Goal: Task Accomplishment & Management: Manage account settings

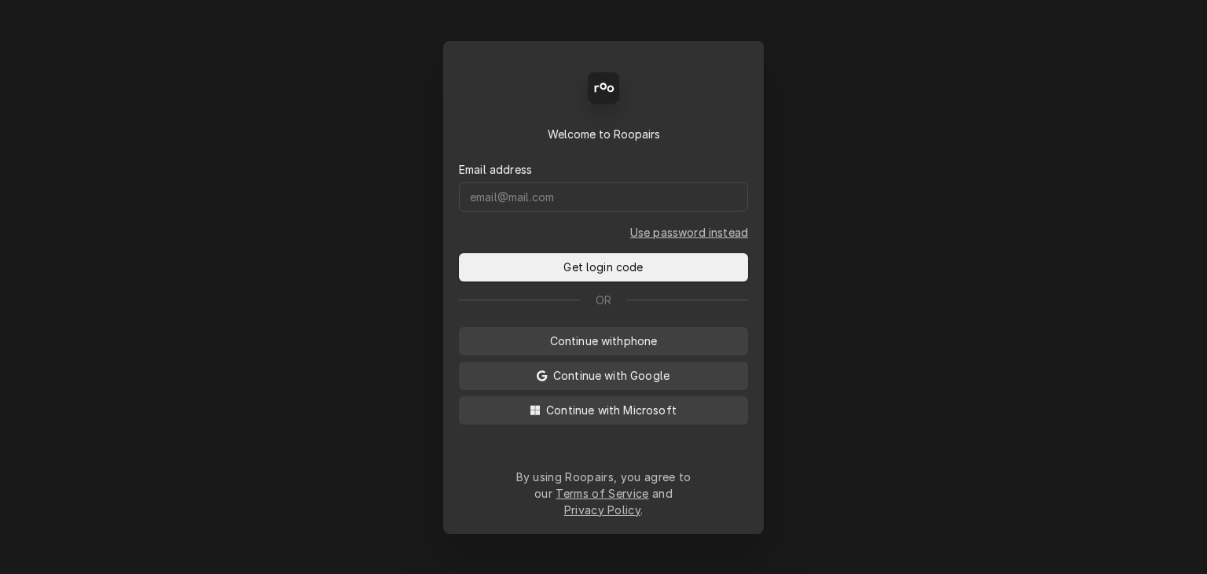
click at [612, 178] on div "Email address" at bounding box center [603, 169] width 289 height 17
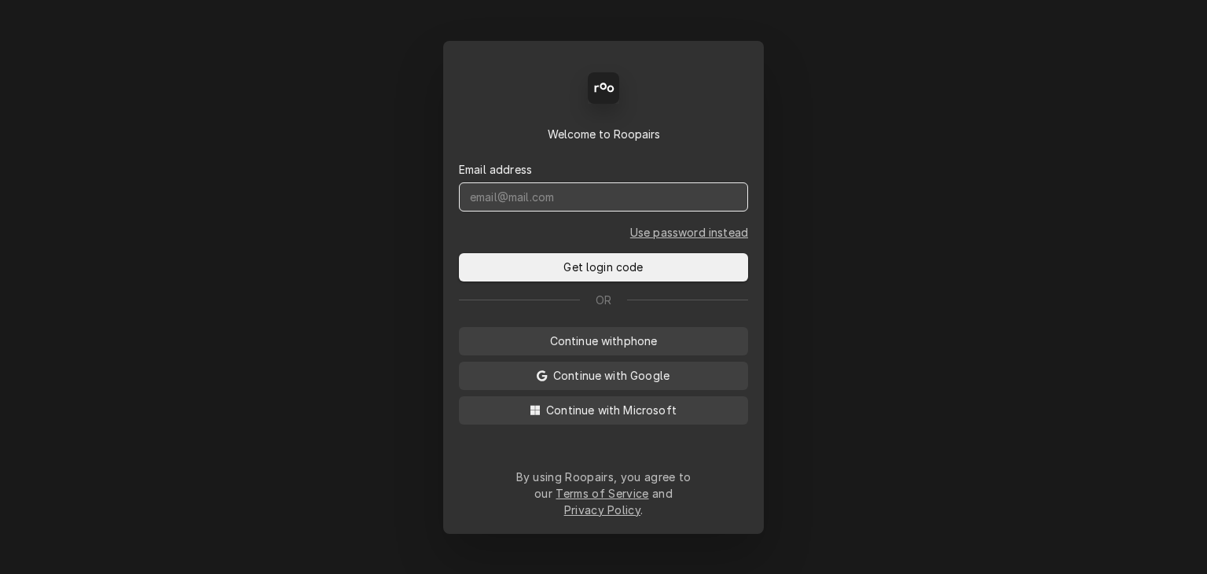
click at [611, 202] on input "Dynamic Content Wrapper" at bounding box center [603, 196] width 289 height 29
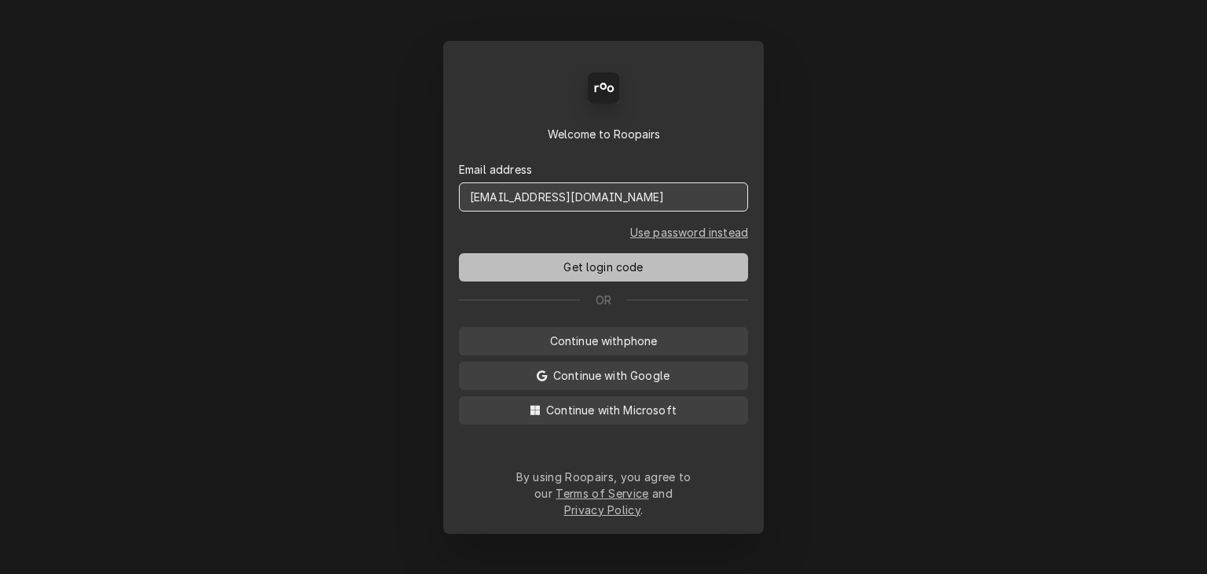
type input "service@cornerstoneequipmentrepair.com"
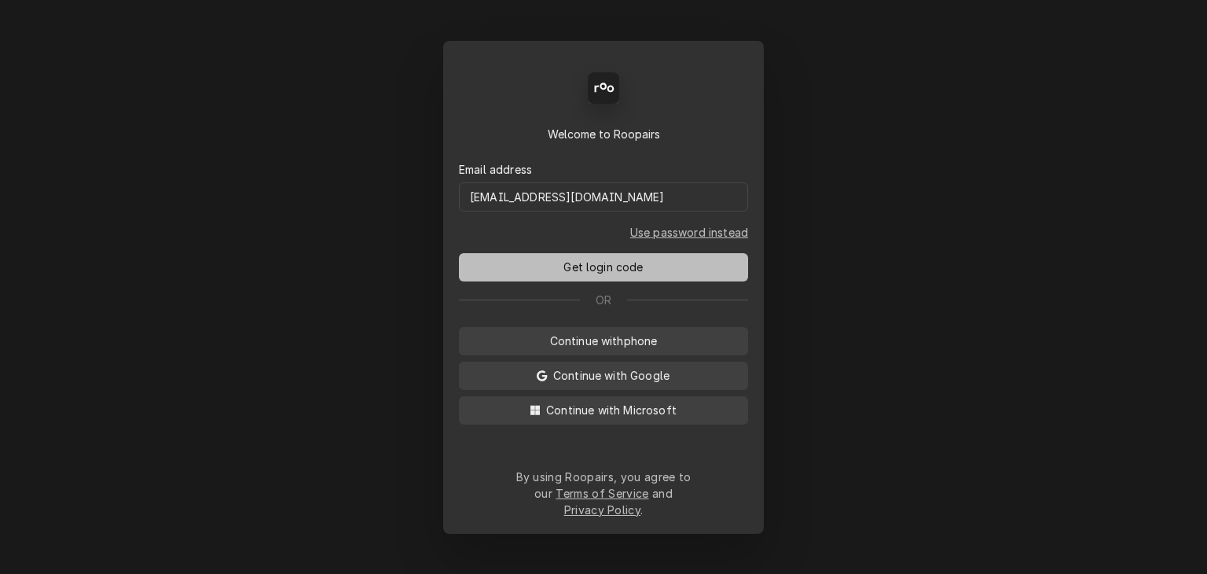
click at [612, 275] on span "Get login code" at bounding box center [603, 267] width 86 height 17
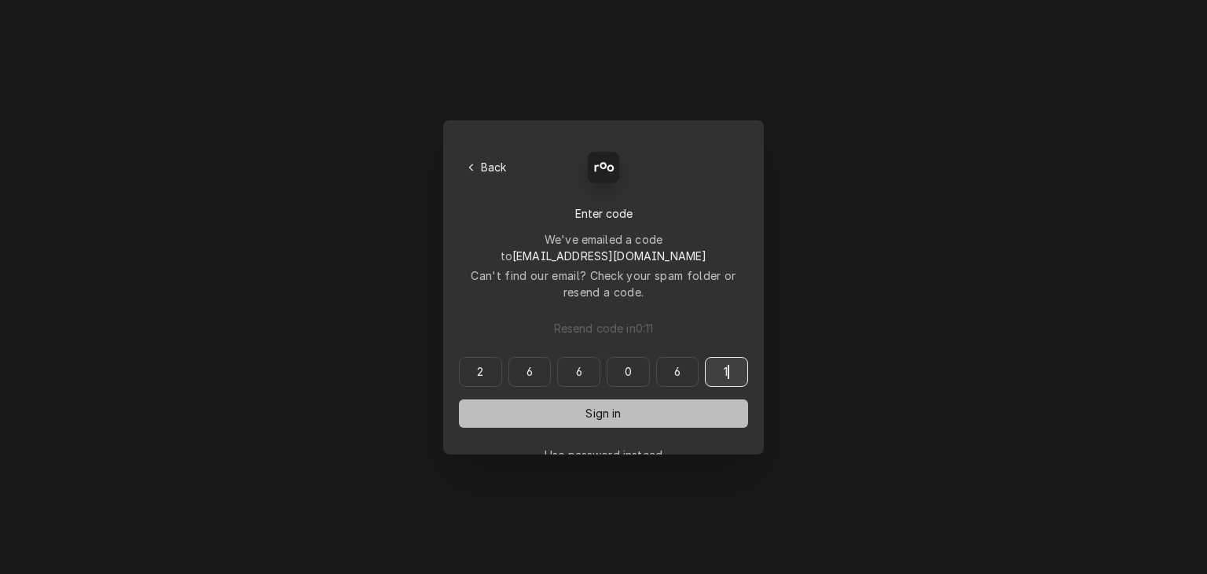
type input "266061"
click at [644, 399] on button "Sign in" at bounding box center [603, 413] width 289 height 28
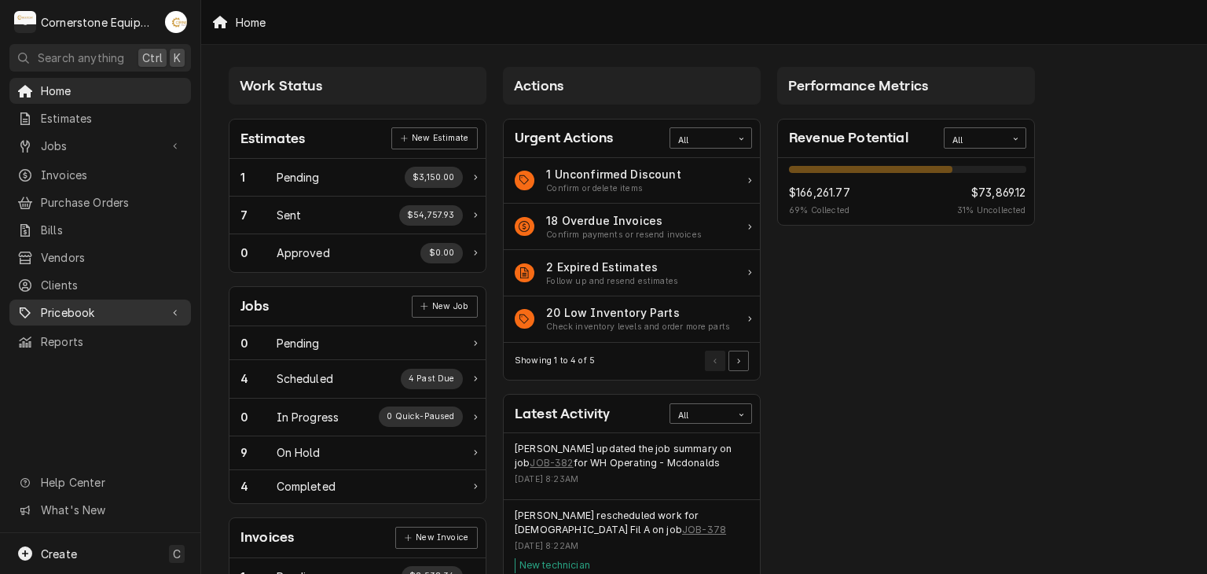
click at [93, 299] on link "Pricebook" at bounding box center [100, 312] width 182 height 26
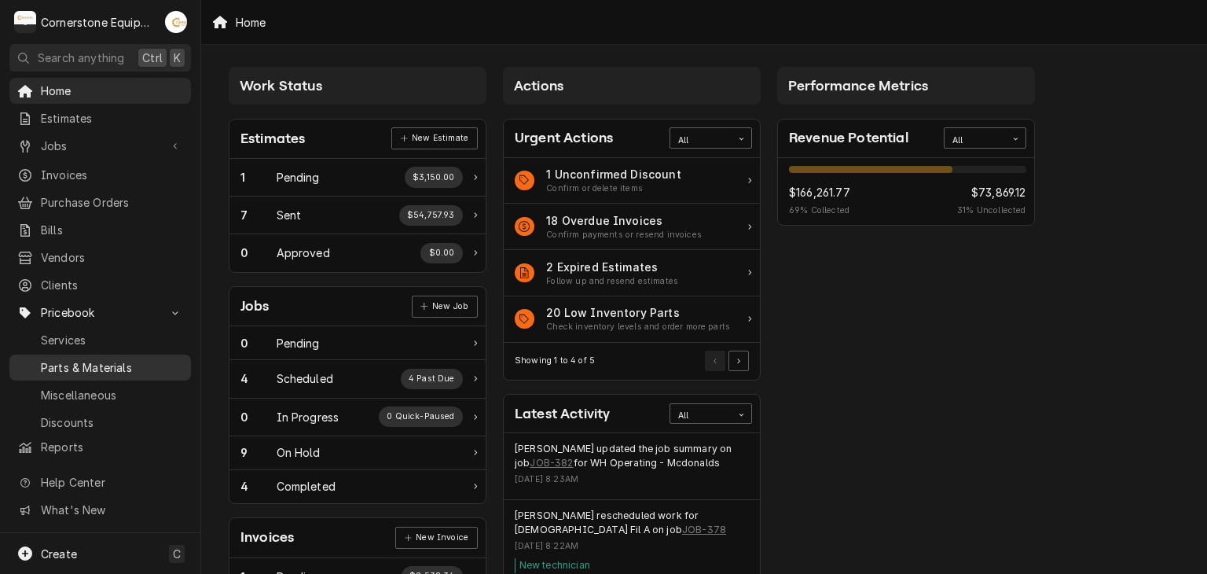
click at [127, 367] on link "Parts & Materials" at bounding box center [100, 367] width 182 height 26
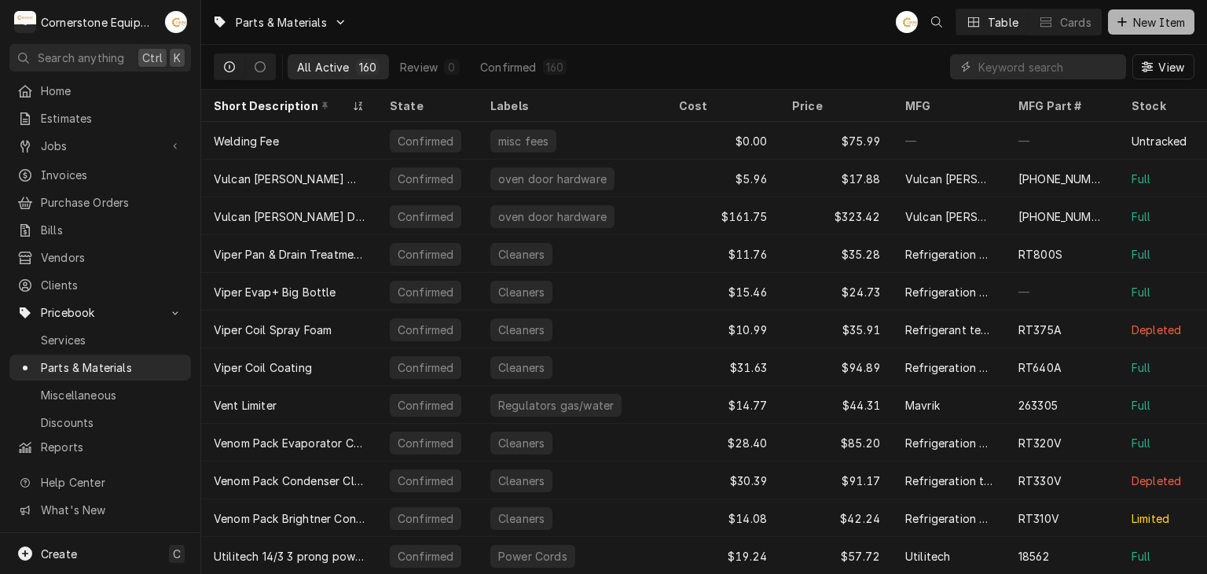
click at [1109, 26] on button "New Item" at bounding box center [1151, 21] width 86 height 25
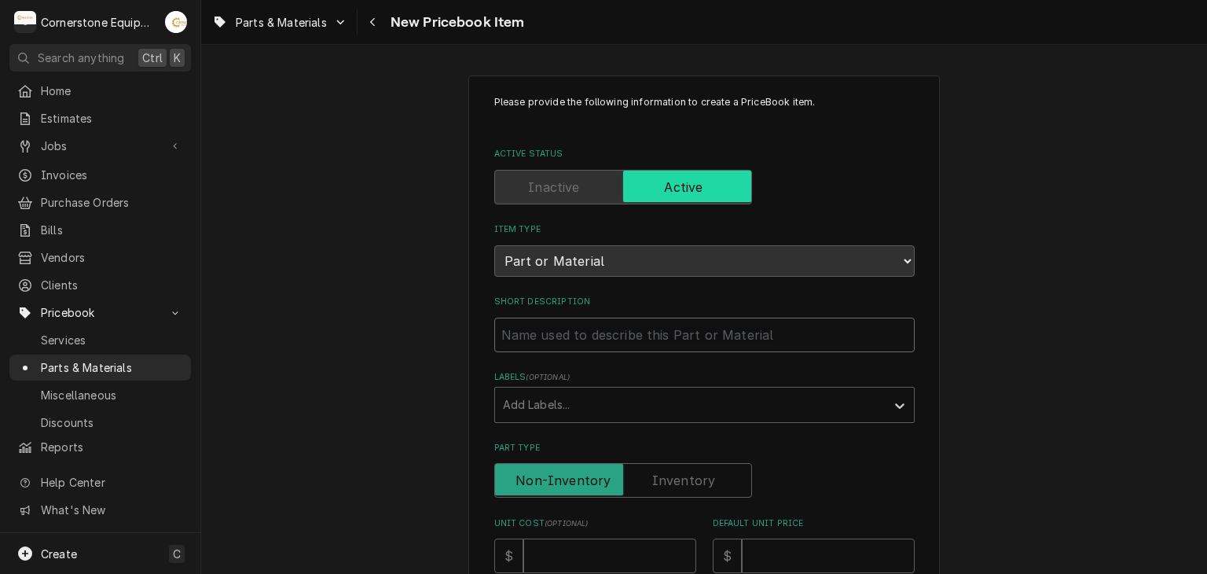
click at [662, 325] on input "Short Description" at bounding box center [704, 334] width 420 height 35
type textarea "x"
type input "#"
type textarea "x"
type input "#W"
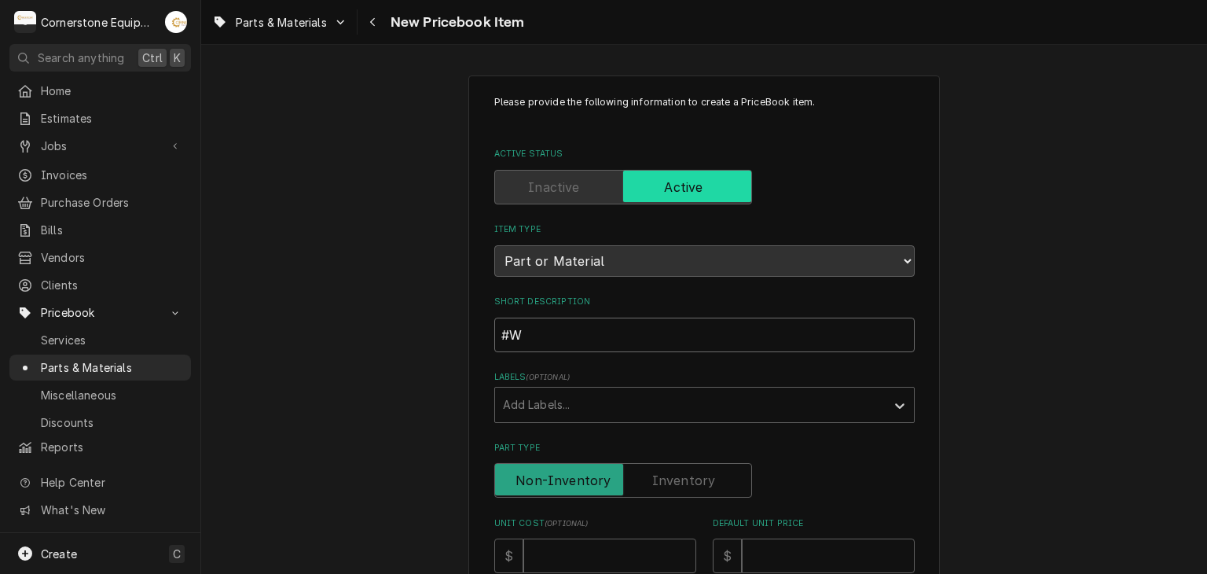
type textarea "x"
type input "#"
type textarea "x"
type input "3"
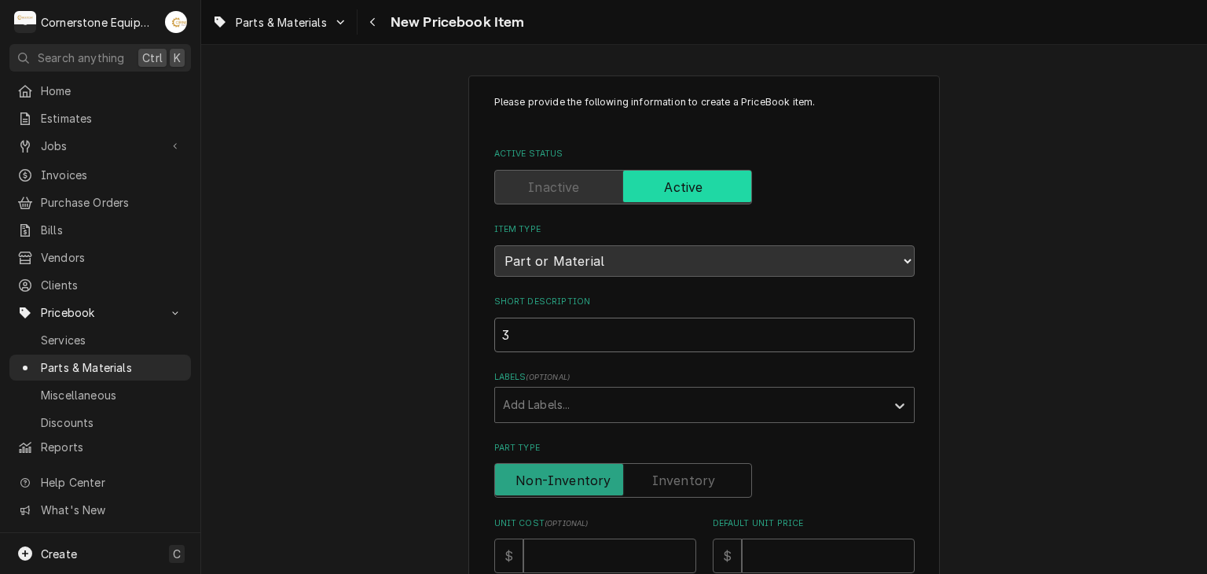
type textarea "x"
type input "3w"
type textarea "x"
type input "3w-"
type textarea "x"
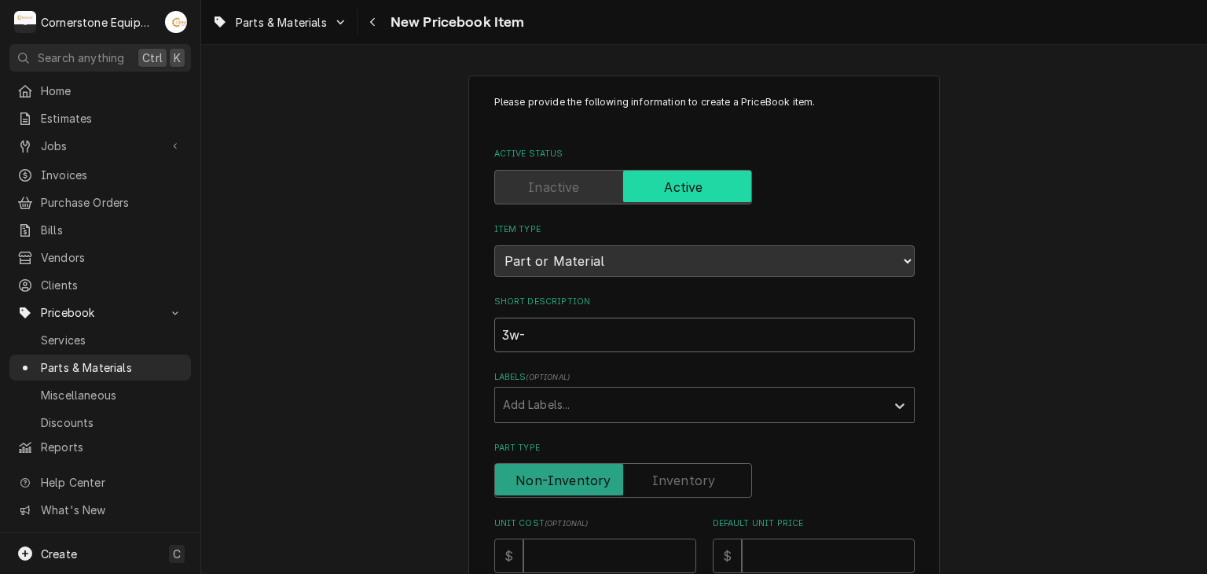
type input "3w-1"
type textarea "x"
type input "3w-1"
type textarea "x"
type input "3w-1"
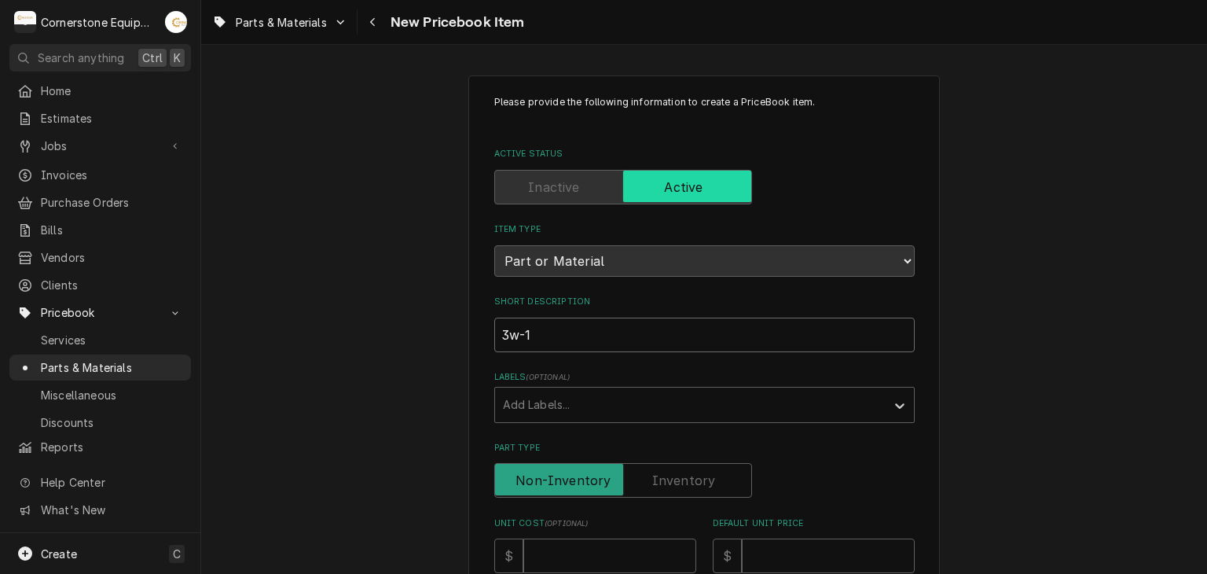
type textarea "x"
type input "3w-"
type textarea "x"
type input "3w"
type textarea "x"
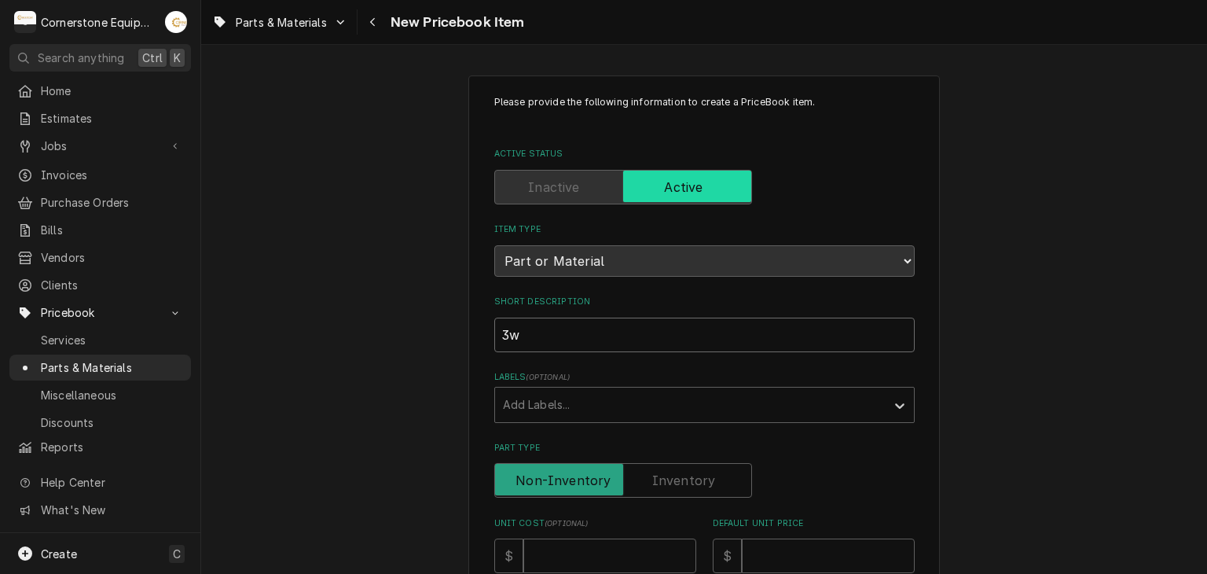
type input "3w"
type textarea "x"
type input "3w P"
type textarea "x"
type input "3w Pl"
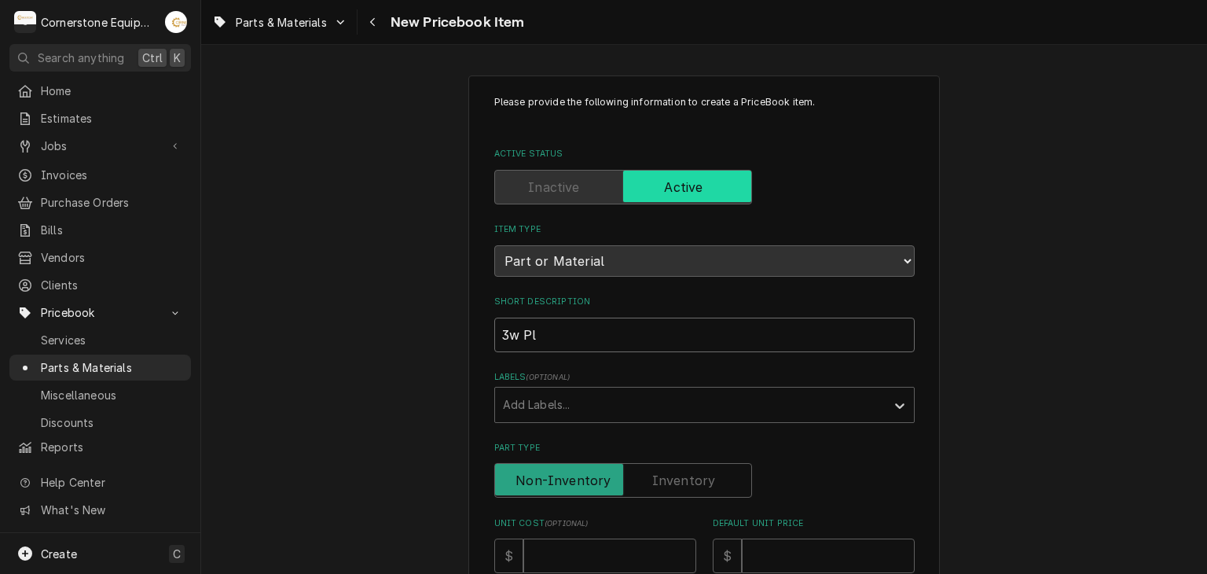
type textarea "x"
type input "3w Pla"
type textarea "x"
type input "3w Plat"
type textarea "x"
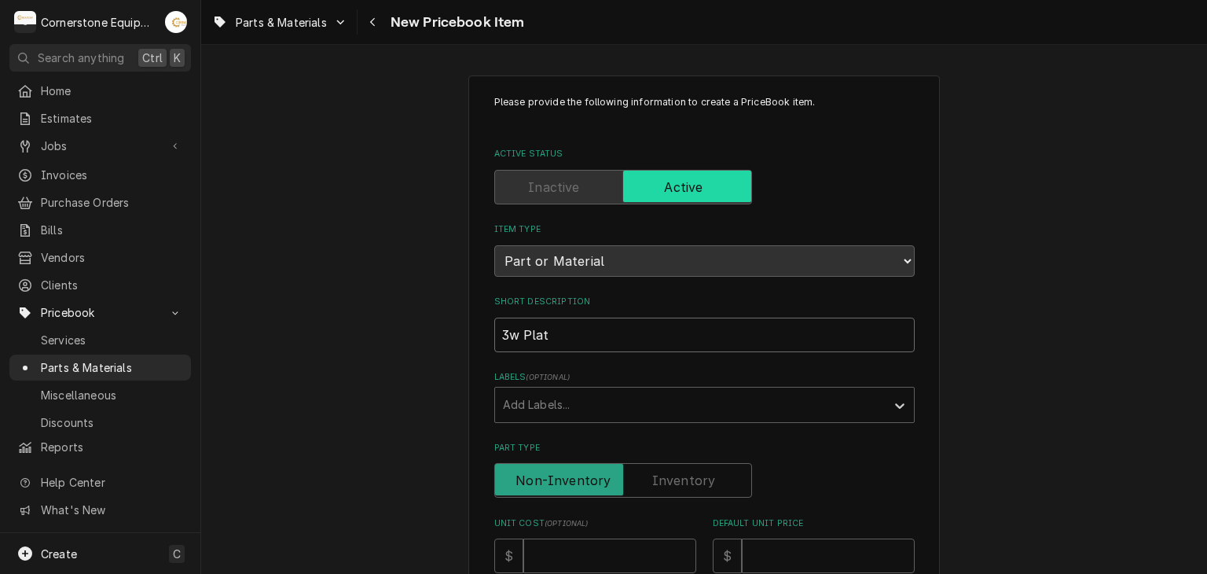
type input "3w Platt"
type textarea "x"
type input "3w Platte"
type textarea "x"
type input "3w Platten"
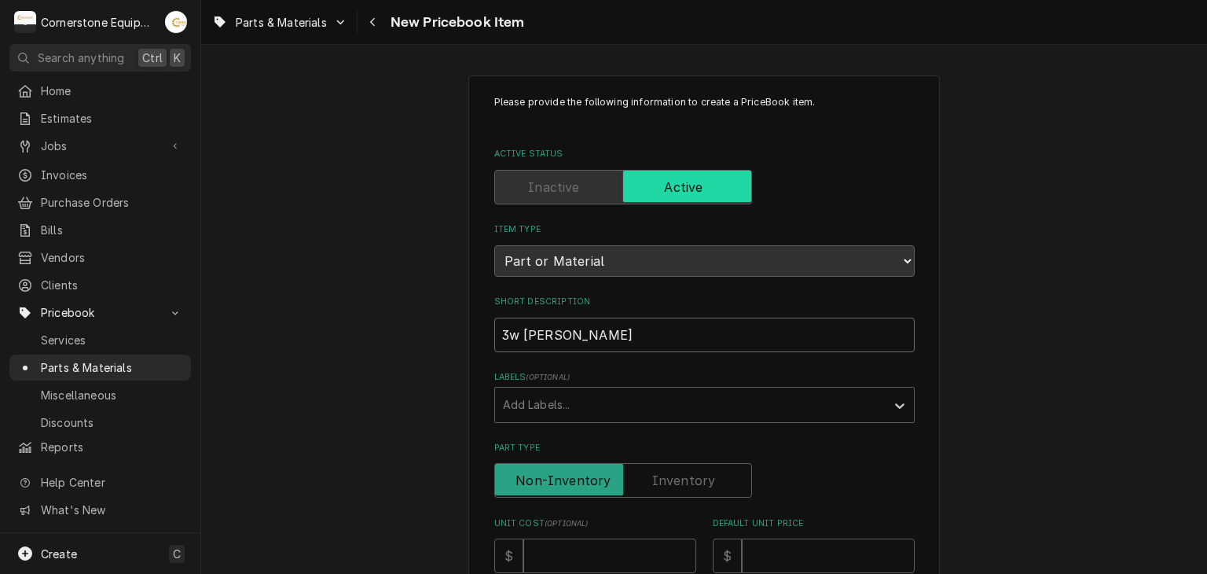
type textarea "x"
type input "3w Platten"
click at [559, 325] on input "3w Platten" at bounding box center [704, 334] width 420 height 35
type textarea "x"
type input "3w Platten"
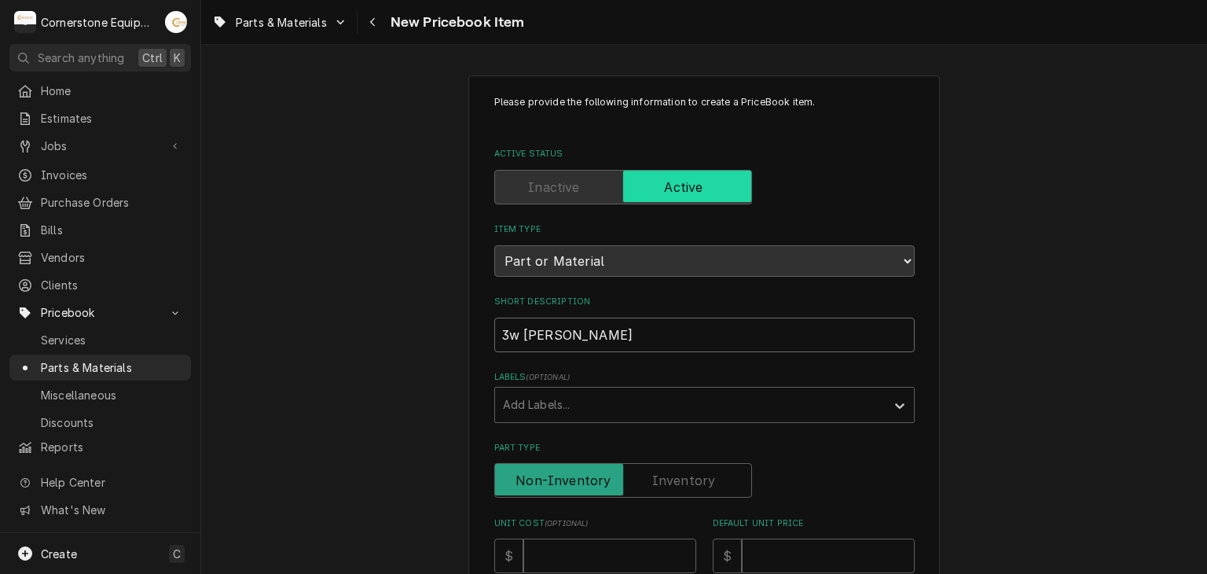
drag, startPoint x: 599, startPoint y: 331, endPoint x: 515, endPoint y: 340, distance: 83.8
click at [515, 340] on input "3w Platten" at bounding box center [704, 334] width 420 height 35
paste input "en Assembly"
type textarea "x"
type input "3w Platen Assembly"
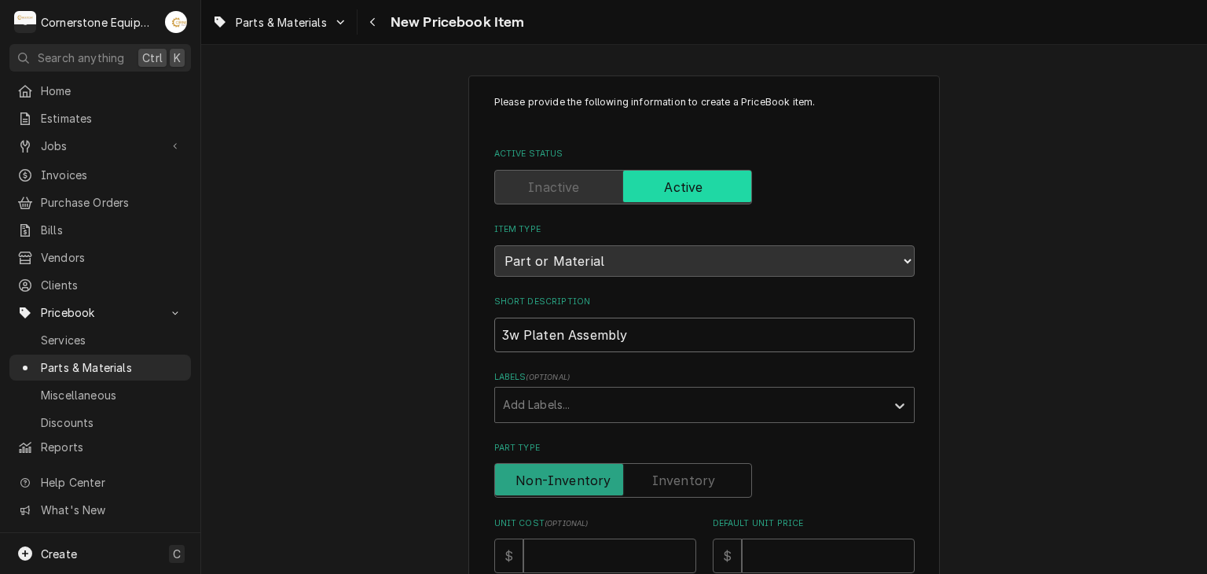
type textarea "x"
type input "3w Platen Assembly"
type textarea "x"
type input "3w Platen Assembly 2"
type textarea "x"
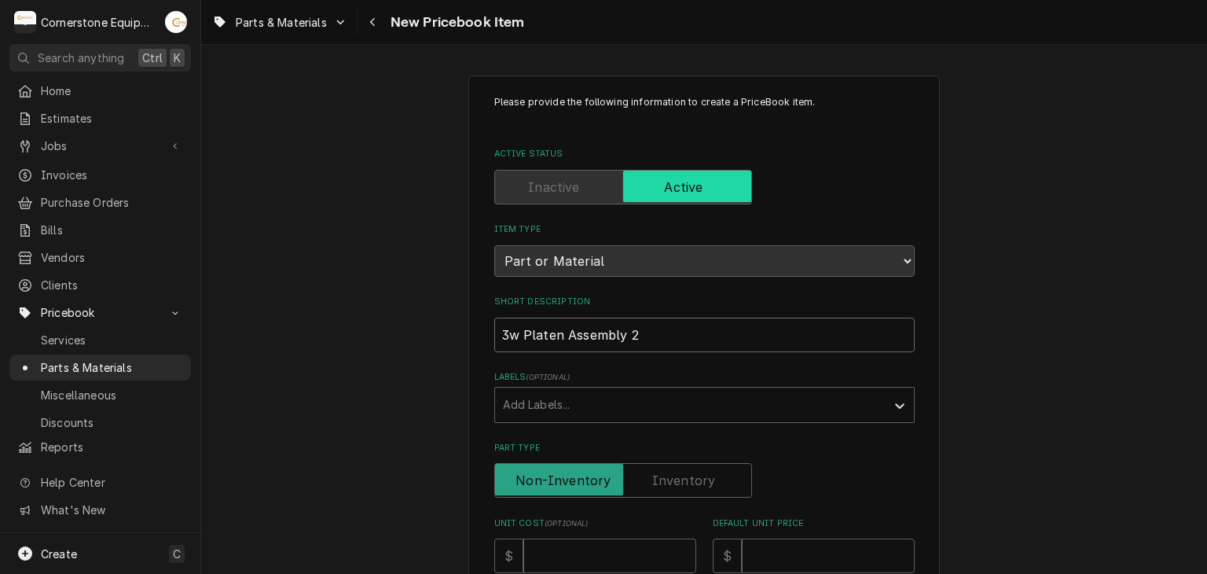
type input "3w Platen Assembly 20"
type textarea "x"
type input "3w Platen Assembly 208"
type textarea "x"
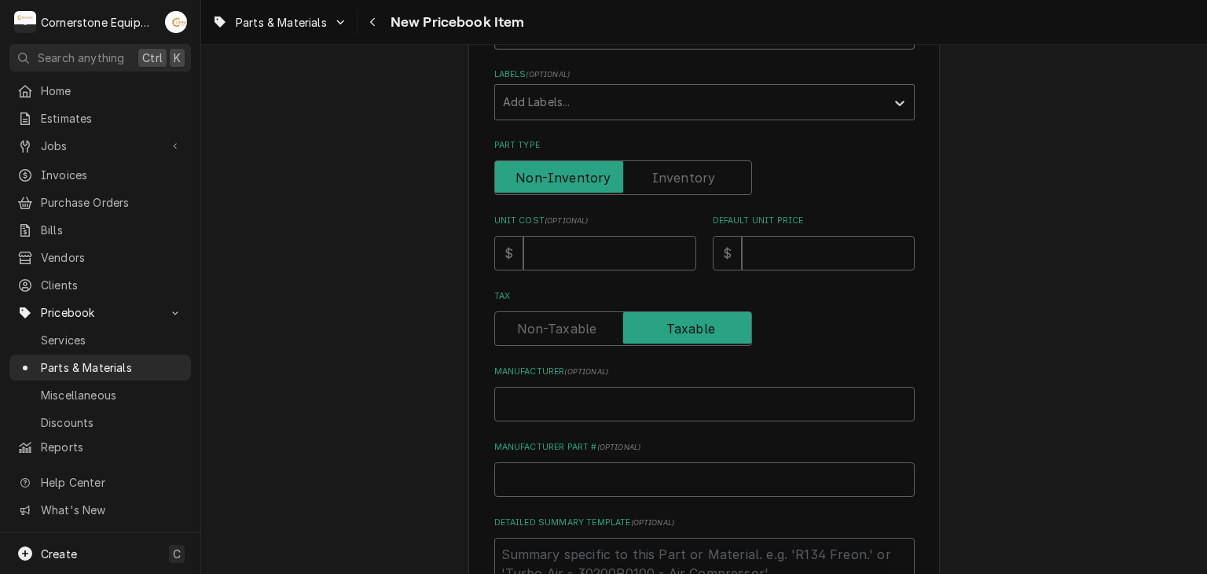
scroll to position [314, 0]
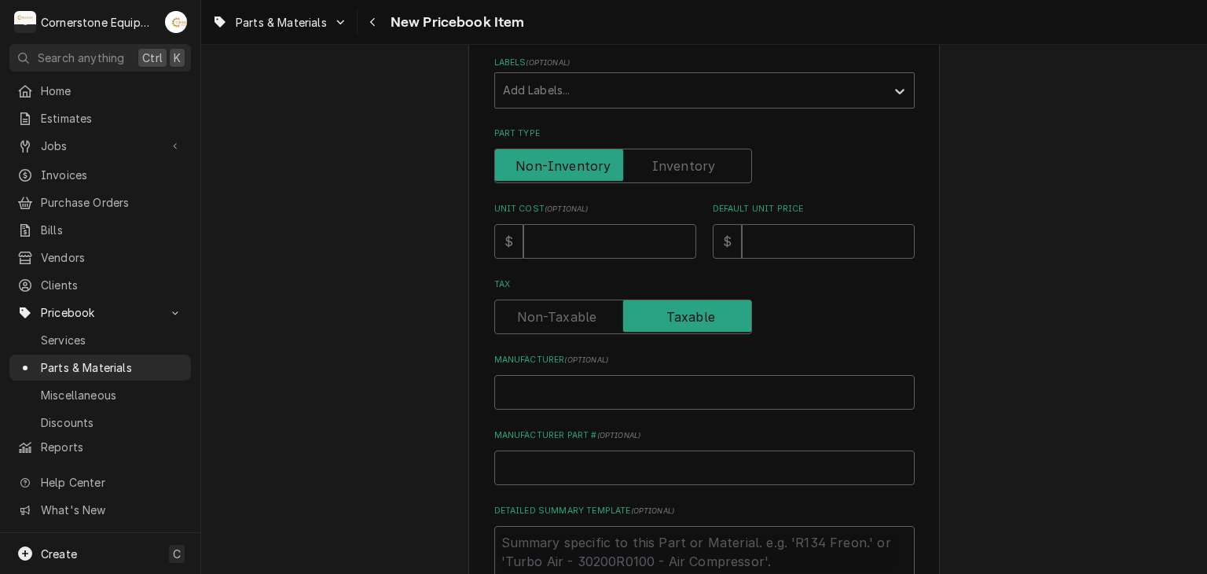
type input "3w Platen Assembly 208v"
click at [595, 246] on input "Unit Cost ( optional )" at bounding box center [609, 241] width 173 height 35
click at [642, 245] on input "Unit Cost ( optional )" at bounding box center [609, 241] width 173 height 35
type textarea "x"
type input "1"
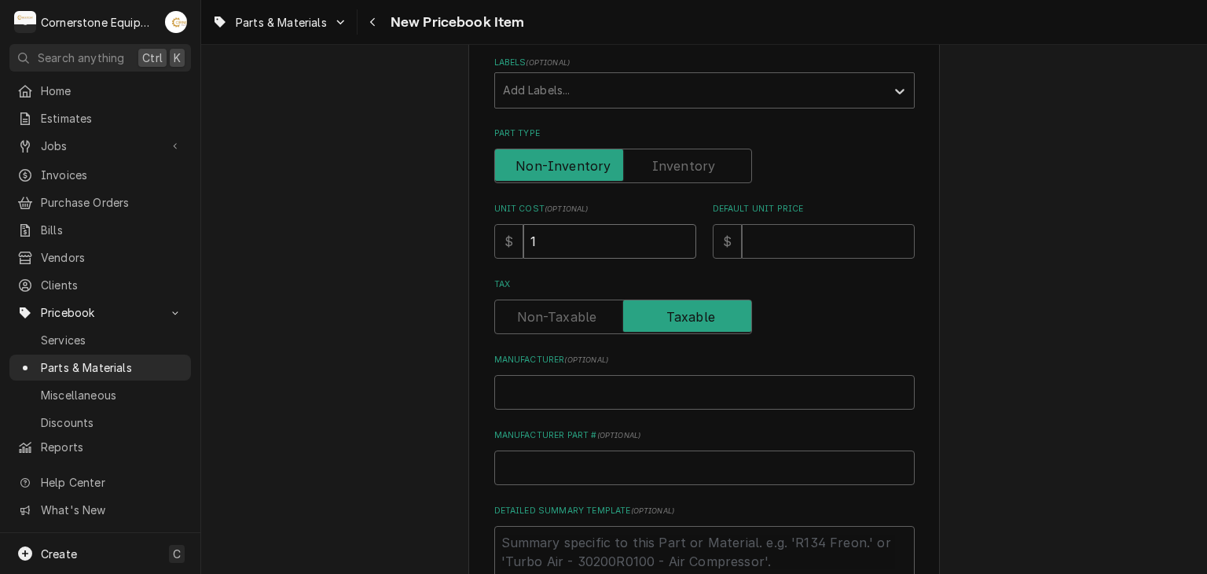
type textarea "x"
type input "19"
type textarea "x"
type input "195"
type textarea "x"
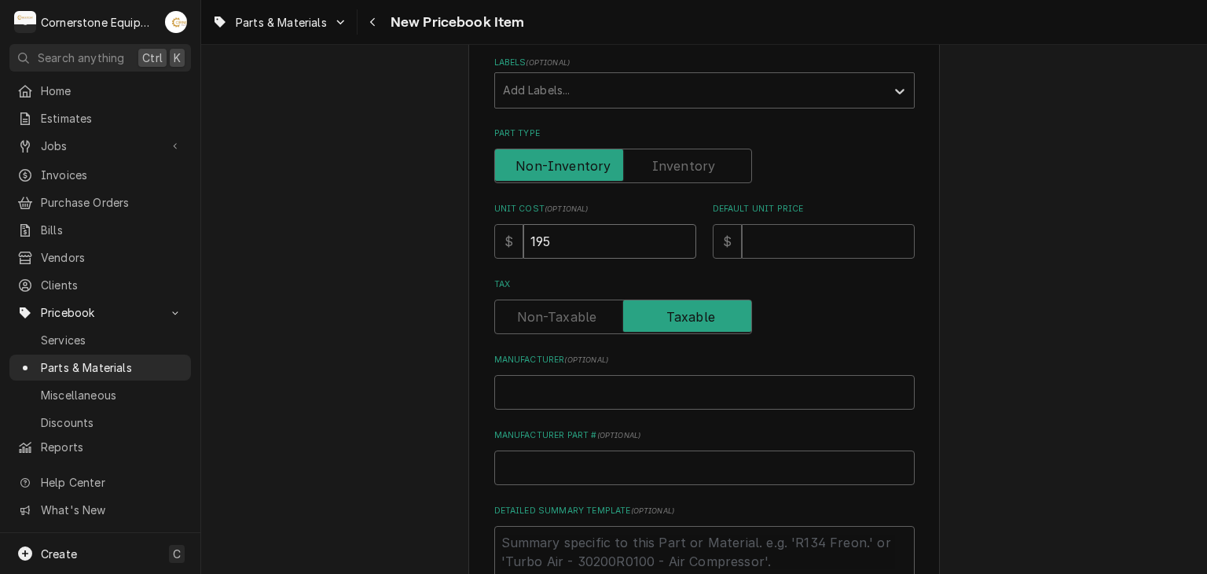
type input "1954"
type textarea "x"
type input "1954.7"
type textarea "x"
type input "1954.75"
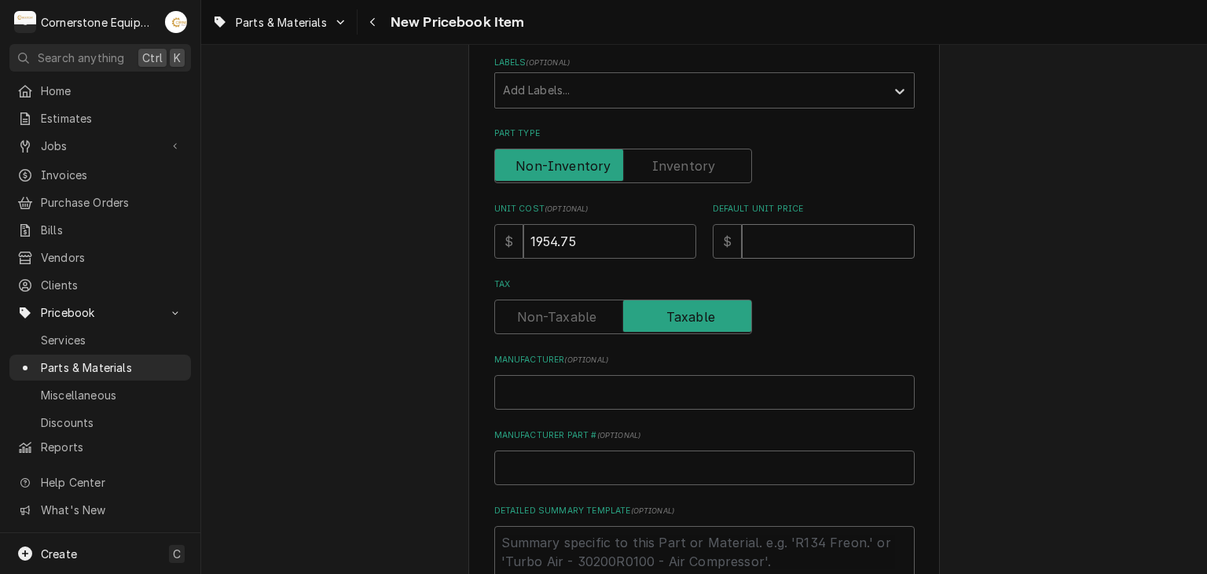
click at [744, 236] on input "Default Unit Price" at bounding box center [828, 241] width 173 height 35
paste input "2443.43"
type textarea "x"
type input "2443.43"
type textarea "x"
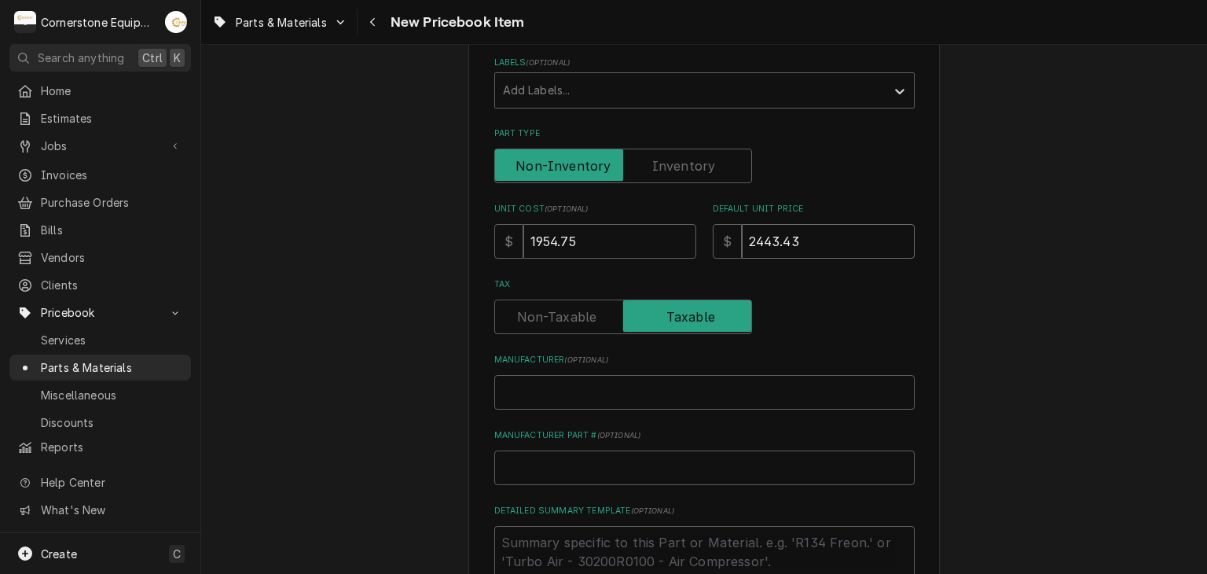
type input "2443.4"
type textarea "x"
type input "2443.44"
drag, startPoint x: 551, startPoint y: 366, endPoint x: 549, endPoint y: 387, distance: 20.5
click at [551, 368] on div "Manufacturer ( optional )" at bounding box center [704, 382] width 420 height 56
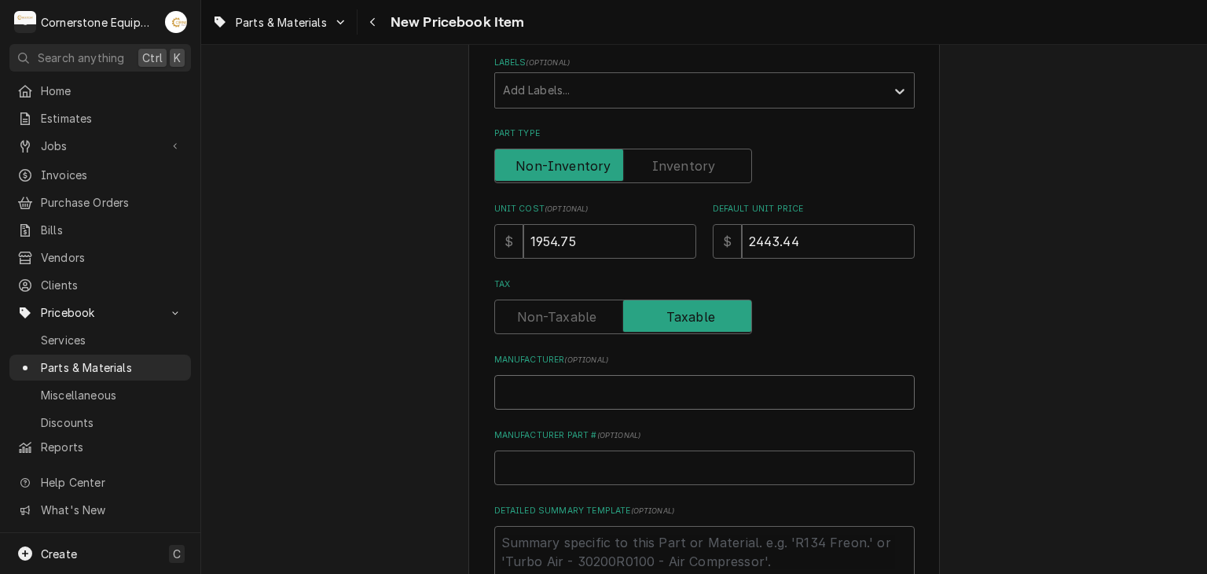
click at [550, 387] on input "Manufacturer ( optional )" at bounding box center [704, 392] width 420 height 35
type textarea "x"
type input "G"
type textarea "x"
type input "Ga"
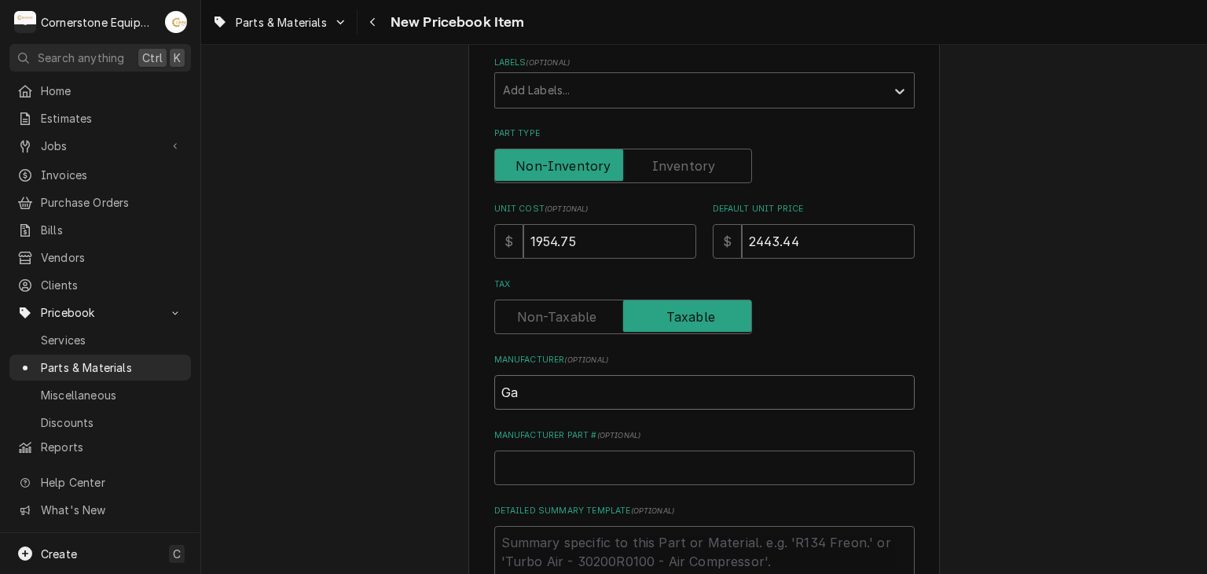
type textarea "x"
type input "Gar"
type textarea "x"
type input "Garl"
type textarea "x"
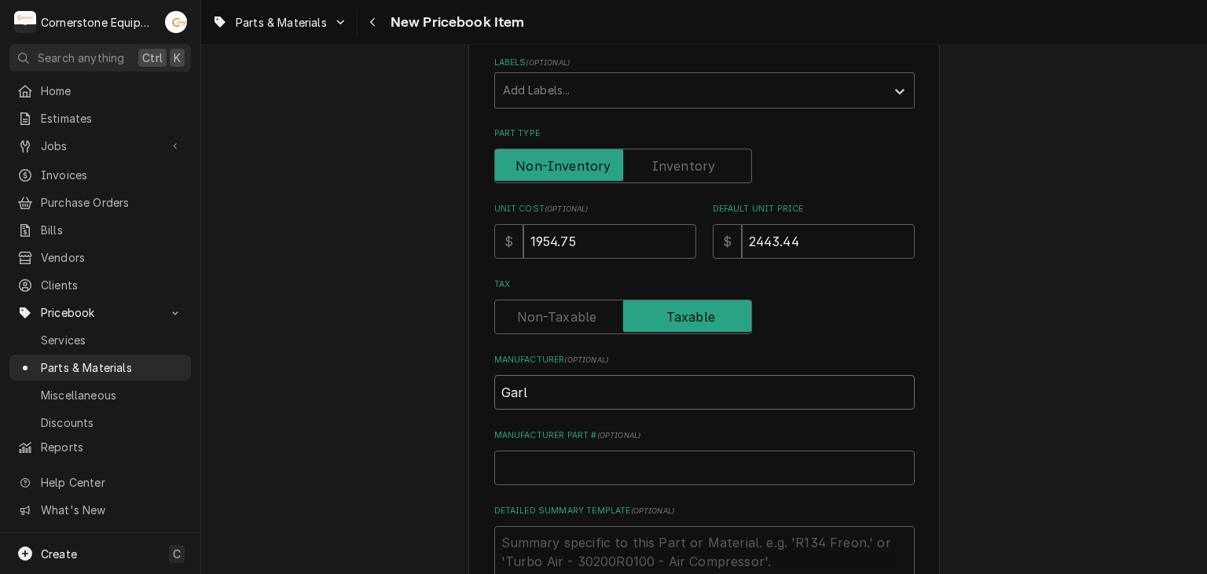
type input "Garla"
type textarea "x"
type input "Garlan"
type textarea "x"
type input "Garland"
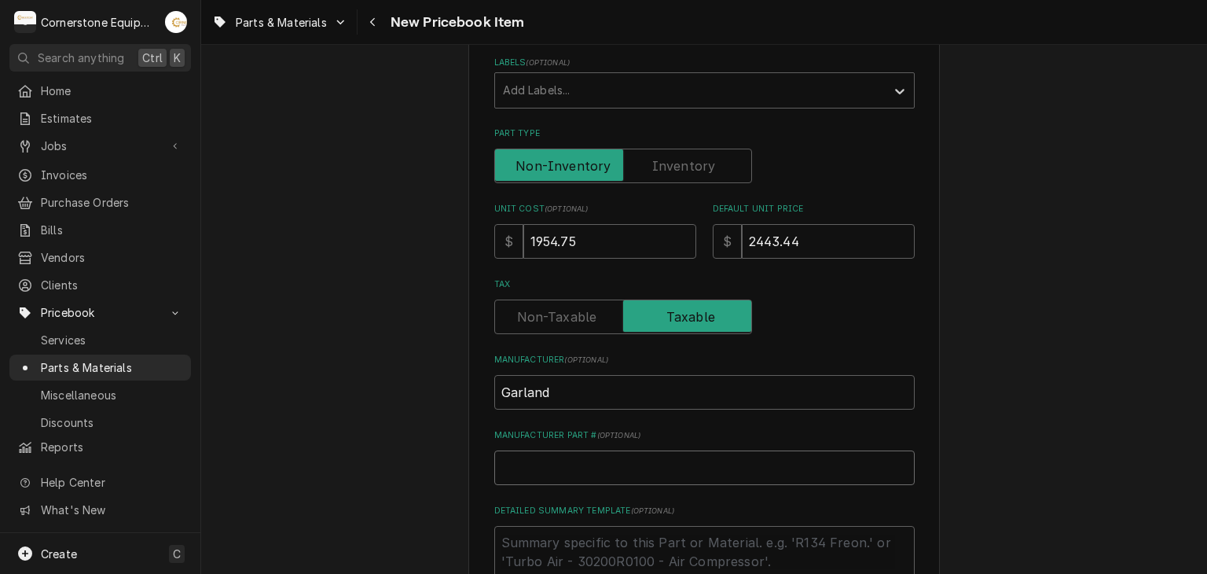
click at [567, 468] on input "Manufacturer Part # ( optional )" at bounding box center [704, 467] width 420 height 35
paste input "4532956"
type textarea "x"
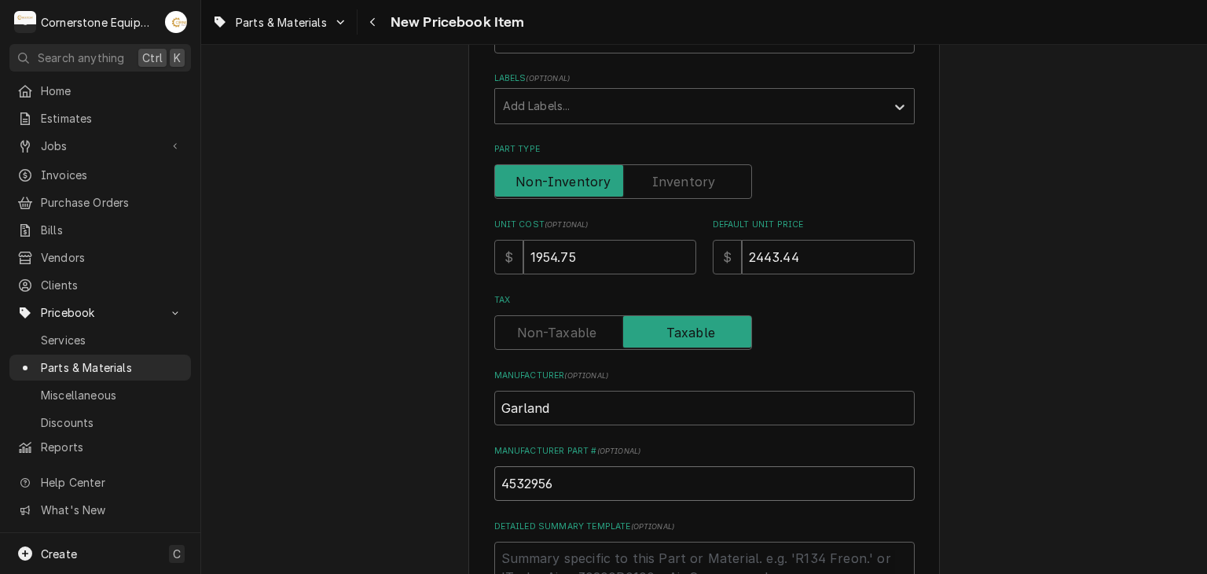
scroll to position [613, 0]
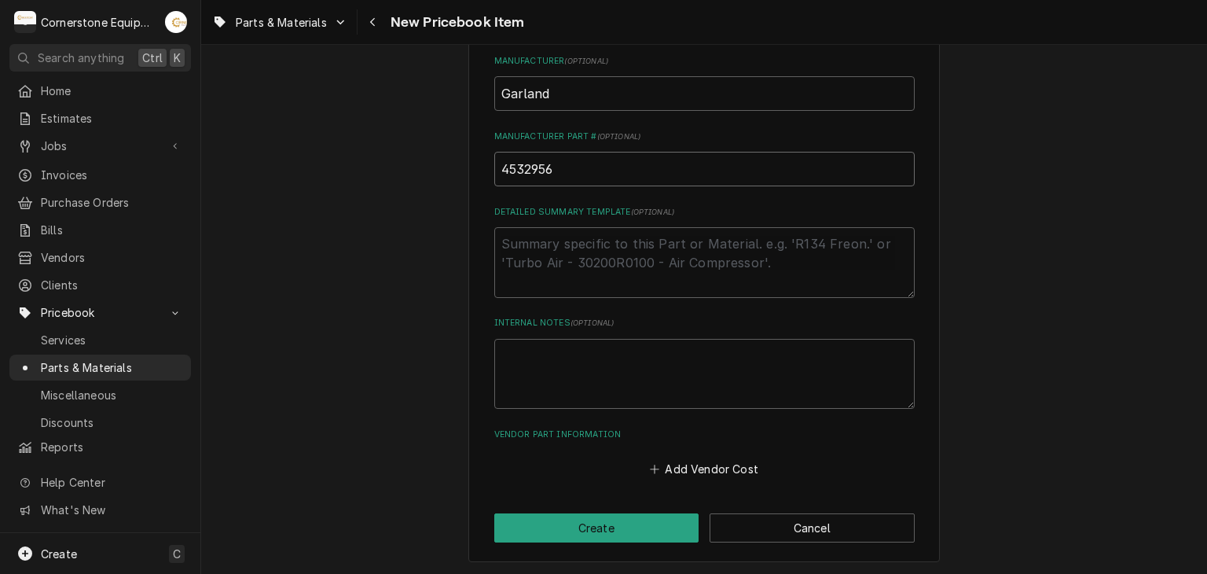
type input "4532956"
click at [572, 251] on textarea "Detailed Summary Template ( optional )" at bounding box center [704, 262] width 420 height 71
paste textarea "Garland 4532956 3 Platen Assembly Kit, 208V"
type textarea "x"
type textarea "Garland 4532956 3 Platen Assembly Kit, 208V"
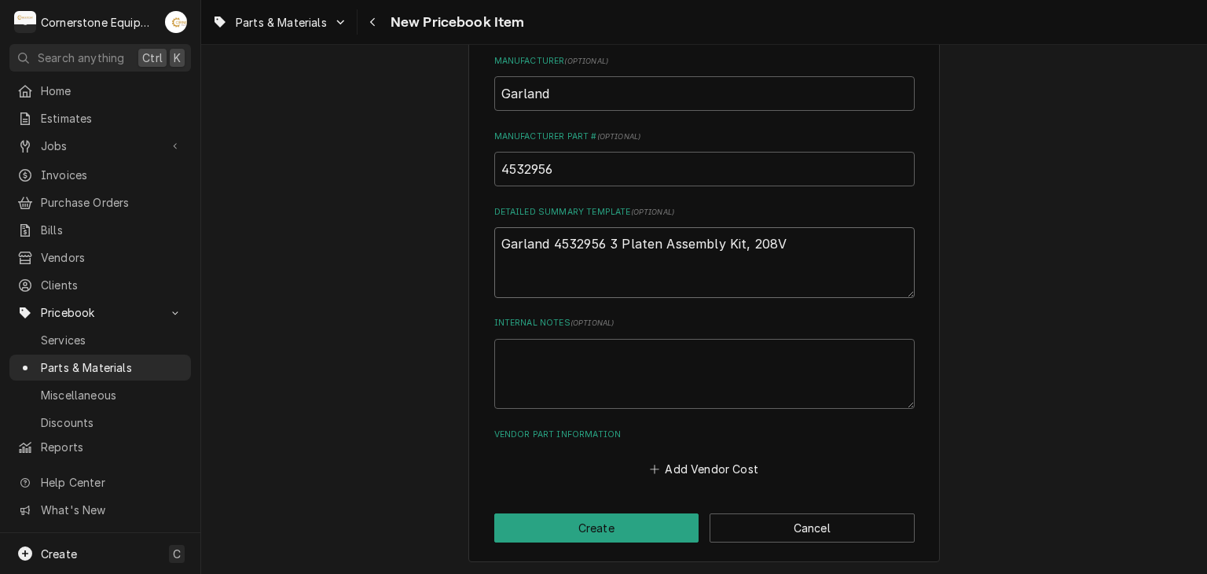
drag, startPoint x: 604, startPoint y: 238, endPoint x: 550, endPoint y: 238, distance: 54.2
click at [550, 238] on textarea "Garland 4532956 3 Platen Assembly Kit, 208V" at bounding box center [704, 262] width 420 height 71
type textarea "x"
type textarea "Garland 43 Platen Assembly Kit, 208V"
type textarea "x"
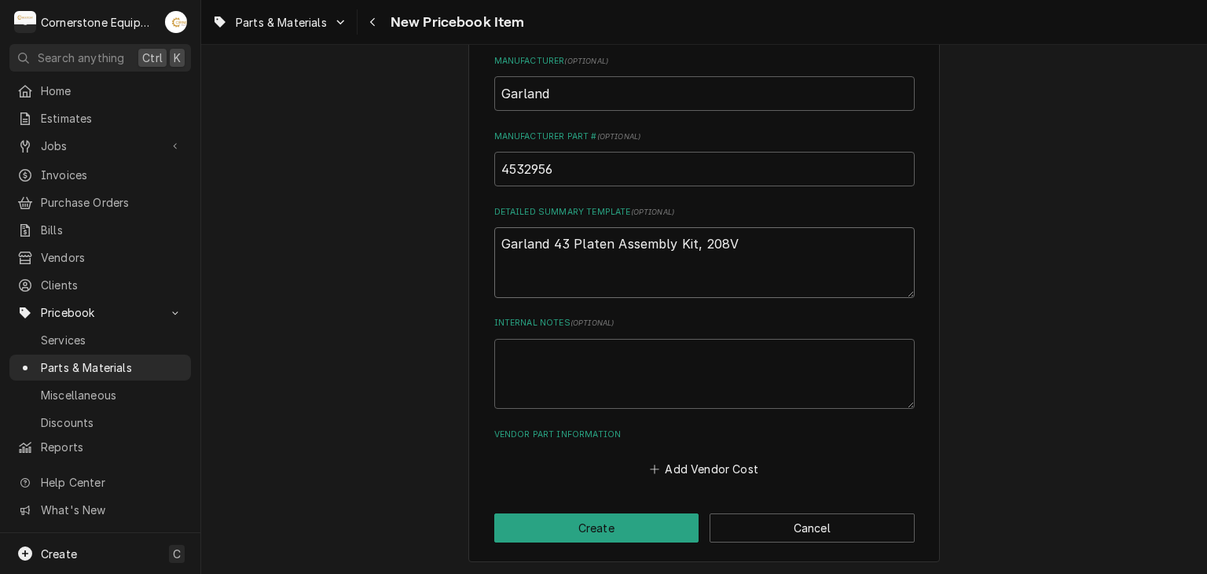
type textarea "Garland 3 Platen Assembly Kit, 208V"
click at [558, 243] on textarea "Garland 3 Platen Assembly Kit, 208V" at bounding box center [704, 262] width 420 height 71
type textarea "x"
type textarea "Garland 3w Platen Assembly Kit, 208V"
type textarea "x"
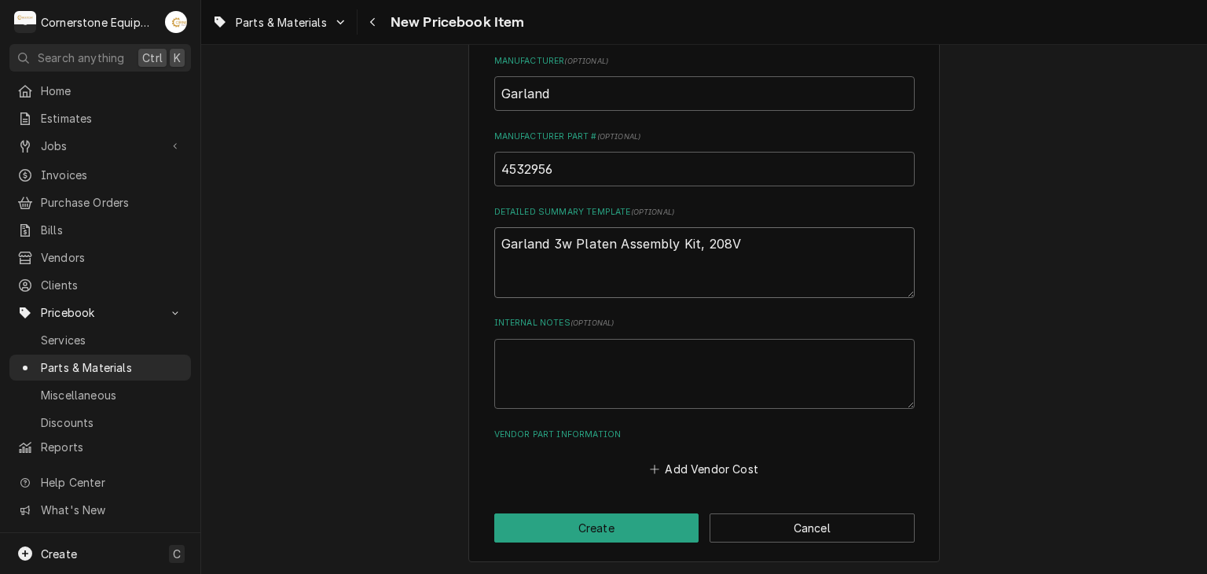
type textarea "Garland 3 Platen Assembly Kit, 208V"
type textarea "x"
type textarea "Garland 3W Platen Assembly Kit, 208V"
click at [702, 469] on button "Add Vendor Cost" at bounding box center [704, 469] width 114 height 22
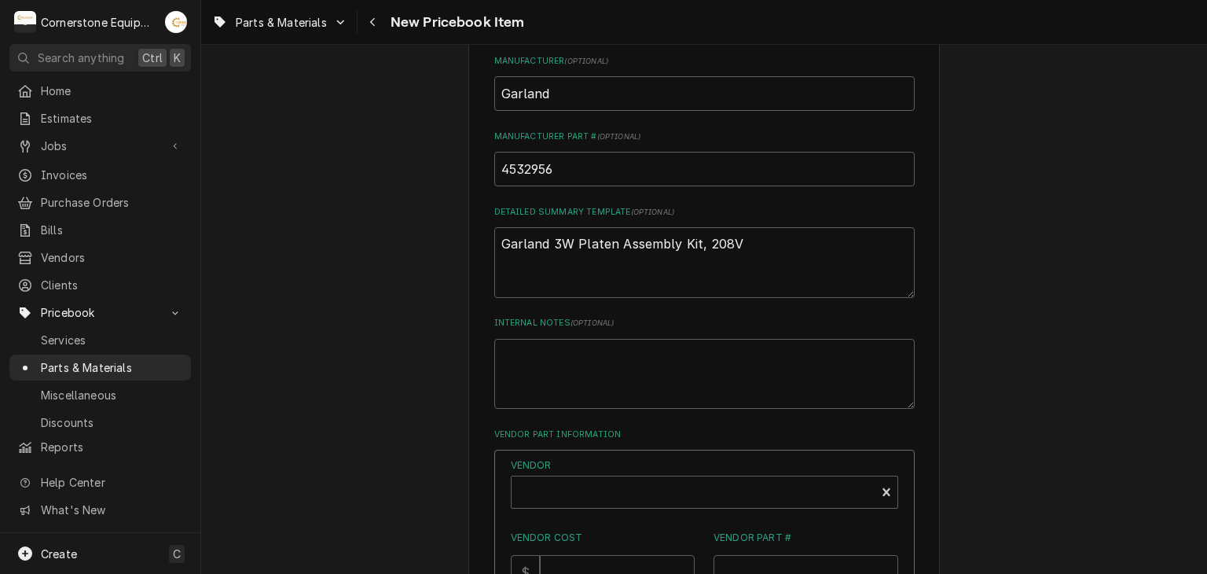
scroll to position [899, 0]
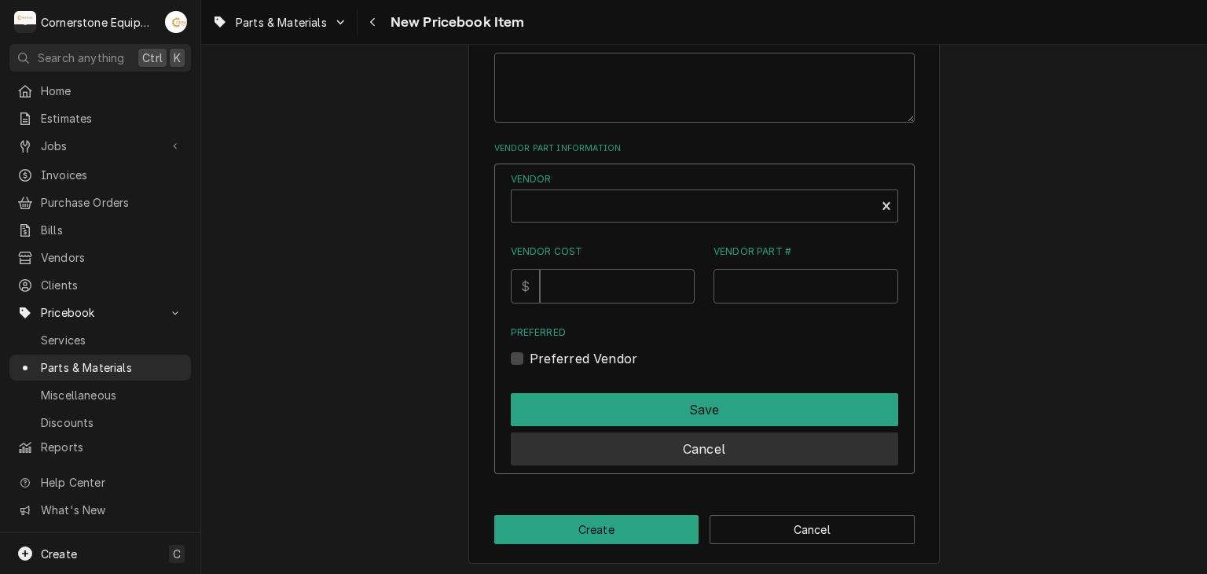
click at [662, 446] on button "Cancel" at bounding box center [704, 448] width 387 height 33
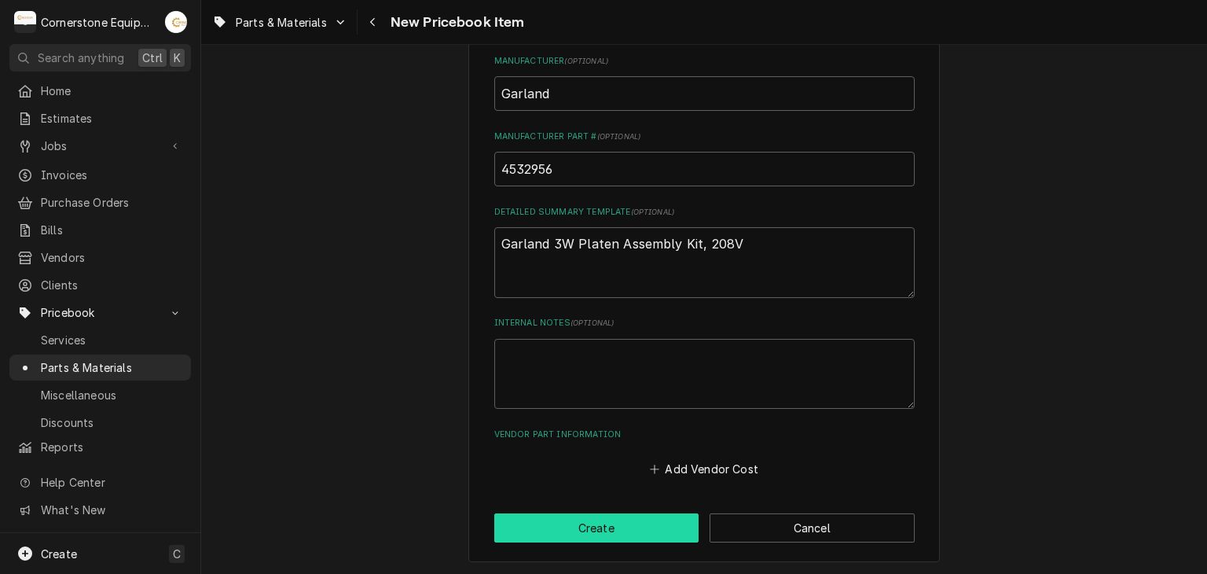
click at [632, 523] on button "Create" at bounding box center [596, 527] width 205 height 29
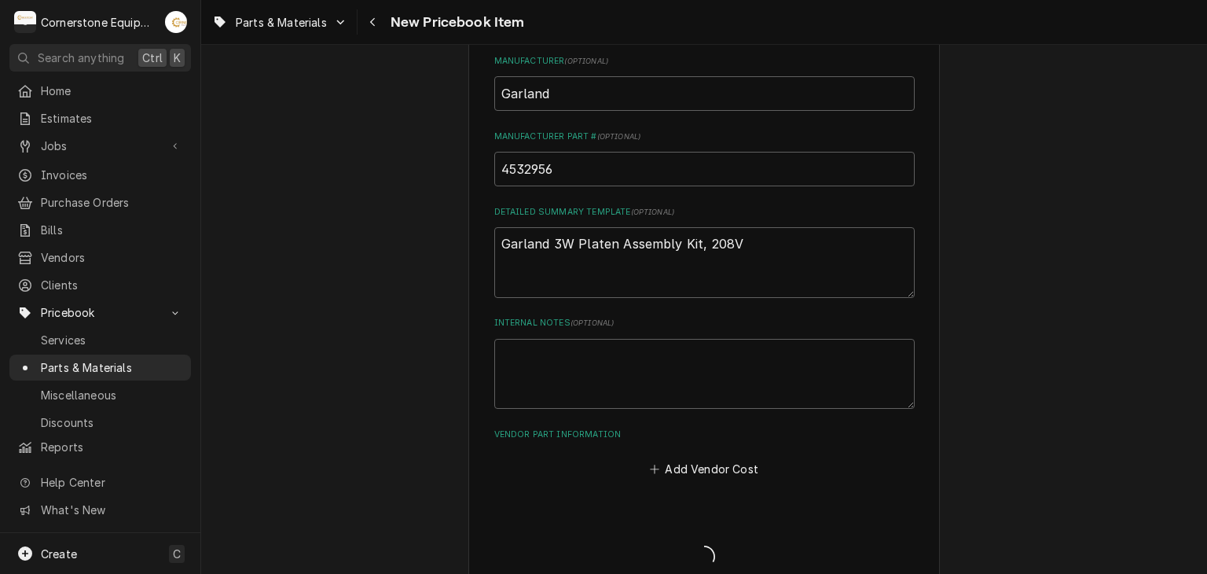
type textarea "x"
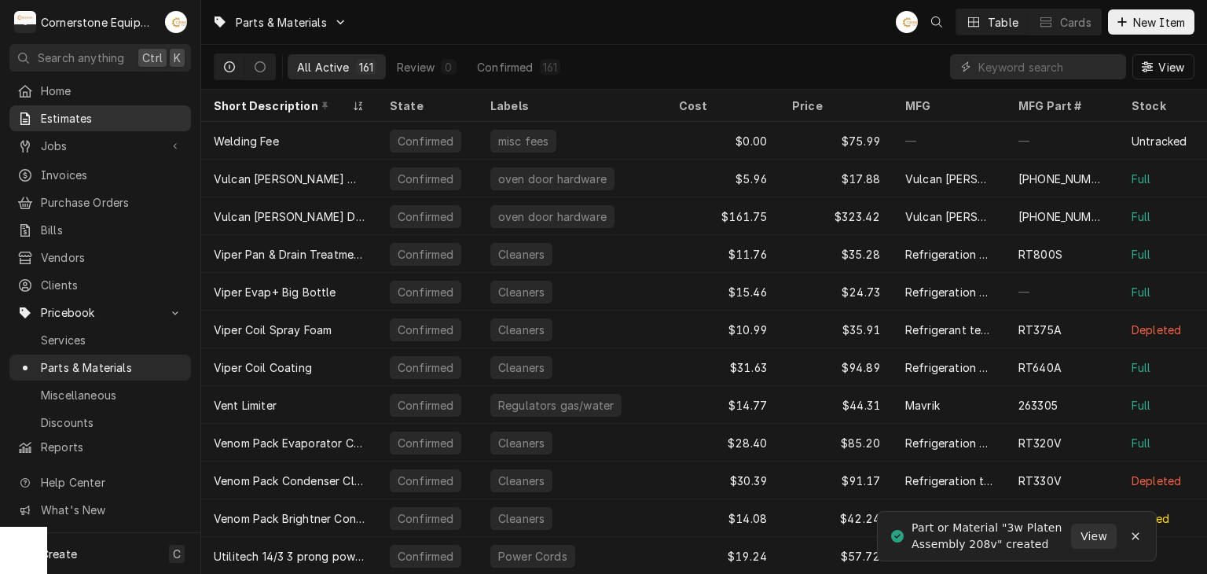
click at [126, 110] on span "Estimates" at bounding box center [112, 118] width 142 height 17
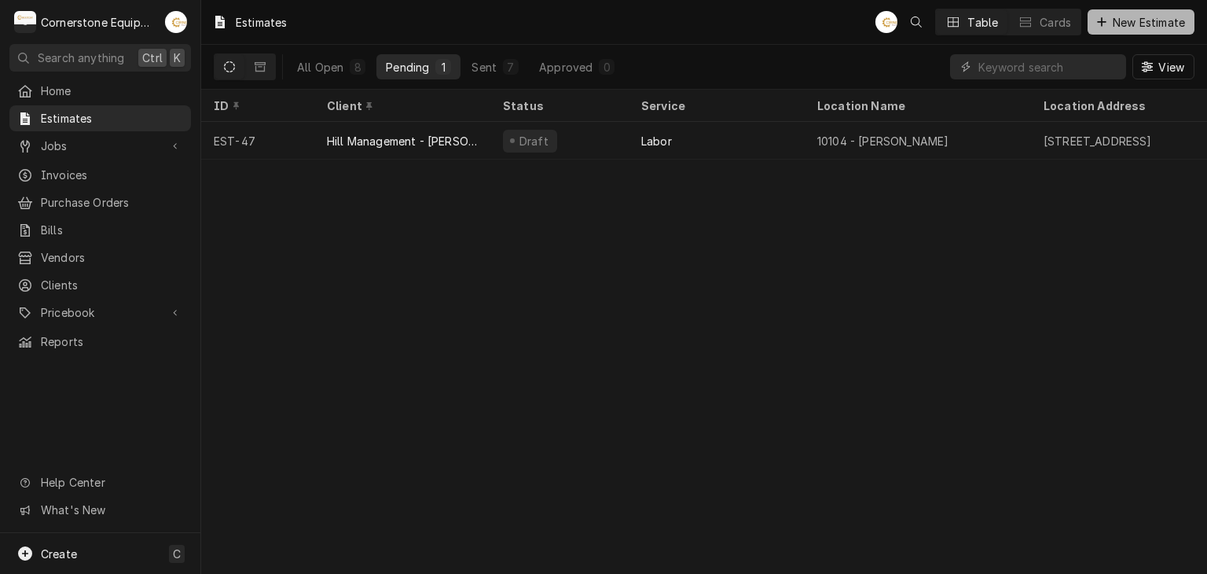
click at [1144, 21] on span "New Estimate" at bounding box center [1148, 22] width 79 height 17
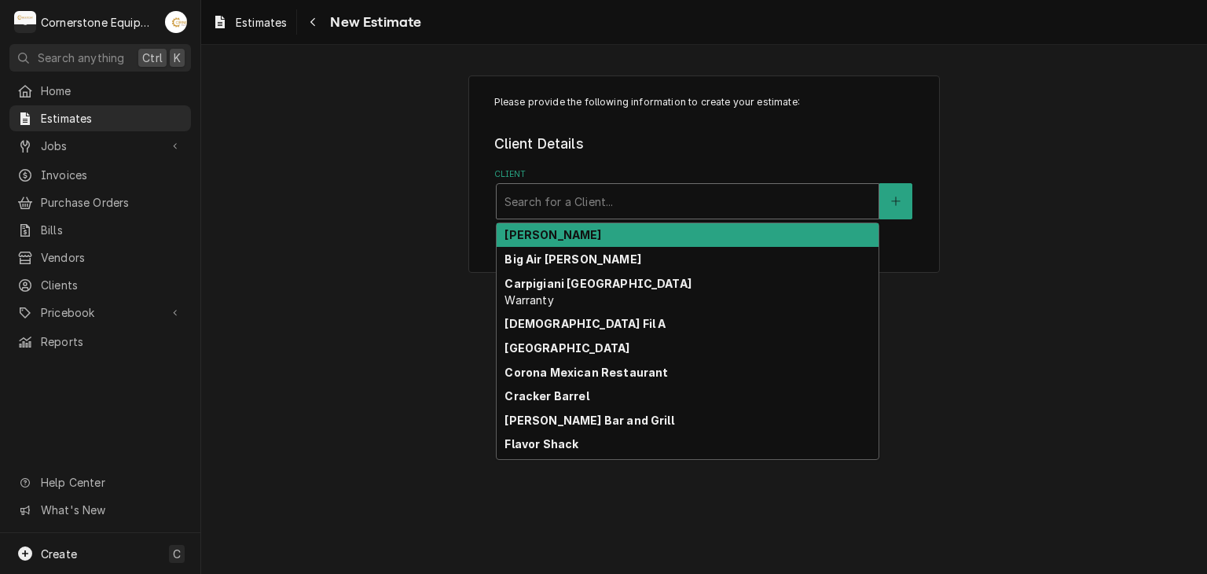
click at [747, 202] on div "Client" at bounding box center [687, 201] width 366 height 28
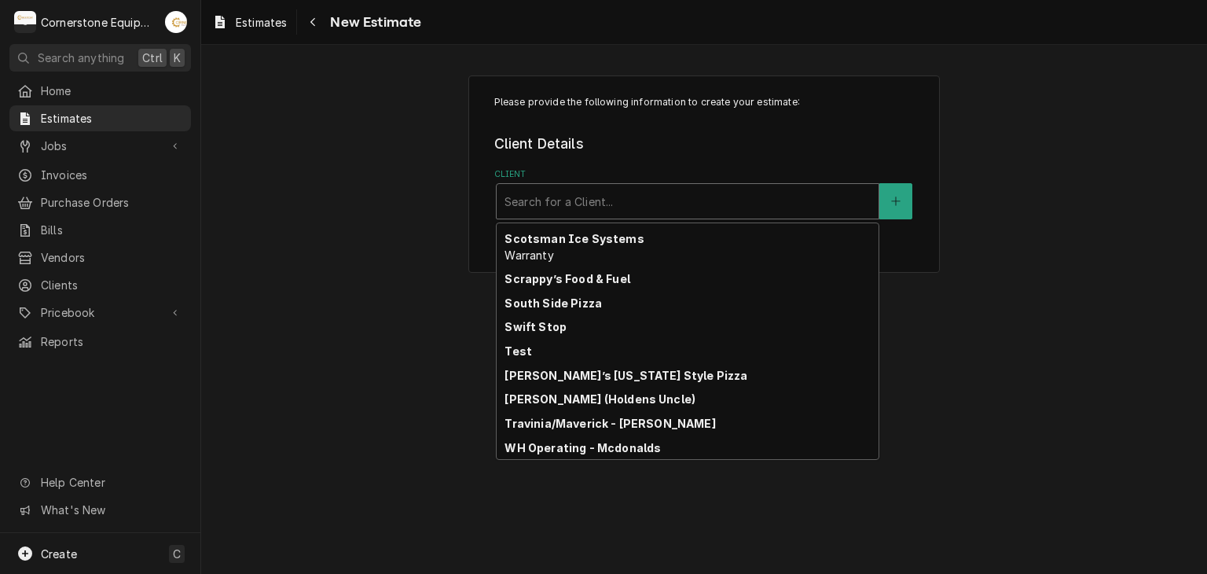
scroll to position [559, 0]
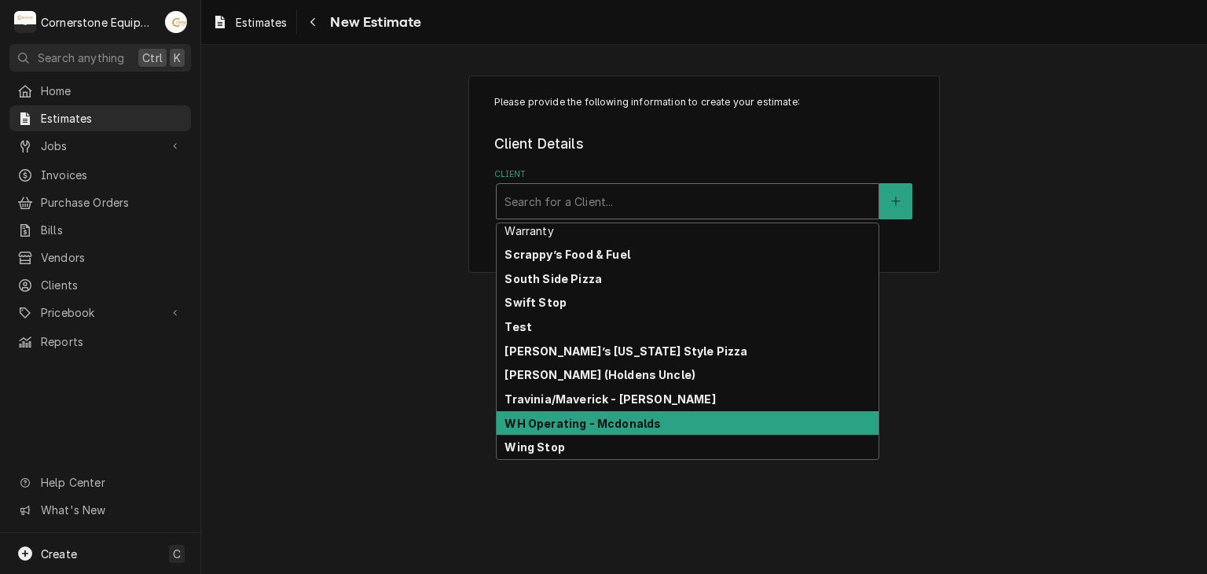
click at [559, 422] on strong "WH Operating - Mcdonalds" at bounding box center [582, 422] width 156 height 13
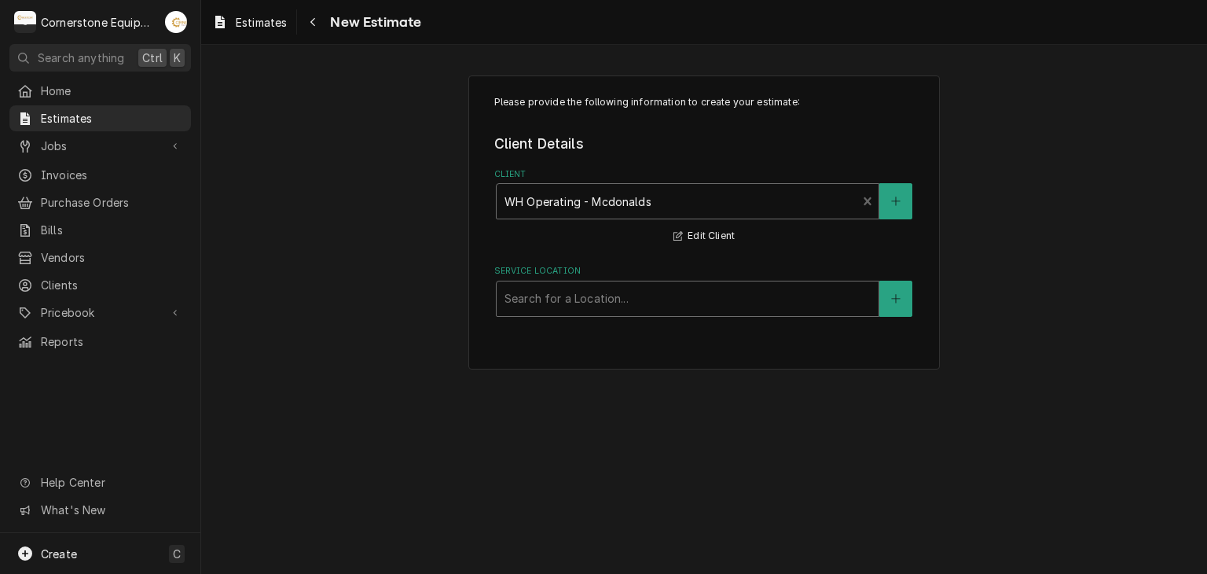
click at [569, 300] on div "Service Location" at bounding box center [687, 298] width 366 height 28
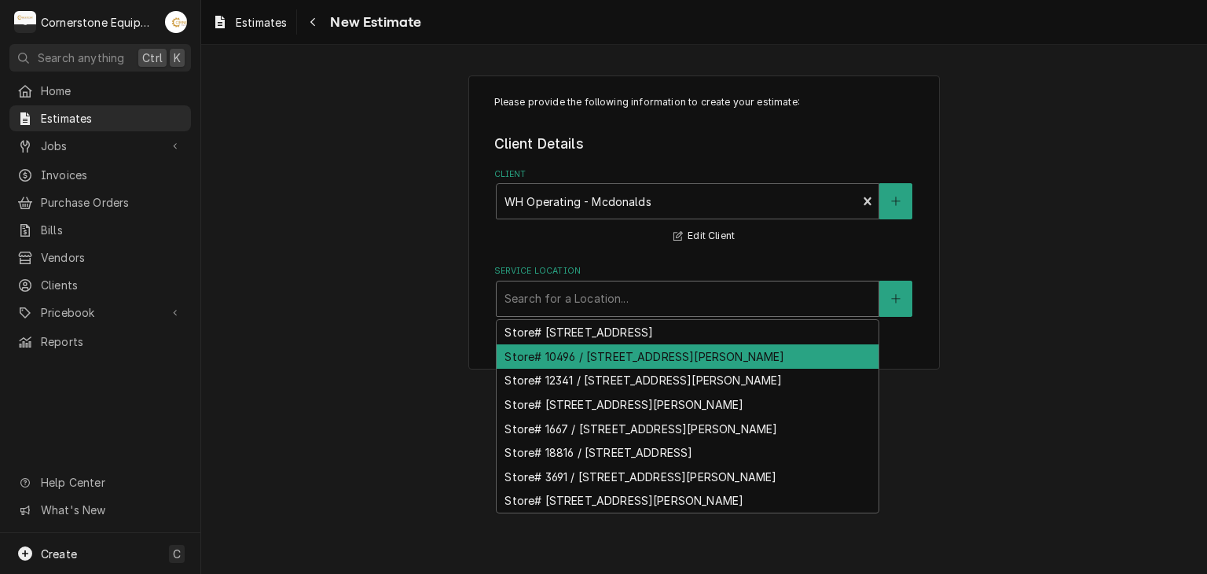
click at [615, 344] on div "Store# 10496 / 1598 John B White Sr Blvd, Spartanburg, SC 29301" at bounding box center [688, 356] width 382 height 24
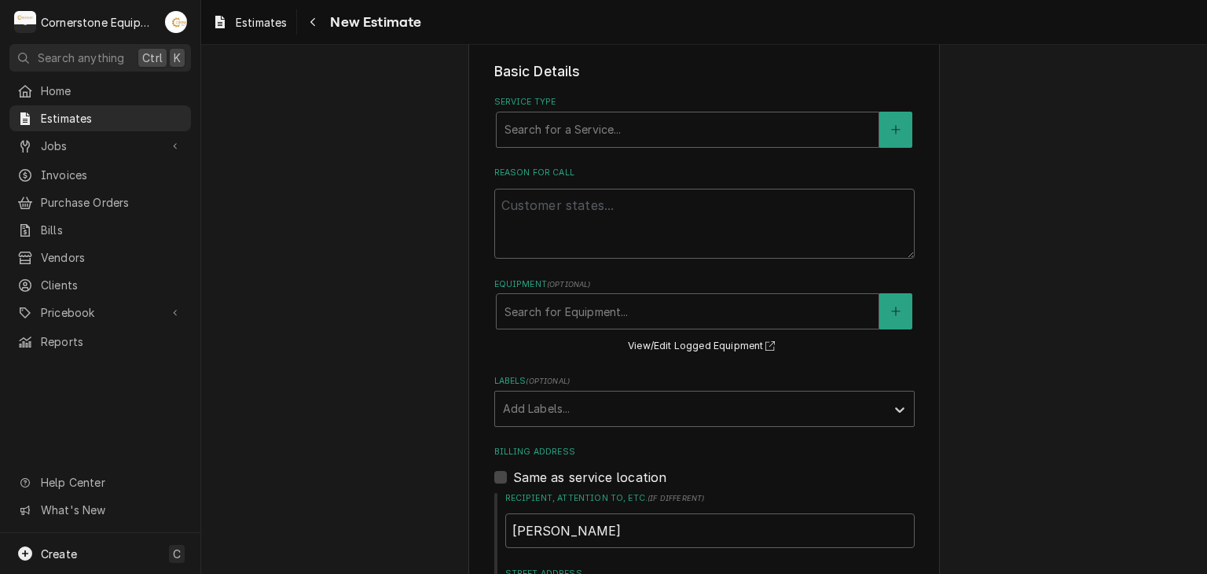
scroll to position [0, 0]
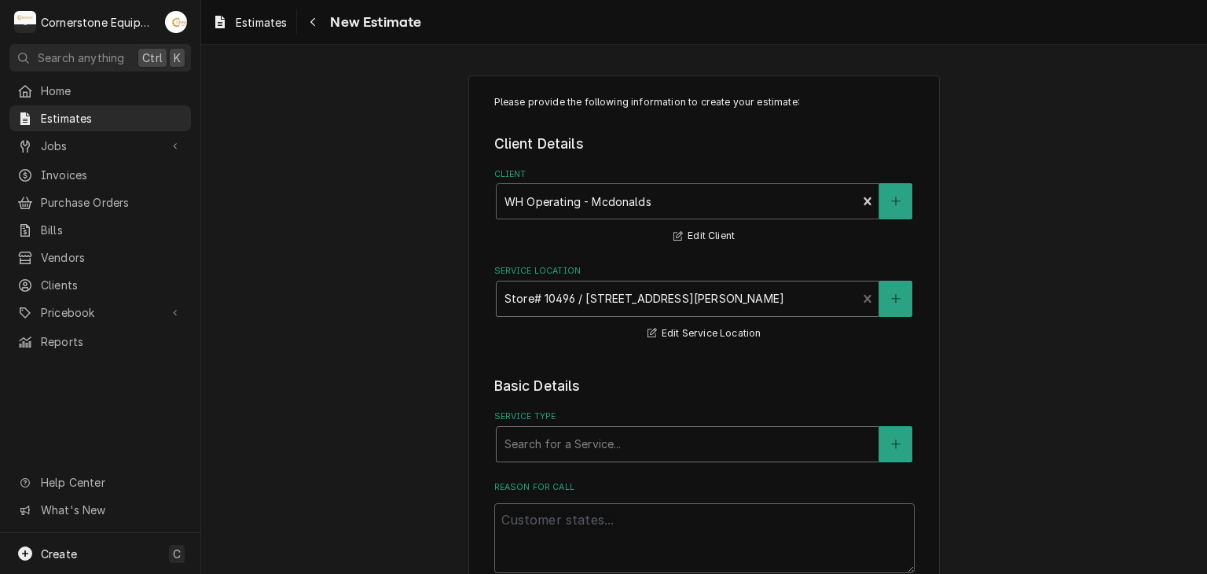
click at [550, 440] on div "Service Type" at bounding box center [687, 444] width 366 height 28
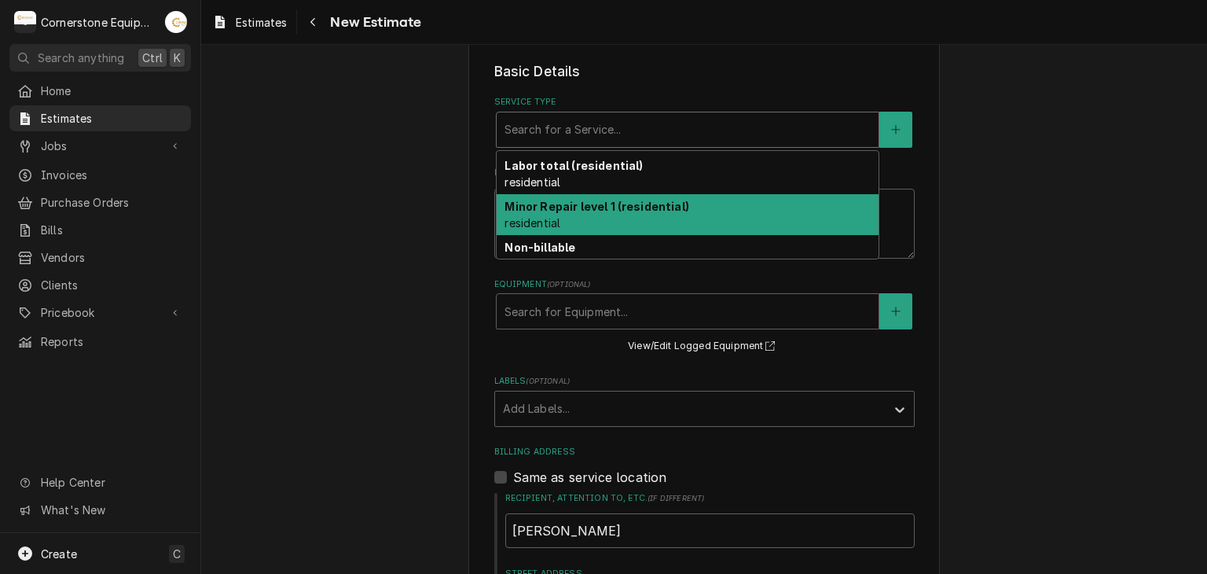
scroll to position [264, 0]
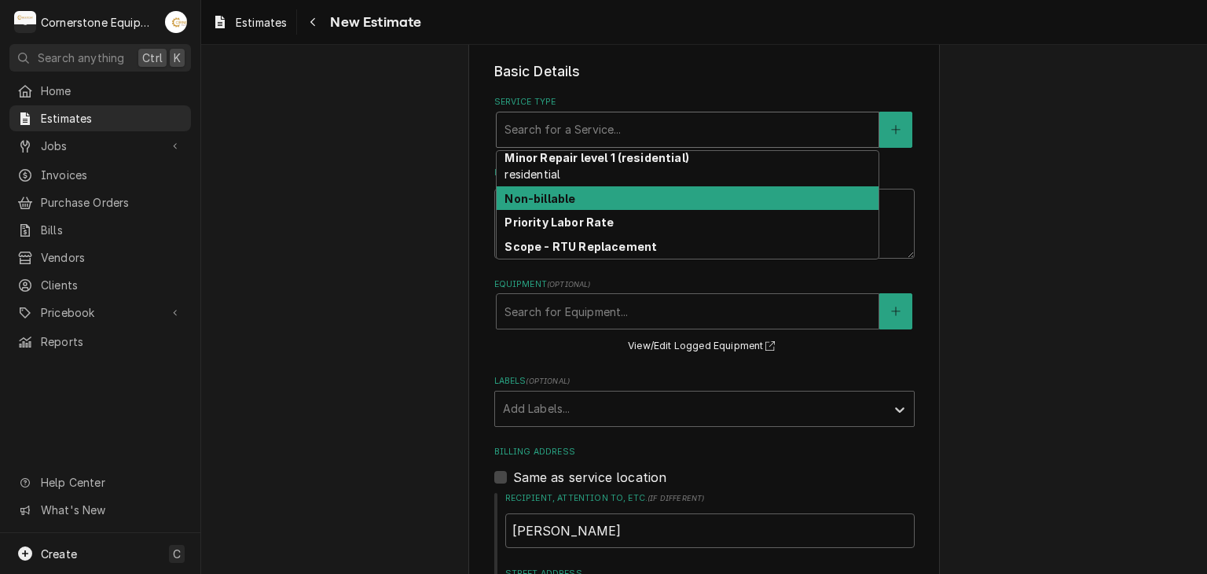
click at [569, 202] on div "Non-billable" at bounding box center [688, 198] width 382 height 24
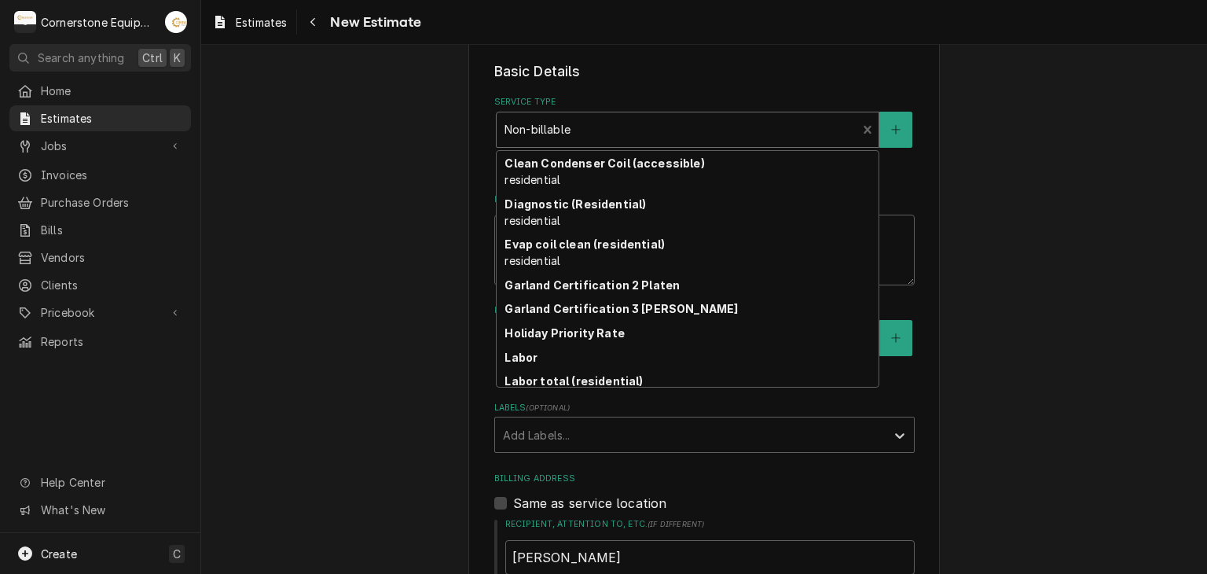
click at [556, 141] on div "Service Type" at bounding box center [676, 130] width 345 height 28
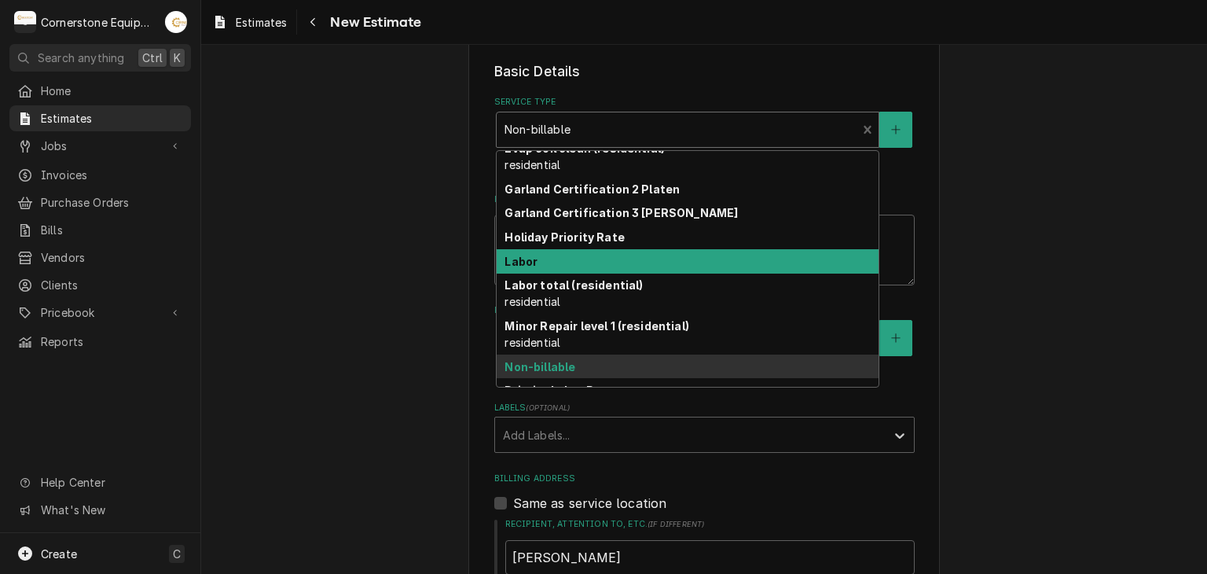
click at [569, 251] on div "Labor" at bounding box center [688, 261] width 382 height 24
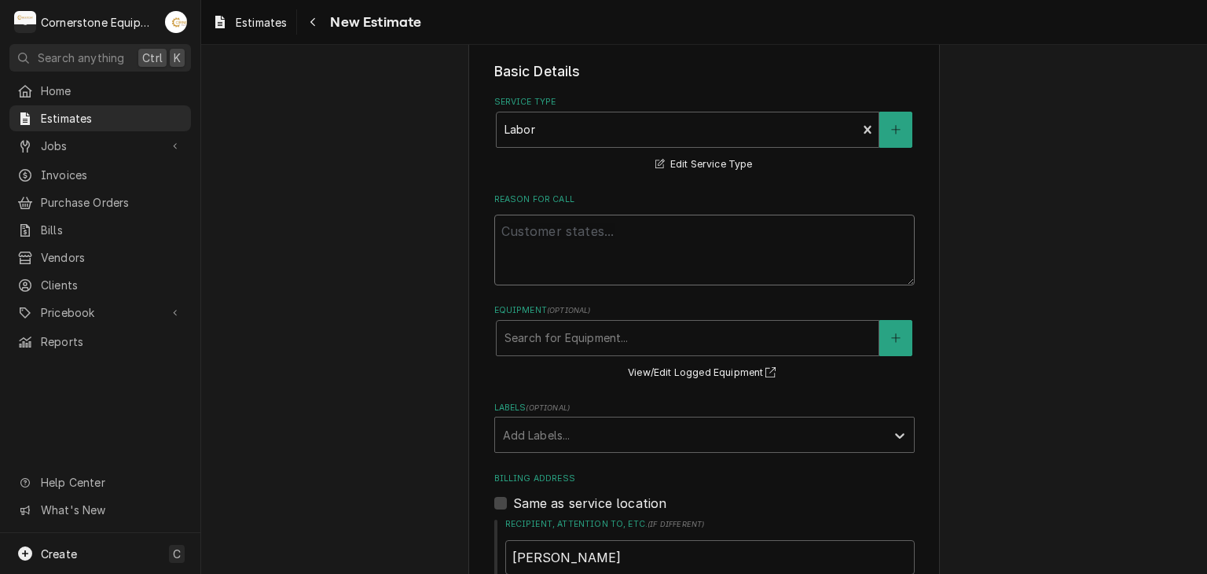
click at [568, 251] on textarea "Reason For Call" at bounding box center [704, 250] width 420 height 71
type textarea "x"
type textarea "T"
type textarea "x"
type textarea "Thi"
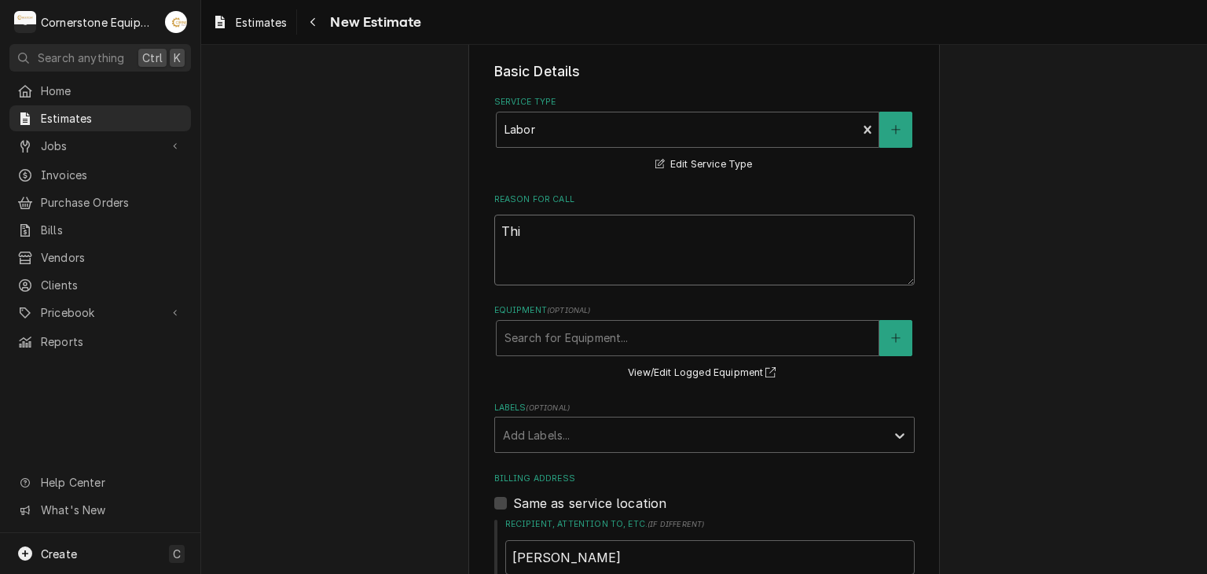
type textarea "x"
type textarea "This"
type textarea "x"
type textarea "This"
type textarea "x"
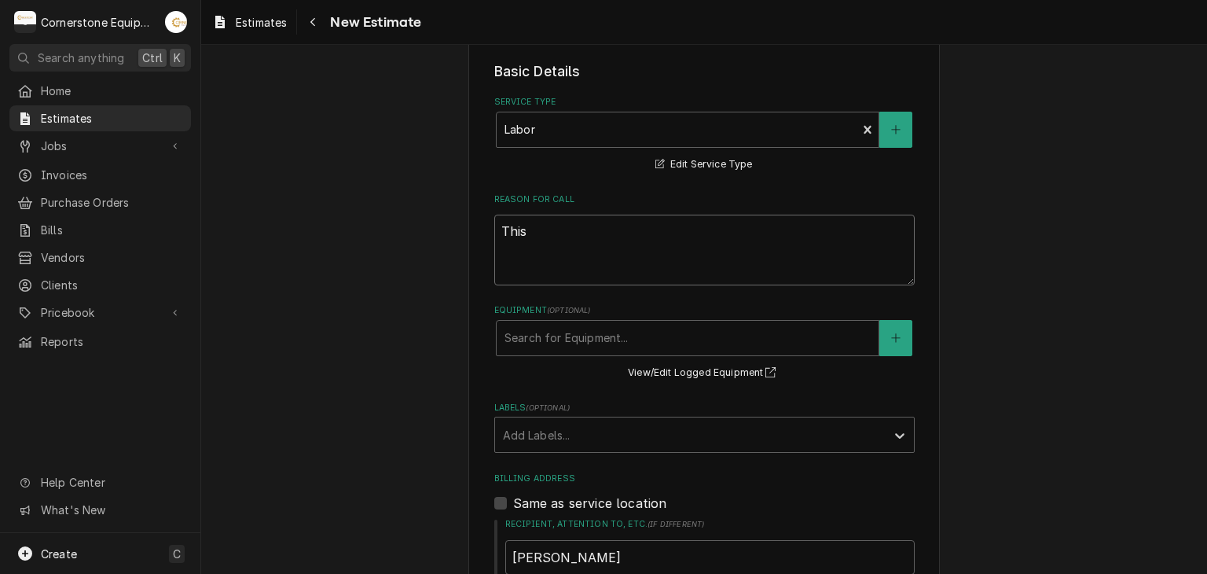
type textarea "This i"
type textarea "x"
type textarea "This is"
type textarea "x"
type textarea "This is"
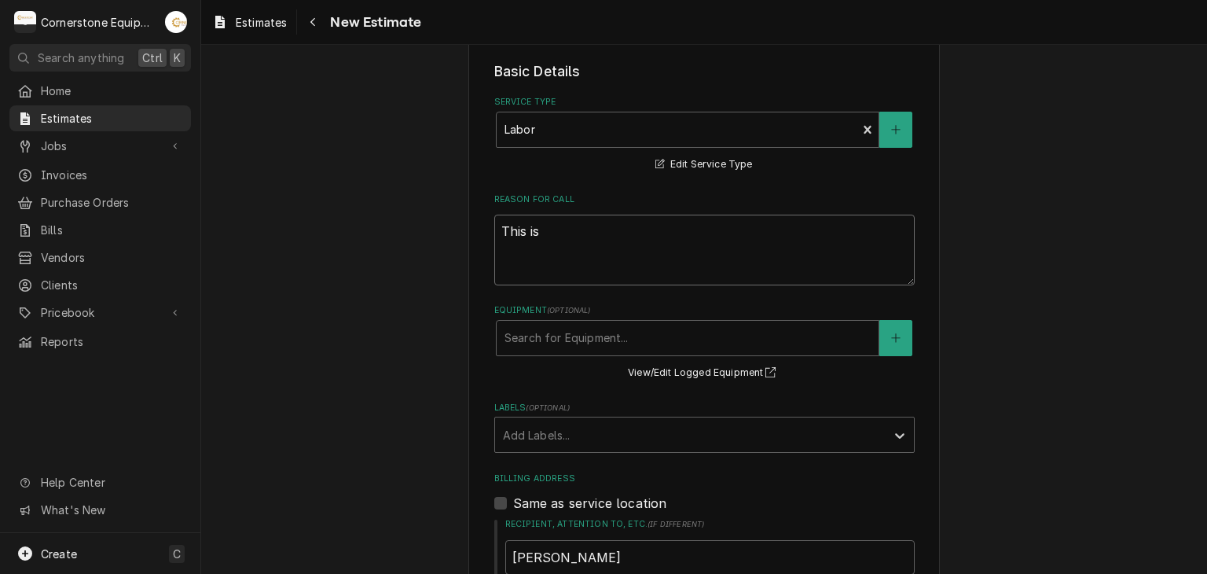
type textarea "x"
type textarea "This is a"
type textarea "x"
type textarea "This is an"
type textarea "x"
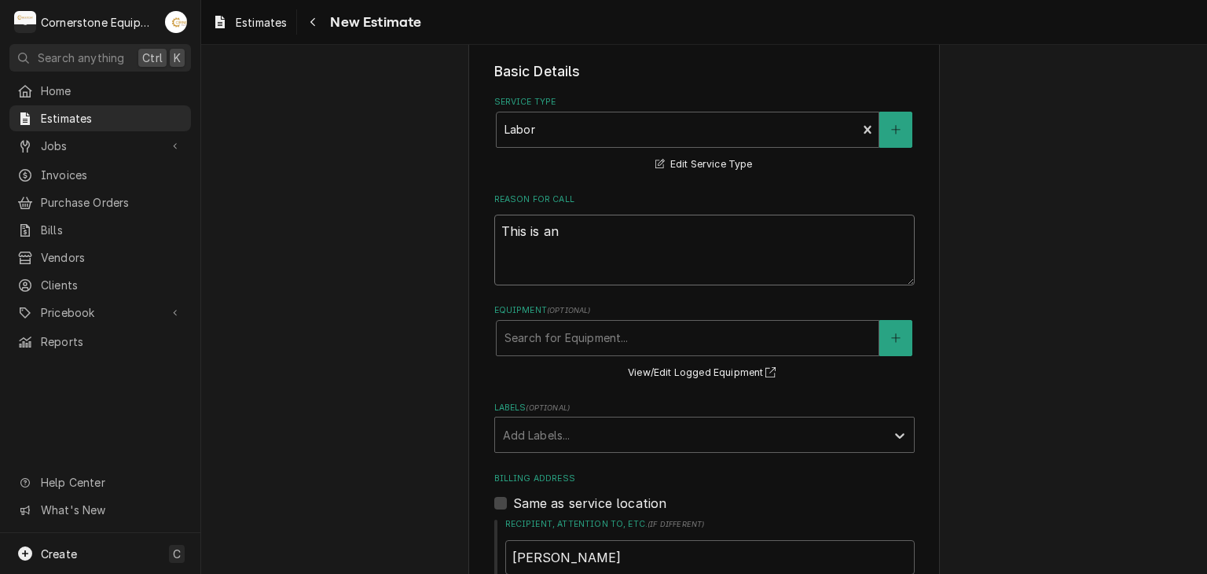
type textarea "This is an"
type textarea "x"
type textarea "This is an e"
type textarea "x"
type textarea "This is an es"
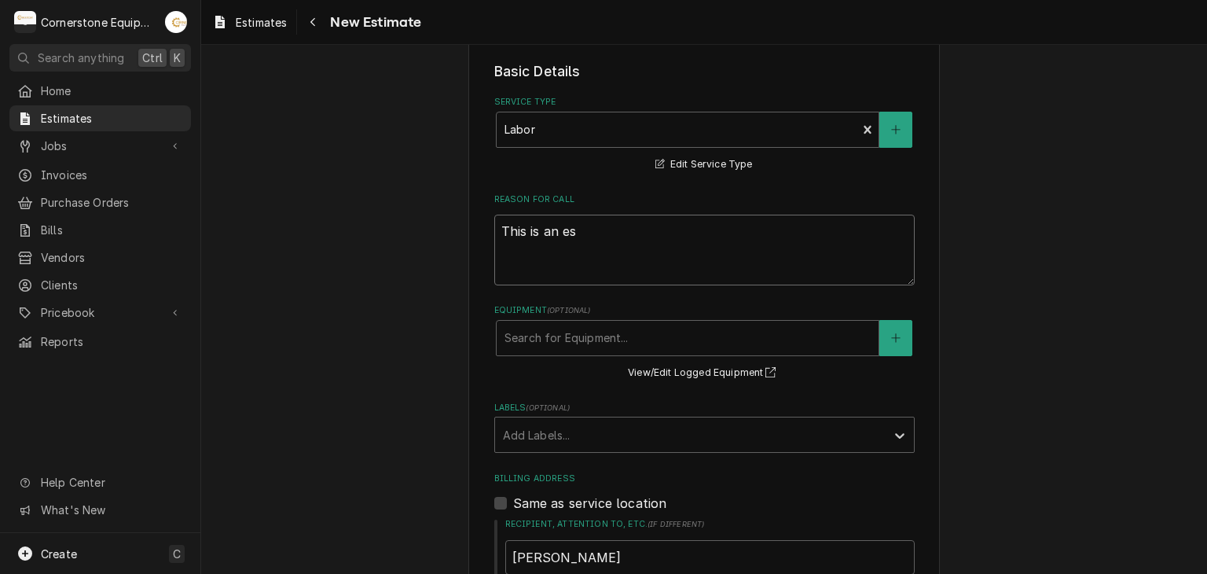
type textarea "x"
type textarea "This is an est"
type textarea "x"
type textarea "This is an esti"
type textarea "x"
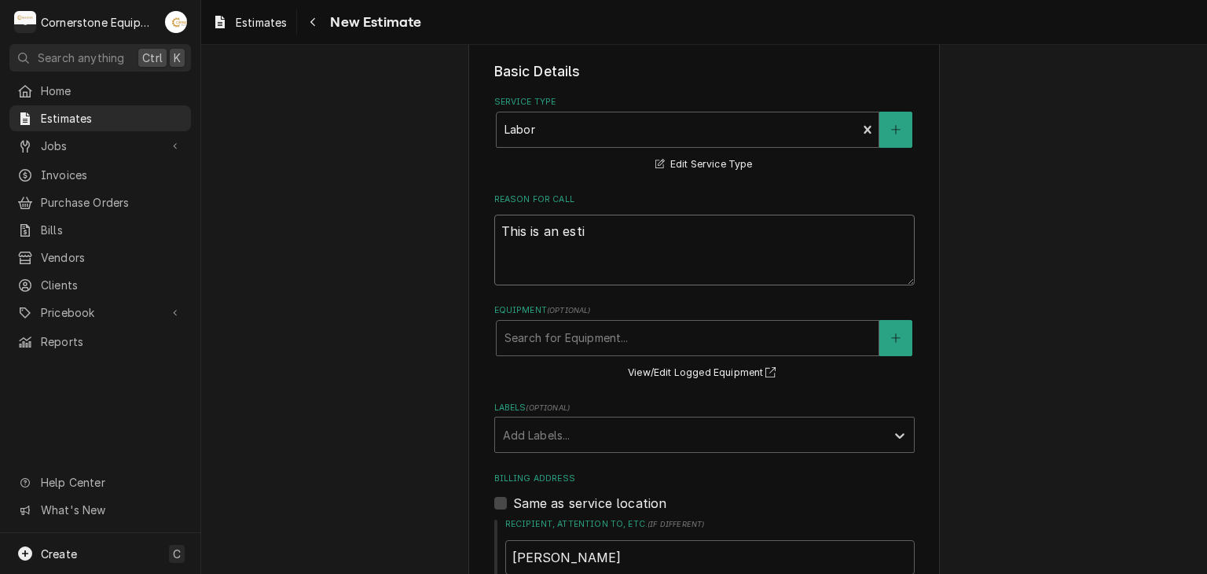
type textarea "This is an estim"
type textarea "x"
type textarea "This is an estima"
type textarea "x"
type textarea "This is an estimat"
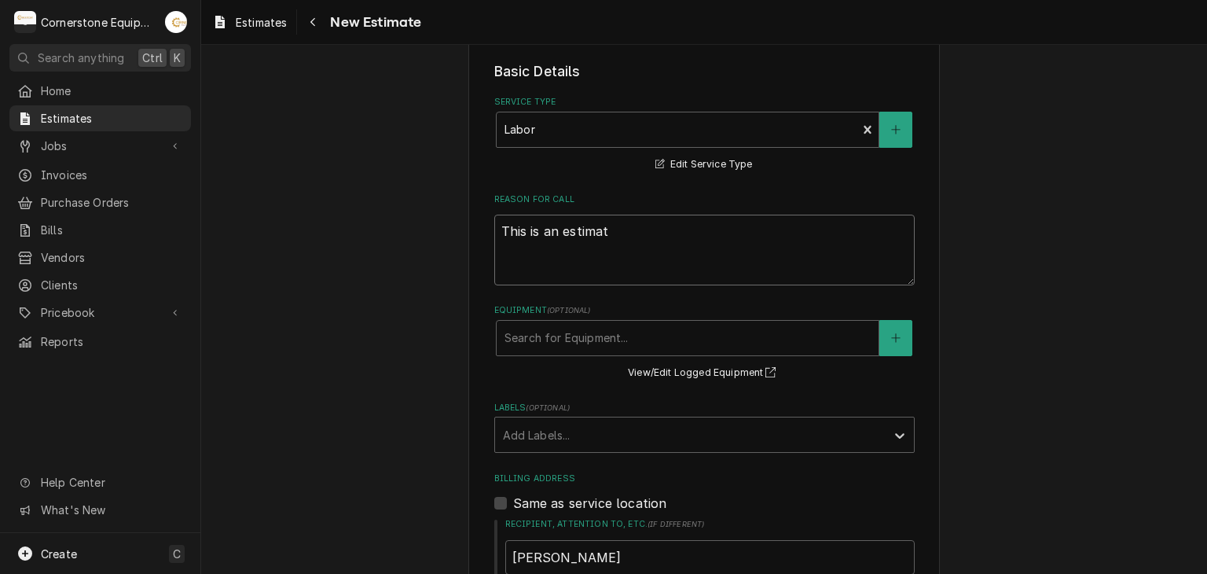
type textarea "x"
type textarea "This is an estimate"
type textarea "x"
type textarea "This is an estimate"
type textarea "x"
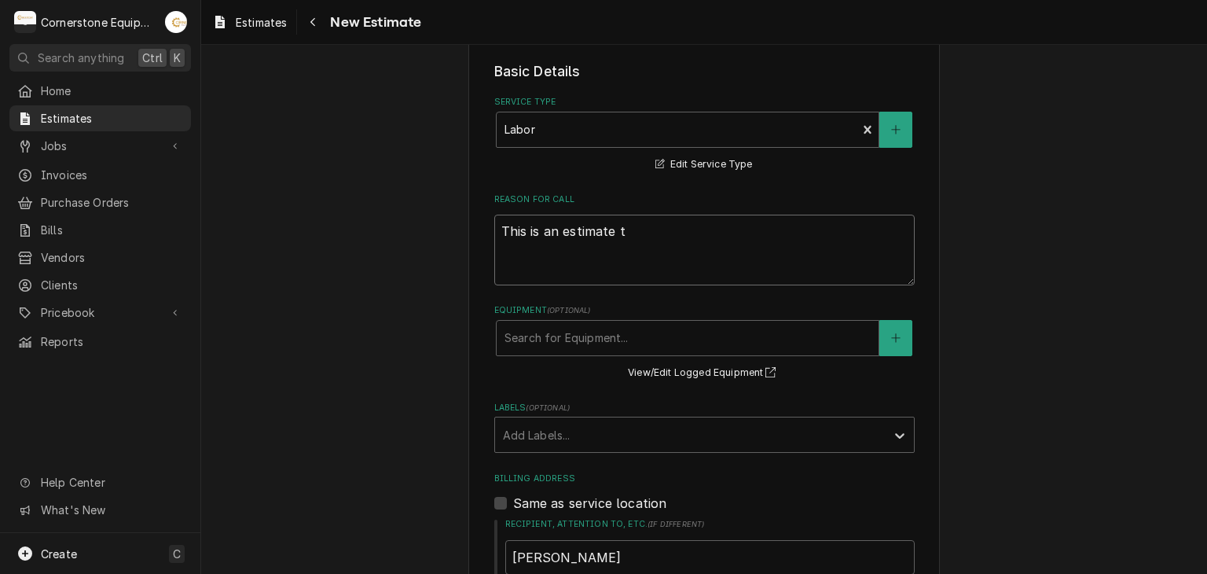
type textarea "This is an estimate to"
type textarea "x"
type textarea "This is an estimate to"
type textarea "x"
type textarea "This is an estimate to r"
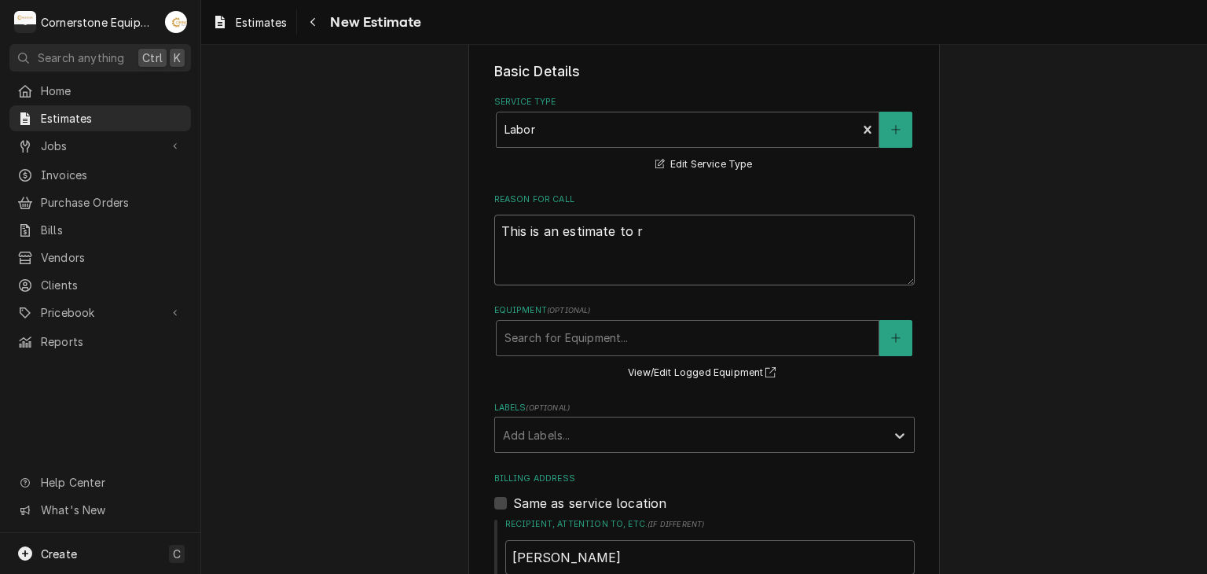
type textarea "x"
type textarea "This is an estimate to re"
type textarea "x"
type textarea "This is an estimate to rep"
type textarea "x"
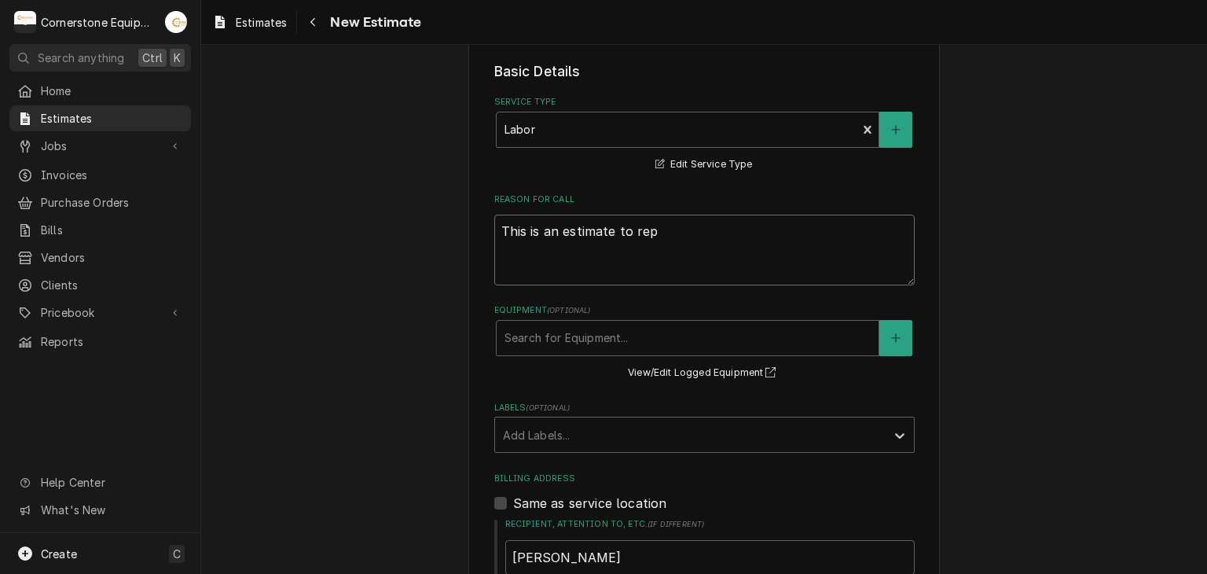
type textarea "This is an estimate to repl"
type textarea "x"
type textarea "This is an estimate to repla"
type textarea "x"
type textarea "This is an estimate to replac"
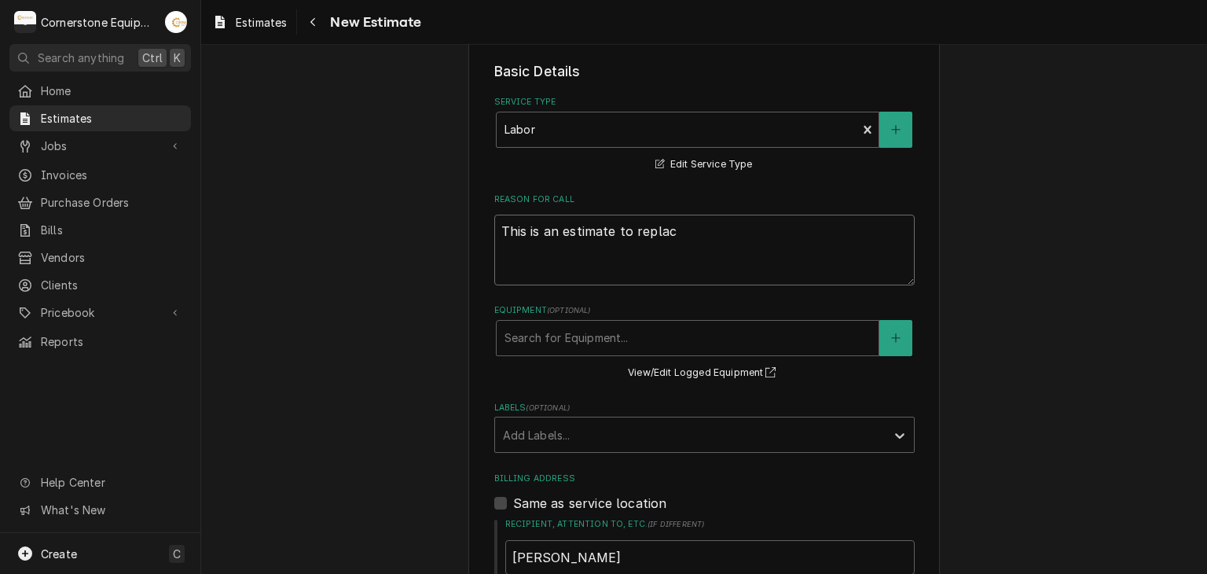
type textarea "x"
type textarea "This is an estimate to replace"
type textarea "x"
type textarea "This is an estimate to replace"
type textarea "x"
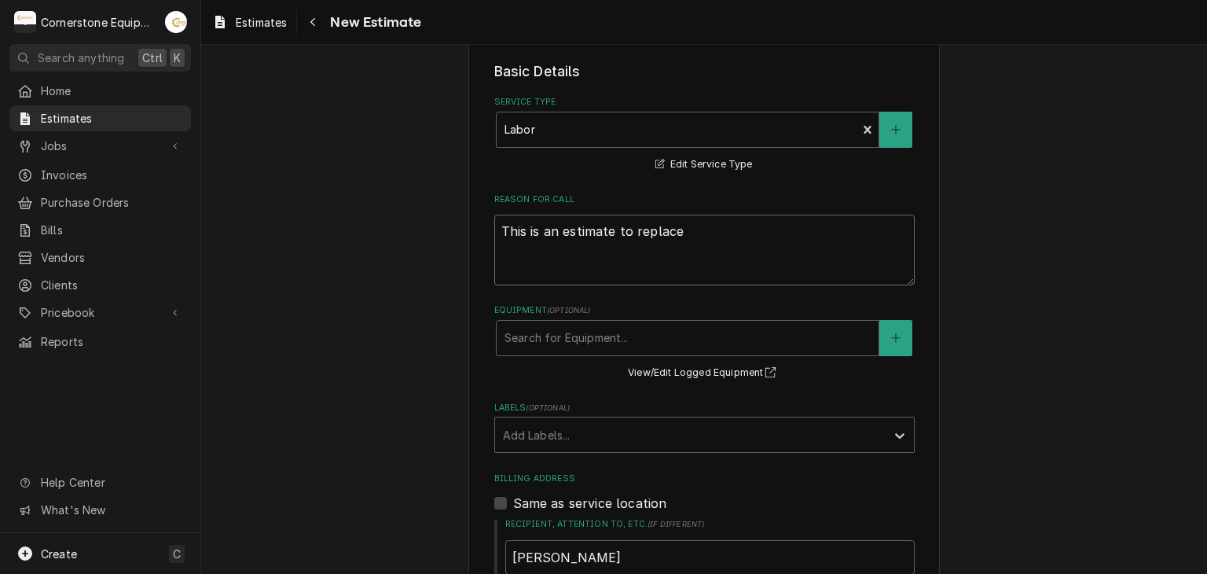
type textarea "This is an estimate to replace t"
type textarea "x"
type textarea "This is an estimate to replace th"
type textarea "x"
type textarea "This is an estimate to replace the"
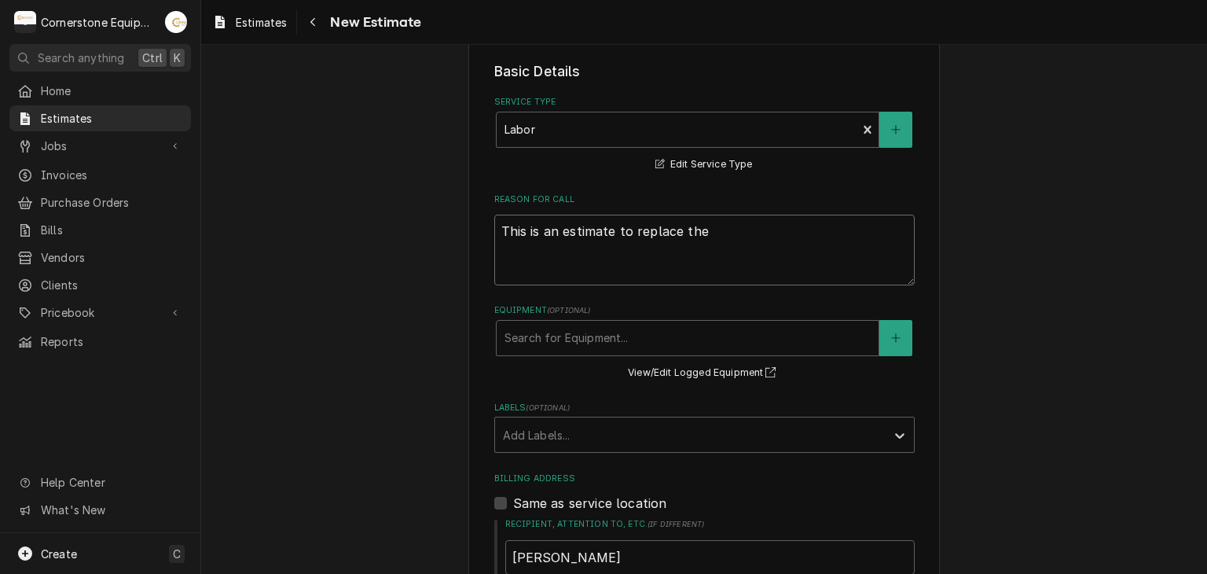
type textarea "x"
type textarea "This is an estimate to replace the"
type textarea "x"
type textarea "This is an estimate to replace the p"
type textarea "x"
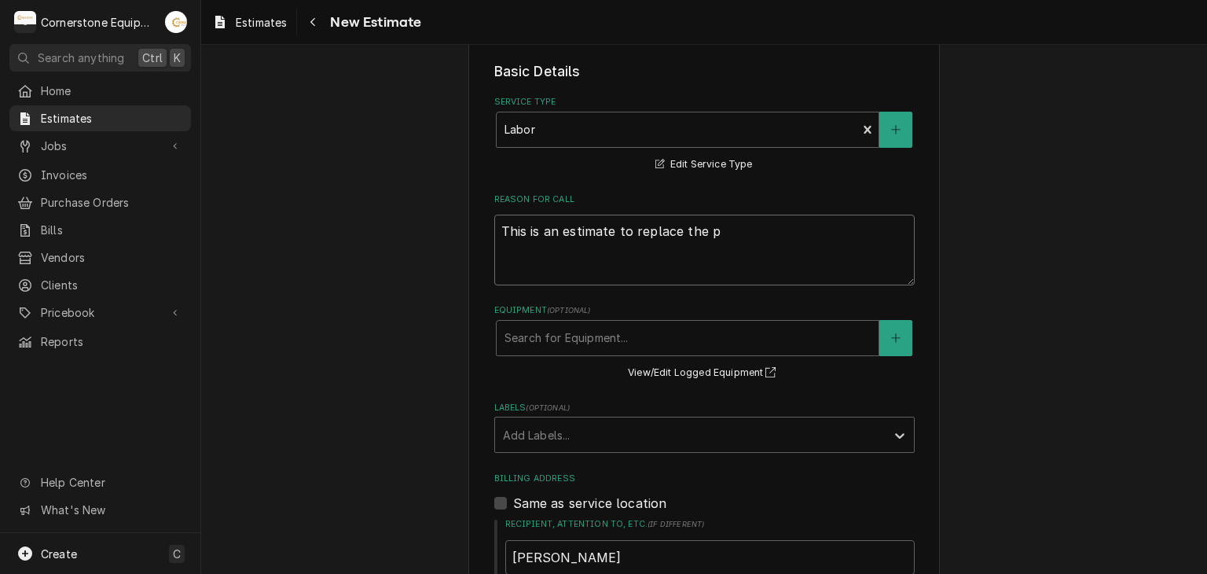
type textarea "This is an estimate to replace the pl"
type textarea "x"
type textarea "This is an estimate to replace the pla"
type textarea "x"
type textarea "This is an estimate to replace the plat"
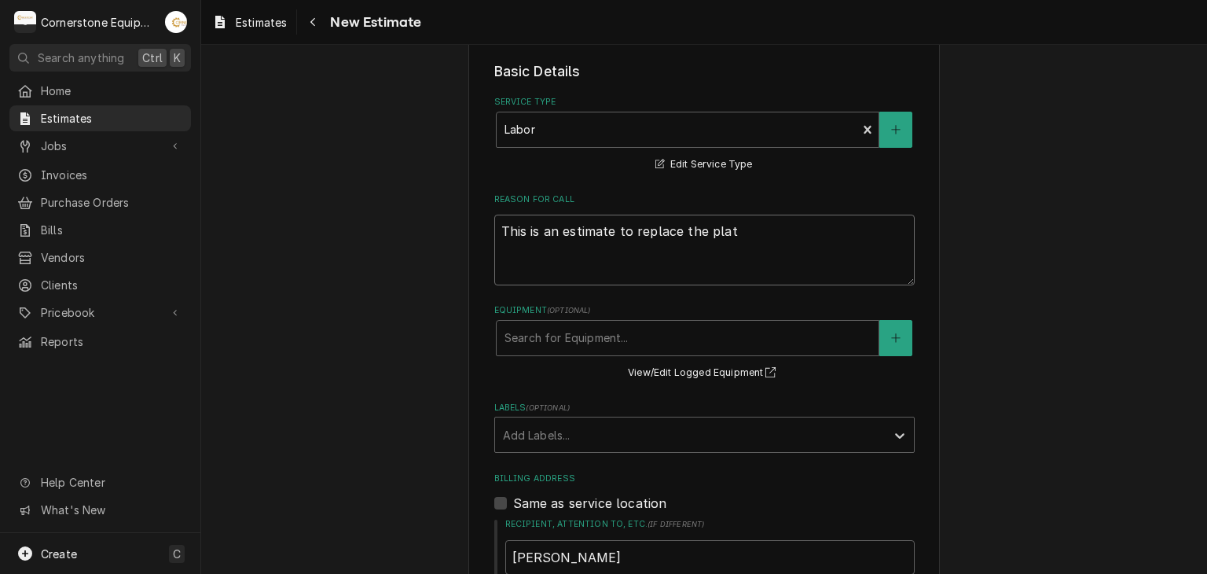
type textarea "x"
type textarea "This is an estimate to replace the plate"
type textarea "x"
type textarea "This is an estimate to replace the platen"
type textarea "x"
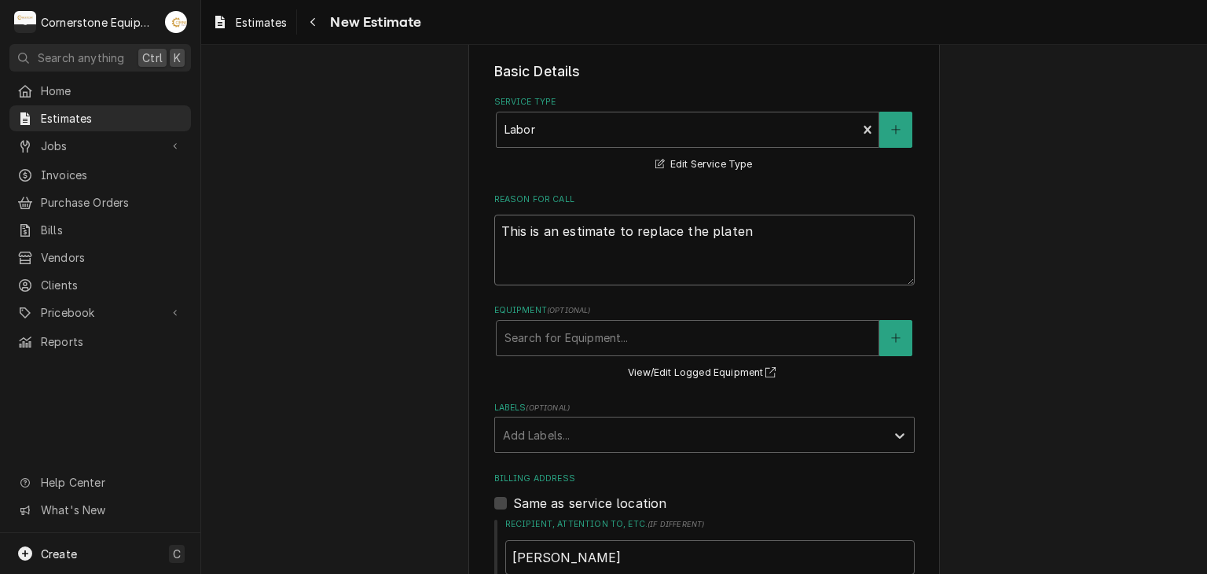
type textarea "This is an estimate to replace the platen"
type textarea "x"
type textarea "This is an estimate to replace the platen a"
type textarea "x"
type textarea "This is an estimate to replace the platen as"
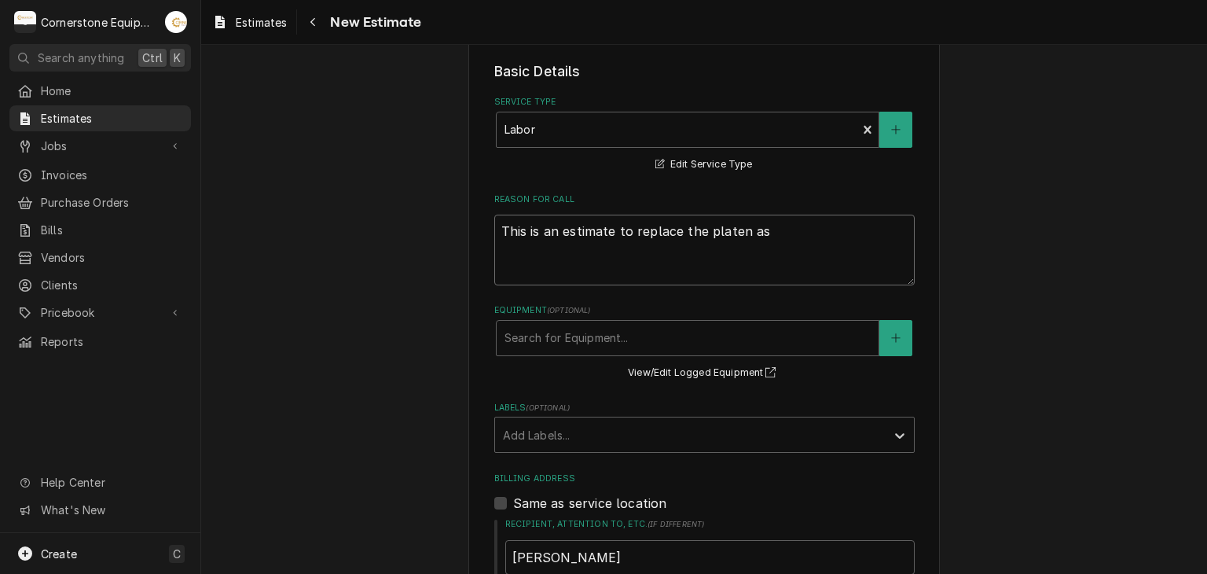
type textarea "x"
type textarea "This is an estimate to replace the platen ass"
type textarea "x"
type textarea "This is an estimate to replace the platen asse"
type textarea "x"
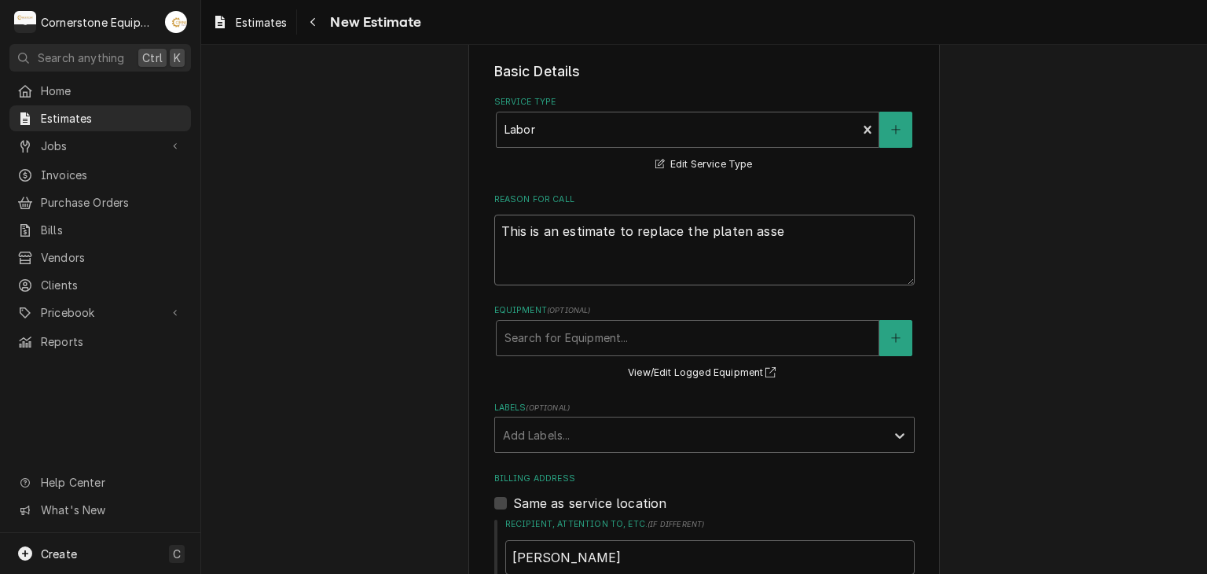
type textarea "This is an estimate to replace the platen assem"
type textarea "x"
type textarea "This is an estimate to replace the platen assemb"
type textarea "x"
type textarea "This is an estimate to replace the platen assembl"
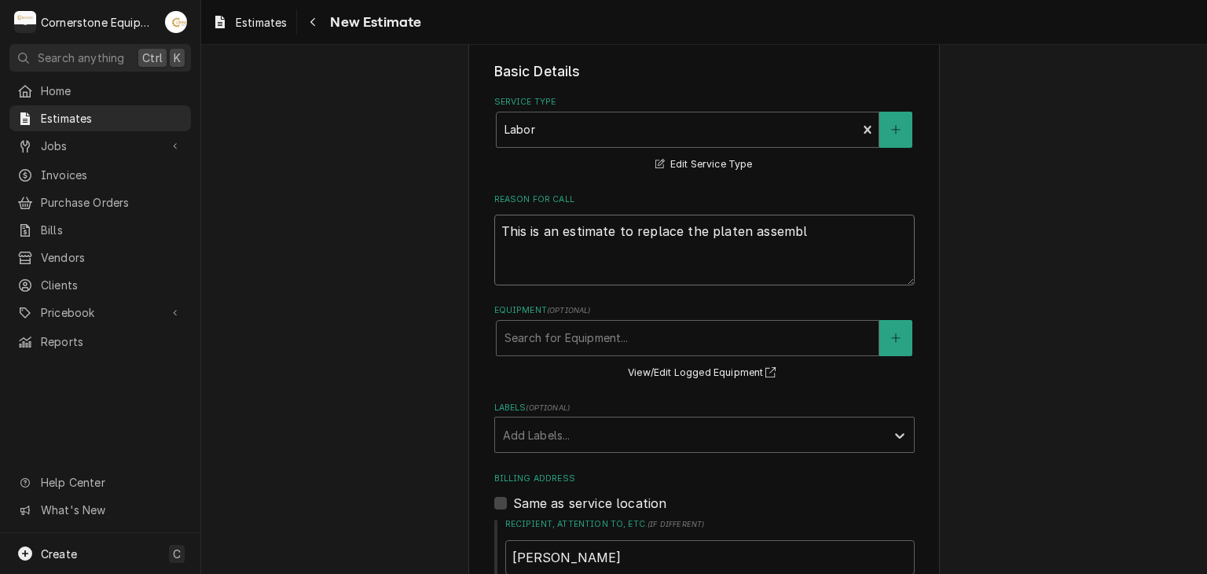
type textarea "x"
type textarea "This is an estimate to replace the platen assembly"
type textarea "x"
type textarea "This is an estimate to replace the platen assembly"
type textarea "x"
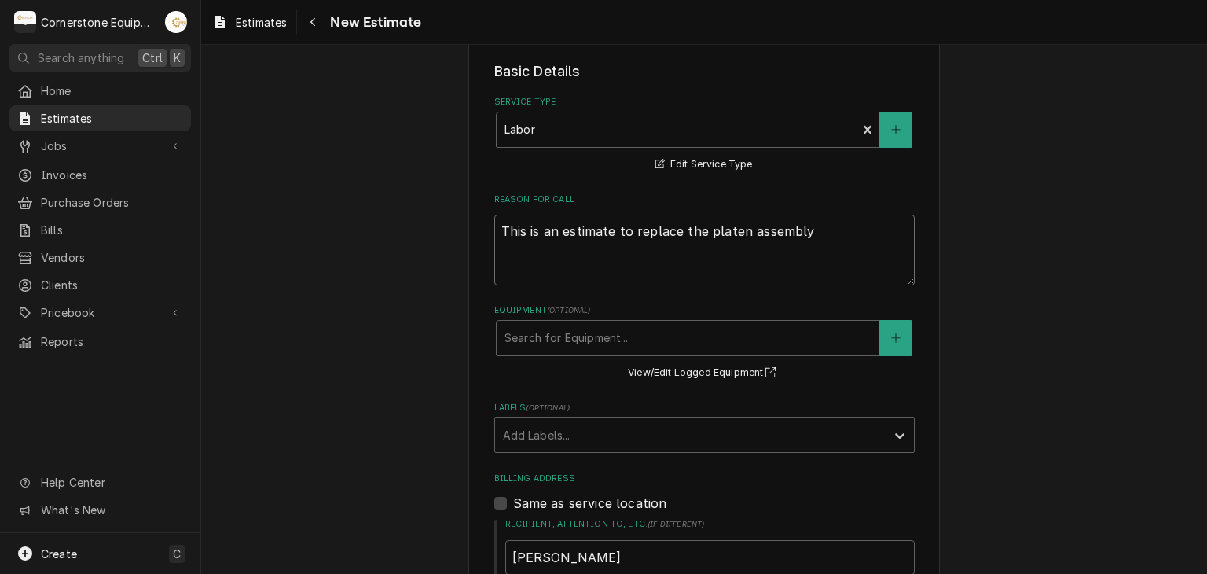
type textarea "This is an estimate to replace the platen assembly o"
type textarea "x"
type textarea "This is an estimate to replace the platen assembly on"
type textarea "x"
type textarea "This is an estimate to replace the platen assembly on"
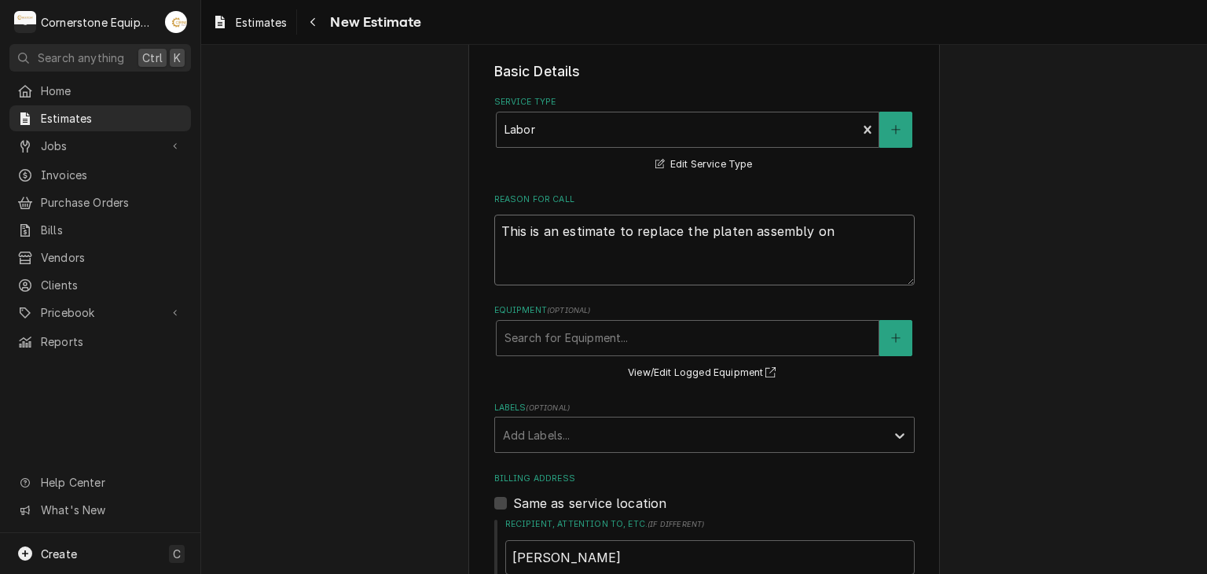
type textarea "x"
type textarea "This is an estimate to replace the platen assembly on t"
type textarea "x"
type textarea "This is an estimate to replace the platen assembly on th"
type textarea "x"
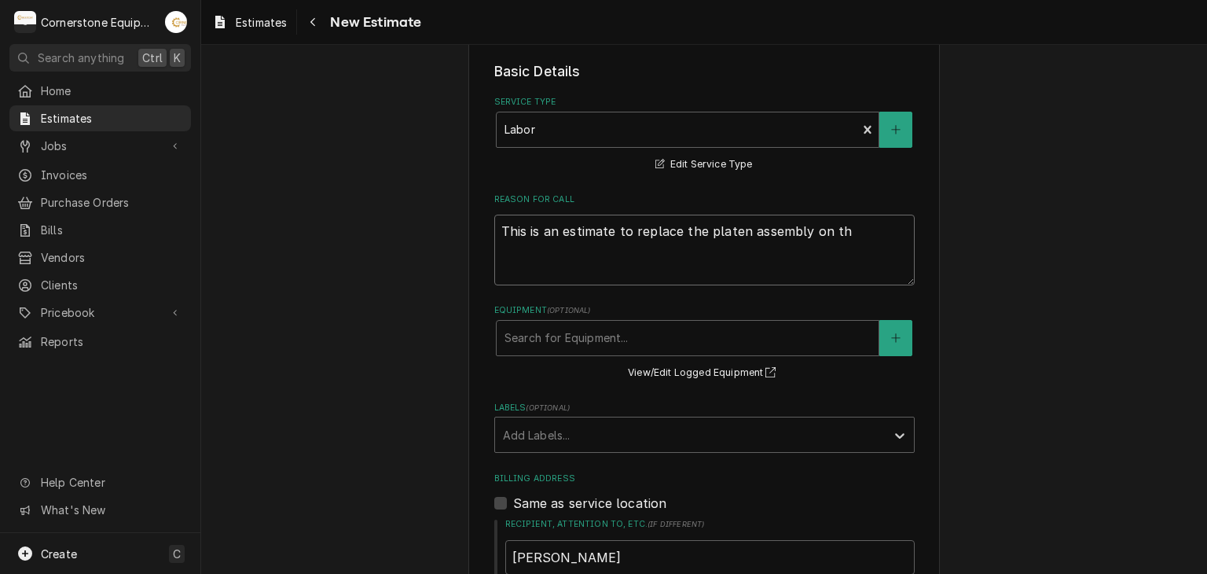
type textarea "This is an estimate to replace the platen assembly on the"
type textarea "x"
type textarea "This is an estimate to replace the platen assembly on the"
type textarea "x"
type textarea "This is an estimate to replace the platen assembly on the #"
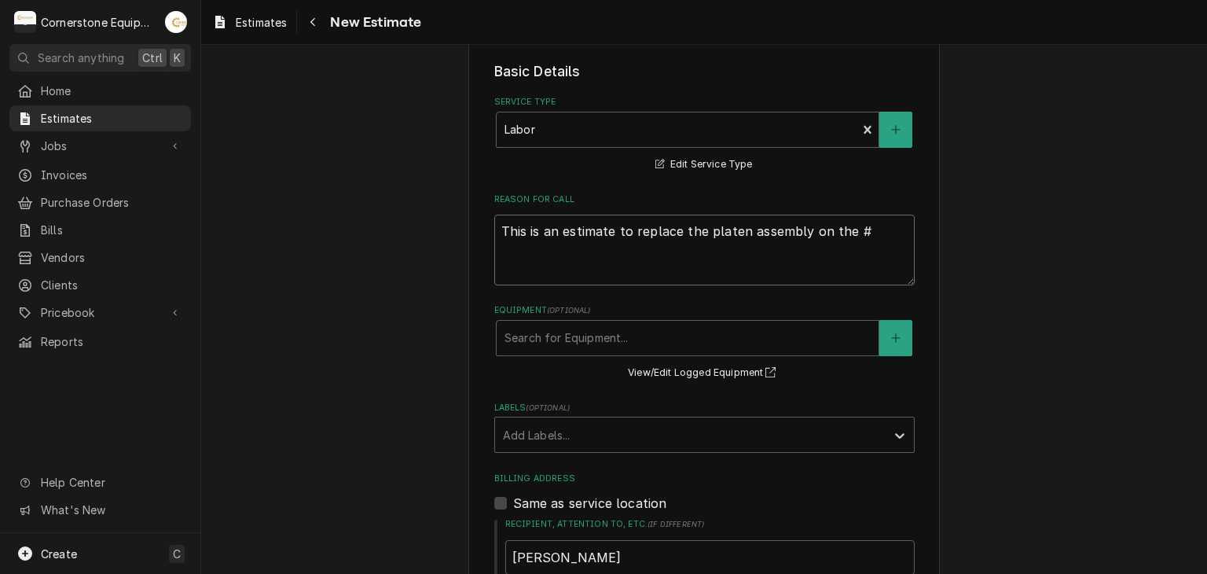
type textarea "x"
type textarea "This is an estimate to replace the platen assembly on the #W"
type textarea "x"
type textarea "This is an estimate to replace the platen assembly on the #W-"
type textarea "x"
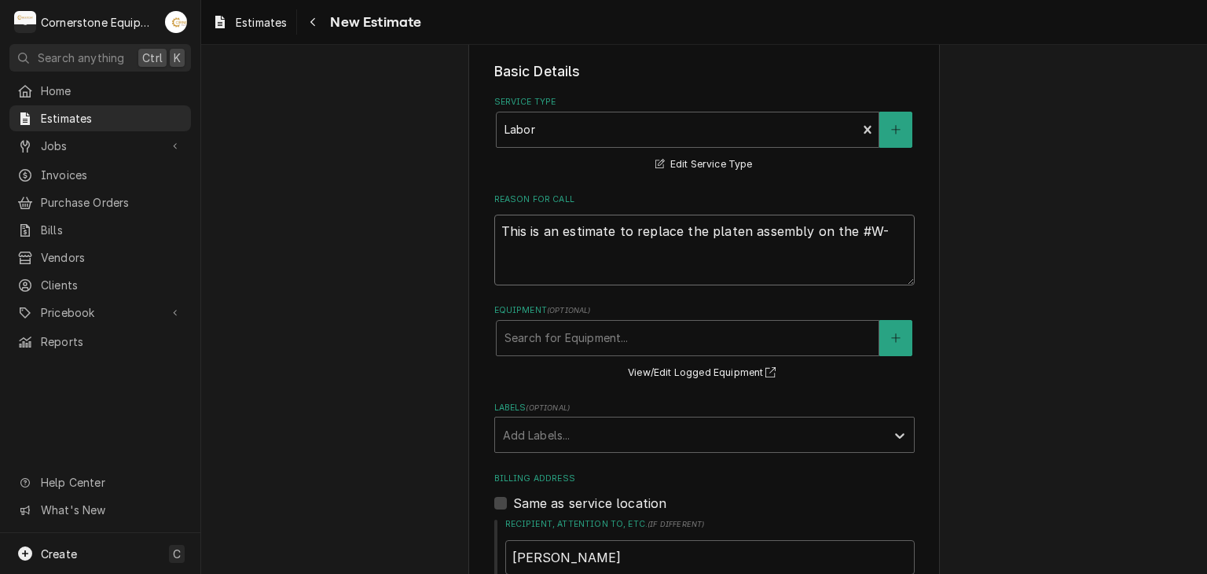
type textarea "This is an estimate to replace the platen assembly on the #W"
type textarea "x"
type textarea "This is an estimate to replace the platen assembly on the #"
type textarea "x"
type textarea "This is an estimate to replace the platen assembly on the"
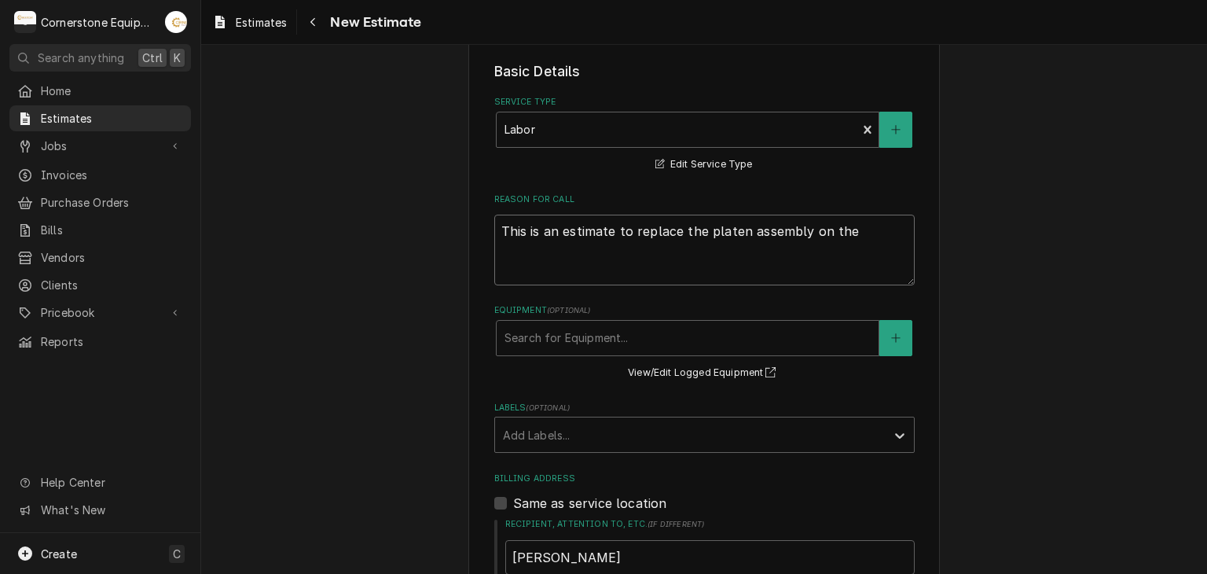
type textarea "x"
type textarea "This is an estimate to replace the platen assembly on the 3"
type textarea "x"
type textarea "This is an estimate to replace the platen assembly on the 3w"
type textarea "x"
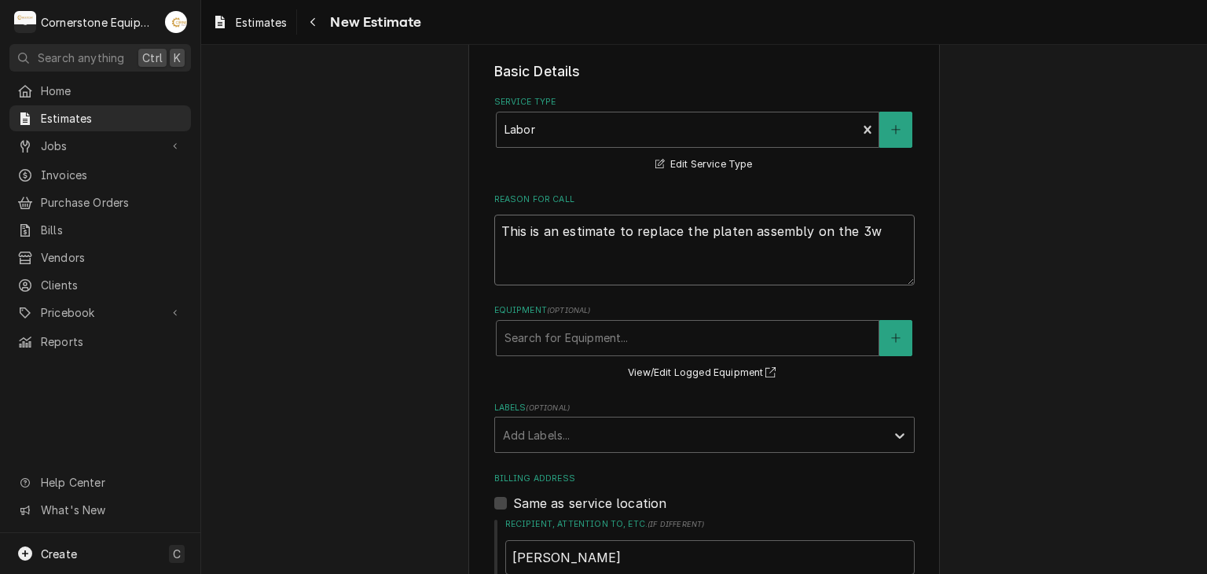
type textarea "-This is an estimate to replace the platen assembly on the 3w"
type textarea "x"
type textarea "This is an estimate to replace the platen assembly on the 3w"
click at [878, 248] on textarea "This is an estimate to replace the platen assembly on the 3w" at bounding box center [704, 250] width 420 height 71
type textarea "x"
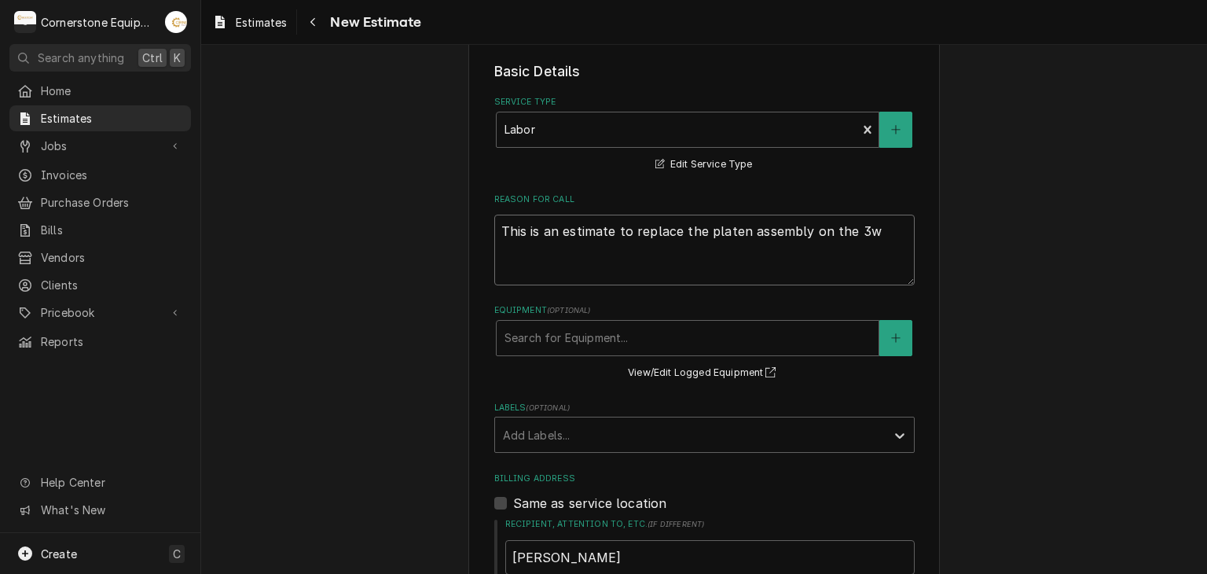
type textarea "This is an estimate to replace the platen assembly on the 3"
type textarea "x"
type textarea "This is an estimate to replace the platen assembly on the 3W"
type textarea "x"
type textarea "This is an estimate to replace the platen assembly on the 3W-"
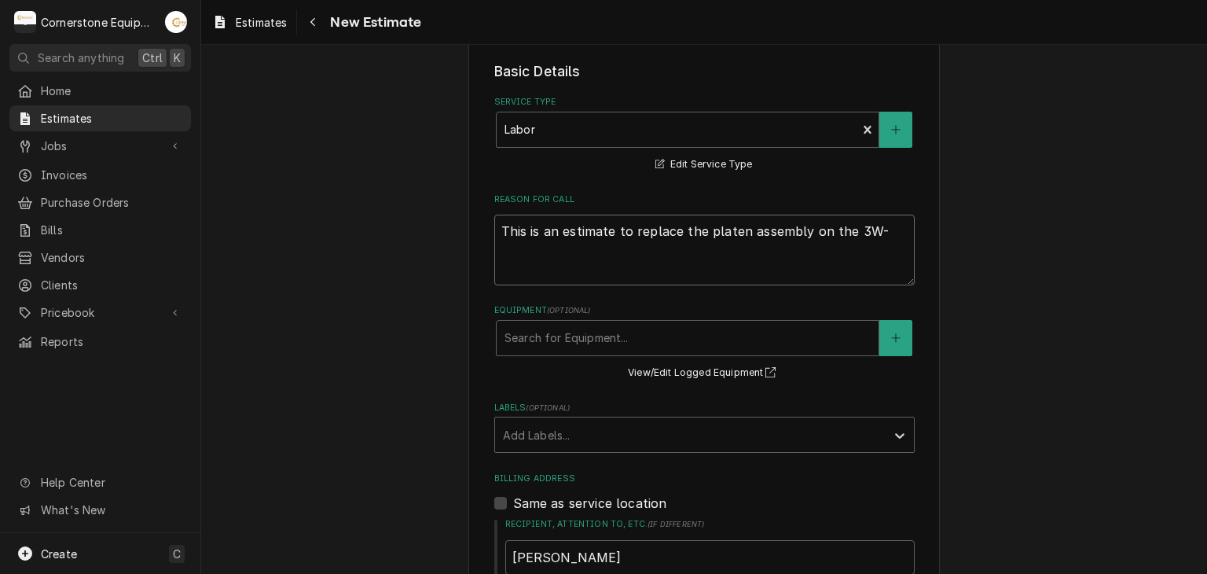
type textarea "x"
type textarea "This is an estimate to replace the platen assembly on the 3W-1"
type textarea "x"
type textarea "This is an estimate to replace the platen assembly on the 3W-"
type textarea "x"
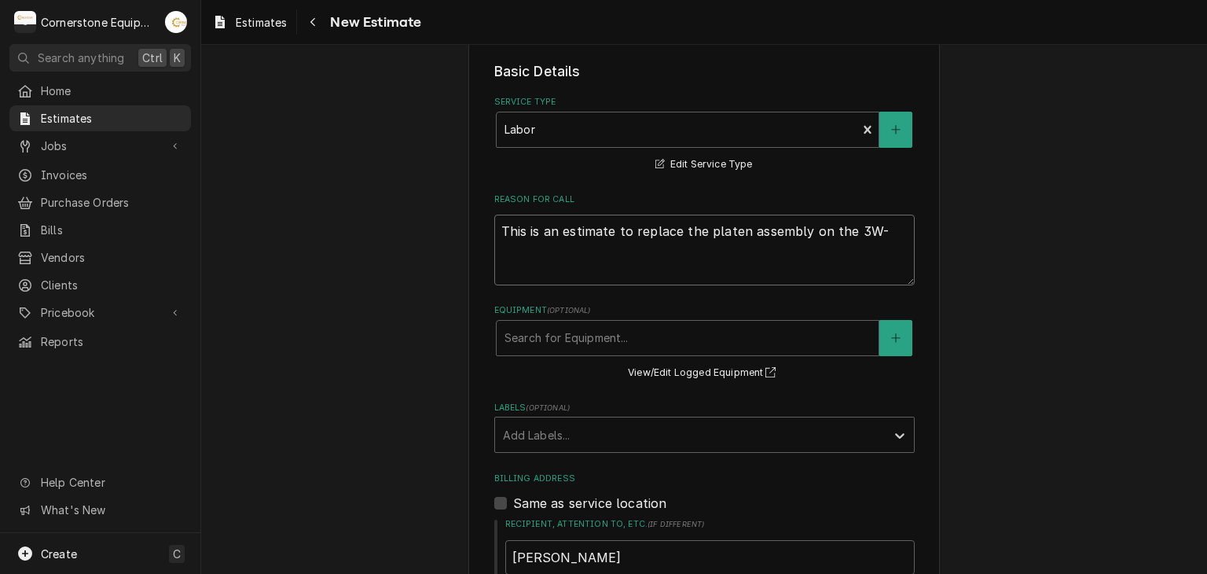
type textarea "This is an estimate to replace the platen assembly on the 3W-1"
type textarea "x"
type textarea "This is an estimate to replace the platen assembly on the 3W-1"
type textarea "x"
type textarea "This is an estimate to replace the platen assembly on the 3W-1 G"
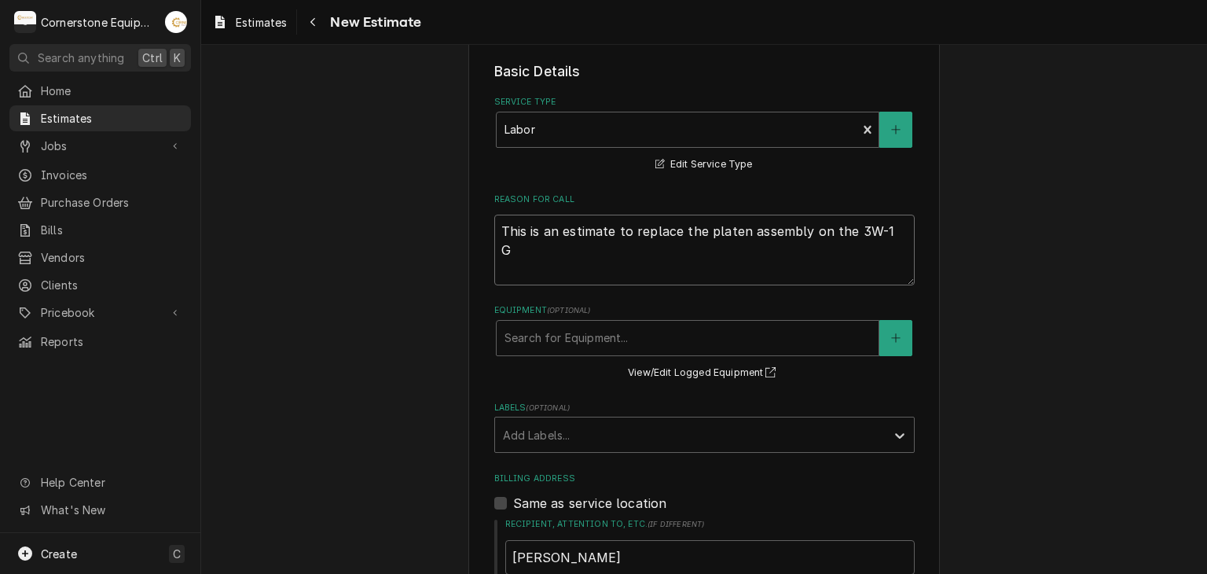
type textarea "x"
type textarea "This is an estimate to replace the platen assembly on the 3W-1 Gr"
type textarea "x"
type textarea "This is an estimate to replace the platen assembly on the 3W-1 Gri"
type textarea "x"
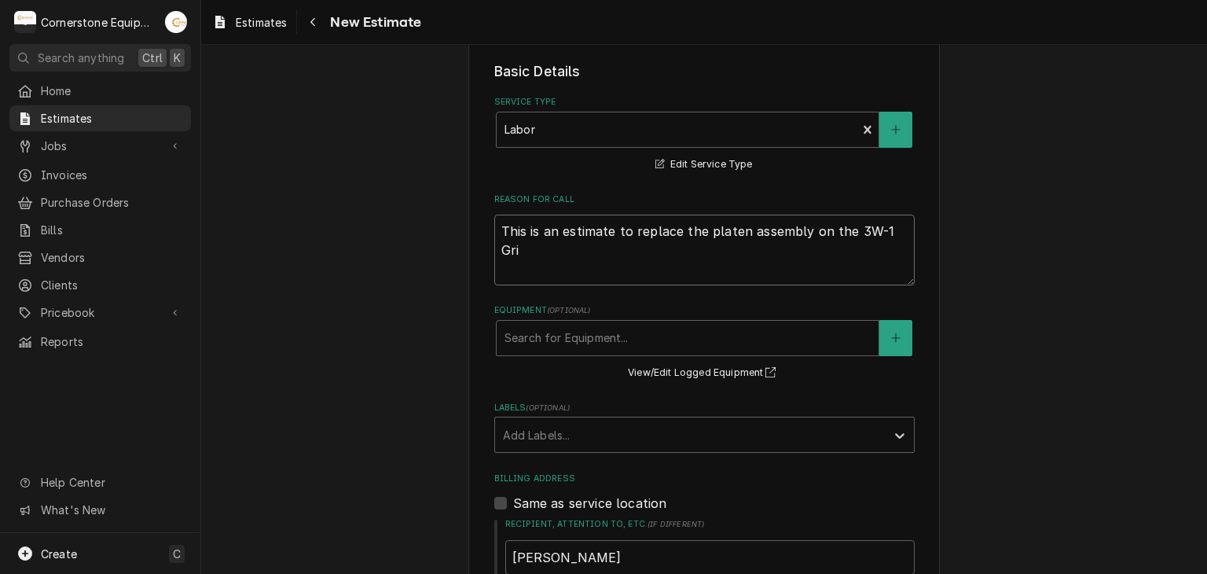
type textarea "This is an estimate to replace the platen assembly on the 3W-1 Grii"
type textarea "x"
type textarea "This is an estimate to replace the platen assembly on the 3W-1 Griil"
type textarea "x"
type textarea "This is an estimate to replace the platen assembly on the 3W-1 Griill"
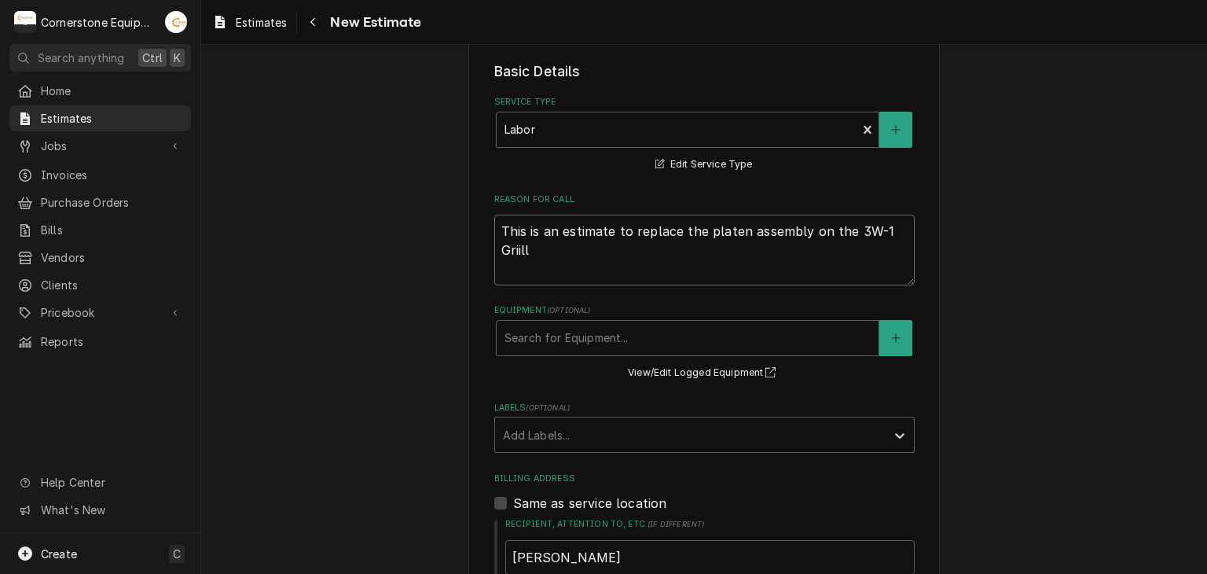
type textarea "x"
type textarea "This is an estimate to replace the platen assembly on the 3W-1 Griil"
type textarea "x"
type textarea "This is an estimate to replace the platen assembly on the 3W-1 Grii"
type textarea "x"
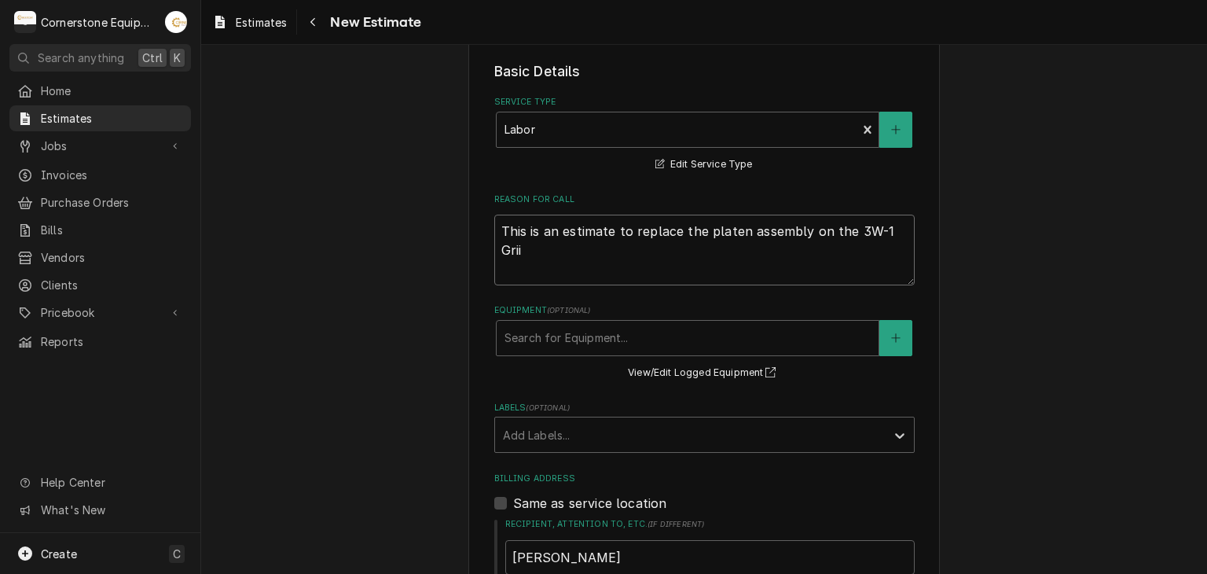
type textarea "This is an estimate to replace the platen assembly on the 3W-1 Gri"
type textarea "x"
type textarea "This is an estimate to replace the platen assembly on the 3W-1 Gr"
type textarea "x"
type textarea "This is an estimate to replace the platen assembly on the 3W-1 Gri"
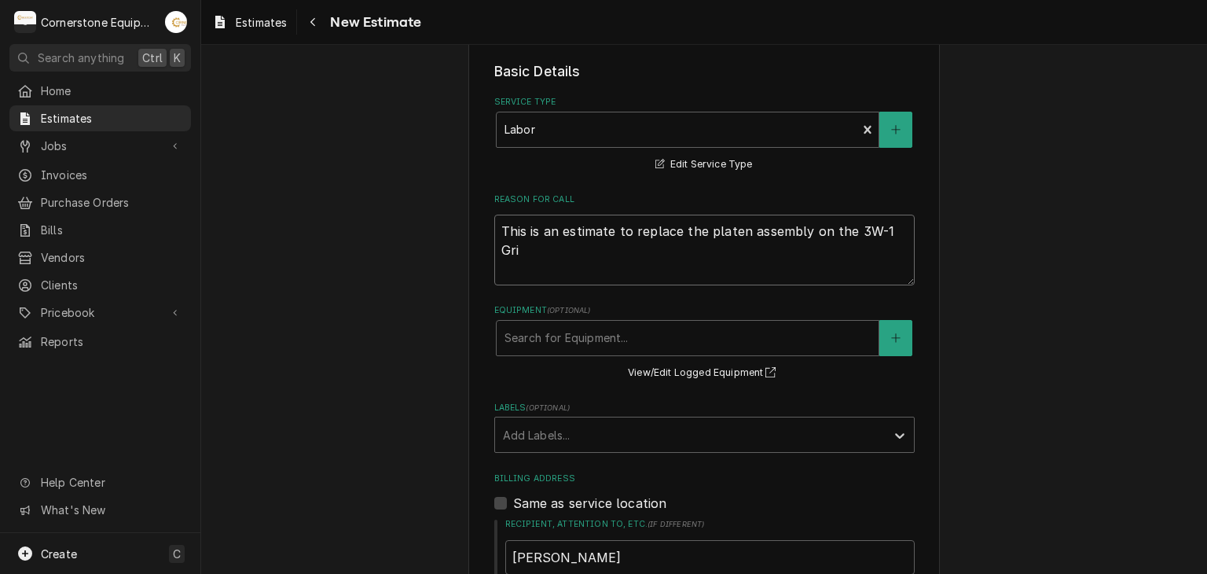
type textarea "x"
type textarea "This is an estimate to replace the platen assembly on the 3W-1 Gril"
type textarea "x"
type textarea "This is an estimate to replace the platen assembly on the 3W-1 Grill"
type textarea "x"
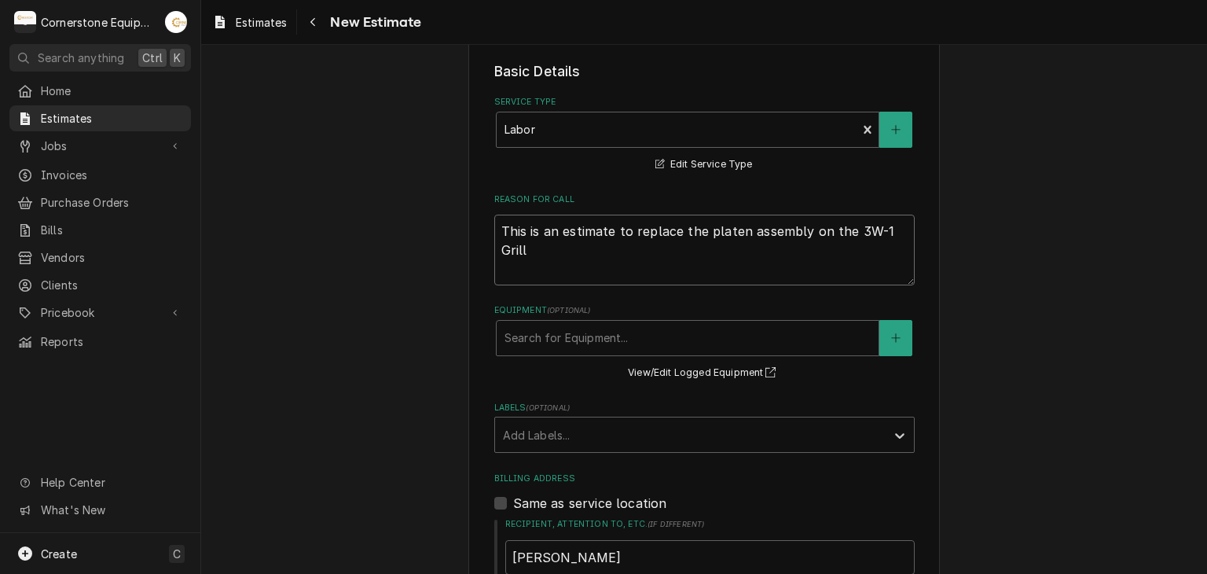
type textarea "This is an estimate to replace the platen assembly on the 3W-1 Grill"
click at [560, 271] on textarea "This is an estimate to replace the platen assembly on the 3W-1 Grill" at bounding box center [704, 250] width 420 height 71
type textarea "x"
type textarea "This is an estimate to replace the platen assembly on the 3W-1 Grill."
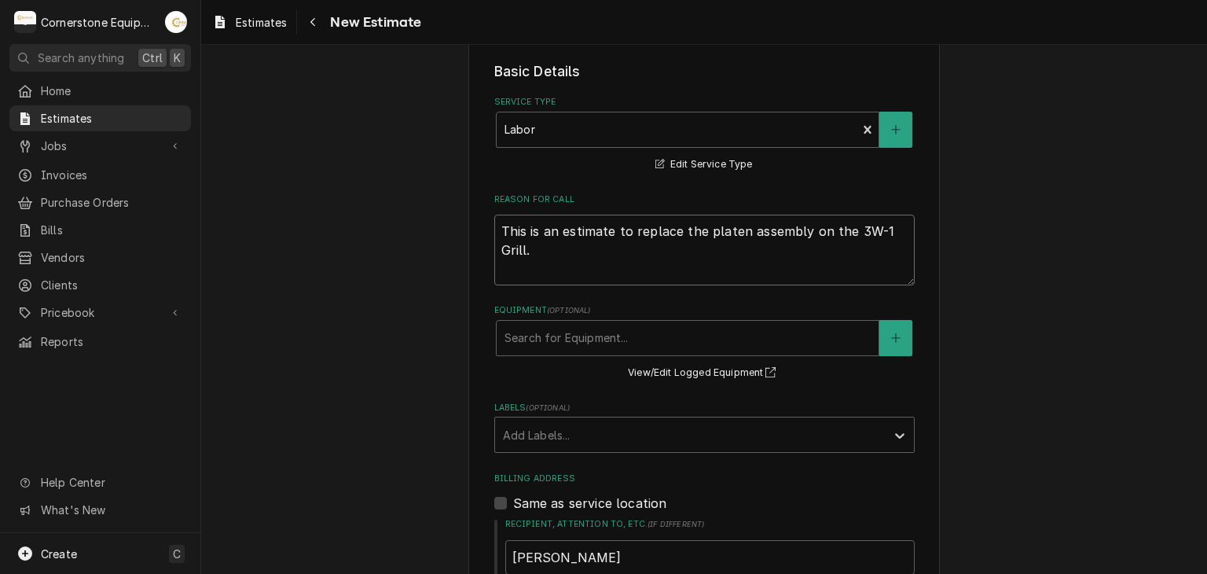
type textarea "x"
type textarea "This is an estimate to replace the platen assembly on the 3W-1 Grill."
type textarea "x"
type textarea "This is an estimate to replace the platen assembly on the 3W-1 Grill. T"
type textarea "x"
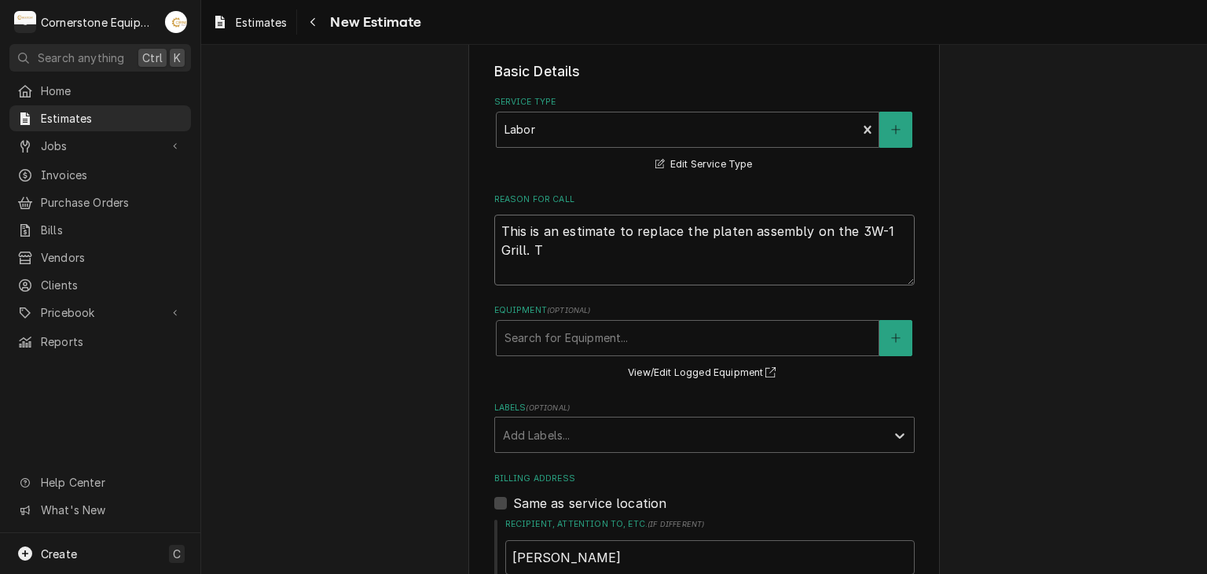
type textarea "This is an estimate to replace the platen assembly on the 3W-1 Grill. Ta"
type textarea "x"
type textarea "This is an estimate to replace the platen assembly on the 3W-1 Grill. Tax"
type textarea "x"
type textarea "This is an estimate to replace the platen assembly on the 3W-1 Grill. Taxe"
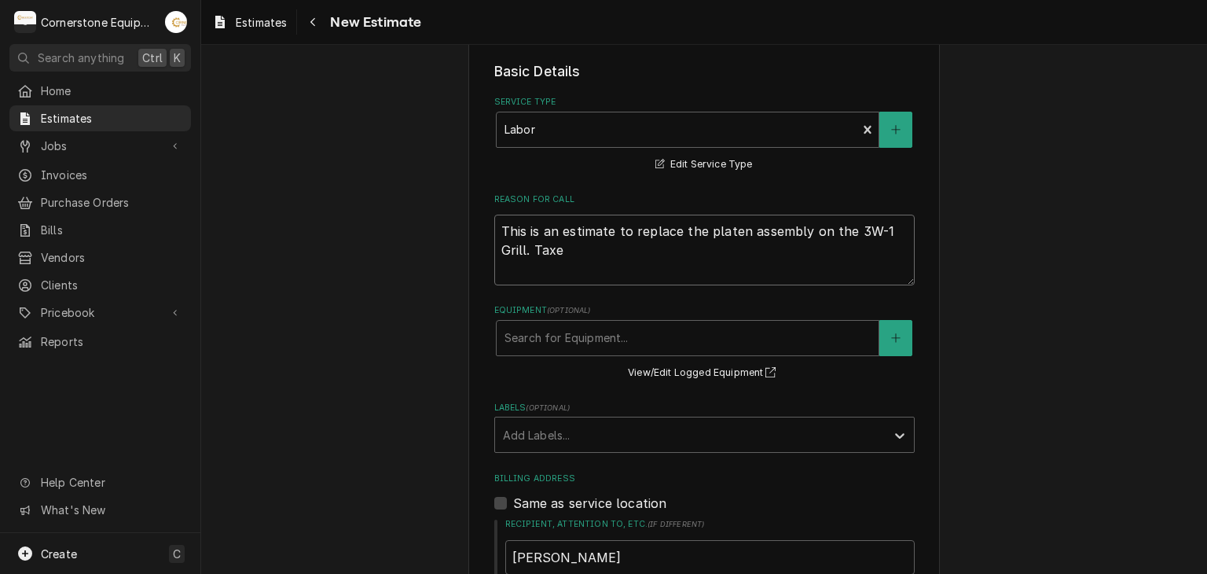
type textarea "x"
type textarea "This is an estimate to replace the platen assembly on the 3W-1 Grill. Taxes"
type textarea "x"
type textarea "This is an estimate to replace the platen assembly on the 3W-1 Grill. Taxes"
type textarea "x"
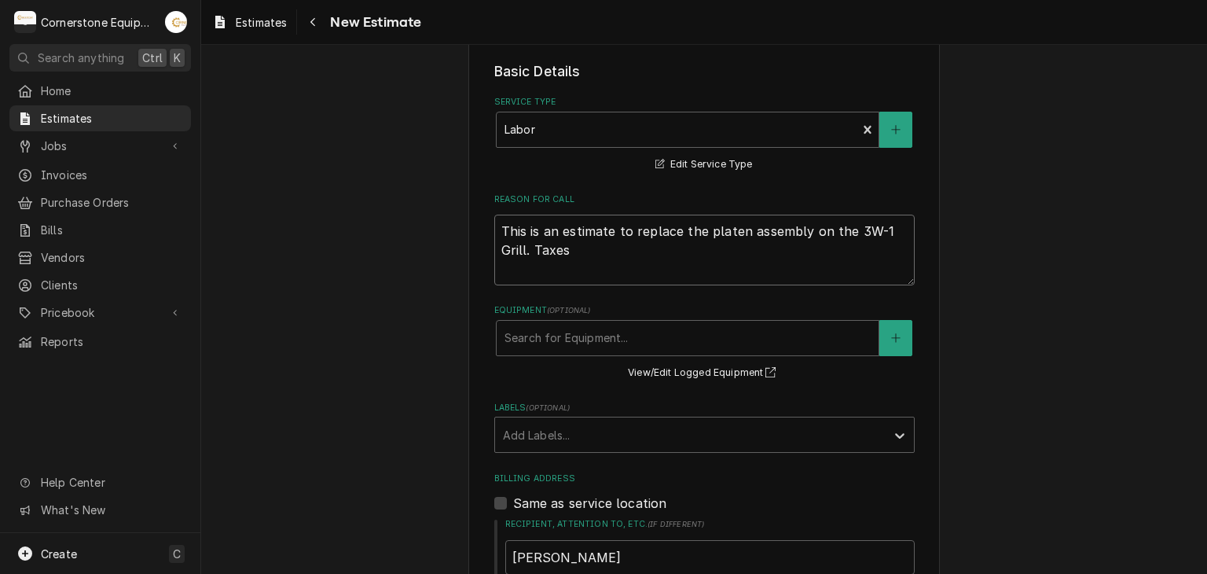
type textarea "This is an estimate to replace the platen assembly on the 3W-1 Grill. Taxes a"
type textarea "x"
type textarea "This is an estimate to replace the platen assembly on the 3W-1 Grill. Taxes ar"
type textarea "x"
type textarea "This is an estimate to replace the platen assembly on the 3W-1 Grill. Taxes are"
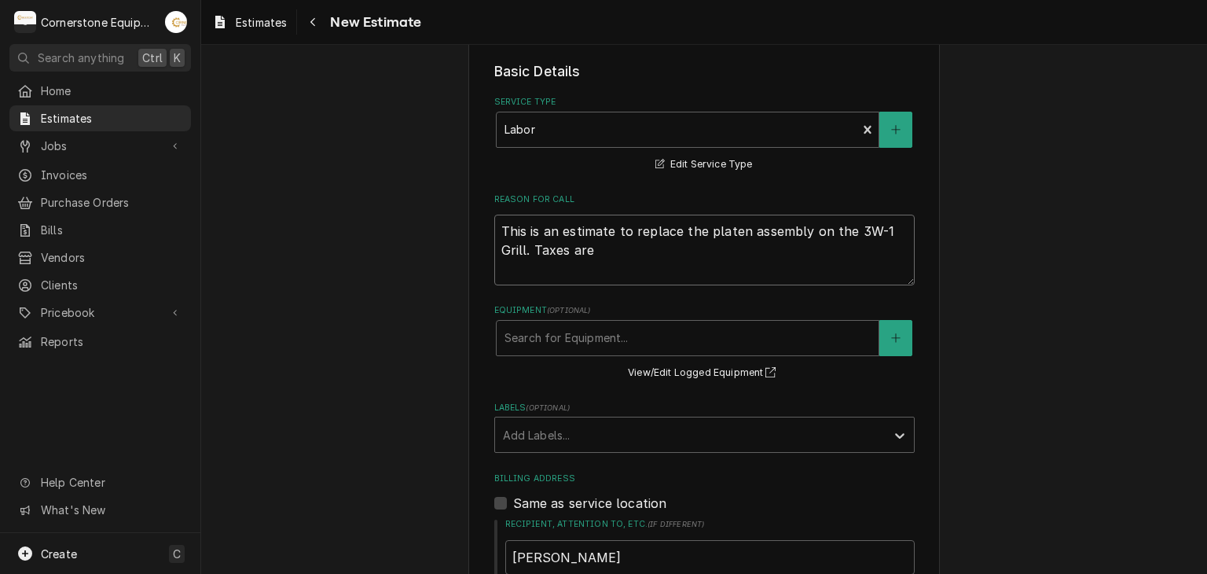
type textarea "x"
type textarea "This is an estimate to replace the platen assembly on the 3W-1 Grill. Taxes are"
type textarea "x"
type textarea "This is an estimate to replace the platen assembly on the 3W-1 Grill. Taxes are…"
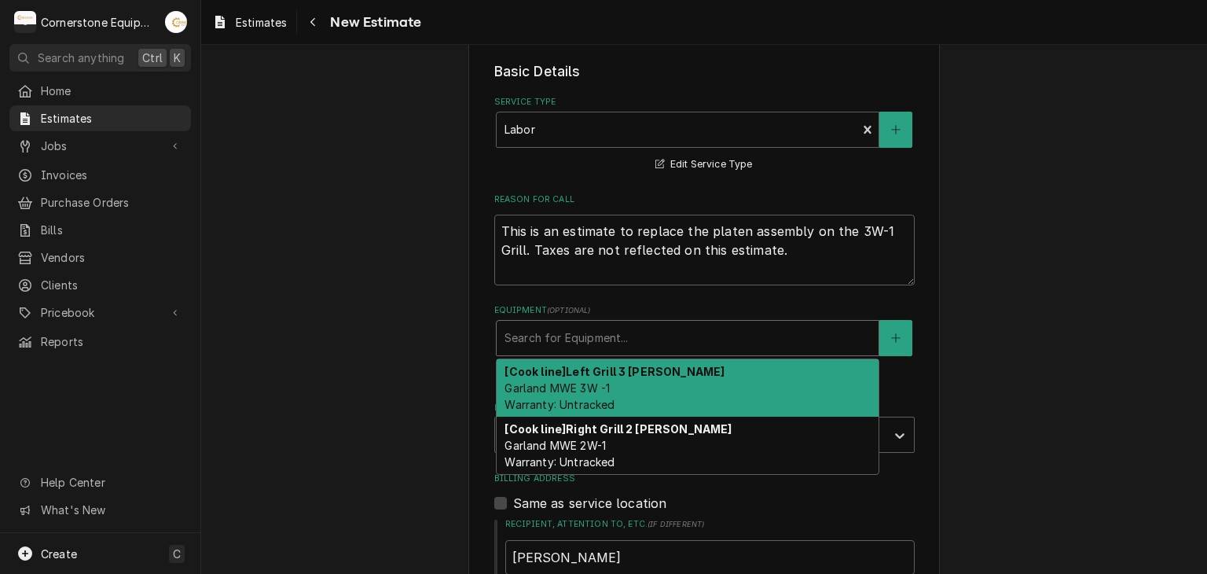
click at [559, 326] on div "Equipment" at bounding box center [687, 338] width 366 height 28
click at [588, 344] on div "Equipment" at bounding box center [687, 338] width 366 height 28
click at [584, 390] on span "Garland MWE 3W -1 Warranty: Untracked" at bounding box center [559, 396] width 110 height 30
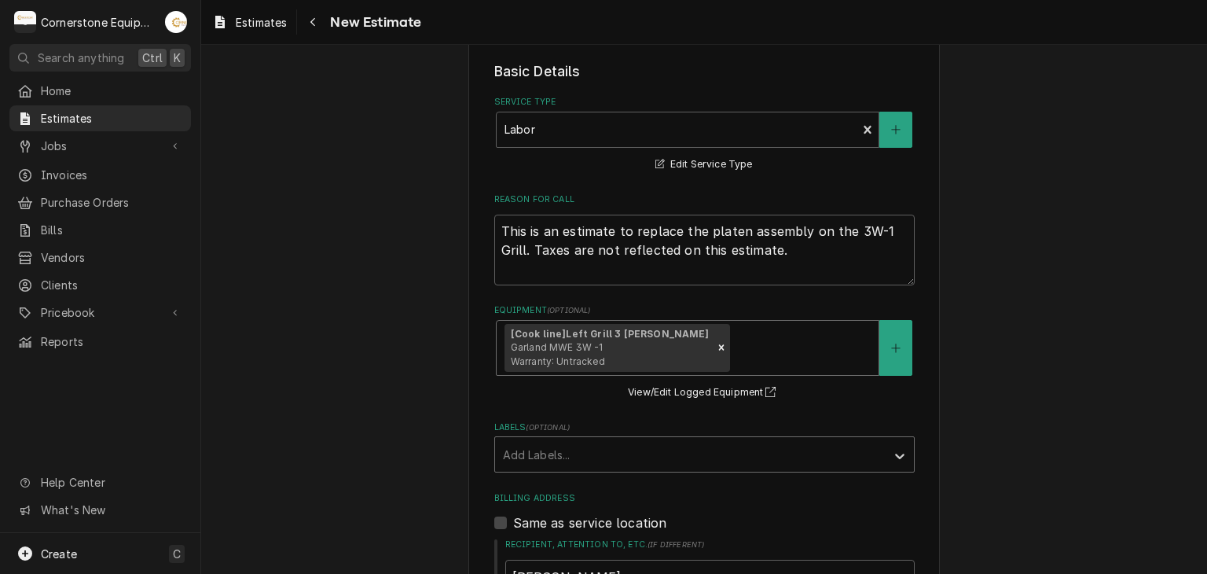
click at [568, 443] on div "Labels" at bounding box center [690, 454] width 375 height 28
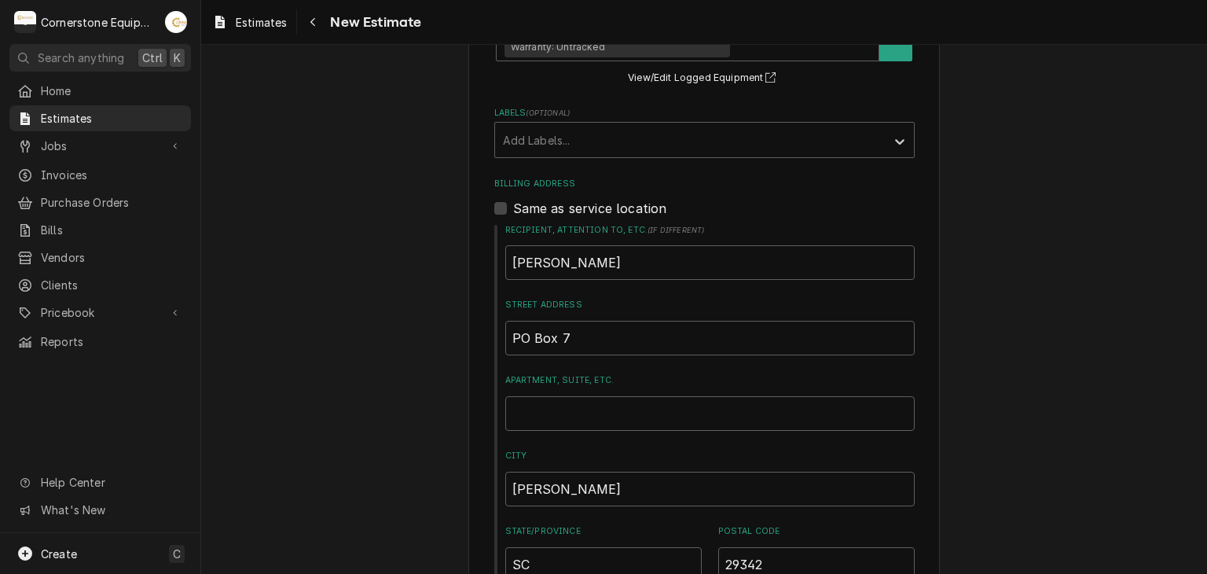
click at [387, 440] on div "Please provide the following information to create your estimate: Client Detail…" at bounding box center [704, 182] width 1006 height 1498
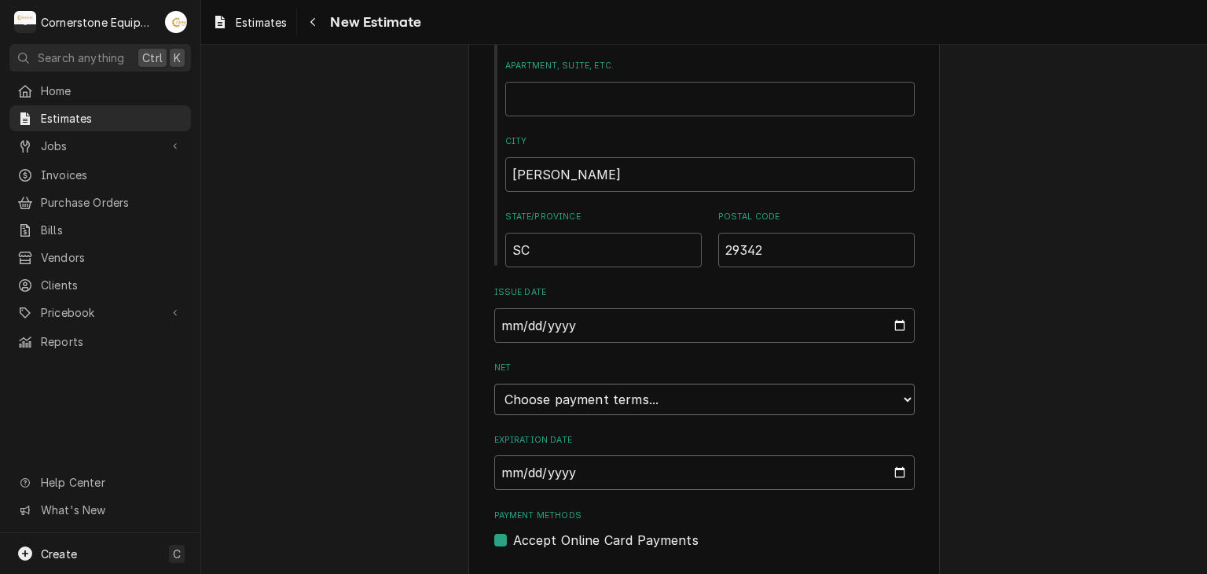
click at [570, 405] on select "Choose payment terms... Same Day Net 7 Net 14 Net 21 Net 30 Net 45 Net 60 Net 90" at bounding box center [704, 398] width 420 height 31
click at [526, 387] on select "Choose payment terms... Same Day Net 7 Net 14 Net 14 Net 21 Net 30 Net 45 Net 6…" at bounding box center [704, 398] width 420 height 31
click at [413, 292] on div "Please provide the following information to create your estimate: Client Detail…" at bounding box center [704, 336] width 1006 height 2437
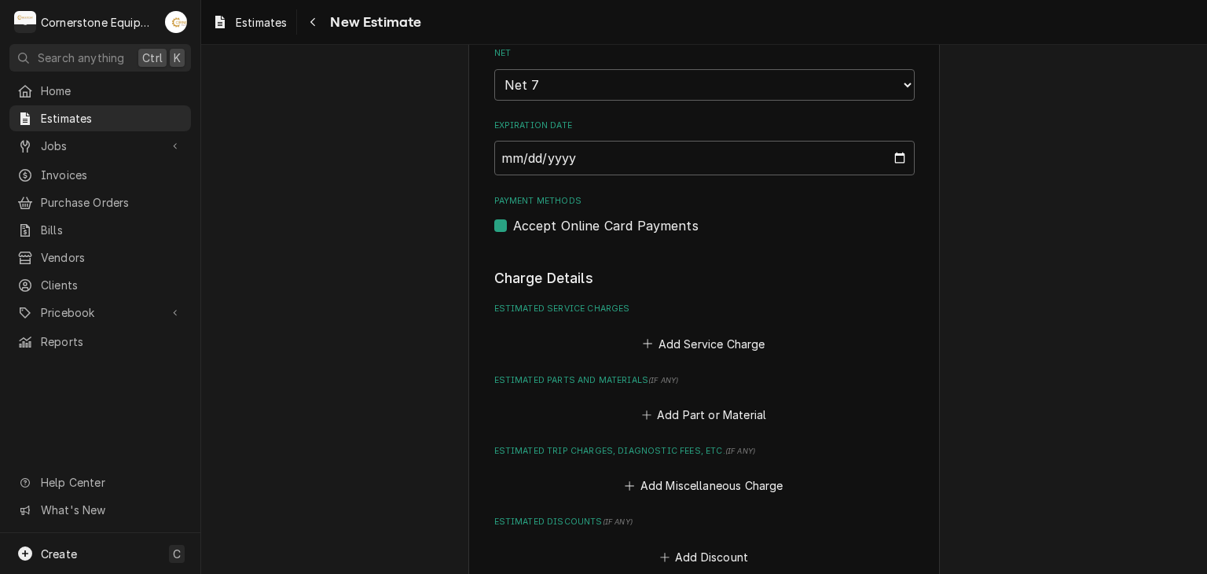
click at [545, 204] on label "Payment Methods" at bounding box center [704, 201] width 420 height 13
click at [545, 216] on input "Payment Methods" at bounding box center [723, 233] width 420 height 35
click at [541, 226] on label "Accept Online Card Payments" at bounding box center [605, 225] width 185 height 19
click at [541, 226] on input "Payment Methods" at bounding box center [723, 233] width 420 height 35
click at [513, 223] on label "Accept Online Card Payments" at bounding box center [605, 225] width 185 height 19
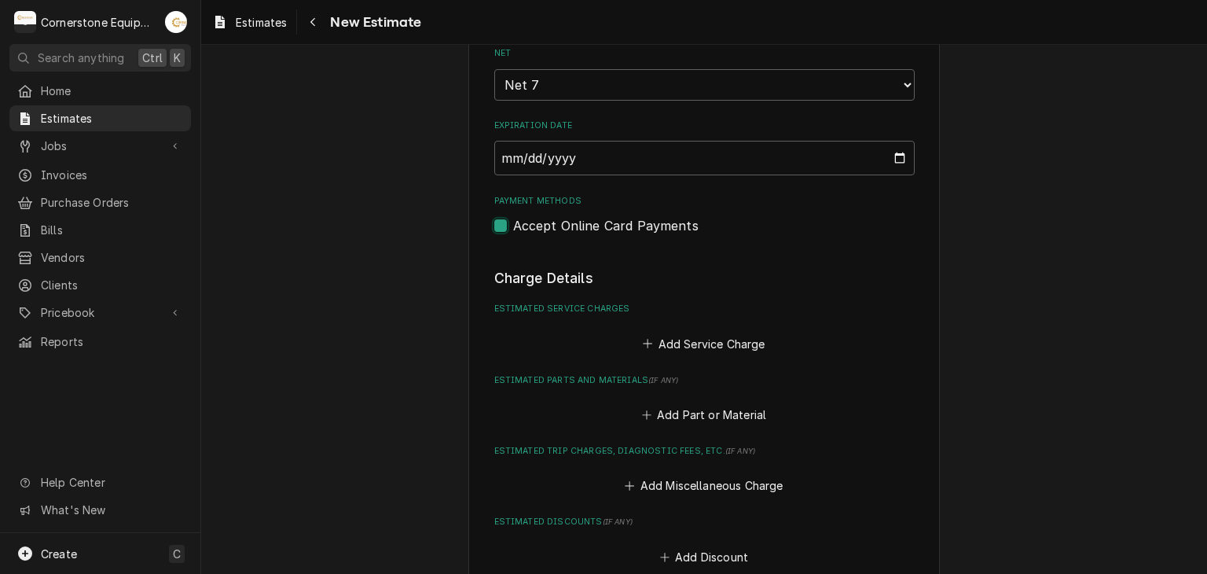
click at [513, 223] on input "Payment Methods" at bounding box center [723, 233] width 420 height 35
click at [698, 338] on button "Add Service Charge" at bounding box center [703, 343] width 127 height 22
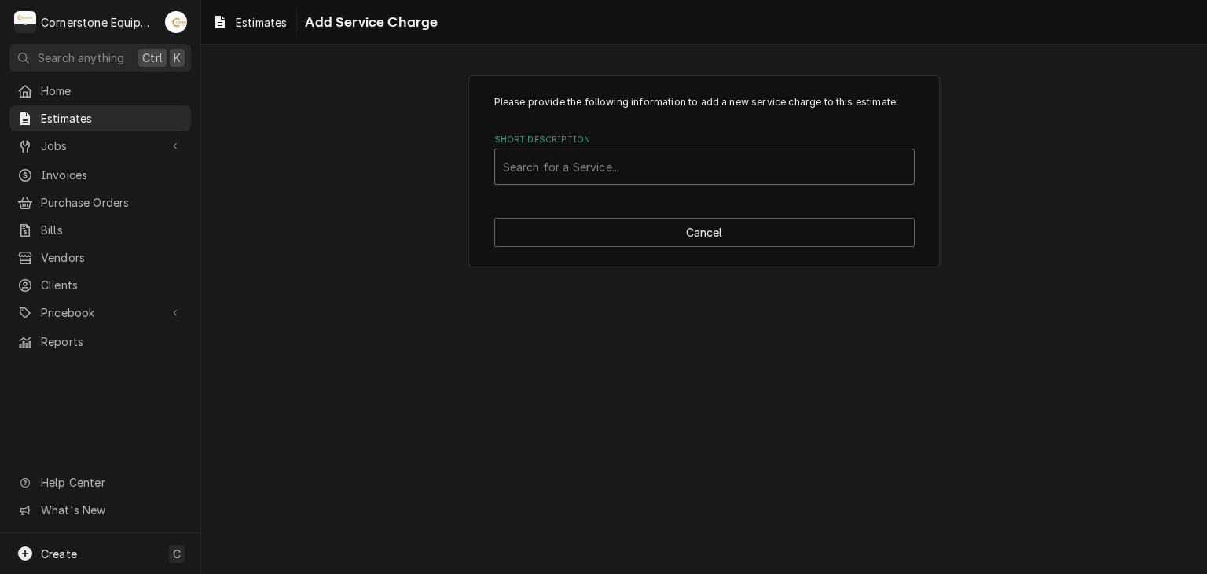
click at [719, 173] on div "Short Description" at bounding box center [704, 166] width 403 height 28
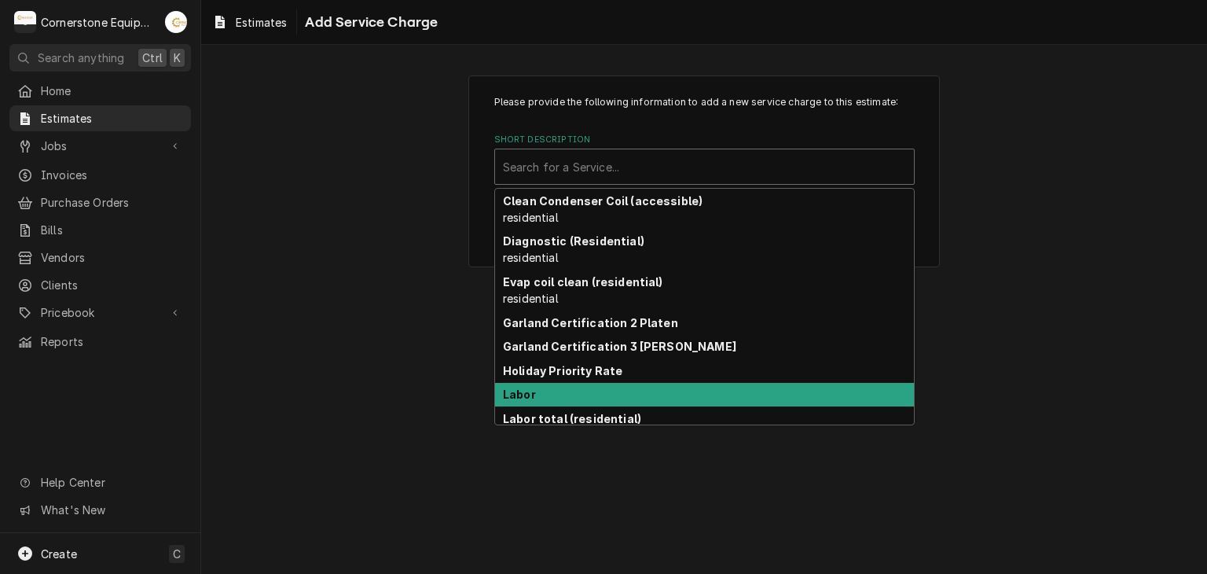
click at [641, 384] on div "Labor" at bounding box center [704, 395] width 419 height 24
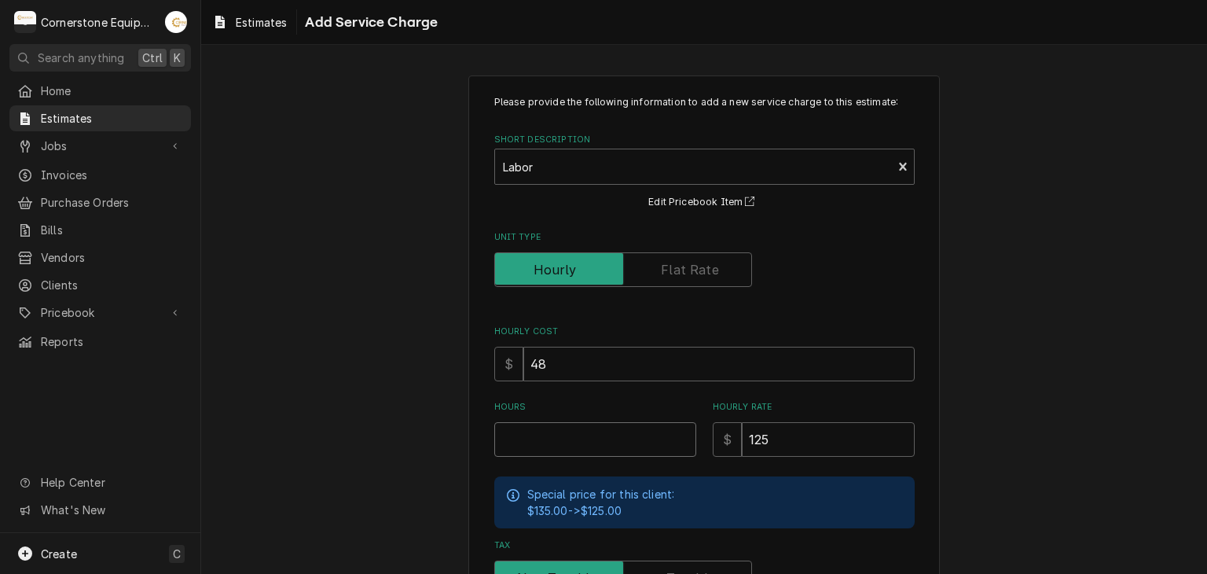
click at [624, 449] on input "Hours" at bounding box center [595, 439] width 202 height 35
click at [373, 281] on div "Please provide the following information to add a new service charge to this es…" at bounding box center [704, 431] width 1006 height 741
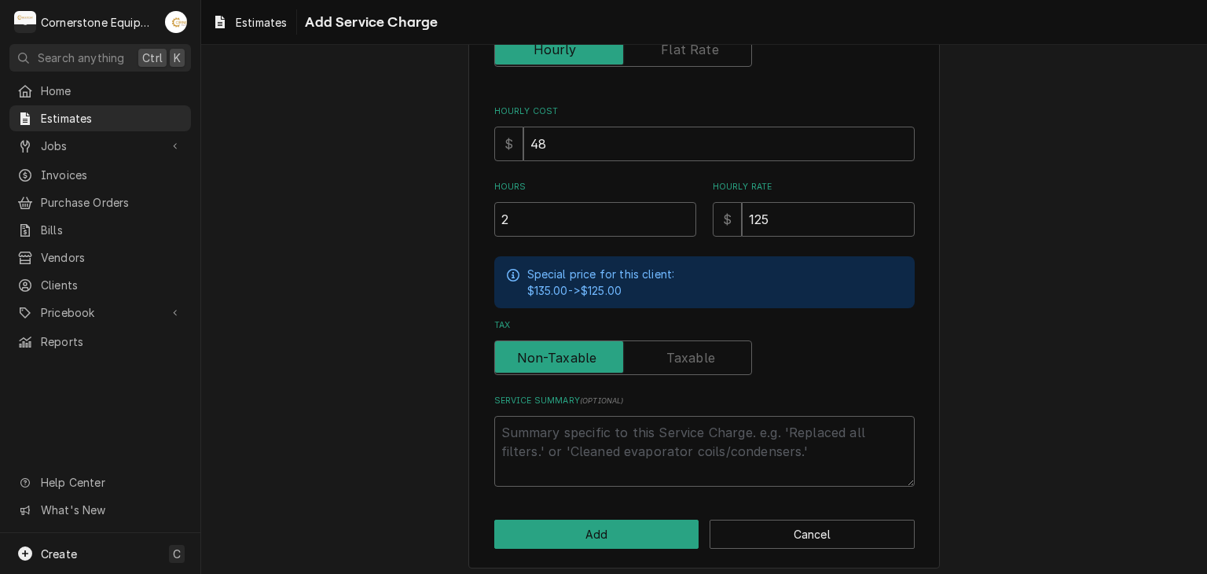
scroll to position [226, 0]
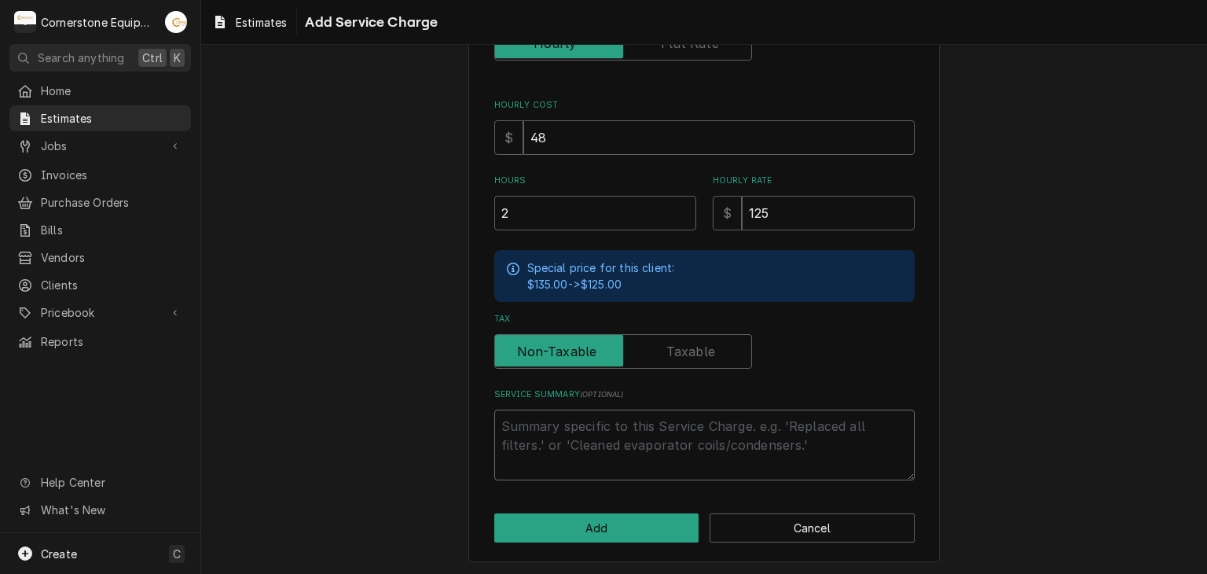
click at [629, 422] on textarea "Service Summary ( optional )" at bounding box center [704, 444] width 420 height 71
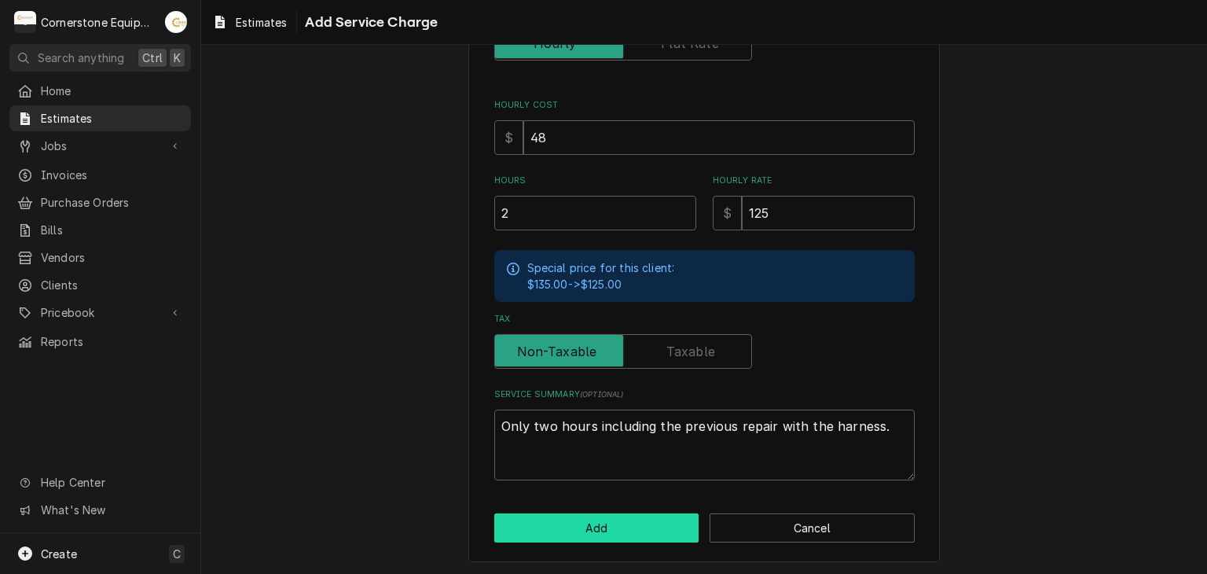
click at [576, 519] on button "Add" at bounding box center [596, 527] width 205 height 29
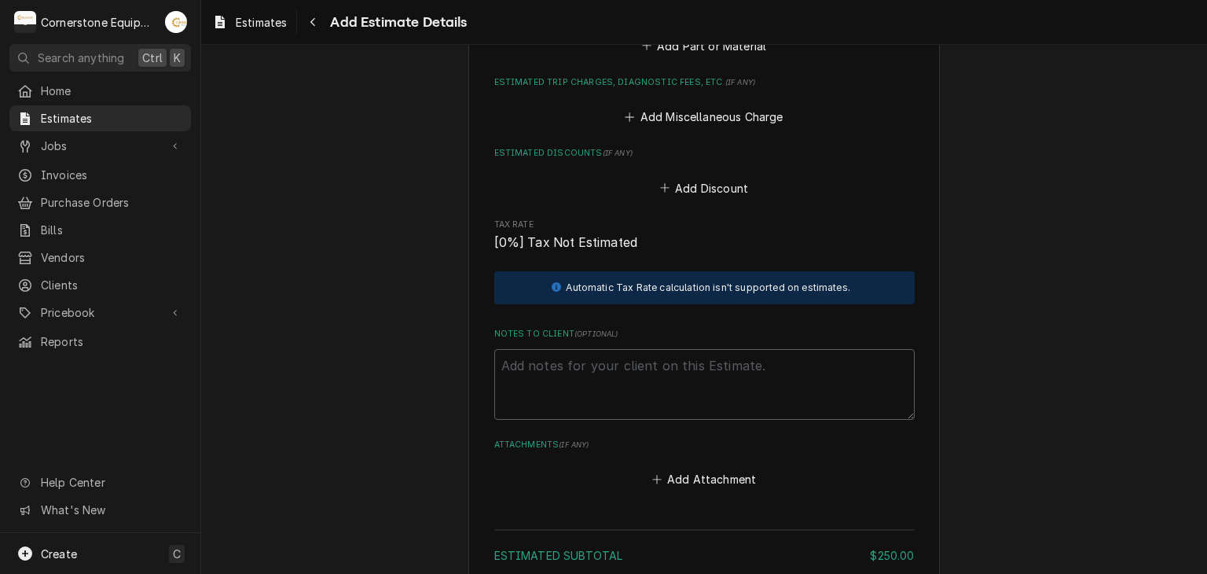
scroll to position [1553, 0]
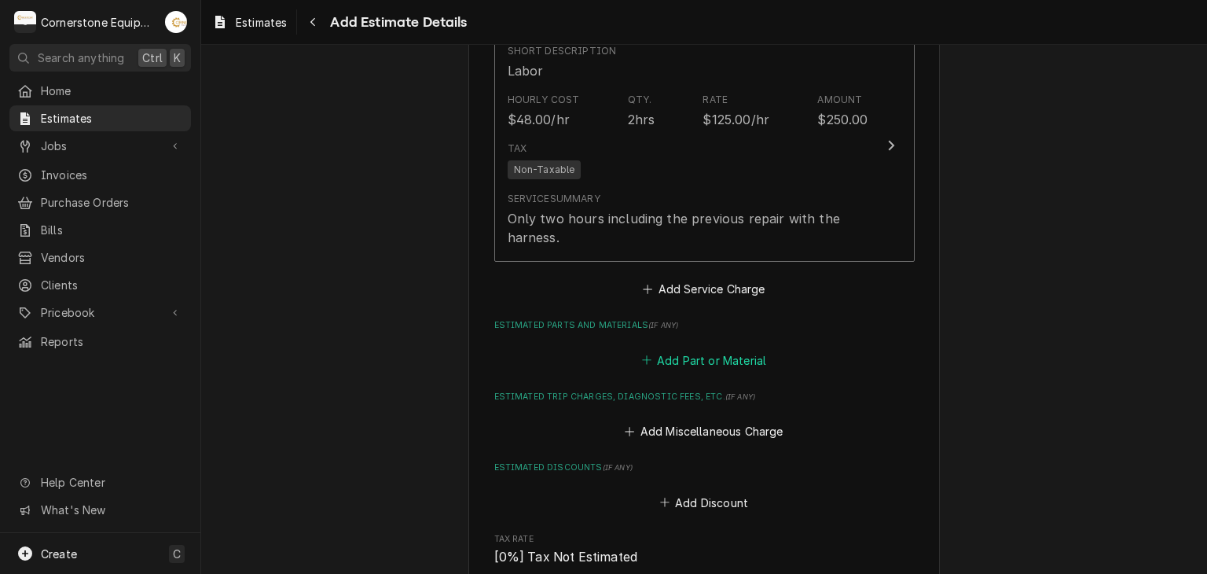
click at [646, 366] on button "Add Part or Material" at bounding box center [704, 360] width 130 height 22
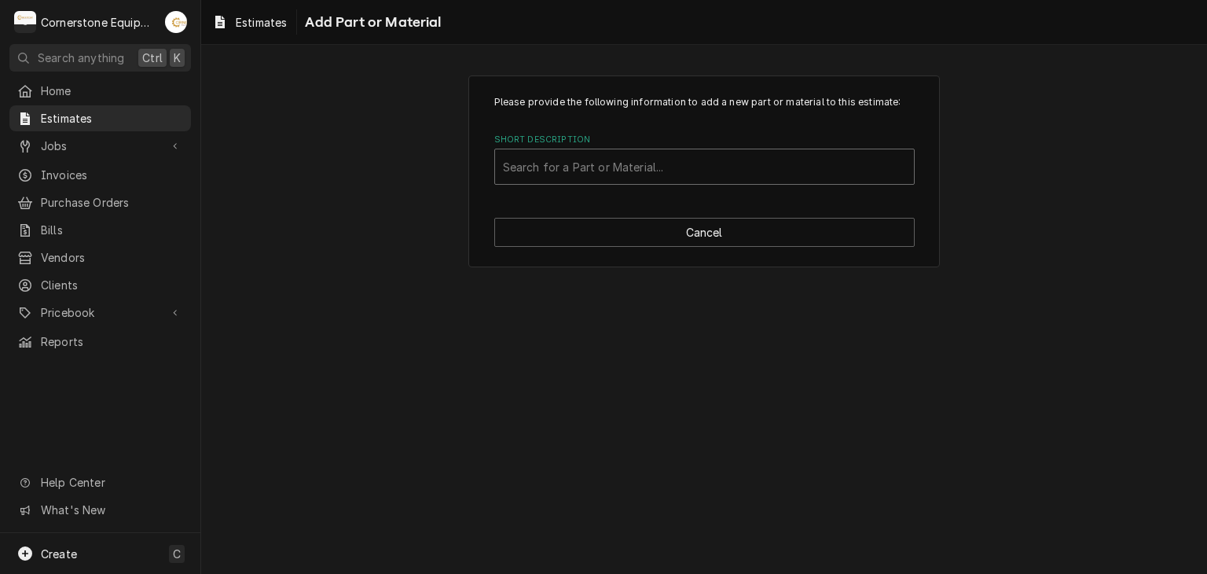
click at [548, 174] on div "Short Description" at bounding box center [704, 166] width 403 height 28
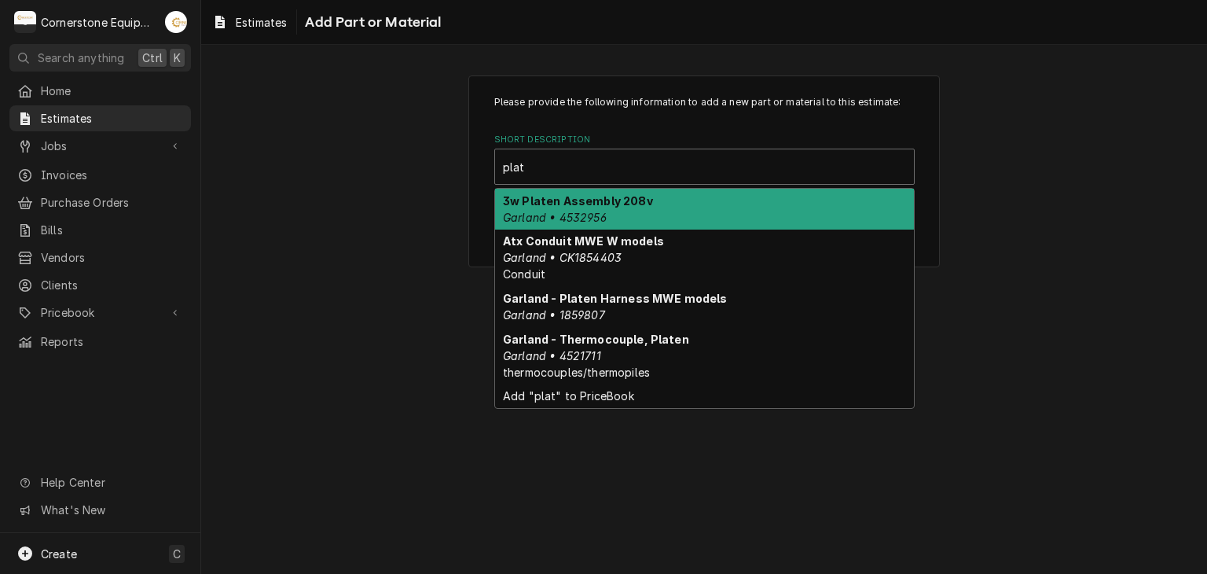
click at [607, 211] on div "3w Platen Assembly 208v Garland • 4532956" at bounding box center [704, 209] width 419 height 41
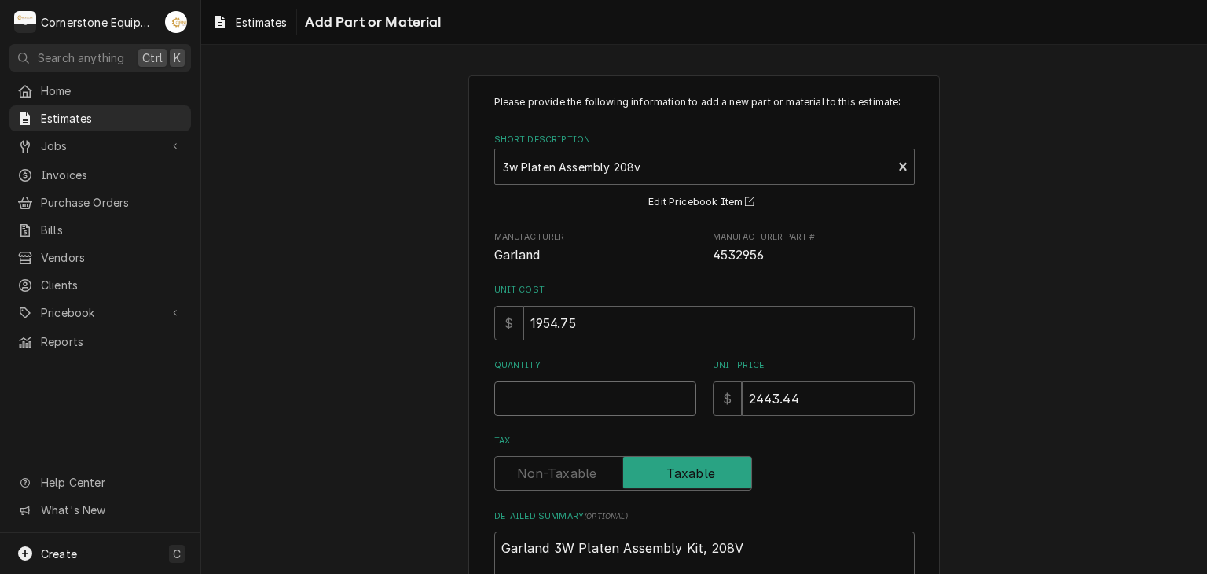
click at [597, 409] on input "Quantity" at bounding box center [595, 398] width 202 height 35
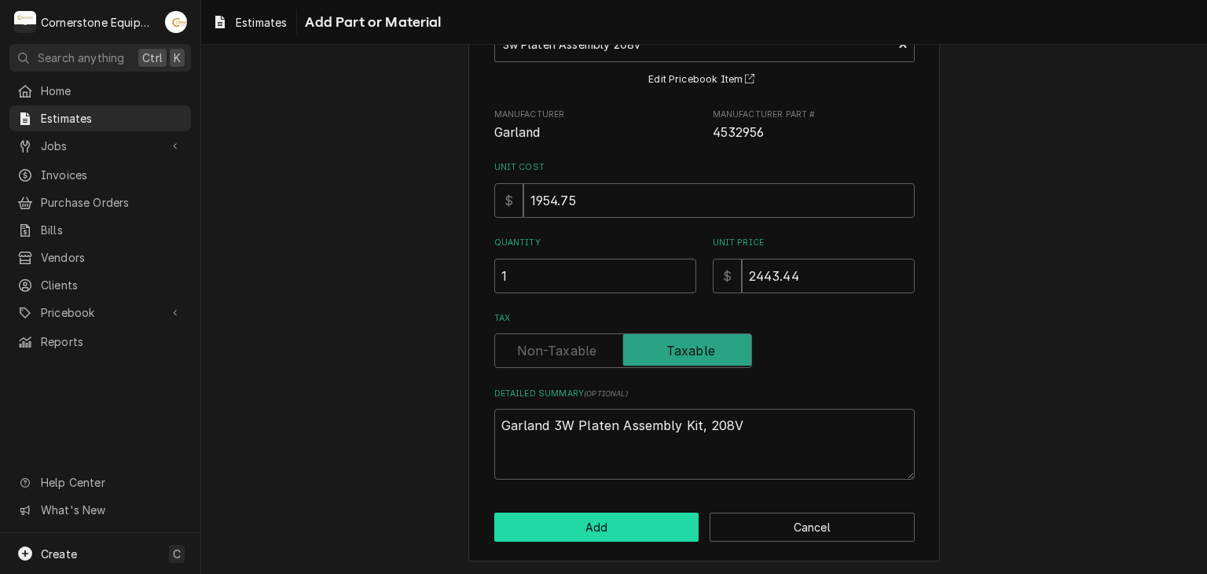
click at [588, 515] on button "Add" at bounding box center [596, 526] width 205 height 29
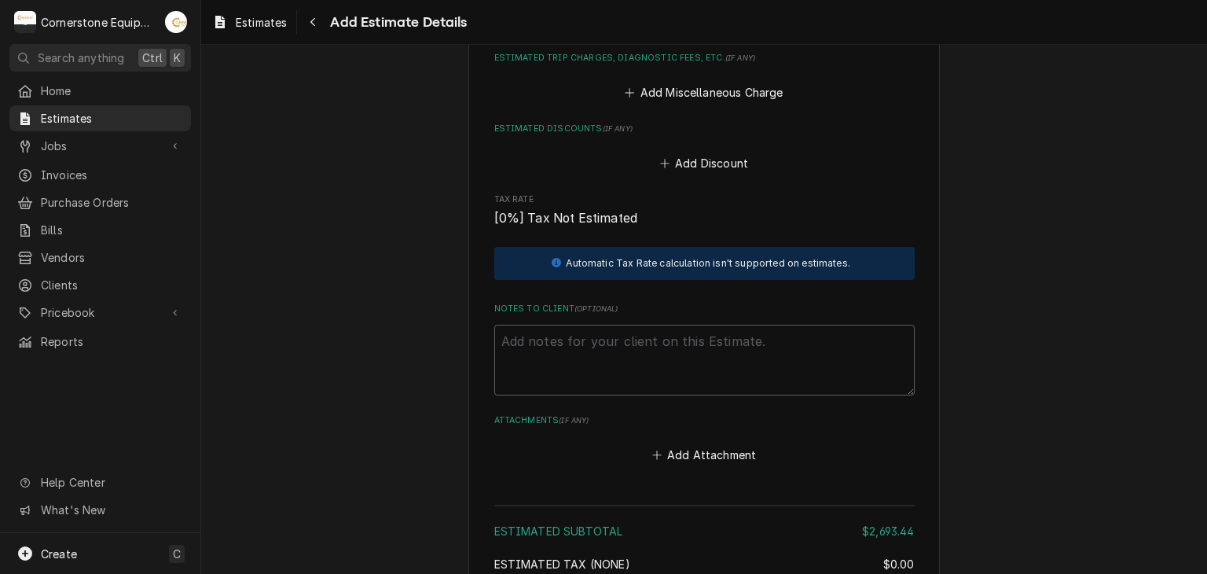
scroll to position [1848, 0]
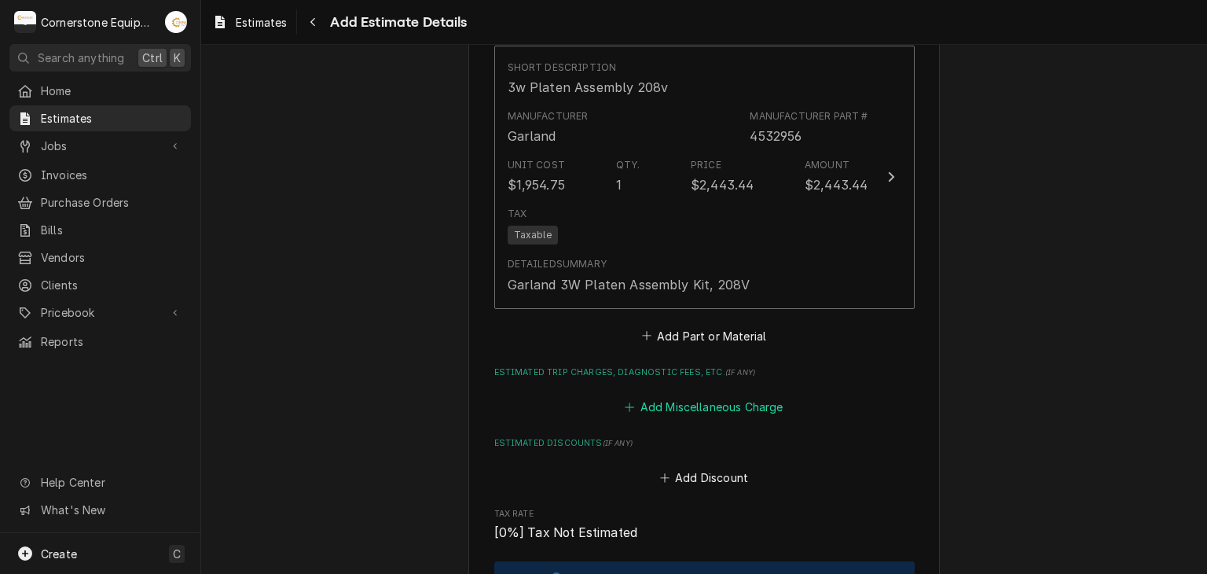
click at [695, 406] on button "Add Miscellaneous Charge" at bounding box center [703, 407] width 163 height 22
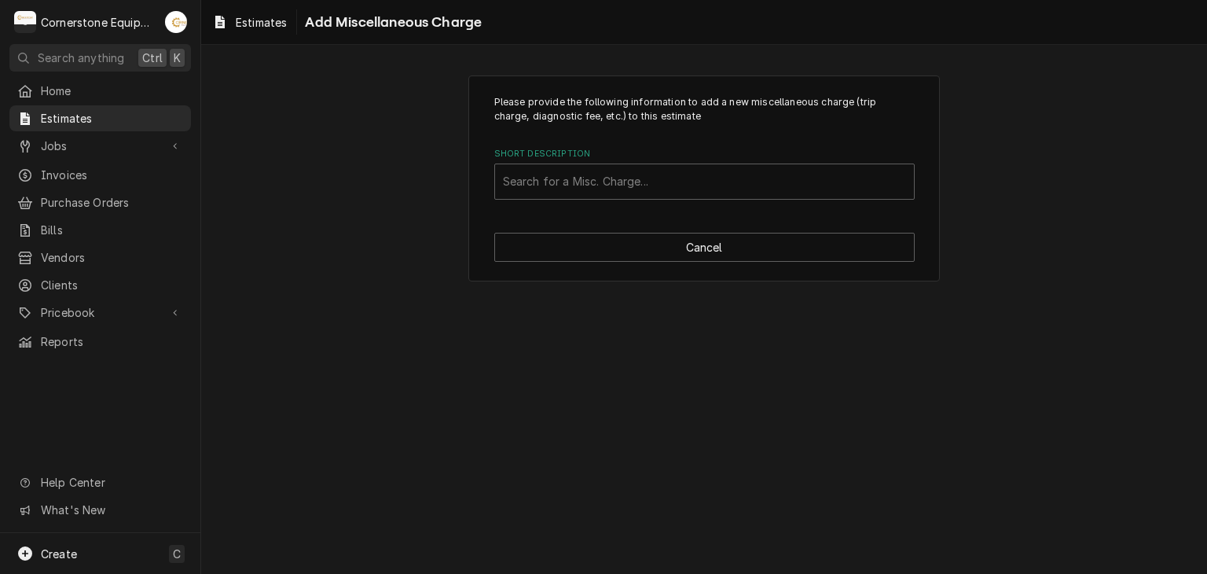
click at [619, 158] on label "Short Description" at bounding box center [704, 154] width 420 height 13
click at [614, 183] on div "Short Description" at bounding box center [704, 181] width 403 height 28
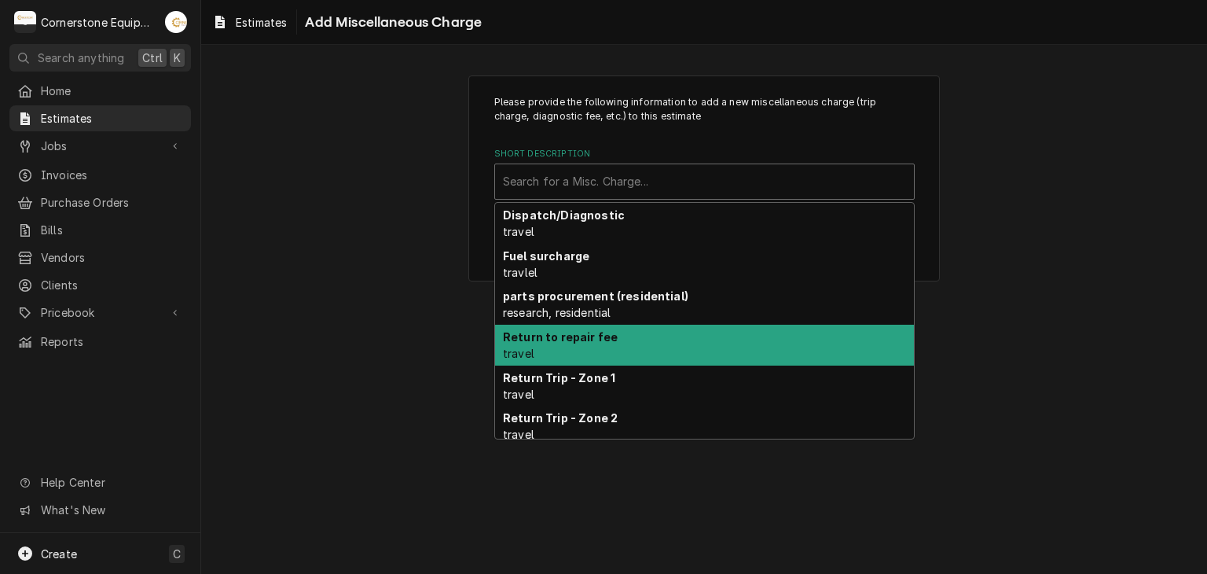
click at [375, 334] on div "Please provide the following information to add a new miscellaneous charge (tri…" at bounding box center [704, 309] width 1006 height 529
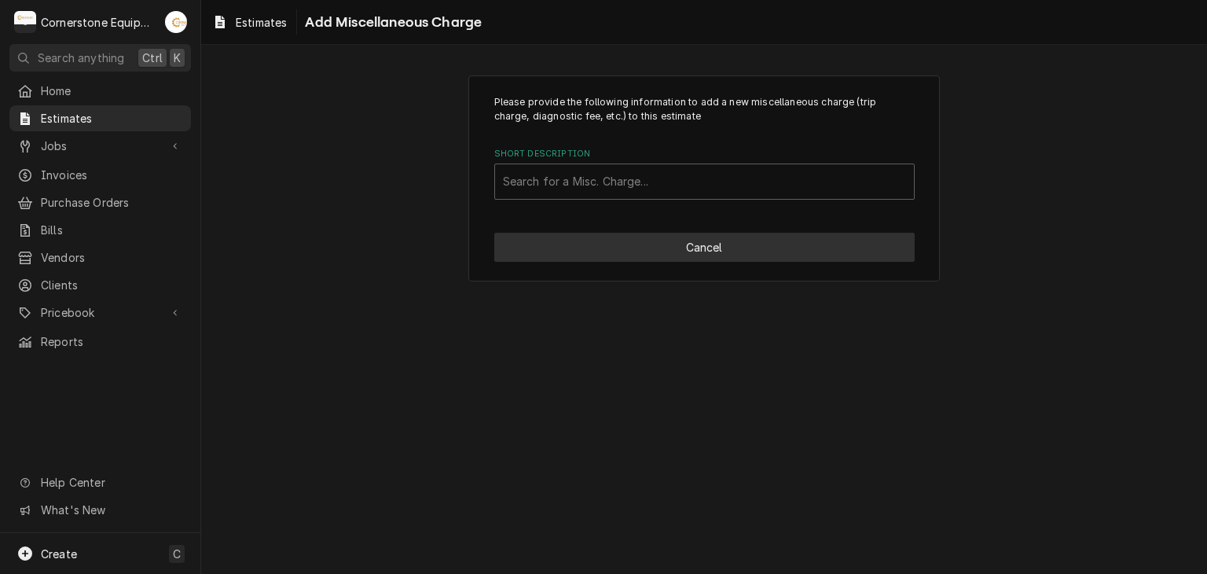
click at [727, 242] on button "Cancel" at bounding box center [704, 247] width 420 height 29
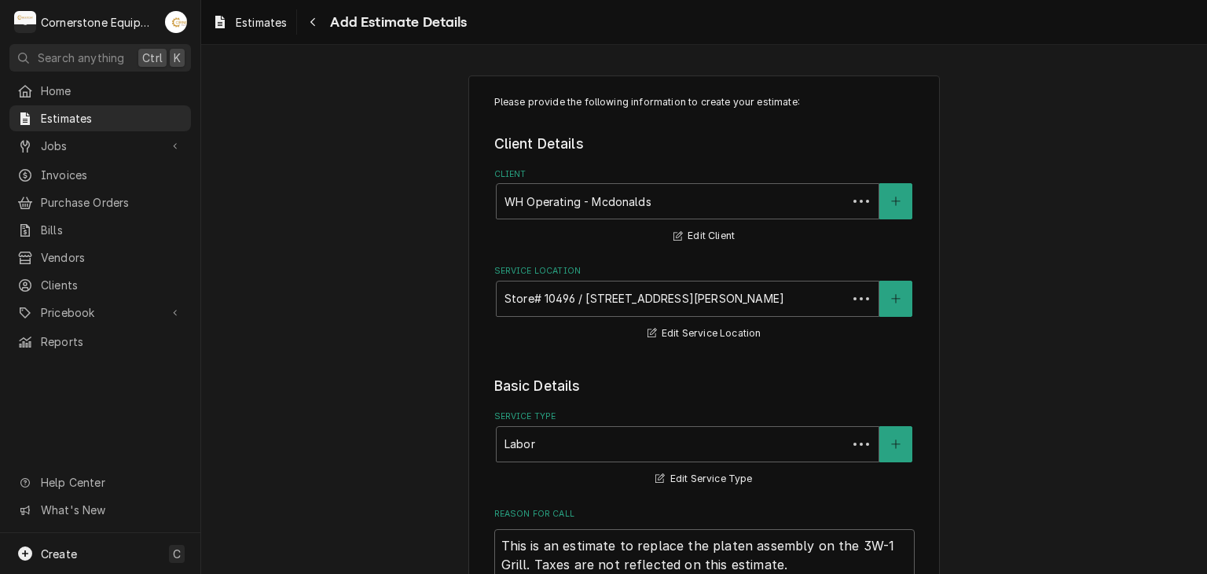
scroll to position [1828, 0]
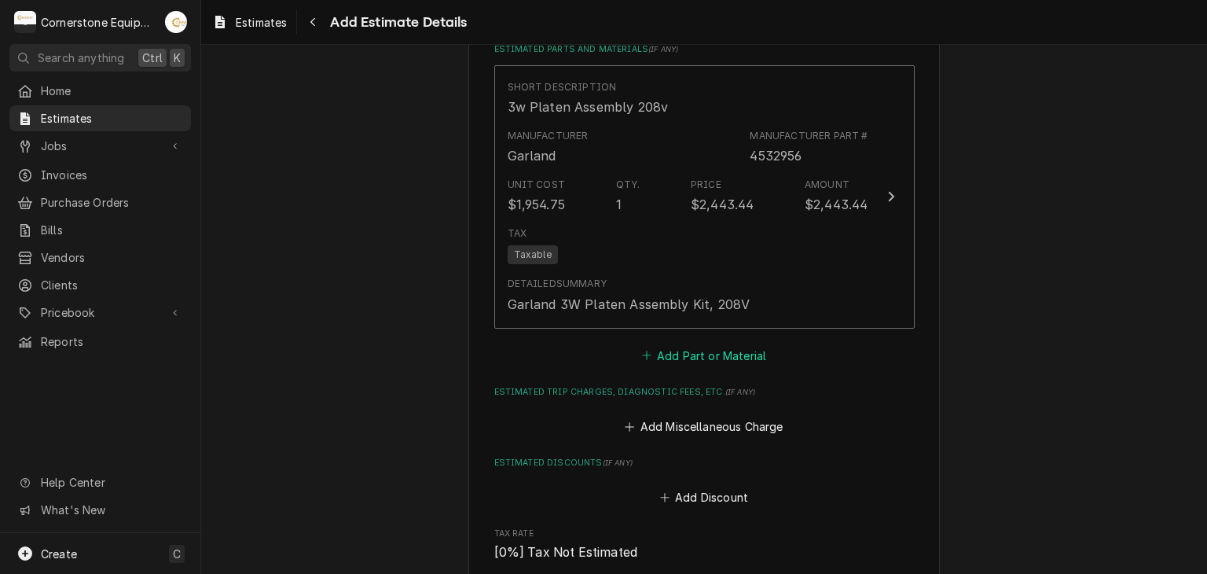
click at [691, 347] on button "Add Part or Material" at bounding box center [704, 355] width 130 height 22
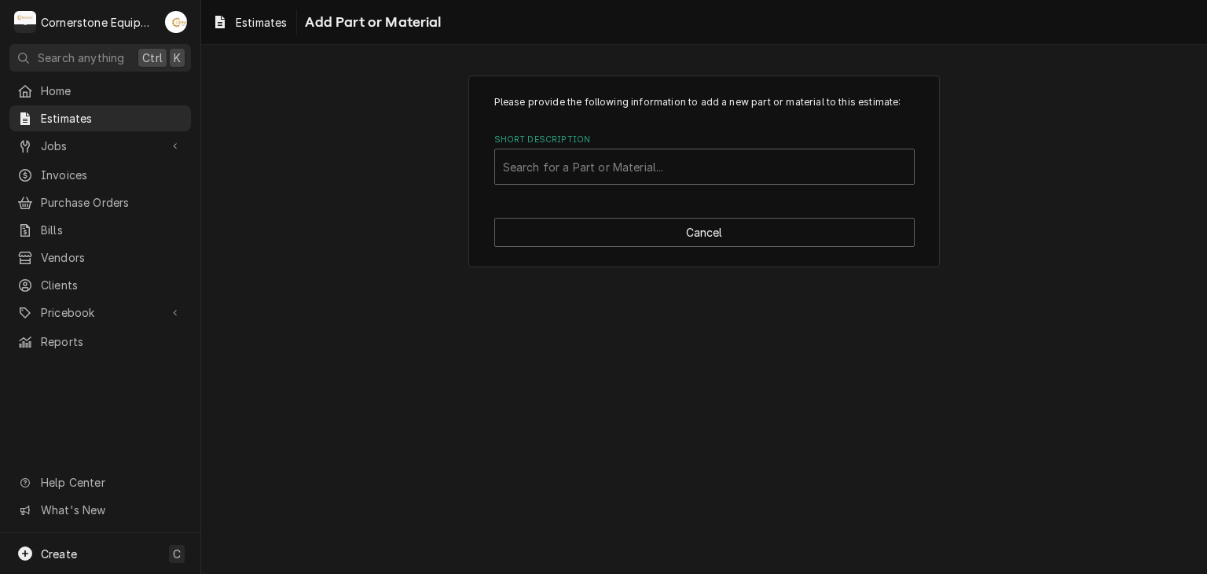
click at [688, 196] on div "Please provide the following information to add a new part or material to this …" at bounding box center [703, 171] width 471 height 192
click at [688, 189] on div "Please provide the following information to add a new part or material to this …" at bounding box center [703, 171] width 471 height 192
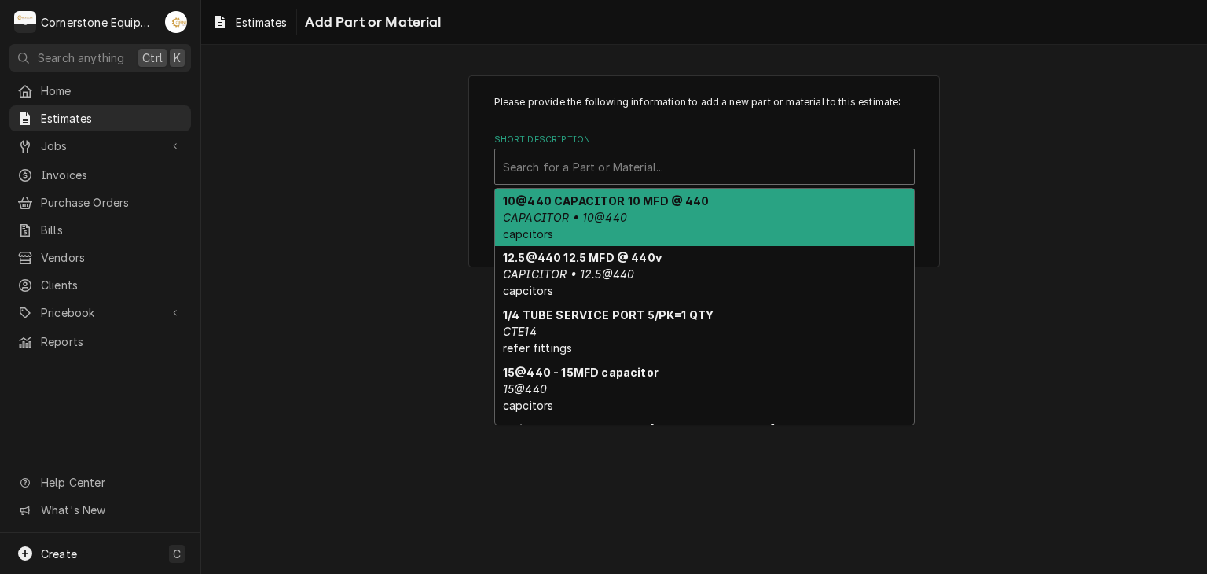
click at [689, 174] on div "Short Description" at bounding box center [704, 166] width 403 height 28
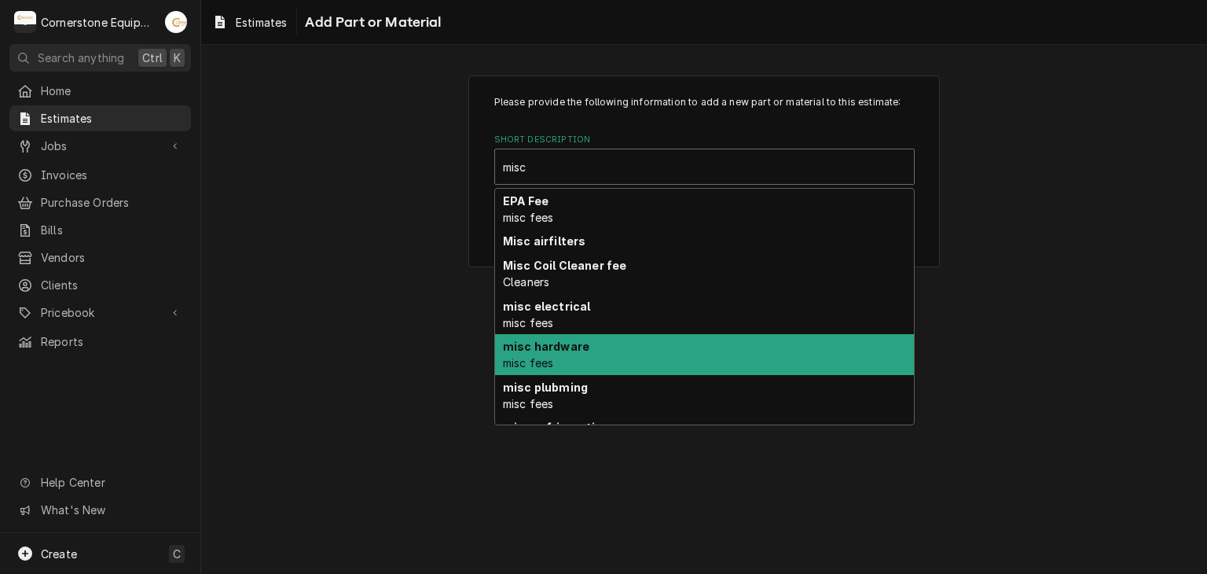
click at [620, 361] on div "misc hardware misc fees" at bounding box center [704, 354] width 419 height 41
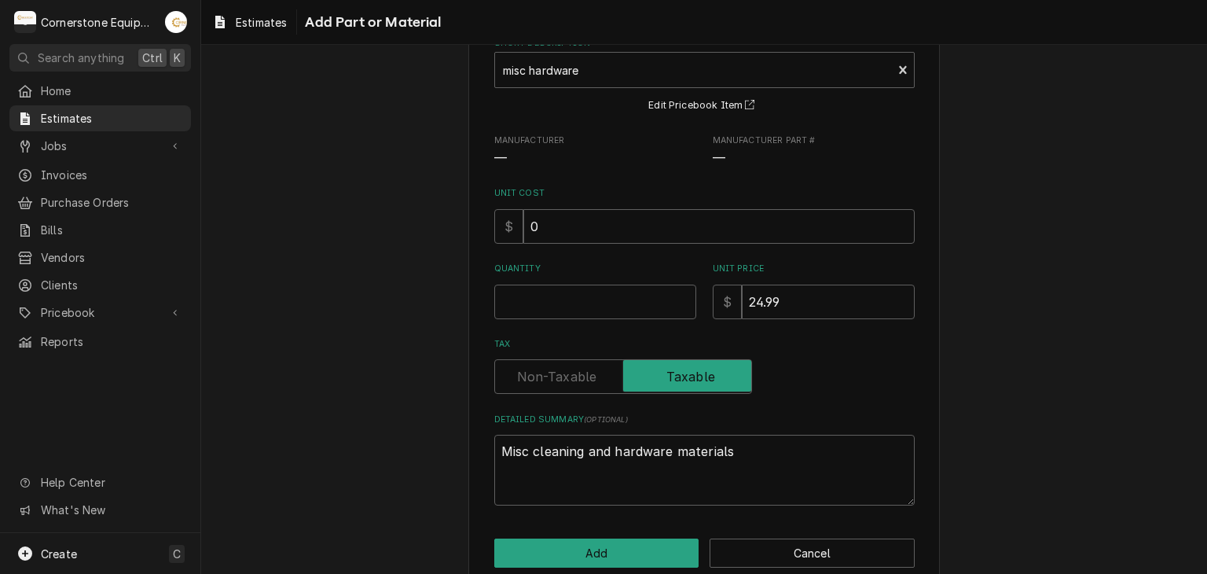
scroll to position [123, 0]
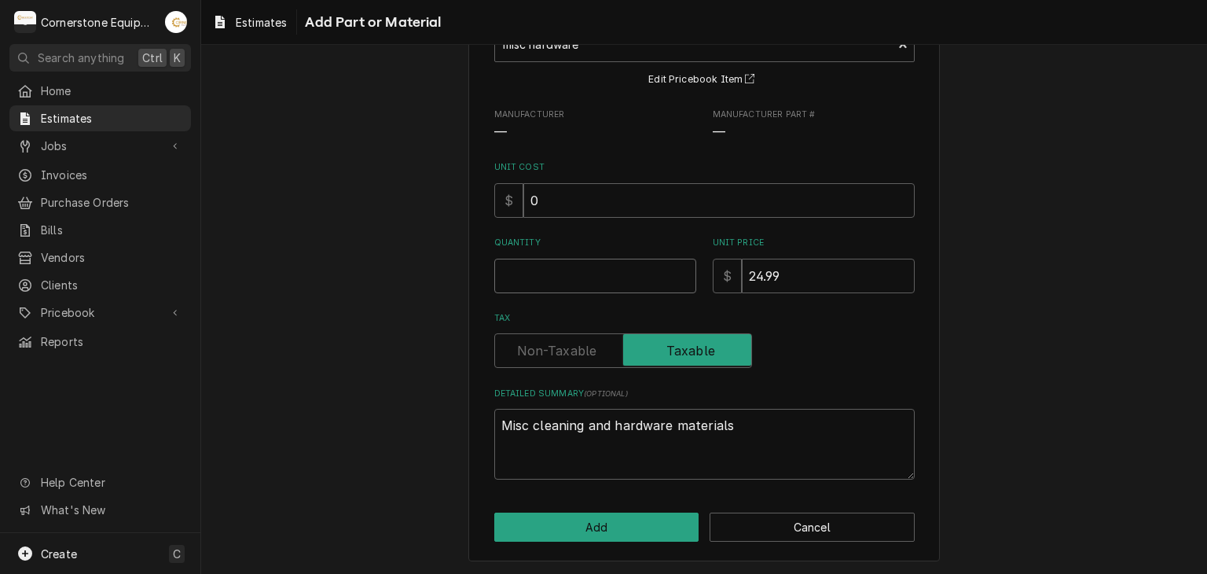
click at [556, 271] on input "Quantity" at bounding box center [595, 276] width 202 height 35
click at [565, 512] on button "Add" at bounding box center [596, 526] width 205 height 29
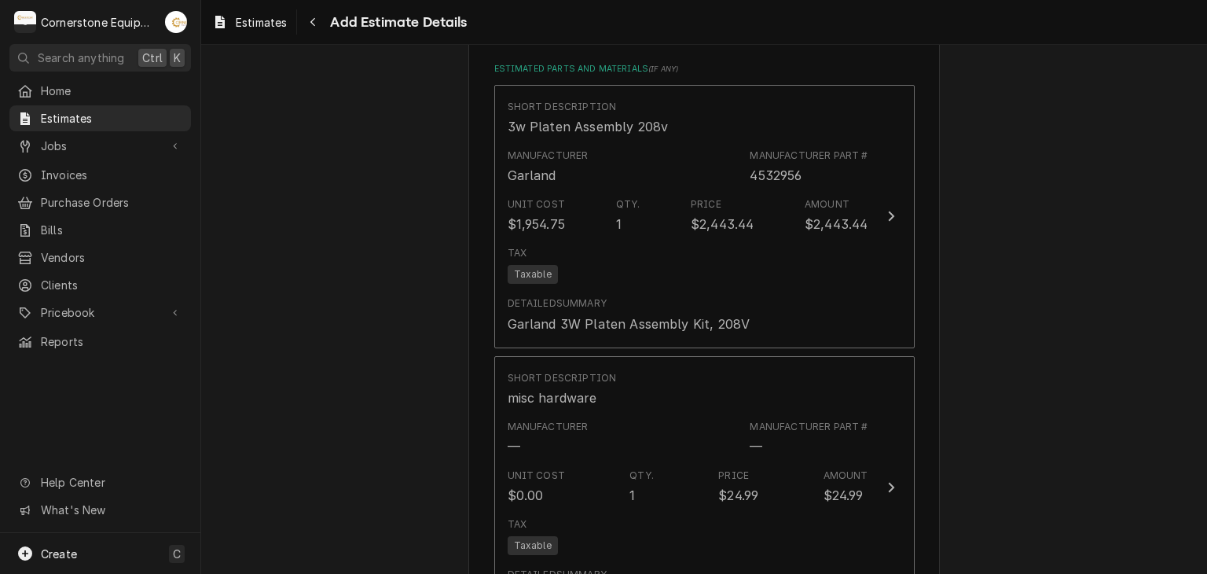
scroll to position [2123, 0]
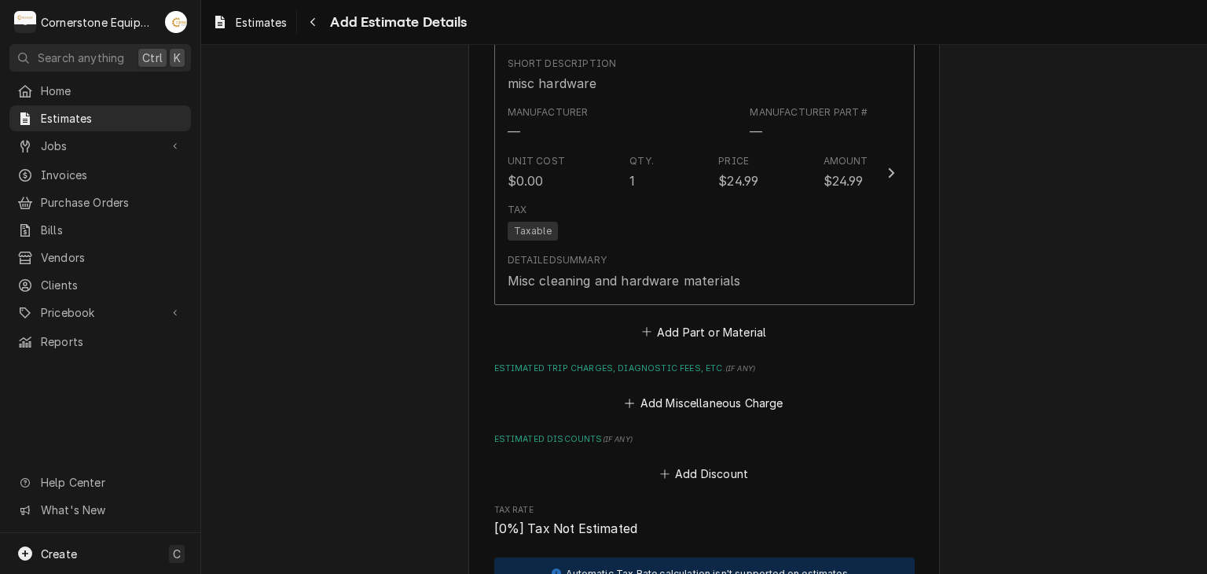
click at [619, 331] on div "Short Description 3w Platen Assembly 208v Manufacturer Garland Manufacturer Par…" at bounding box center [704, 57] width 420 height 572
click at [671, 326] on button "Add Part or Material" at bounding box center [704, 332] width 130 height 22
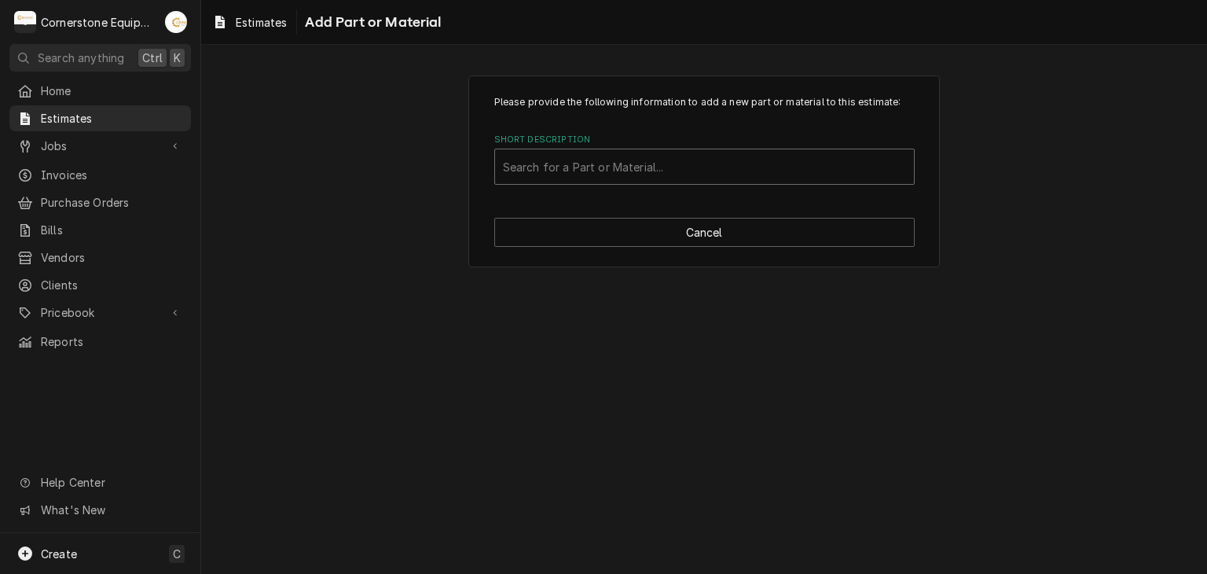
click at [541, 149] on div "Search for a Part or Material..." at bounding box center [704, 166] width 419 height 35
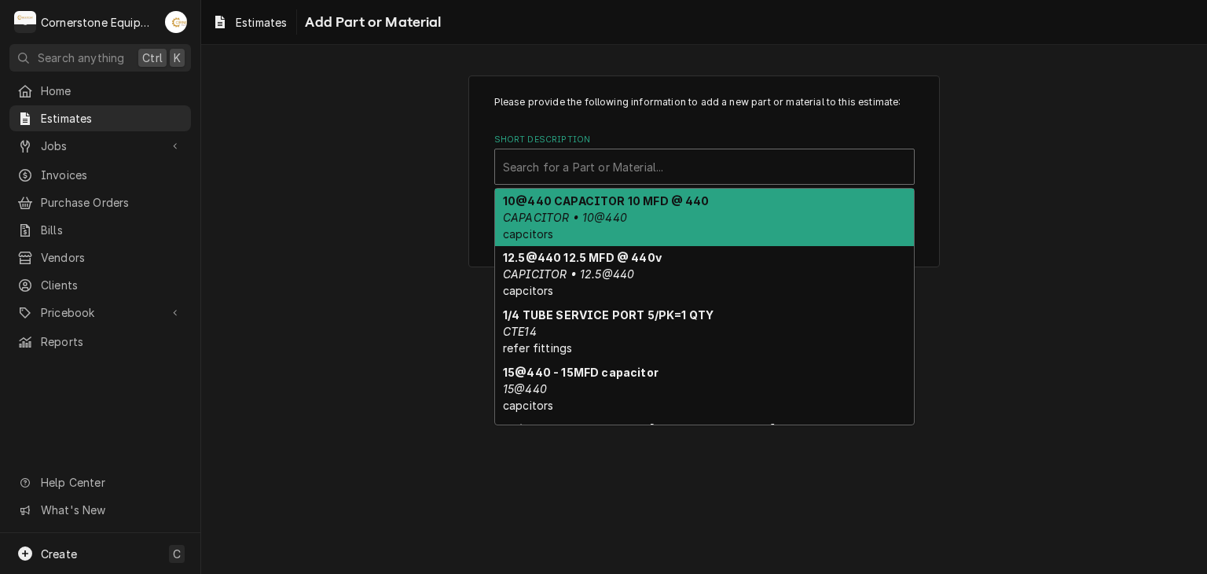
drag, startPoint x: 354, startPoint y: 136, endPoint x: 414, endPoint y: 161, distance: 64.8
click at [354, 136] on div "Please provide the following information to add a new part or material to this …" at bounding box center [704, 170] width 1006 height 219
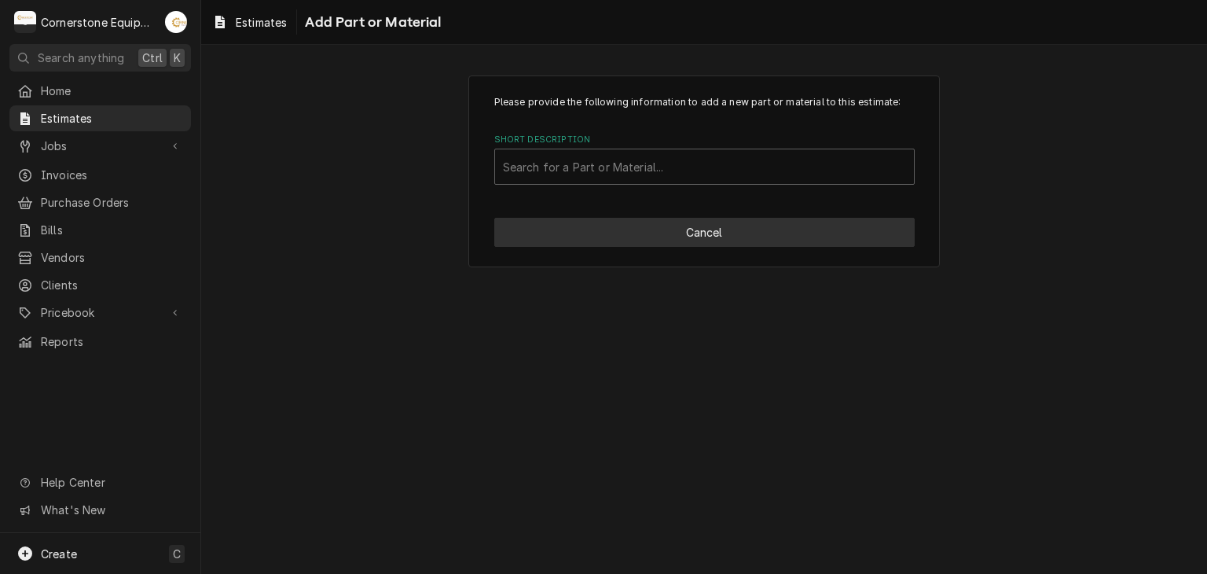
click at [730, 237] on button "Cancel" at bounding box center [704, 232] width 420 height 29
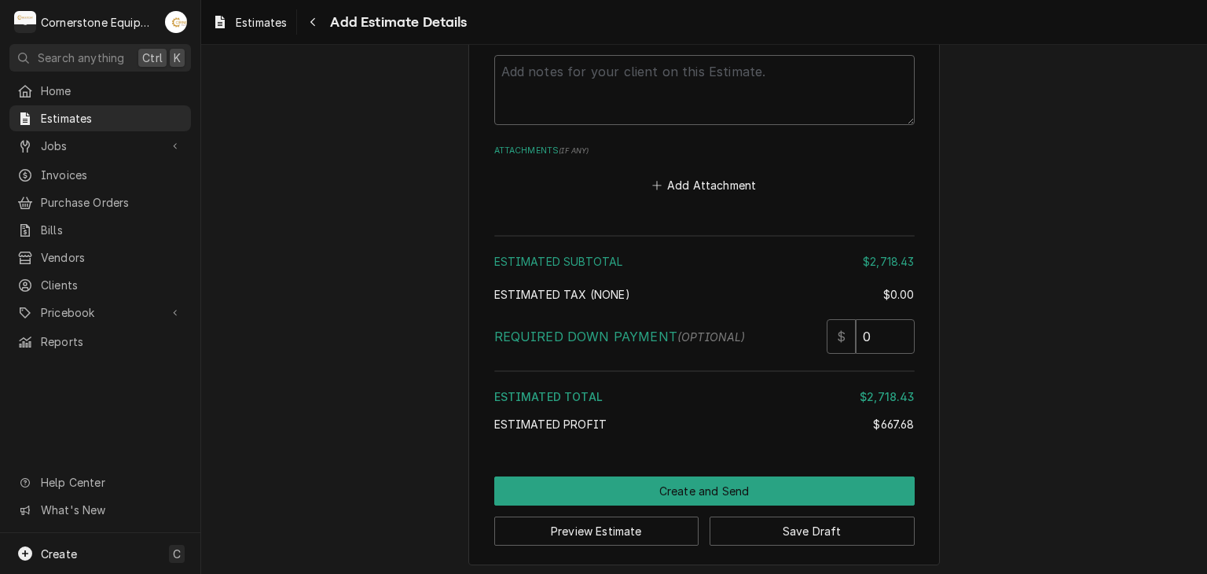
scroll to position [2389, 0]
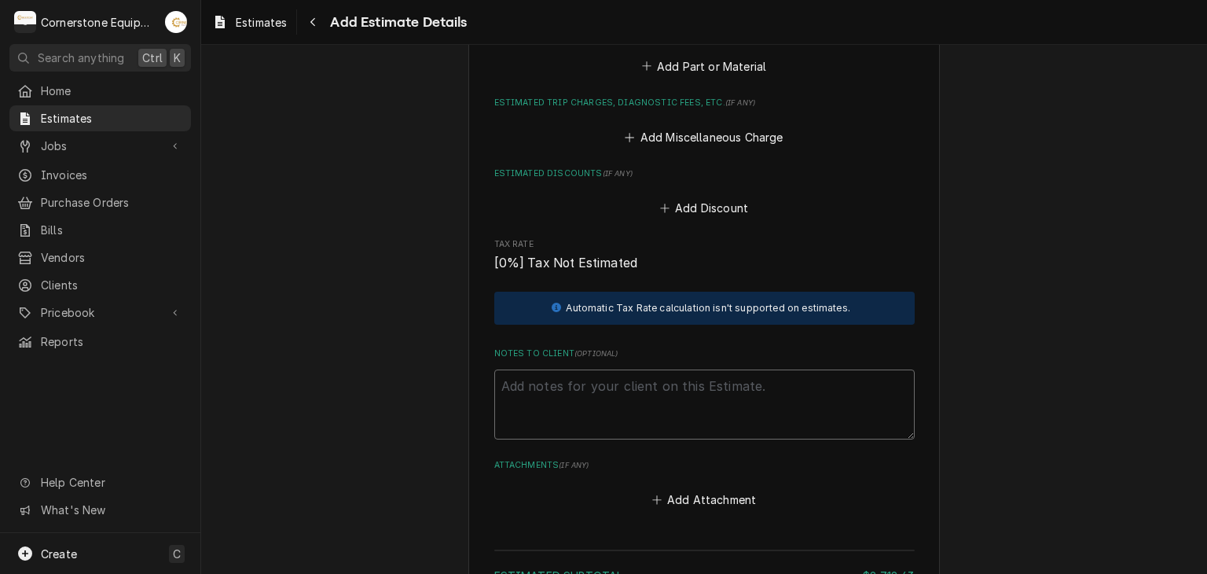
click at [615, 407] on textarea "Notes to Client ( optional )" at bounding box center [704, 404] width 420 height 71
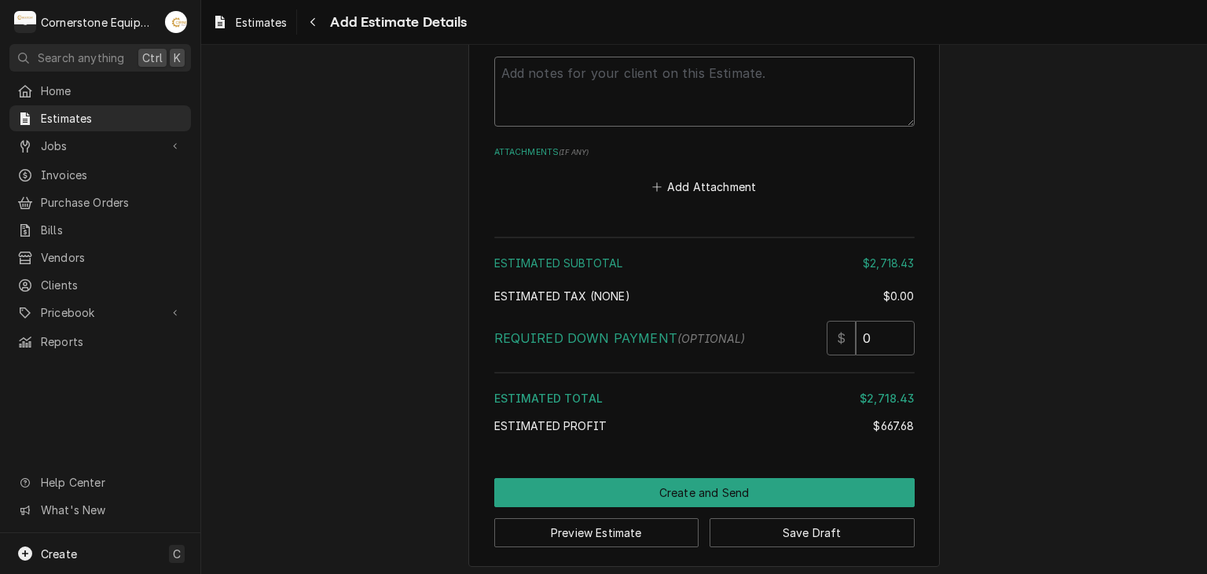
scroll to position [2703, 0]
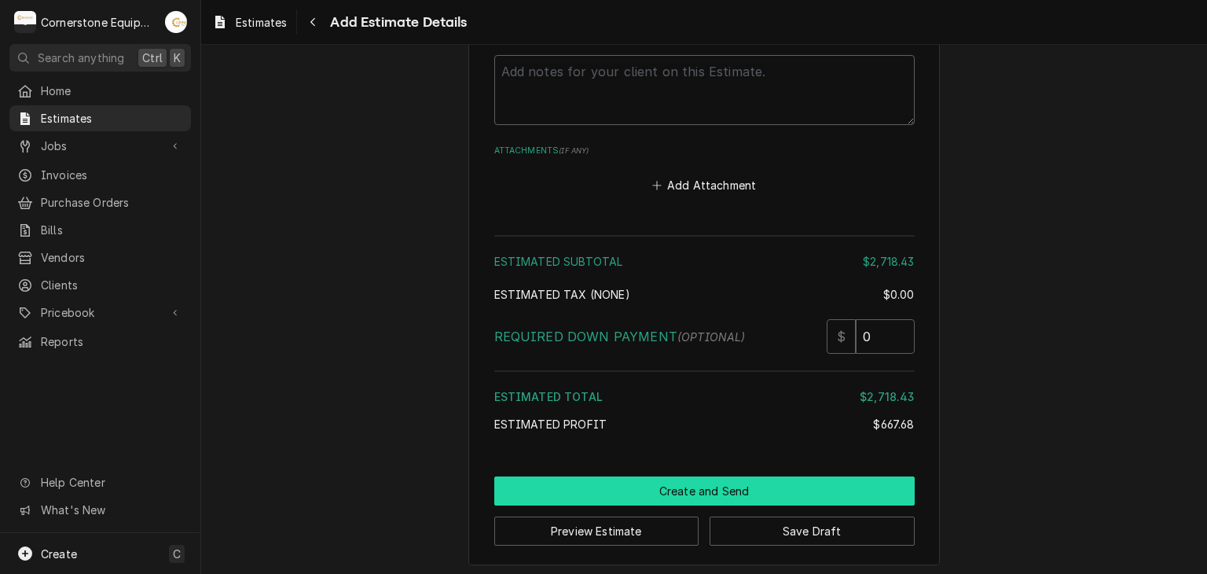
click at [702, 497] on button "Create and Send" at bounding box center [704, 490] width 420 height 29
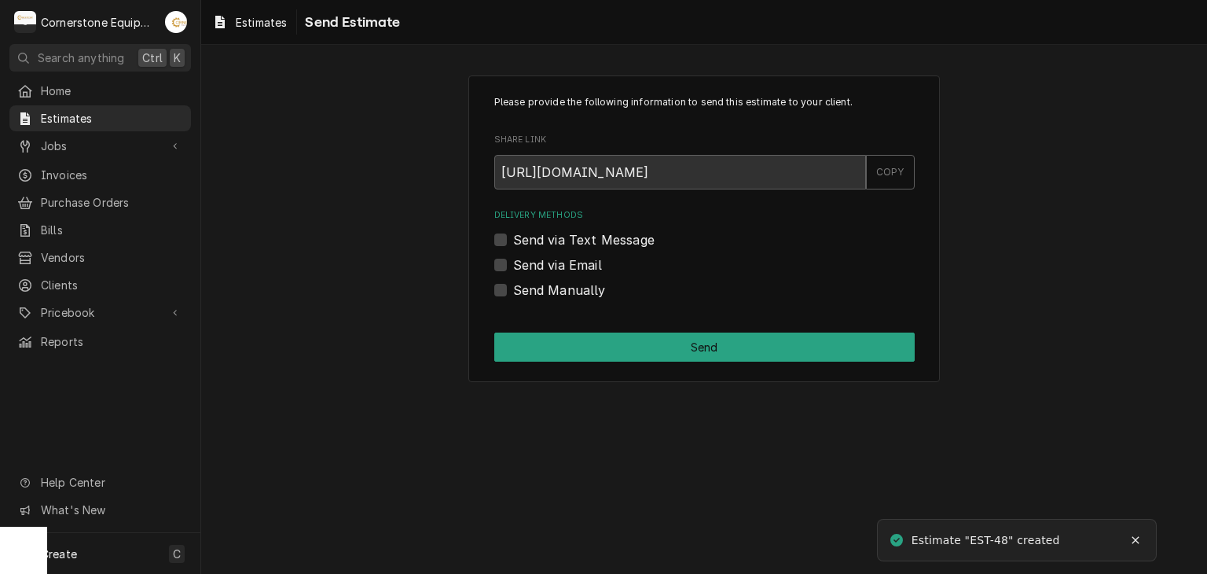
click at [565, 237] on label "Send via Text Message" at bounding box center [583, 239] width 141 height 19
click at [565, 237] on input "Send via Text Message" at bounding box center [723, 247] width 420 height 35
checkbox input "true"
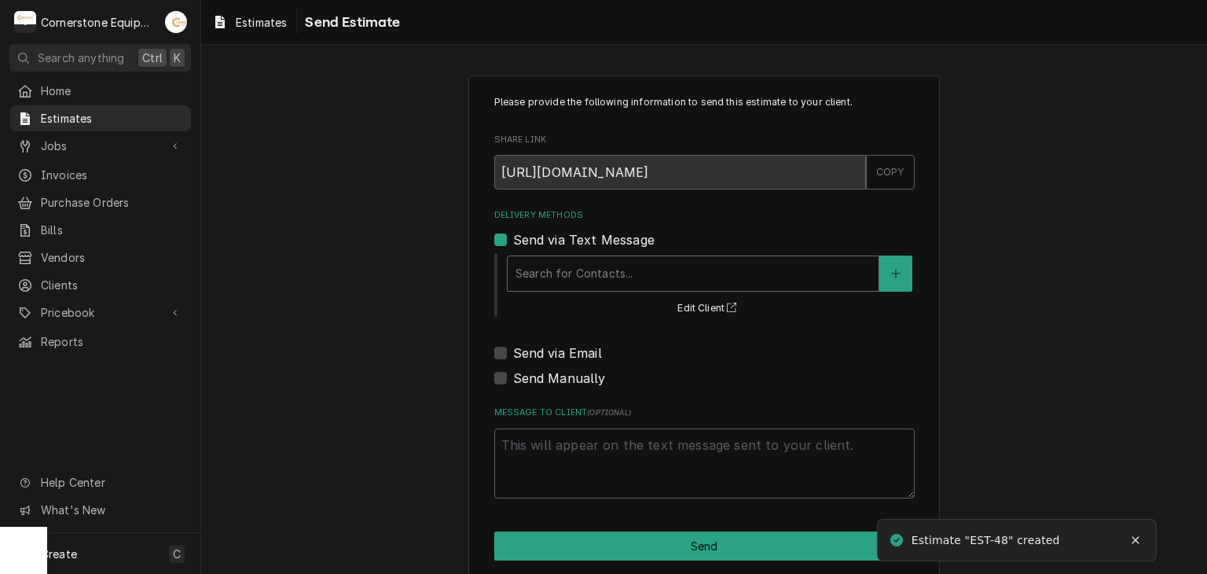
click at [560, 256] on div "Search for Contacts..." at bounding box center [693, 273] width 371 height 35
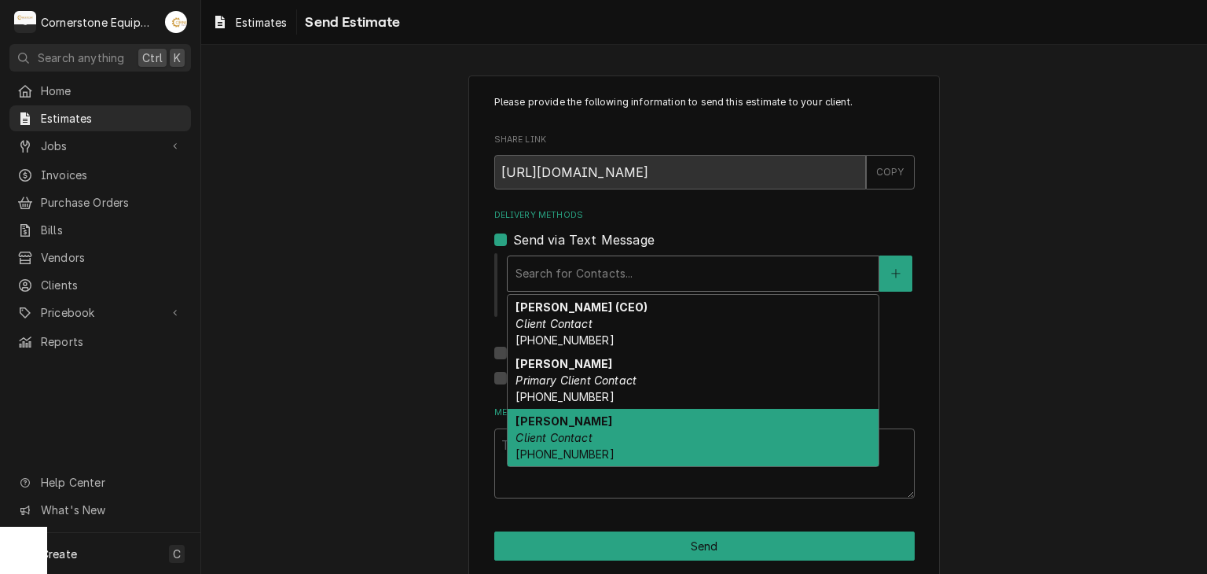
click at [565, 434] on em "Client Contact" at bounding box center [553, 437] width 76 height 13
type textarea "x"
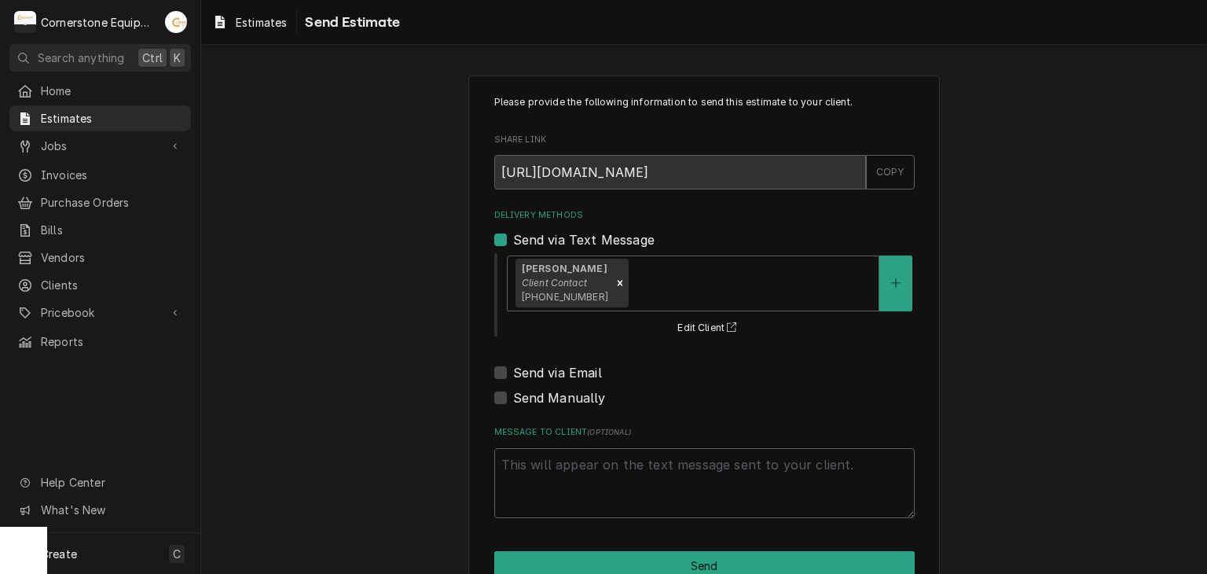
click at [581, 381] on div "Delivery Methods Send via Text Message Tracy Dunaway Client Contact (864) 529-6…" at bounding box center [704, 308] width 420 height 198
click at [581, 375] on label "Send via Email" at bounding box center [557, 372] width 89 height 19
click at [581, 375] on input "Send via Email" at bounding box center [723, 380] width 420 height 35
checkbox input "true"
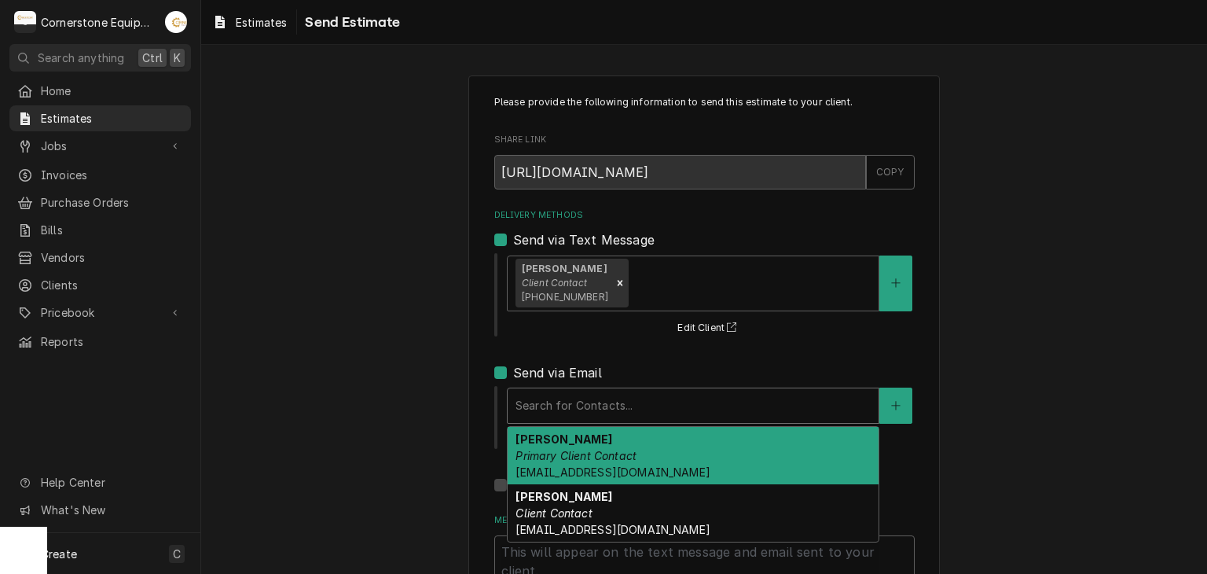
click at [585, 407] on div "Delivery Methods" at bounding box center [692, 405] width 355 height 28
click at [589, 504] on div "Tracy Dunaway Client Contact whoperating.tracyd@gmail.com" at bounding box center [693, 512] width 371 height 57
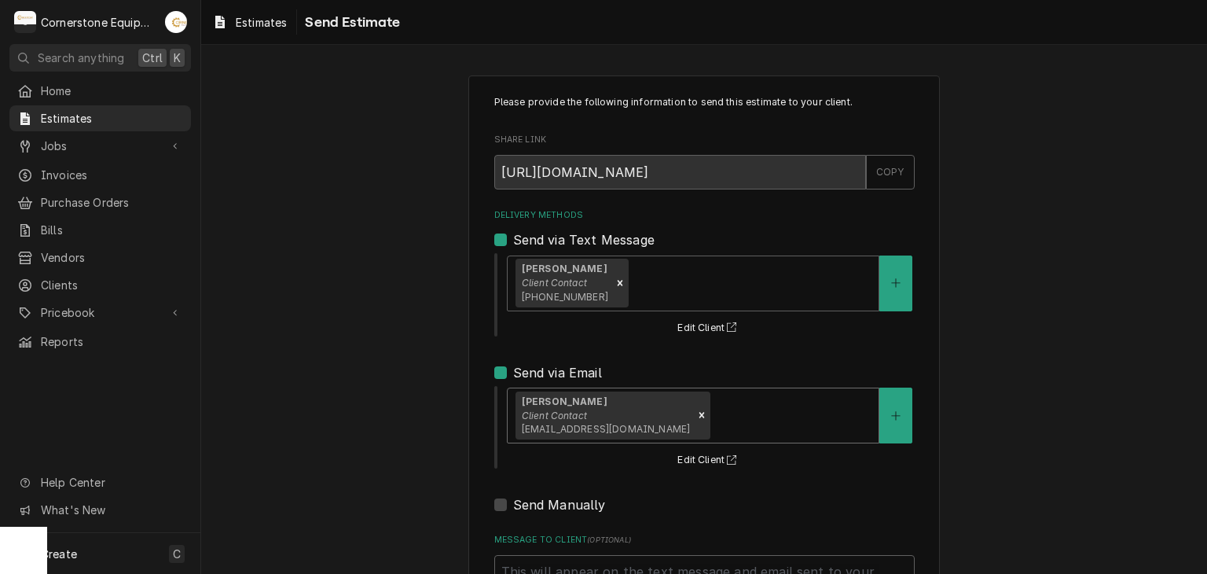
scroll to position [146, 0]
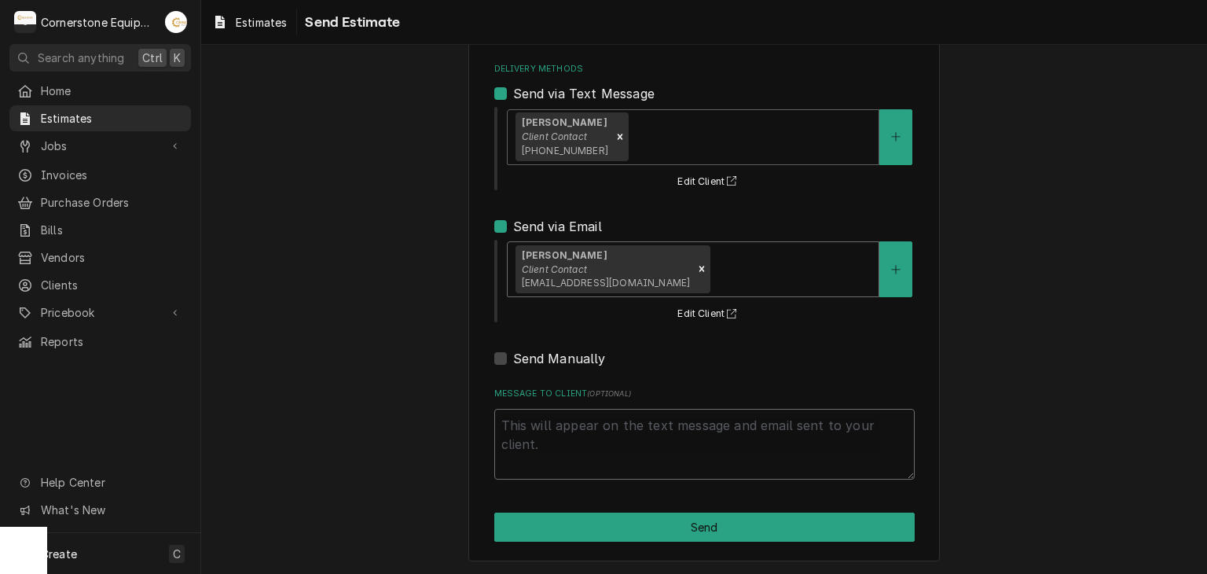
click at [569, 424] on textarea "Message to Client ( optional )" at bounding box center [704, 444] width 420 height 71
type textarea "x"
type textarea "T"
type textarea "x"
type textarea "Th"
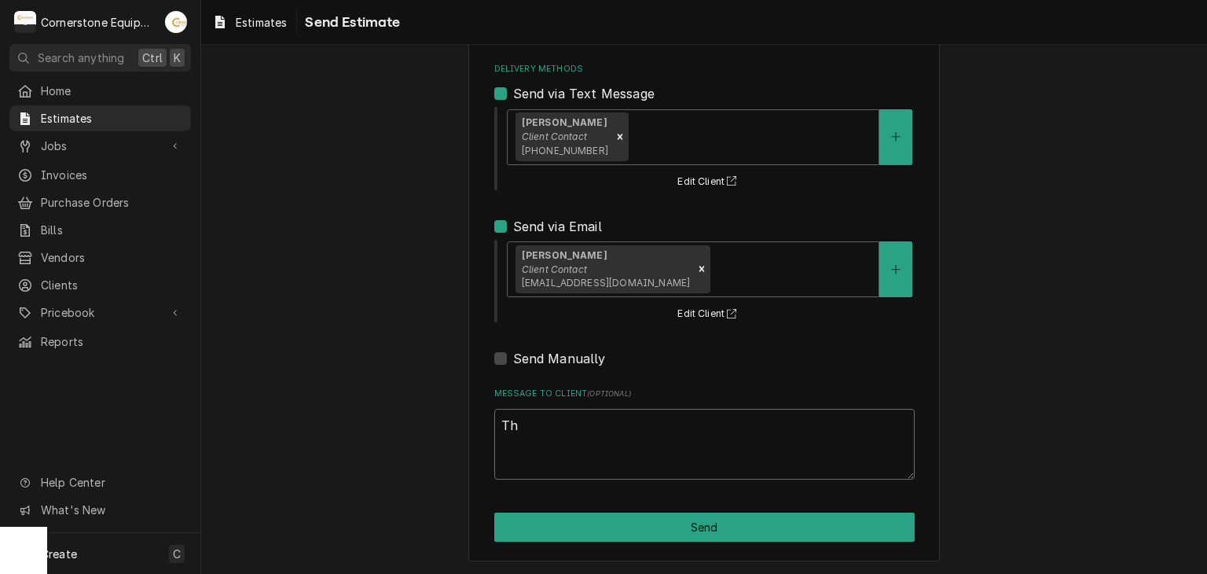
type textarea "x"
type textarea "Tha"
type textarea "x"
type textarea "Thank"
type textarea "x"
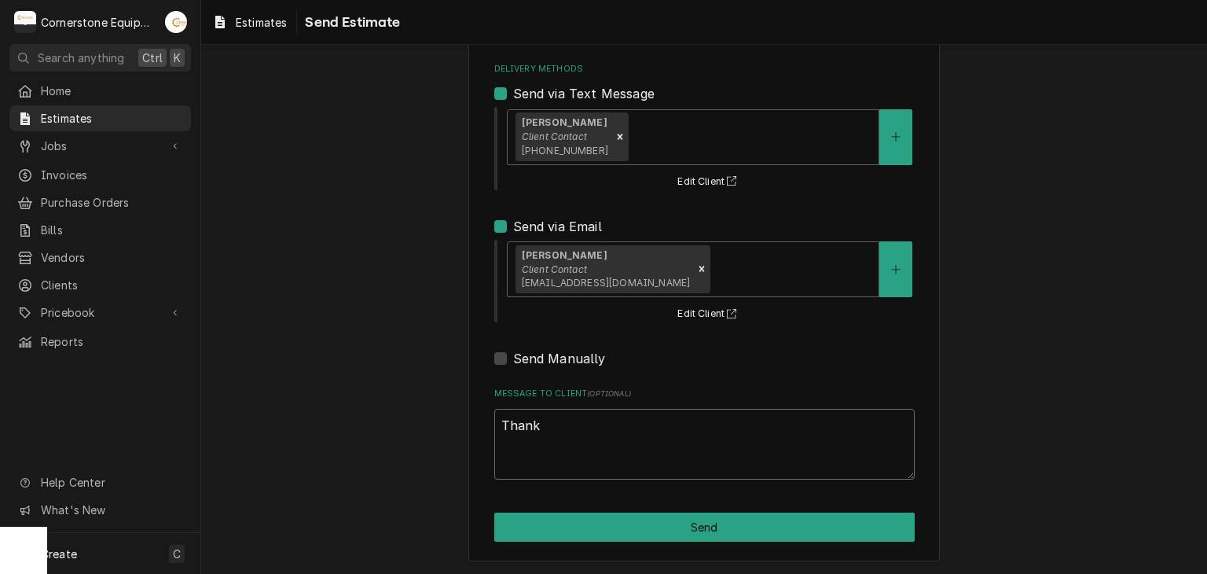
type textarea "Thank y"
type textarea "x"
type textarea "Thank yo"
type textarea "x"
type textarea "Thank you"
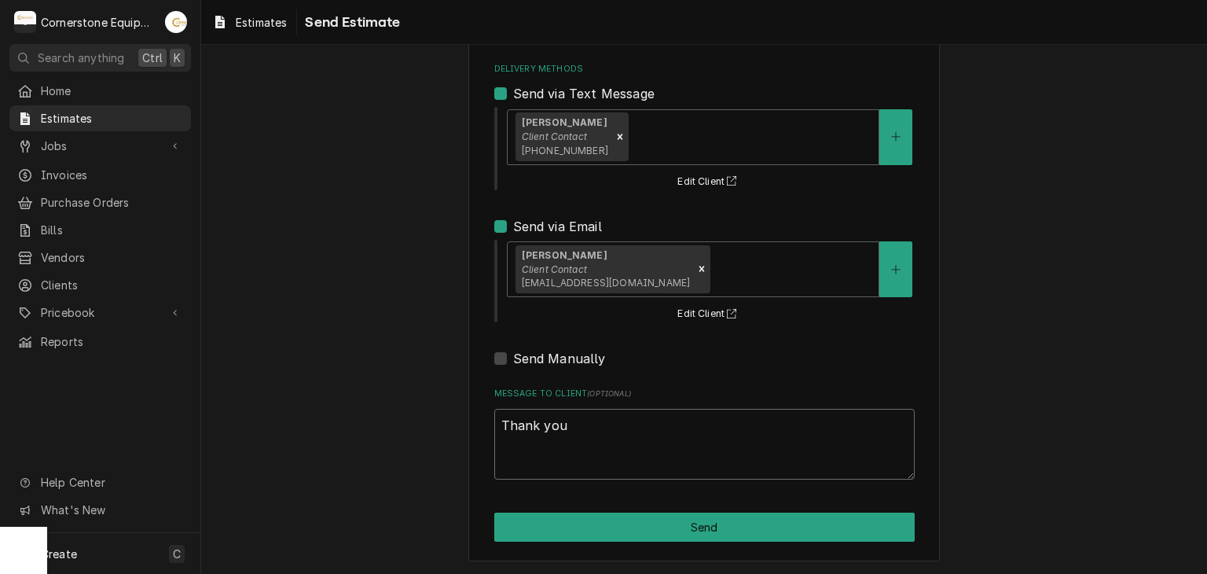
type textarea "x"
type textarea "Thank you"
type textarea "x"
type textarea "Thank you f"
type textarea "x"
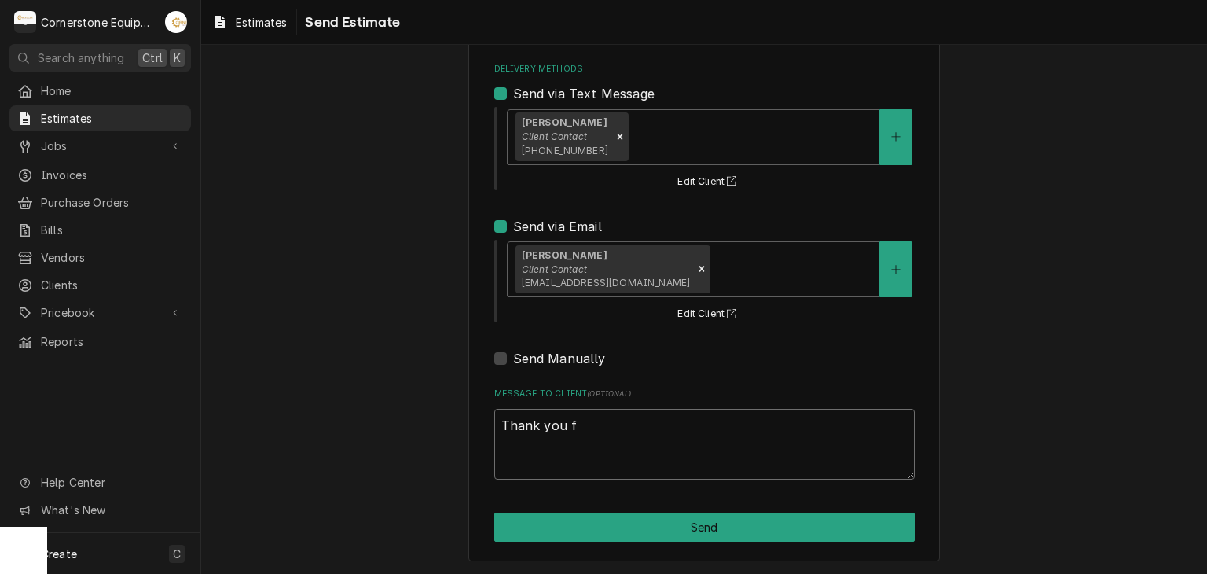
type textarea "Thank you fo"
type textarea "x"
type textarea "Thank you for"
type textarea "x"
type textarea "Thank you for"
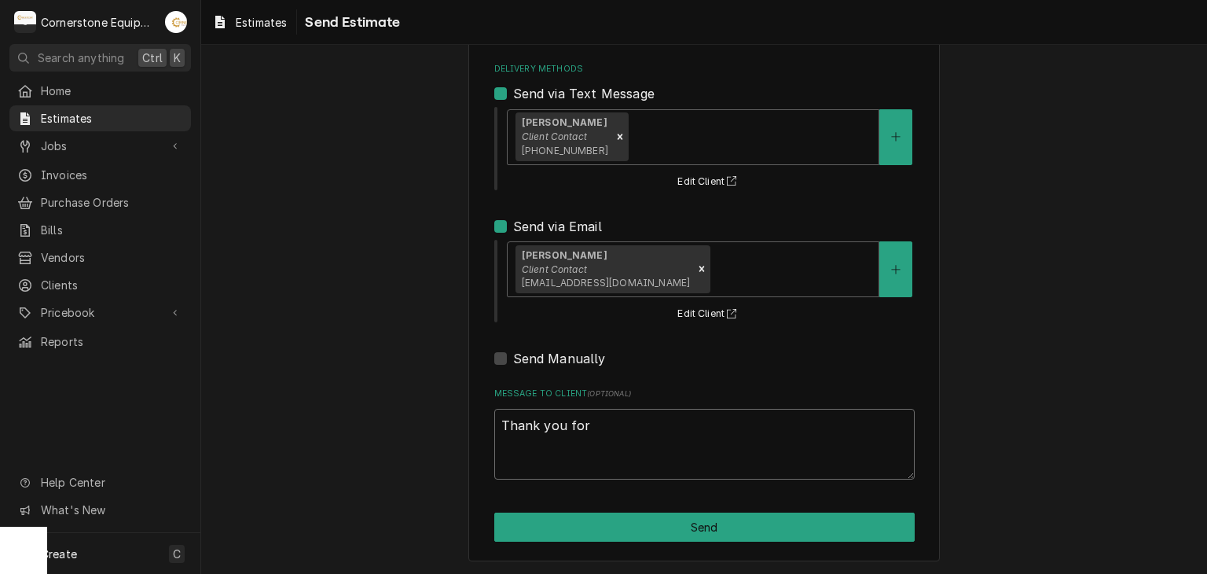
type textarea "x"
type textarea "Thank you for t"
type textarea "x"
type textarea "Thank you for th"
type textarea "x"
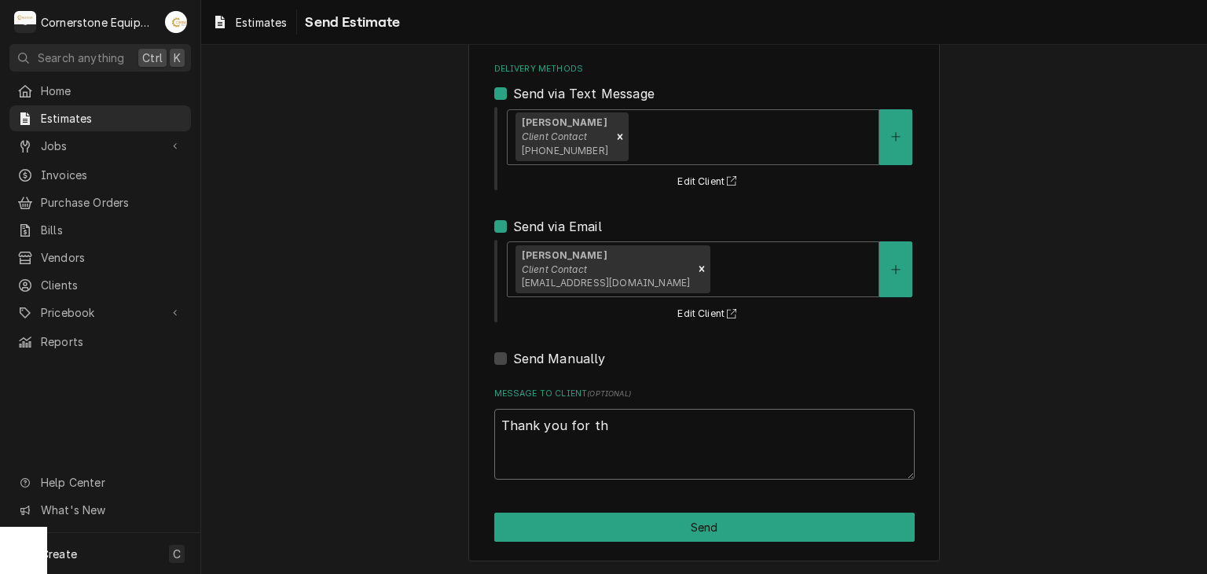
type textarea "Thank you for the"
type textarea "x"
type textarea "Thank you for the"
type textarea "x"
type textarea "Thank you for the p"
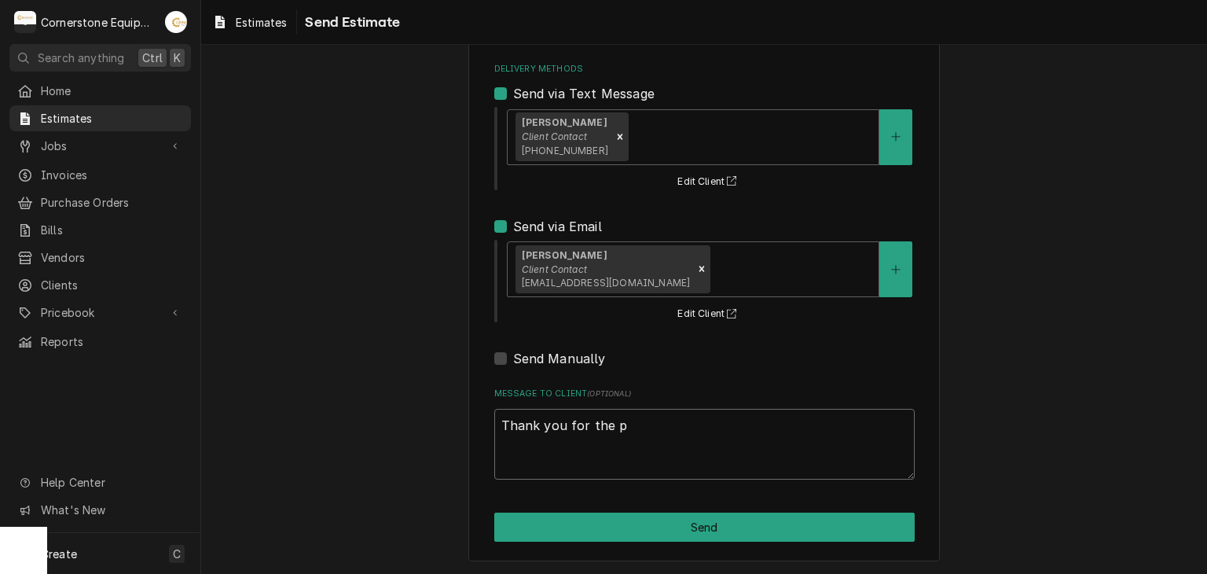
type textarea "x"
type textarea "Thank you for the"
type textarea "x"
type textarea "Thank you for the o"
type textarea "x"
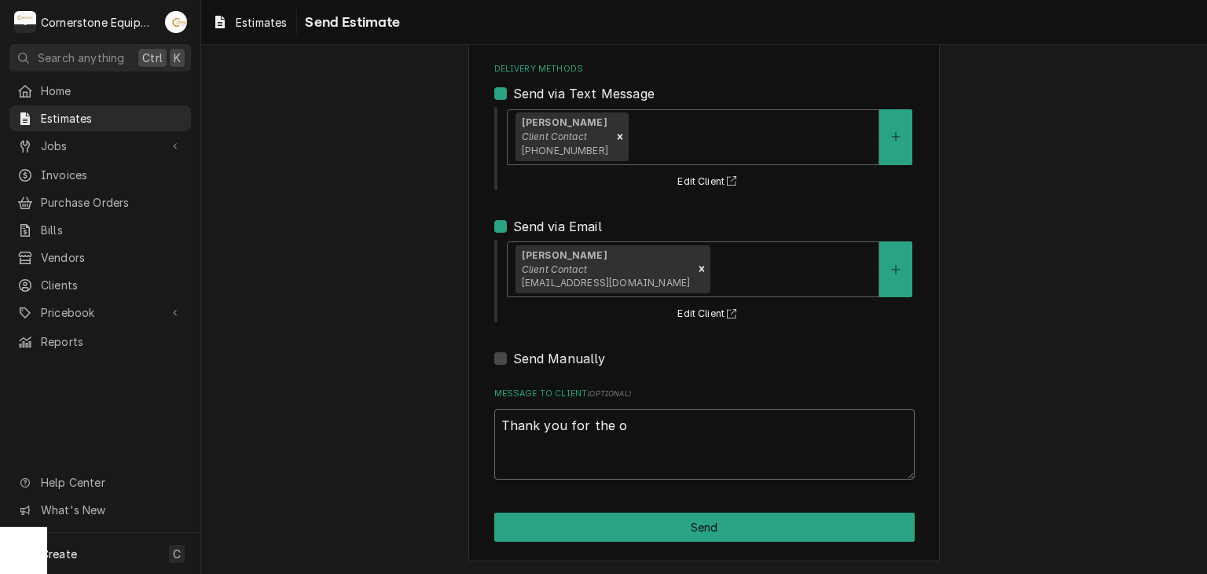
type textarea "Thank you for the op"
type textarea "x"
type textarea "Thank you for the opp"
type textarea "x"
type textarea "Thank you for the oppo"
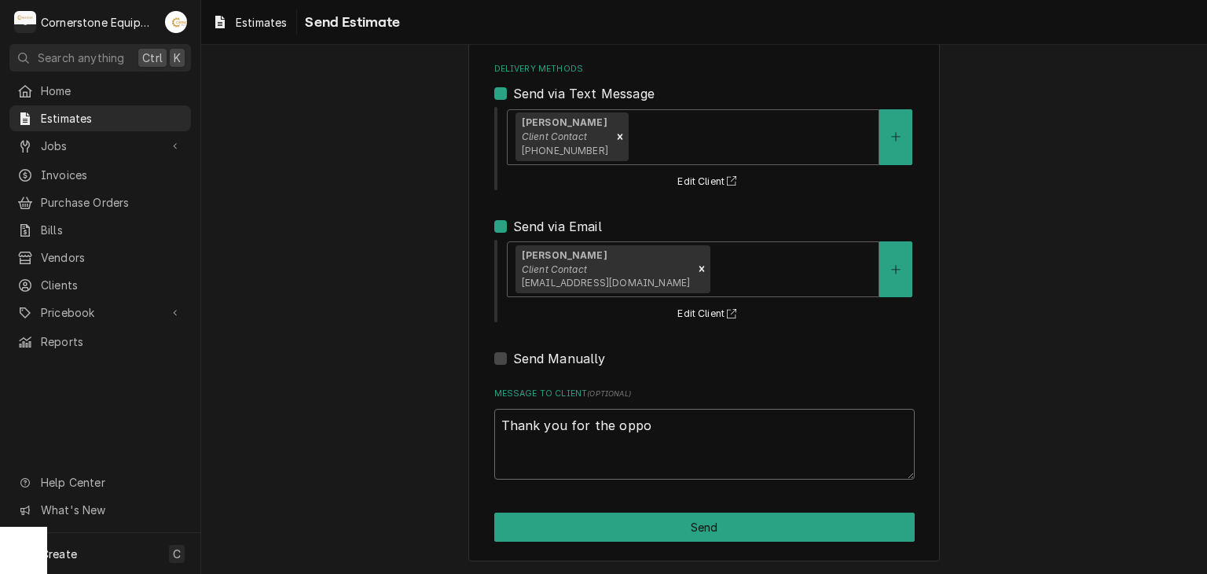
type textarea "x"
type textarea "Thank you for the oppor"
type textarea "x"
type textarea "Thank you for the opport"
type textarea "x"
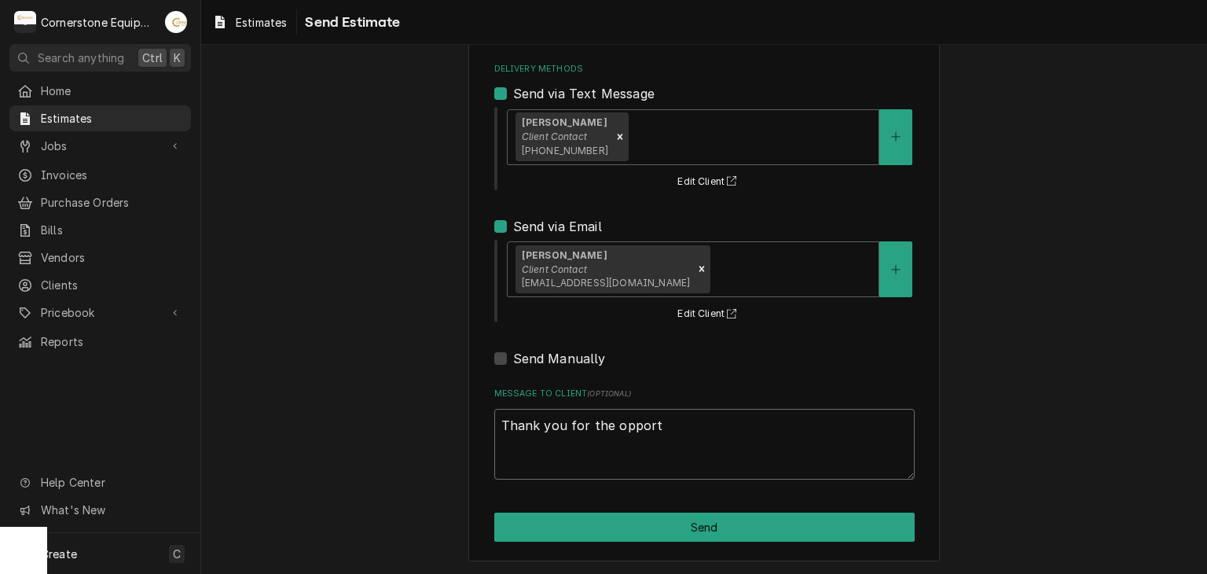
type textarea "Thank you for the opportu"
type textarea "x"
type textarea "Thank you for the opportun"
type textarea "x"
type textarea "Thank you for the opportuni"
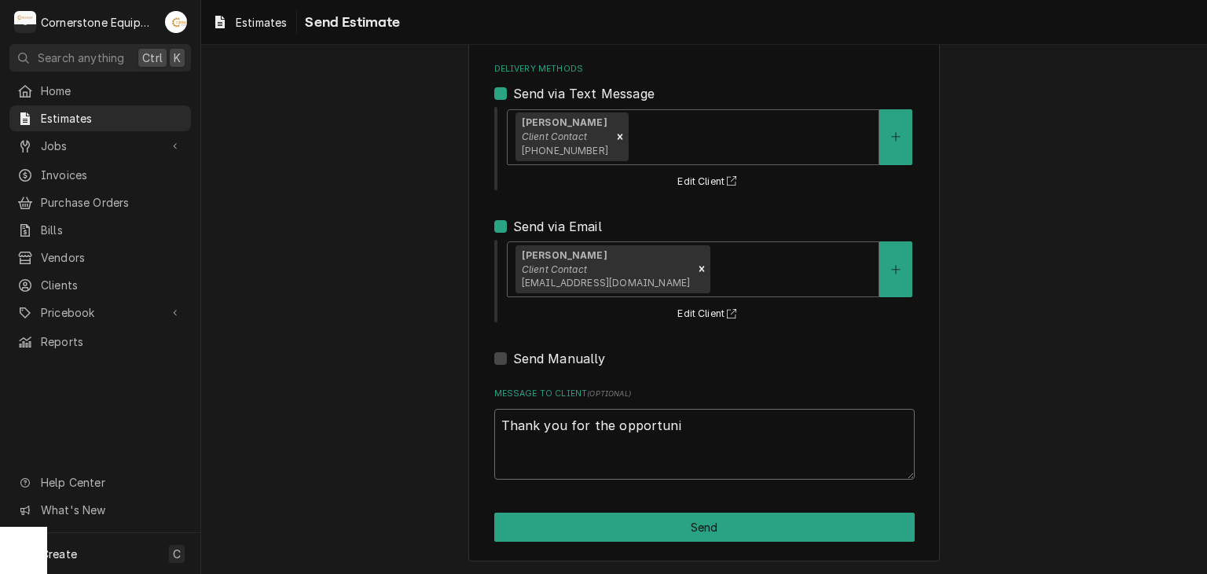
type textarea "x"
type textarea "Thank you for the opportunit"
type textarea "x"
type textarea "Thank you for the opportunit"
type textarea "x"
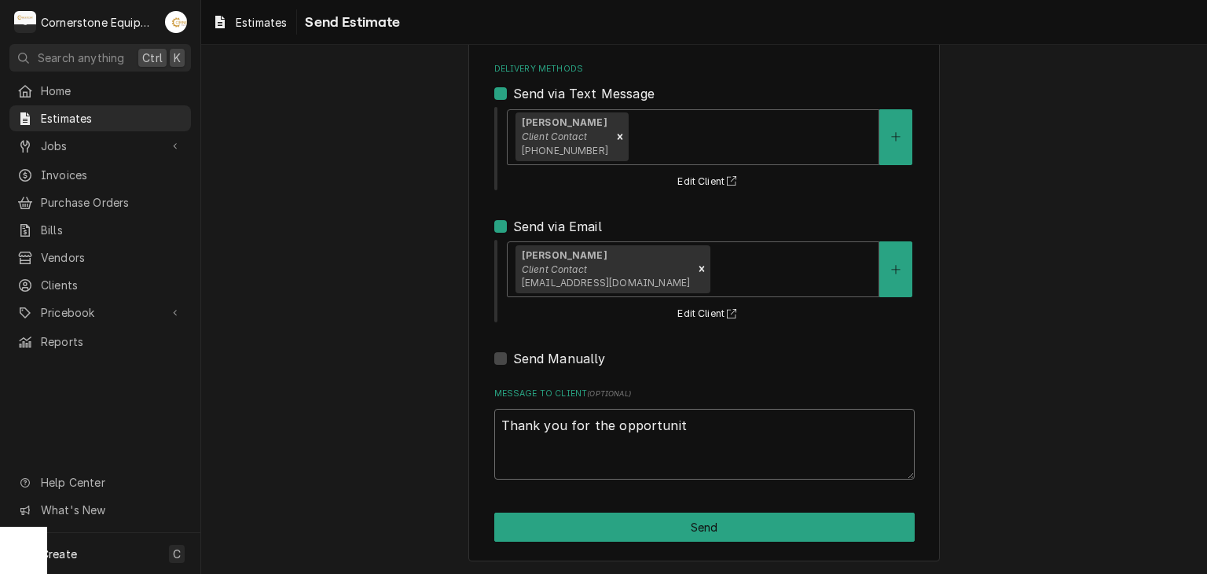
type textarea "Thank you for the opportunit y"
type textarea "x"
type textarea "Thank you for the opportunit"
type textarea "x"
type textarea "Thank you for the opportunit"
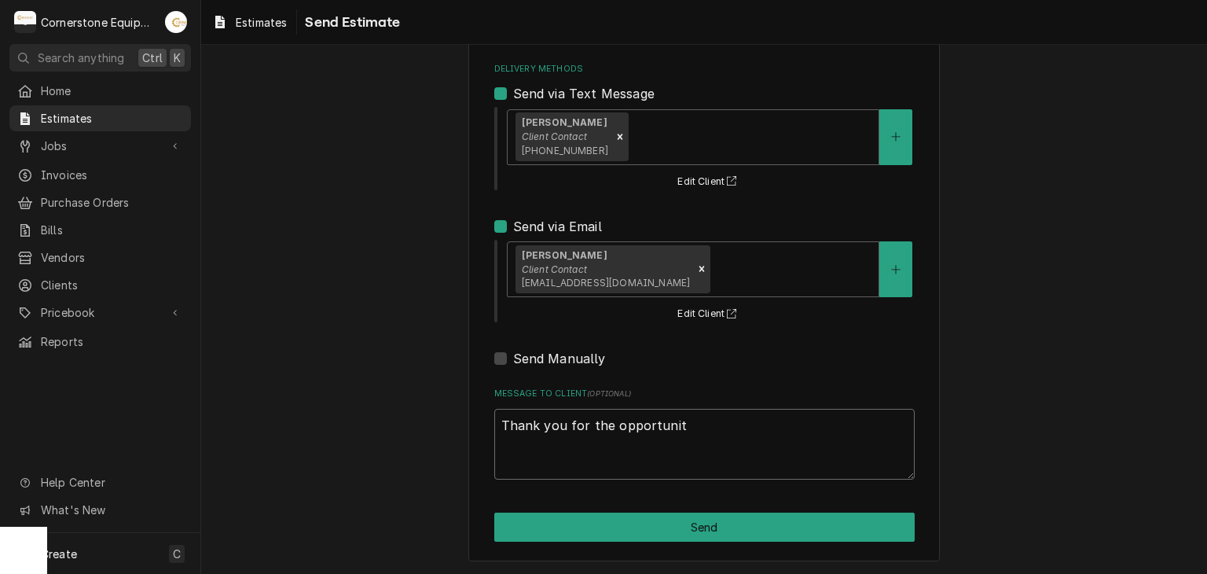
type textarea "x"
type textarea "Thank you for the opportunity"
type textarea "x"
type textarea "Thank you for the opportunity"
type textarea "x"
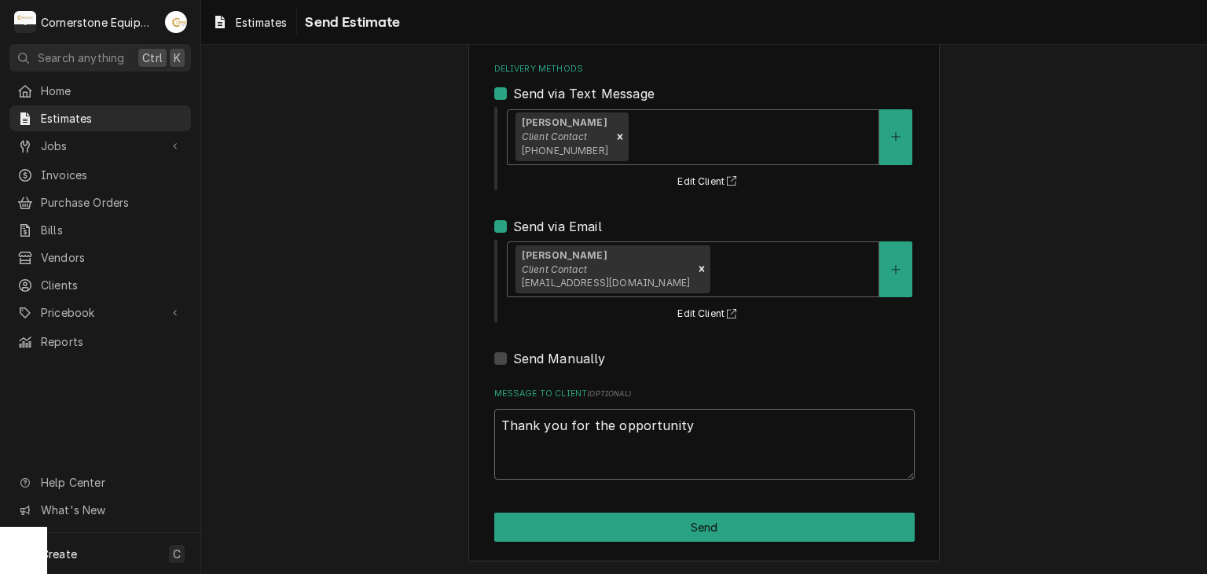
type textarea "Thank you for the opportunity t"
type textarea "x"
type textarea "Thank you for the opportunity to"
type textarea "x"
type textarea "Thank you for the opportunity tob"
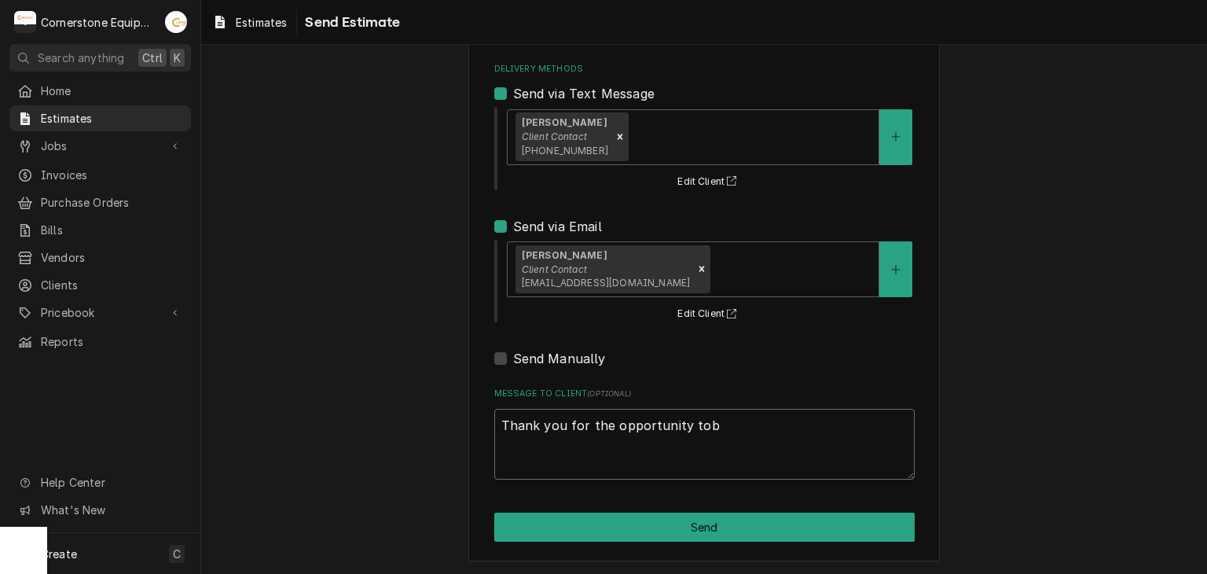
type textarea "x"
type textarea "Thank you for the opportunity to"
type textarea "x"
type textarea "Thank you for the opportunity to"
type textarea "x"
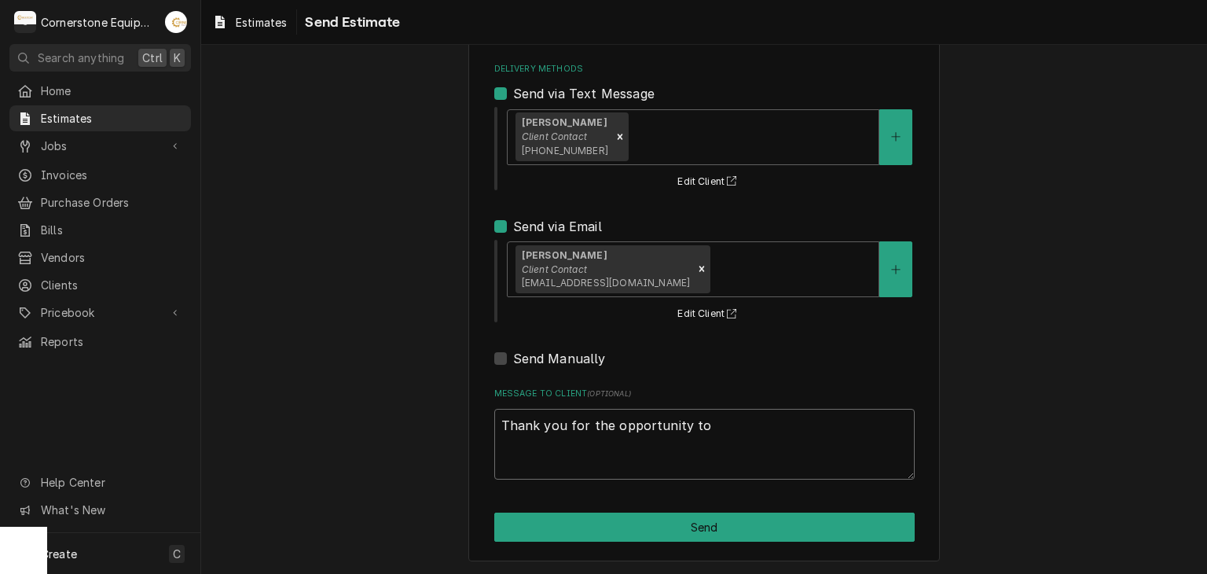
type textarea "Thank you for the opportunity to b"
type textarea "x"
type textarea "Thank you for the opportunity to be"
type textarea "x"
type textarea "Thank you for the opportunity to be"
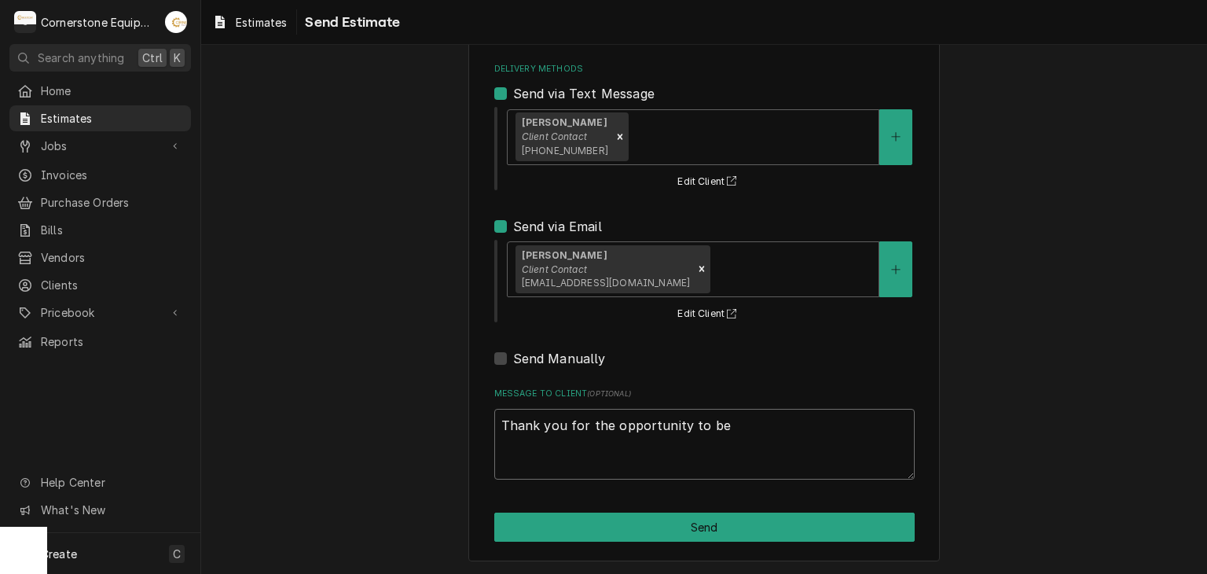
type textarea "x"
type textarea "Thank you for the opportunity to be o"
type textarea "x"
type textarea "Thank you for the opportunity to be of"
type textarea "x"
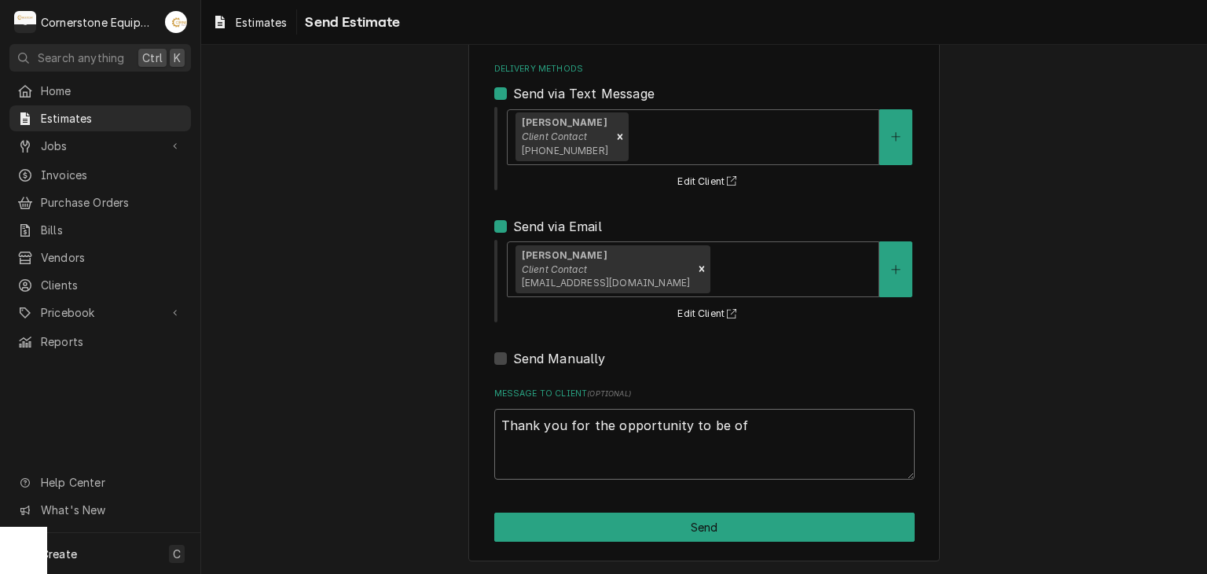
type textarea "Thank you for the opportunity to be of"
type textarea "x"
type textarea "Thank you for the opportunity to be of s"
type textarea "x"
type textarea "Thank you for the opportunity to be of se"
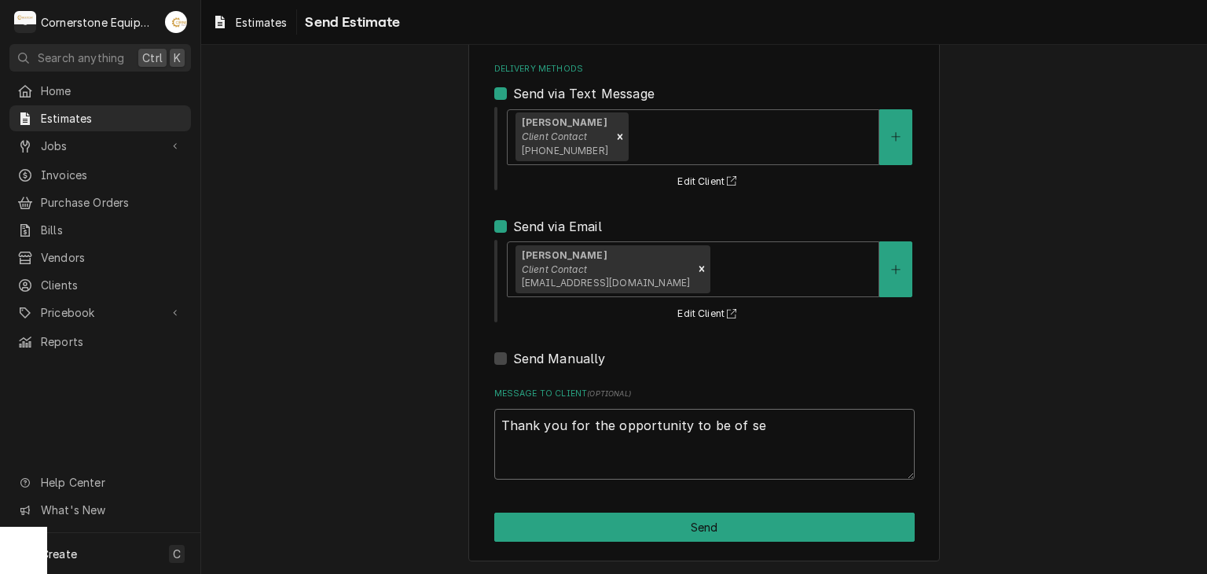
type textarea "x"
type textarea "Thank you for the opportunity to be of ser"
type textarea "x"
type textarea "Thank you for the opportunity to be of serv"
type textarea "x"
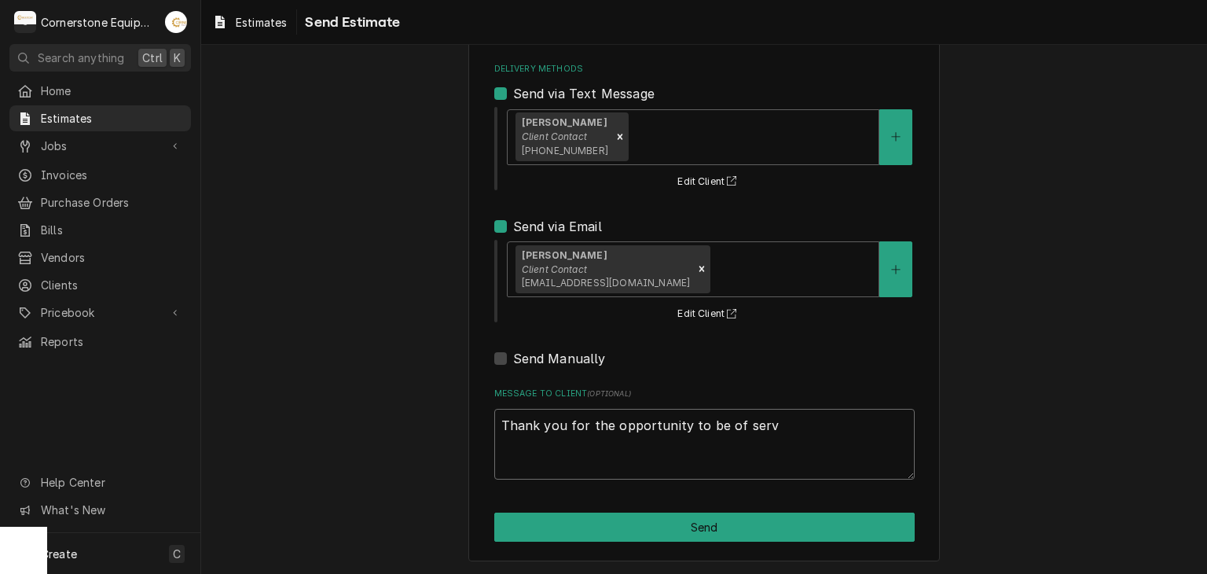
type textarea "Thank you for the opportunity to be of servi"
type textarea "x"
type textarea "Thank you for the opportunity to be of servic"
type textarea "x"
type textarea "Thank you for the opportunity to be of service"
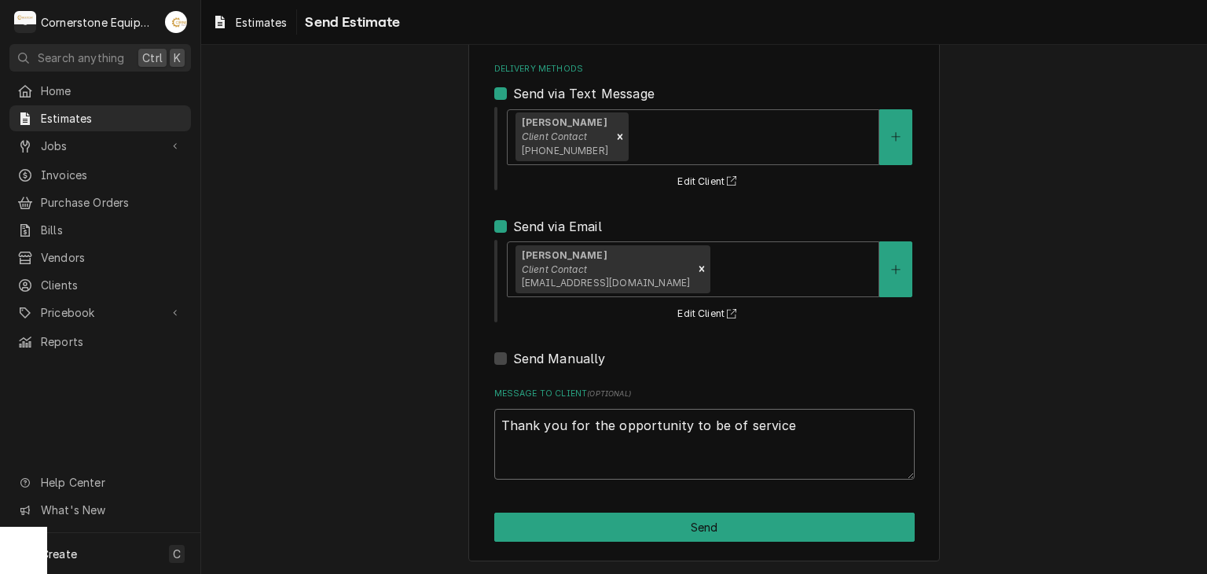
type textarea "x"
type textarea "Thank you for the opportunity to be of service."
type textarea "x"
type textarea "Thank you for the opportunity to be of service."
type textarea "x"
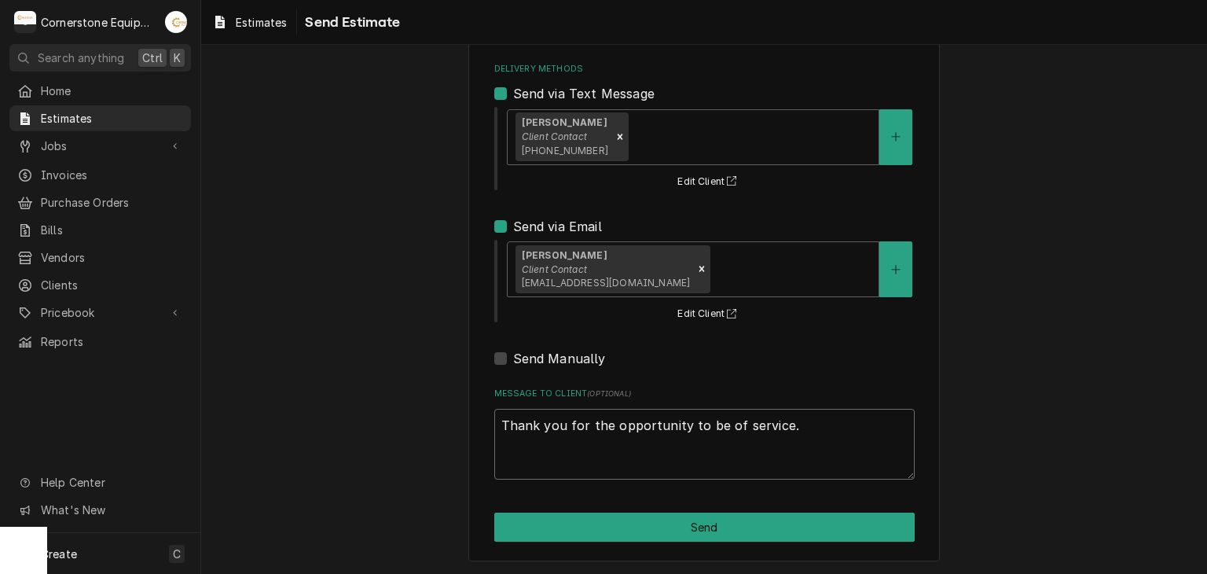
type textarea "Thank you for the opportunity to be of service."
type textarea "x"
type textarea "Thank you for the opportunity to be of service"
type textarea "x"
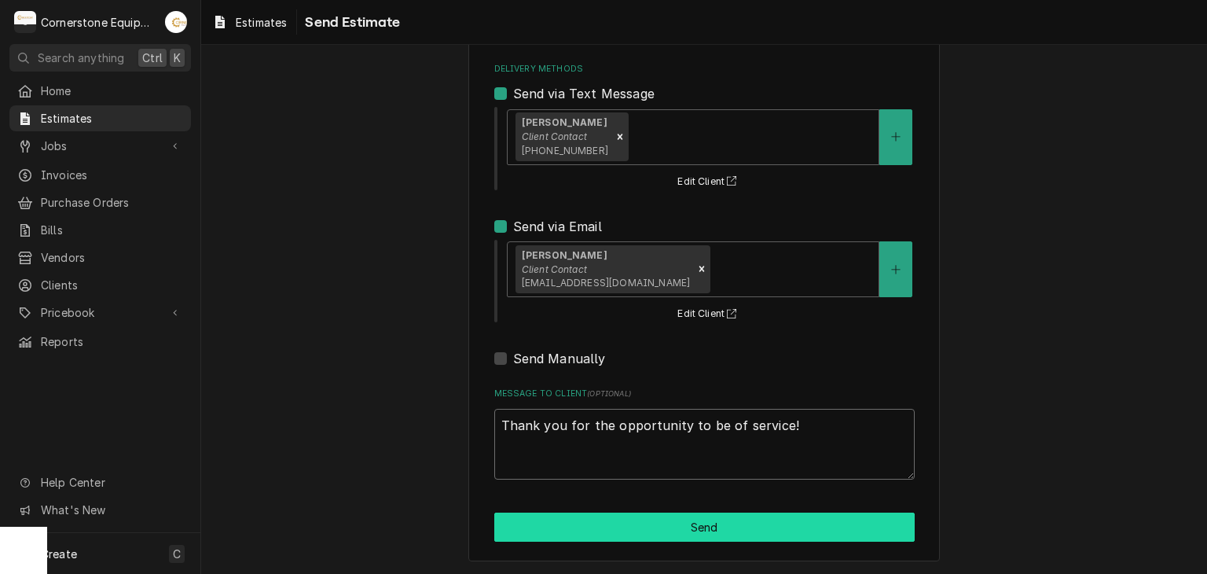
type textarea "Thank you for the opportunity to be of service!"
click at [588, 522] on button "Send" at bounding box center [704, 526] width 420 height 29
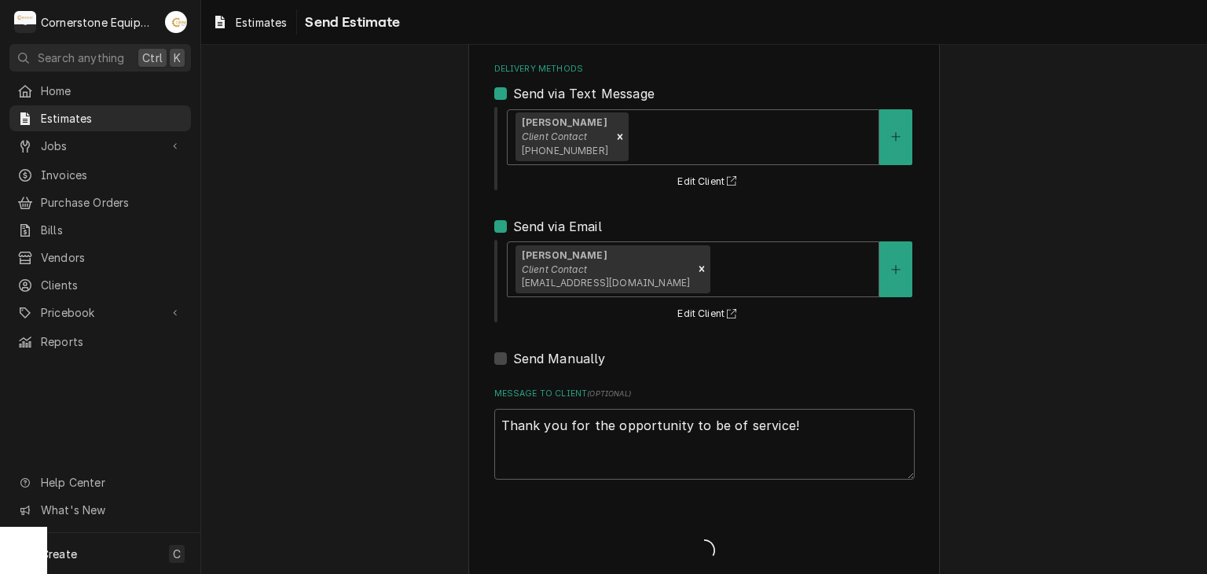
type textarea "x"
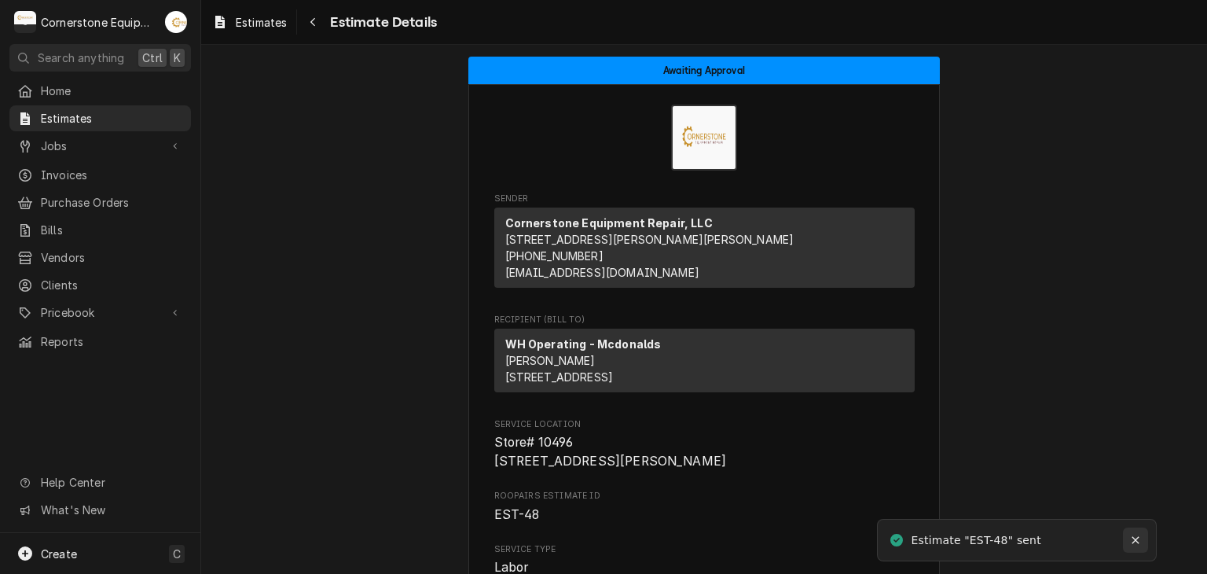
click at [1142, 533] on button "Notifications alt+T" at bounding box center [1135, 539] width 25 height 25
click at [137, 111] on span "Estimates" at bounding box center [112, 118] width 142 height 17
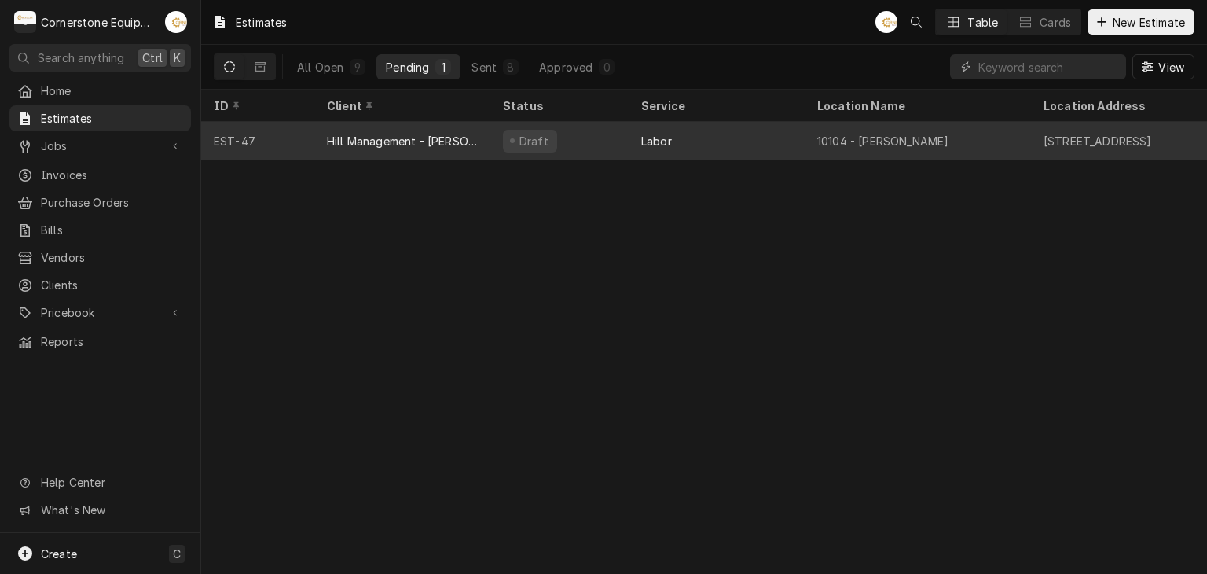
click at [336, 140] on div "Hill Management - [PERSON_NAME]" at bounding box center [402, 141] width 151 height 17
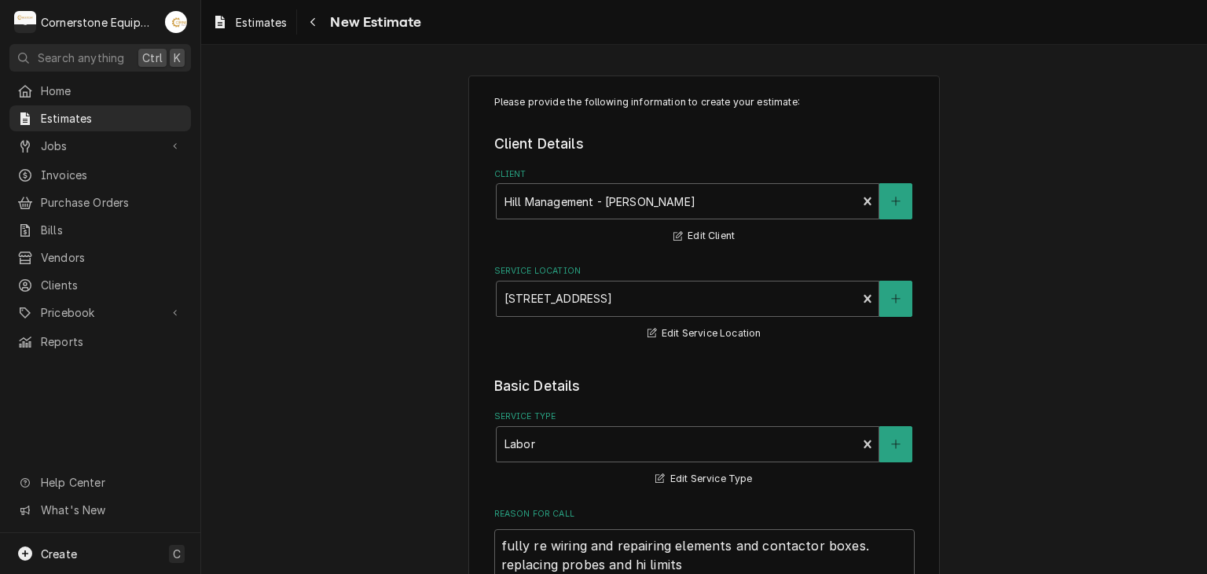
type textarea "x"
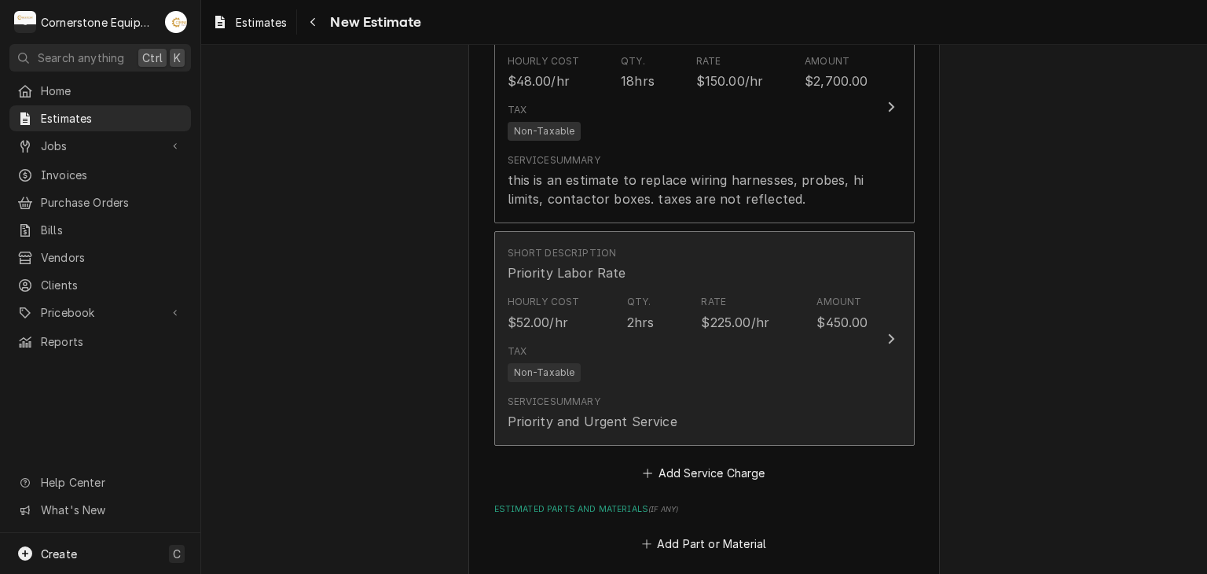
scroll to position [1886, 0]
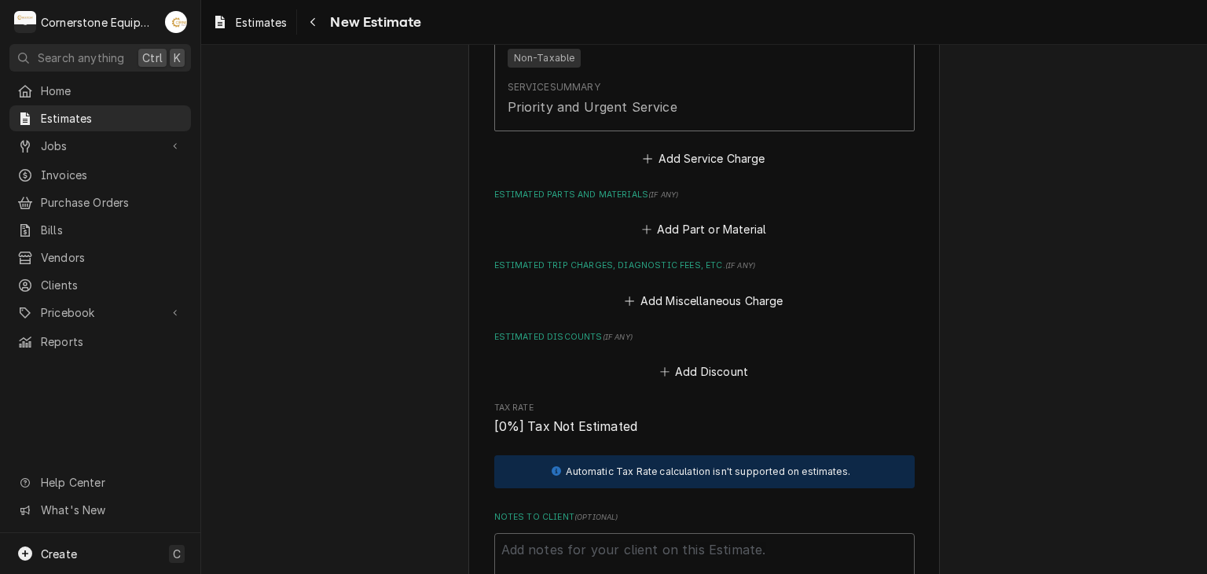
click at [710, 246] on fieldset "Charge Details Estimated Service Charges Short Description Labor Hourly Cost $4…" at bounding box center [704, 147] width 420 height 1054
click at [710, 240] on fieldset "Charge Details Estimated Service Charges Short Description Labor Hourly Cost $4…" at bounding box center [704, 147] width 420 height 1054
click at [712, 229] on button "Add Part or Material" at bounding box center [704, 229] width 130 height 22
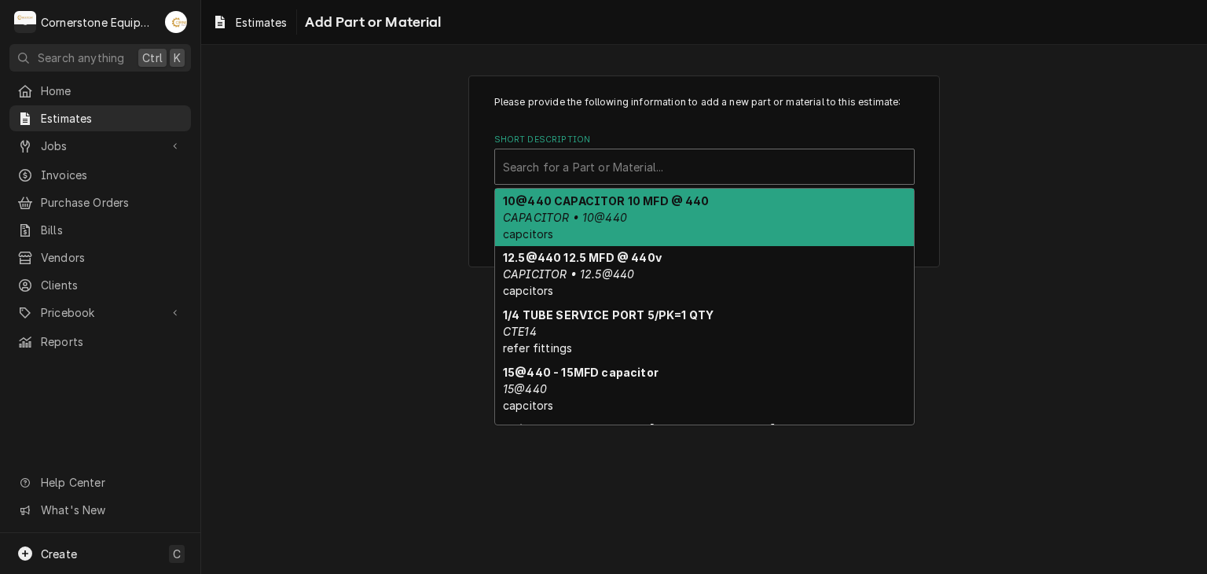
click at [591, 163] on div "Short Description" at bounding box center [704, 166] width 403 height 28
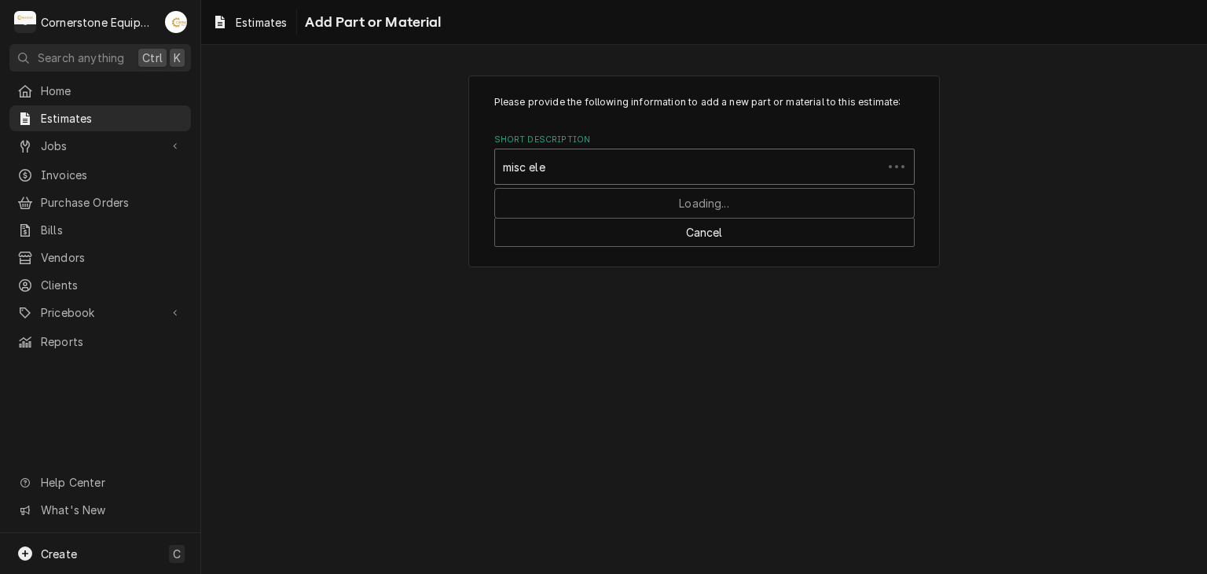
type input "misc elec"
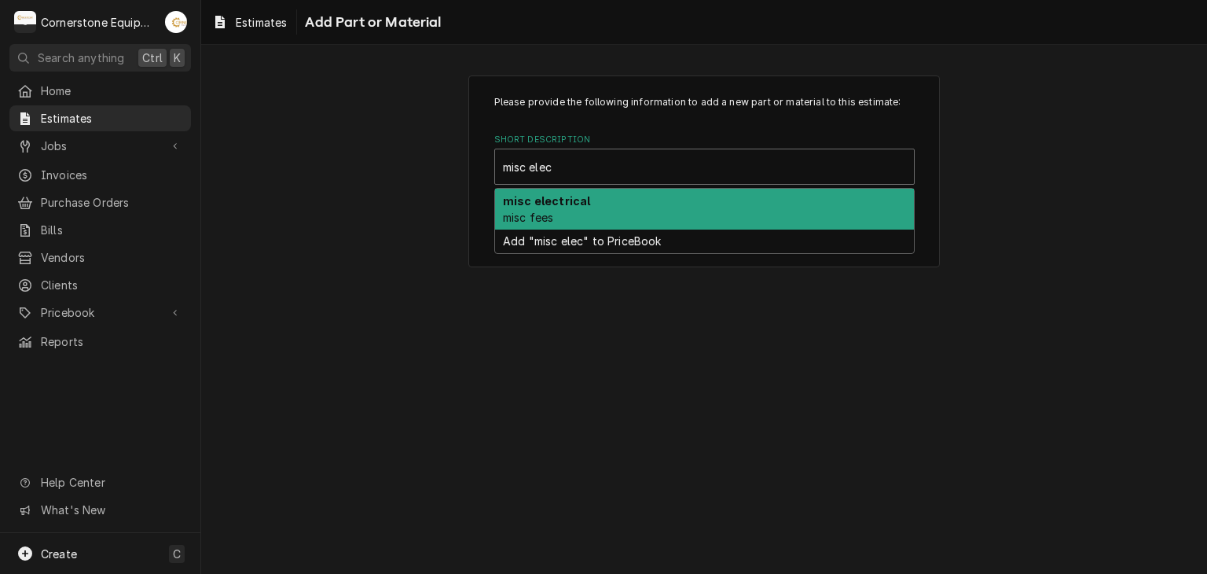
click at [515, 211] on span "misc fees" at bounding box center [528, 217] width 50 height 13
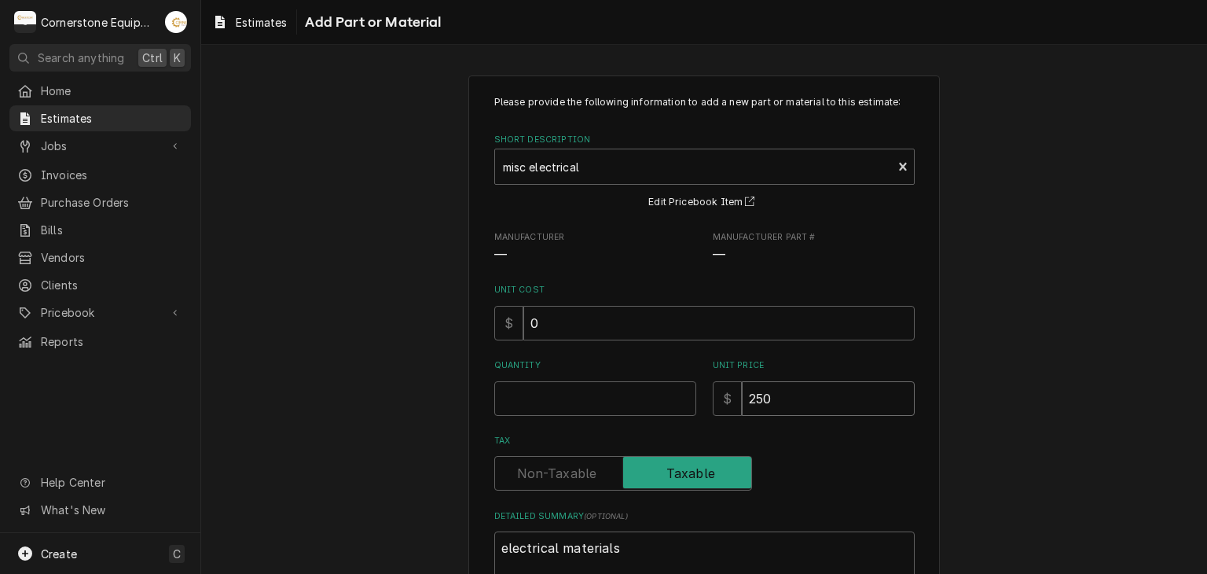
click at [762, 389] on input "250" at bounding box center [828, 398] width 173 height 35
click at [563, 391] on input "Quantity" at bounding box center [595, 398] width 202 height 35
type textarea "x"
type input "1"
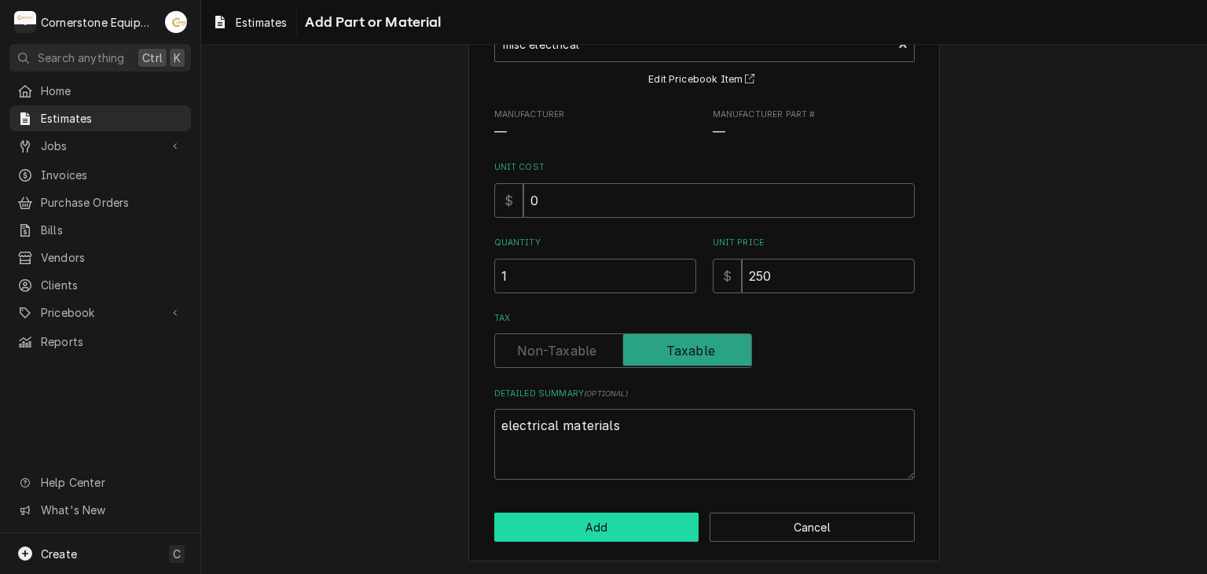
click at [614, 515] on button "Add" at bounding box center [596, 526] width 205 height 29
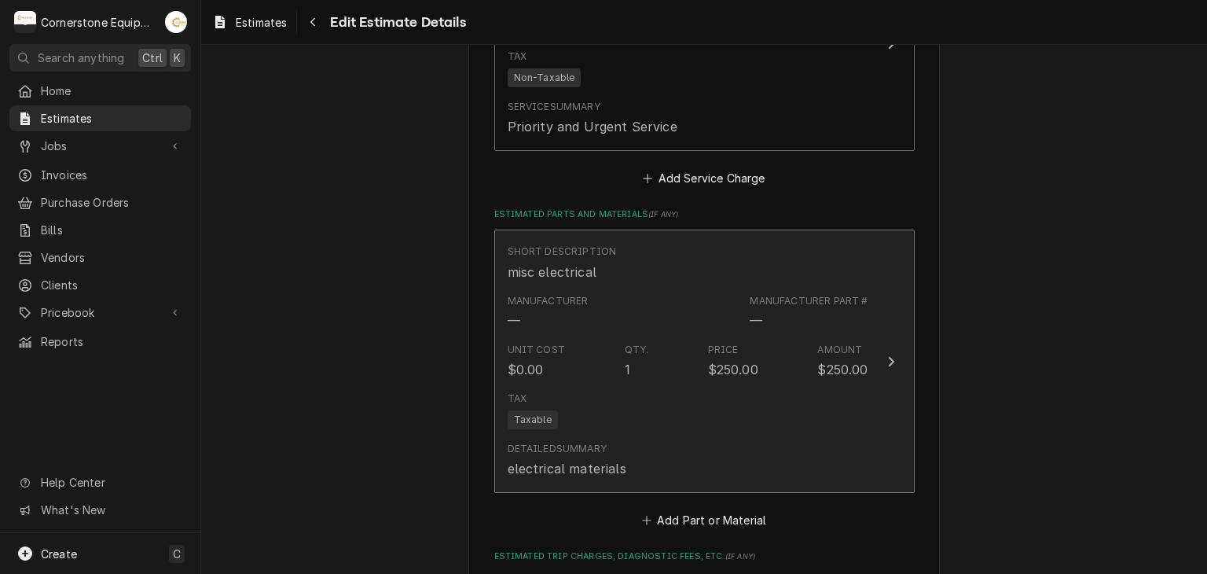
scroll to position [2180, 0]
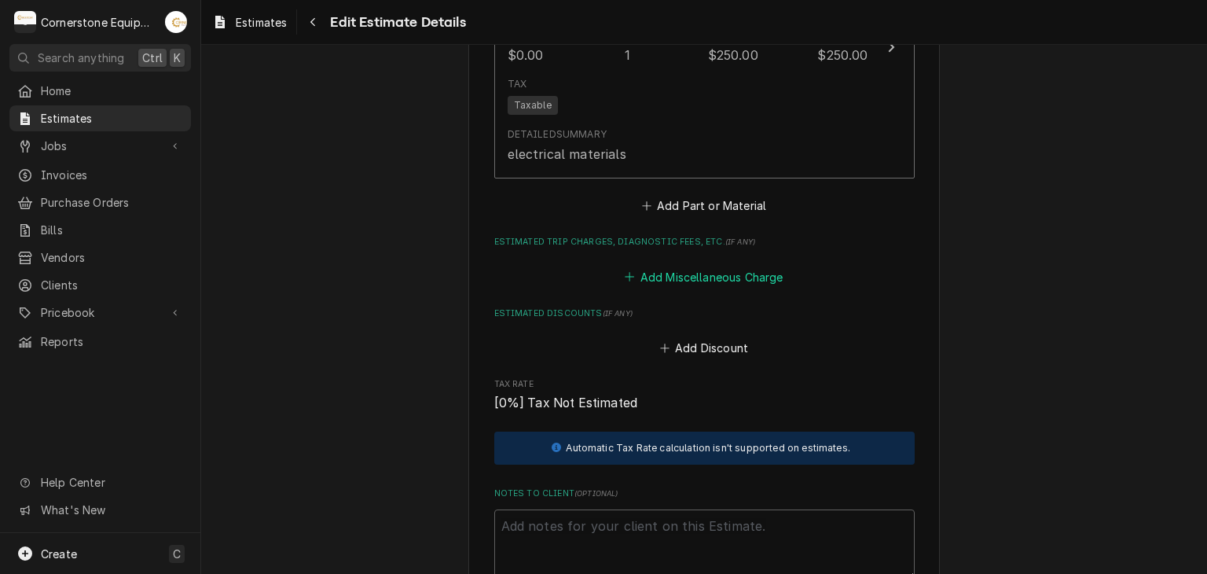
click at [721, 269] on button "Add Miscellaneous Charge" at bounding box center [703, 277] width 163 height 22
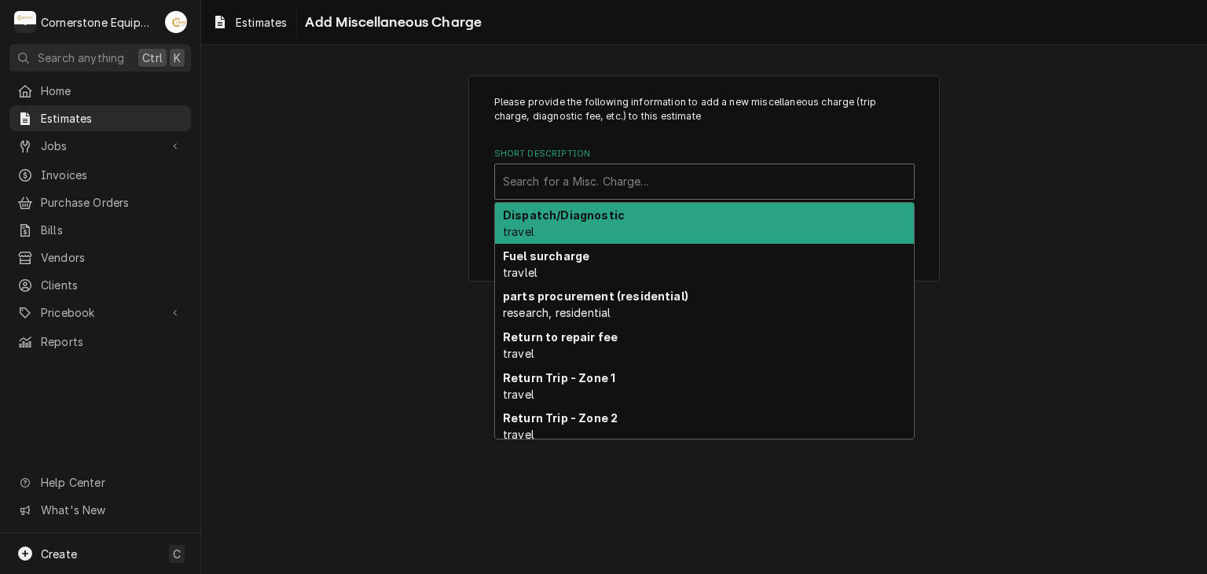
click at [666, 183] on div "Short Description" at bounding box center [704, 181] width 403 height 28
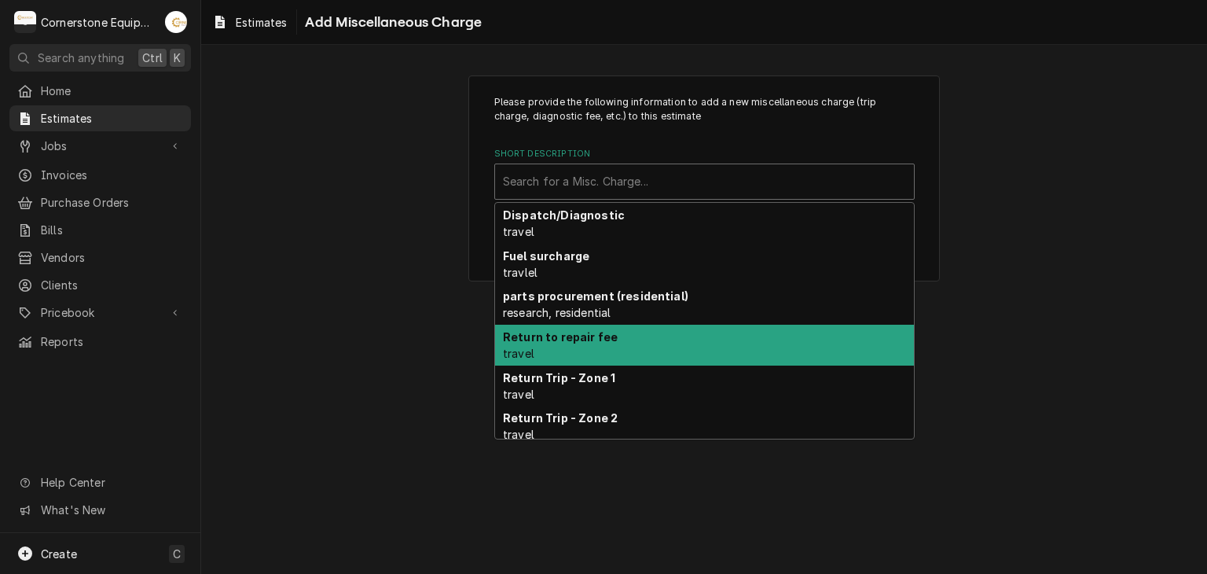
click at [380, 312] on div "Please provide the following information to add a new miscellaneous charge (tri…" at bounding box center [704, 309] width 1006 height 529
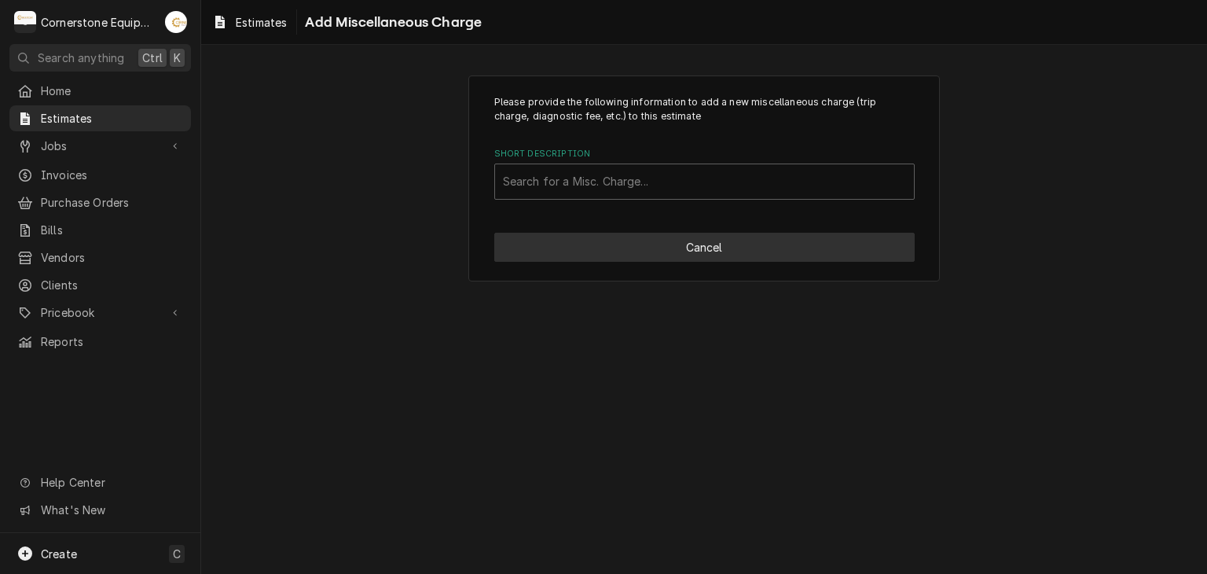
click at [671, 250] on button "Cancel" at bounding box center [704, 247] width 420 height 29
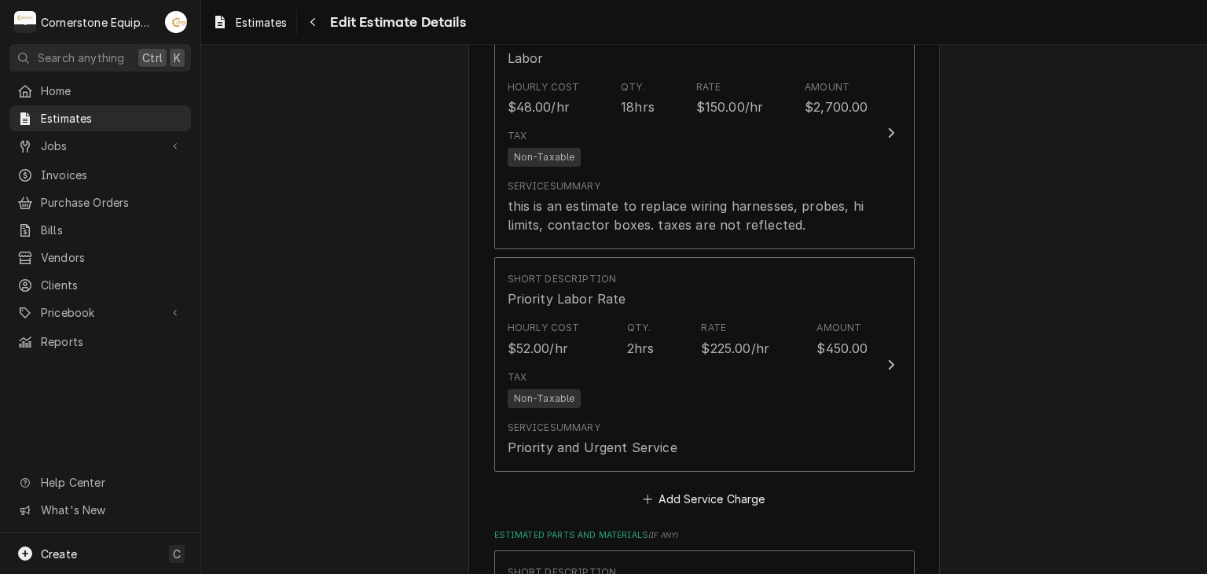
scroll to position [1491, 0]
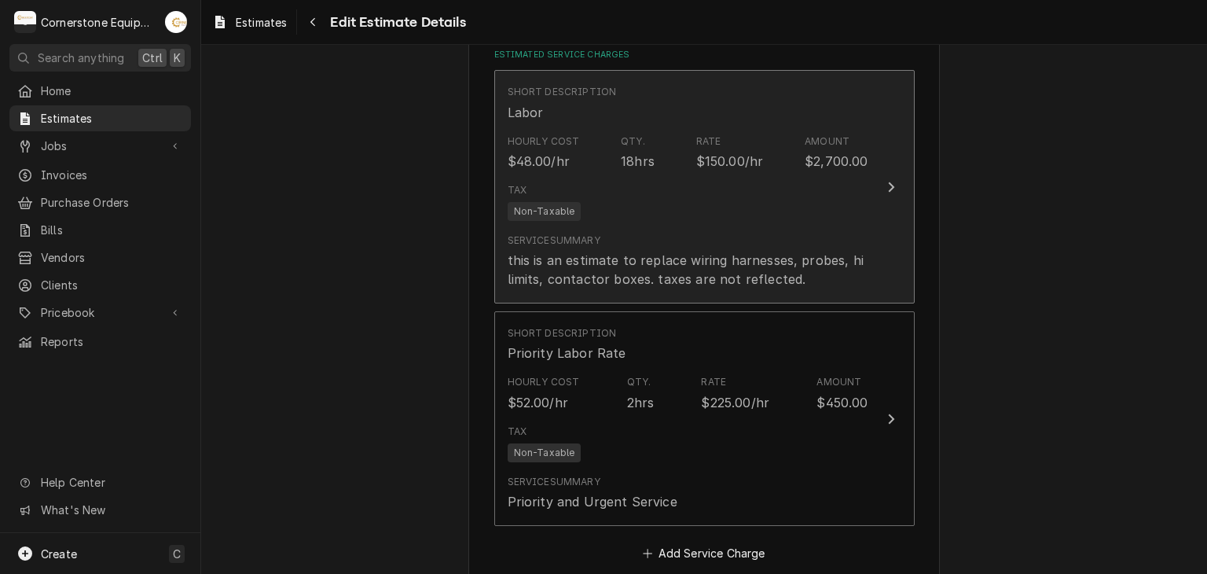
click at [714, 255] on div "this is an estimate to replace wiring harnesses, probes, hi limits, contactor b…" at bounding box center [688, 270] width 361 height 38
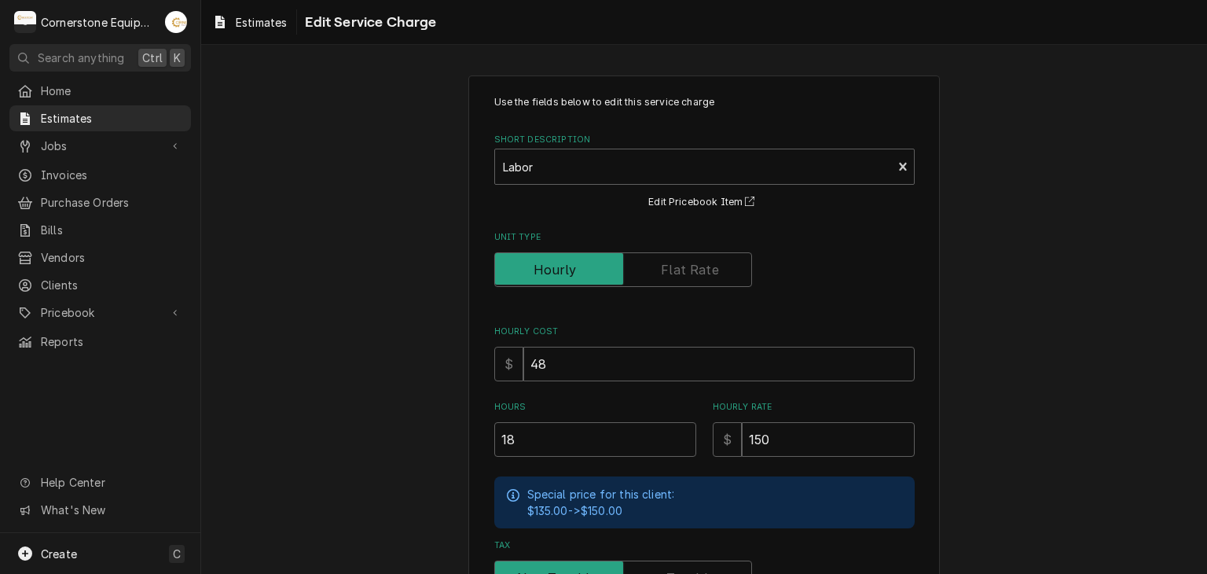
scroll to position [266, 0]
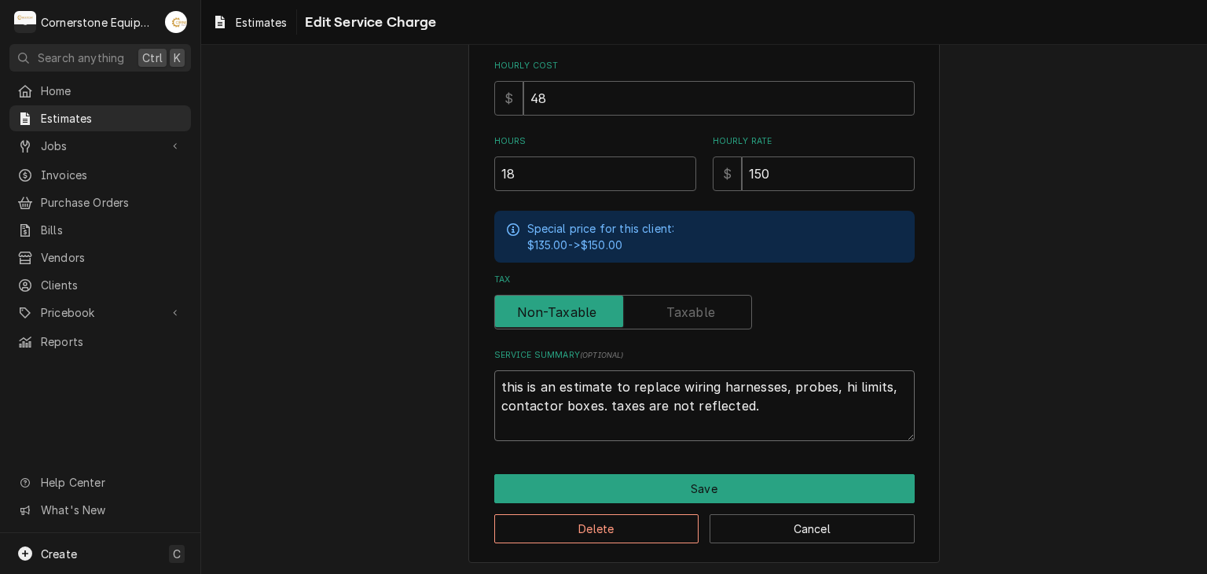
click at [598, 405] on textarea "this is an estimate to replace wiring harnesses, probes, hi limits, contactor b…" at bounding box center [704, 405] width 420 height 71
drag, startPoint x: 768, startPoint y: 402, endPoint x: 603, endPoint y: 400, distance: 165.0
click at [603, 400] on textarea "this is an estimate to replace wiring harnesses, probes, hi limits, contactor b…" at bounding box center [704, 405] width 420 height 71
type textarea "x"
type textarea "this is an estimate to replace wiring harnesses, probes, hi limits, contactor b…"
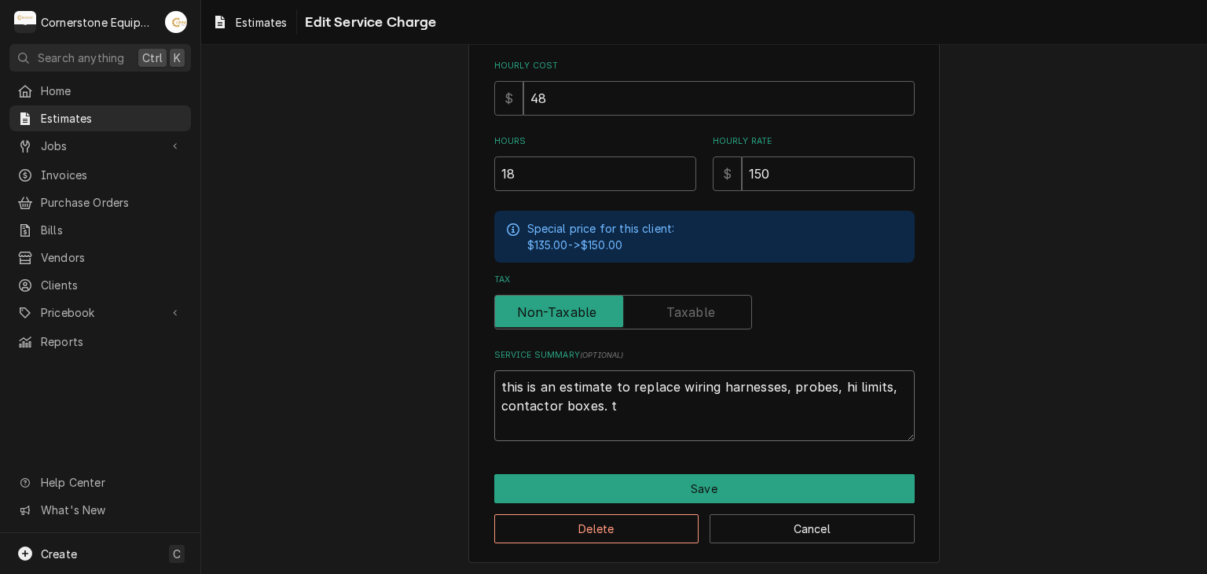
type textarea "x"
type textarea "this is an estimate to replace wiring harnesses, probes, hi limits, contactor b…"
type textarea "x"
type textarea "this is an estimate to replace wiring harnesses, probes, hi limits, contactor b…"
type textarea "x"
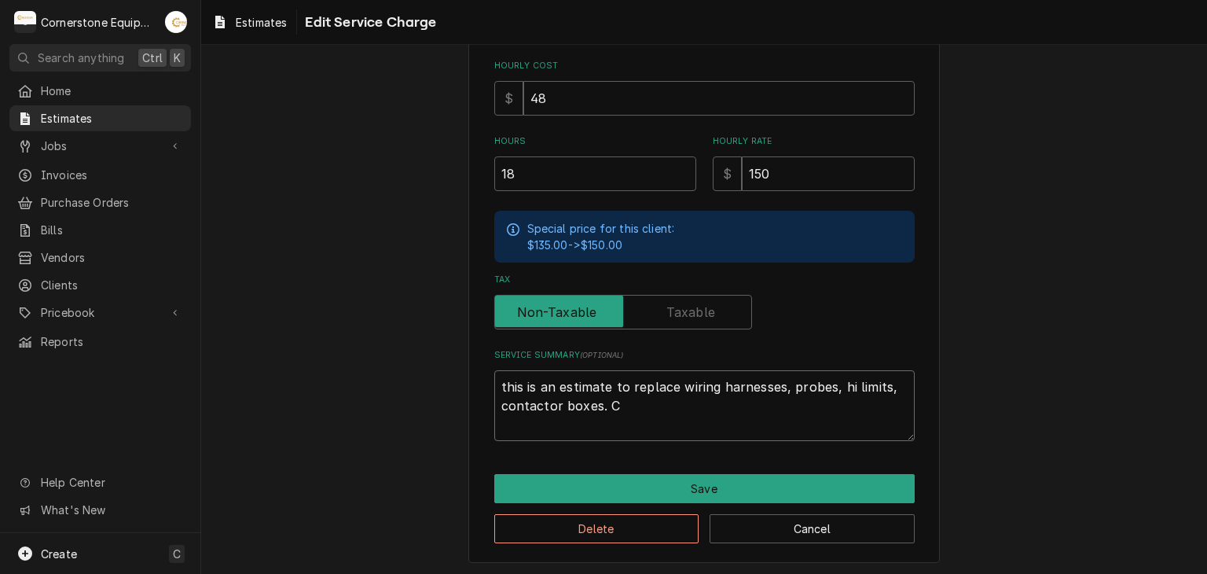
type textarea "this is an estimate to replace wiring harnesses, probes, hi limits, contactor b…"
type textarea "x"
type textarea "this is an estimate to replace wiring harnesses, probes, hi limits, contactor b…"
type textarea "x"
type textarea "this is an estimate to replace wiring harnesses, probes, hi limits, contactor b…"
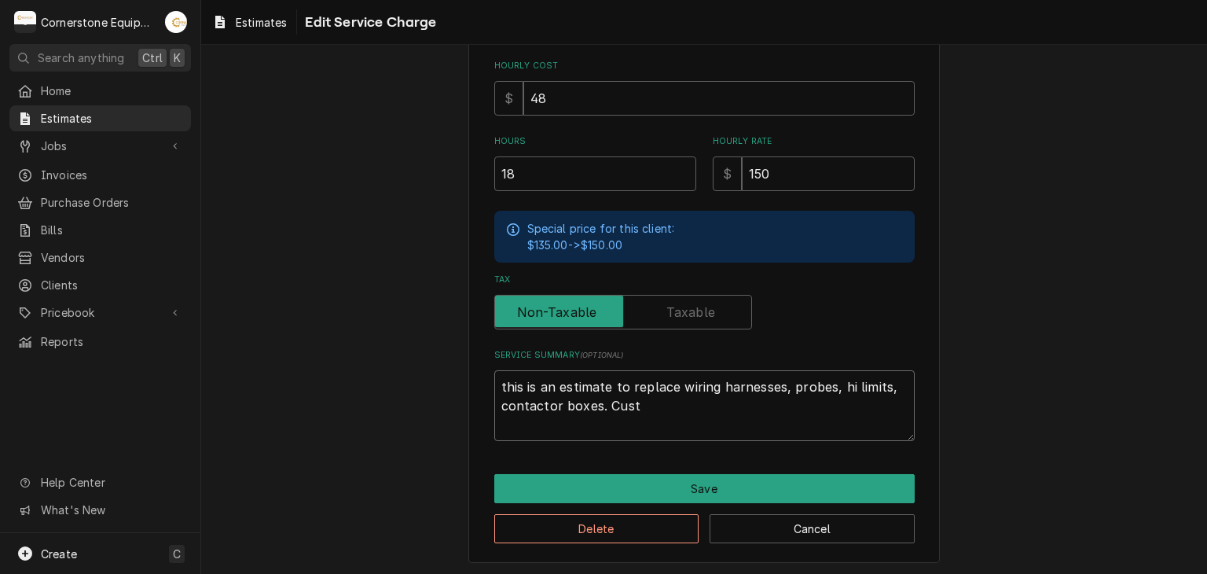
type textarea "x"
type textarea "this is an estimate to replace wiring harnesses, probes, hi limits, contactor b…"
type textarea "x"
type textarea "this is an estimate to replace wiring harnesses, probes, hi limits, contactor b…"
type textarea "x"
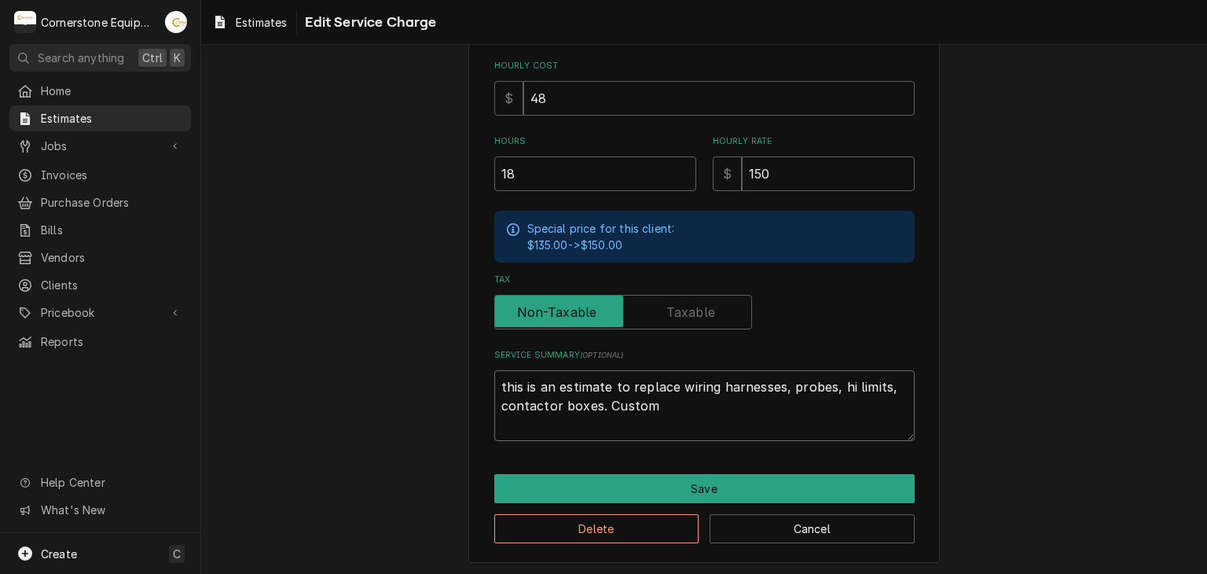
type textarea "this is an estimate to replace wiring harnesses, probes, hi limits, contactor b…"
type textarea "x"
type textarea "this is an estimate to replace wiring harnesses, probes, hi limits, contactor b…"
type textarea "x"
type textarea "this is an estimate to replace wiring harnesses, probes, hi limits, contactor b…"
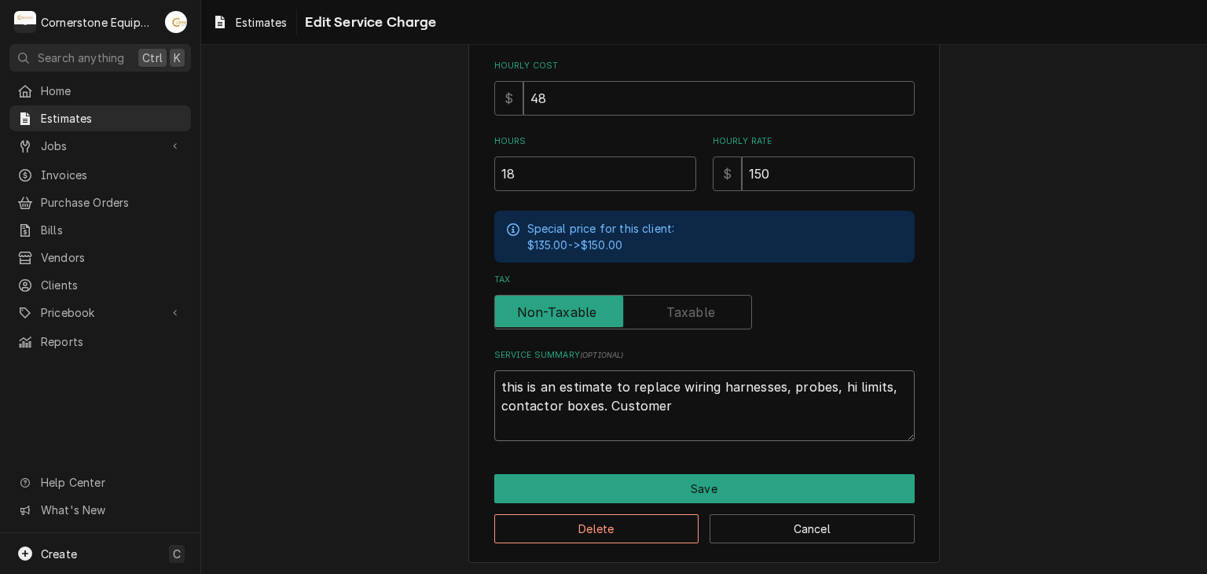
type textarea "x"
type textarea "this is an estimate to replace wiring harnesses, probes, hi limits, contactor b…"
type textarea "x"
type textarea "this is an estimate to replace wiring harnesses, probes, hi limits, contactor b…"
type textarea "x"
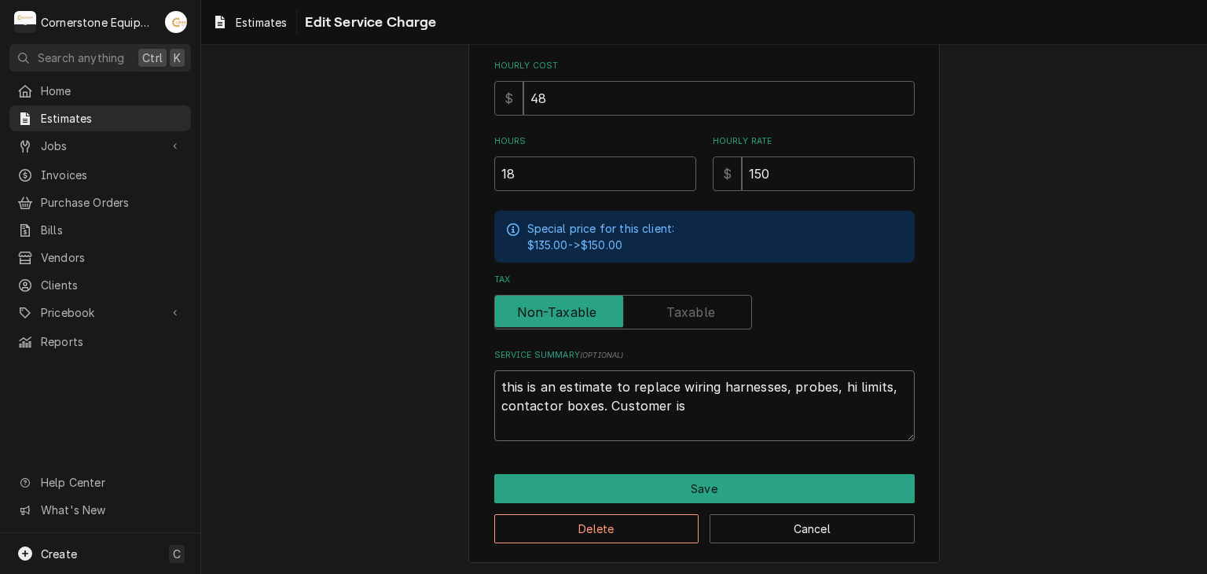
type textarea "this is an estimate to replace wiring harnesses, probes, hi limits, contactor b…"
type textarea "x"
type textarea "this is an estimate to replace wiring harnesses, probes, hi limits, contactor b…"
type textarea "x"
type textarea "this is an estimate to replace wiring harnesses, probes, hi limits, contactor b…"
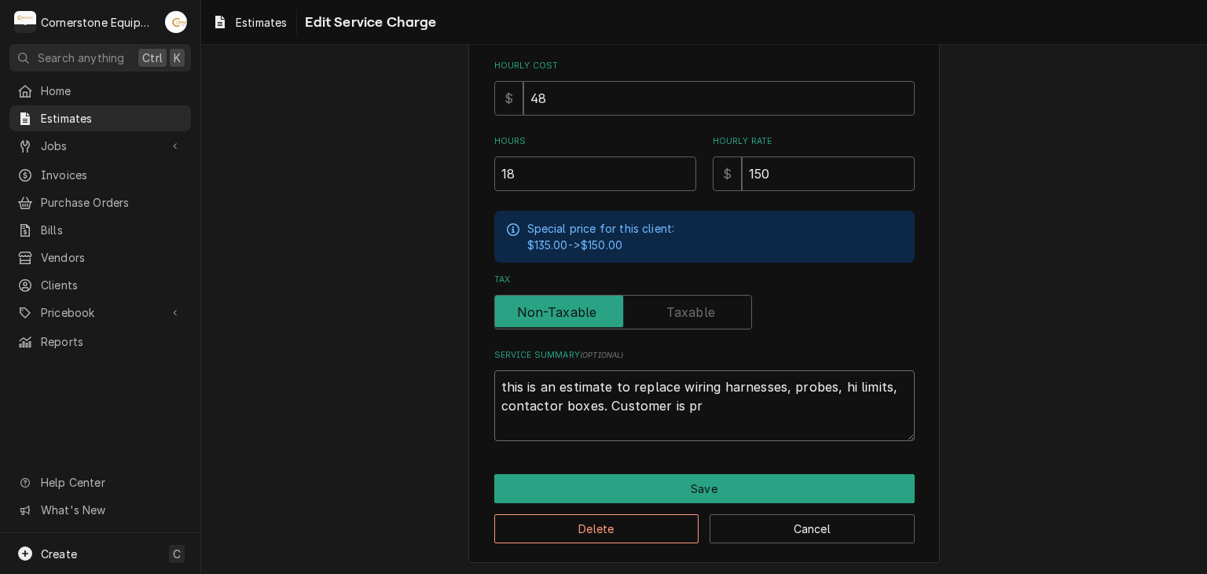
type textarea "x"
type textarea "this is an estimate to replace wiring harnesses, probes, hi limits, contactor b…"
type textarea "x"
type textarea "this is an estimate to replace wiring harnesses, probes, hi limits, contactor b…"
type textarea "x"
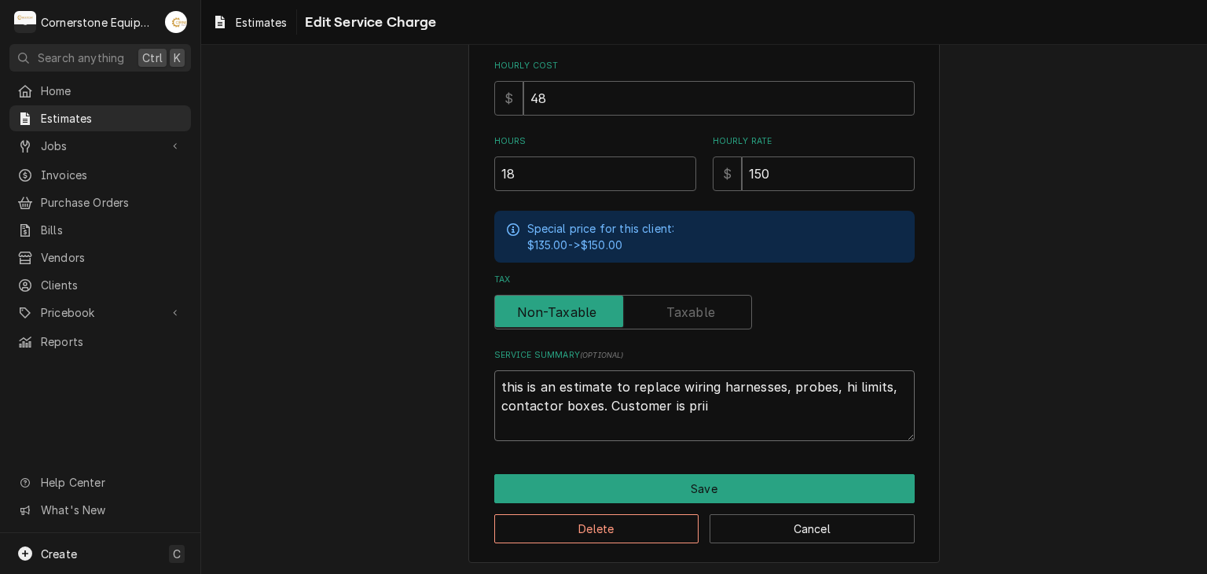
type textarea "this is an estimate to replace wiring harnesses, probes, hi limits, contactor b…"
type textarea "x"
type textarea "this is an estimate to replace wiring harnesses, probes, hi limits, contactor b…"
type textarea "x"
type textarea "this is an estimate to replace wiring harnesses, probes, hi limits, contactor b…"
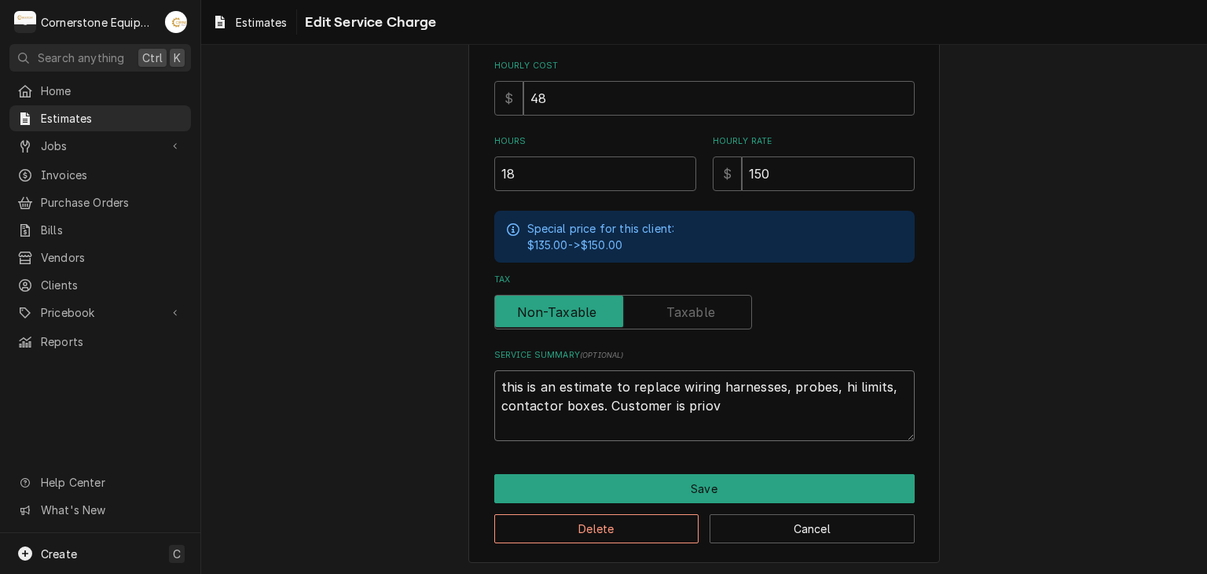
type textarea "x"
type textarea "this is an estimate to replace wiring harnesses, probes, hi limits, contactor b…"
type textarea "x"
type textarea "this is an estimate to replace wiring harnesses, probes, hi limits, contactor b…"
type textarea "x"
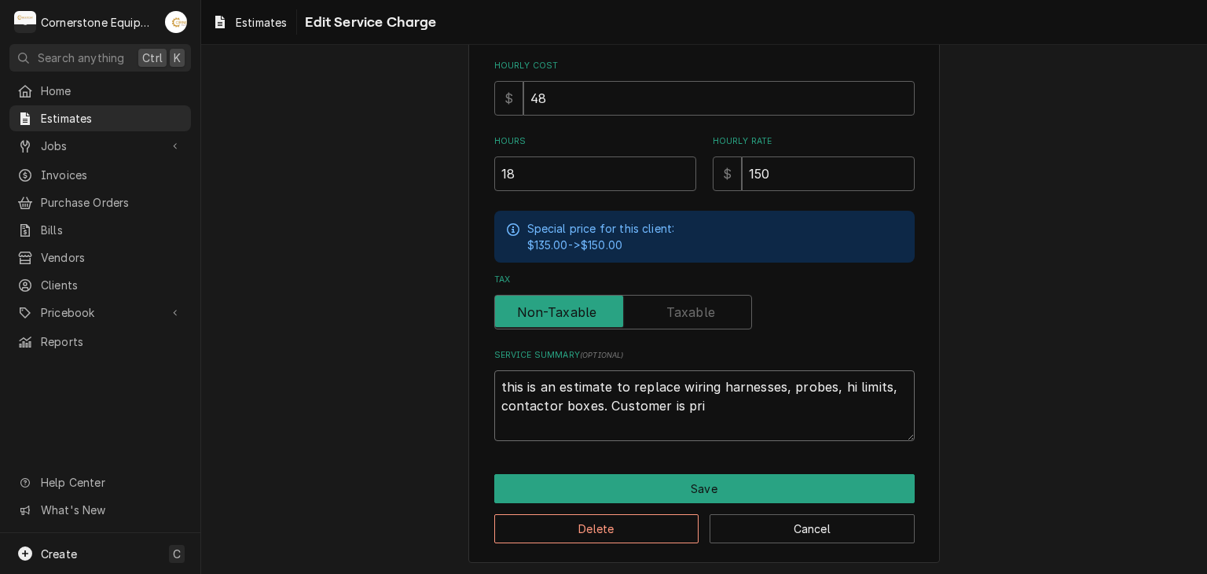
type textarea "this is an estimate to replace wiring harnesses, probes, hi limits, contactor b…"
type textarea "x"
type textarea "this is an estimate to replace wiring harnesses, probes, hi limits, contactor b…"
type textarea "x"
type textarea "this is an estimate to replace wiring harnesses, probes, hi limits, contactor b…"
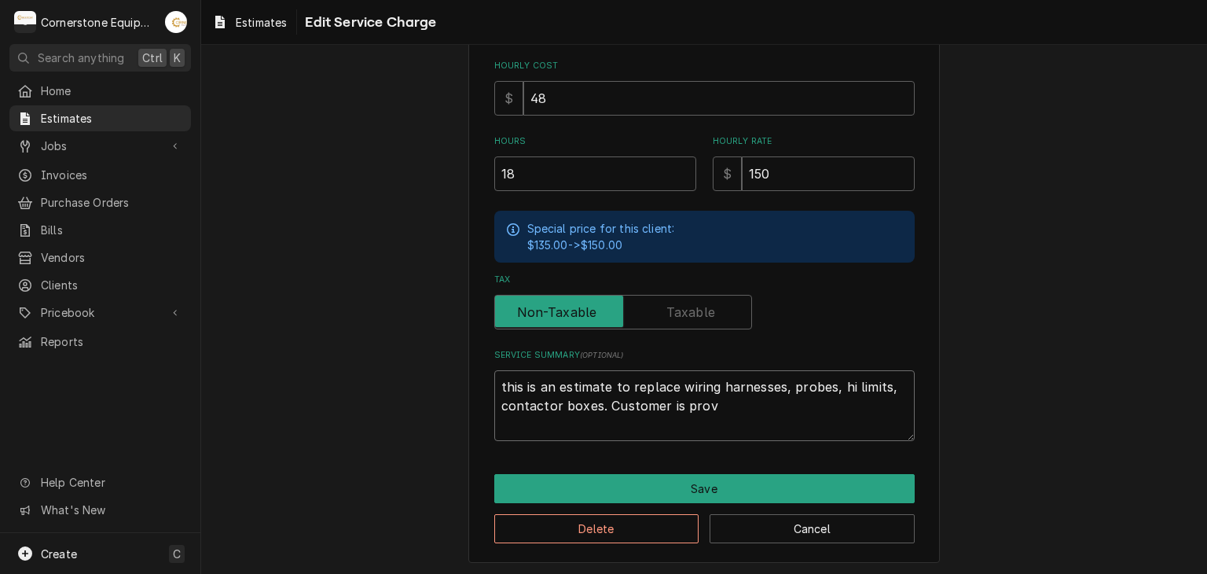
type textarea "x"
type textarea "this is an estimate to replace wiring harnesses, probes, hi limits, contactor b…"
type textarea "x"
type textarea "this is an estimate to replace wiring harnesses, probes, hi limits, contactor b…"
type textarea "x"
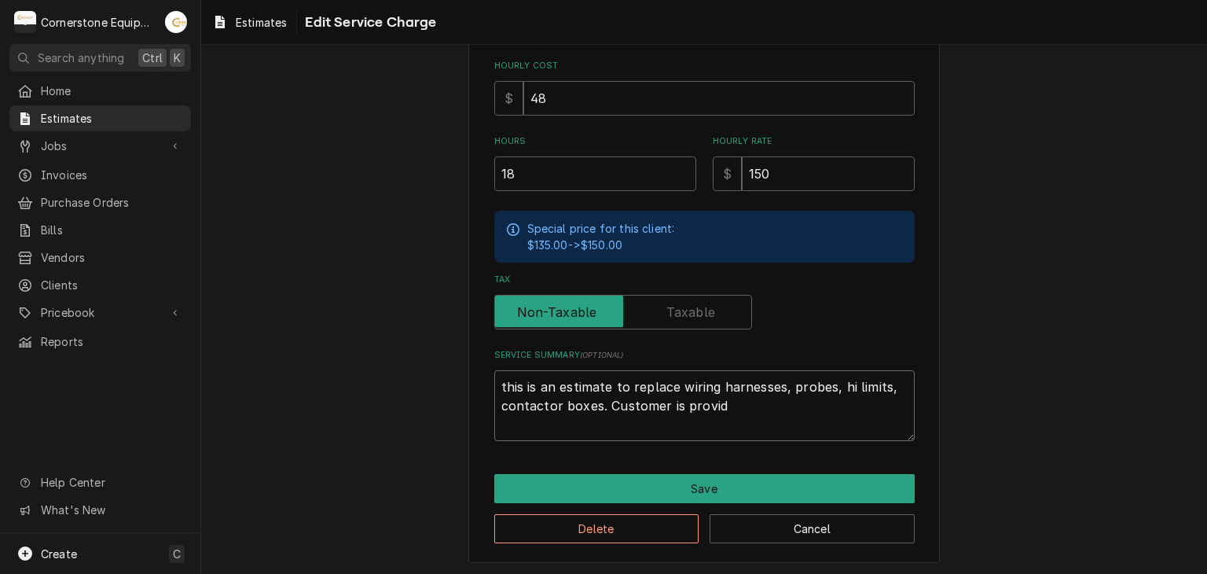
type textarea "this is an estimate to replace wiring harnesses, probes, hi limits, contactor b…"
type textarea "x"
type textarea "this is an estimate to replace wiring harnesses, probes, hi limits, contactor b…"
type textarea "x"
type textarea "this is an estimate to replace wiring harnesses, probes, hi limits, contactor b…"
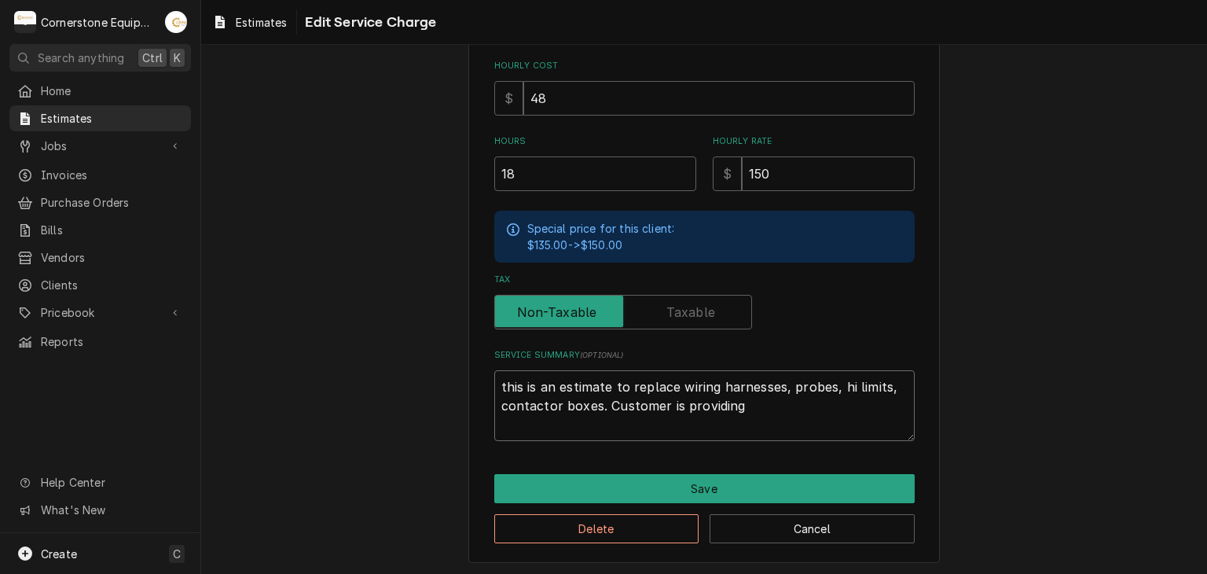
type textarea "x"
type textarea "this is an estimate to replace wiring harnesses, probes, hi limits, contactor b…"
type textarea "x"
type textarea "this is an estimate to replace wiring harnesses, probes, hi limits, contactor b…"
type textarea "x"
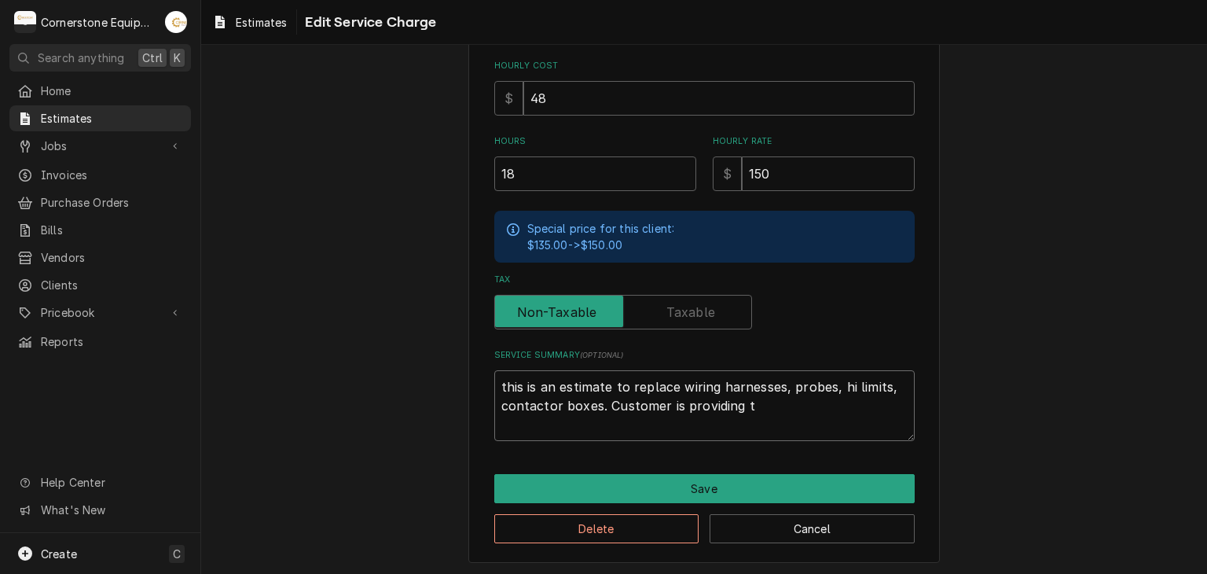
type textarea "this is an estimate to replace wiring harnesses, probes, hi limits, contactor b…"
type textarea "x"
type textarea "this is an estimate to replace wiring harnesses, probes, hi limits, contactor b…"
type textarea "x"
type textarea "this is an estimate to replace wiring harnesses, probes, hi limits, contactor b…"
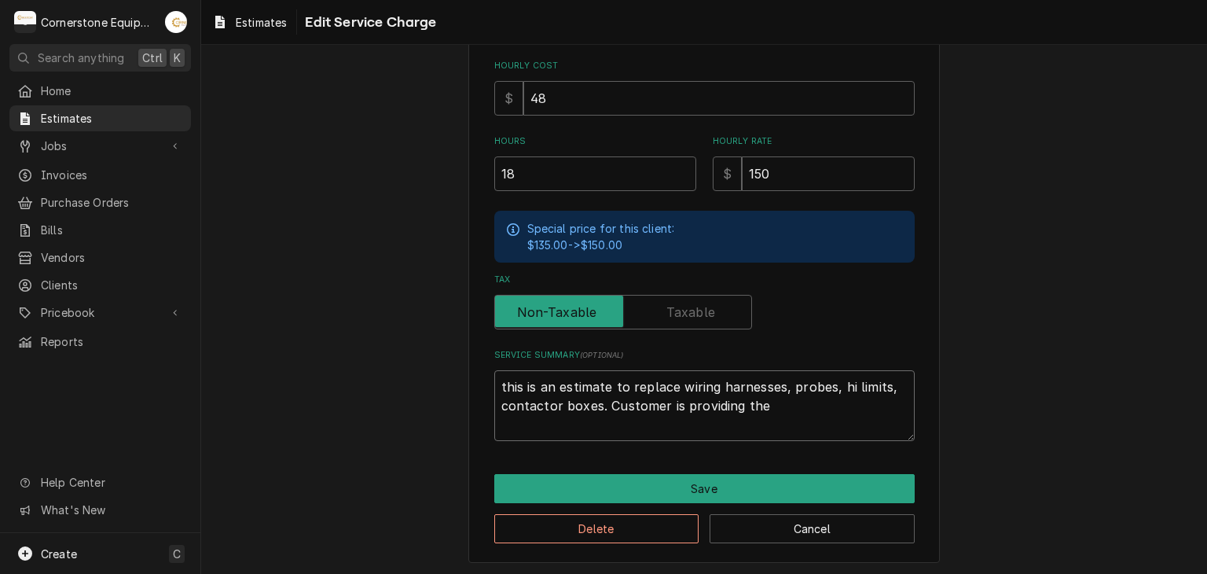
type textarea "x"
type textarea "this is an estimate to replace wiring harnesses, probes, hi limits, contactor b…"
type textarea "x"
type textarea "this is an estimate to replace wiring harnesses, probes, hi limits, contactor b…"
type textarea "x"
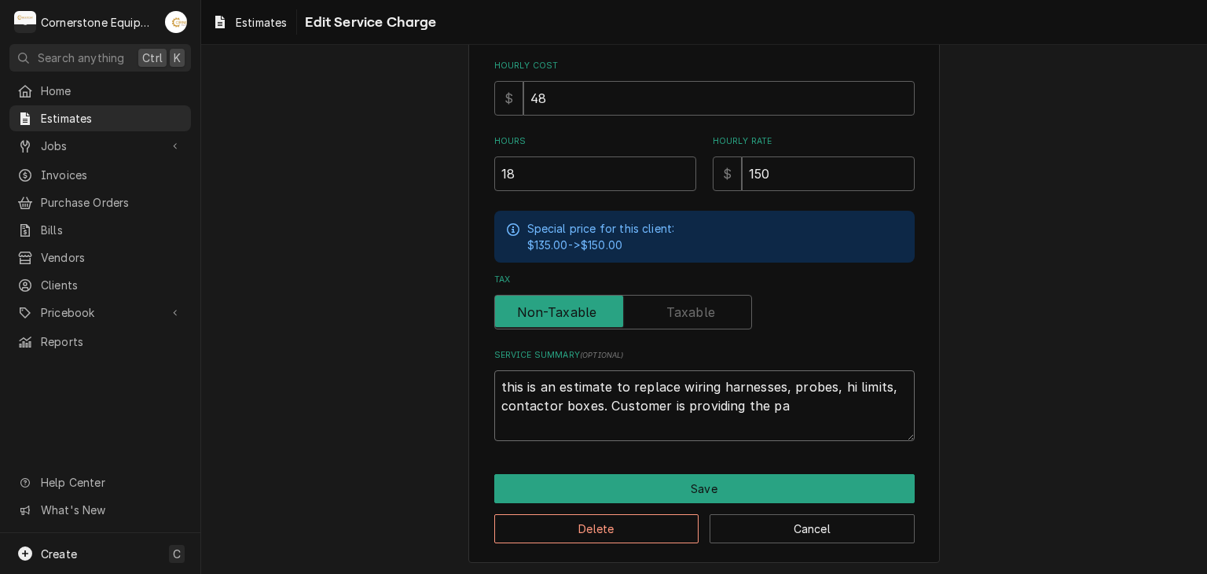
type textarea "this is an estimate to replace wiring harnesses, probes, hi limits, contactor b…"
type textarea "x"
type textarea "this is an estimate to replace wiring harnesses, probes, hi limits, contactor b…"
type textarea "x"
type textarea "this is an estimate to replace wiring harnesses, probes, hi limits, contactor b…"
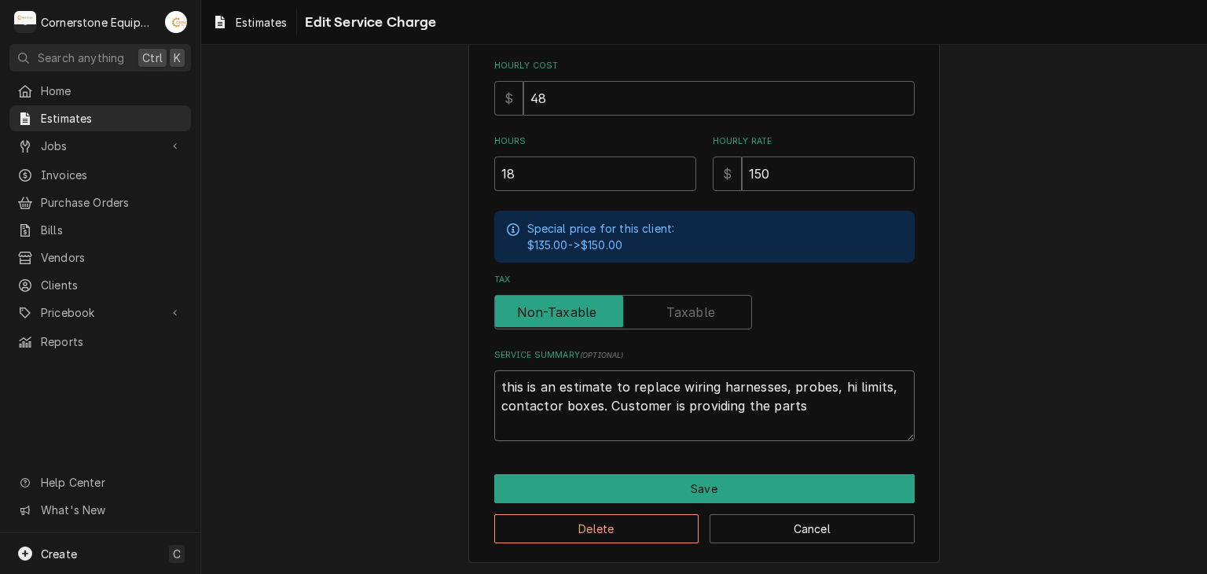
type textarea "x"
type textarea "this is an estimate to replace wiring harnesses, probes, hi limits, contactor b…"
type textarea "x"
type textarea "this is an estimate to replace wiring harnesses, probes, hi limits, contactor b…"
type textarea "x"
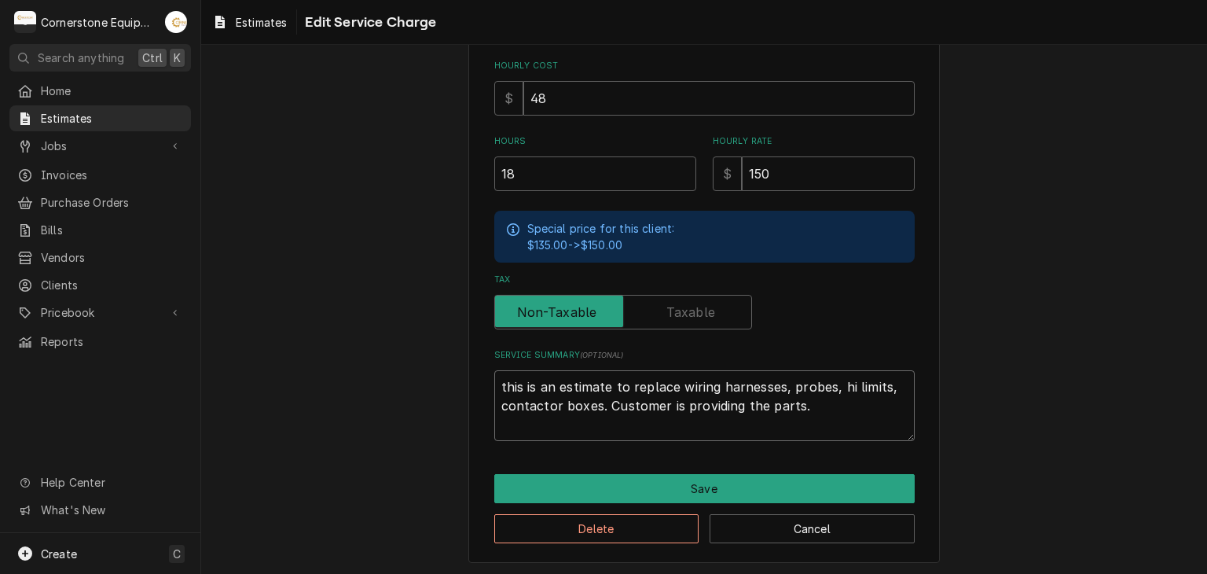
type textarea "this is an estimate to replace wiring harnesses, probes, hi limits, contactor b…"
type textarea "x"
type textarea "this is an estimate to replace wiring harnesses, probes, hi limits, contactor b…"
type textarea "x"
type textarea "this is an estimate to replace wiring harnesses, probes, hi limits, contactor b…"
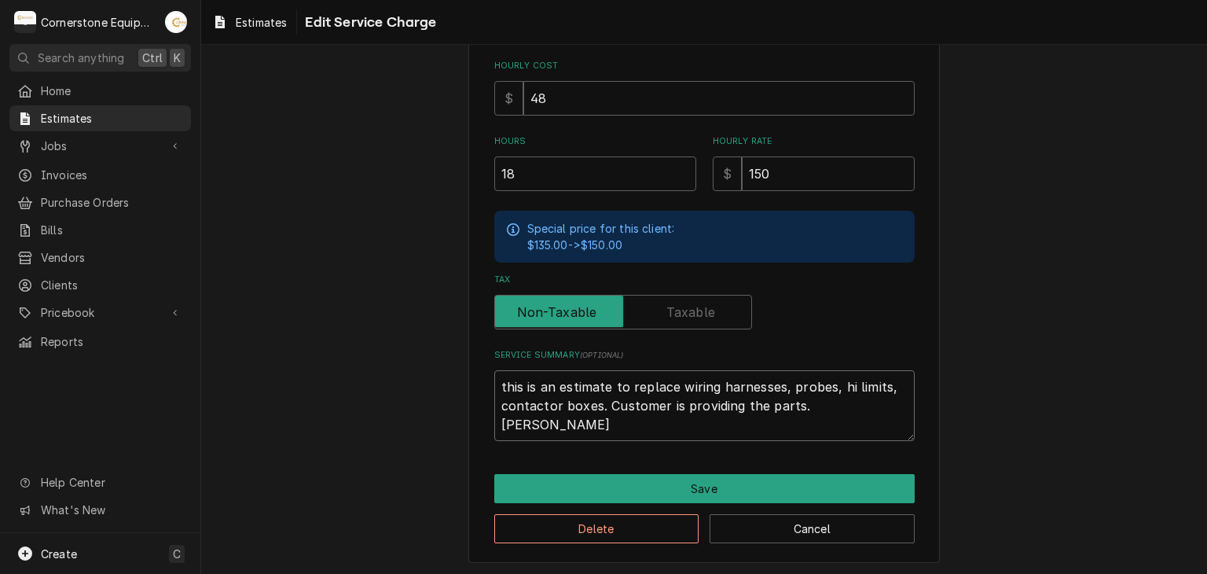
type textarea "x"
type textarea "this is an estimate to replace wiring harnesses, probes, hi limits, contactor b…"
type textarea "x"
type textarea "this is an estimate to replace wiring harnesses, probes, hi limits, contactor b…"
type textarea "x"
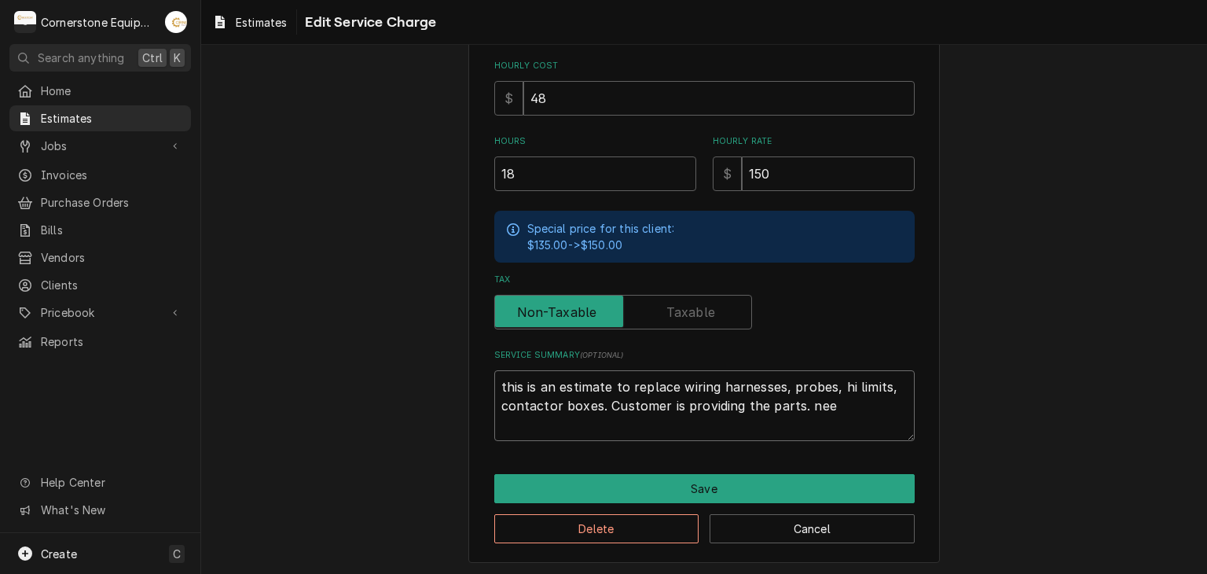
type textarea "this is an estimate to replace wiring harnesses, probes, hi limits, contactor b…"
type textarea "x"
type textarea "this is an estimate to replace wiring harnesses, probes, hi limits, contactor b…"
type textarea "x"
type textarea "this is an estimate to replace wiring harnesses, probes, hi limits, contactor b…"
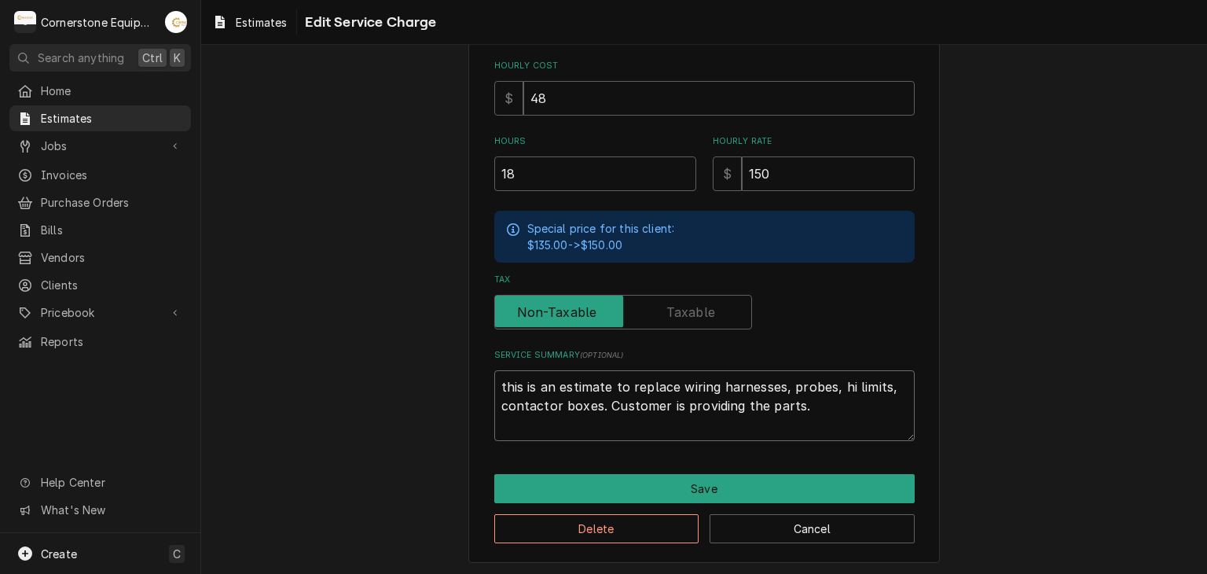
type textarea "x"
type textarea "this is an estimate to replace wiring harnesses, probes, hi limits, contactor b…"
type textarea "x"
type textarea "this is an estimate to replace wiring harnesses, probes, hi limits, contactor b…"
type textarea "x"
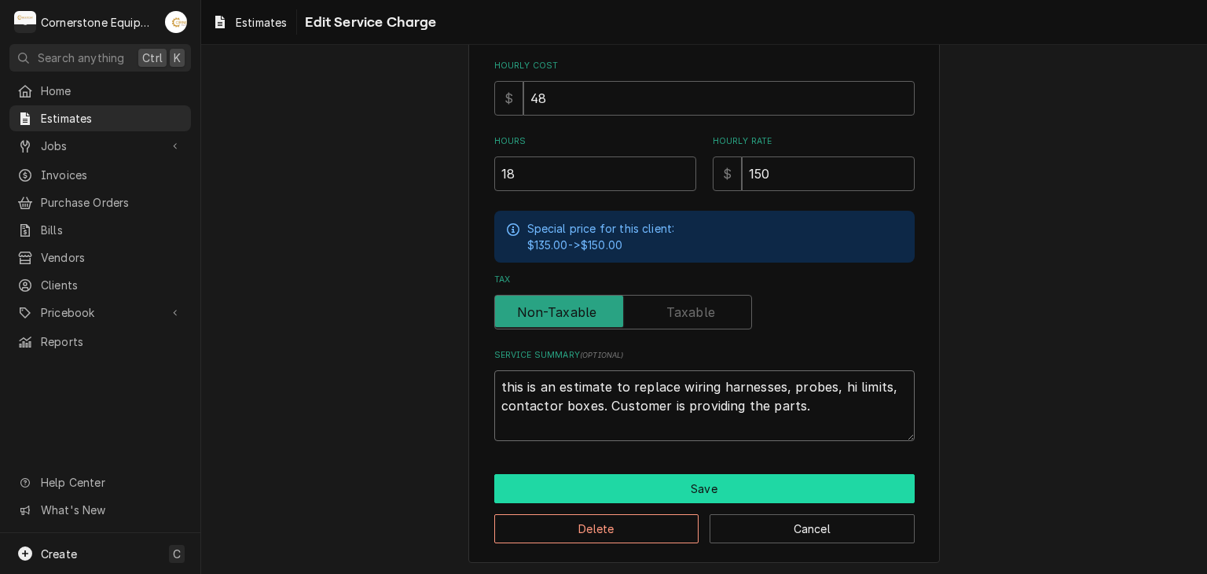
type textarea "this is an estimate to replace wiring harnesses, probes, hi limits, contactor b…"
click at [726, 488] on button "Save" at bounding box center [704, 488] width 420 height 29
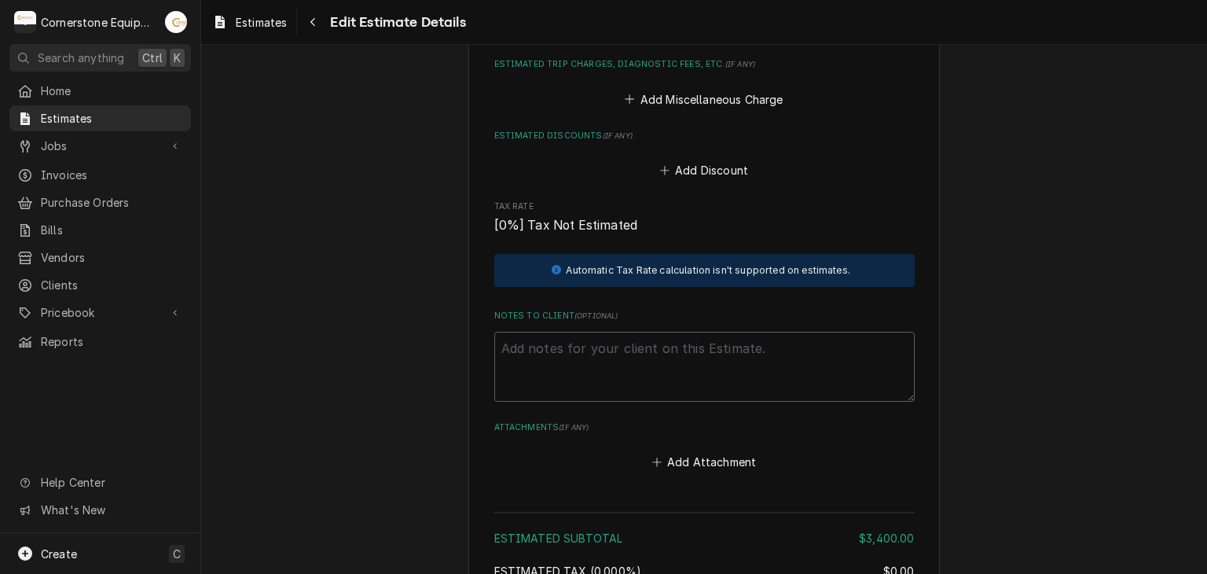
scroll to position [2729, 0]
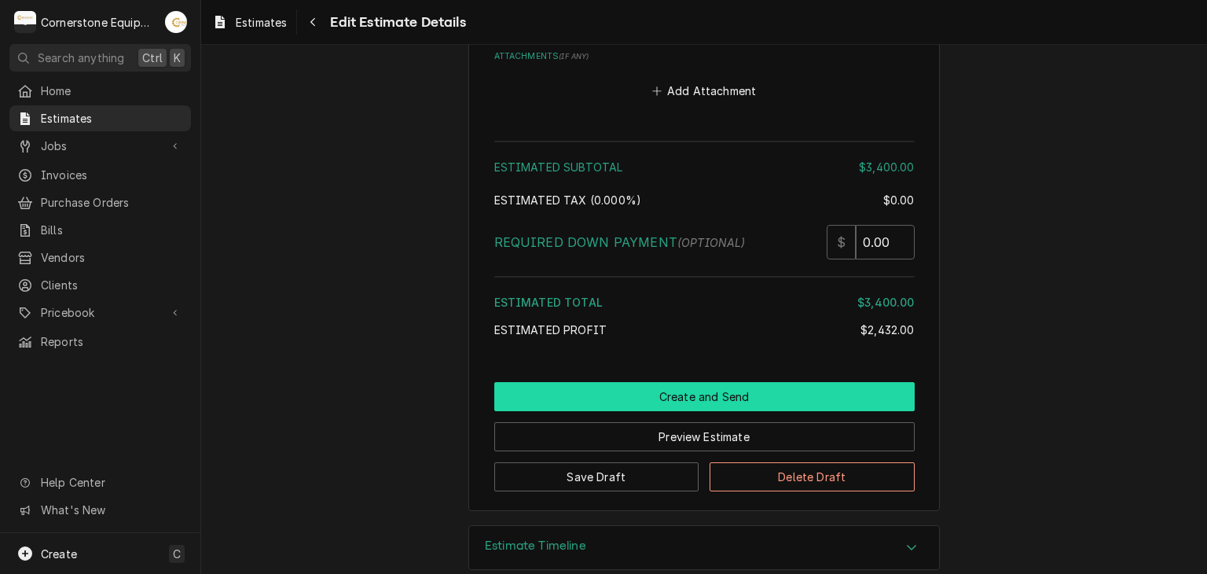
click at [676, 387] on button "Create and Send" at bounding box center [704, 396] width 420 height 29
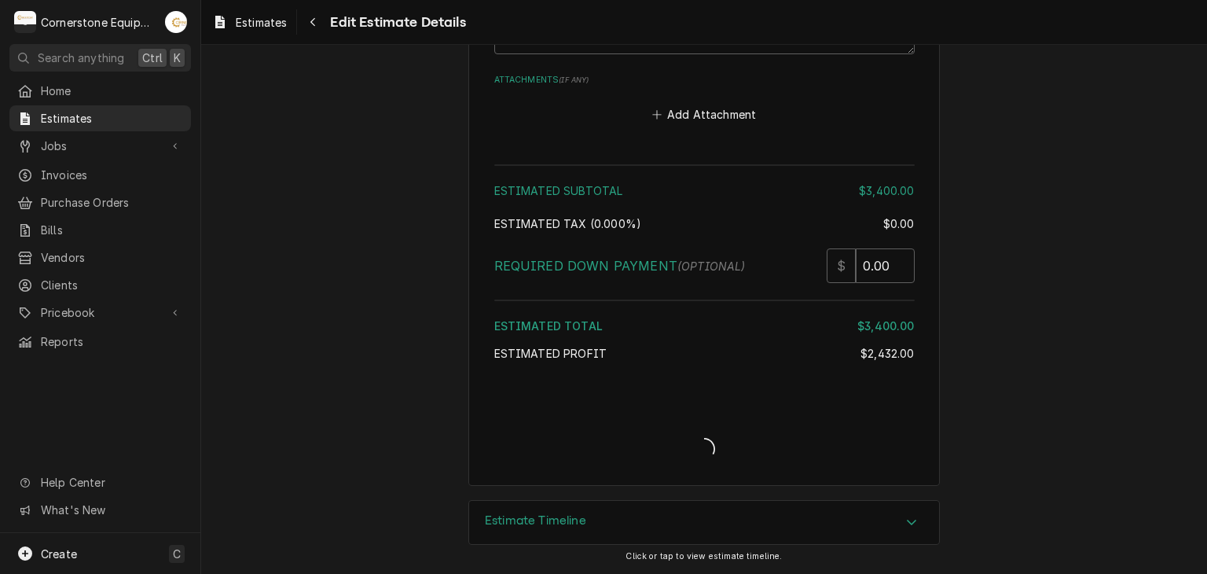
scroll to position [2701, 0]
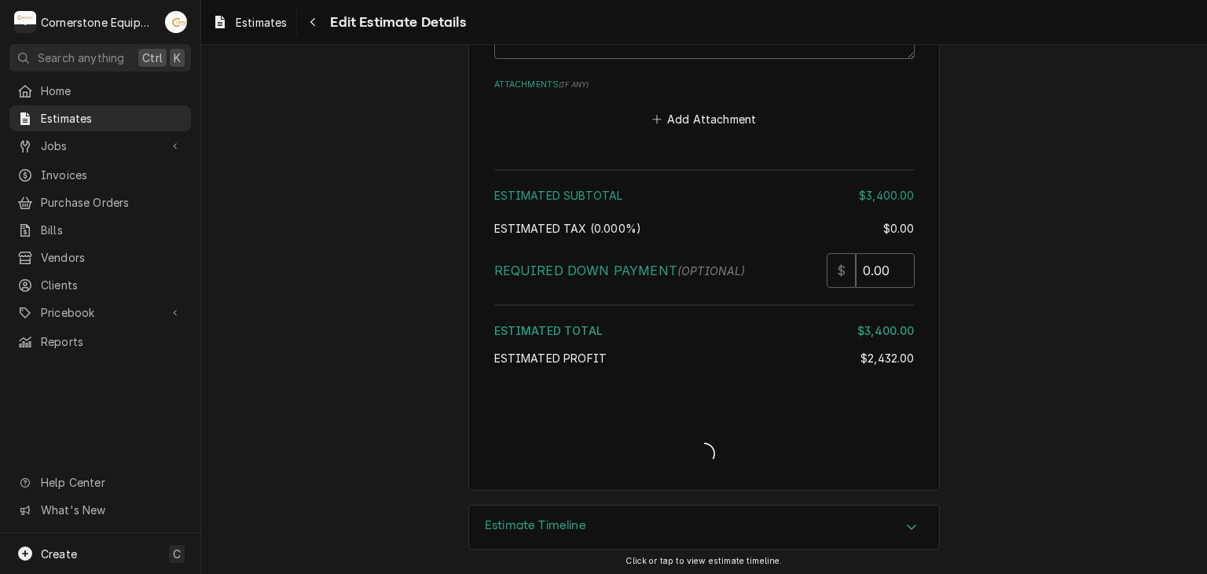
type textarea "x"
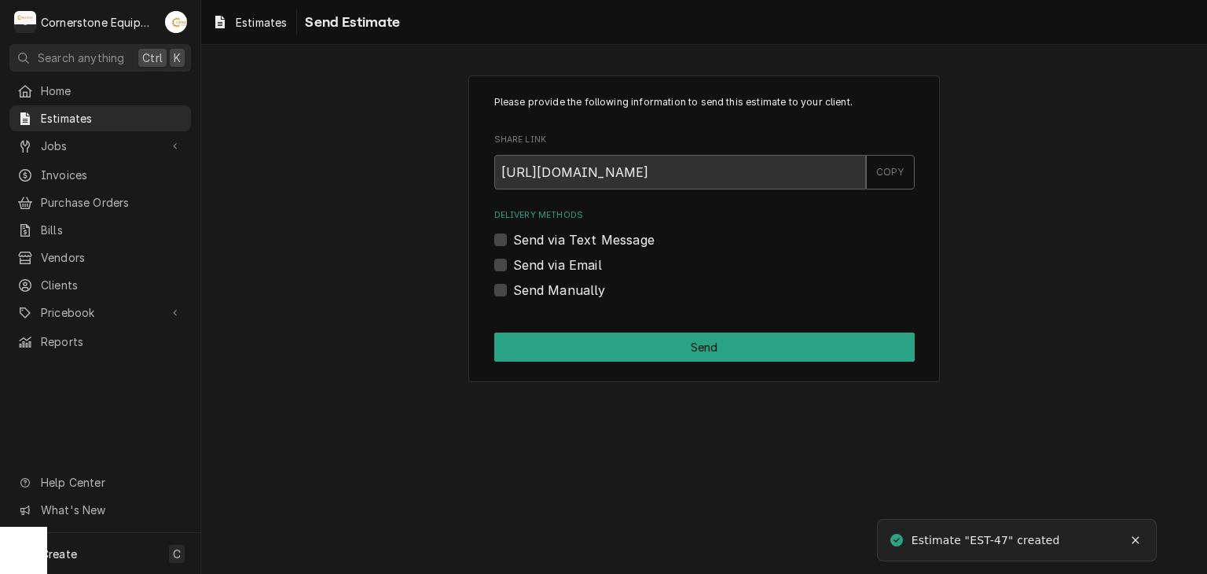
click at [589, 237] on label "Send via Text Message" at bounding box center [583, 239] width 141 height 19
click at [589, 237] on input "Send via Text Message" at bounding box center [723, 247] width 420 height 35
checkbox input "true"
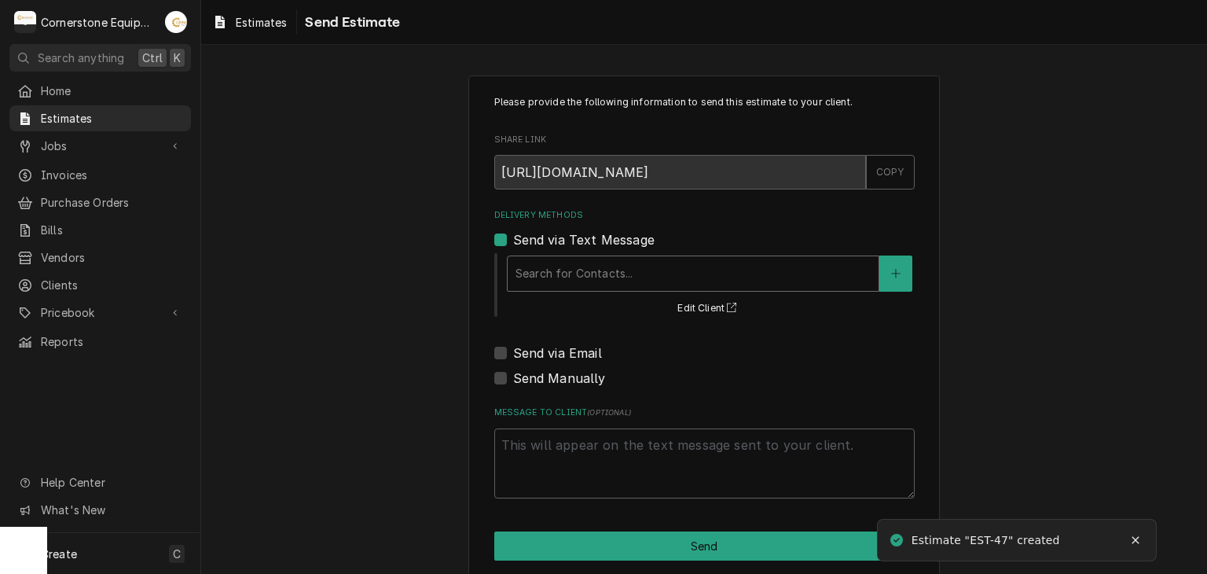
click at [589, 269] on div "Delivery Methods" at bounding box center [692, 273] width 355 height 28
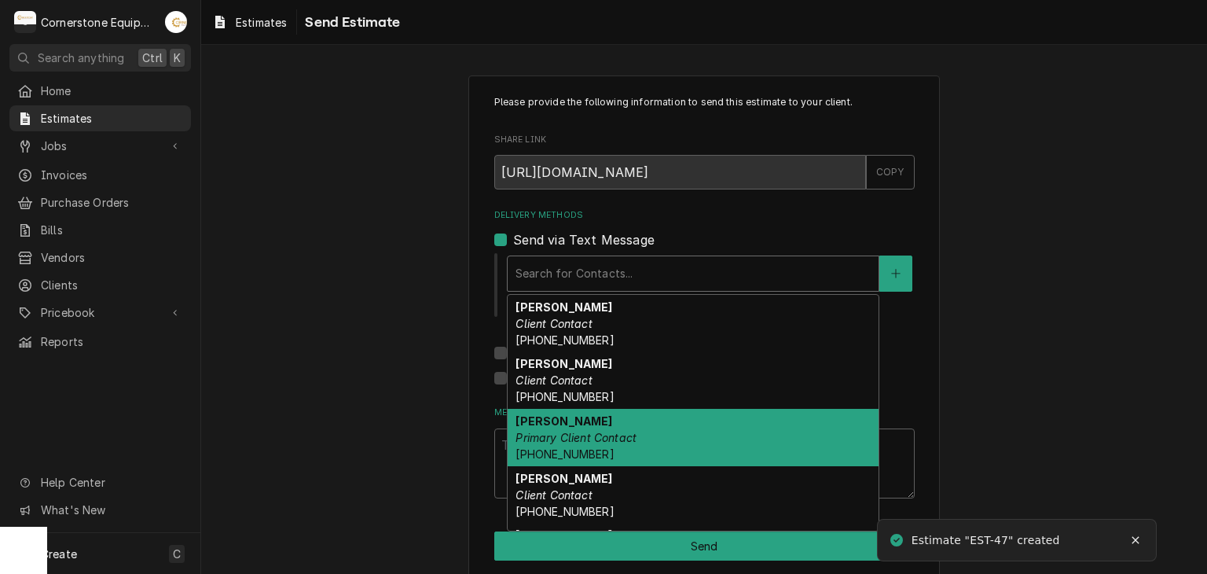
click at [588, 444] on div "[PERSON_NAME] Primary Client Contact [PHONE_NUMBER]" at bounding box center [693, 437] width 371 height 57
type textarea "x"
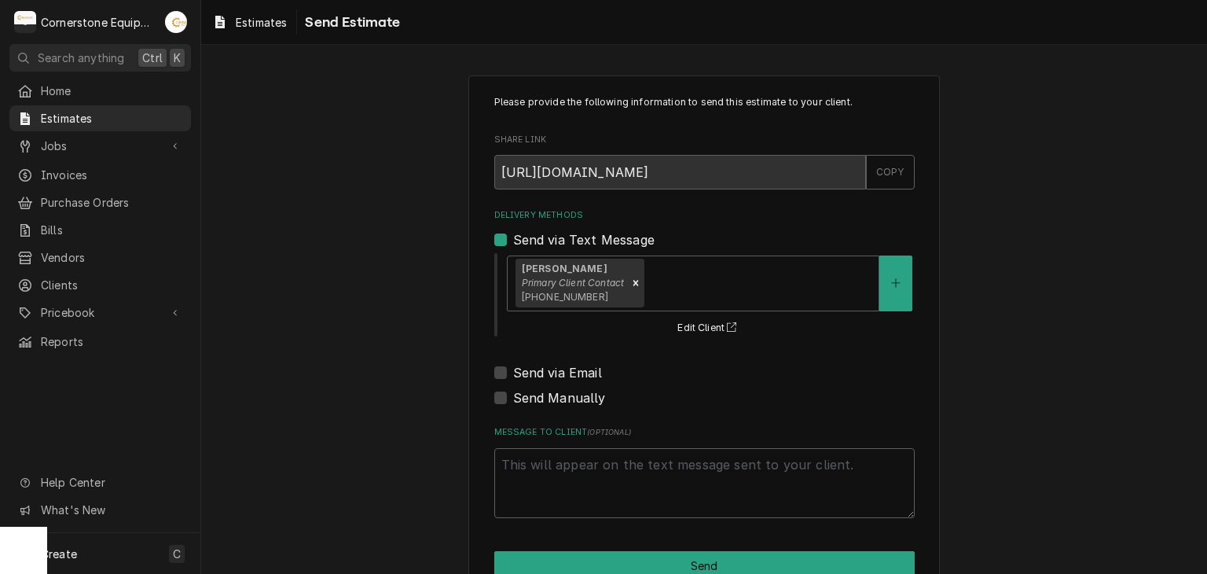
click at [582, 363] on label "Send via Email" at bounding box center [557, 372] width 89 height 19
click at [582, 363] on input "Send via Email" at bounding box center [723, 380] width 420 height 35
checkbox input "true"
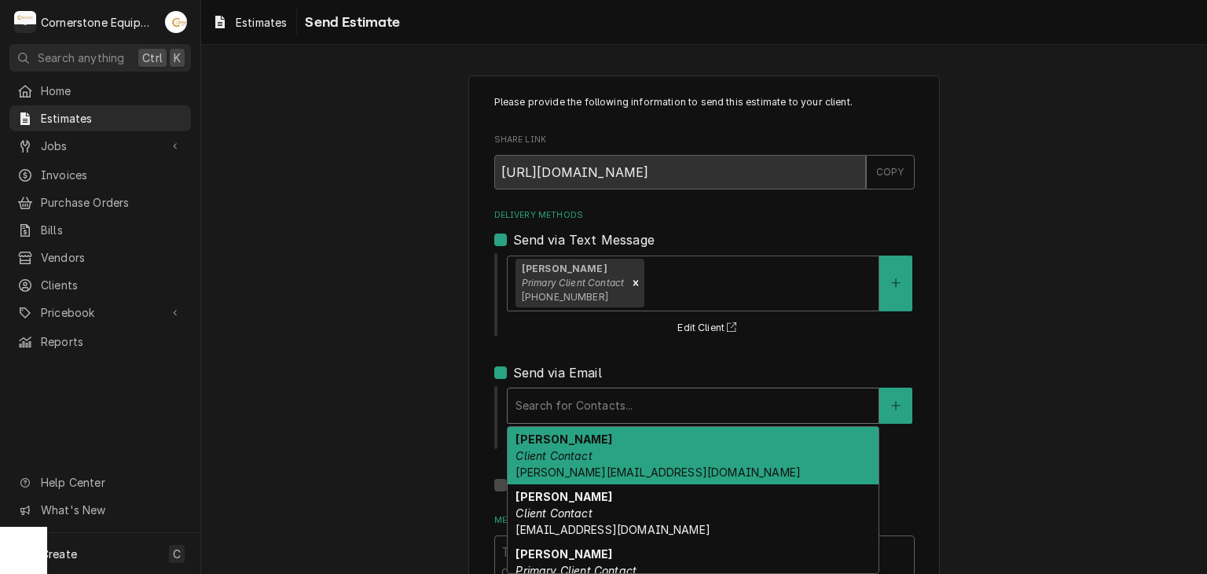
click at [596, 402] on div "Delivery Methods" at bounding box center [692, 405] width 355 height 28
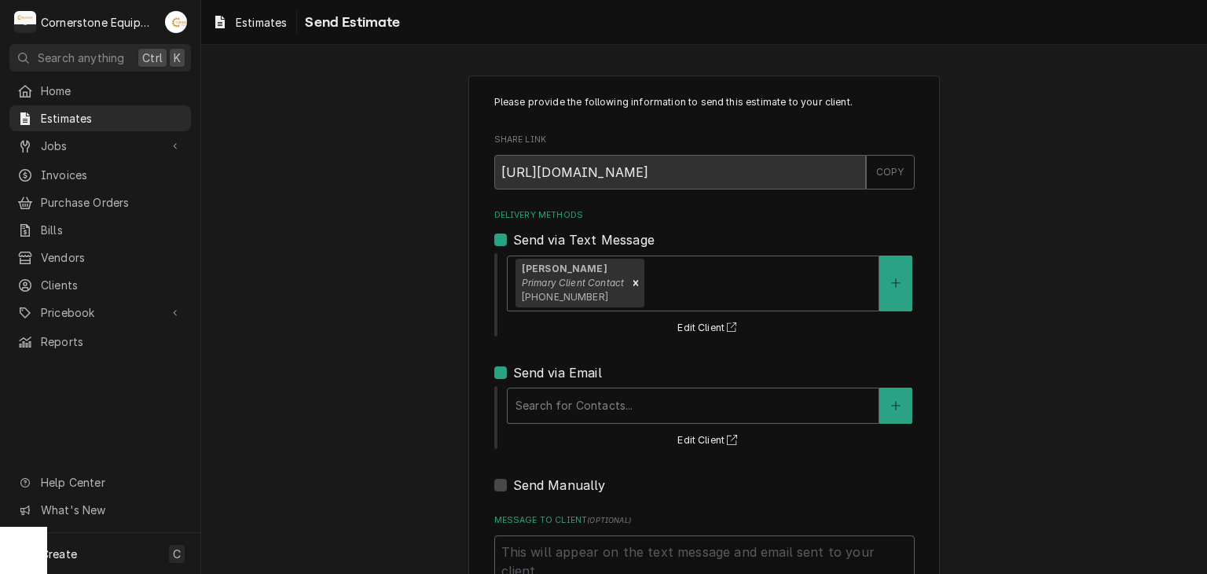
drag, startPoint x: 596, startPoint y: 521, endPoint x: 594, endPoint y: 497, distance: 23.6
drag, startPoint x: 594, startPoint y: 497, endPoint x: 540, endPoint y: 403, distance: 108.8
click at [540, 403] on div "Delivery Methods" at bounding box center [692, 405] width 355 height 28
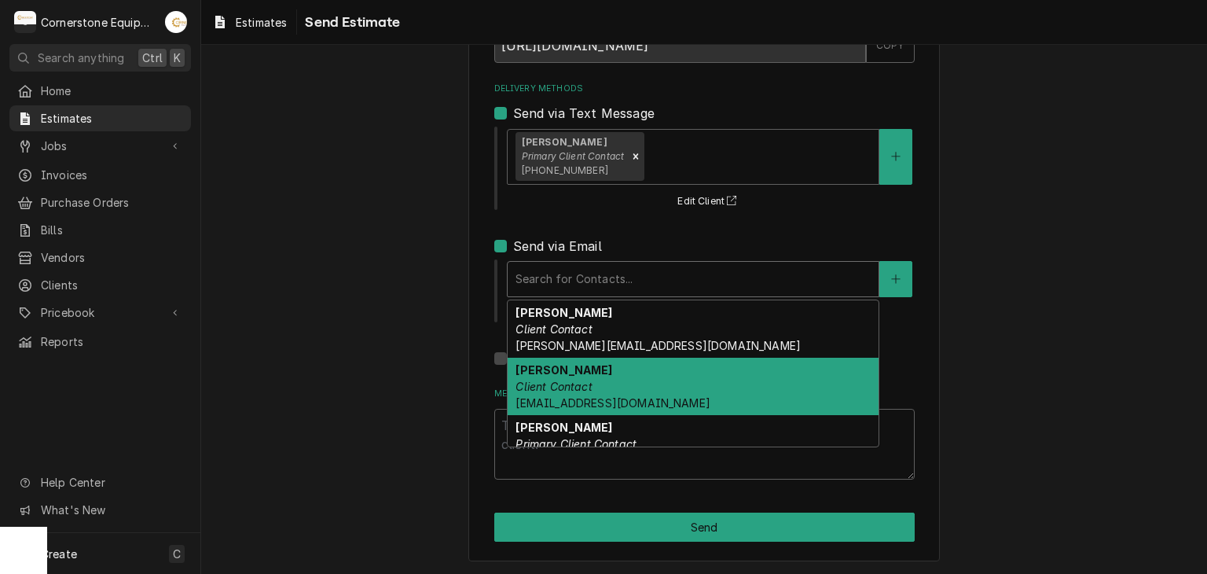
scroll to position [139, 0]
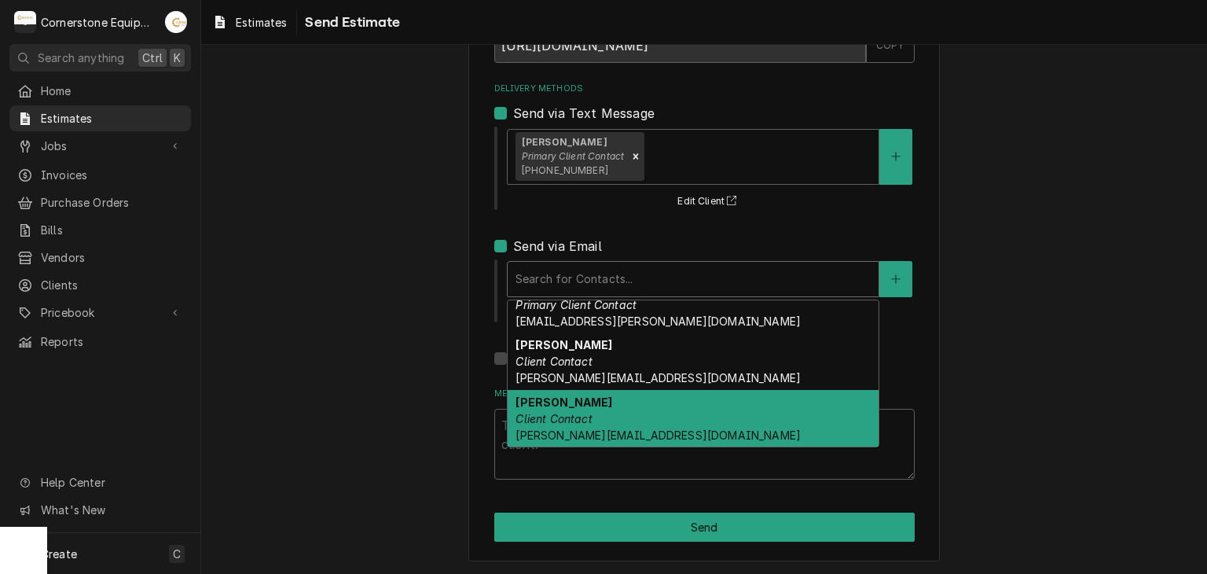
click at [590, 416] on div "[PERSON_NAME] Client Contact [PERSON_NAME][EMAIL_ADDRESS][DOMAIN_NAME]" at bounding box center [693, 418] width 371 height 57
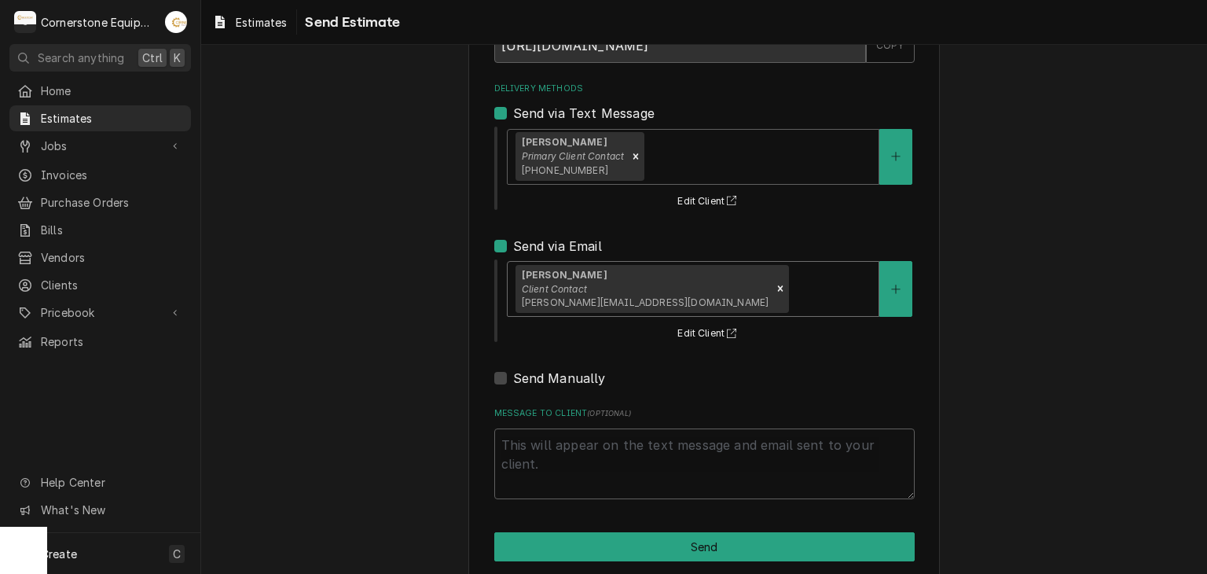
click at [710, 306] on div "[PERSON_NAME] Client Contact [PERSON_NAME][EMAIL_ADDRESS][DOMAIN_NAME]" at bounding box center [693, 289] width 371 height 54
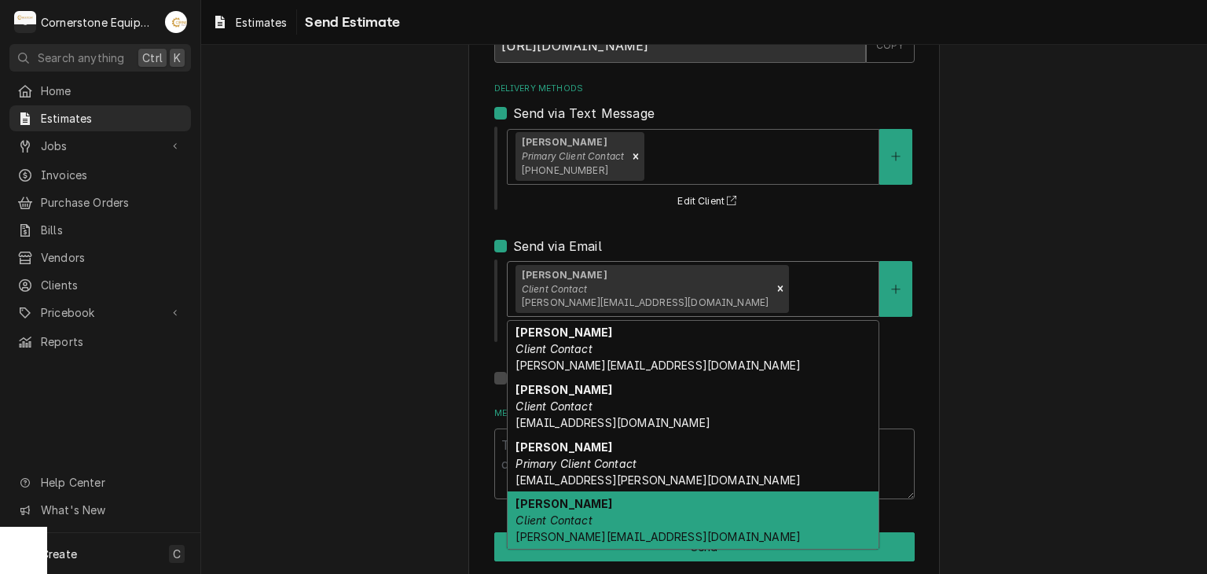
click at [582, 504] on div "[PERSON_NAME] Client Contact [PERSON_NAME][EMAIL_ADDRESS][DOMAIN_NAME]" at bounding box center [693, 519] width 371 height 57
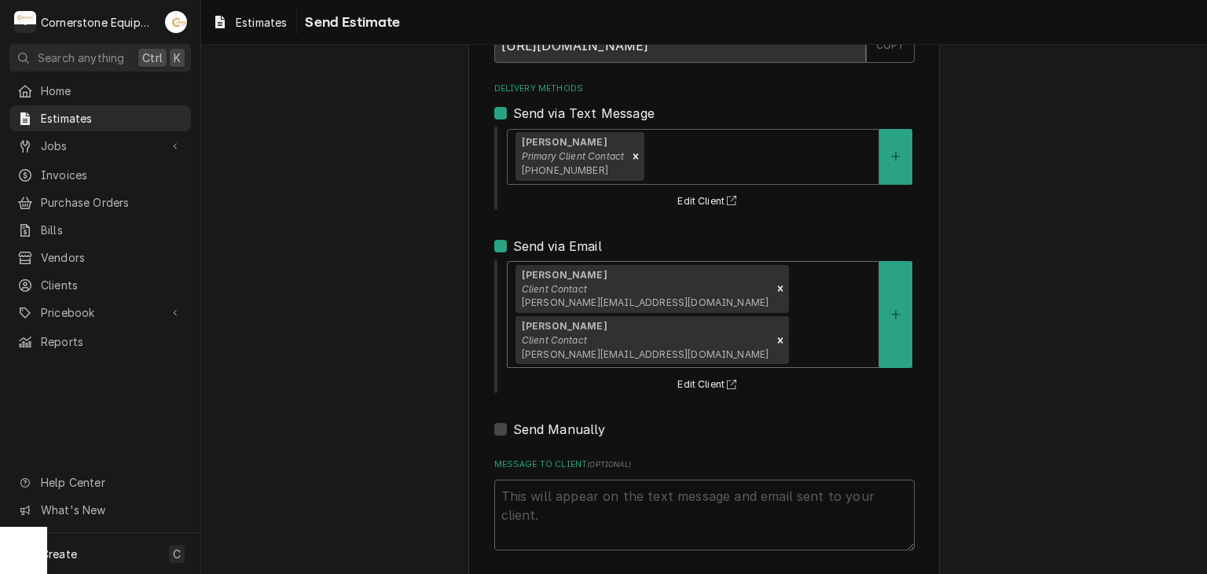
click at [858, 326] on div "Delivery Methods" at bounding box center [831, 340] width 79 height 28
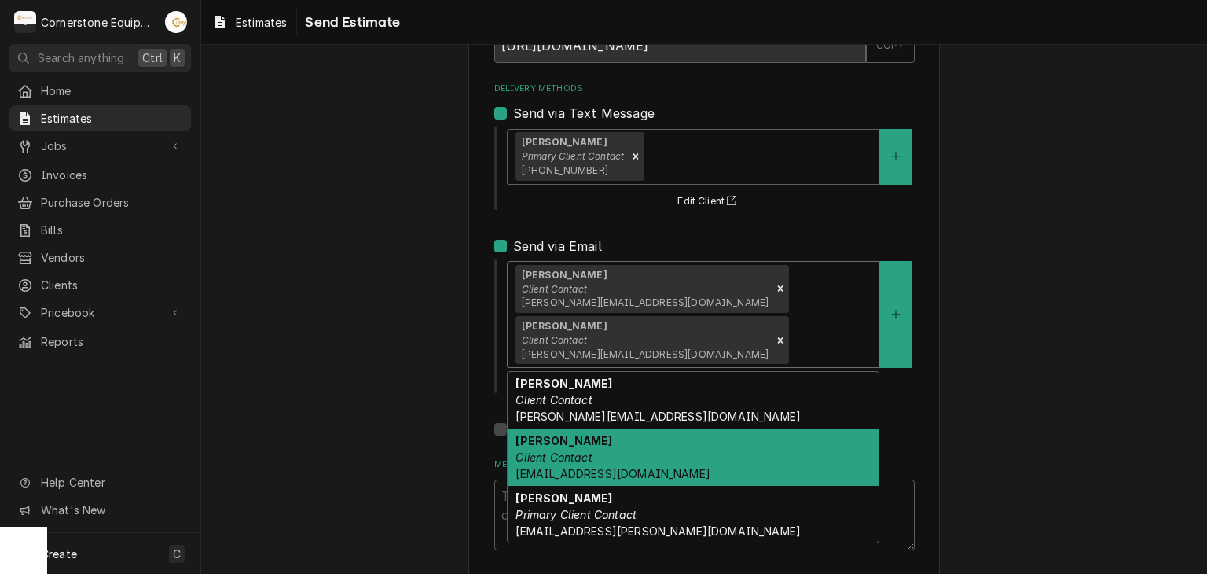
click at [694, 428] on div "[PERSON_NAME] Client Contact [EMAIL_ADDRESS][DOMAIN_NAME]" at bounding box center [693, 456] width 371 height 57
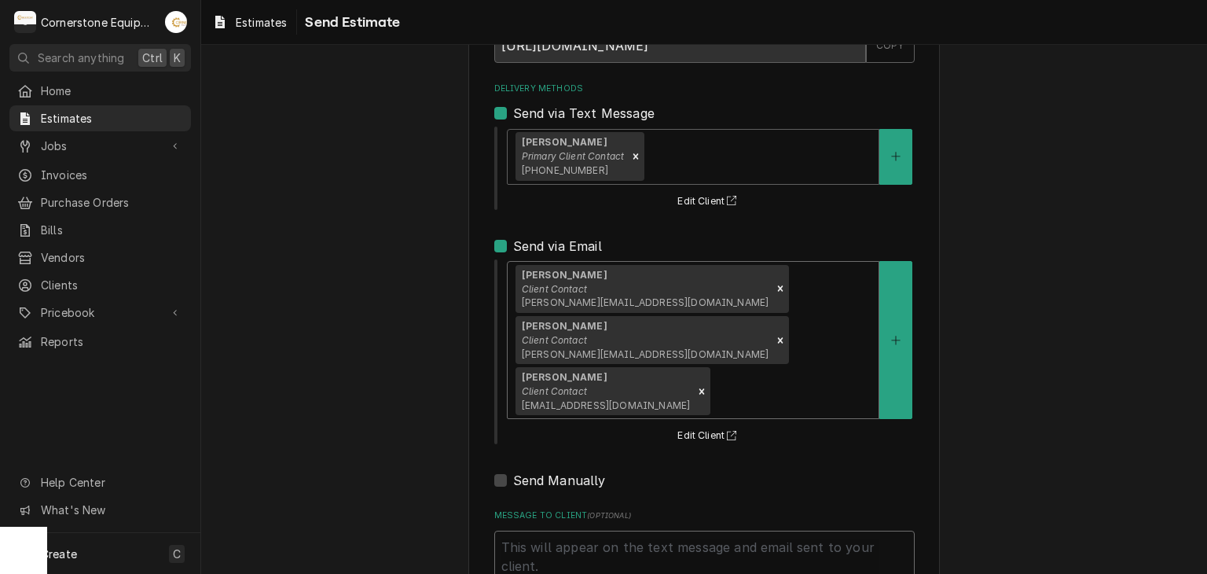
click at [603, 530] on textarea "Message to Client ( optional )" at bounding box center [704, 565] width 420 height 71
type textarea "x"
type textarea "T"
type textarea "x"
type textarea "Th"
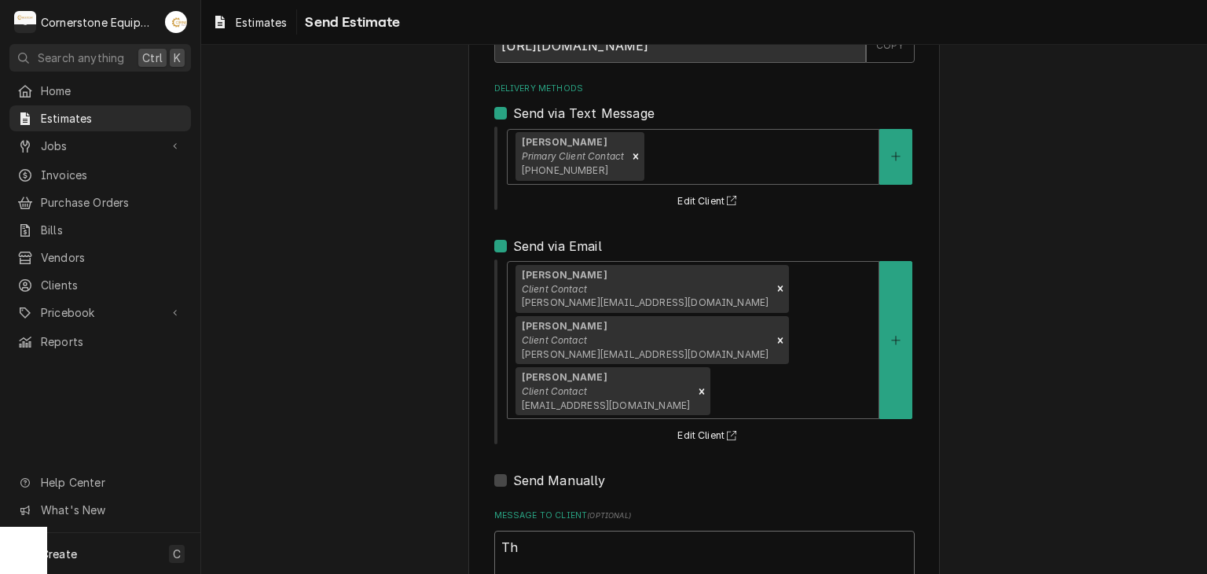
type textarea "x"
type textarea "Thn"
type textarea "x"
type textarea "Thnk"
type textarea "x"
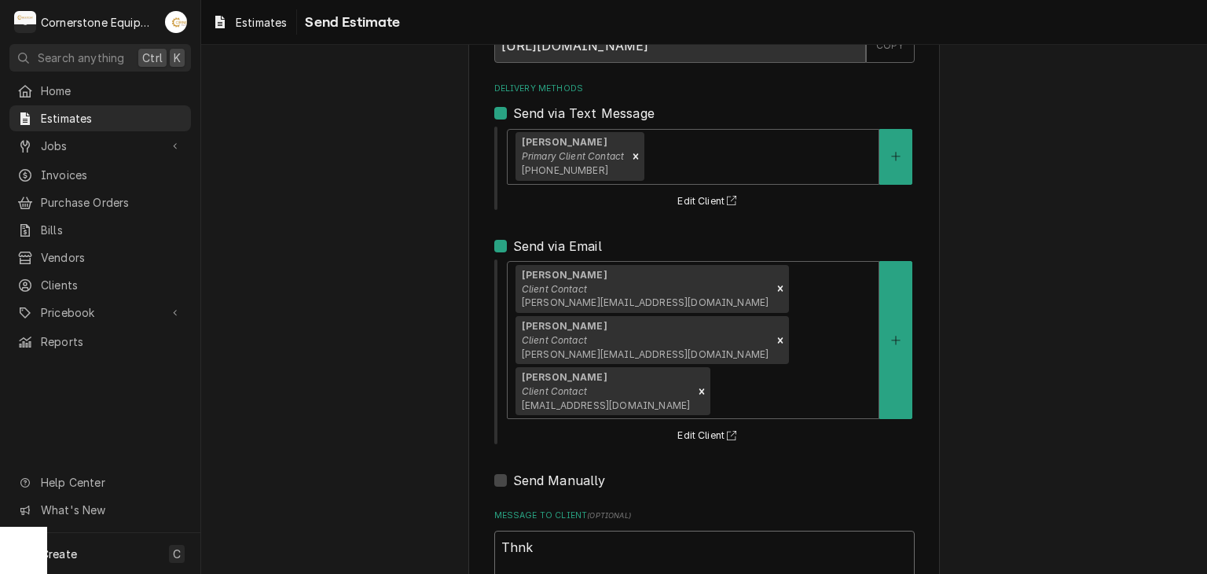
type textarea "Thnk"
type textarea "x"
type textarea "Thnk y"
type textarea "x"
type textarea "Thnk yo"
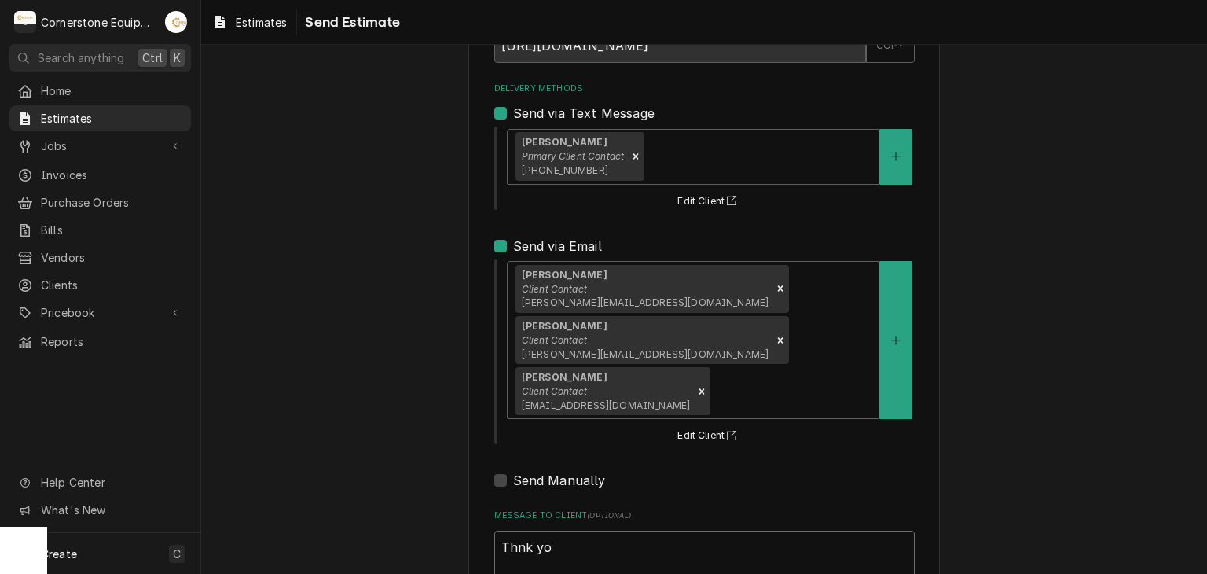
type textarea "x"
type textarea "Thnk you"
type textarea "x"
type textarea "Thnk yo"
type textarea "x"
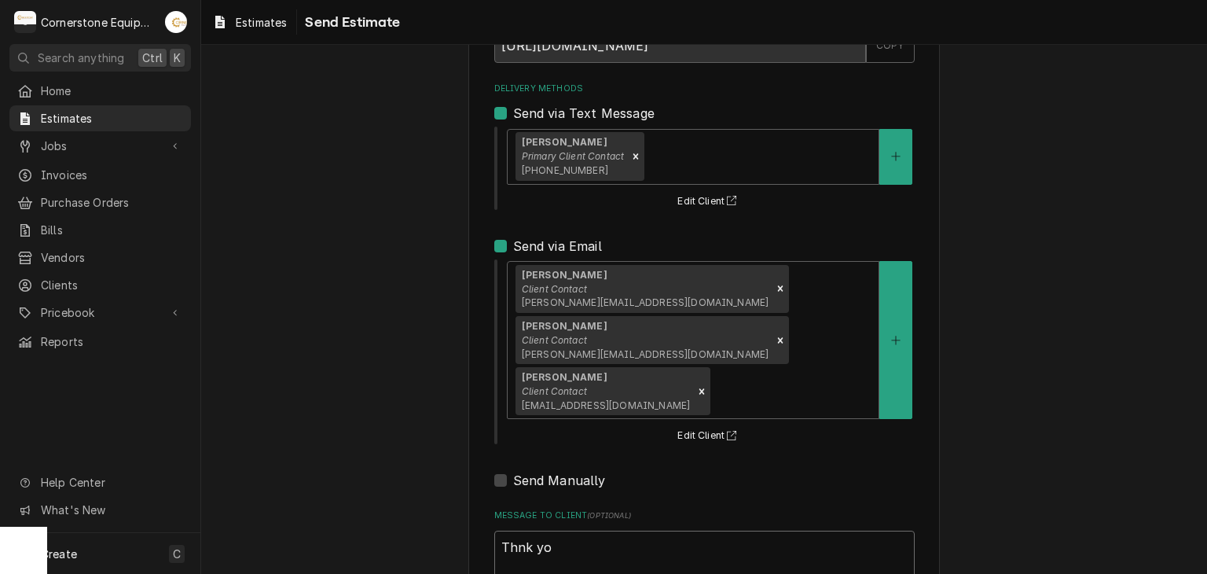
type textarea "Thnk y"
type textarea "x"
type textarea "Thnk"
type textarea "x"
type textarea "Thnk"
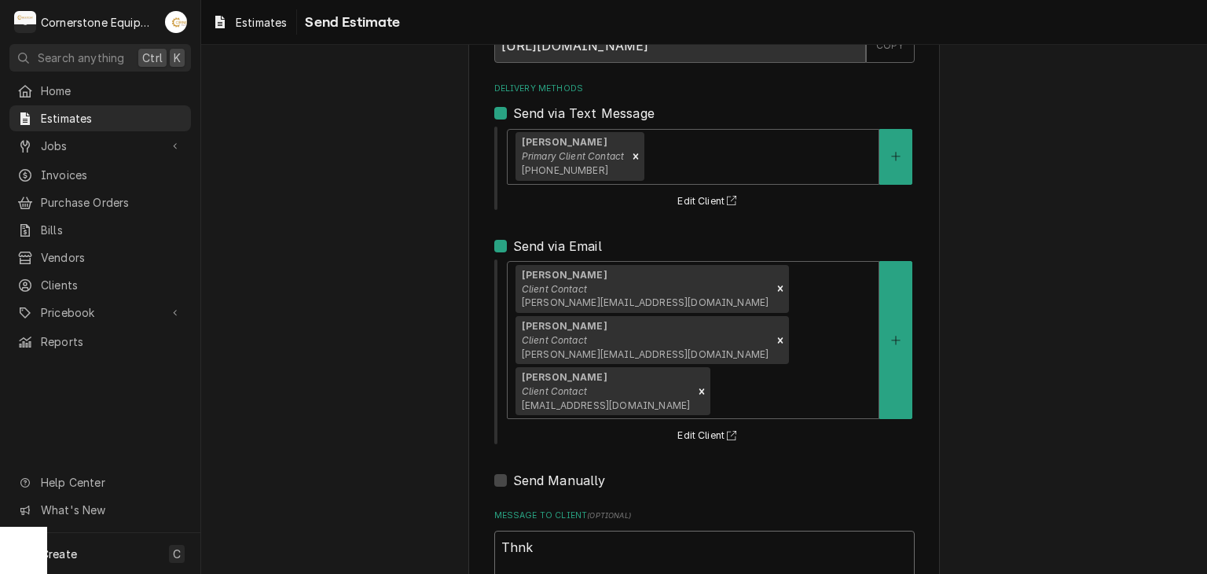
type textarea "x"
type textarea "Thn"
type textarea "x"
type textarea "Thna"
type textarea "x"
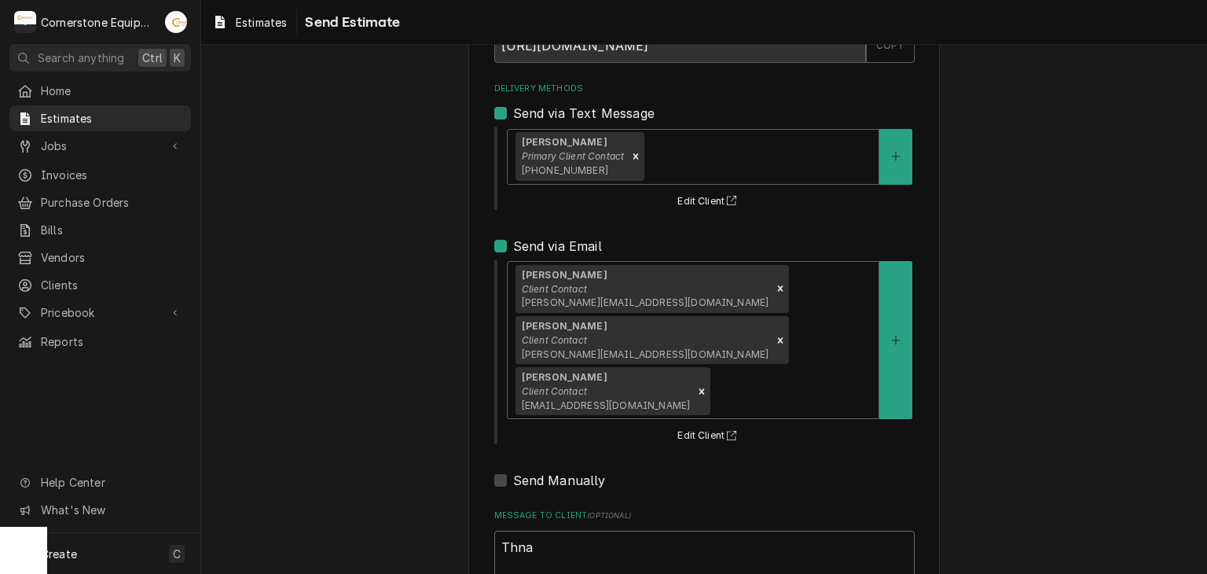
type textarea "Thn"
type textarea "x"
type textarea "Th"
type textarea "x"
type textarea "Tha"
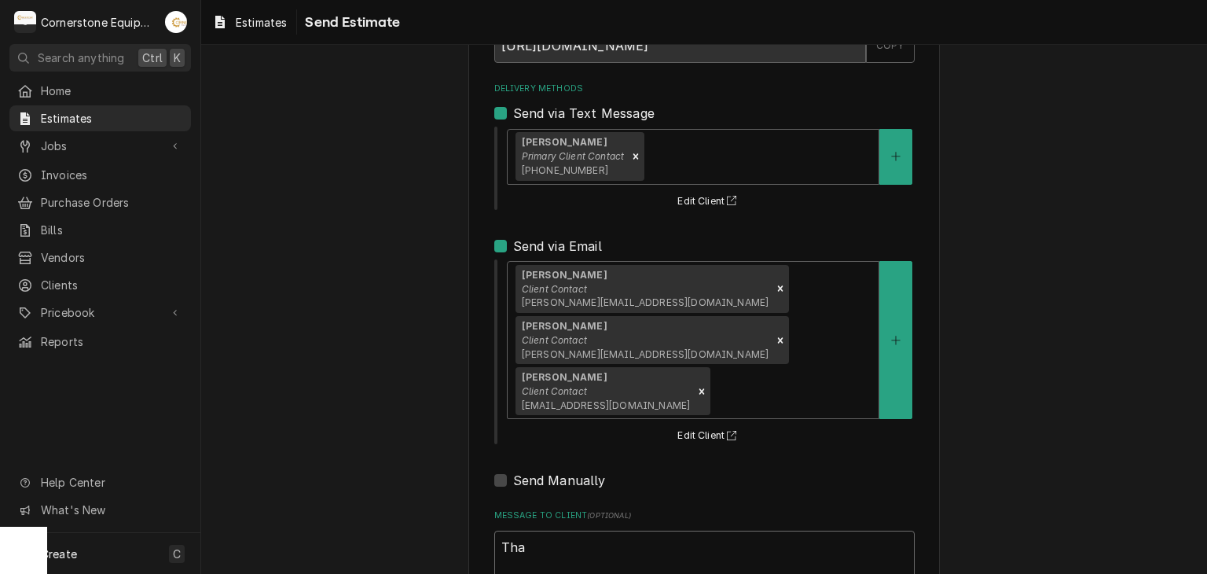
type textarea "x"
type textarea "Than"
type textarea "x"
type textarea "Thank"
type textarea "x"
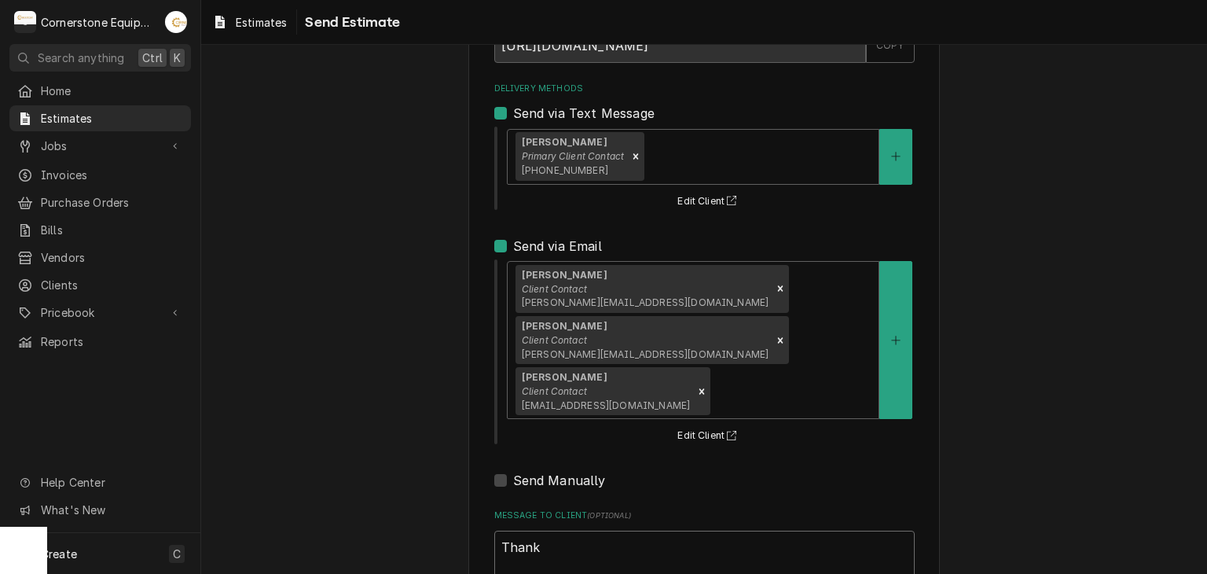
type textarea "Thank"
type textarea "x"
type textarea "Thank t"
type textarea "x"
type textarea "Thank to"
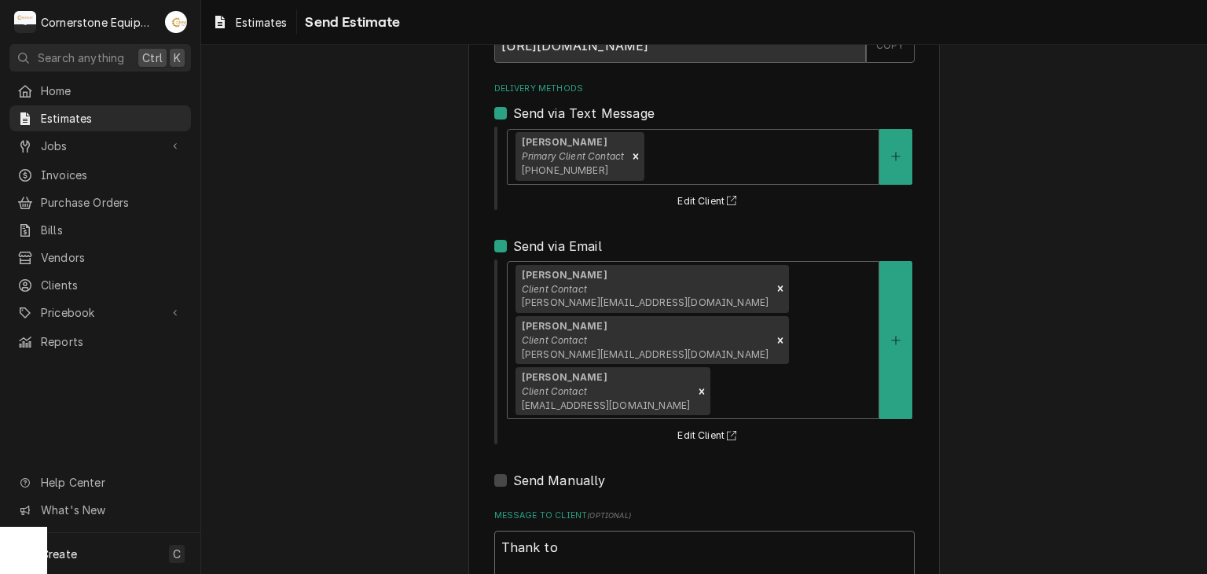
type textarea "x"
type textarea "Thank t"
type textarea "x"
type textarea "Thank"
type textarea "x"
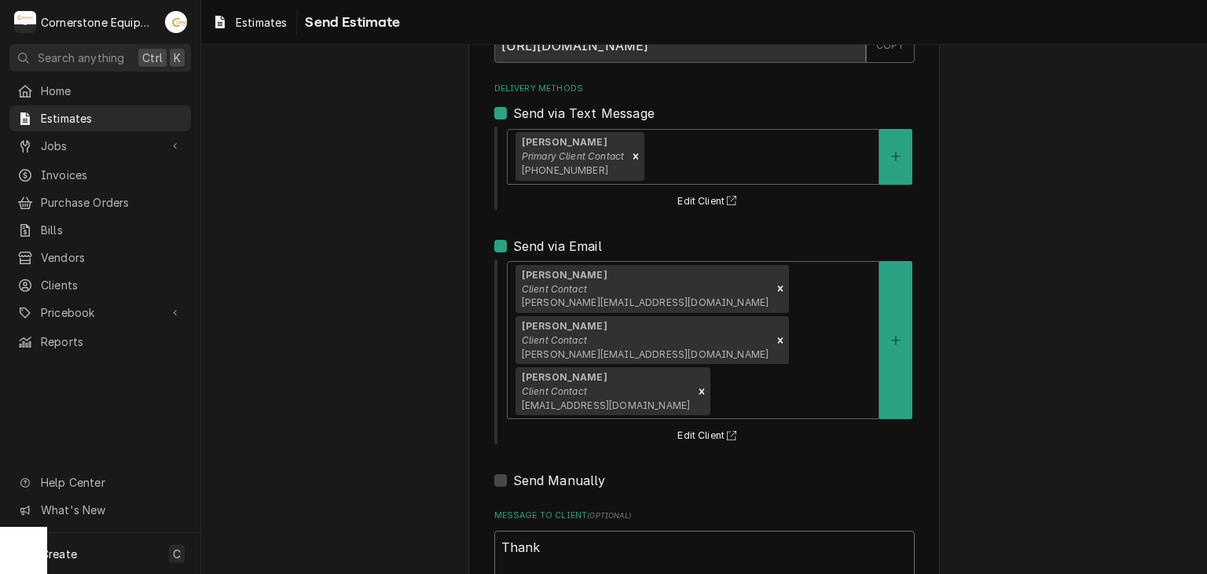
type textarea "Thank y"
type textarea "x"
type textarea "Thank yo"
type textarea "x"
type textarea "Thank you"
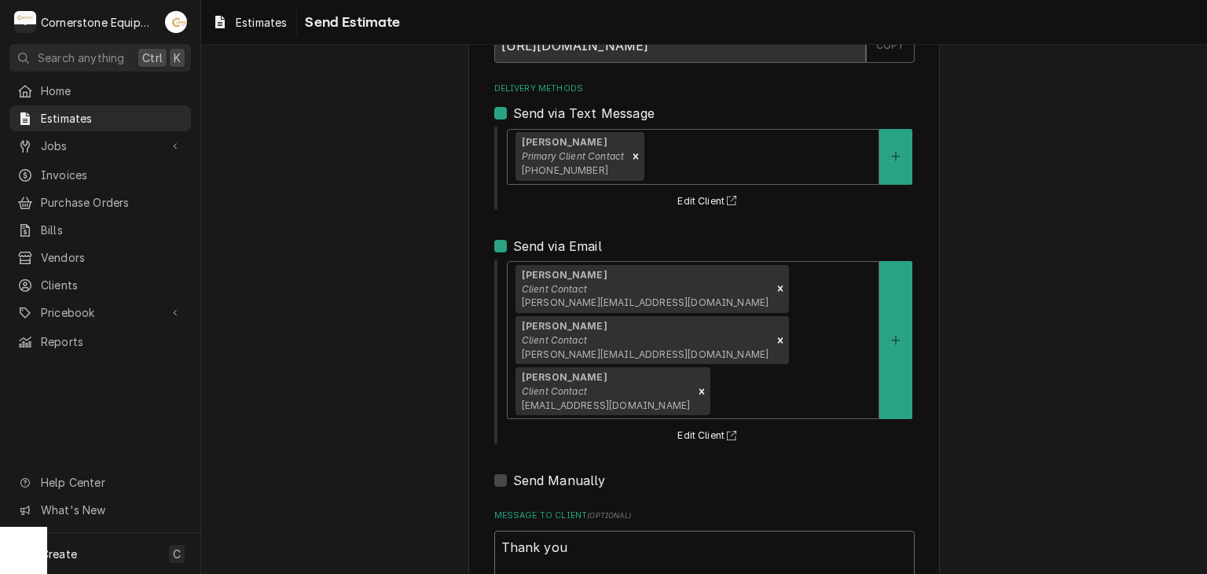
type textarea "x"
type textarea "Thank you"
type textarea "x"
type textarea "Thank you f"
type textarea "x"
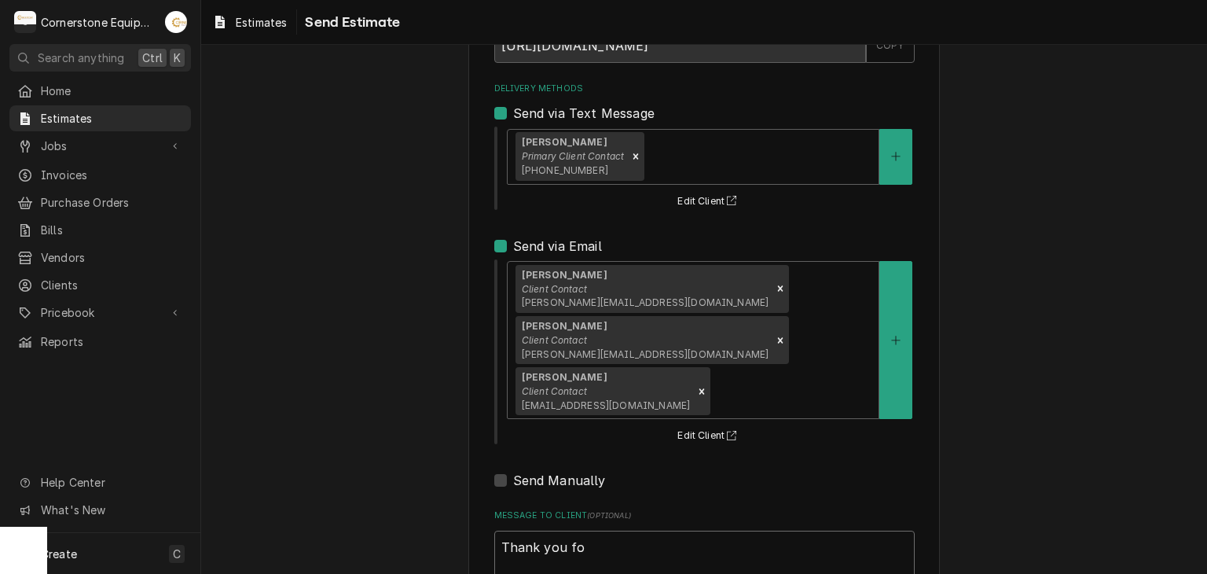
type textarea "Thank you for"
type textarea "x"
type textarea "Thank you for"
type textarea "x"
type textarea "Thank you for t"
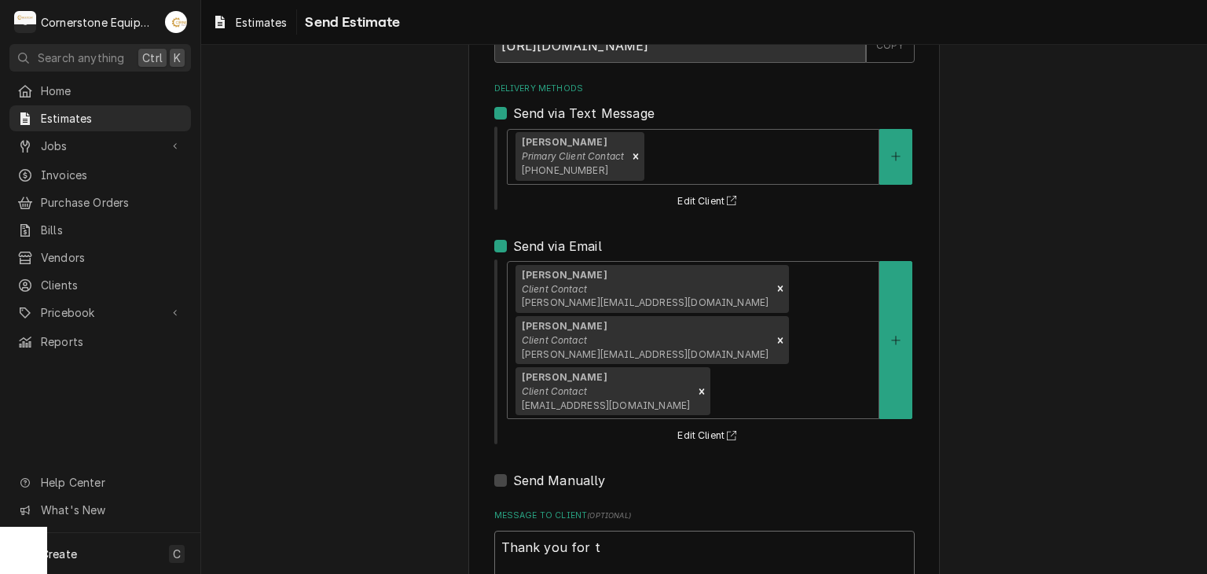
type textarea "x"
type textarea "Thank you for th"
type textarea "x"
type textarea "Thank you for the"
type textarea "x"
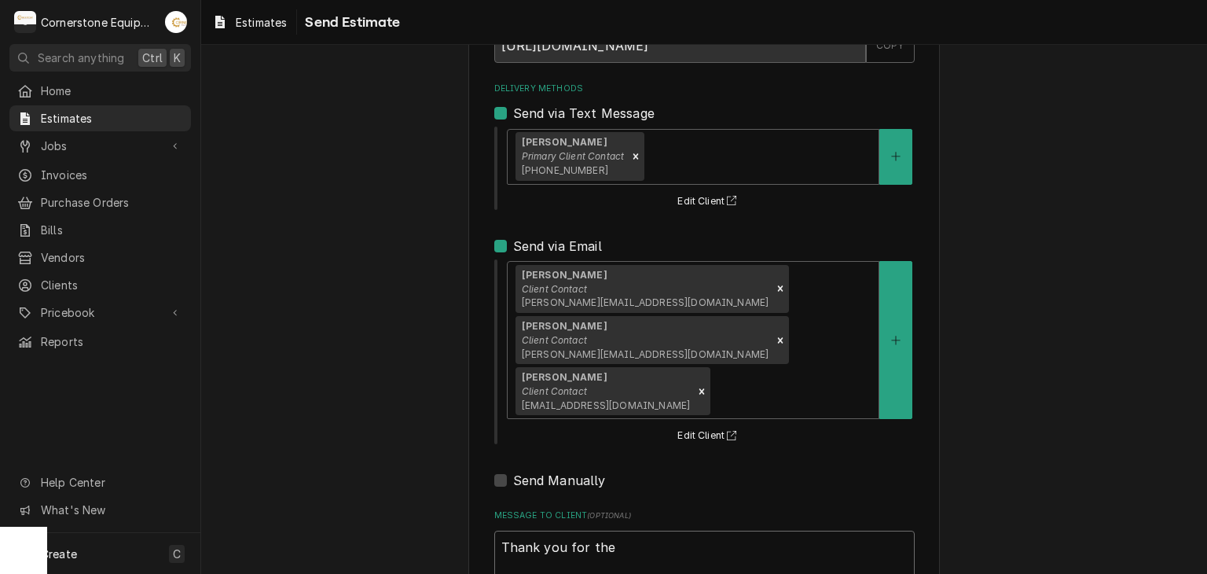
type textarea "Thank you for the o"
type textarea "x"
type textarea "Thank you for the op"
type textarea "x"
type textarea "Thank you for the opo"
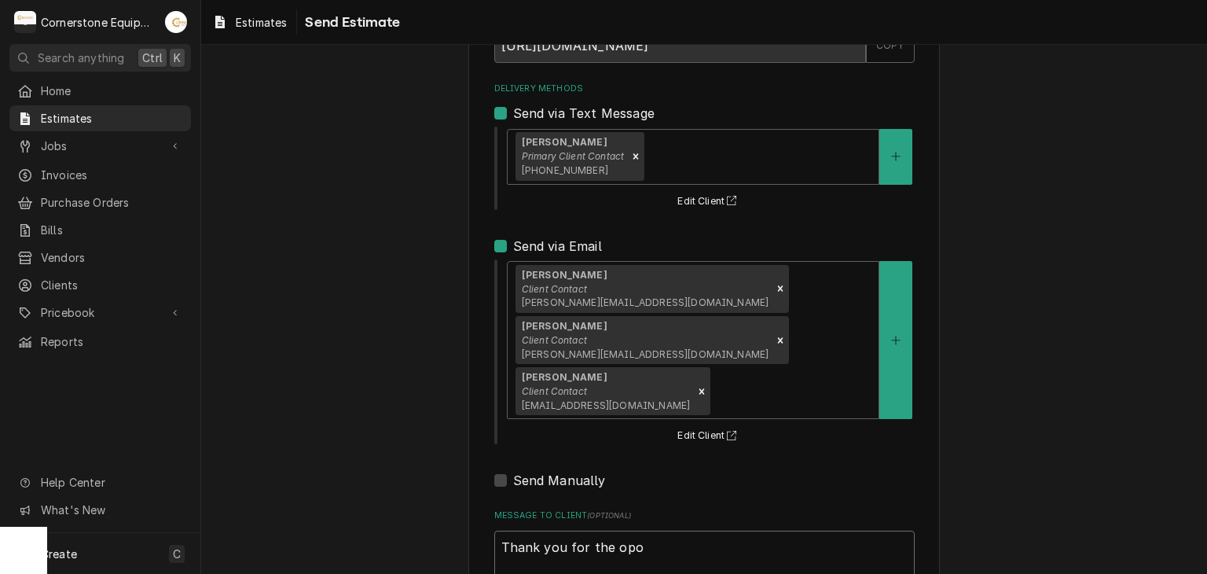
type textarea "x"
type textarea "Thank you for the opor"
type textarea "x"
type textarea "Thank you for the opo"
type textarea "x"
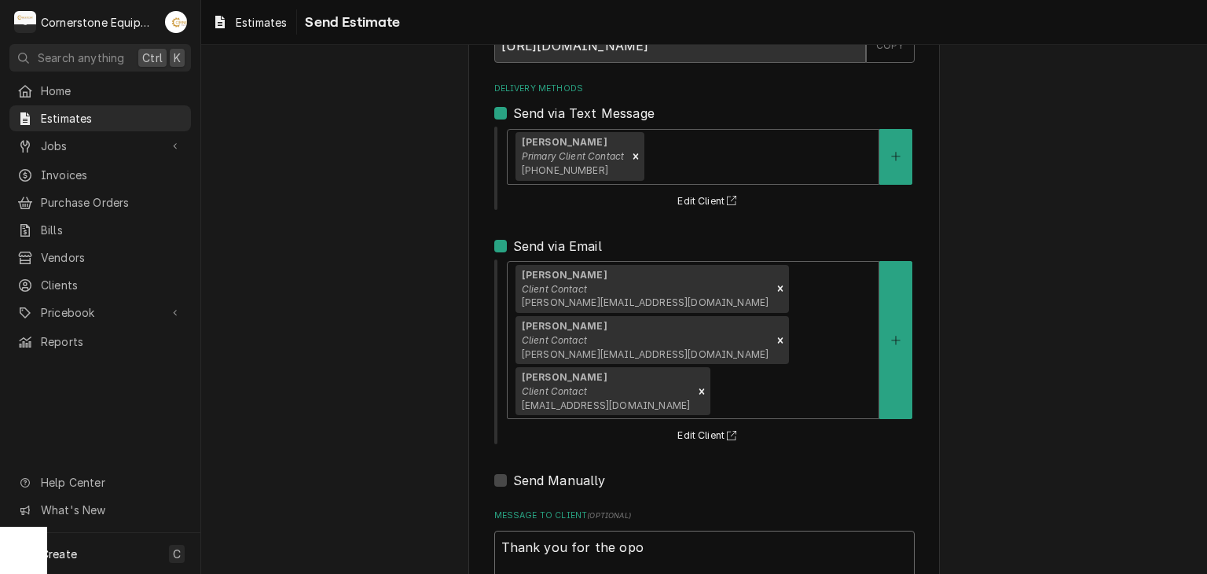
type textarea "Thank you for the op"
type textarea "x"
type textarea "Thank you for the opp"
type textarea "x"
type textarea "Thank you for the oppo"
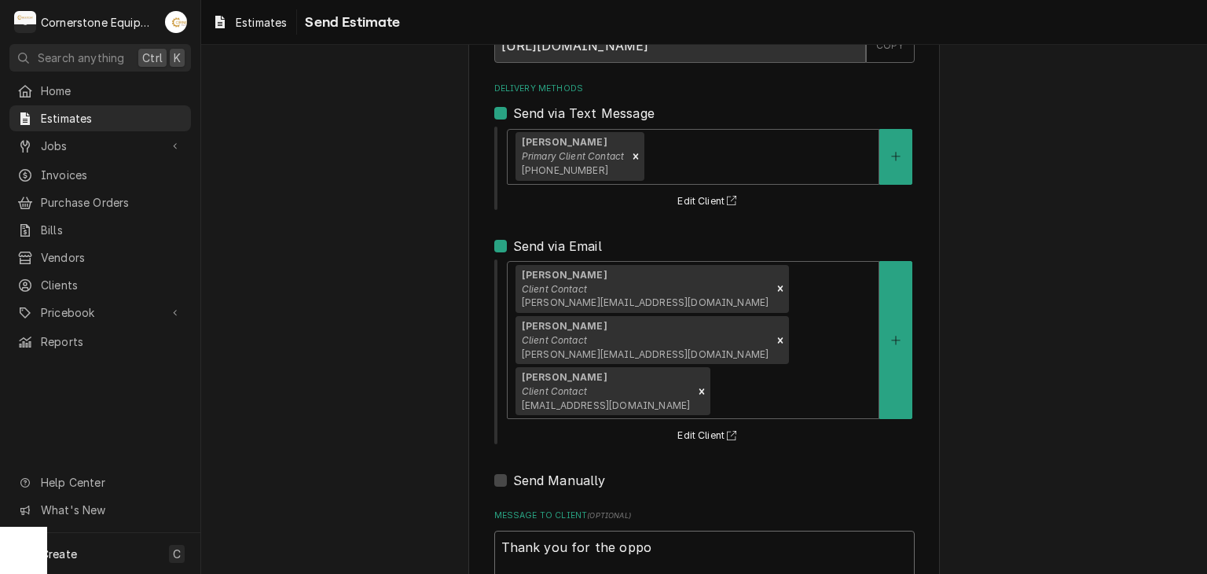
type textarea "x"
type textarea "Thank you for the oppor"
type textarea "x"
type textarea "Thank you for the opport"
type textarea "x"
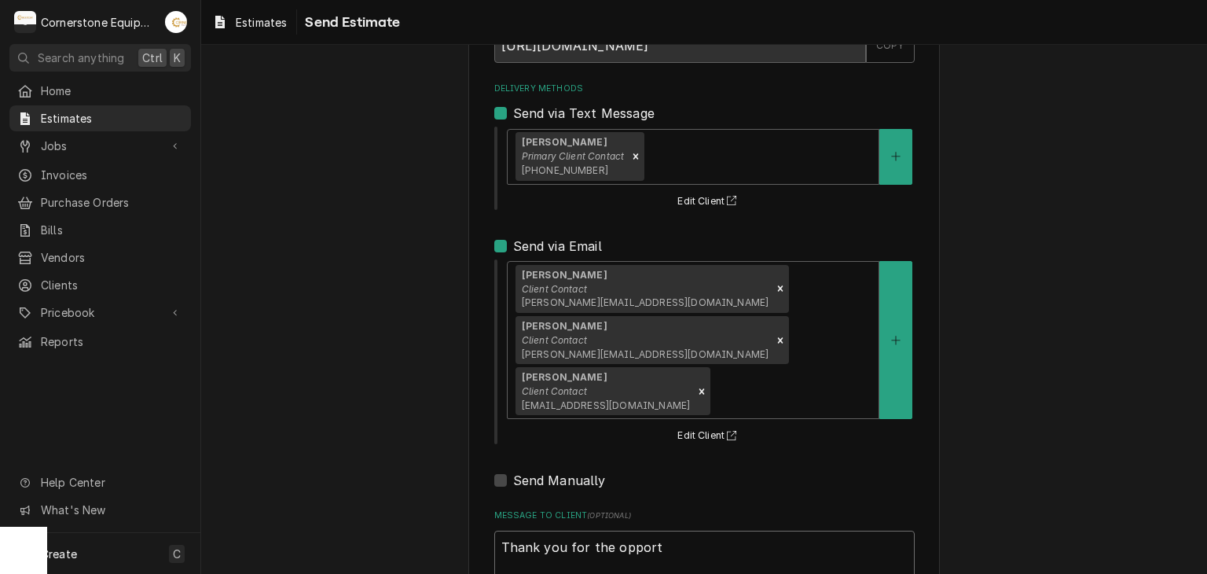
type textarea "Thank you for the opportu"
type textarea "x"
type textarea "Thank you for the opportuni"
type textarea "x"
type textarea "Thank you for the opportunit"
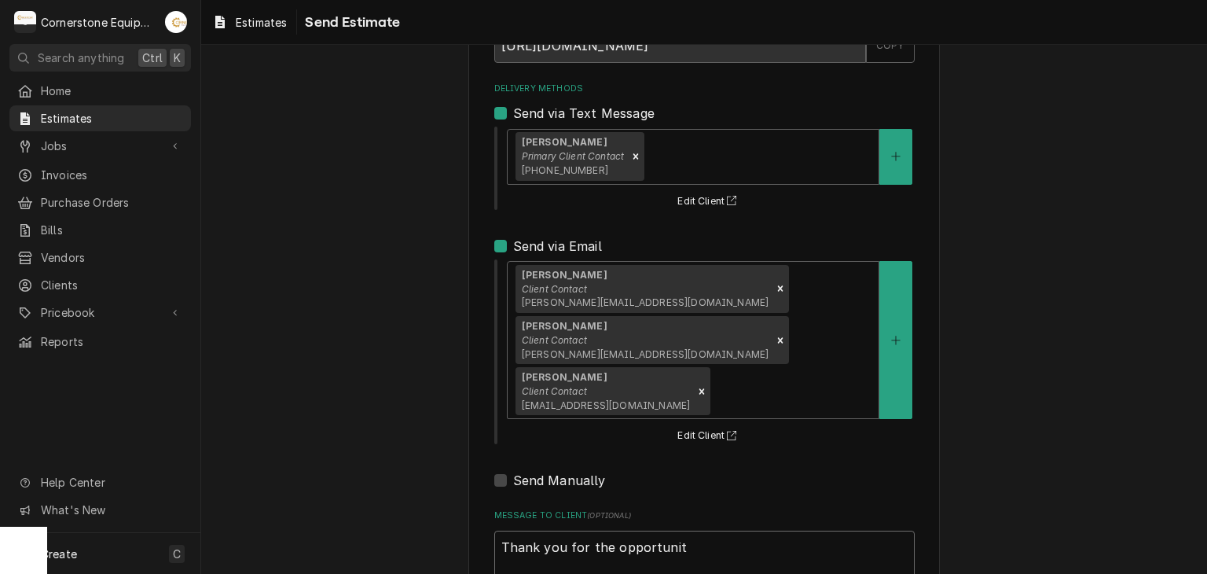
type textarea "x"
type textarea "Thank you for the opportunity"
type textarea "x"
type textarea "Thank you for the opportunity t"
type textarea "x"
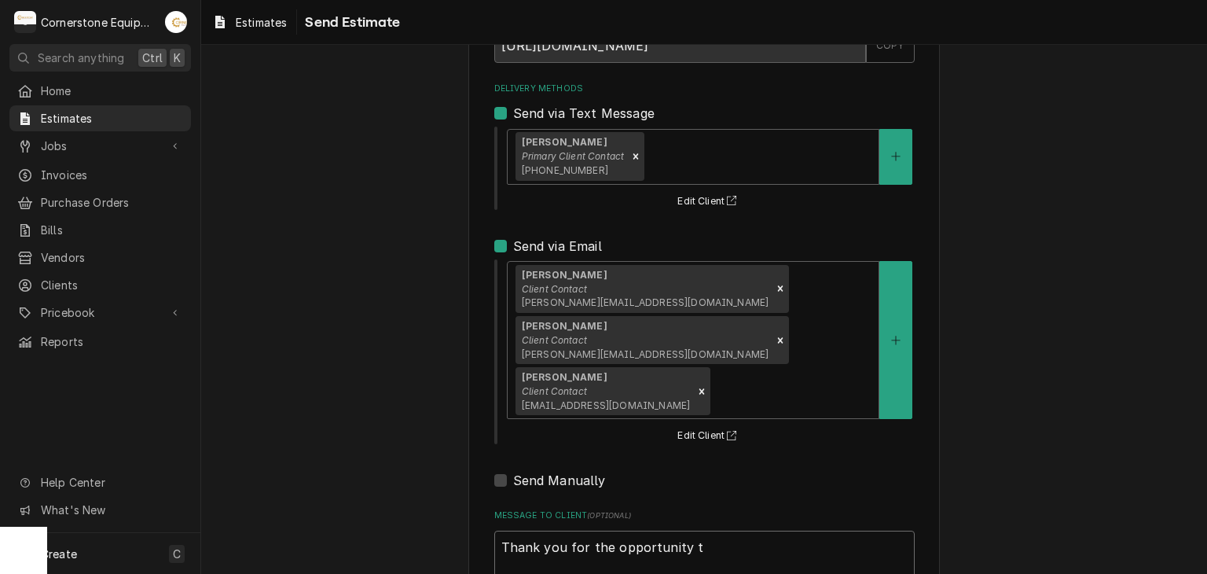
type textarea "Thank you for the opportunity to"
type textarea "x"
type textarea "Thank you for the opportunity to"
type textarea "x"
type textarea "Thank you for the opportunity to b"
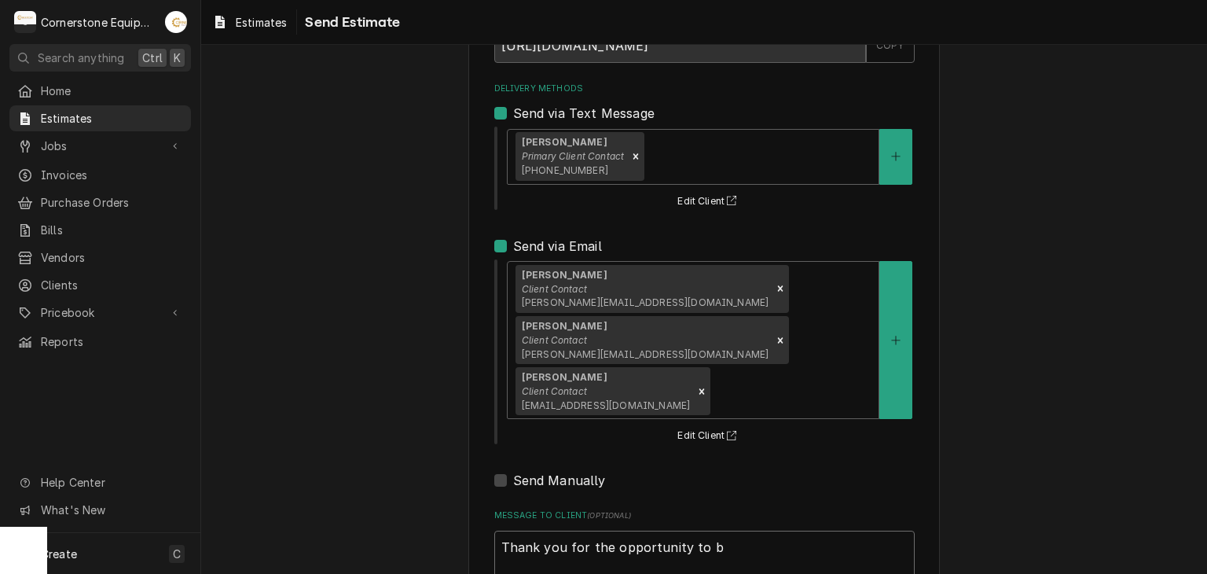
type textarea "x"
type textarea "Thank you for the opportunity to be"
type textarea "x"
type textarea "Thank you for the opportunity to be"
type textarea "x"
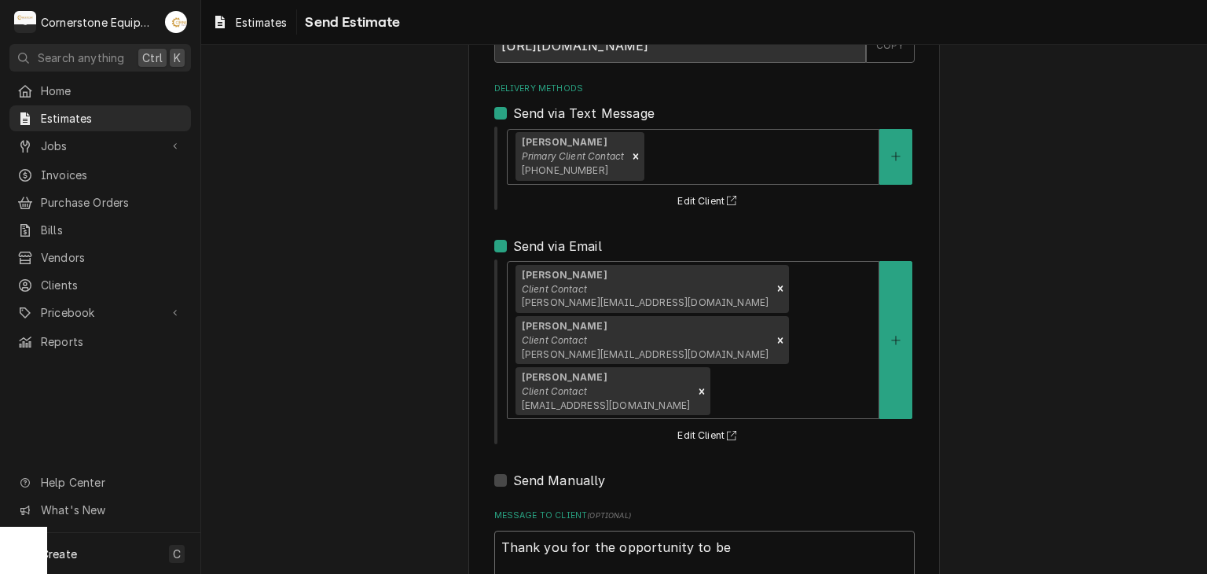
type textarea "Thank you for the opportunity to be o"
type textarea "x"
type textarea "Thank you for the opportunity to be of"
type textarea "x"
type textarea "Thank you for the opportunity to be of"
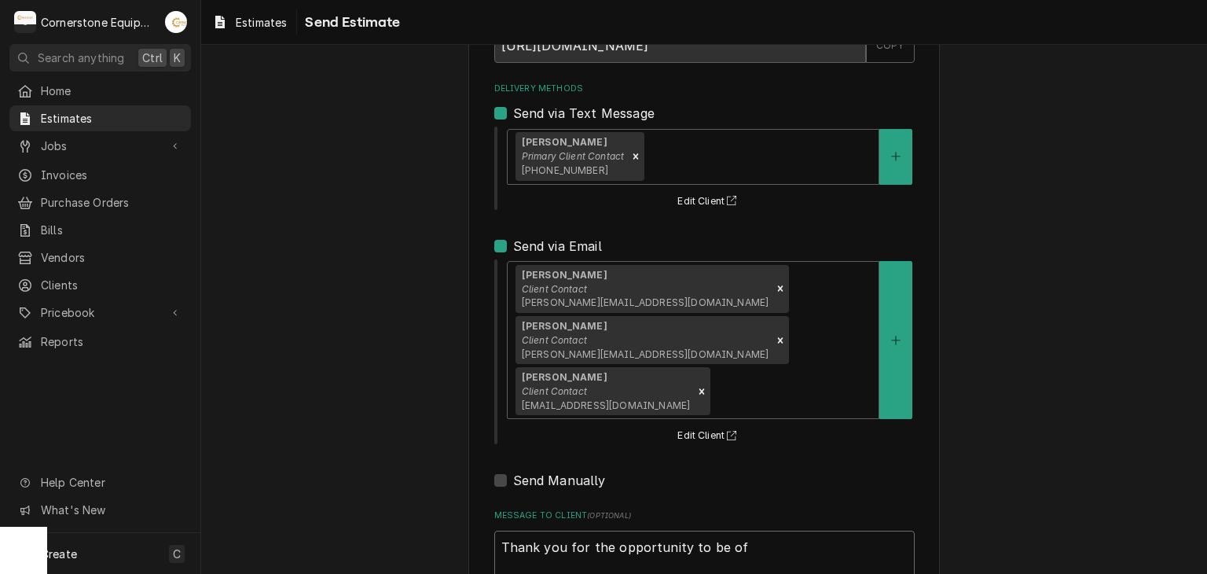
type textarea "x"
type textarea "Thank you for the opportunity to be of s"
type textarea "x"
type textarea "Thank you for the opportunity to be of se"
type textarea "x"
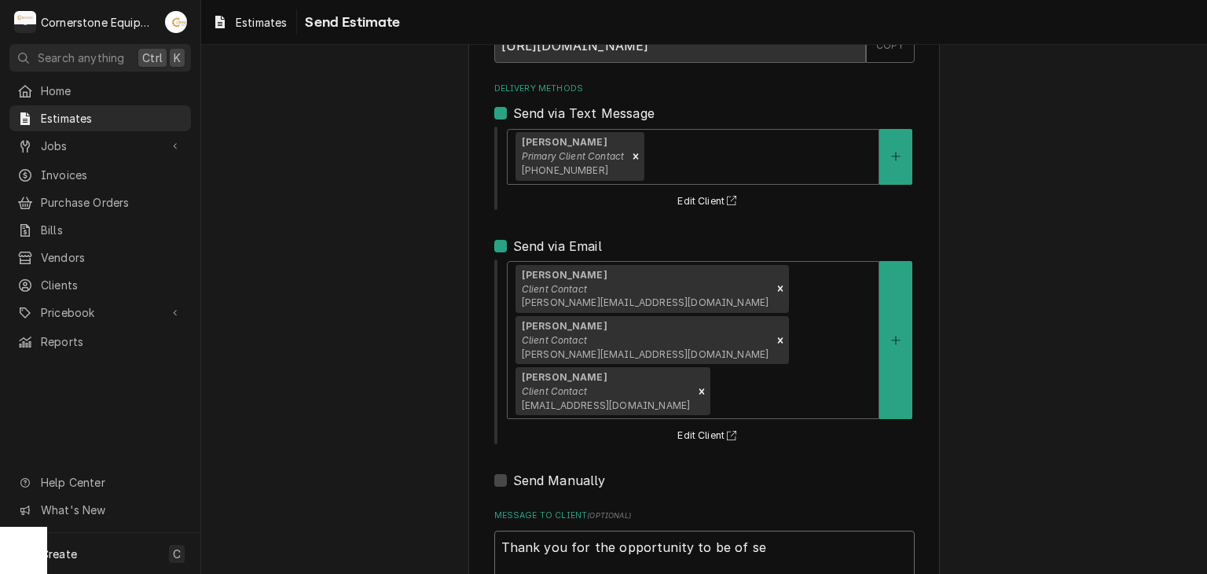
type textarea "Thank you for the opportunity to be of ser"
type textarea "x"
type textarea "Thank you for the opportunity to be of serv"
type textarea "x"
type textarea "Thank you for the opportunity to be of servi"
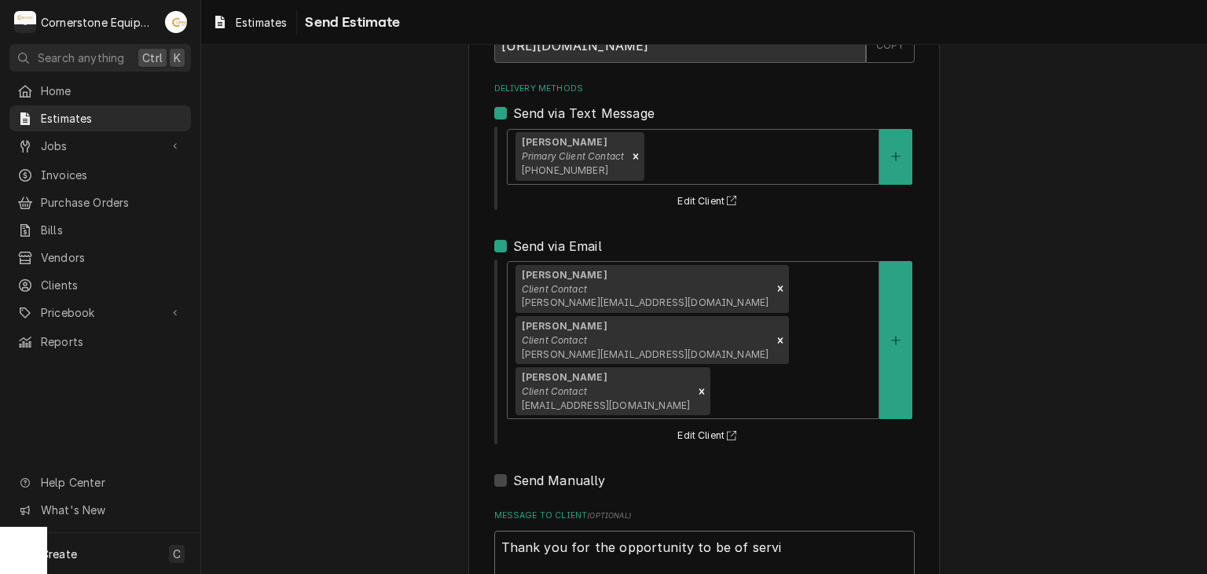
type textarea "x"
type textarea "Thank you for the opportunity to be of servie"
type textarea "x"
type textarea "Thank you for the opportunity to be of servief"
type textarea "x"
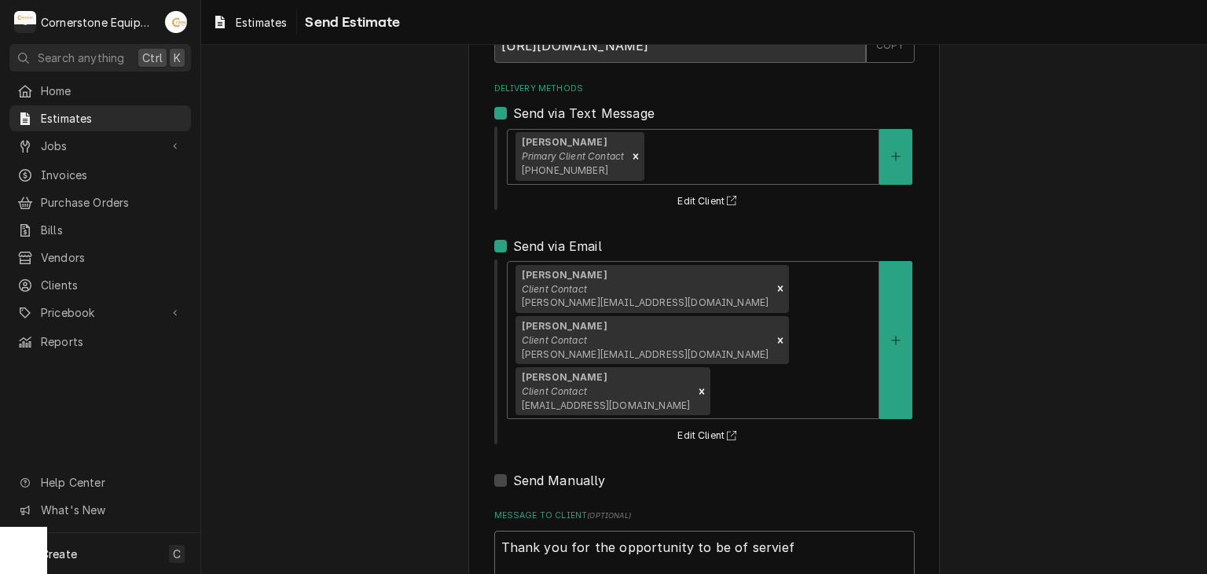
type textarea "Thank you for the opportunity to be of servie"
type textarea "x"
type textarea "Thank you for the opportunity to be of servi"
type textarea "x"
type textarea "Thank you for the opportunity to be of servic"
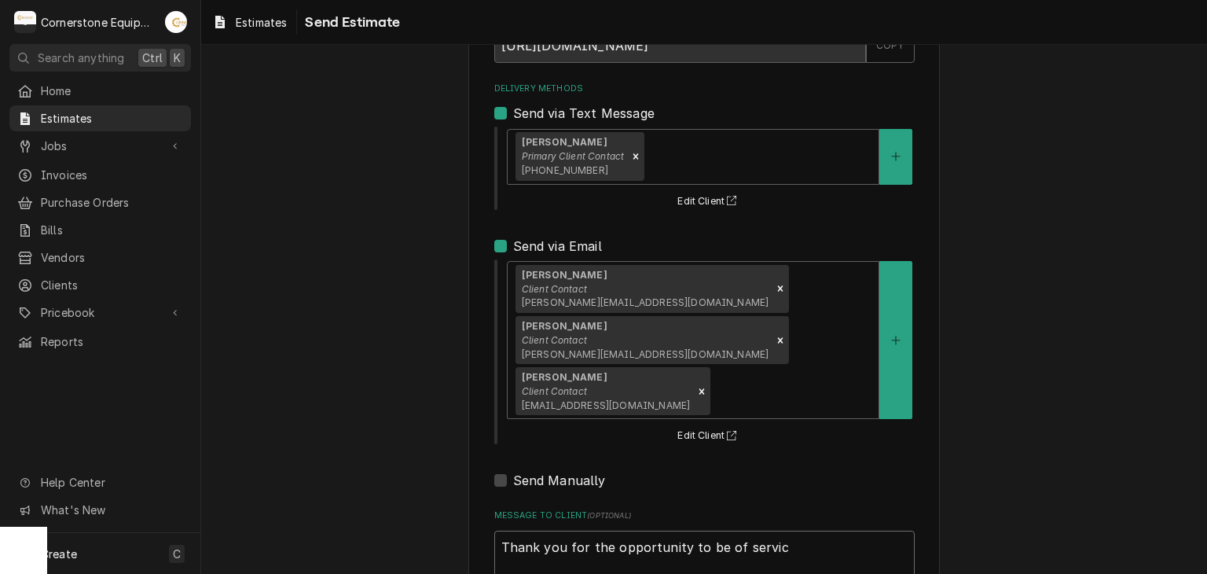
type textarea "x"
type textarea "Thank you for the opportunity to be of service"
type textarea "x"
type textarea "Thank you for the opportunity to be of service,"
type textarea "x"
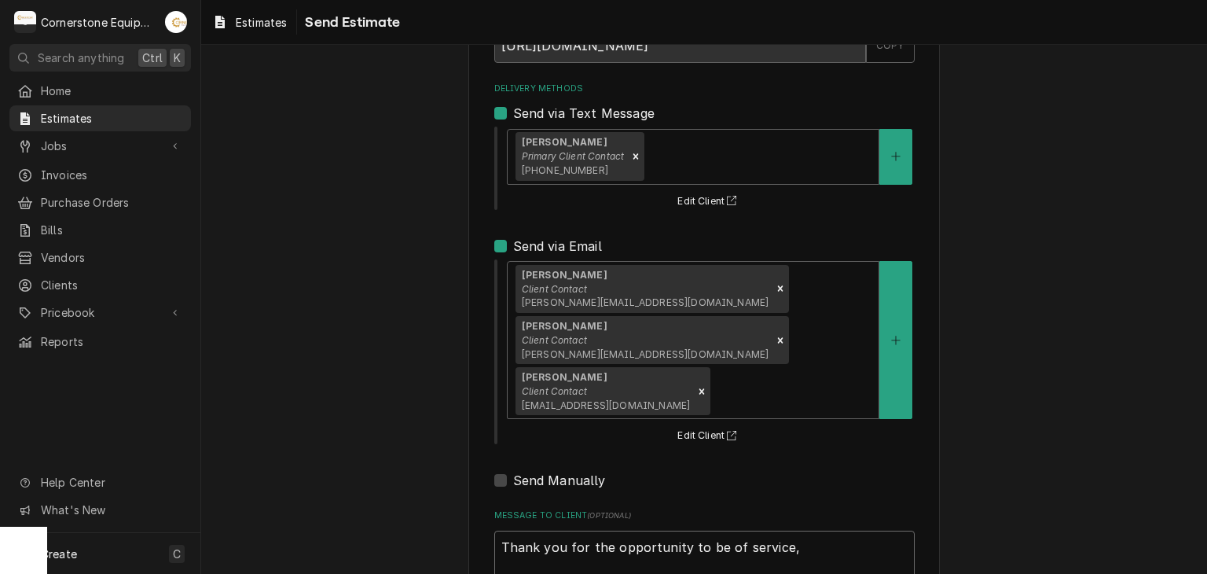
type textarea "Thank you for the opportunity to be of service"
type textarea "x"
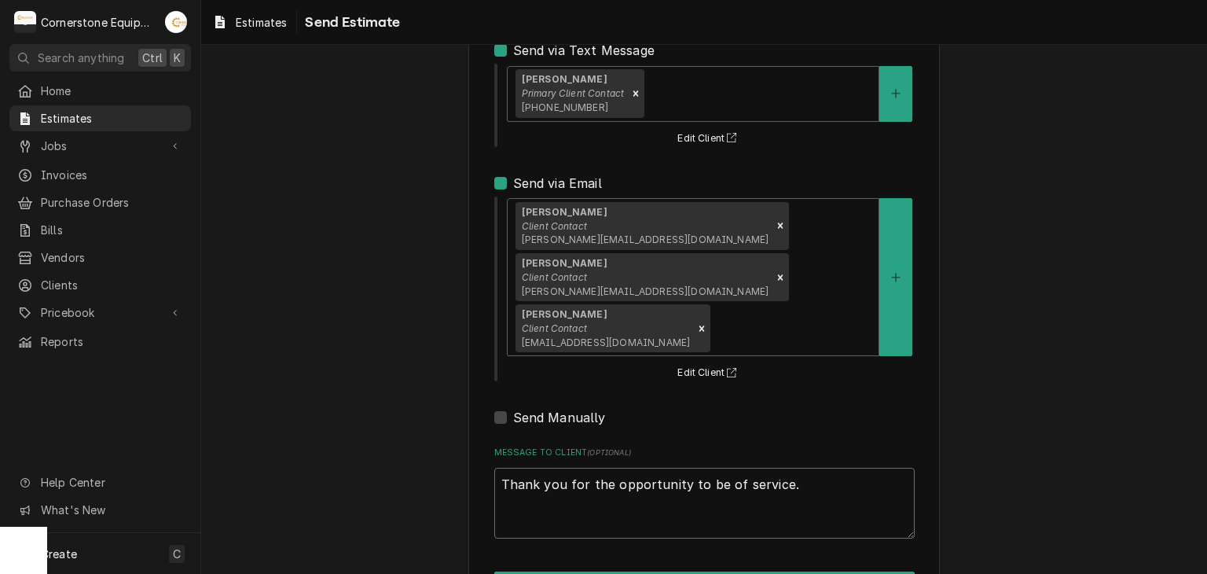
scroll to position [197, 0]
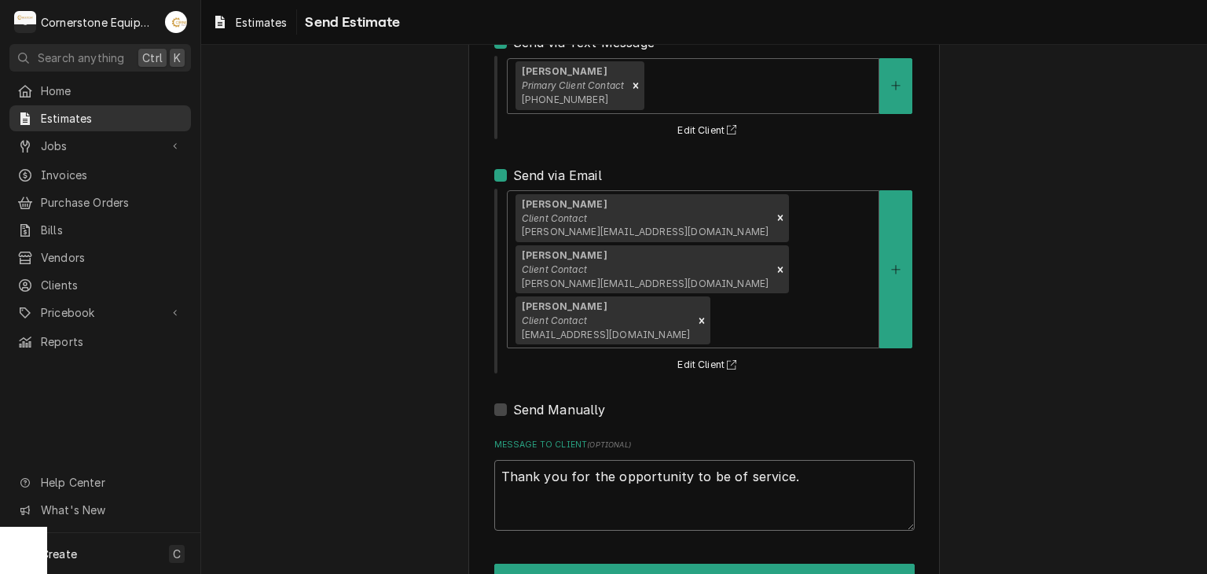
type textarea "Thank you for the opportunity to be of service."
click at [142, 110] on span "Estimates" at bounding box center [112, 118] width 142 height 17
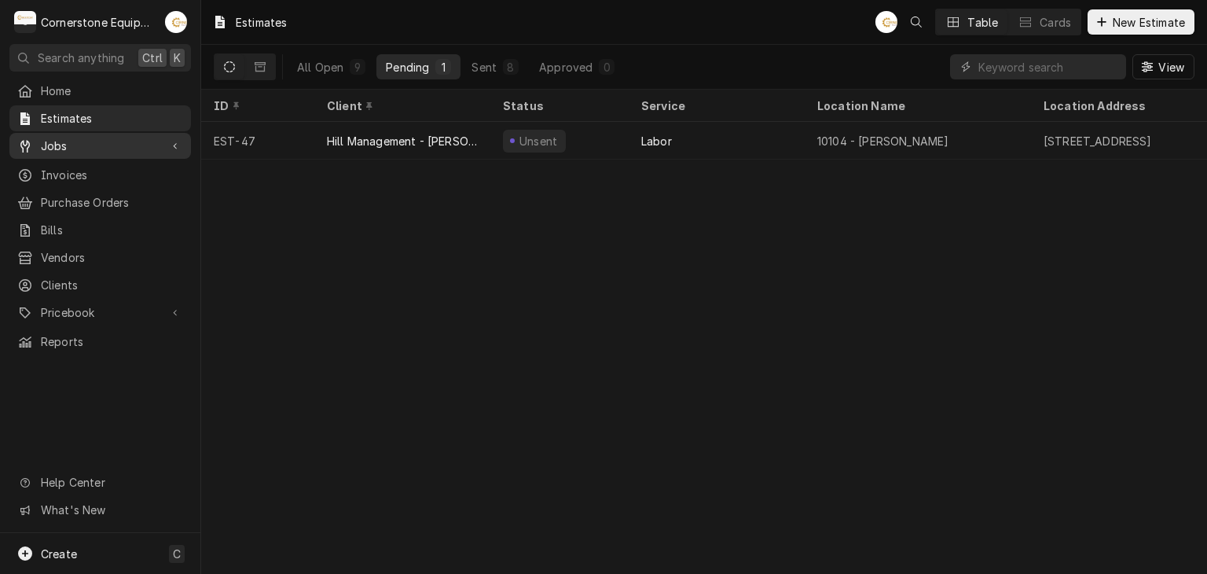
click at [138, 149] on div "Jobs" at bounding box center [100, 146] width 175 height 20
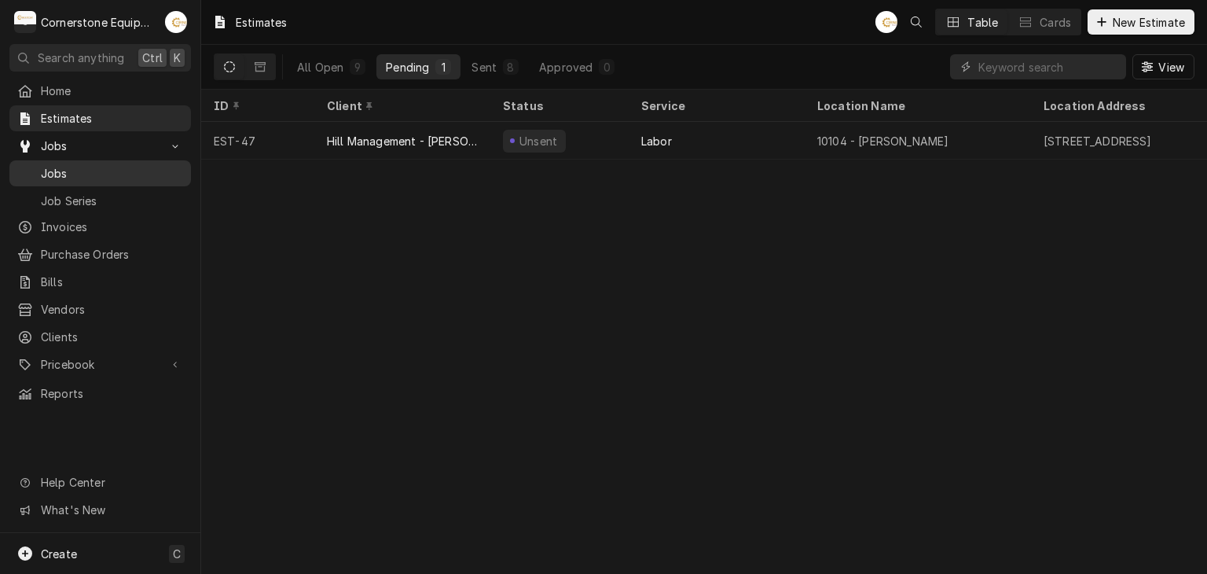
click at [142, 165] on span "Jobs" at bounding box center [112, 173] width 142 height 17
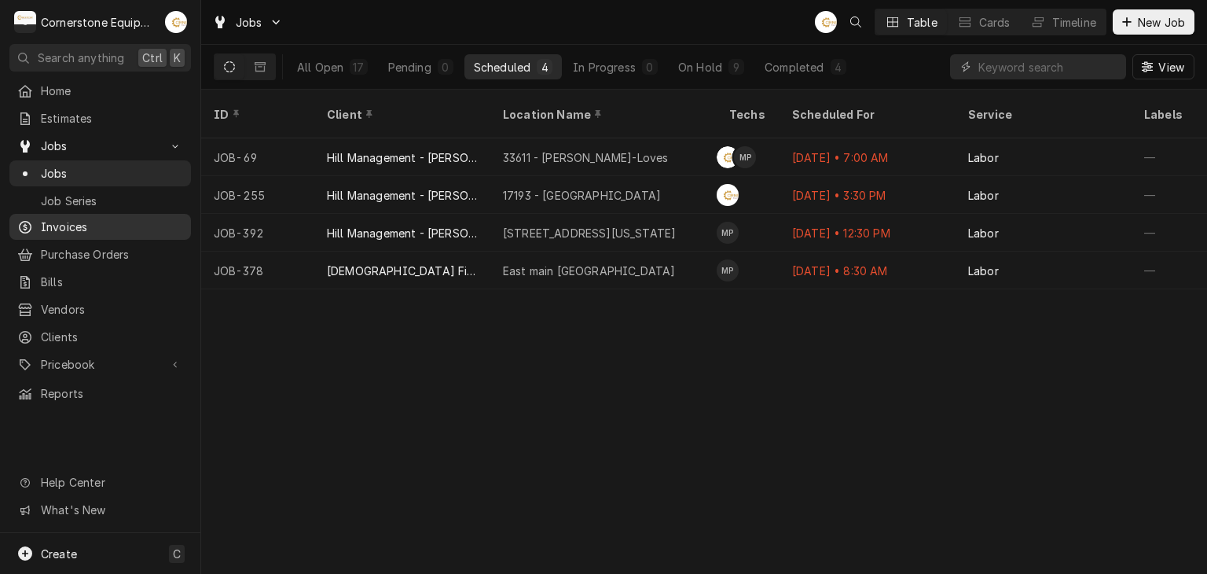
click at [66, 230] on div "Invoices" at bounding box center [100, 227] width 175 height 20
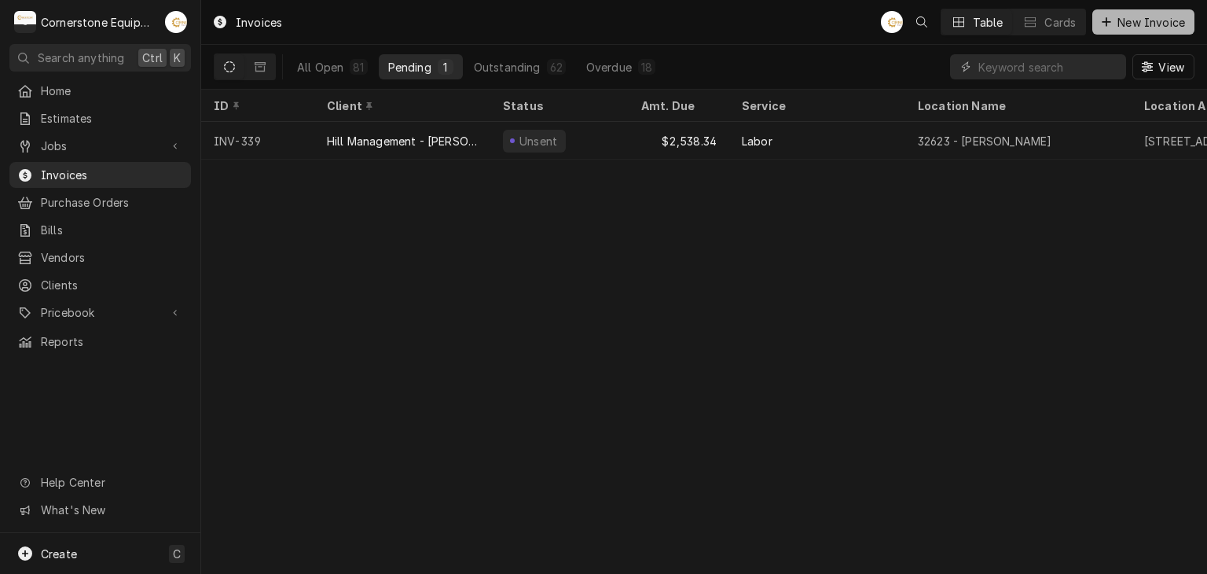
click at [1153, 10] on button "New Invoice" at bounding box center [1143, 21] width 102 height 25
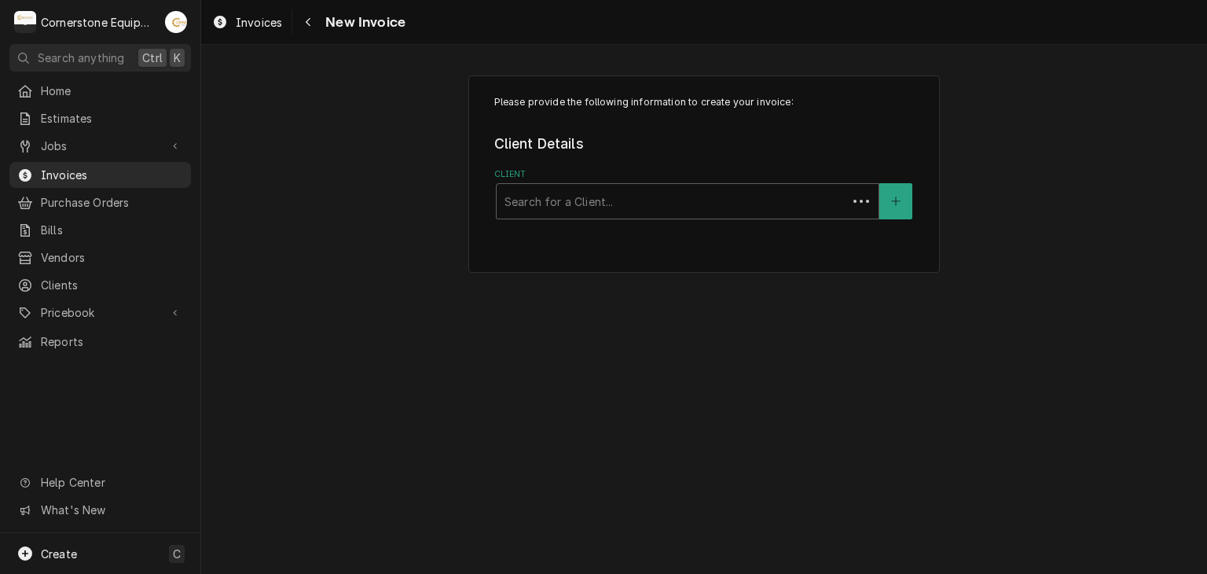
click at [750, 220] on div "Please provide the following information to create your invoice: Client Details…" at bounding box center [703, 173] width 471 height 197
click at [747, 194] on div "Client" at bounding box center [687, 201] width 366 height 28
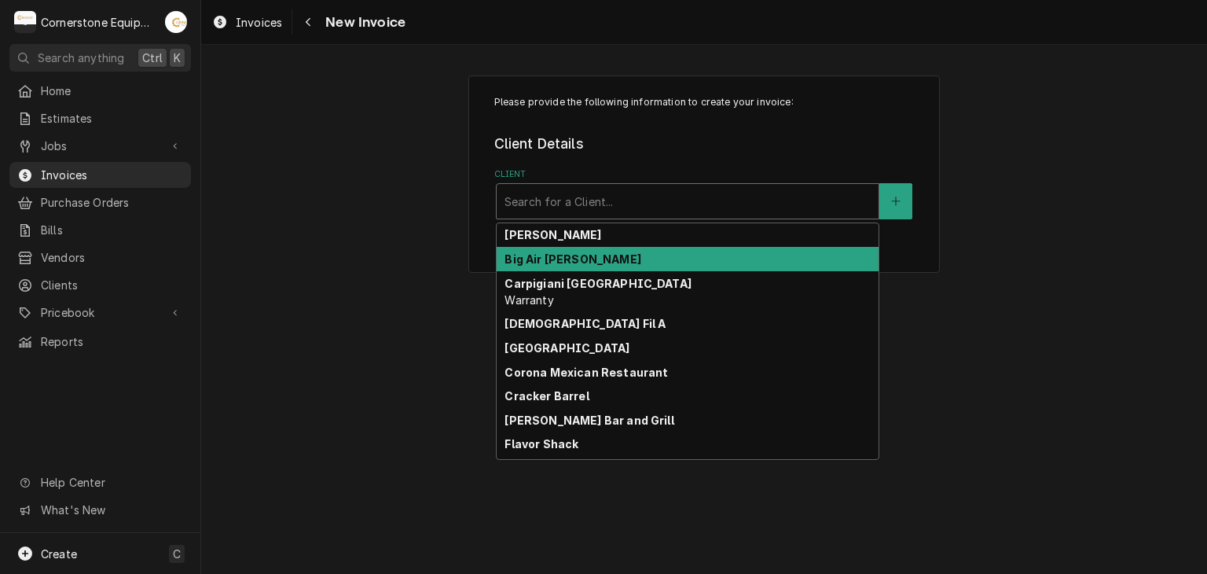
click at [652, 257] on div "Big Air Anderson" at bounding box center [688, 259] width 382 height 24
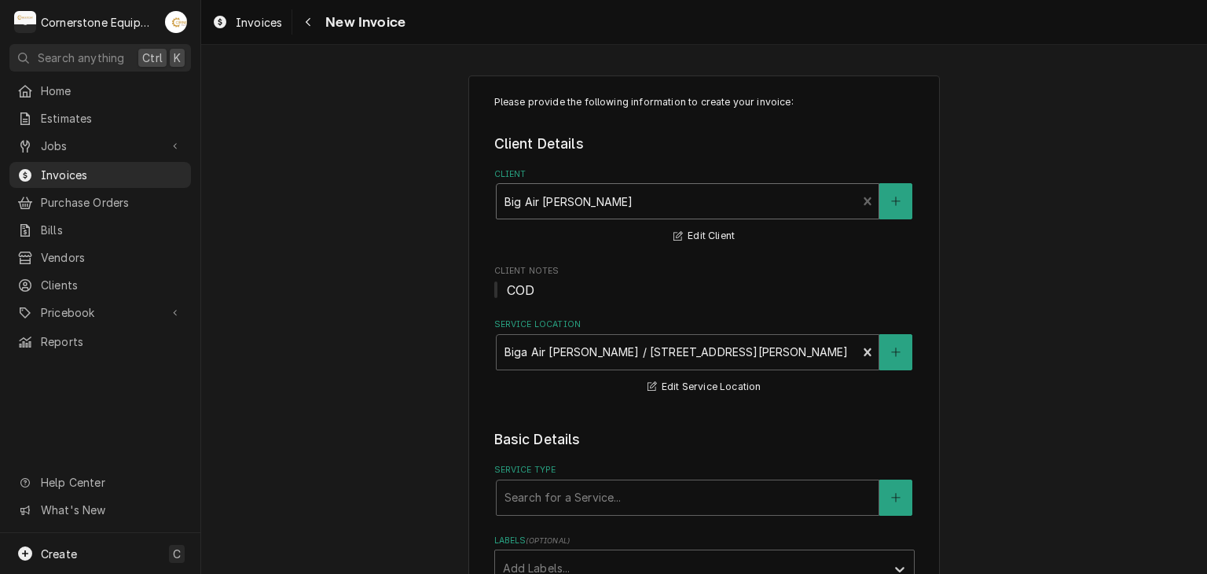
scroll to position [314, 0]
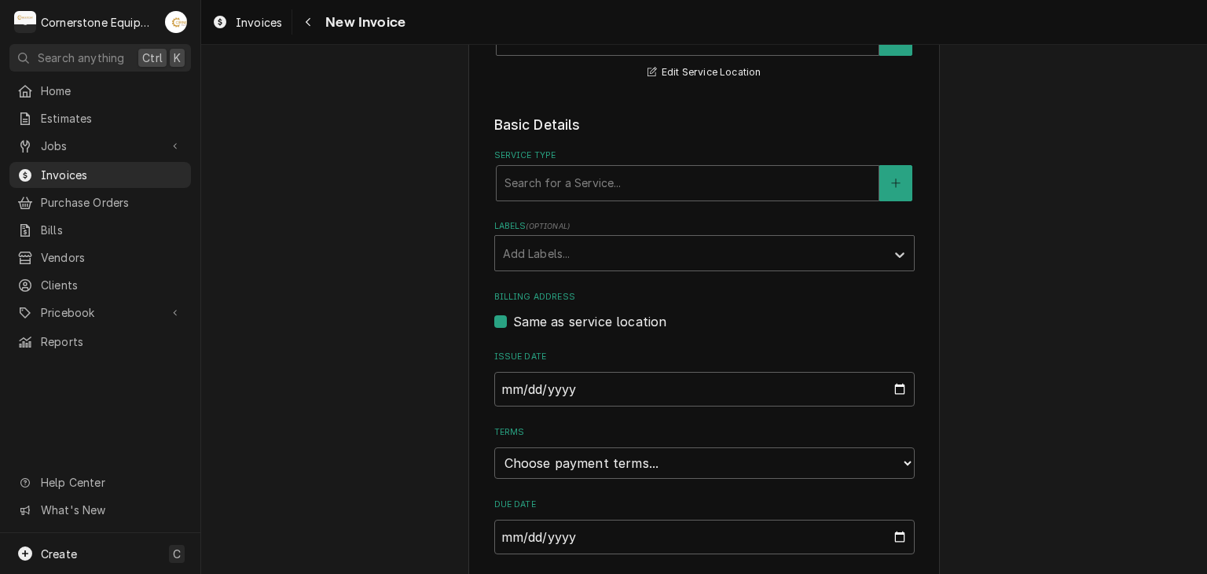
click at [588, 156] on label "Service Type" at bounding box center [704, 155] width 420 height 13
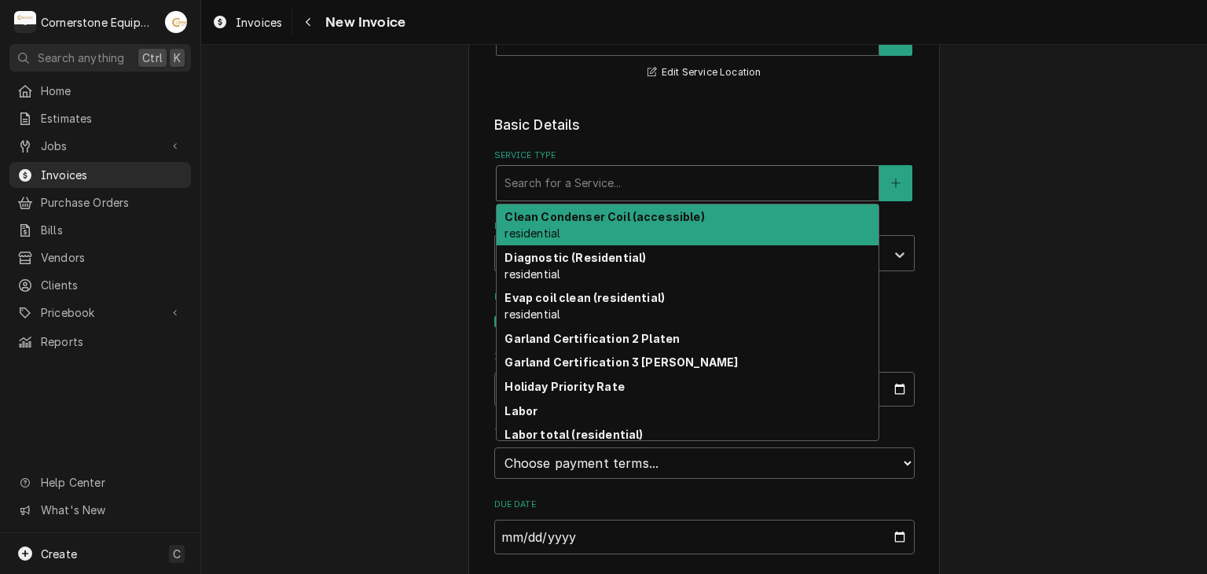
click at [583, 189] on div "Service Type" at bounding box center [687, 183] width 366 height 28
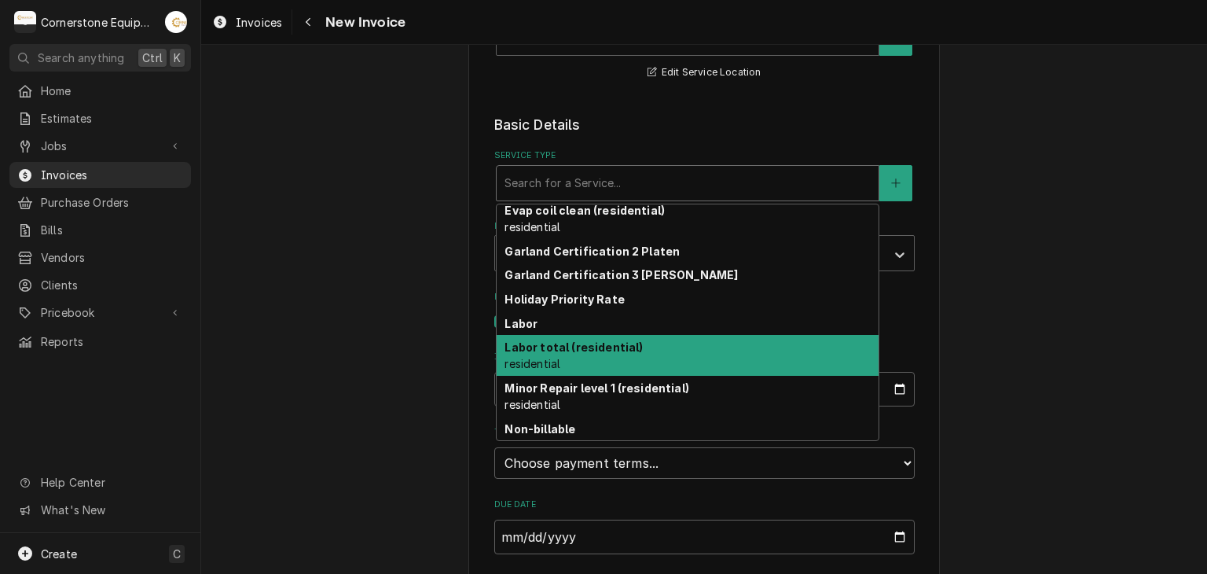
scroll to position [135, 0]
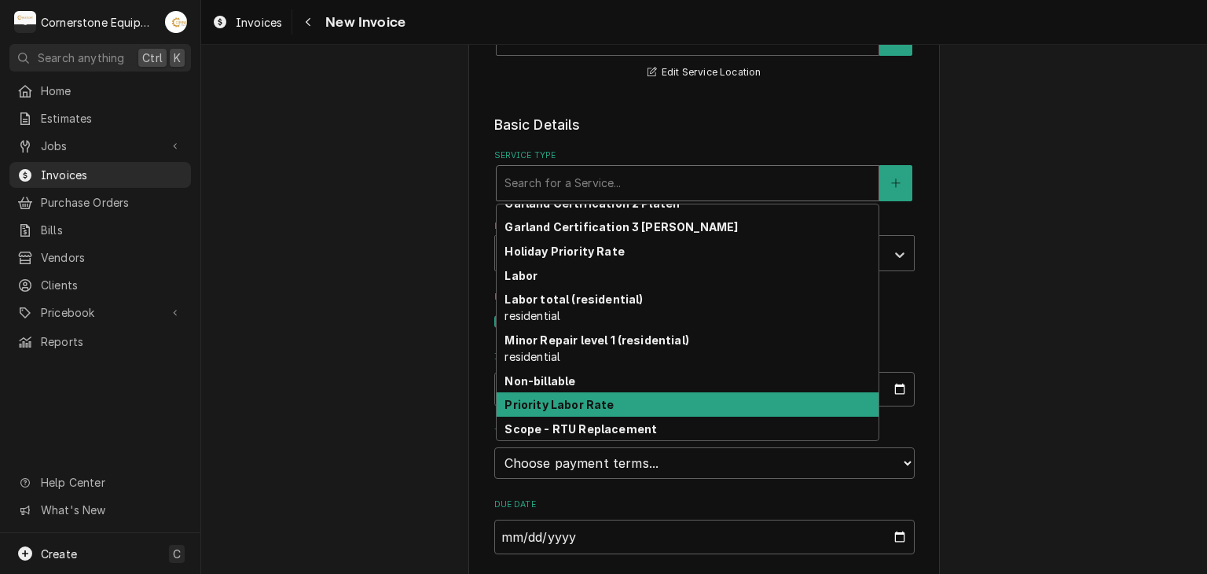
click at [591, 405] on strong "Priority Labor Rate" at bounding box center [558, 404] width 109 height 13
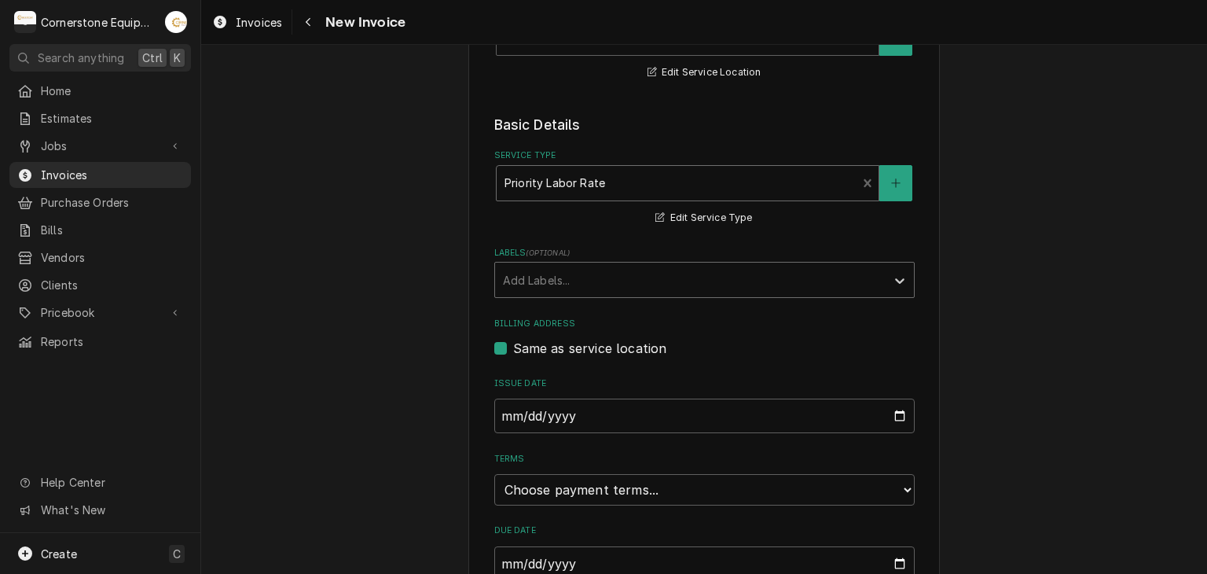
click at [605, 289] on div "Labels" at bounding box center [690, 280] width 375 height 28
drag, startPoint x: 569, startPoint y: 397, endPoint x: 575, endPoint y: 414, distance: 18.4
click at [569, 398] on input "2025-09-07" at bounding box center [704, 415] width 420 height 35
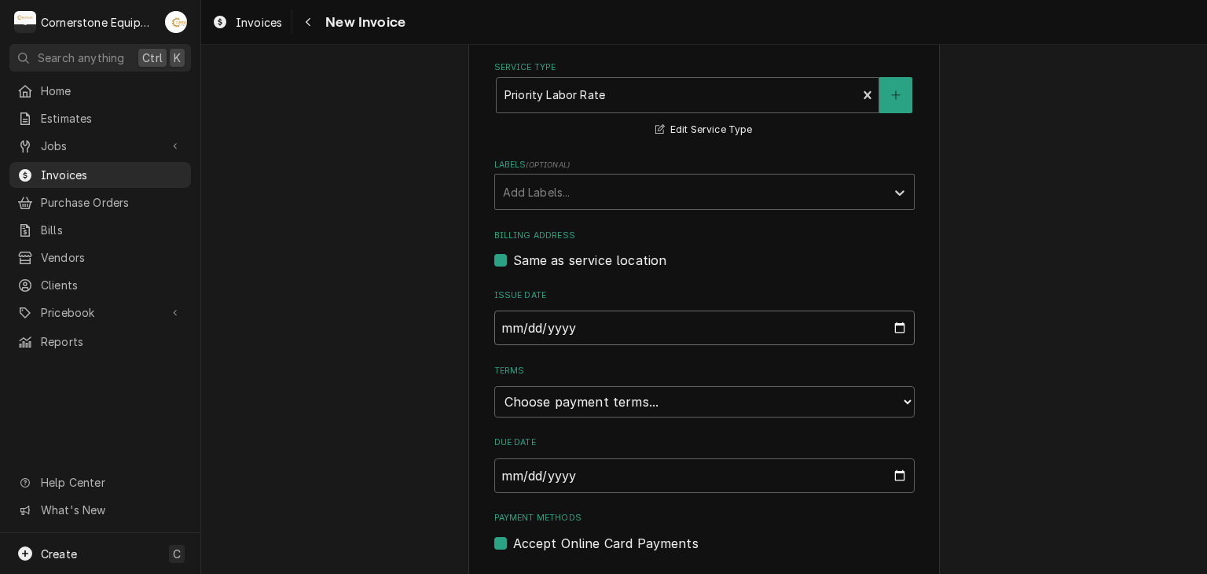
scroll to position [445, 0]
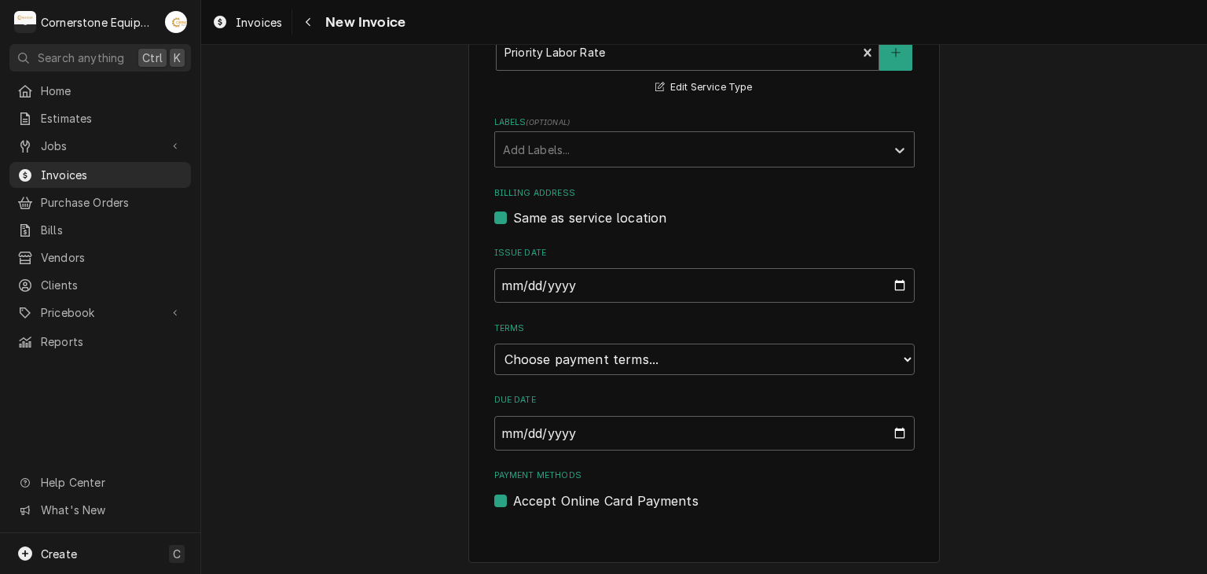
click at [561, 339] on div "Terms Choose payment terms... Same Day Net 7 Net 14 Net 21 Net 30 Net 45 Net 60…" at bounding box center [704, 348] width 420 height 53
click at [559, 360] on select "Choose payment terms... Same Day Net 7 Net 14 Net 21 Net 30 Net 45 Net 60 Net 90" at bounding box center [704, 358] width 420 height 31
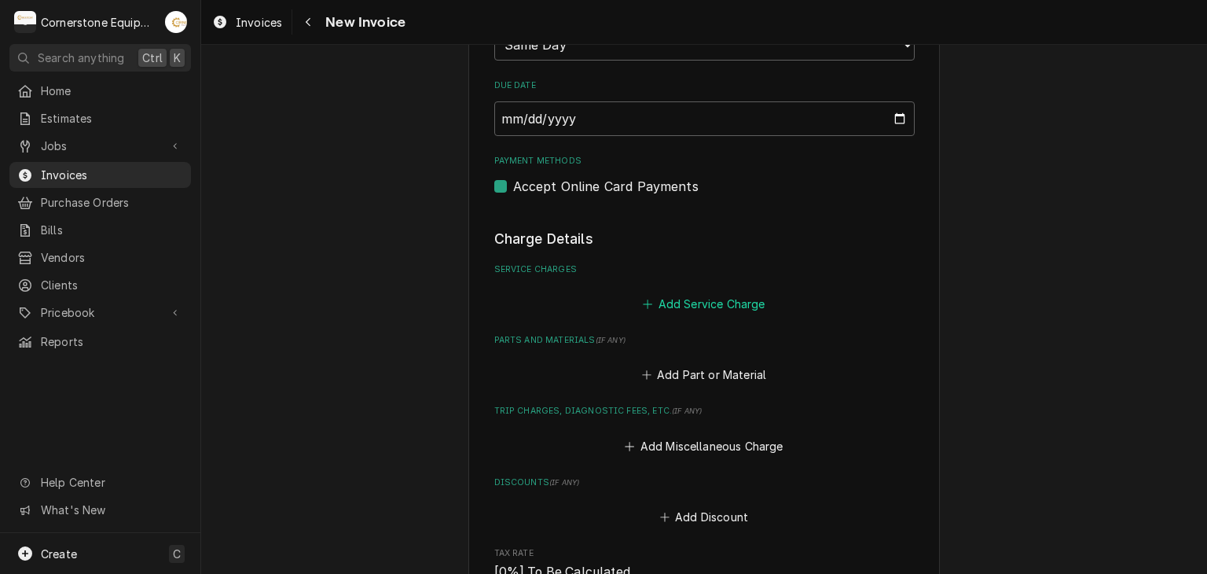
click at [695, 305] on button "Add Service Charge" at bounding box center [703, 303] width 127 height 22
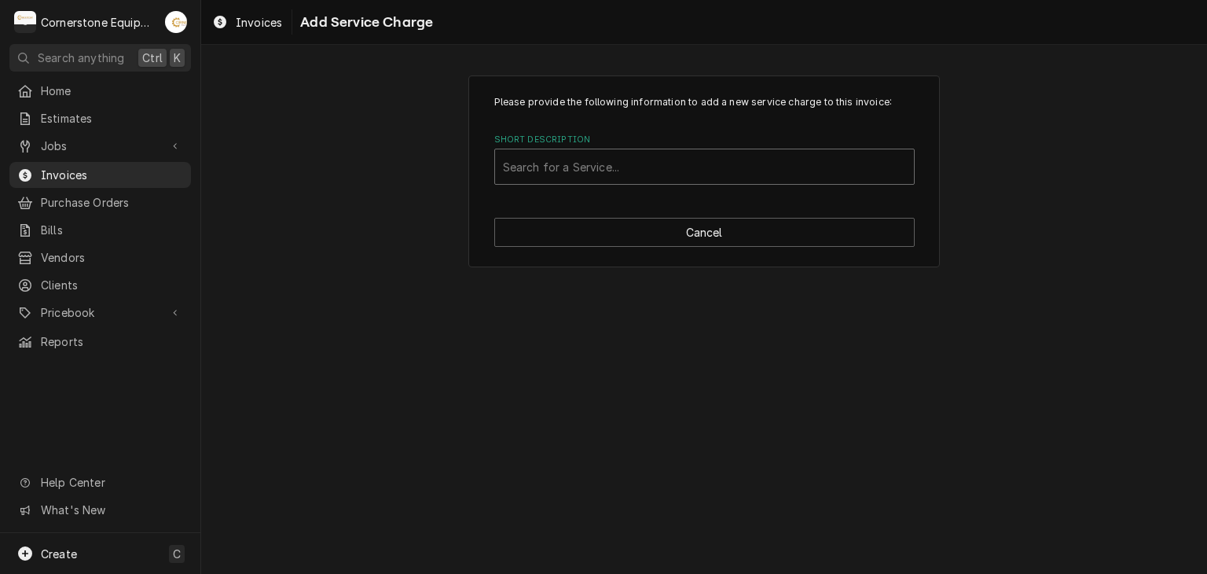
click at [605, 185] on div "Please provide the following information to add a new service charge to this in…" at bounding box center [703, 171] width 471 height 192
click at [603, 167] on div "Short Description" at bounding box center [704, 166] width 403 height 28
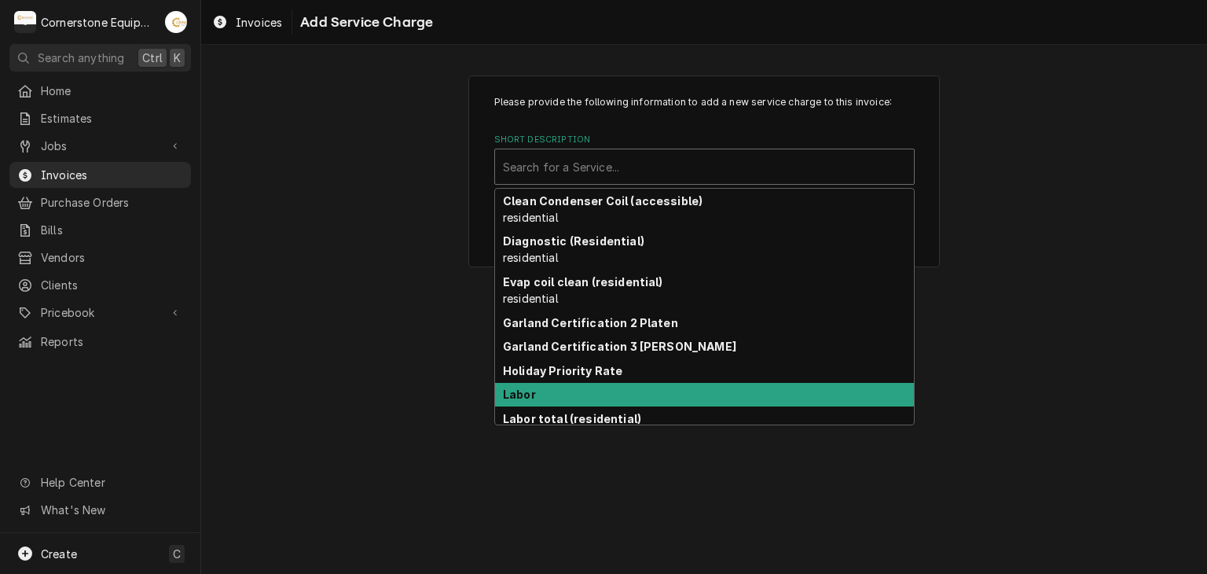
click at [534, 397] on strong "Labor" at bounding box center [519, 393] width 33 height 13
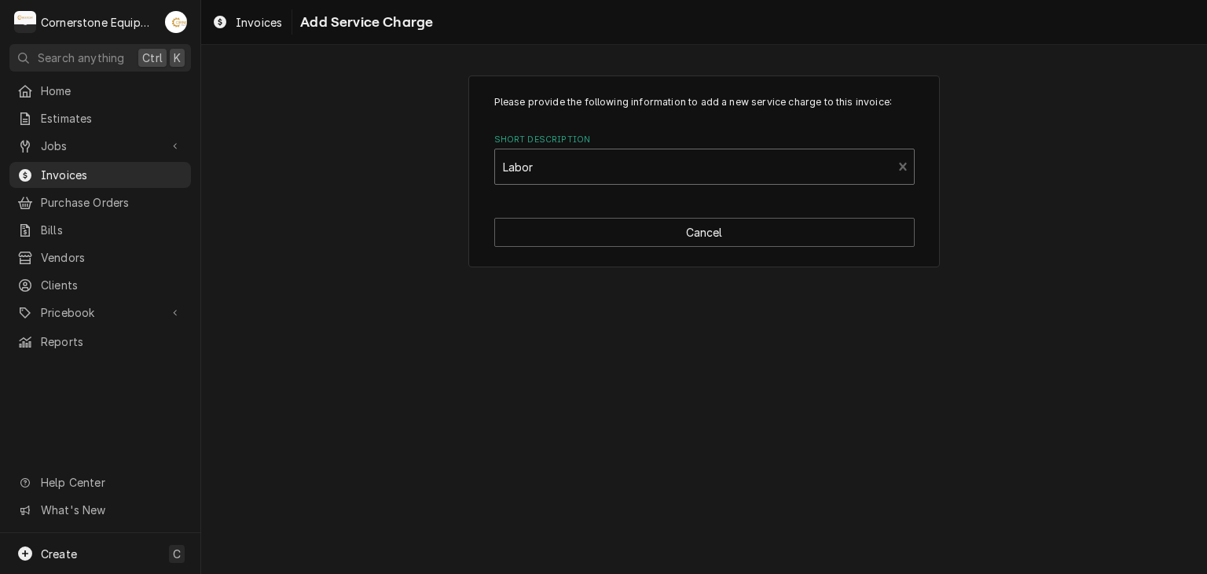
type textarea "x"
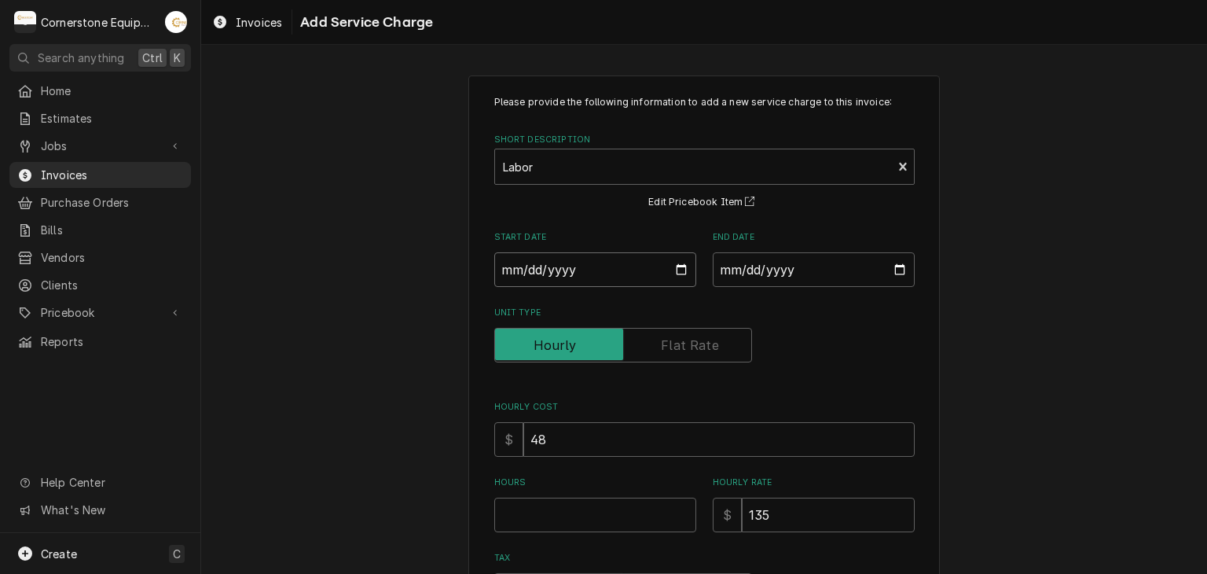
click at [610, 267] on input "Start Date" at bounding box center [595, 269] width 202 height 35
click at [669, 272] on input "Start Date" at bounding box center [595, 269] width 202 height 35
type input "2025-09-05"
type textarea "x"
drag, startPoint x: 713, startPoint y: 281, endPoint x: 742, endPoint y: 273, distance: 29.6
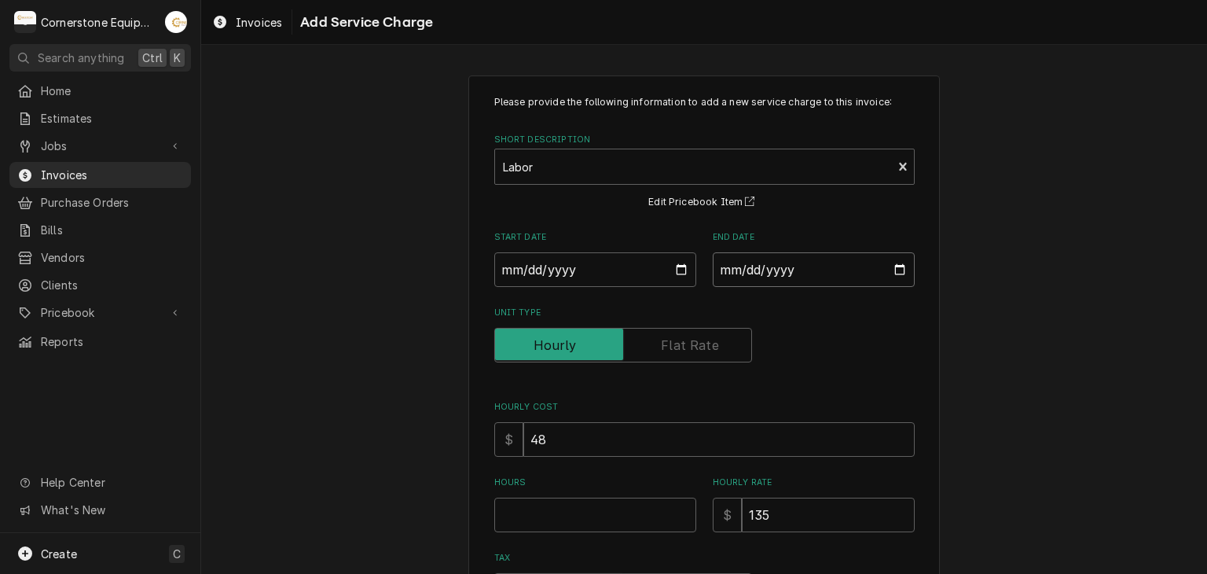
click at [717, 281] on input "End Date" at bounding box center [814, 269] width 202 height 35
click at [843, 262] on input "End Date" at bounding box center [814, 269] width 202 height 35
click at [867, 259] on input "End Date" at bounding box center [814, 269] width 202 height 35
click at [915, 281] on div "Please provide the following information to add a new service charge to this in…" at bounding box center [703, 438] width 471 height 726
click at [896, 270] on input "End Date" at bounding box center [814, 269] width 202 height 35
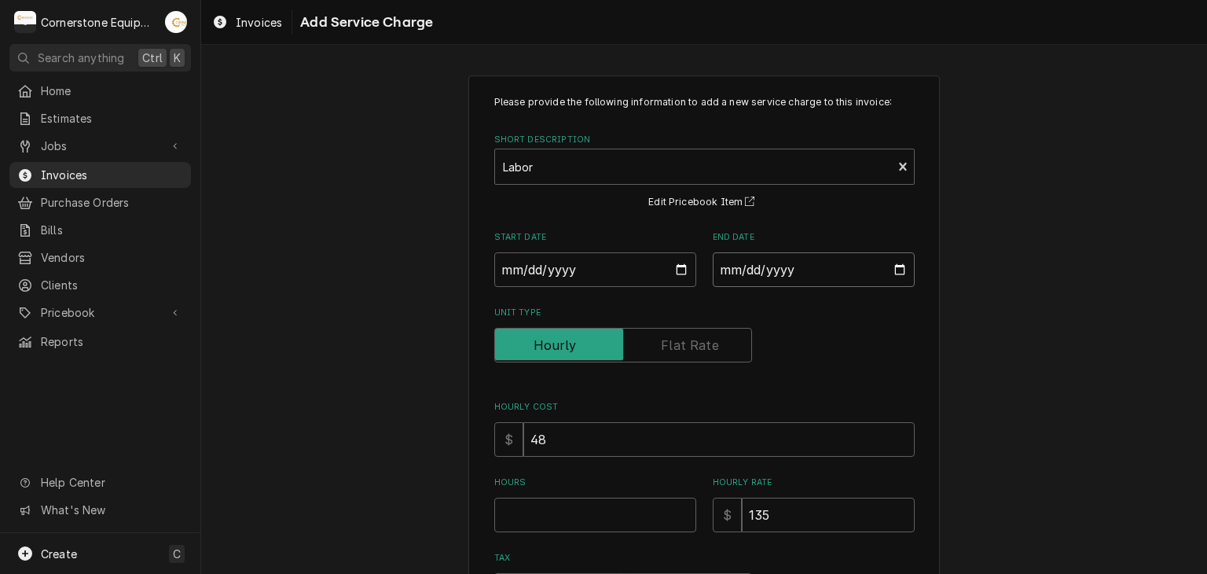
type input "2025-09-07"
type textarea "x"
drag, startPoint x: 814, startPoint y: 252, endPoint x: 867, endPoint y: 262, distance: 54.3
click at [823, 252] on input "2025-09-07" at bounding box center [814, 269] width 202 height 35
click at [896, 269] on input "2025-09-07" at bounding box center [814, 269] width 202 height 35
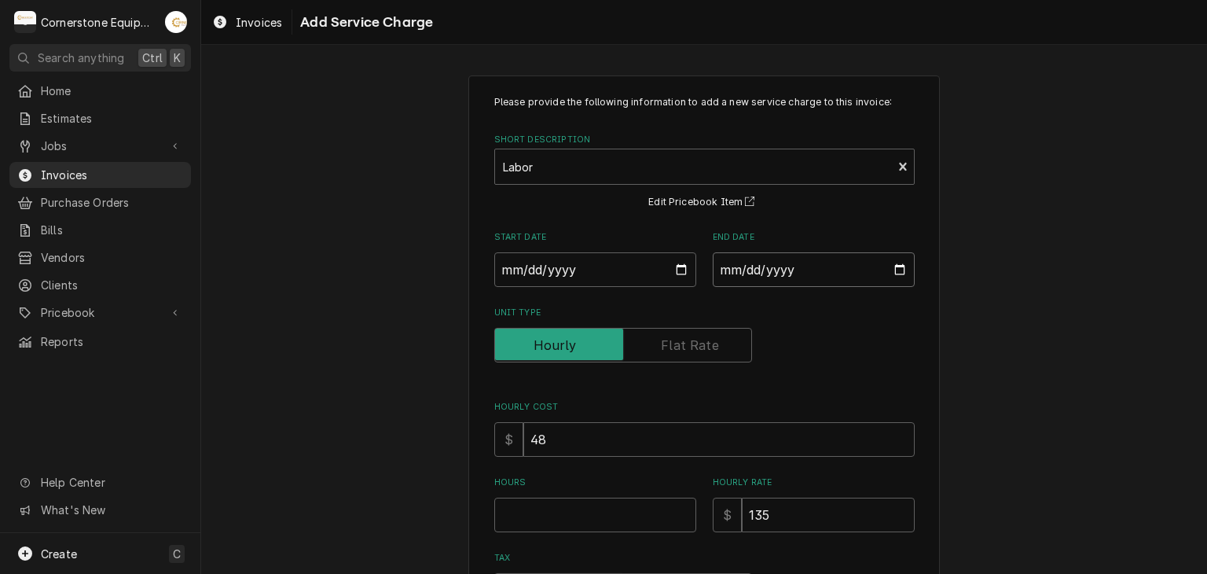
type input "2025-09-05"
click at [598, 527] on input "Hours" at bounding box center [595, 514] width 202 height 35
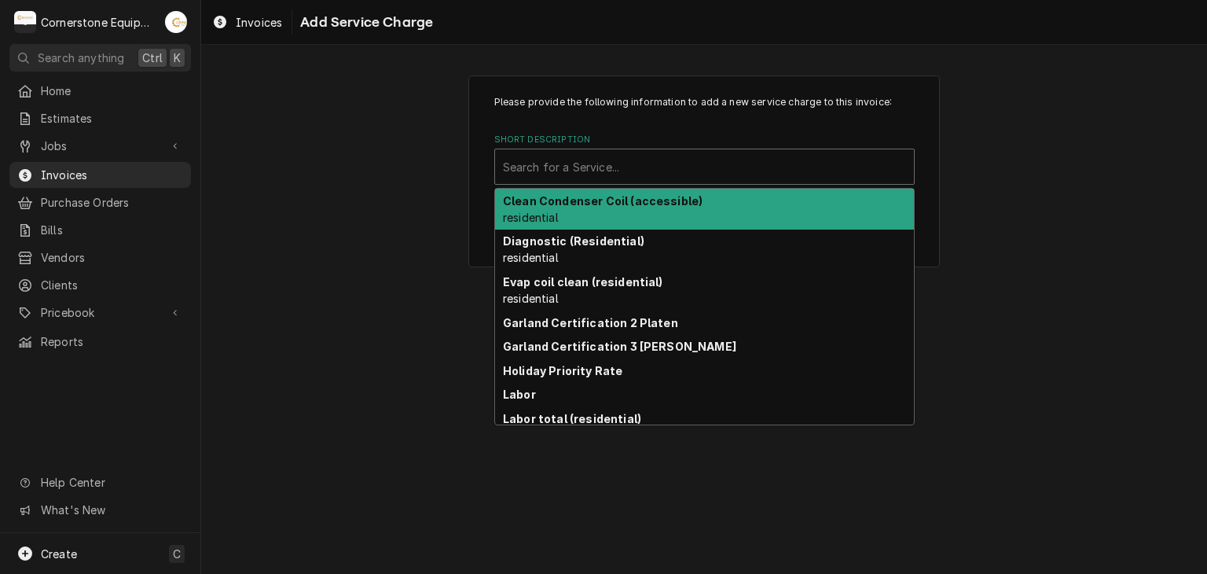
click at [622, 175] on div "Short Description" at bounding box center [704, 166] width 403 height 28
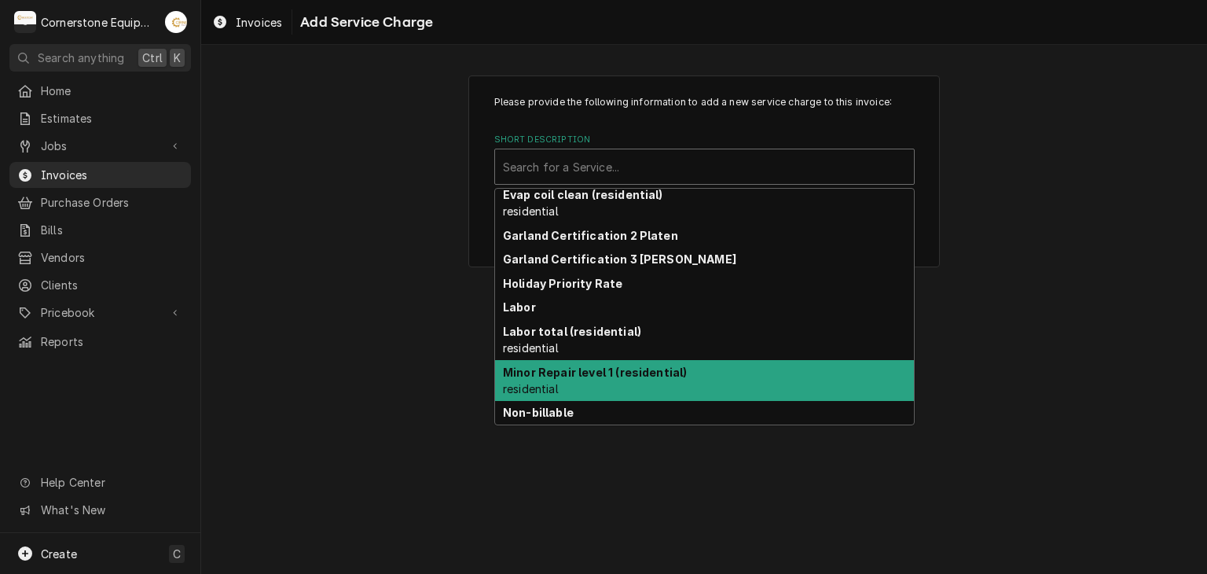
scroll to position [135, 0]
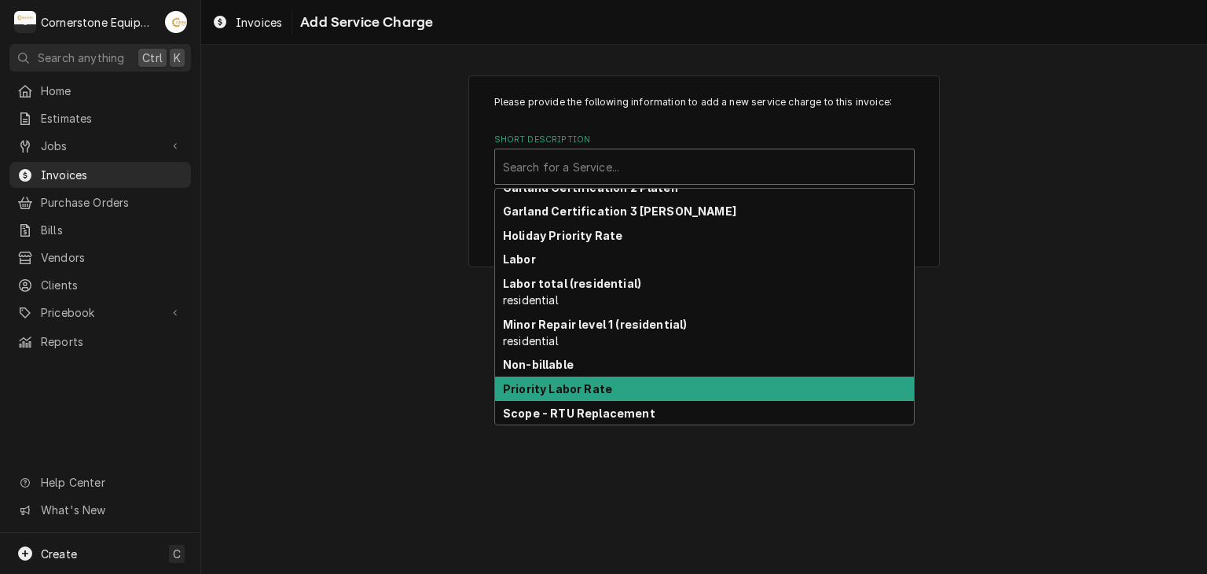
click at [570, 391] on strong "Priority Labor Rate" at bounding box center [557, 388] width 109 height 13
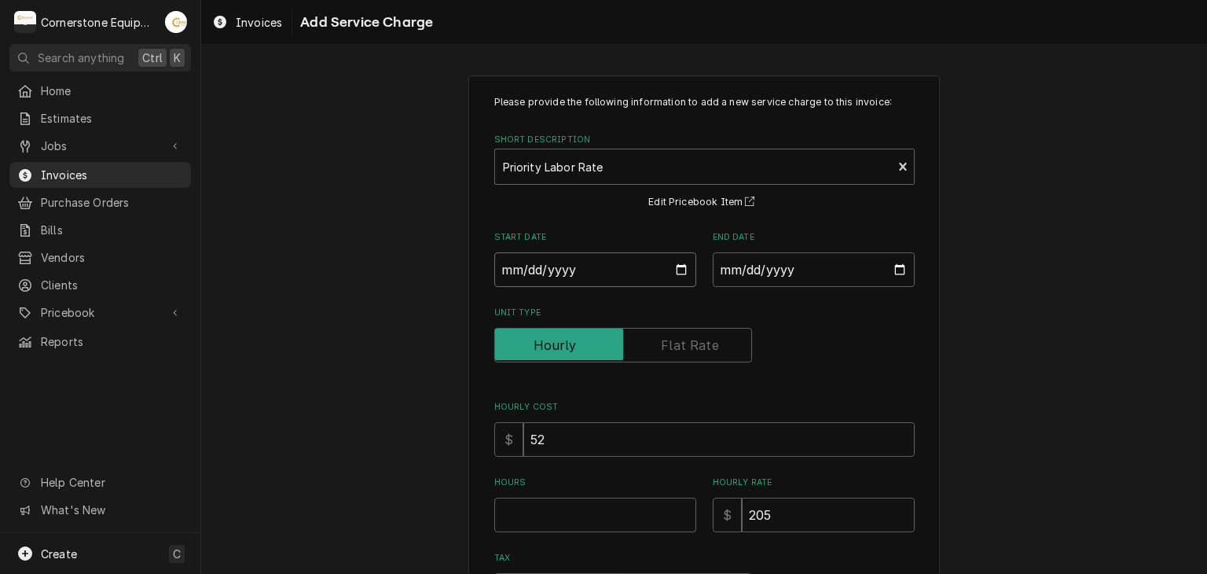
click at [673, 271] on input "2025-09-05" at bounding box center [595, 269] width 202 height 35
click at [779, 300] on div "Please provide the following information to add a new service charge to this in…" at bounding box center [704, 407] width 420 height 624
click at [625, 503] on input "Hours" at bounding box center [595, 514] width 202 height 35
type textarea "x"
type input "1"
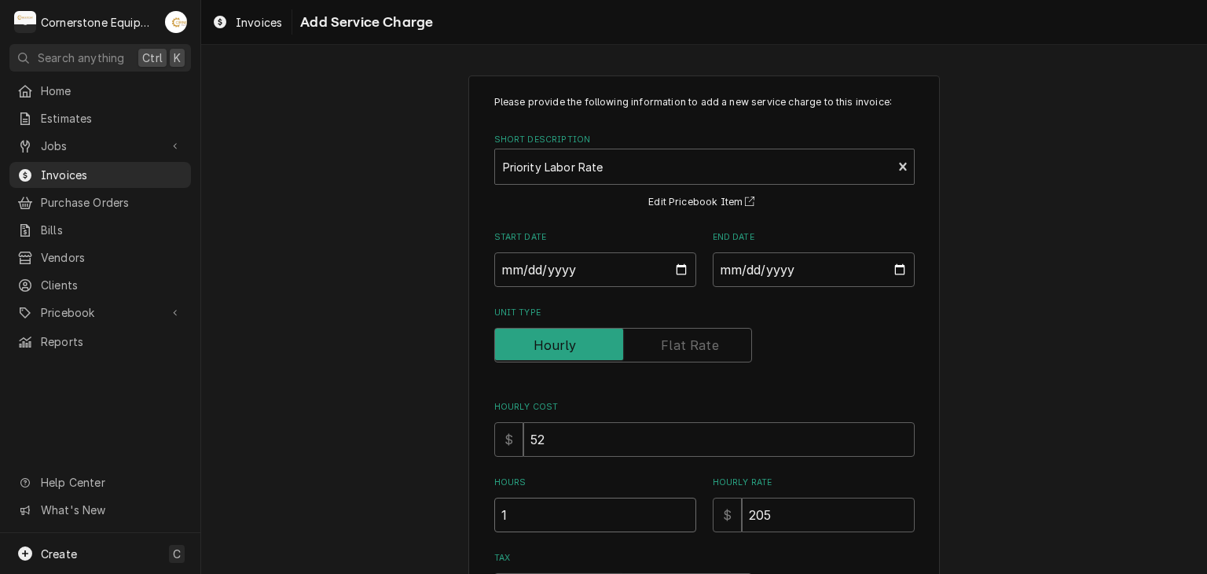
type textarea "x"
type input "1.5"
click at [392, 358] on div "Please provide the following information to add a new service charge to this in…" at bounding box center [704, 438] width 1006 height 754
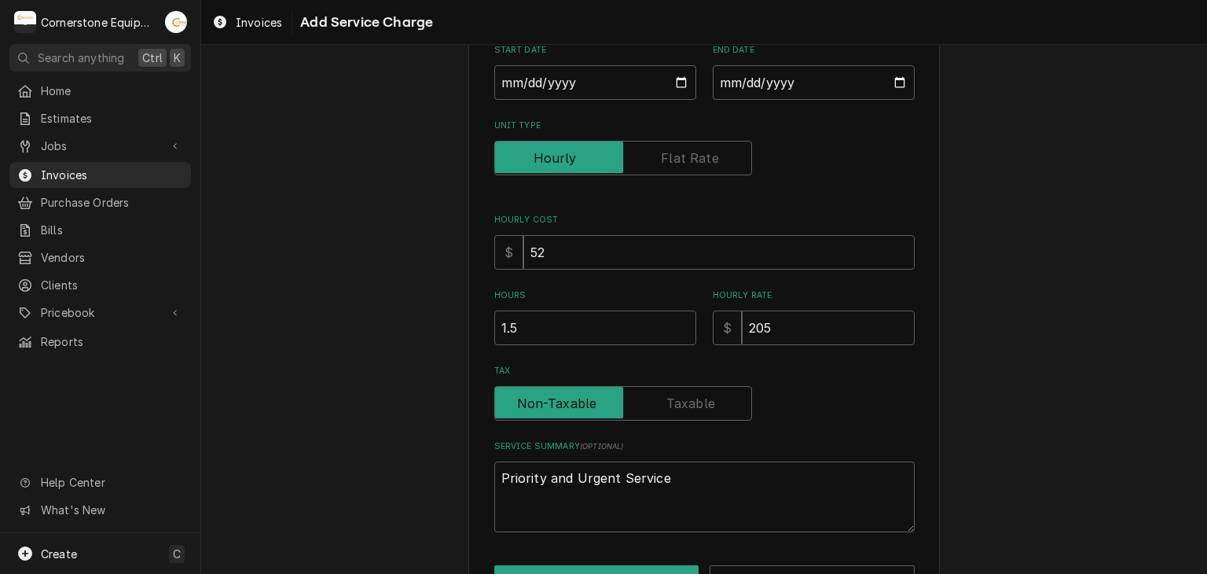
scroll to position [240, 0]
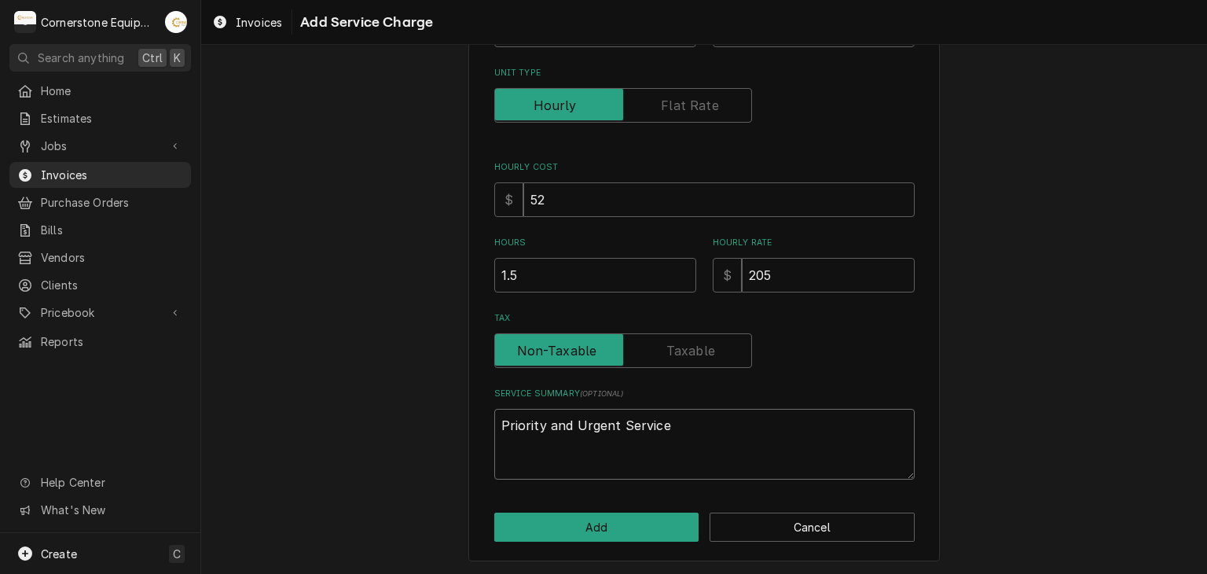
click at [680, 443] on textarea "Priority and Urgent Service" at bounding box center [704, 444] width 420 height 71
type textarea "x"
type textarea "Priority and Urgent Service"
click at [636, 434] on textarea "Priority and Urgent Service" at bounding box center [704, 444] width 420 height 71
click at [494, 428] on textarea "Priority and Urgent Service" at bounding box center [704, 444] width 420 height 71
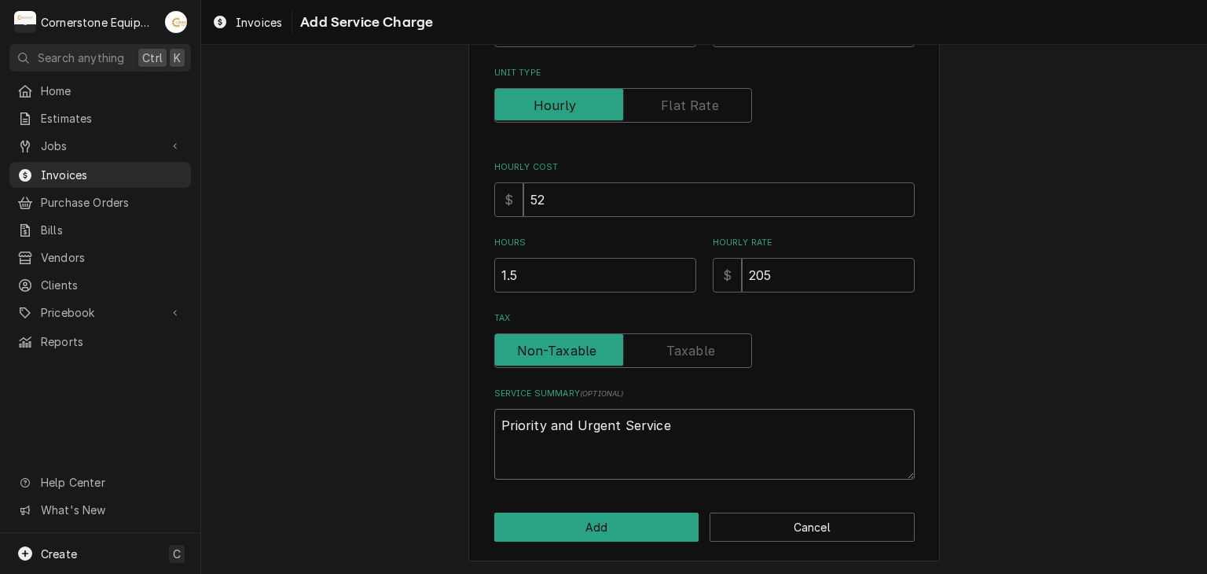
click at [530, 424] on textarea "Priority and Urgent Service" at bounding box center [704, 444] width 420 height 71
click at [521, 455] on textarea "Priority and Urgent Service" at bounding box center [704, 444] width 420 height 71
type textarea "x"
type textarea "Priority and Urgent Service q"
type textarea "x"
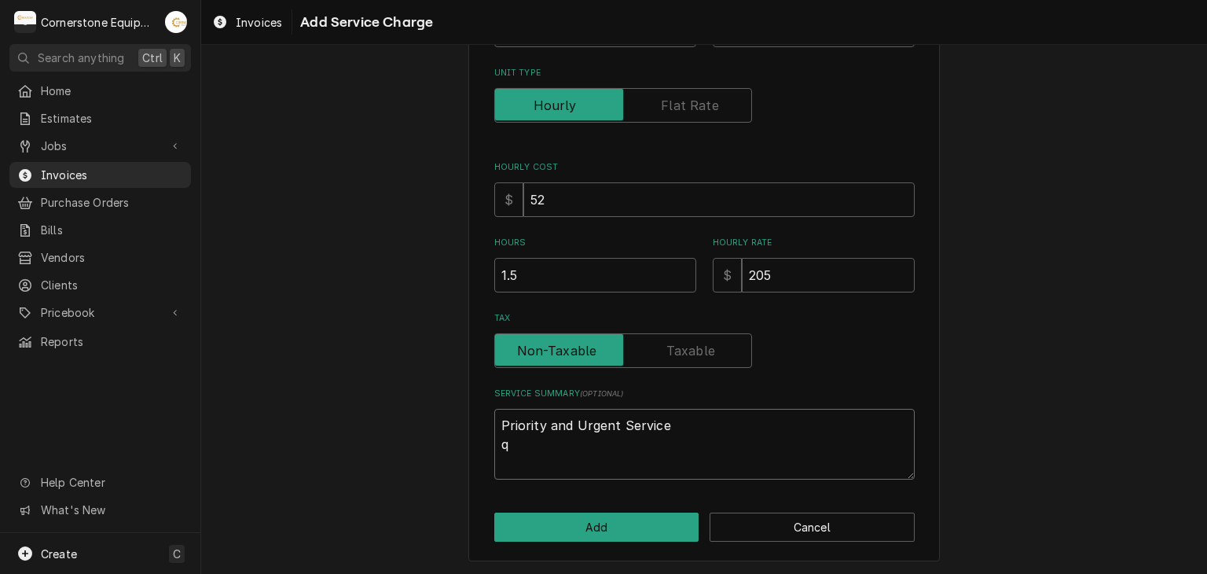
type textarea "Priority and Urgent Service"
type textarea "x"
type textarea "Priority and Urgent Service 9"
type textarea "x"
type textarea "Priority and Urgent Service 9/"
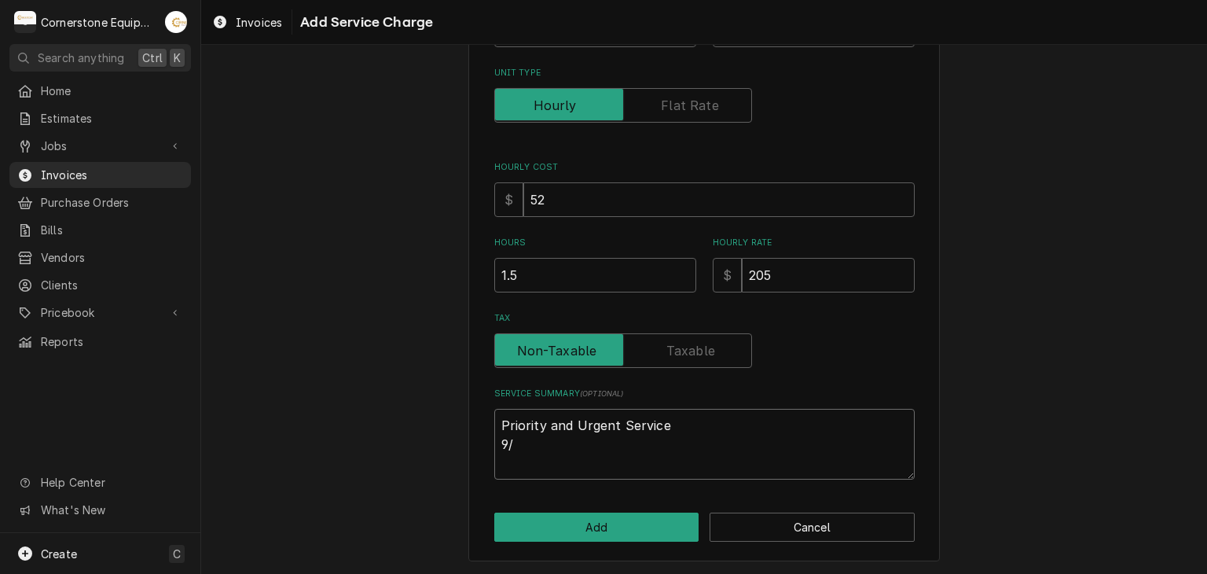
type textarea "x"
type textarea "Priority and Urgent Service 9/7"
type textarea "x"
type textarea "Priority and Urgent Service 9/7/"
type textarea "x"
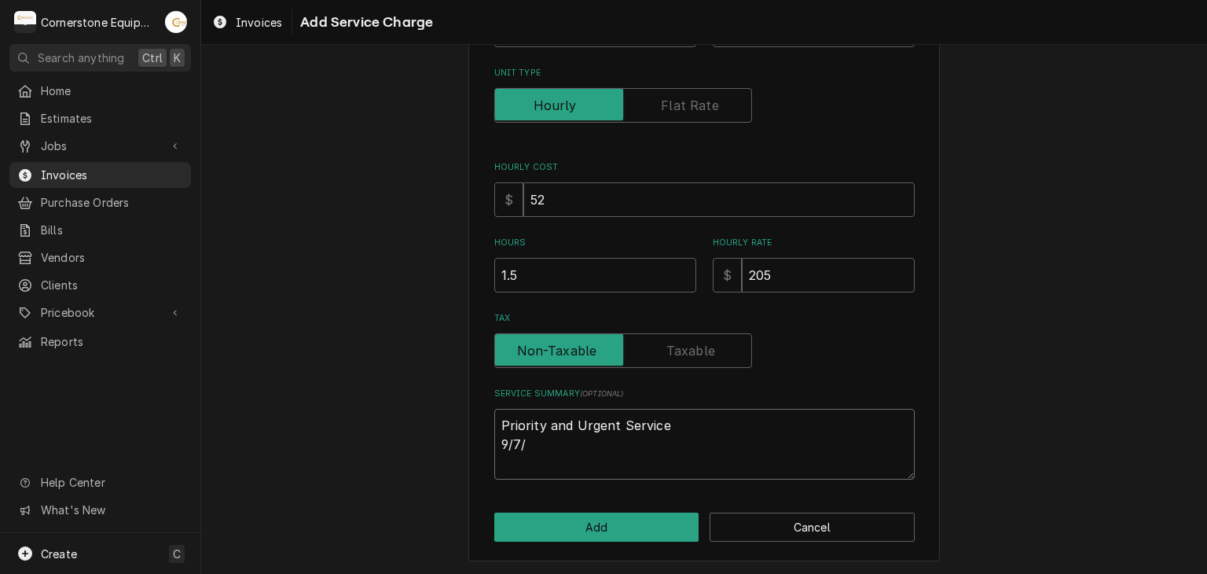
type textarea "Priority and Urgent Service 9/7/2"
type textarea "x"
type textarea "Priority and Urgent Service 9/7/20"
type textarea "x"
type textarea "Priority and Urgent Service 9/7/202"
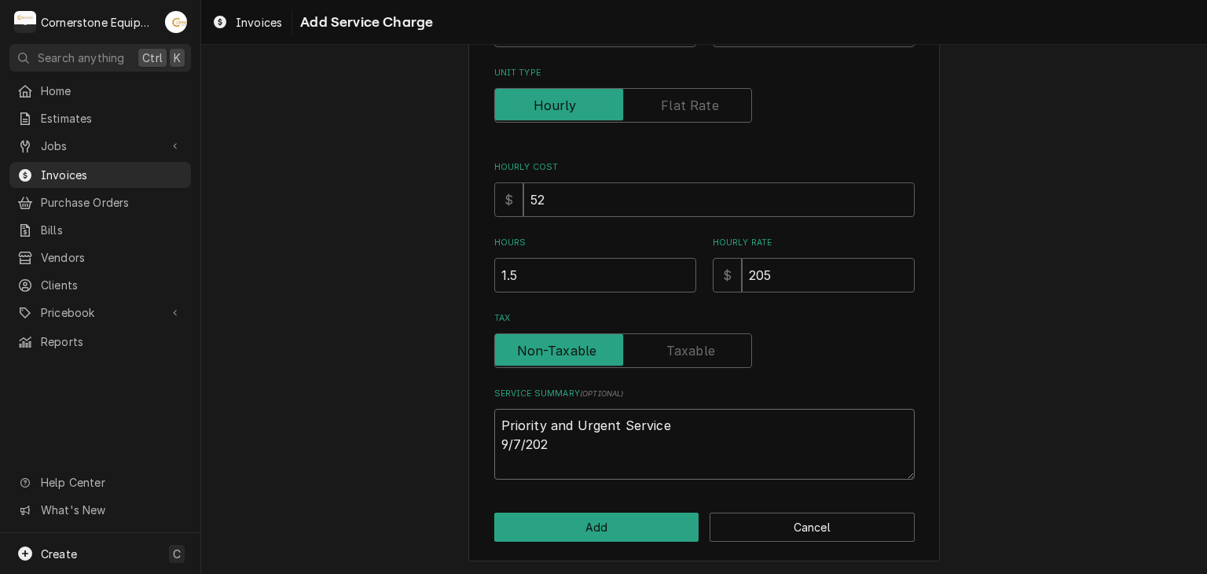
type textarea "x"
type textarea "Priority and Urgent Service 9/7/2025"
type textarea "x"
type textarea "Priority and Urgent Service 9/7/202"
type textarea "x"
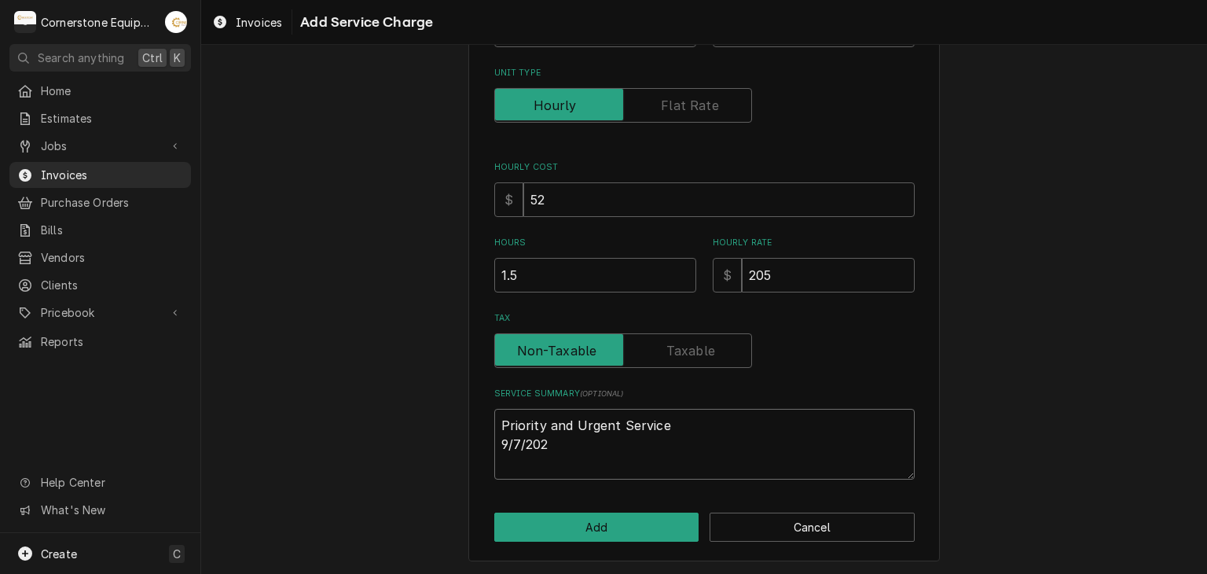
type textarea "Priority and Urgent Service 9/7/20"
type textarea "x"
type textarea "Priority and Urgent Service 9/7/2"
type textarea "x"
type textarea "Priority and Urgent Service 9/7/25"
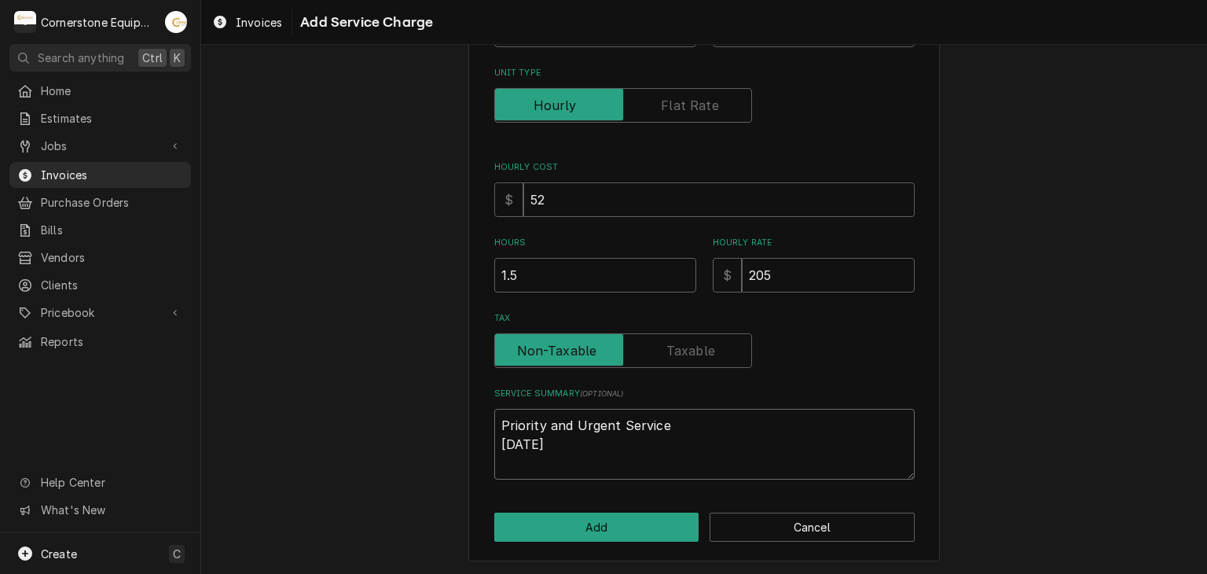
type textarea "x"
type textarea "Priority and Urgent Service 9/7/25"
type textarea "x"
type textarea "Priority and Urgent Service 9/7/25 S"
type textarea "x"
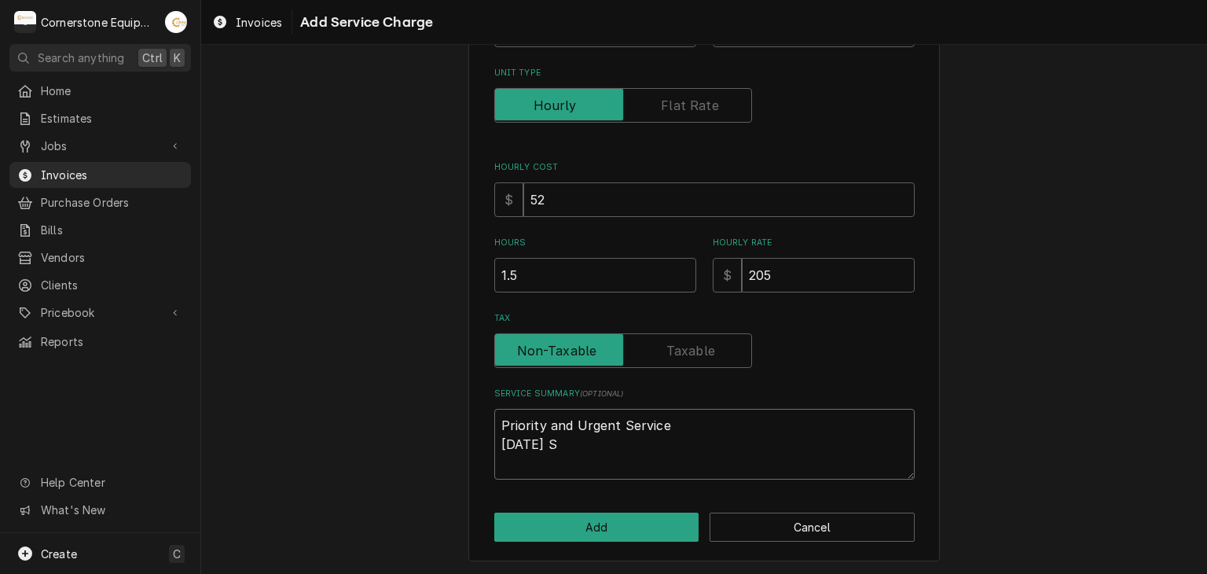
type textarea "Priority and Urgent Service 9/7/25"
type textarea "x"
type textarea "Priority and Urgent Service 9/7/25 A"
type textarea "x"
type textarea "Priority and Urgent Service 9/7/25 AS"
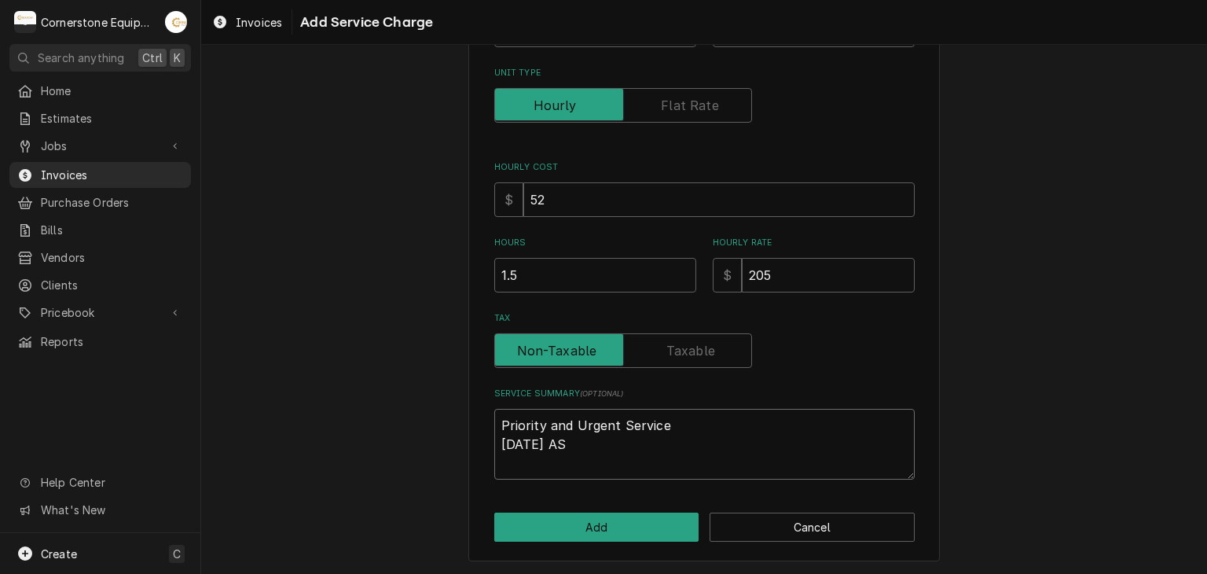
type textarea "x"
type textarea "Priority and Urgent Service 9/7/25 ASB"
type textarea "x"
type textarea "Priority and Urgent Service 9/7/25 ASB"
type textarea "x"
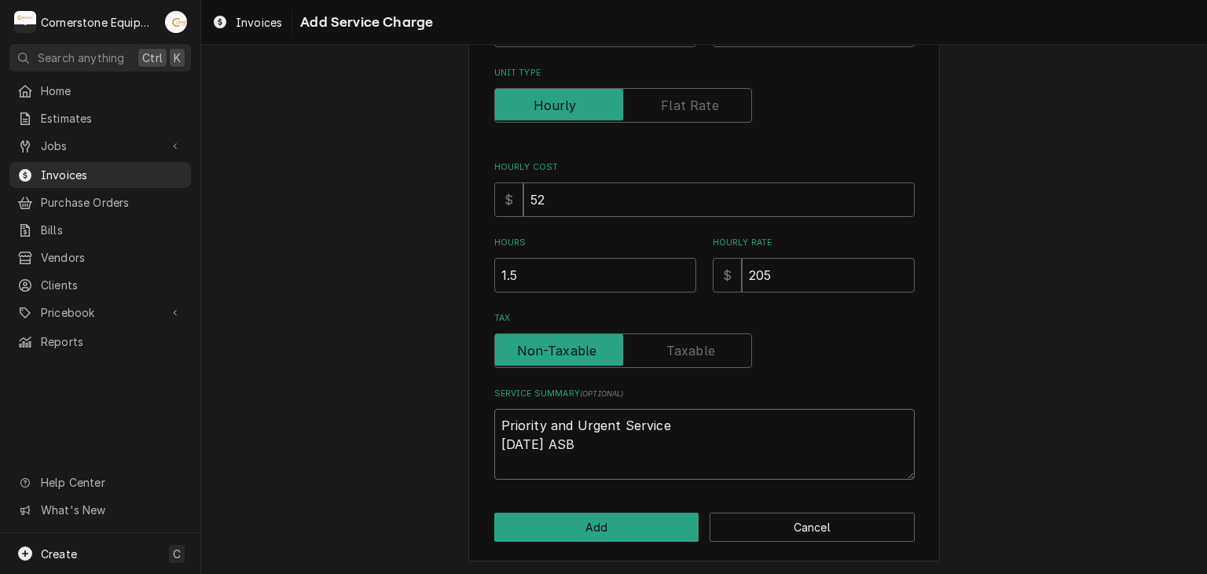
type textarea "Priority and Urgent Service 9/7/25 ASB -"
type textarea "x"
type textarea "Priority and Urgent Service 9/7/25 ASB -"
paste textarea "Upon arrival, found that the top oven was powered on but not heating. The set t…"
type textarea "x"
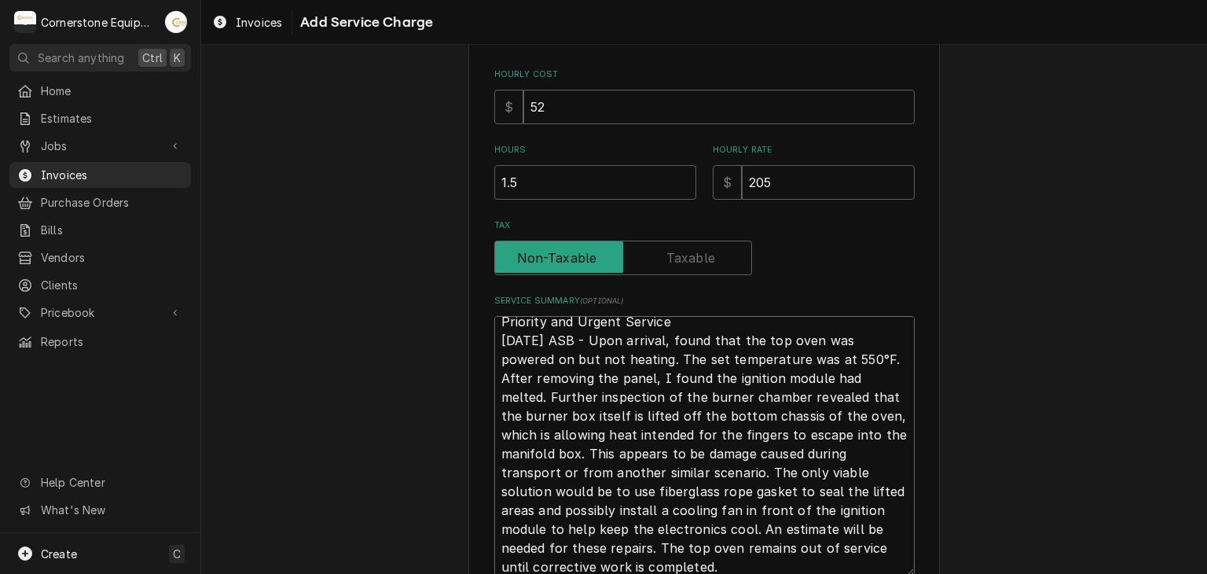
scroll to position [19, 0]
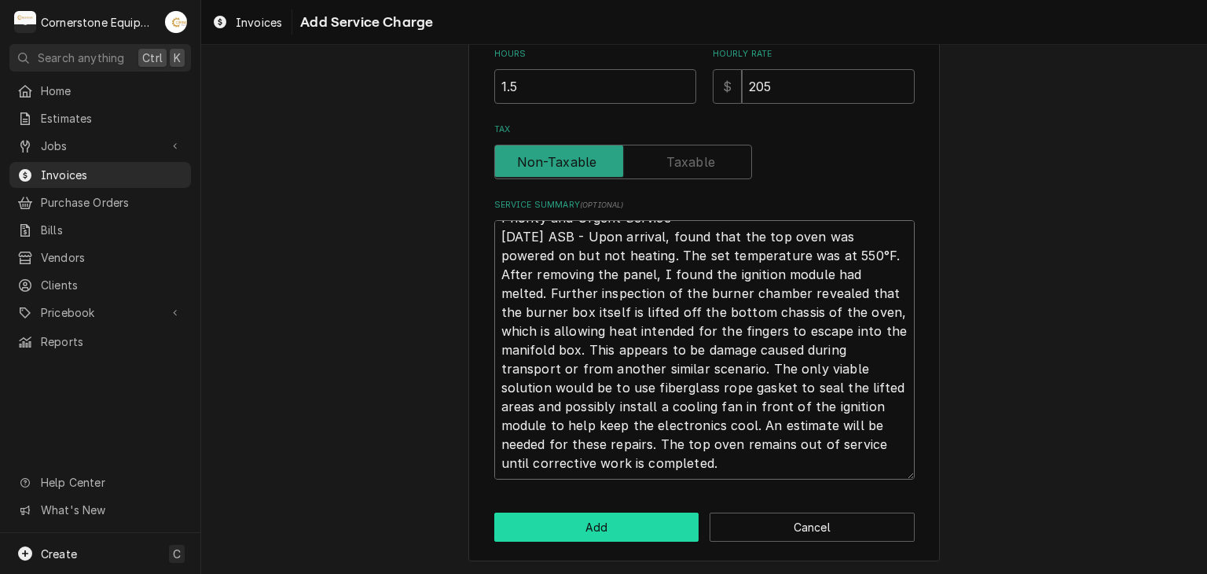
type textarea "Priority and Urgent Service 9/7/25 ASB - Upon arrival, found that the top oven …"
click at [517, 535] on button "Add" at bounding box center [596, 526] width 205 height 29
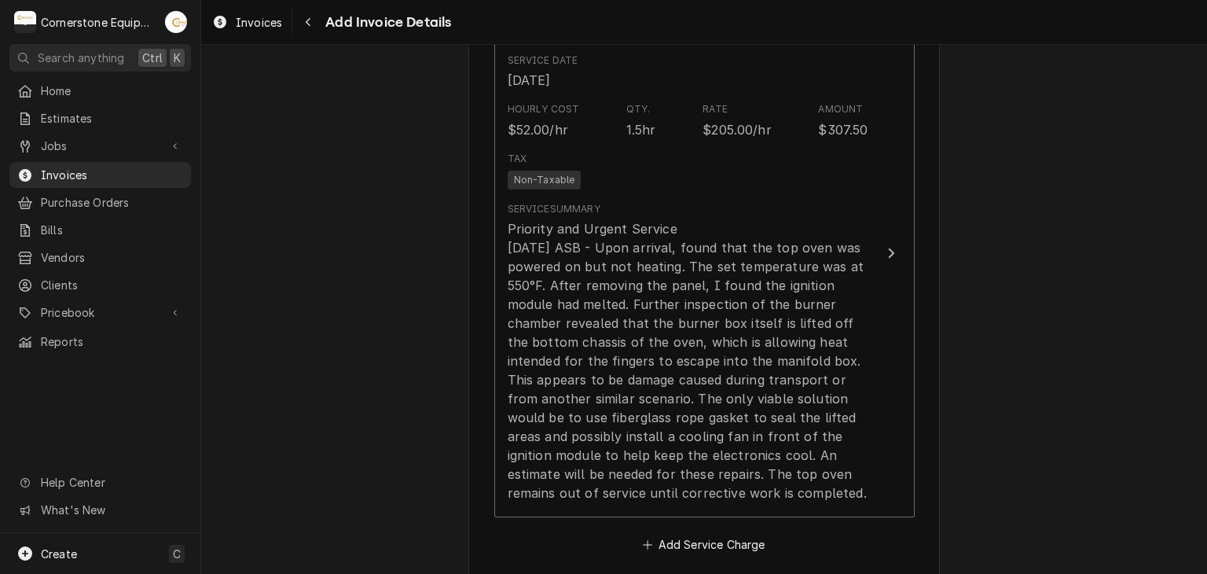
scroll to position [1368, 0]
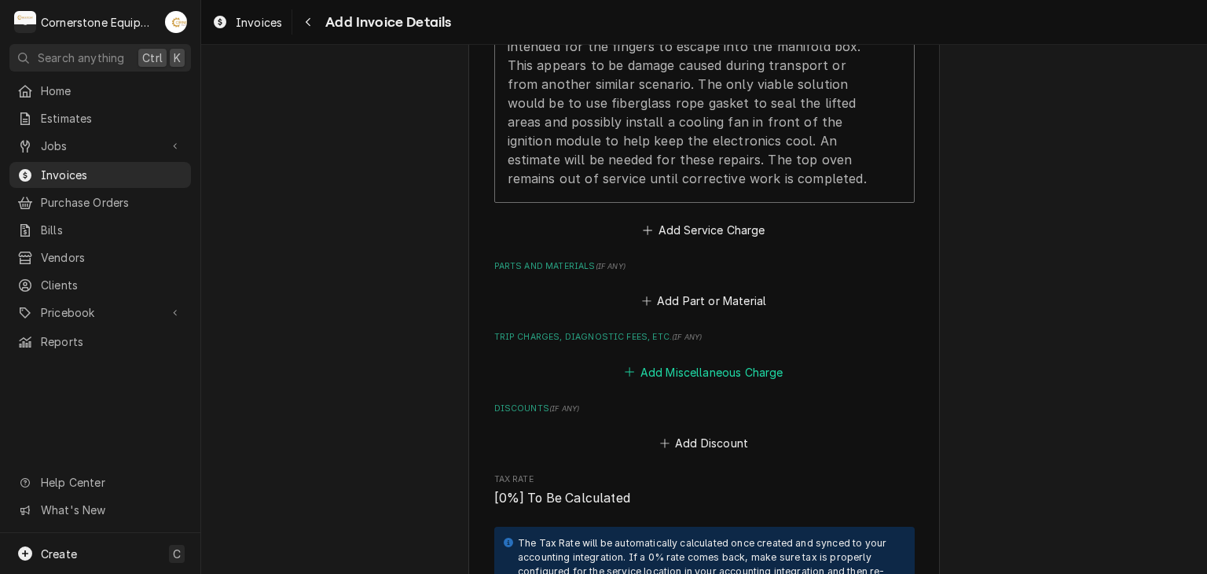
click at [735, 369] on button "Add Miscellaneous Charge" at bounding box center [703, 372] width 163 height 22
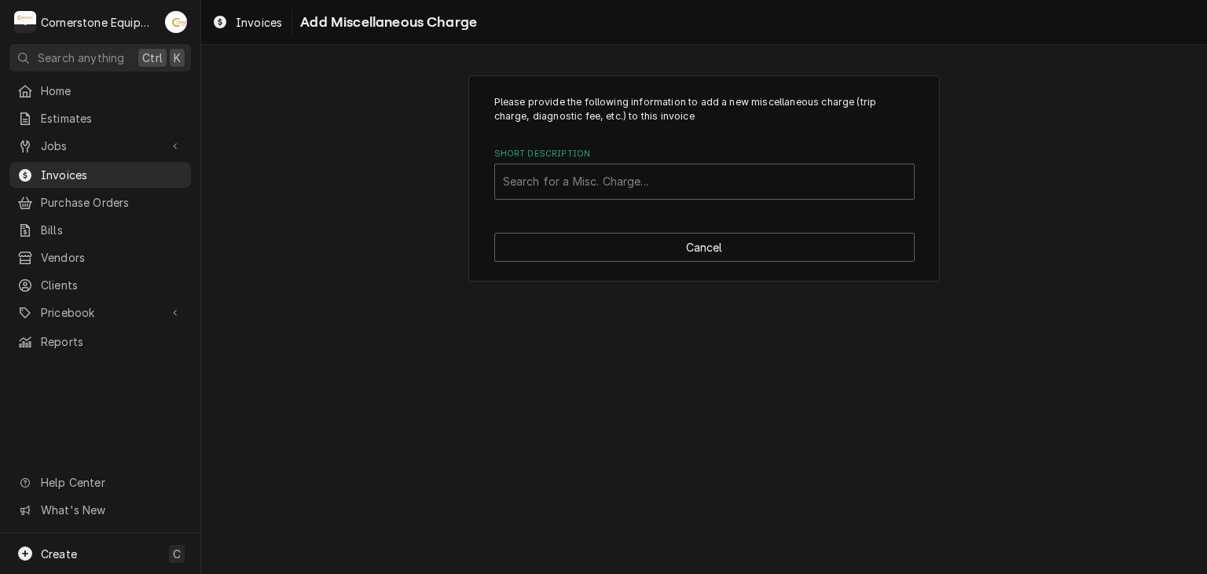
click at [605, 159] on label "Short Description" at bounding box center [704, 154] width 420 height 13
click at [587, 185] on div "Short Description" at bounding box center [704, 181] width 403 height 28
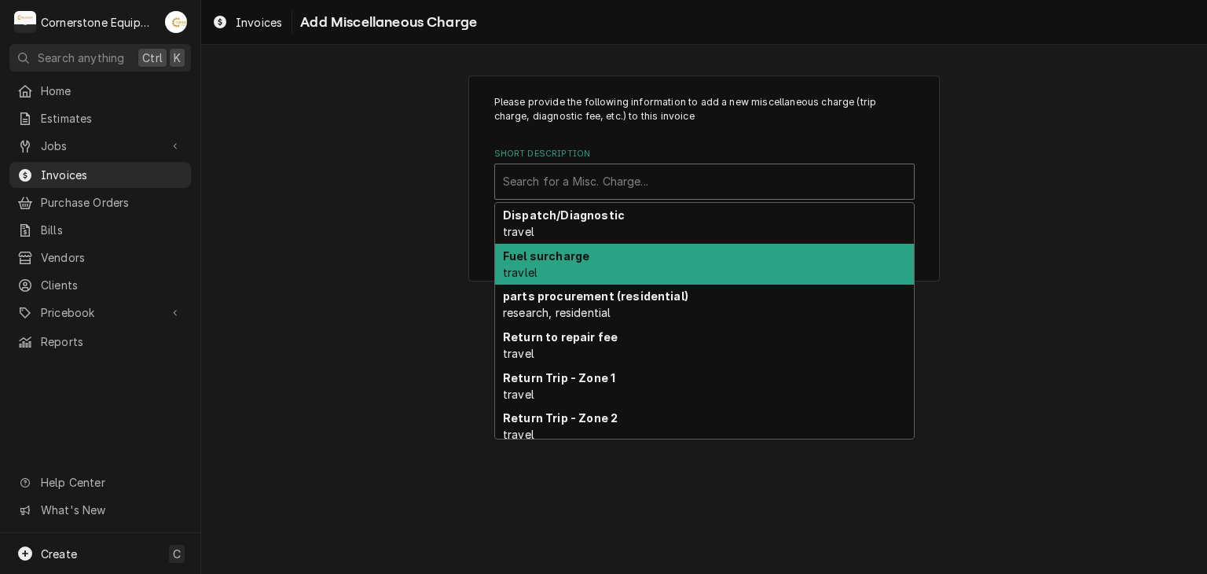
click at [566, 246] on div "Fuel surcharge travlel" at bounding box center [704, 264] width 419 height 41
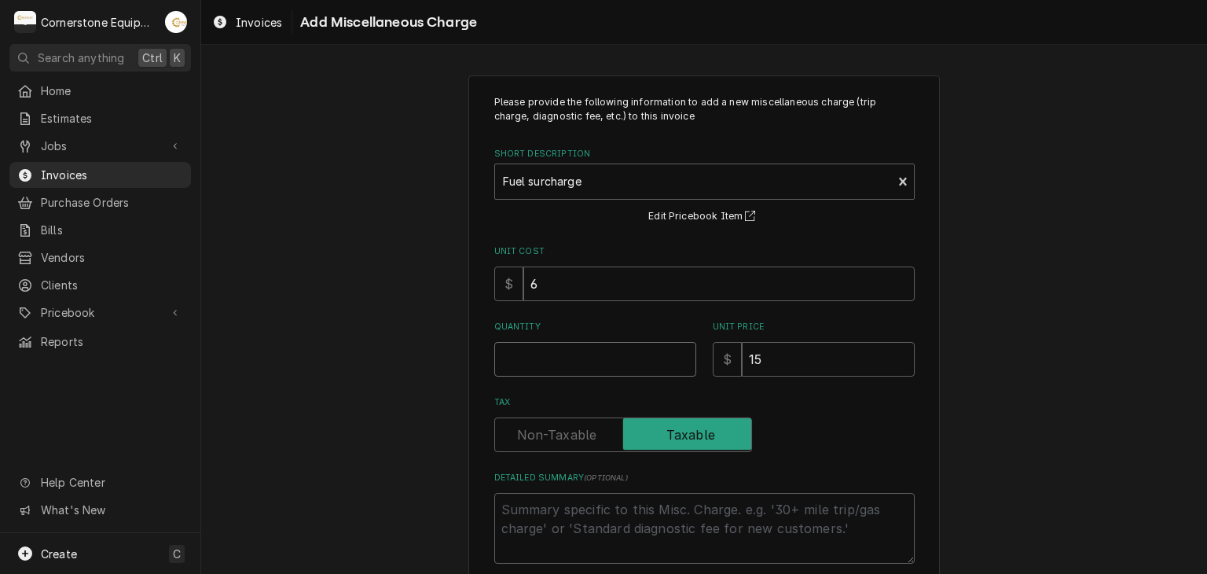
click at [543, 347] on input "Quantity" at bounding box center [595, 359] width 202 height 35
type textarea "x"
type input "1"
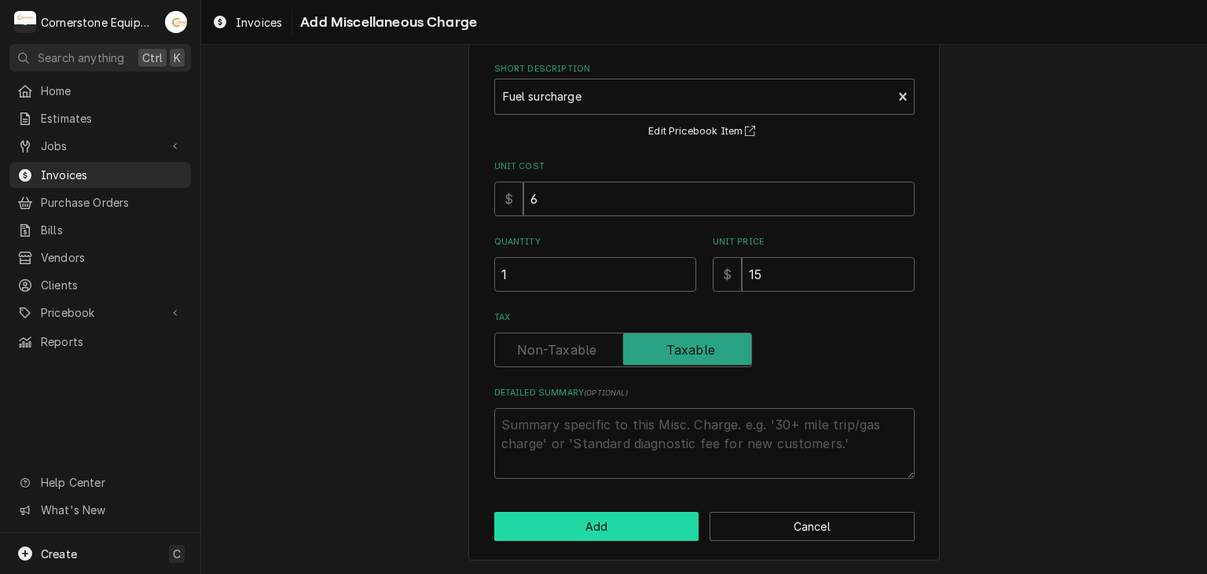
click at [578, 513] on button "Add" at bounding box center [596, 526] width 205 height 29
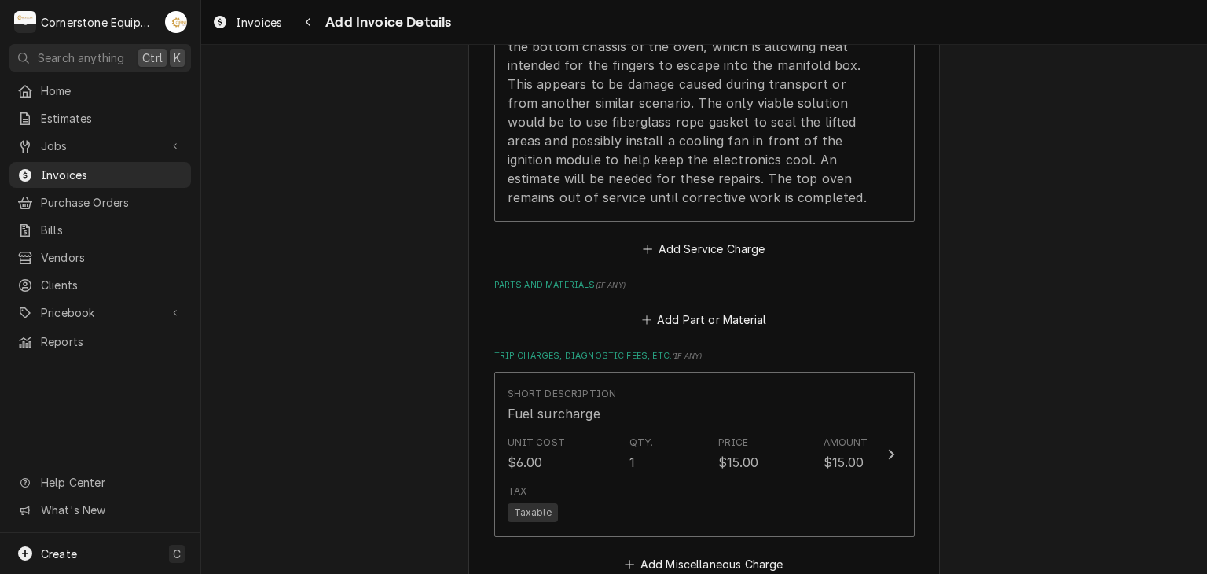
scroll to position [1663, 0]
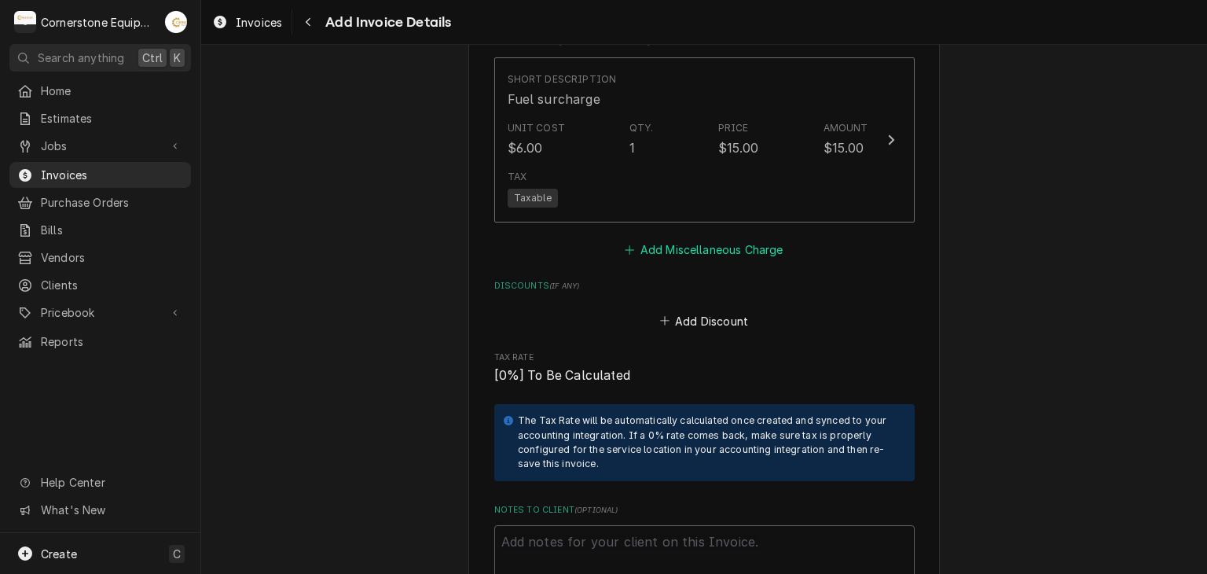
click at [680, 248] on button "Add Miscellaneous Charge" at bounding box center [703, 250] width 163 height 22
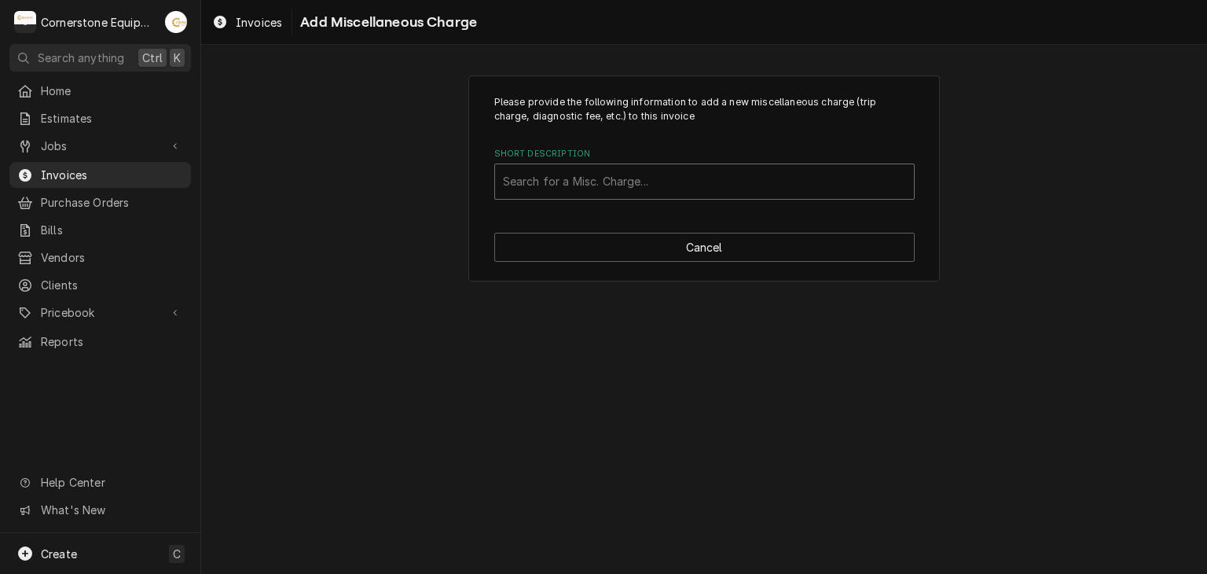
click at [607, 165] on div "Search for a Misc. Charge..." at bounding box center [704, 181] width 419 height 35
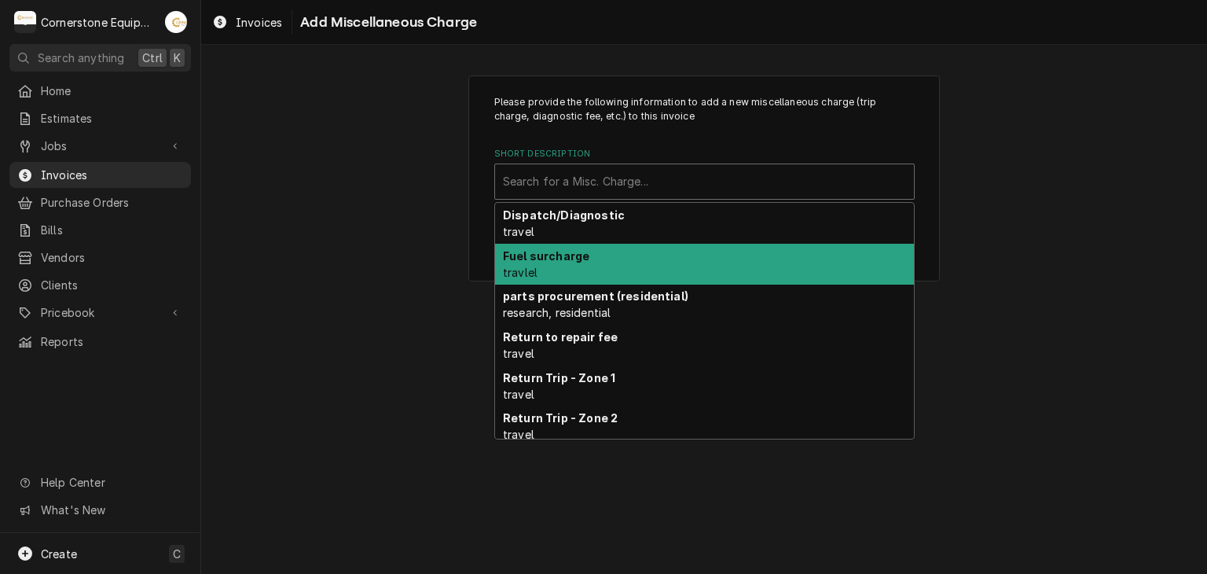
click at [606, 208] on strong "Dispatch/Diagnostic" at bounding box center [564, 214] width 122 height 13
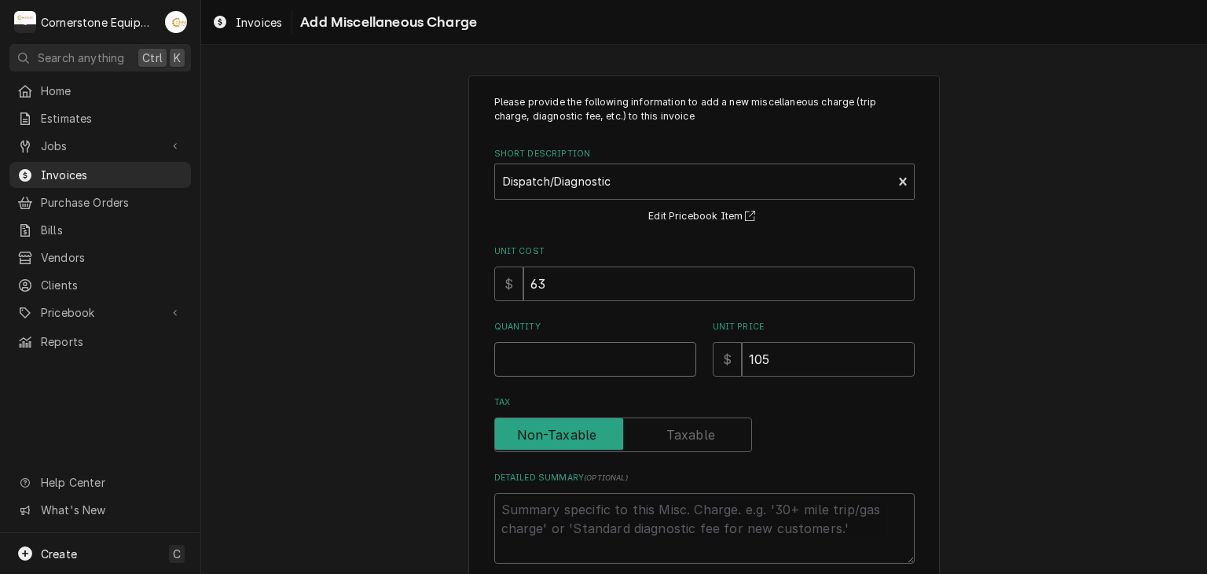
click at [588, 343] on input "Quantity" at bounding box center [595, 359] width 202 height 35
type textarea "x"
type input "1"
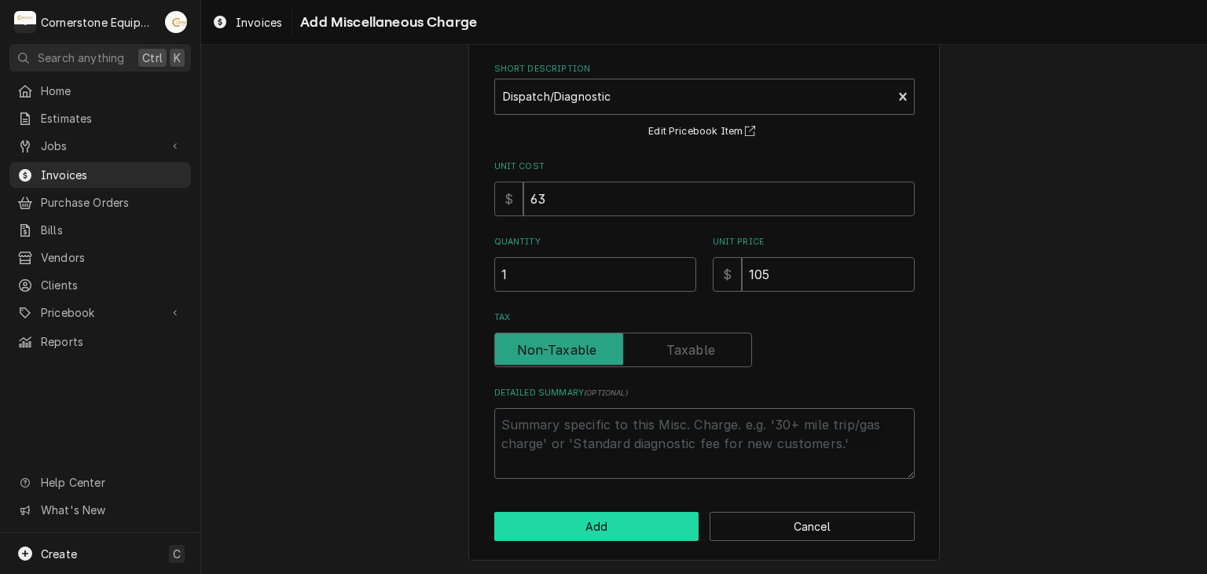
click at [605, 513] on button "Add" at bounding box center [596, 526] width 205 height 29
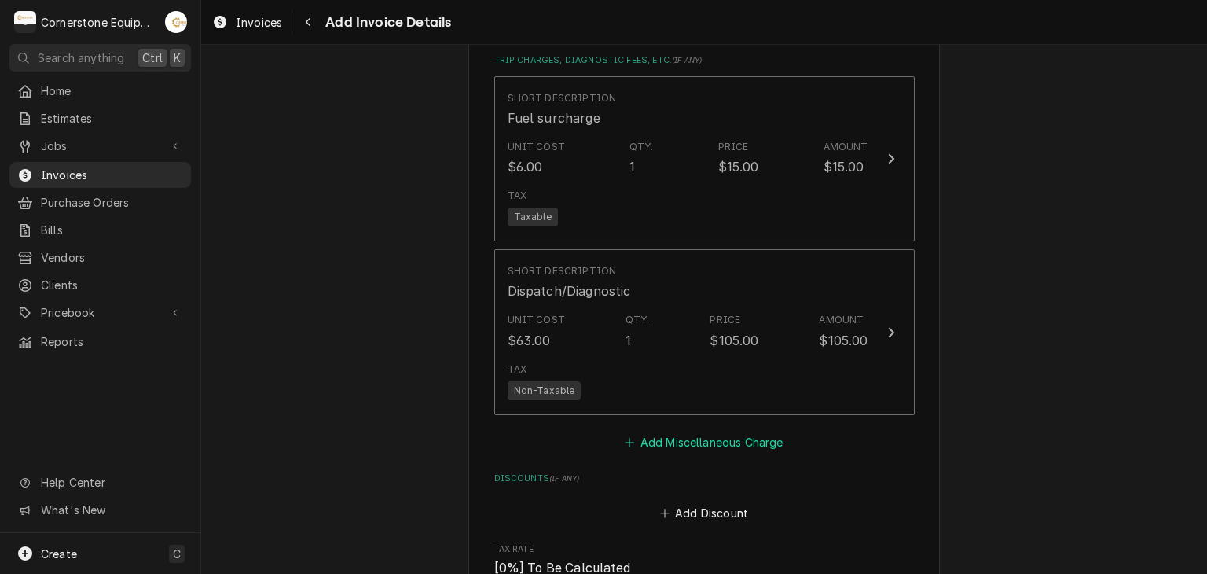
click at [643, 431] on button "Add Miscellaneous Charge" at bounding box center [703, 442] width 163 height 22
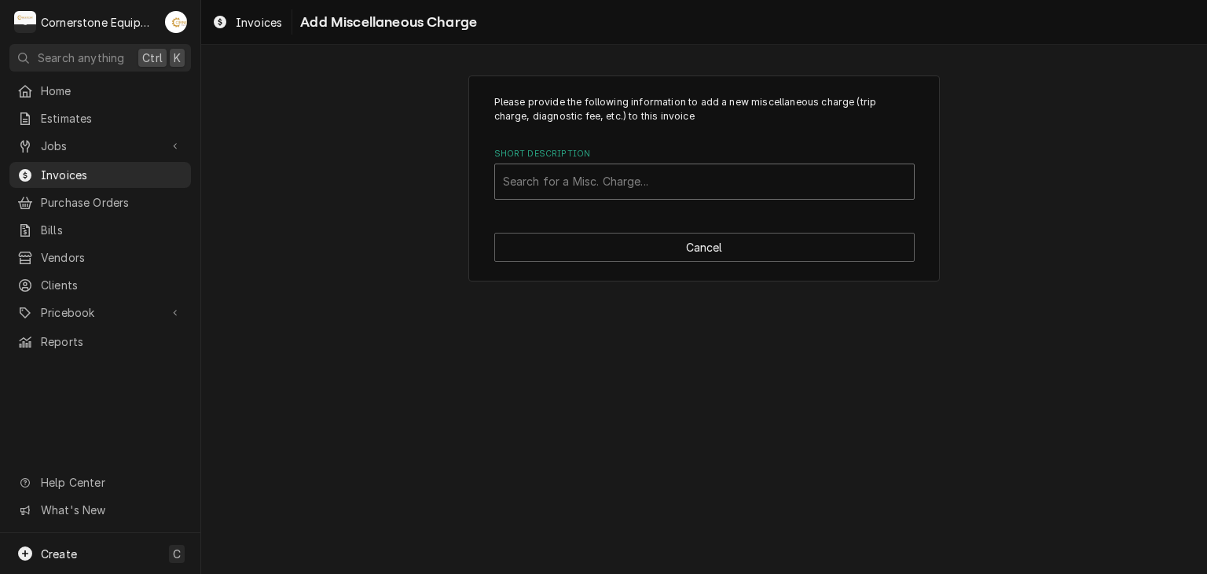
click at [605, 176] on div "Short Description" at bounding box center [704, 181] width 403 height 28
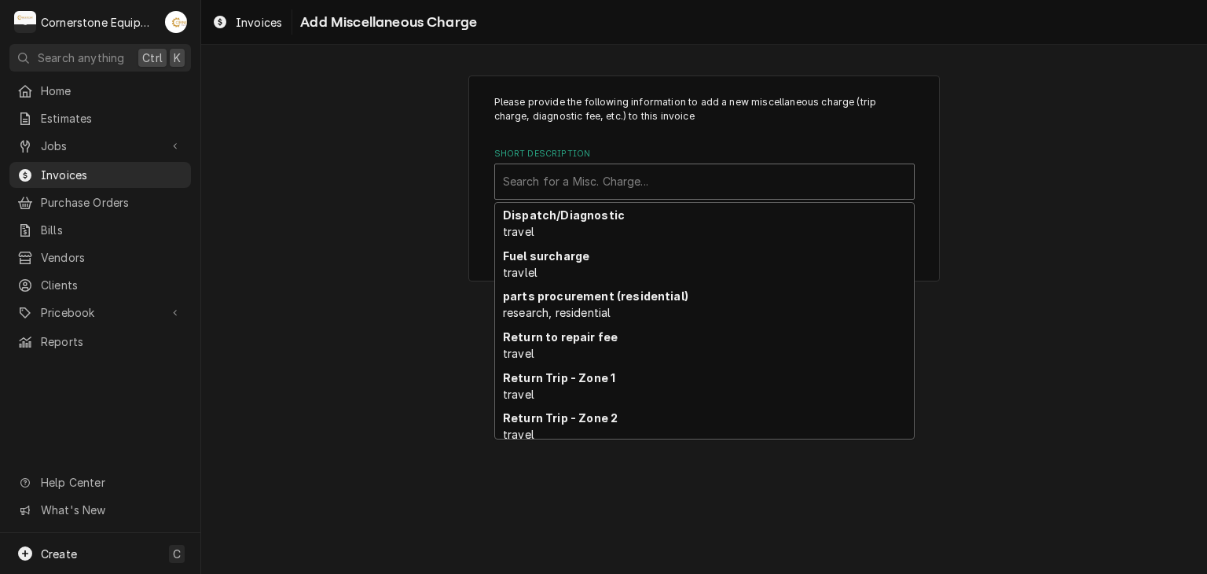
scroll to position [113, 0]
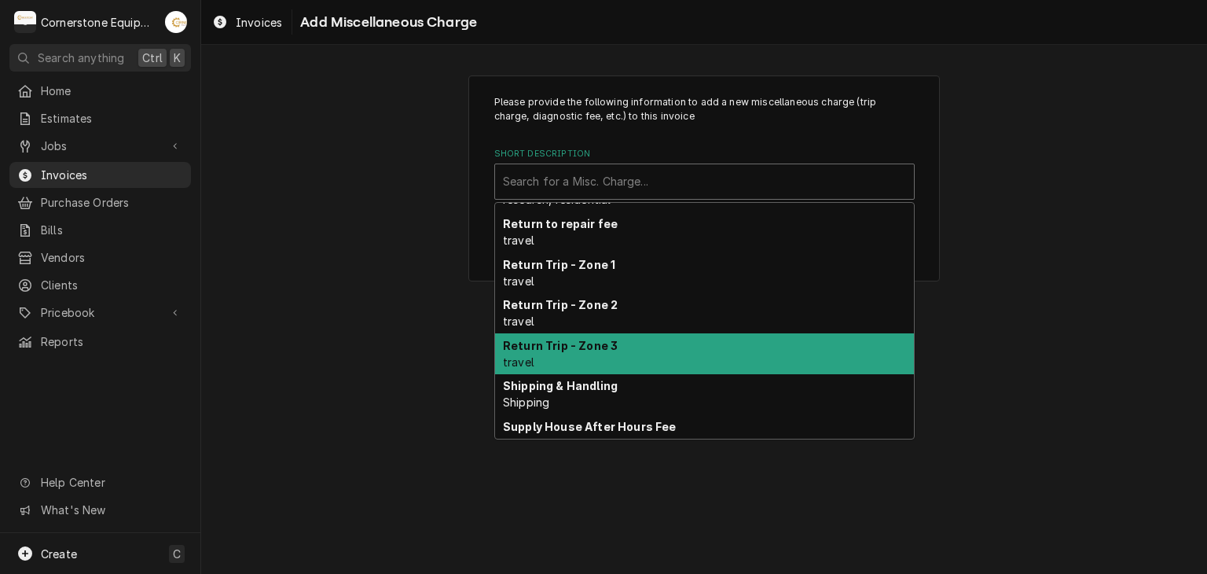
click at [611, 347] on strong "Return Trip - Zone 3" at bounding box center [560, 345] width 115 height 13
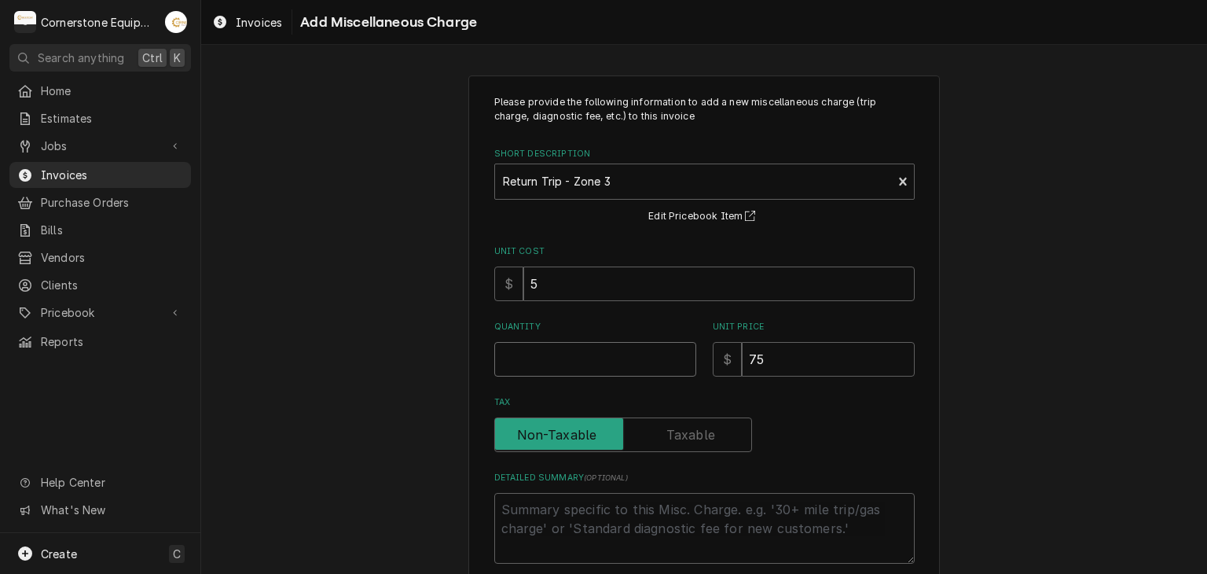
click at [625, 355] on input "Quantity" at bounding box center [595, 359] width 202 height 35
type textarea "x"
type input "1"
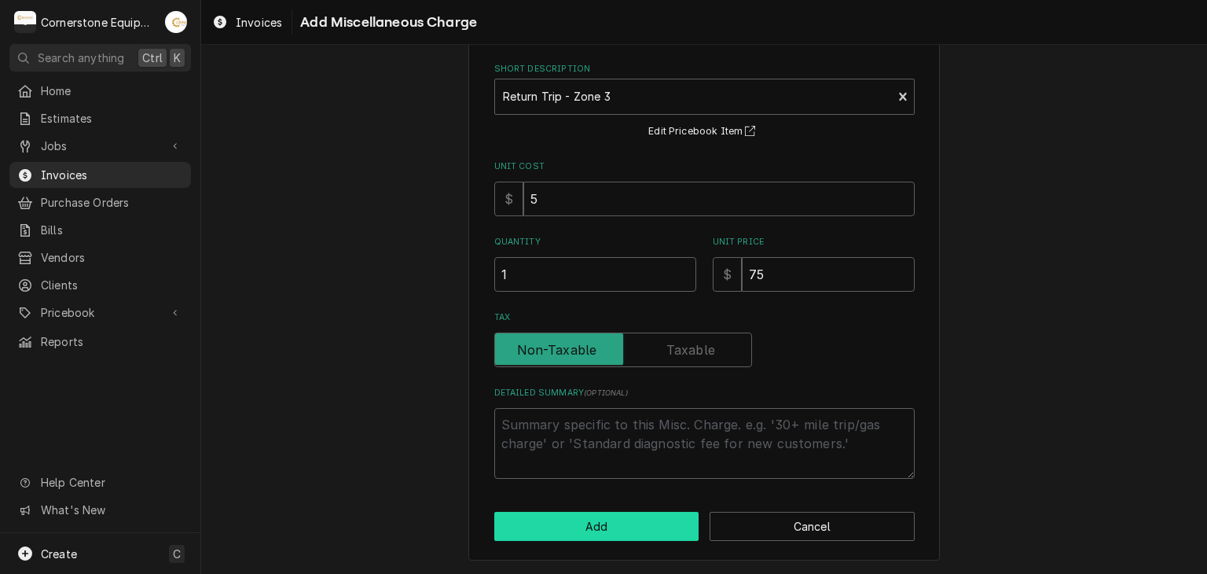
click at [631, 517] on button "Add" at bounding box center [596, 526] width 205 height 29
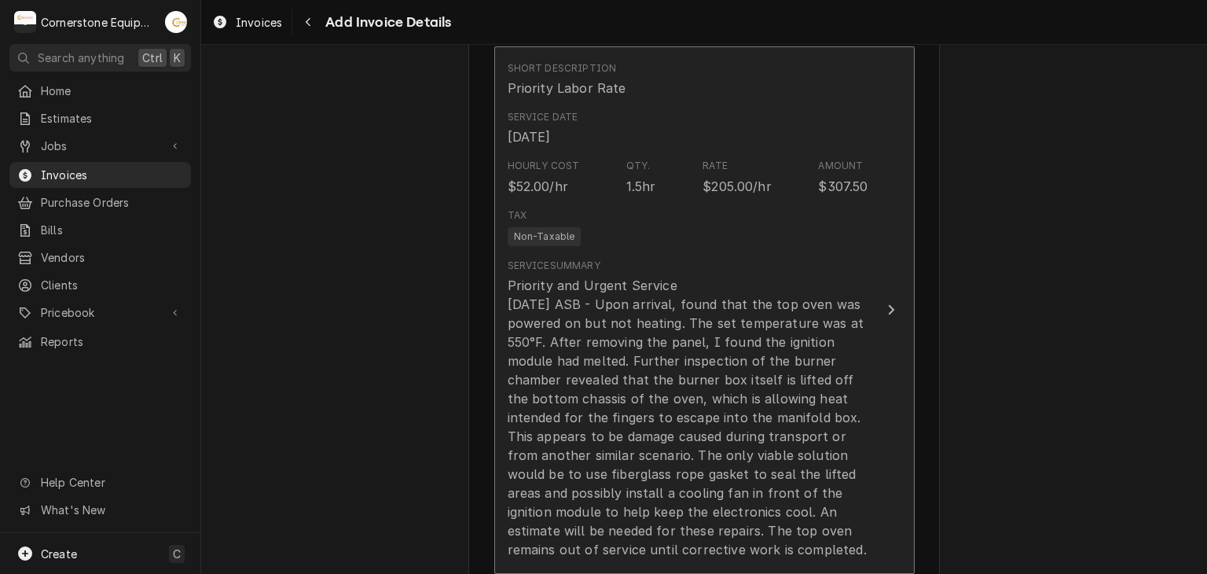
scroll to position [1311, 0]
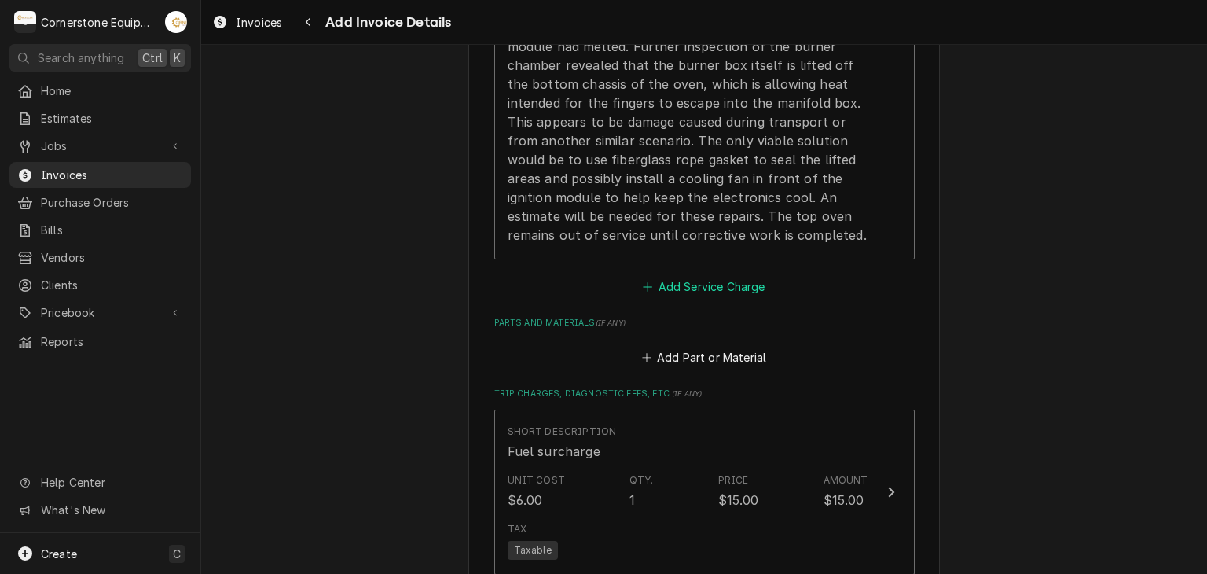
click at [669, 284] on button "Add Service Charge" at bounding box center [703, 286] width 127 height 22
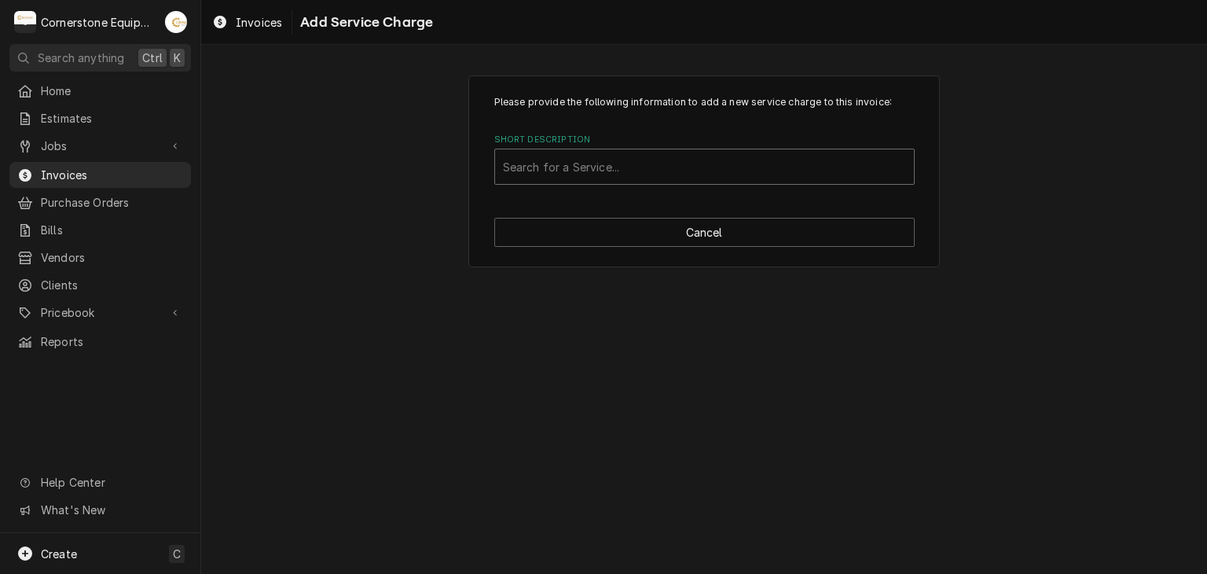
click at [580, 165] on div "Short Description" at bounding box center [704, 166] width 403 height 28
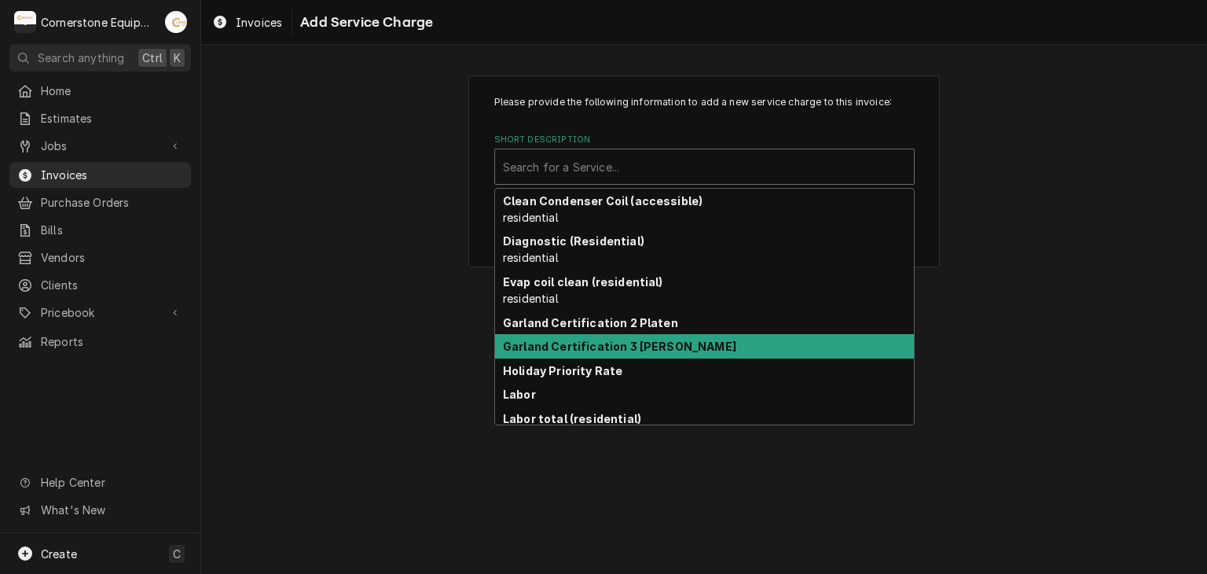
click at [399, 252] on div "Please provide the following information to add a new service charge to this in…" at bounding box center [704, 170] width 1006 height 219
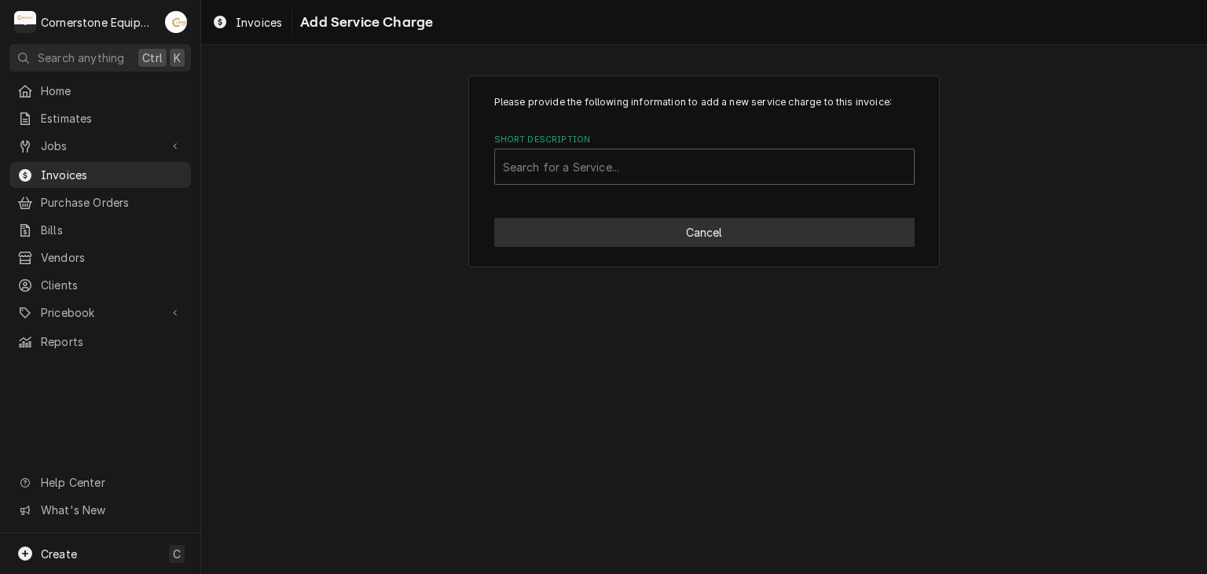
click at [643, 233] on button "Cancel" at bounding box center [704, 232] width 420 height 29
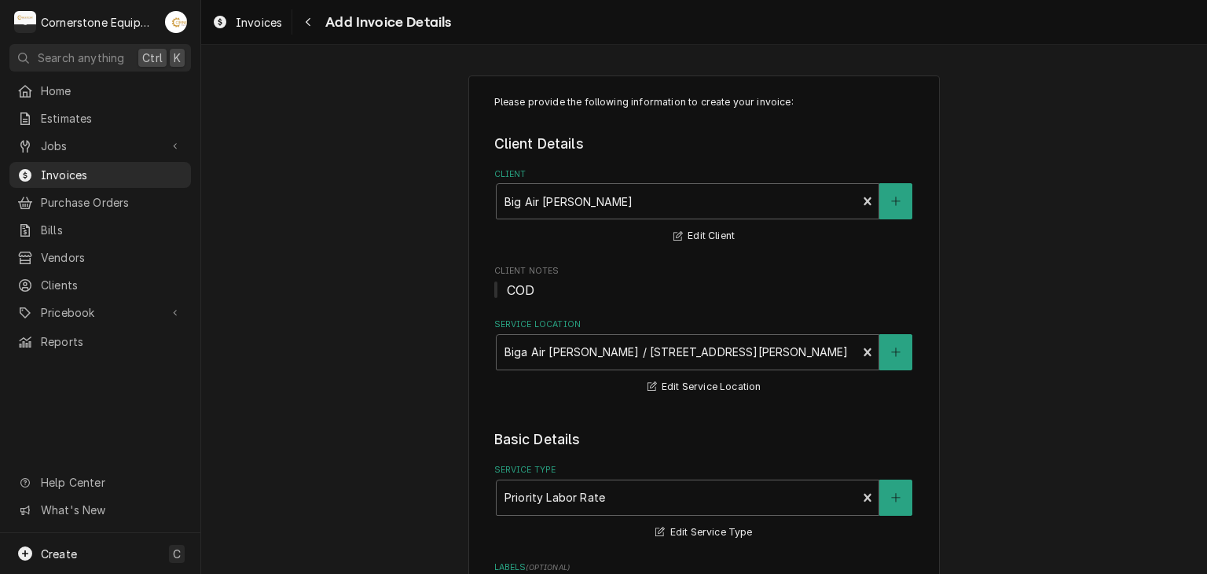
type textarea "x"
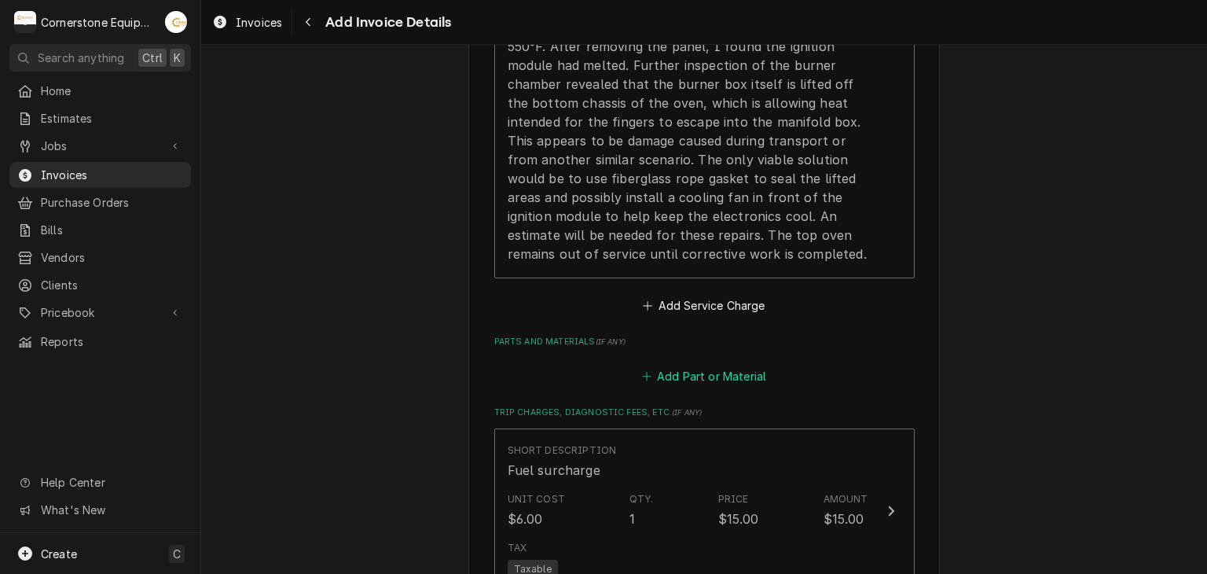
click at [652, 365] on button "Add Part or Material" at bounding box center [704, 376] width 130 height 22
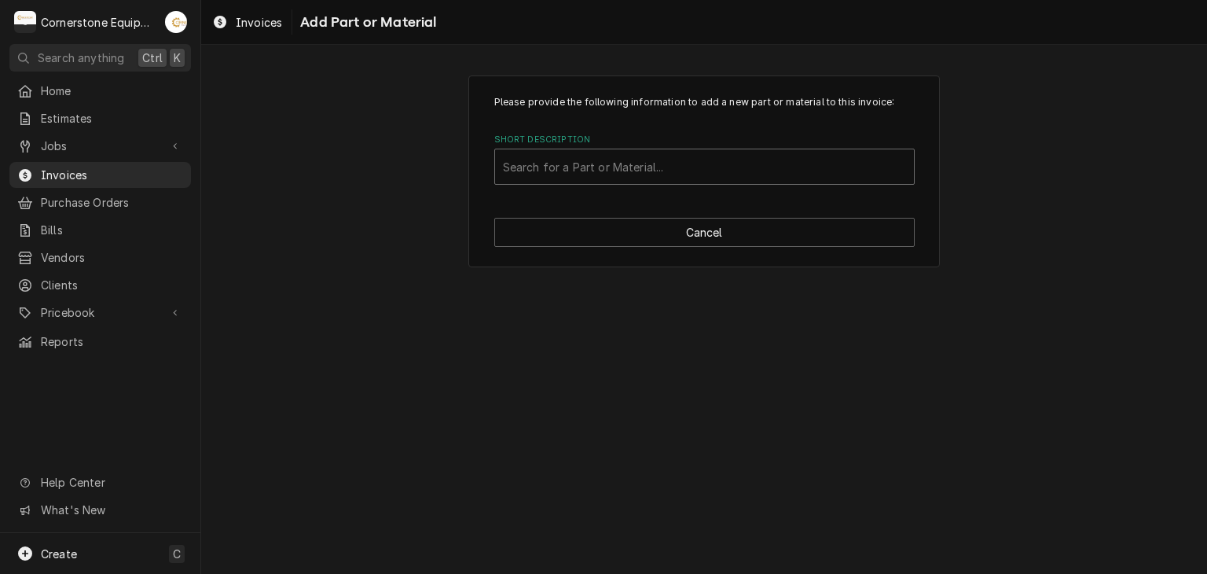
click at [594, 171] on div "Short Description" at bounding box center [704, 166] width 403 height 28
type input "misc"
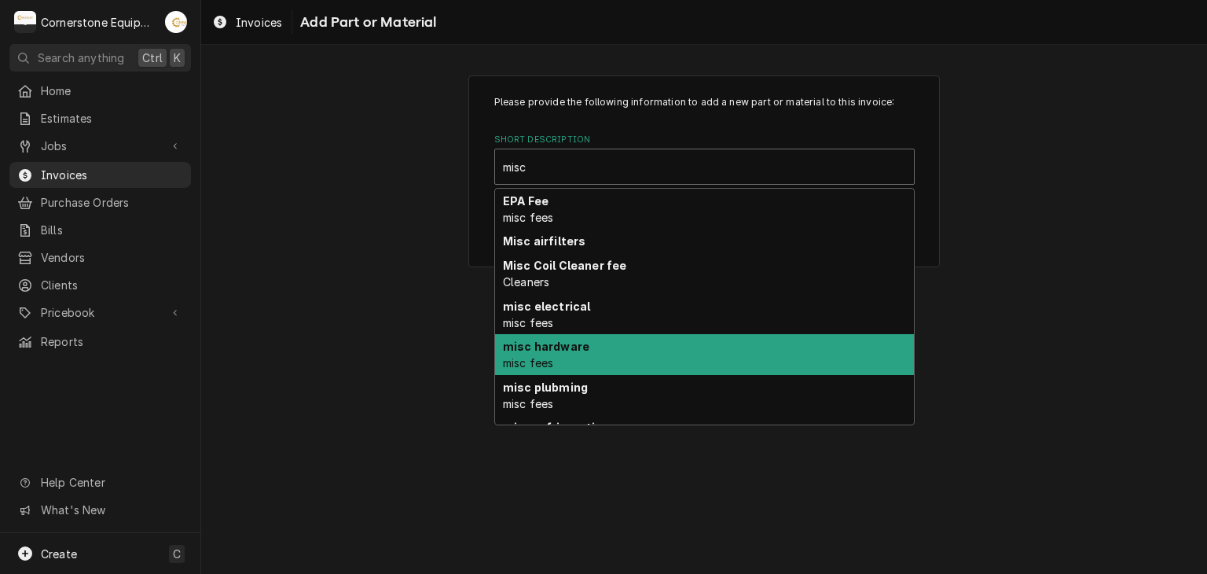
click at [613, 347] on div "misc hardware misc fees" at bounding box center [704, 354] width 419 height 41
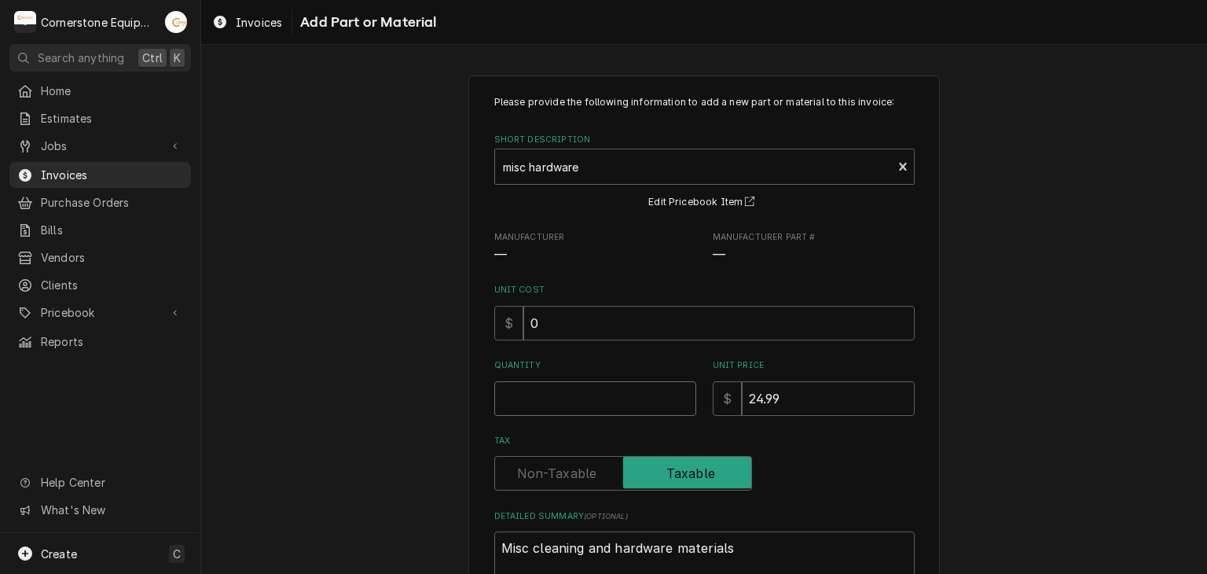
click at [579, 392] on input "Quantity" at bounding box center [595, 398] width 202 height 35
type textarea "x"
type input "1"
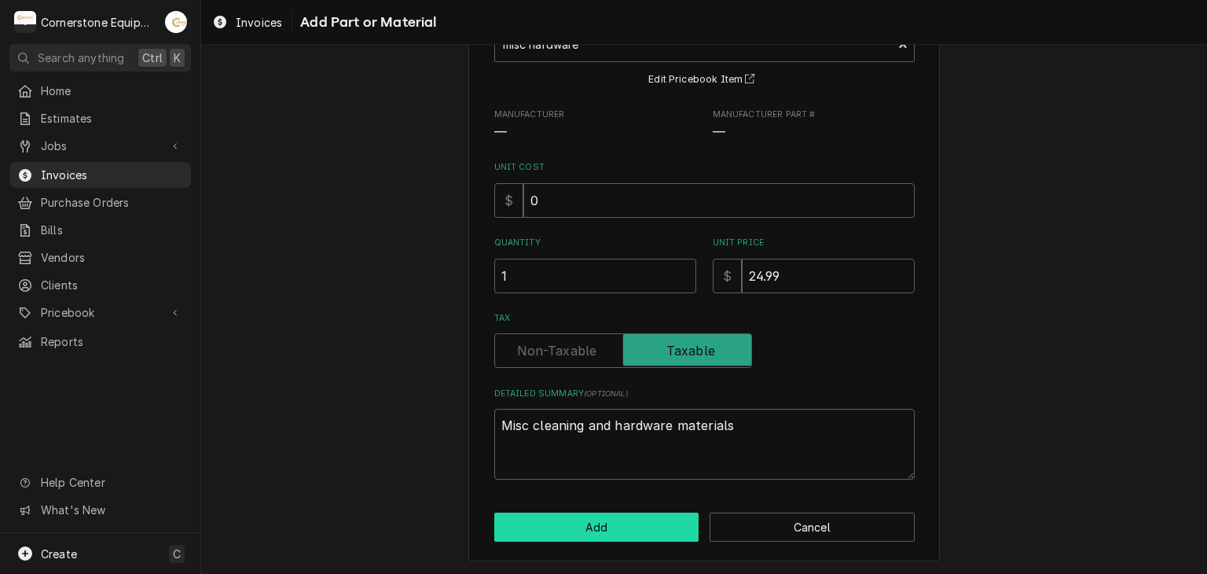
click at [579, 526] on button "Add" at bounding box center [596, 526] width 205 height 29
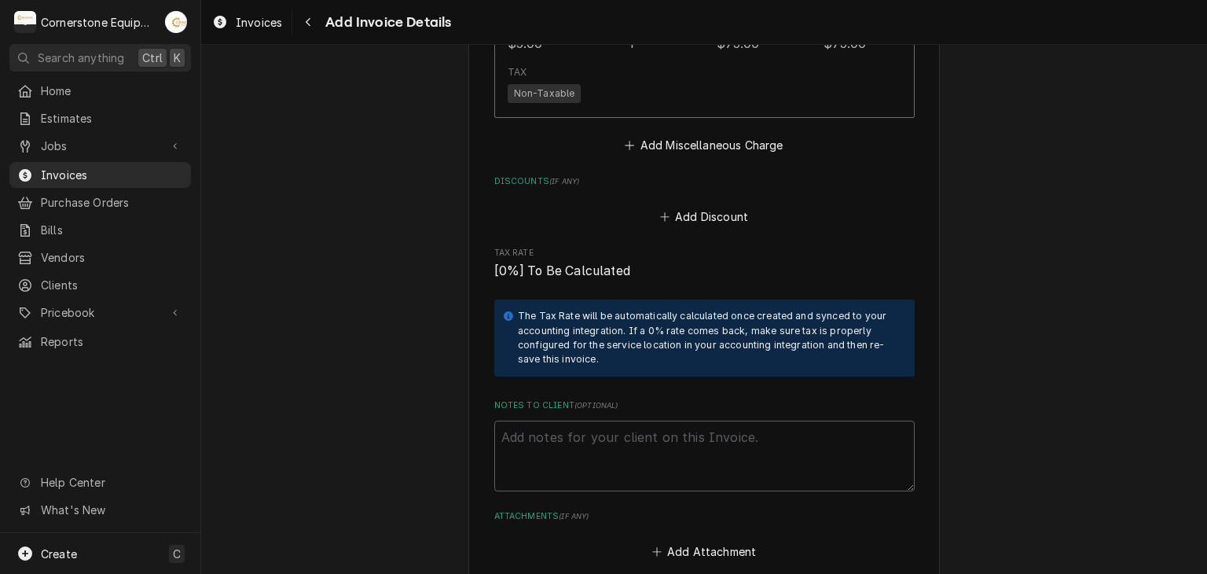
scroll to position [2700, 0]
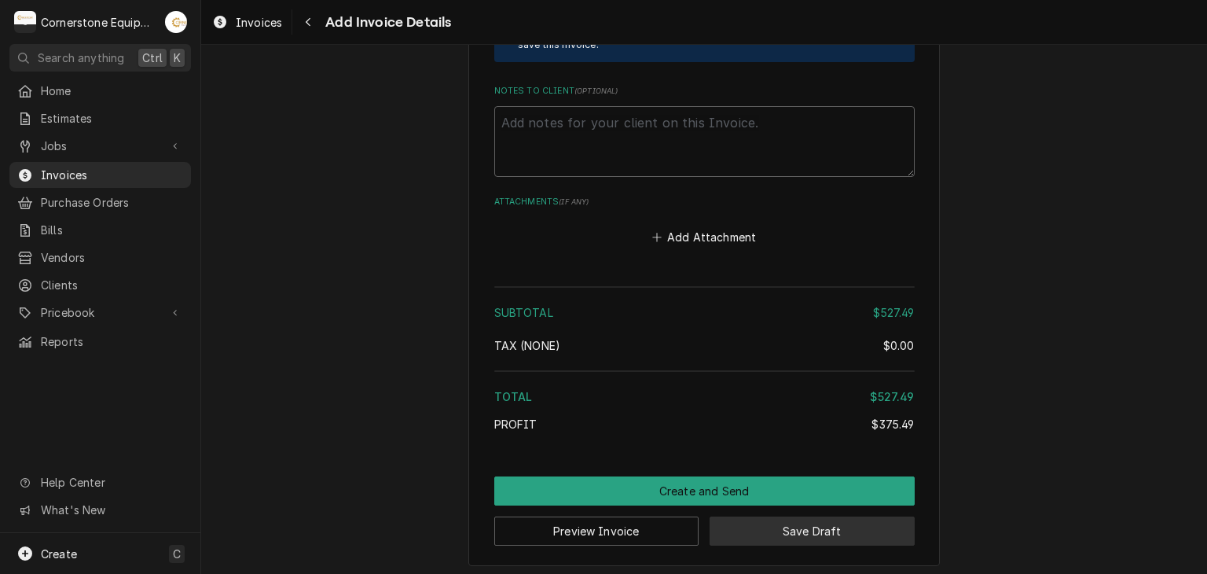
click at [754, 538] on button "Save Draft" at bounding box center [812, 530] width 205 height 29
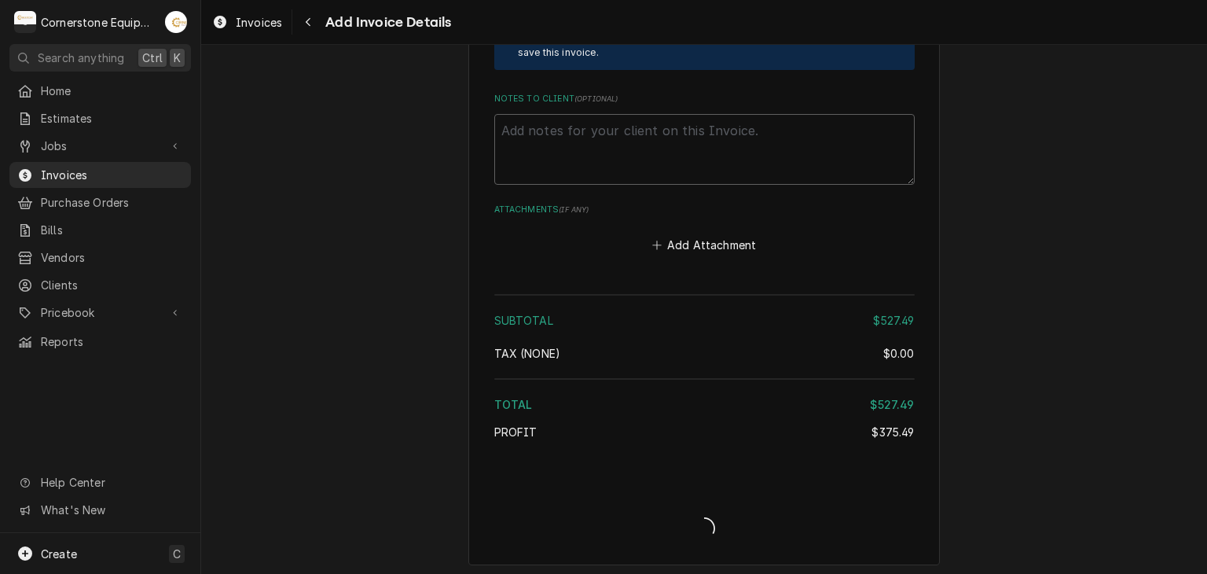
type textarea "x"
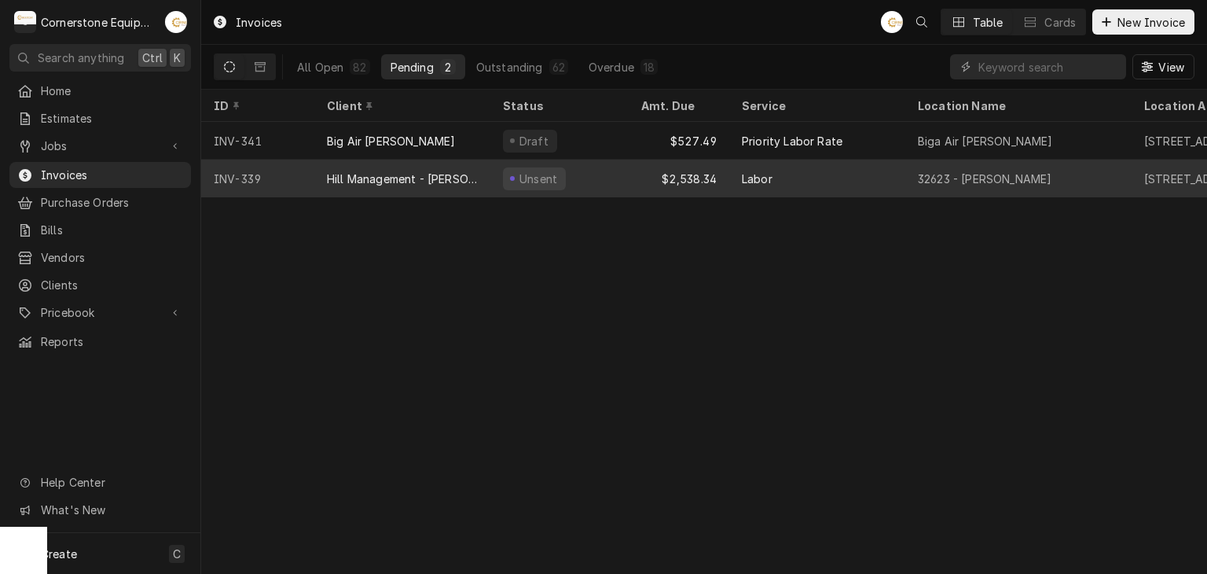
click at [651, 171] on div "$2,538.34" at bounding box center [679, 179] width 101 height 38
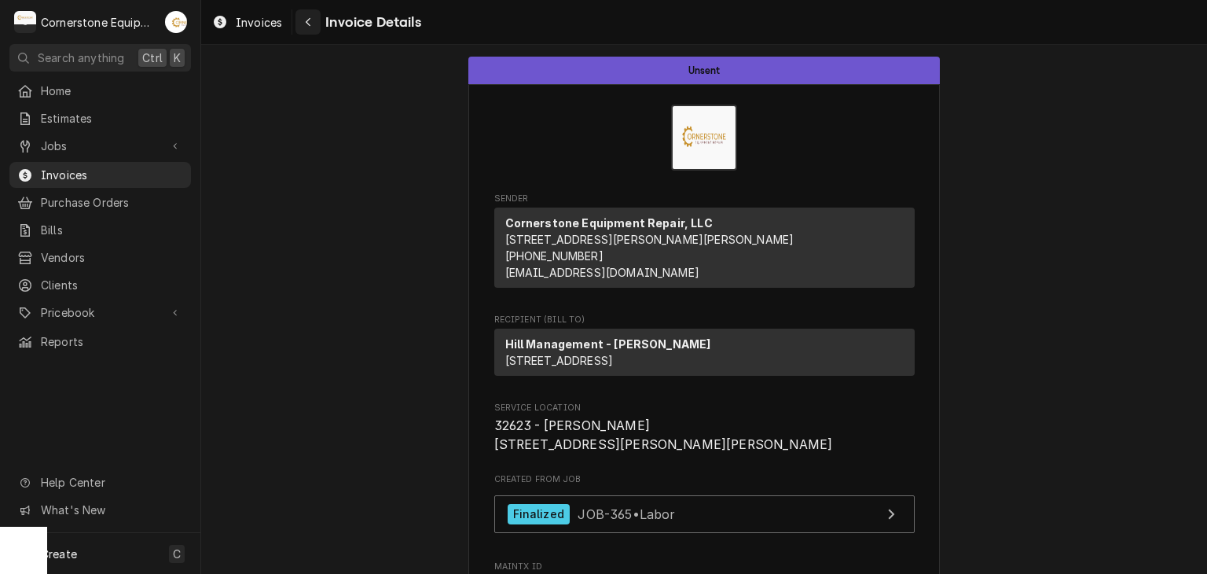
click at [316, 24] on div "Navigate back" at bounding box center [308, 22] width 16 height 16
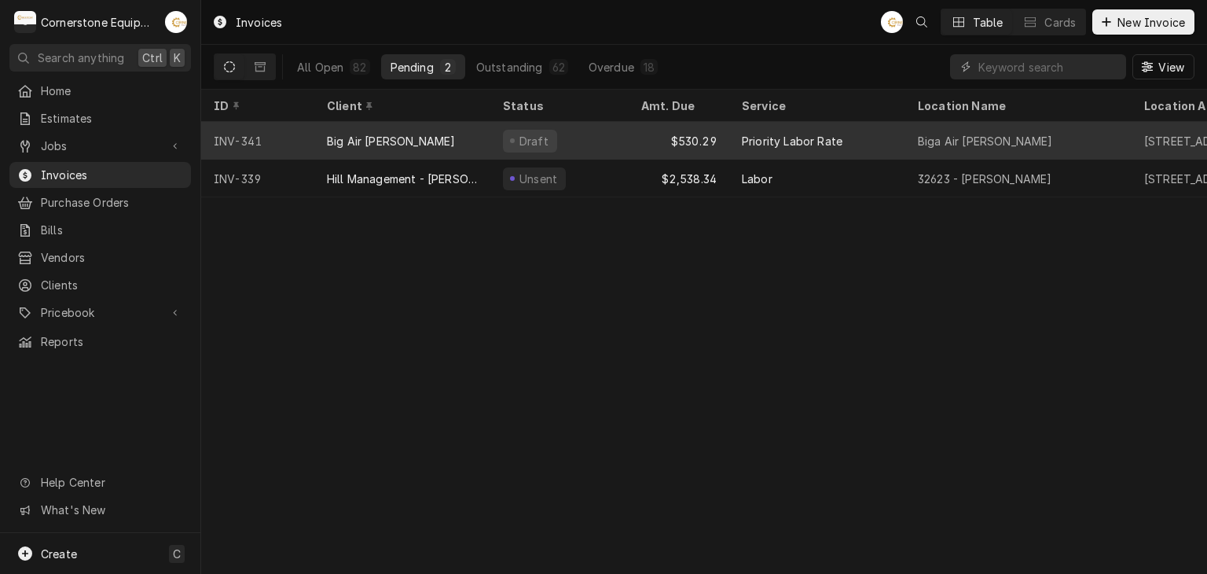
click at [483, 135] on div "Big Air [PERSON_NAME]" at bounding box center [402, 141] width 176 height 38
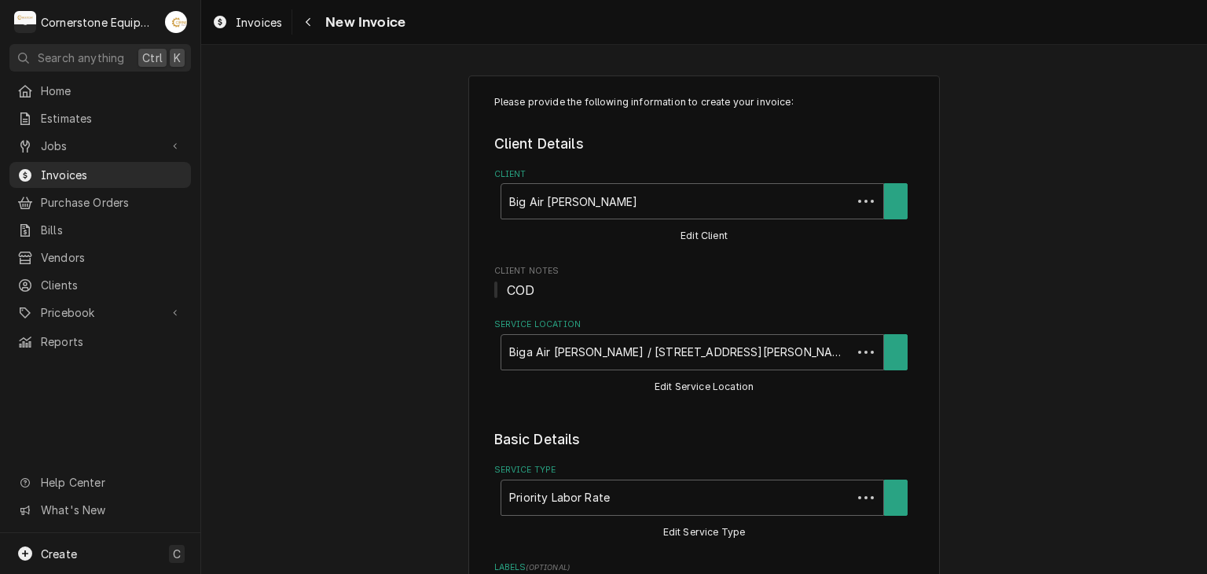
type textarea "x"
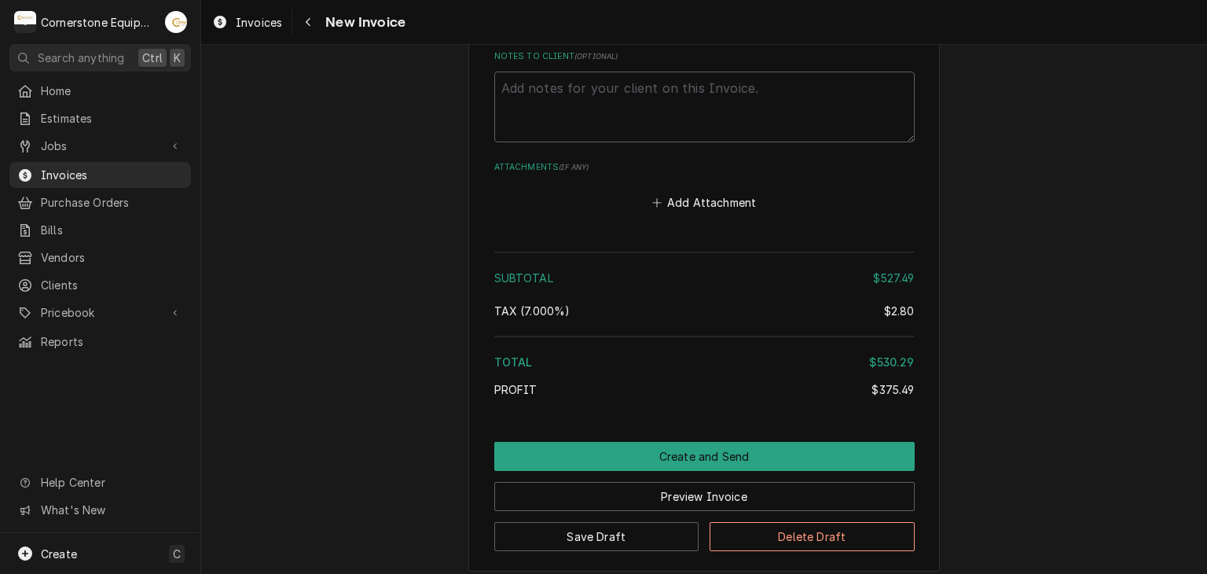
scroll to position [2813, 0]
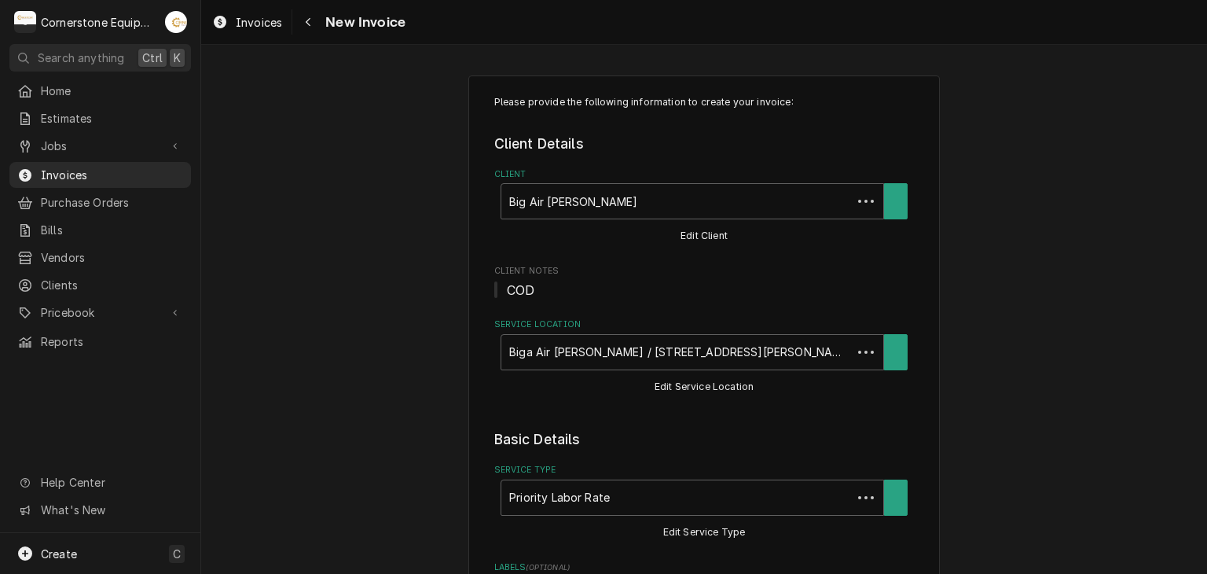
type textarea "x"
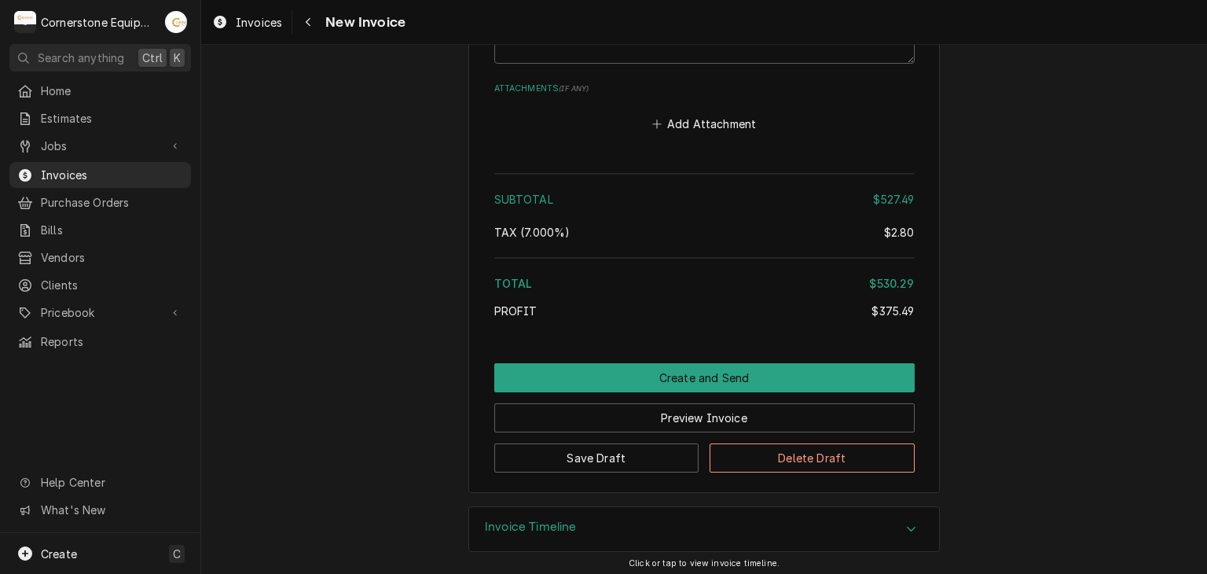
scroll to position [2499, 0]
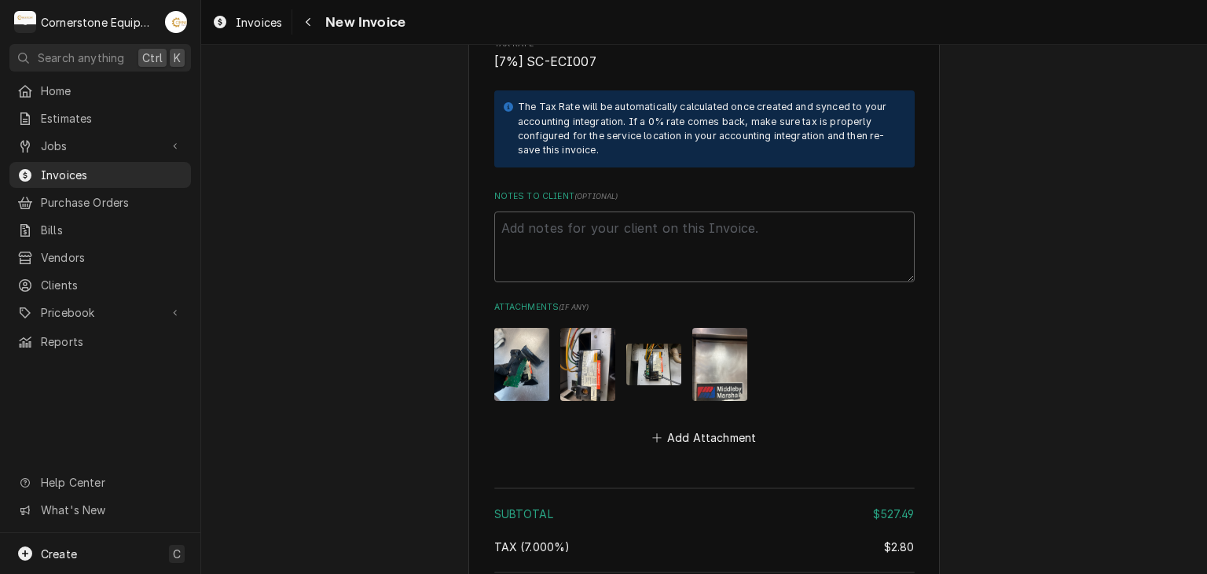
scroll to position [2909, 0]
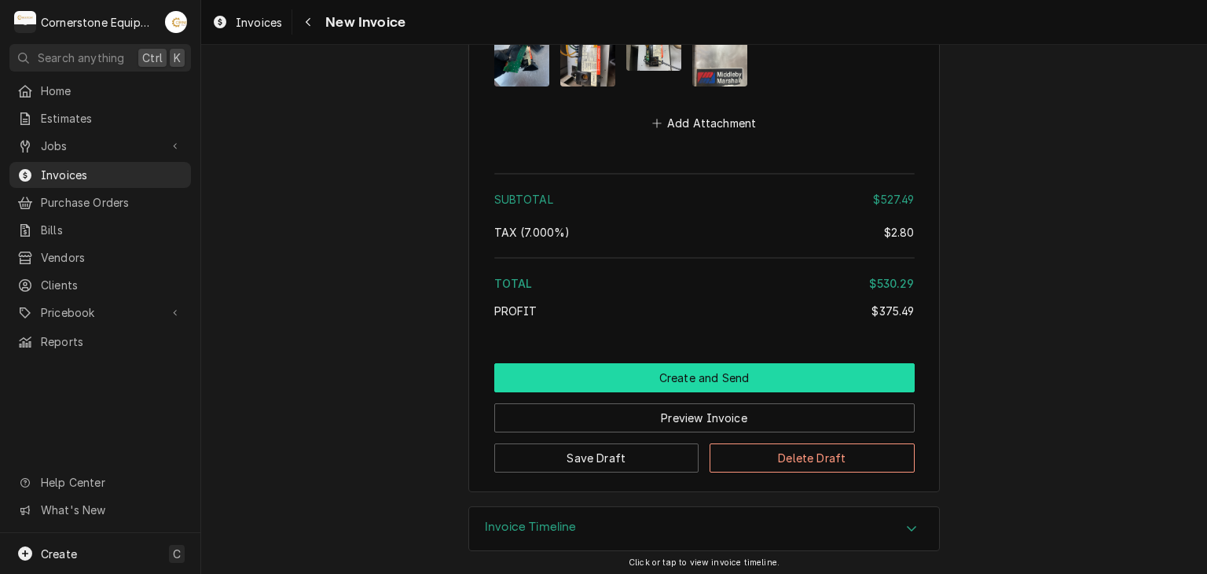
click at [725, 370] on button "Create and Send" at bounding box center [704, 377] width 420 height 29
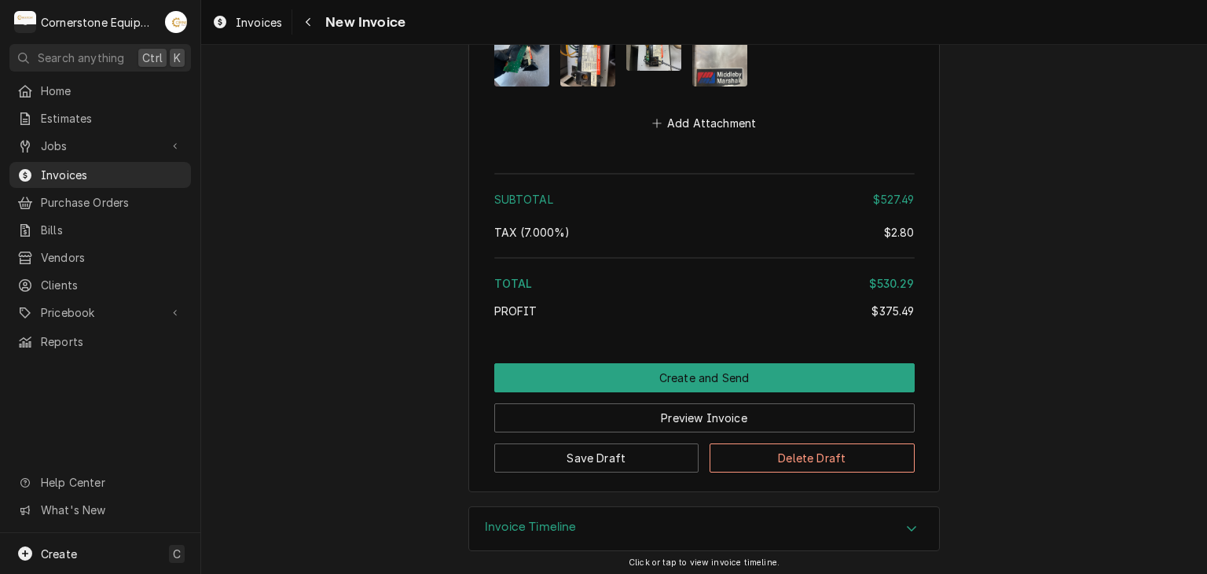
scroll to position [2861, 0]
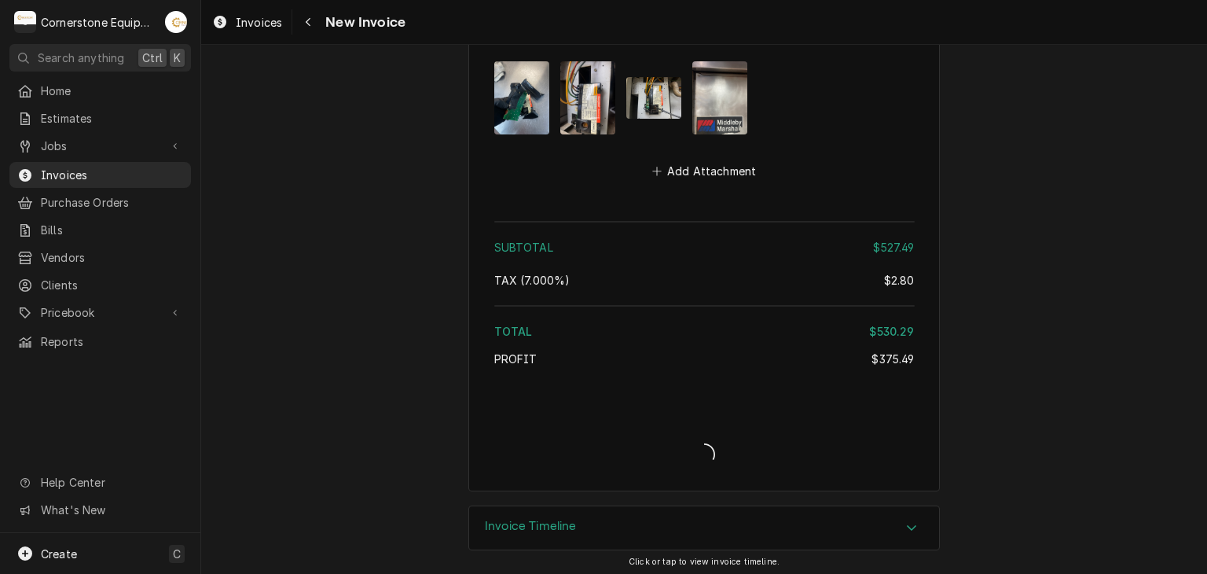
type textarea "x"
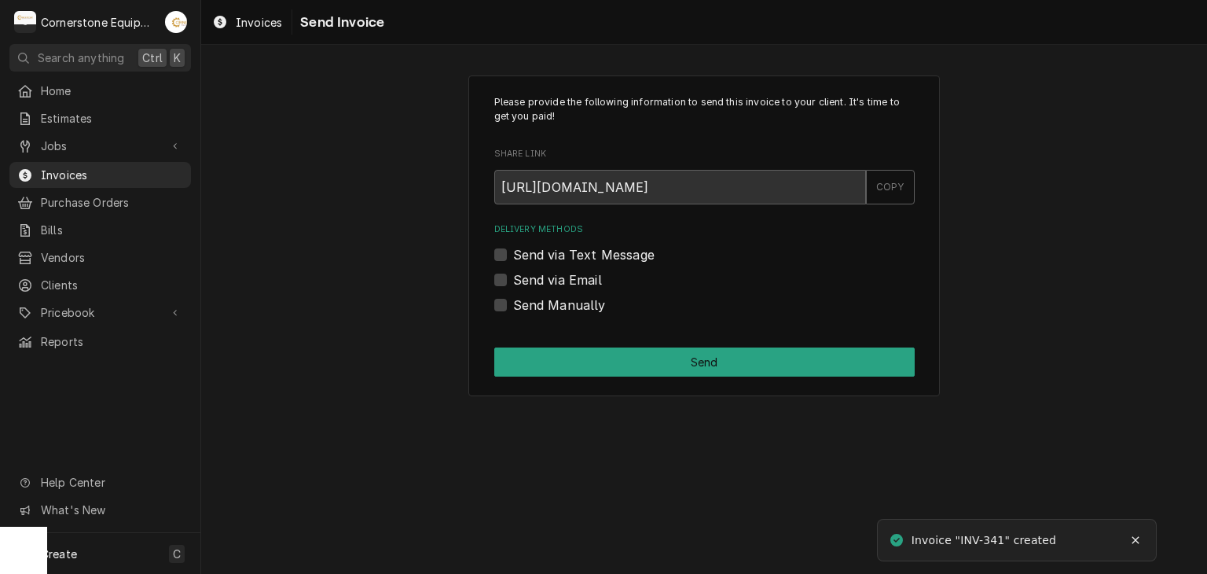
click at [638, 249] on label "Send via Text Message" at bounding box center [583, 254] width 141 height 19
click at [638, 249] on input "Send via Text Message" at bounding box center [723, 262] width 420 height 35
checkbox input "true"
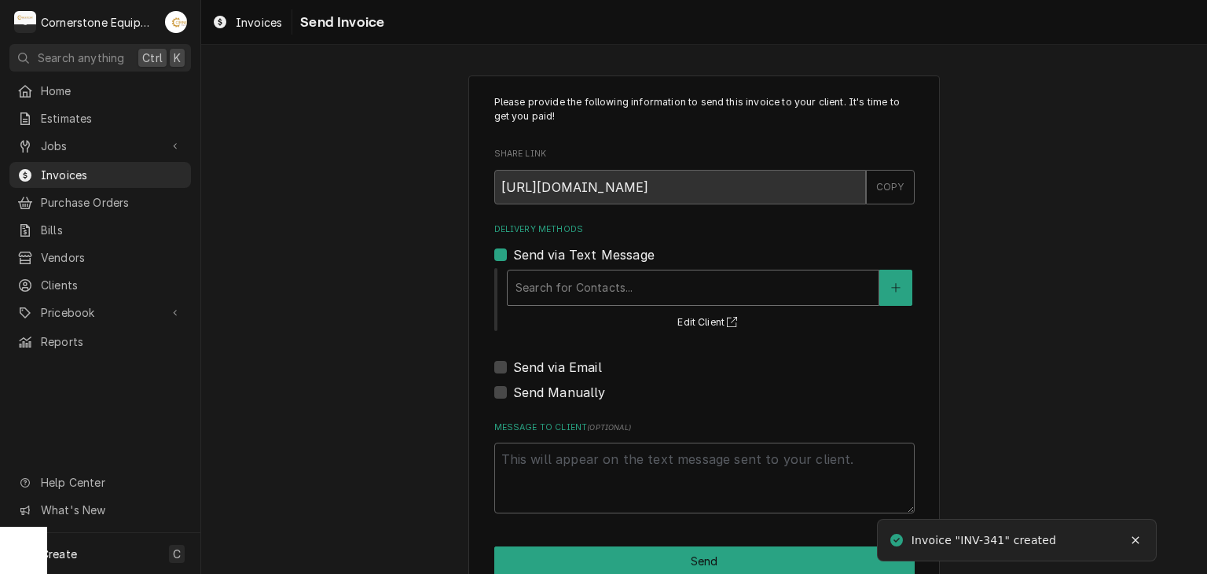
click at [631, 274] on div "Delivery Methods" at bounding box center [692, 287] width 355 height 28
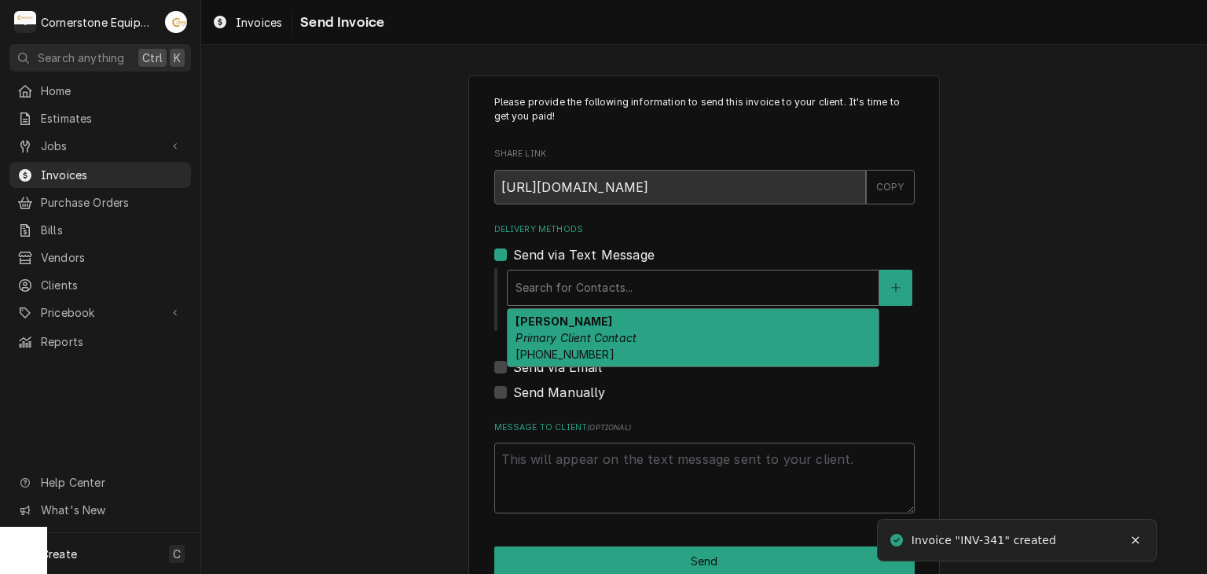
click at [638, 338] on div "[PERSON_NAME] Primary Client Contact [PHONE_NUMBER]" at bounding box center [693, 337] width 371 height 57
type textarea "x"
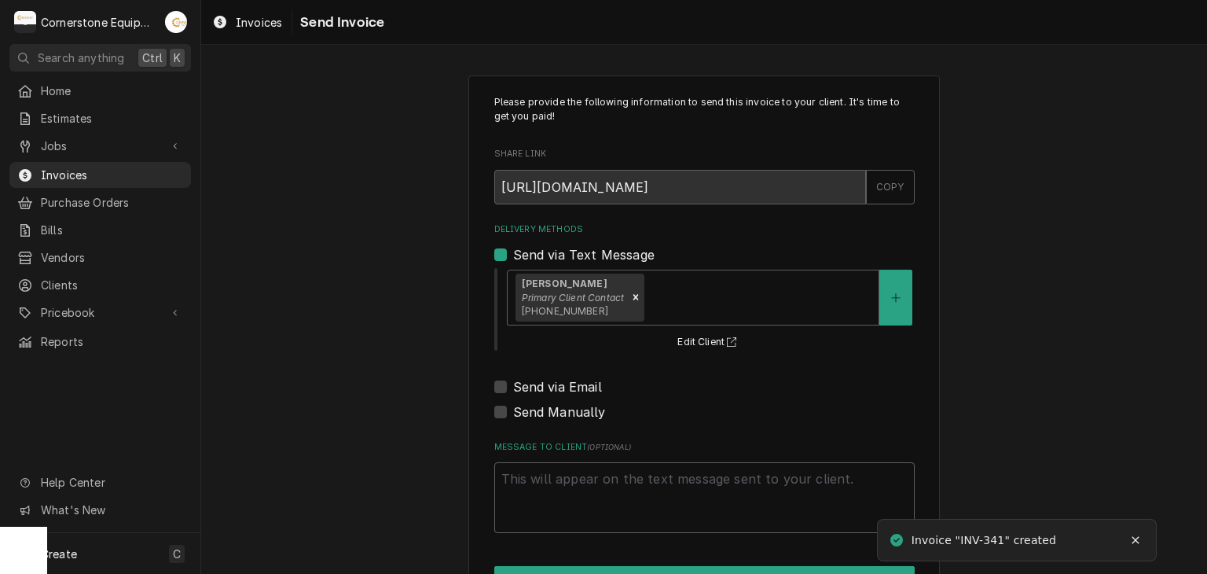
click at [577, 382] on label "Send via Email" at bounding box center [557, 386] width 89 height 19
click at [577, 382] on input "Send via Email" at bounding box center [723, 394] width 420 height 35
checkbox input "true"
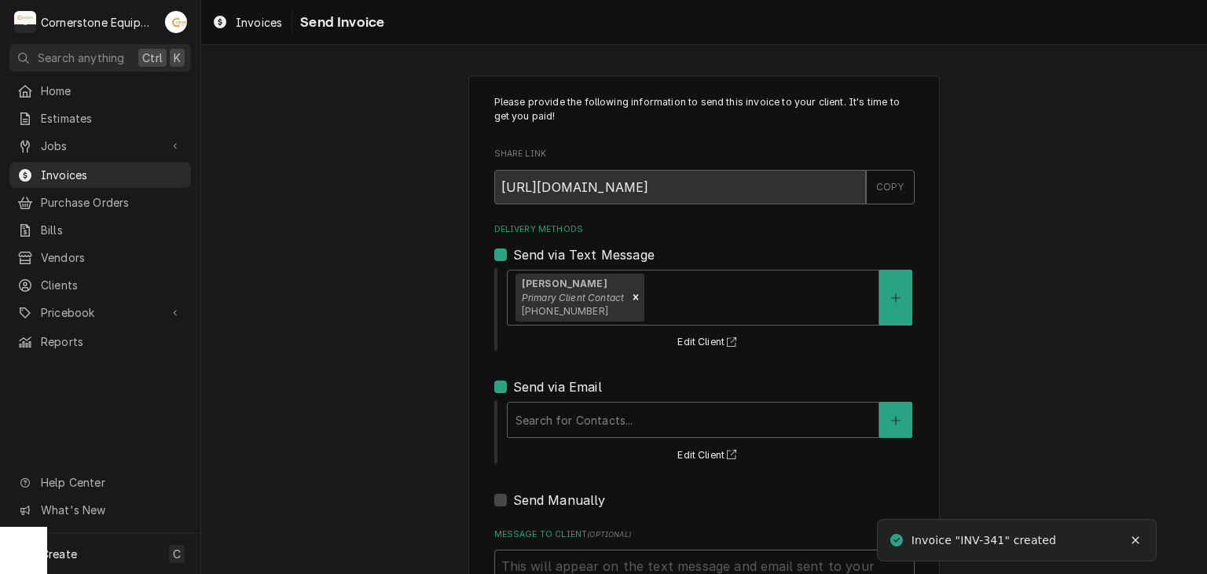
click at [336, 362] on div "Please provide the following information to send this invoice to your client. I…" at bounding box center [704, 388] width 1006 height 655
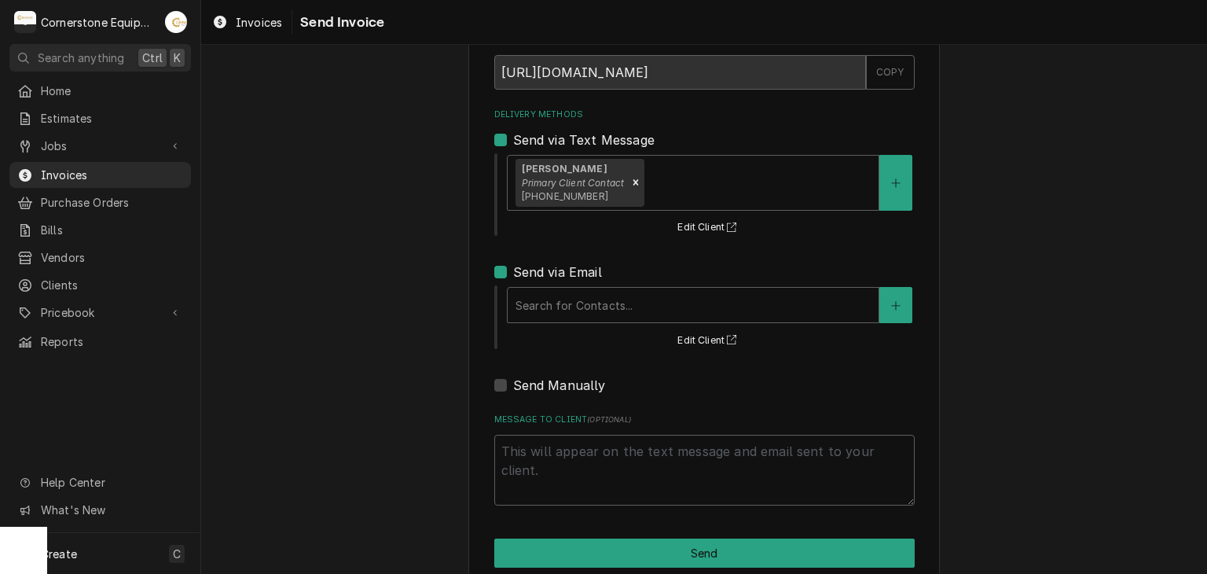
scroll to position [141, 0]
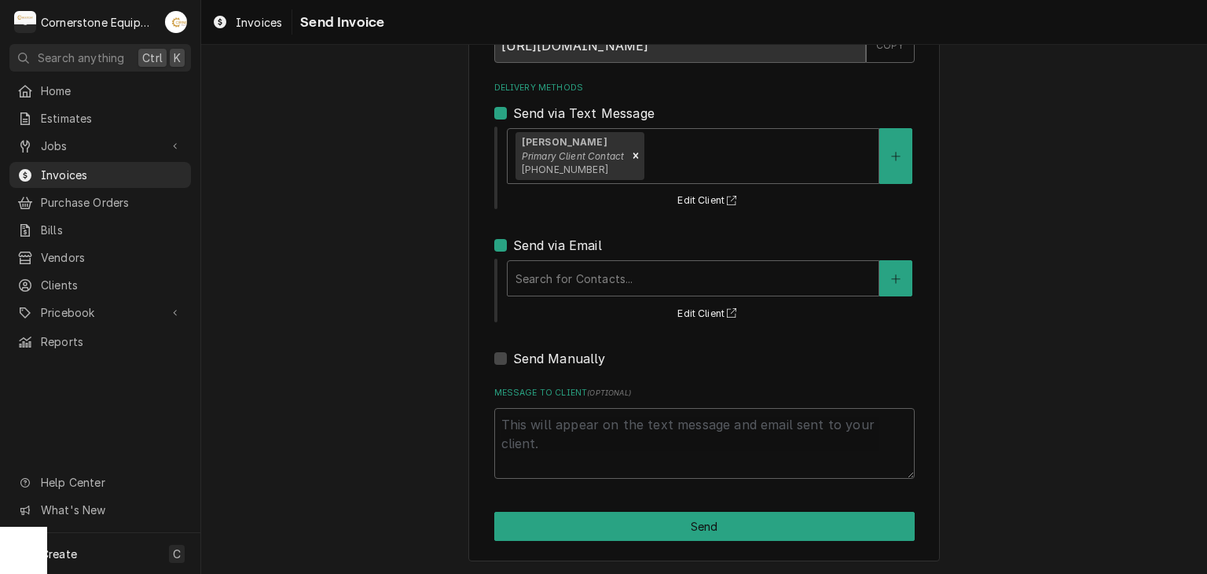
click at [568, 405] on div "Message to Client ( optional )" at bounding box center [704, 433] width 420 height 92
click at [575, 430] on textarea "Message to Client ( optional )" at bounding box center [704, 443] width 420 height 71
type textarea "x"
type textarea "T"
type textarea "x"
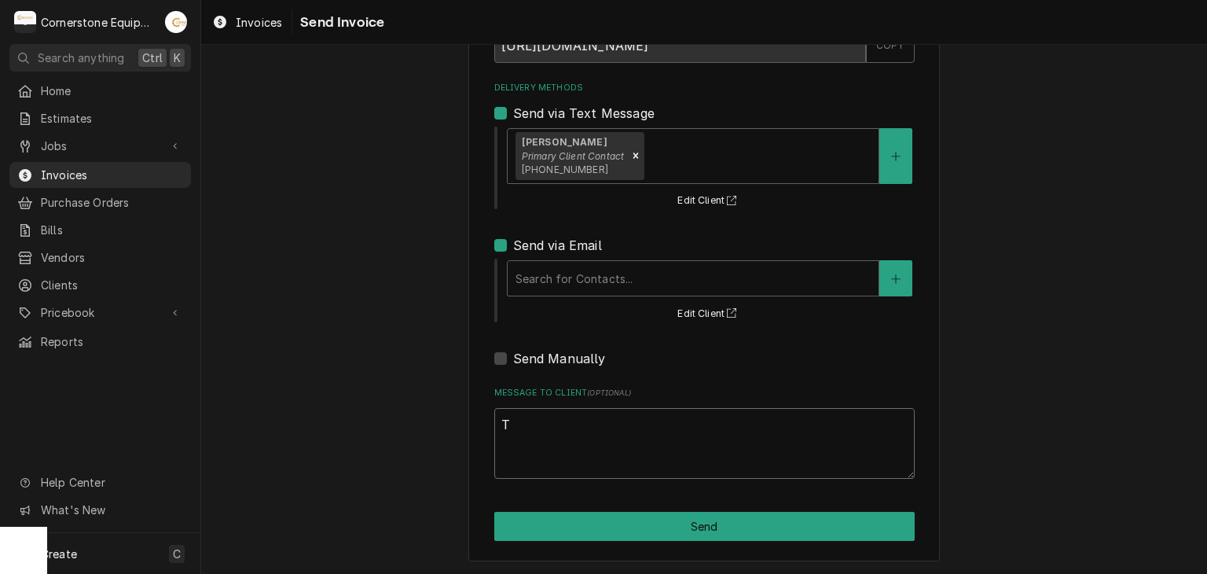
type textarea "Th"
type textarea "x"
type textarea "Tha"
type textarea "x"
type textarea "Than"
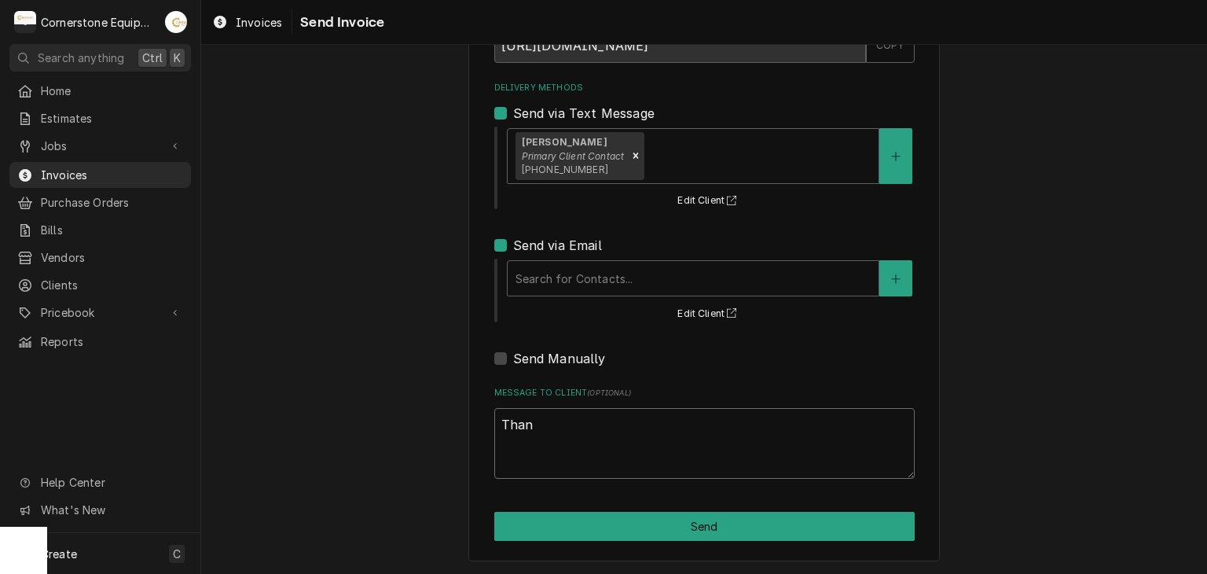
type textarea "x"
type textarea "Thank"
type textarea "x"
type textarea "Thank"
type textarea "x"
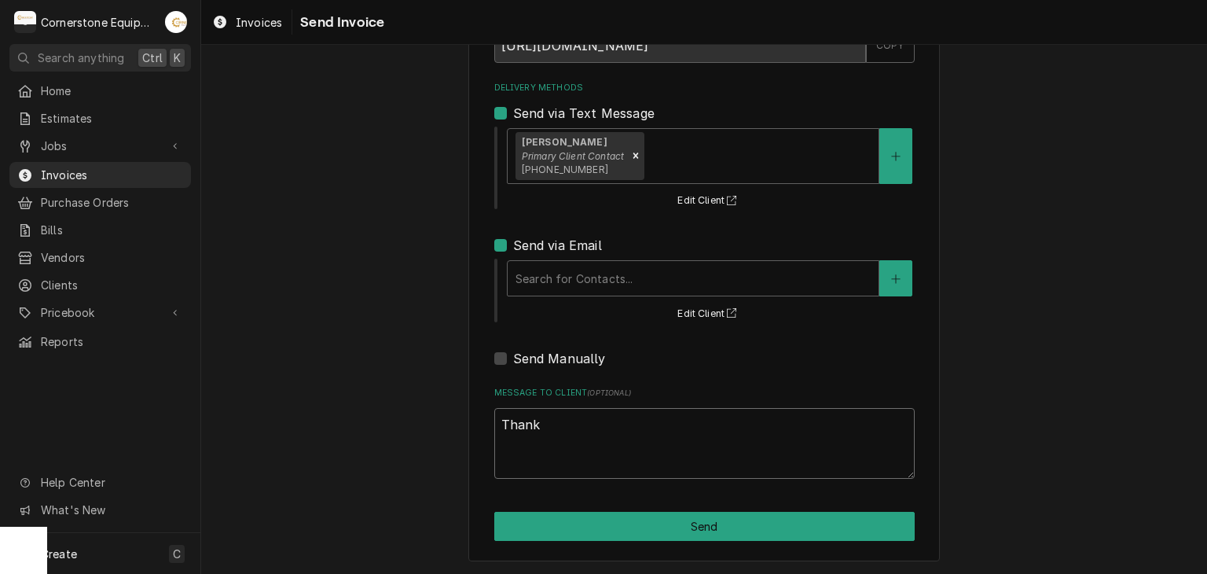
type textarea "Thank Y"
type textarea "x"
type textarea "Thank Yo"
type textarea "x"
type textarea "Thank You"
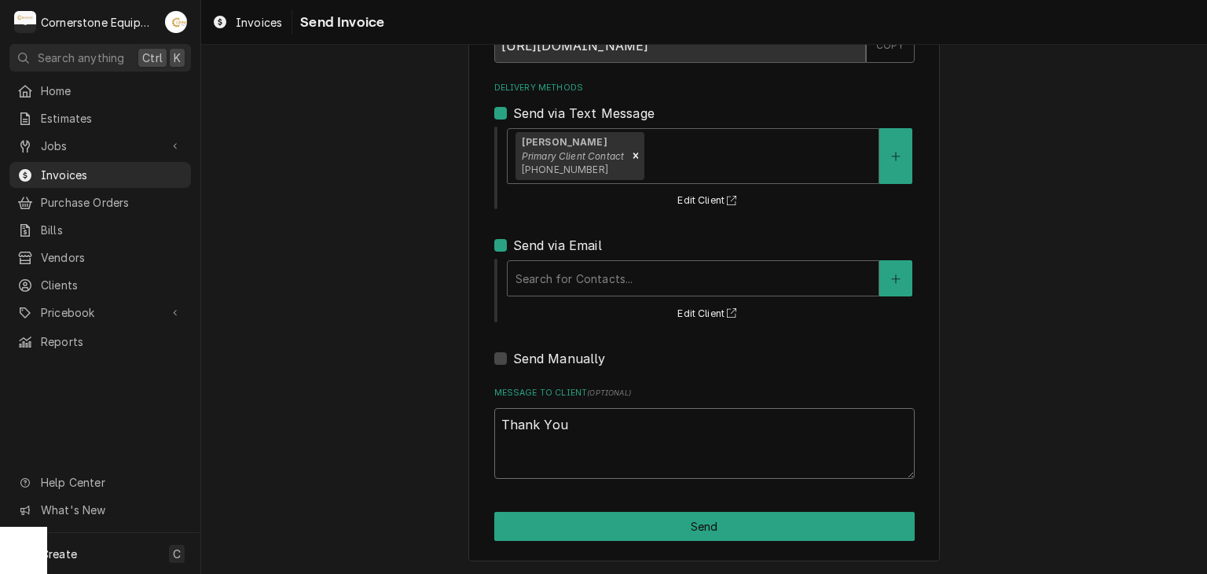
type textarea "x"
type textarea "Thank Yo"
type textarea "x"
type textarea "Thank Y"
type textarea "x"
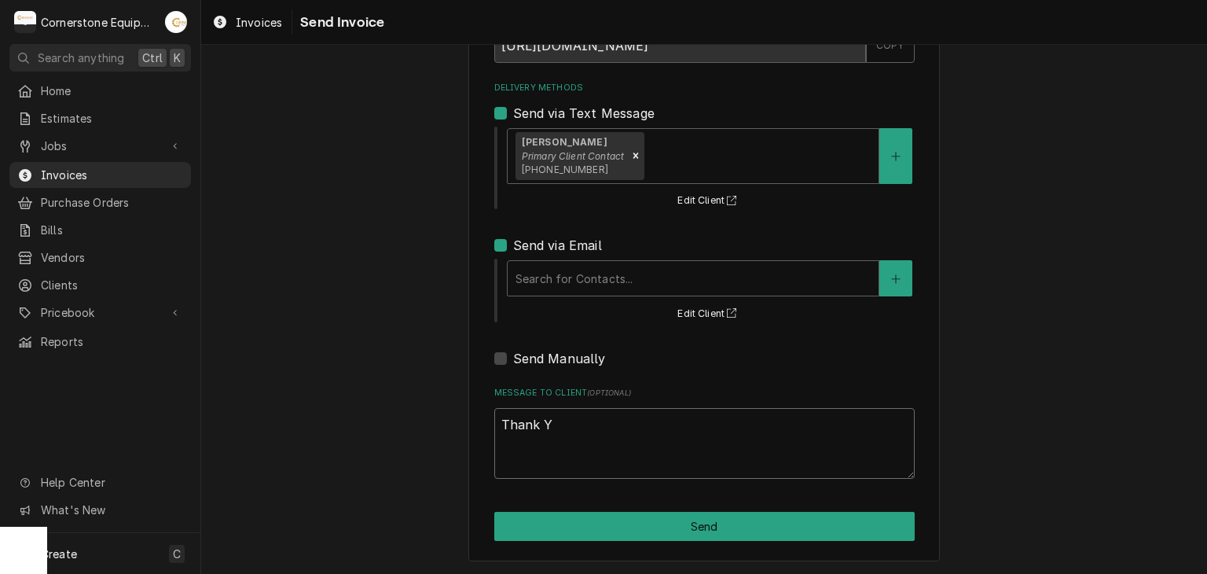
type textarea "Thank"
type textarea "x"
type textarea "Thank Y"
type textarea "x"
type textarea "Thank Yo"
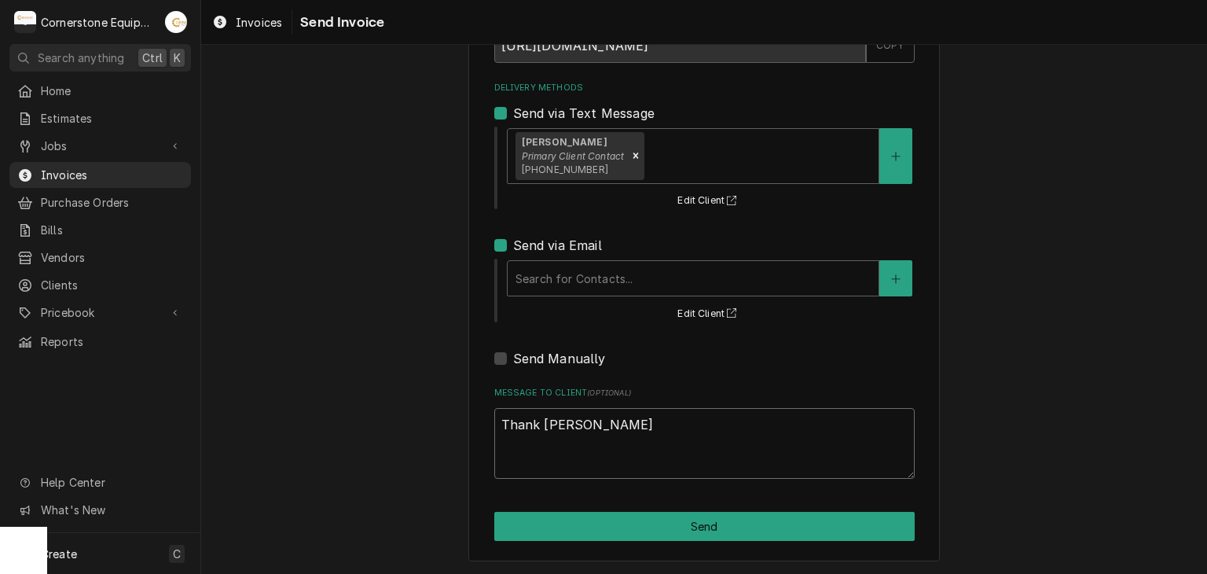
type textarea "x"
type textarea "Thank You"
type textarea "x"
type textarea "Thank You"
type textarea "x"
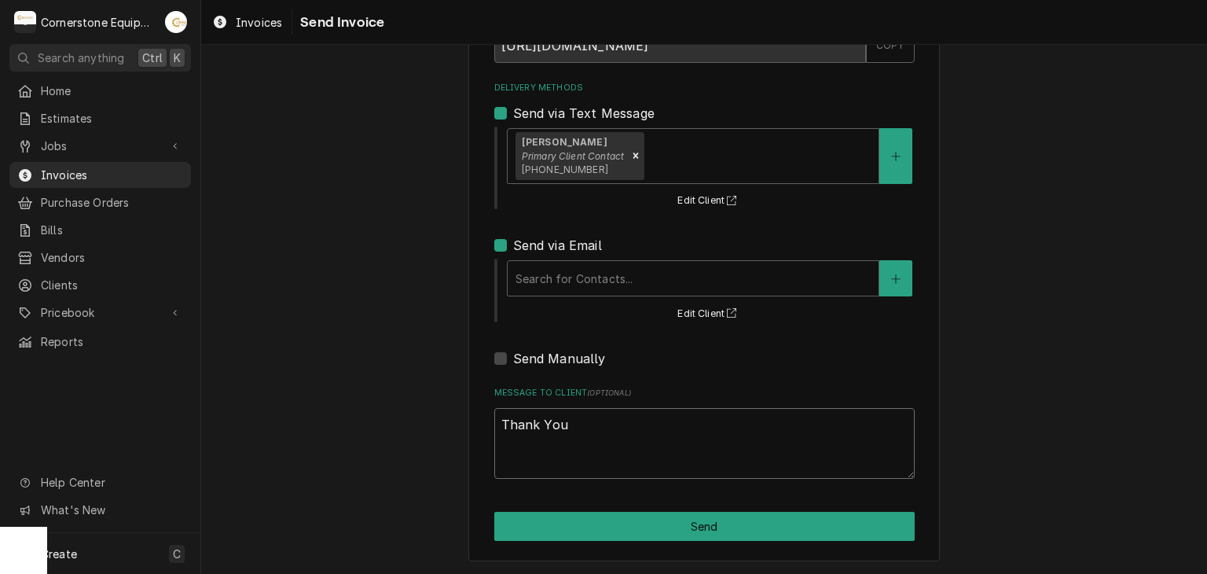
type textarea "Thank You f"
type textarea "x"
type textarea "Thank You fo"
type textarea "x"
type textarea "Thank You for"
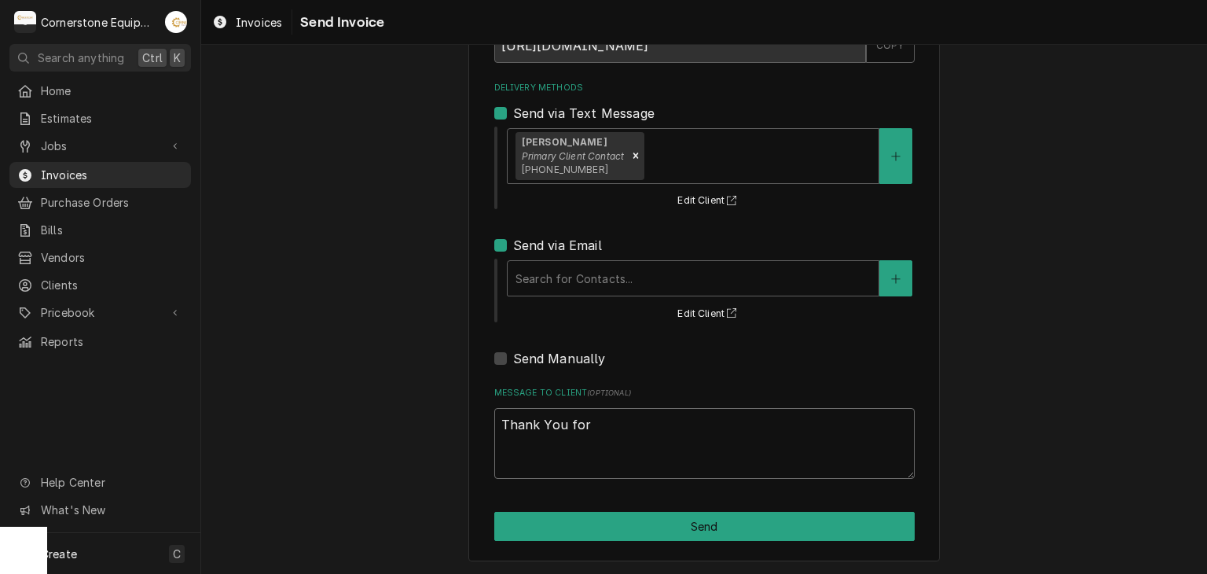
type textarea "x"
type textarea "Thank You for"
type textarea "x"
type textarea "Thank You for t"
type textarea "x"
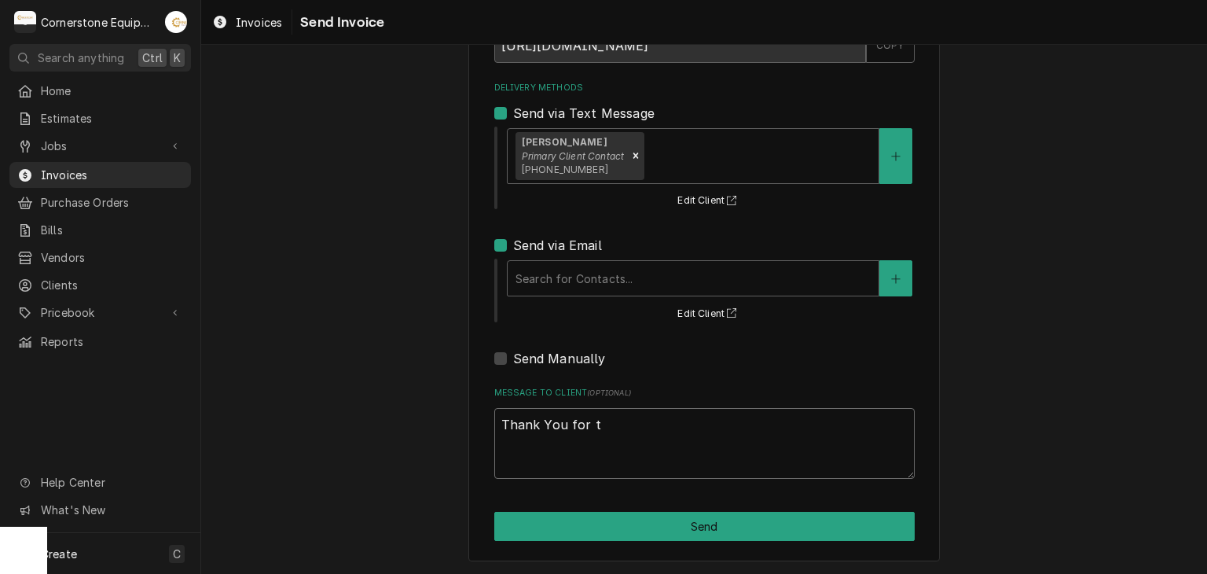
type textarea "Thank You for th"
type textarea "x"
type textarea "Thank You for the"
type textarea "x"
type textarea "Thank You for the"
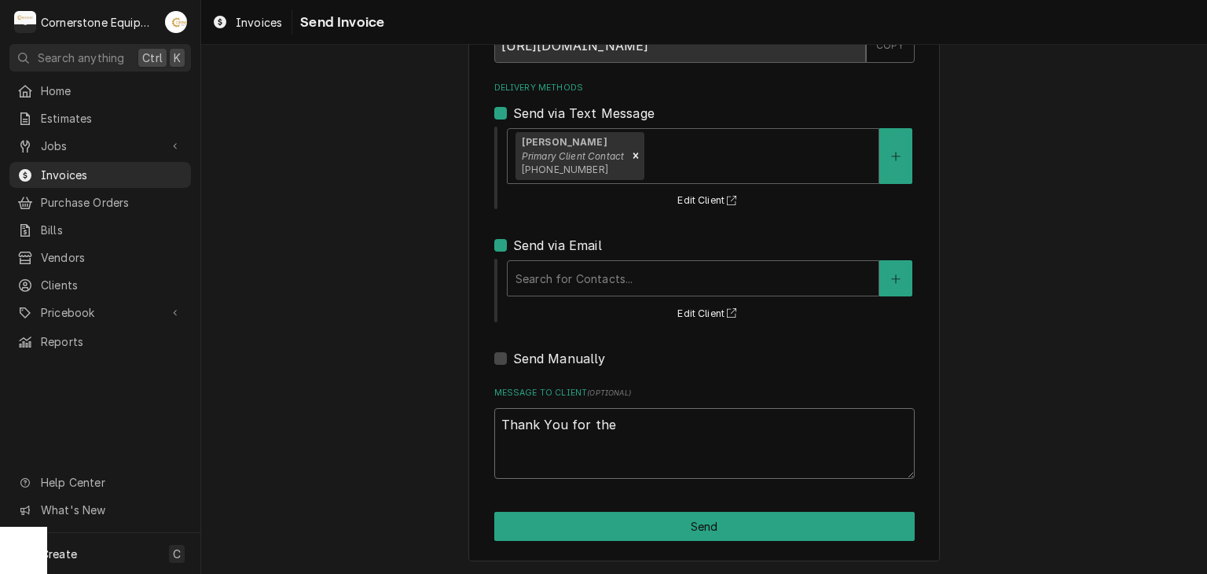
type textarea "x"
type textarea "Thank You for the o"
type textarea "x"
type textarea "Thank You for the op"
type textarea "x"
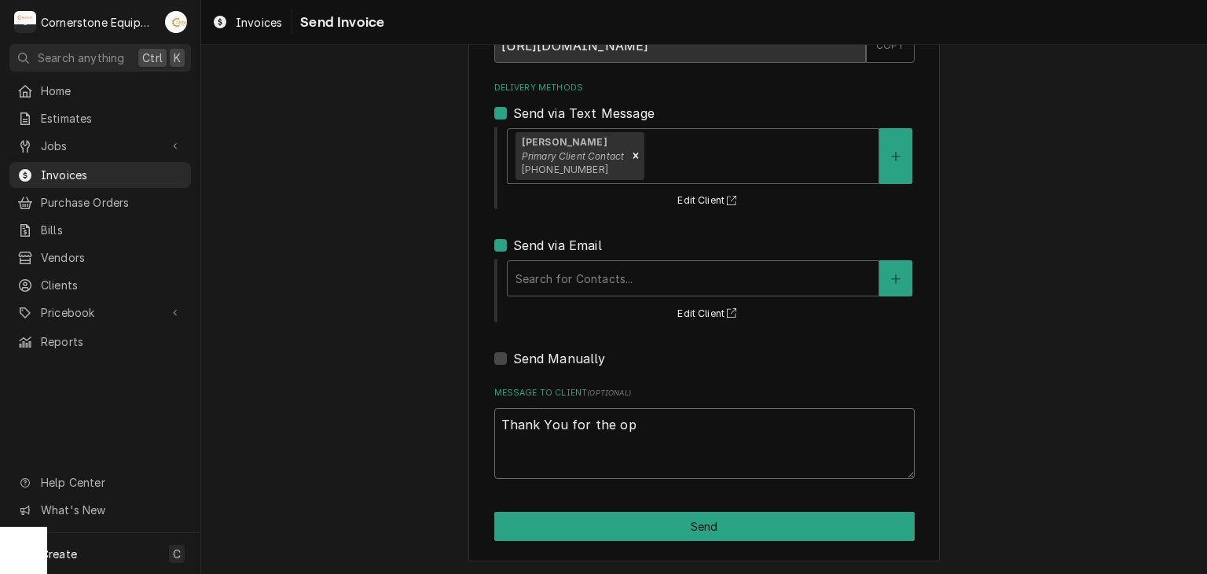
type textarea "Thank You for the opo"
type textarea "x"
type textarea "Thank You for the op"
type textarea "x"
type textarea "Thank You for the opp"
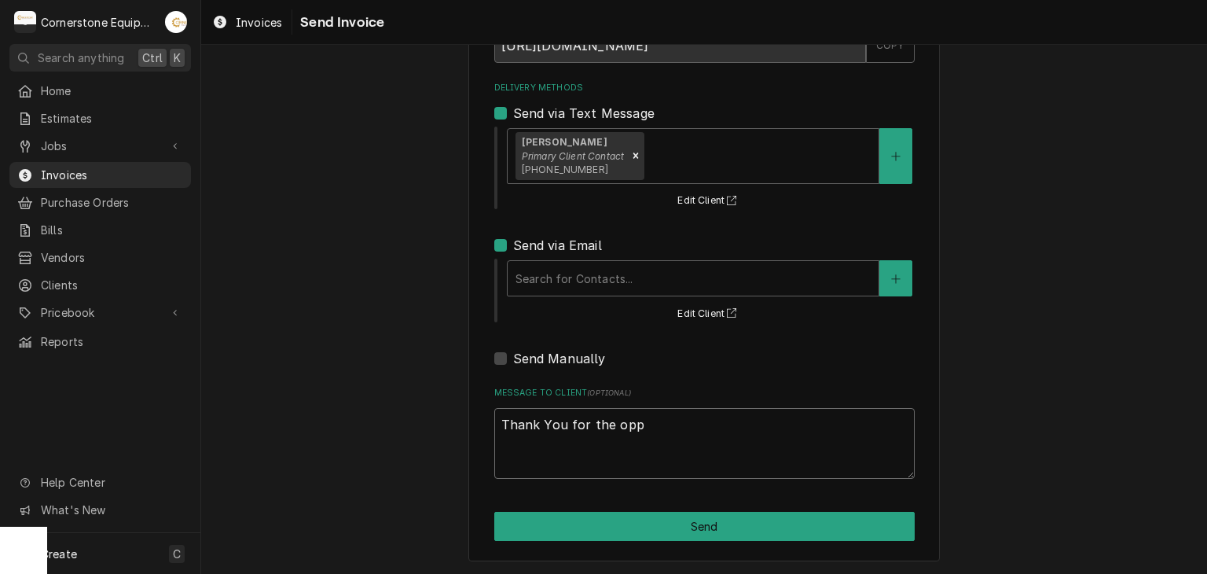
type textarea "x"
type textarea "Thank You for the oppo"
type textarea "x"
type textarea "Thank You for the oppor"
type textarea "x"
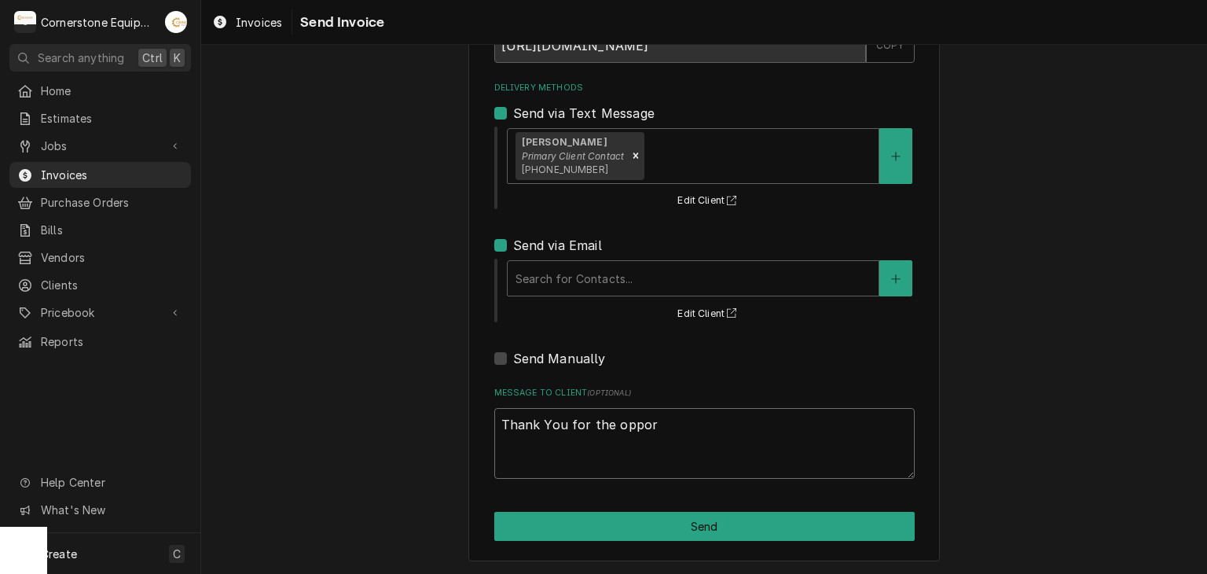
type textarea "Thank You for the opport"
type textarea "x"
type textarea "Thank You for the opportu"
type textarea "x"
type textarea "Thank You for the opportun"
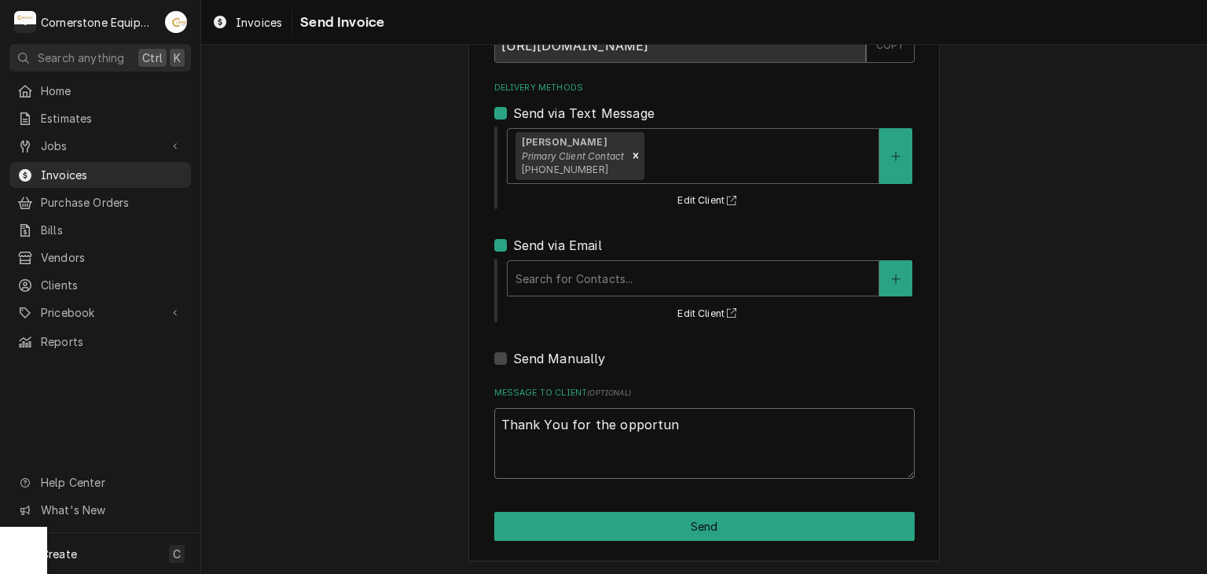
type textarea "x"
type textarea "Thank You for the opportuni"
type textarea "x"
type textarea "Thank You for the opportunit"
type textarea "x"
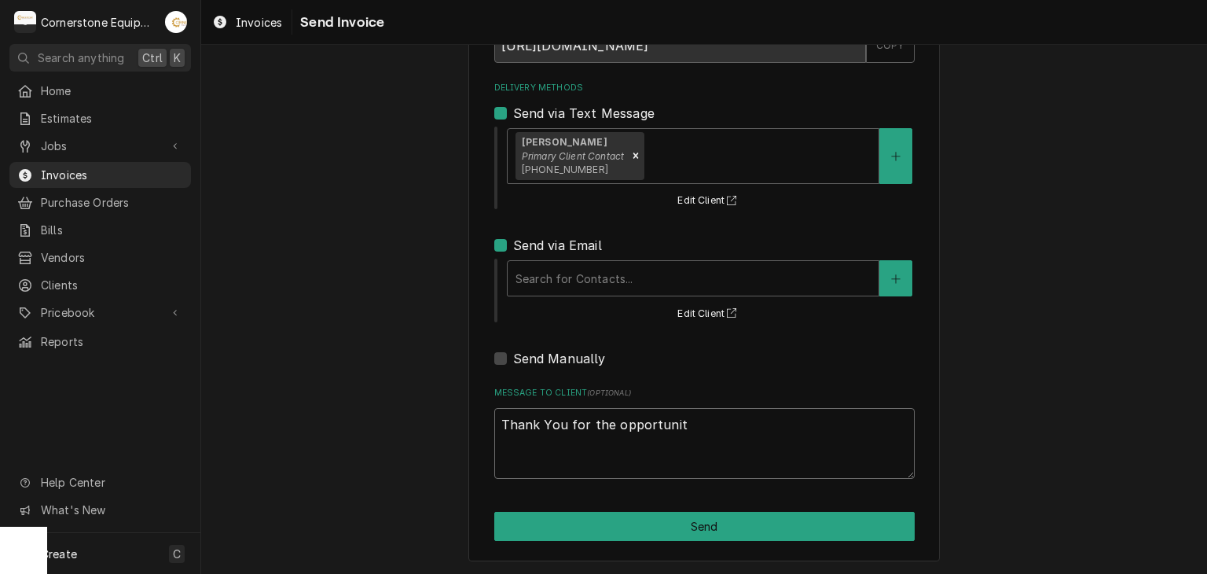
type textarea "Thank You for the opportunity"
type textarea "x"
type textarea "Thank You for the opportunity"
type textarea "x"
type textarea "Thank You for the opportunity t"
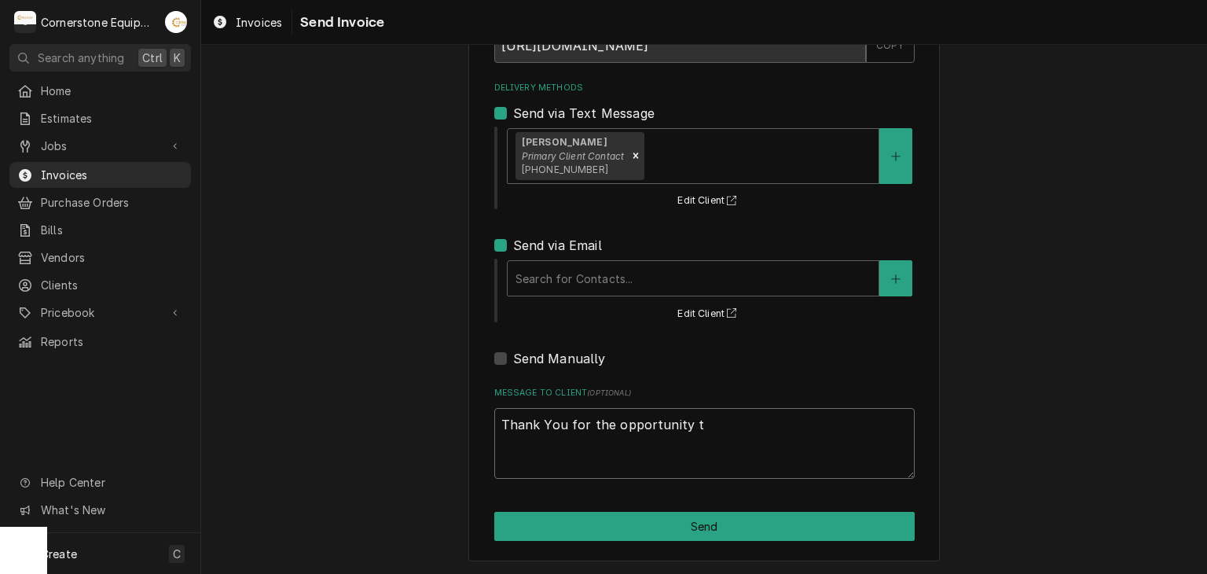
type textarea "x"
type textarea "Thank You for the opportunity to"
type textarea "x"
type textarea "Thank You for the opportunity to e"
type textarea "x"
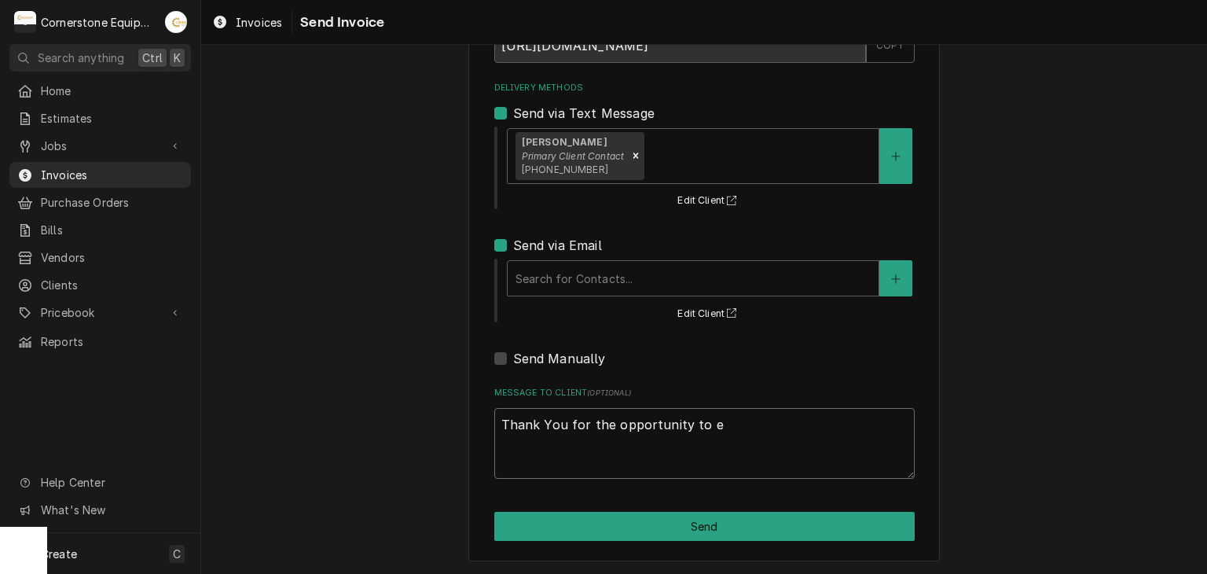
type textarea "Thank You for the opportunity to eb"
type textarea "x"
type textarea "Thank You for the opportunity to e"
type textarea "x"
type textarea "Thank You for the opportunity to"
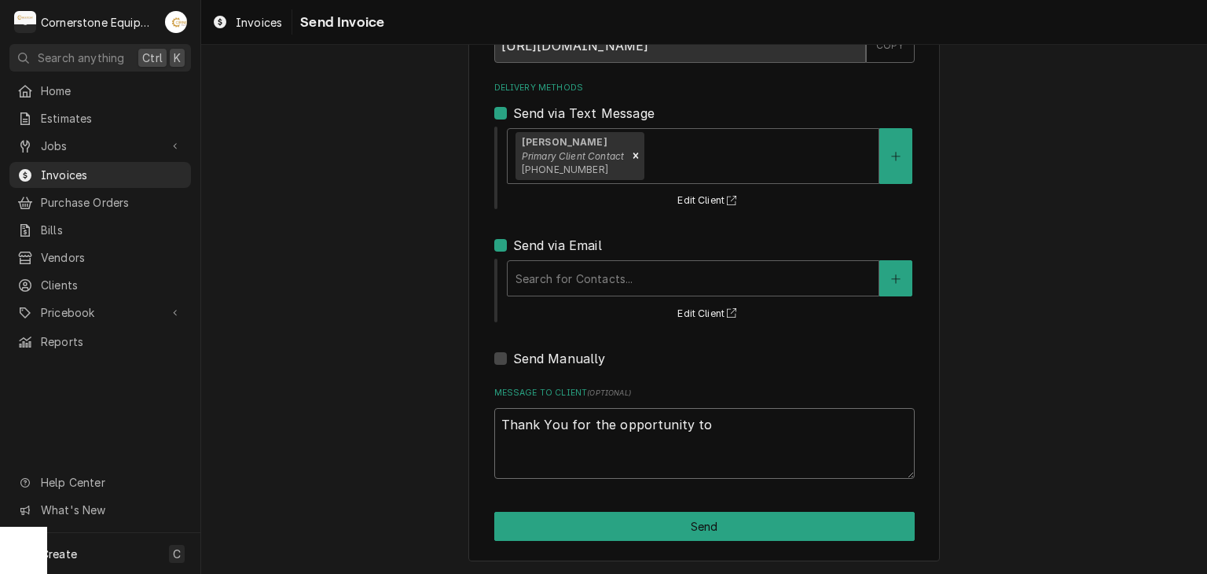
type textarea "x"
type textarea "Thank You for the opportunity to b"
type textarea "x"
type textarea "Thank You for the opportunity to be"
type textarea "x"
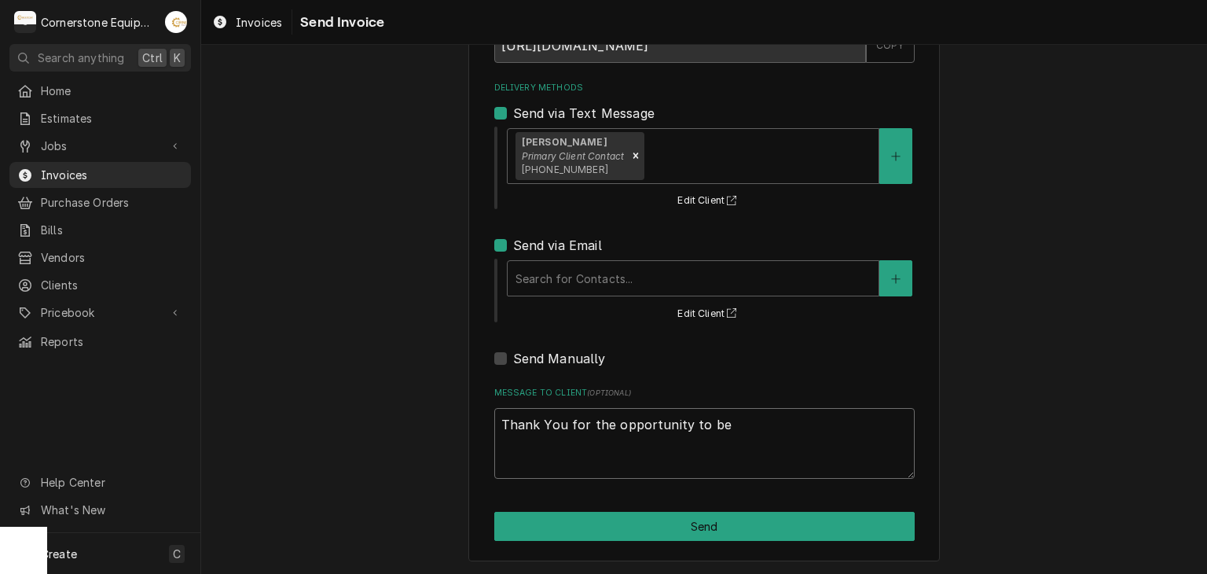
type textarea "Thank You for the opportunity to be"
type textarea "x"
type textarea "Thank You for the opportunity to be o"
type textarea "x"
type textarea "Thank You for the opportunity to be of"
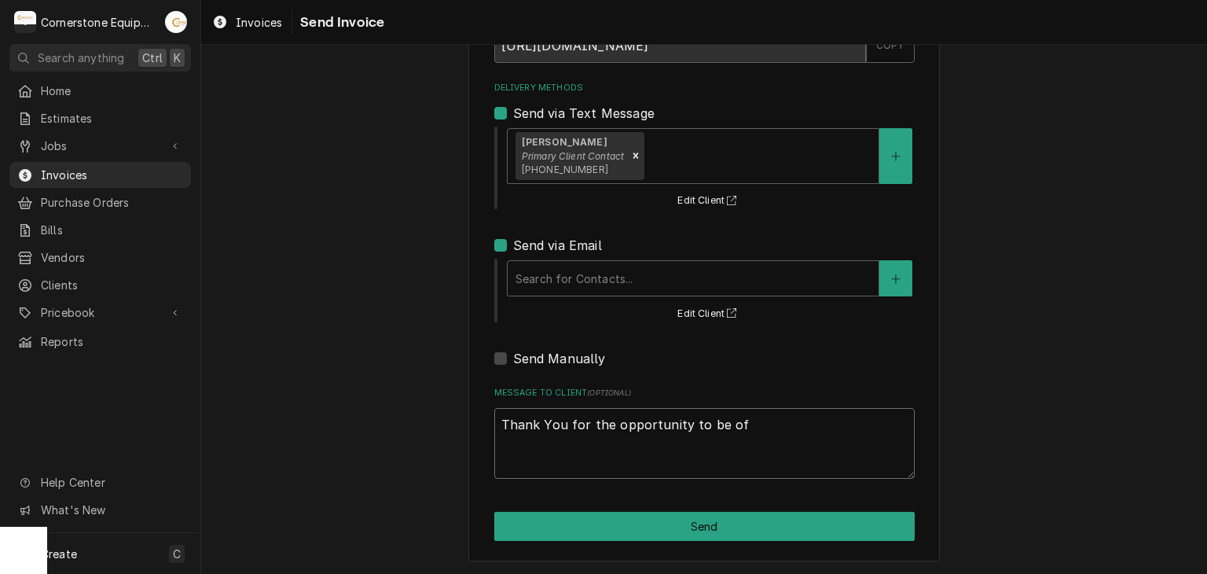
type textarea "x"
type textarea "Thank You for the opportunity to be of"
type textarea "x"
type textarea "Thank You for the opportunity to be of S"
type textarea "x"
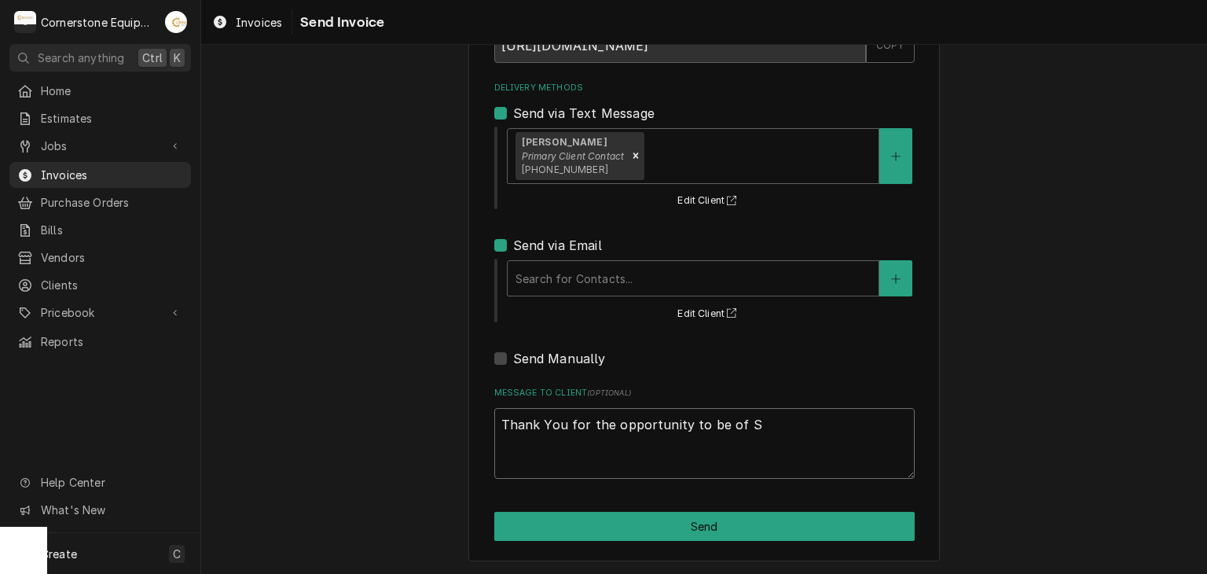
type textarea "Thank You for the opportunity to be of"
type textarea "x"
type textarea "Thank You for the opportunity to be of s"
type textarea "x"
type textarea "Thank You for the opportunity to be of se"
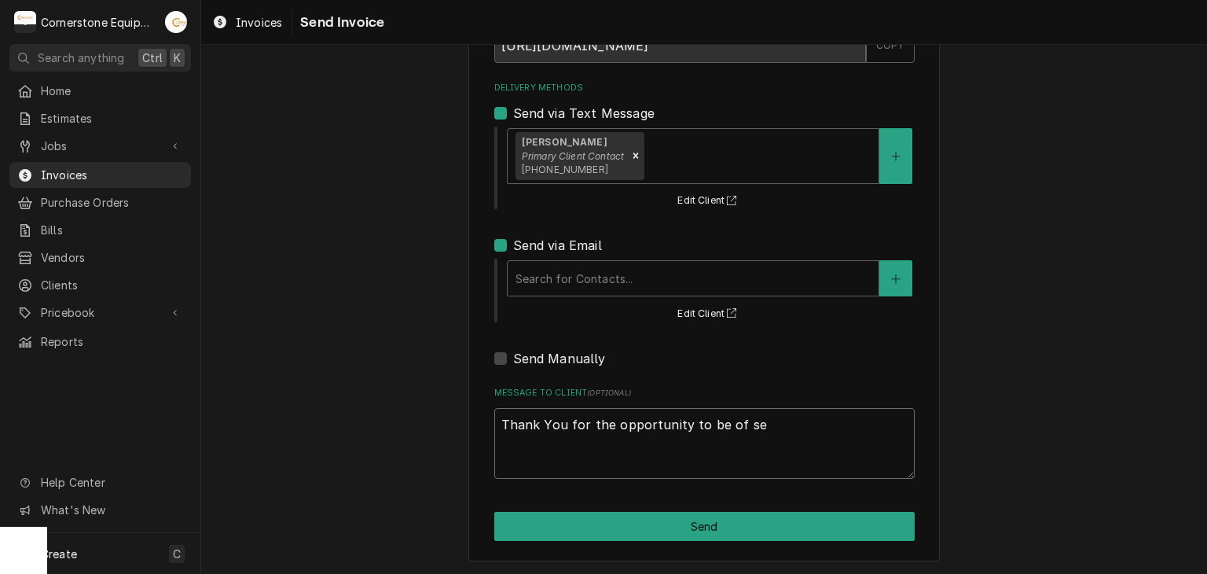
type textarea "x"
type textarea "Thank You for the opportunity to be of ser"
type textarea "x"
type textarea "Thank You for the opportunity to be of serv"
type textarea "x"
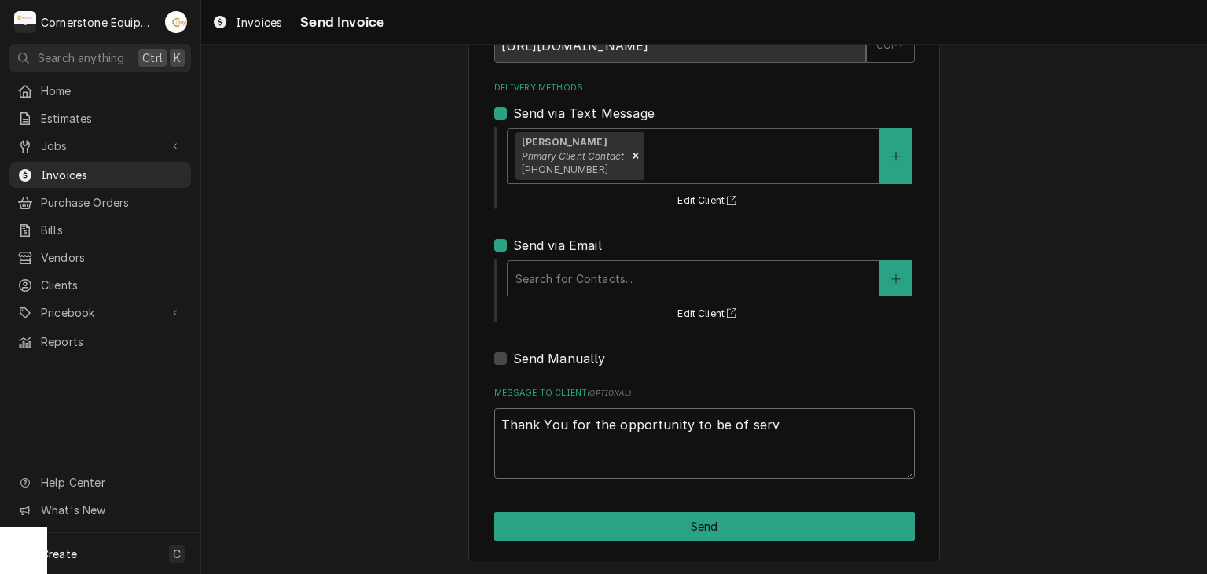
type textarea "Thank You for the opportunity to be of servi"
type textarea "x"
type textarea "Thank You for the opportunity to be of servic"
type textarea "x"
type textarea "Thank You for the opportunity to be of service"
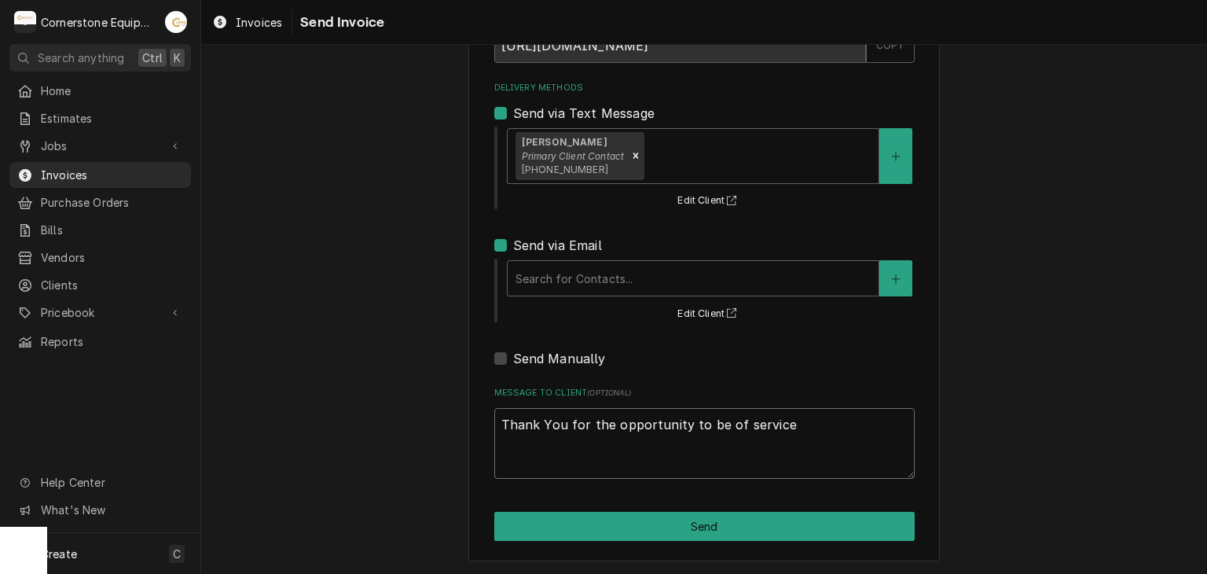
type textarea "x"
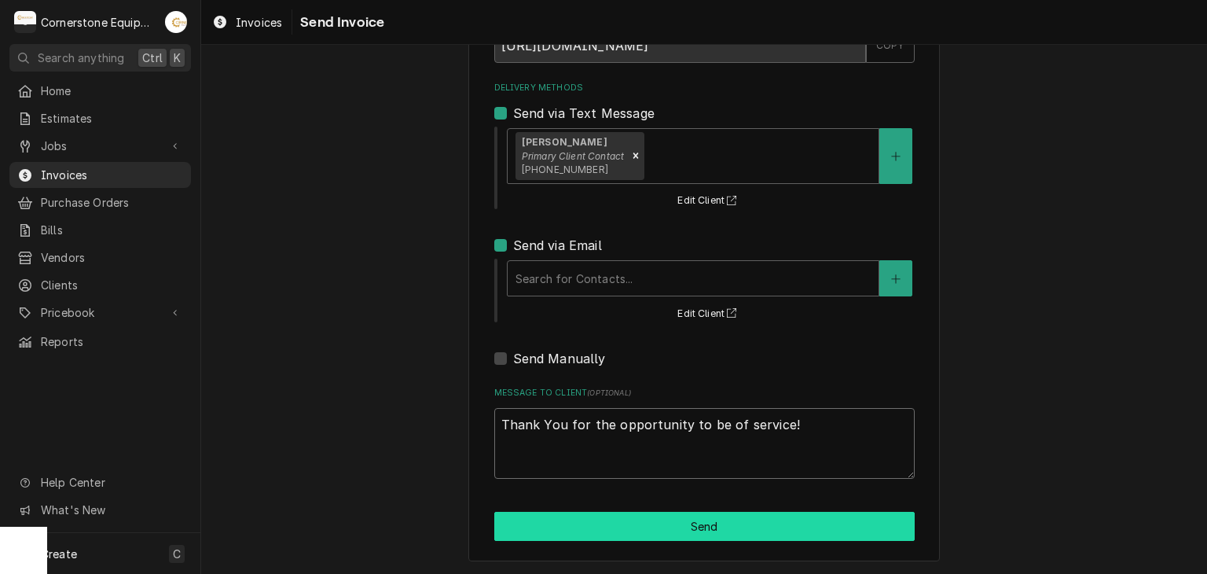
type textarea "Thank You for the opportunity to be of service!"
click at [600, 514] on button "Send" at bounding box center [704, 526] width 420 height 29
type textarea "x"
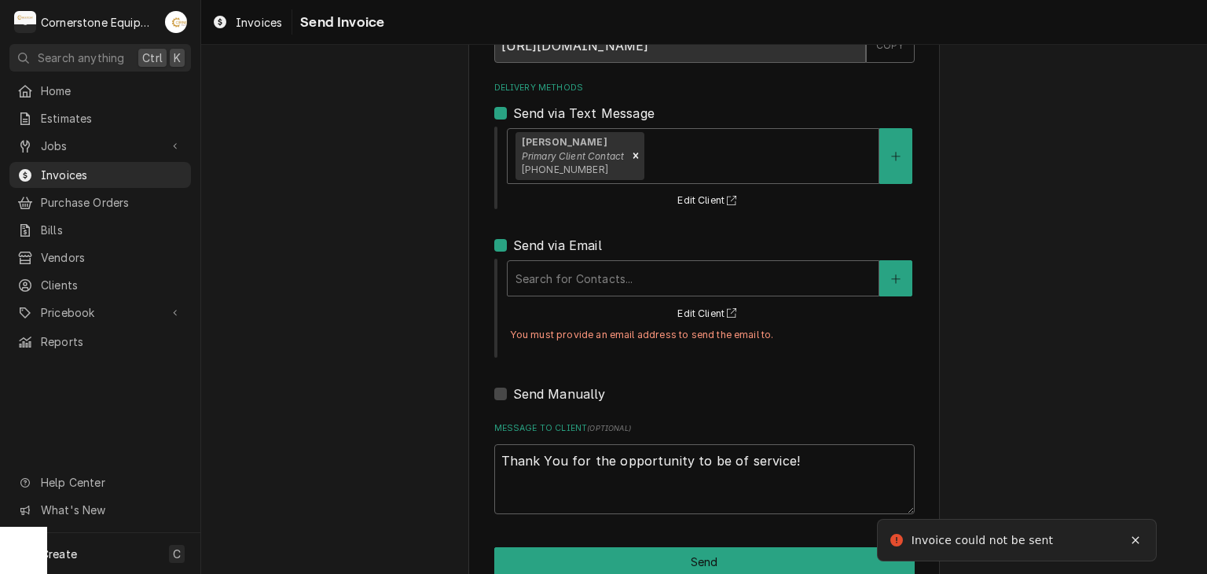
scroll to position [167, 0]
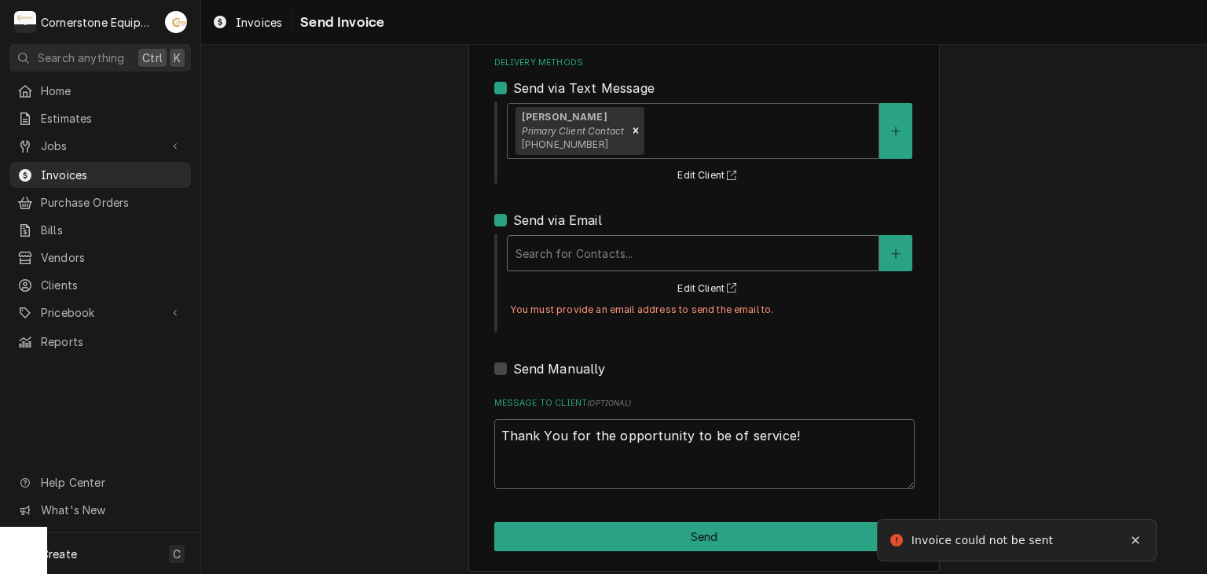
click at [619, 248] on div "Delivery Methods" at bounding box center [692, 253] width 355 height 28
click at [513, 221] on label "Send via Email" at bounding box center [557, 220] width 89 height 19
click at [513, 221] on input "Send via Email" at bounding box center [723, 228] width 420 height 35
checkbox input "false"
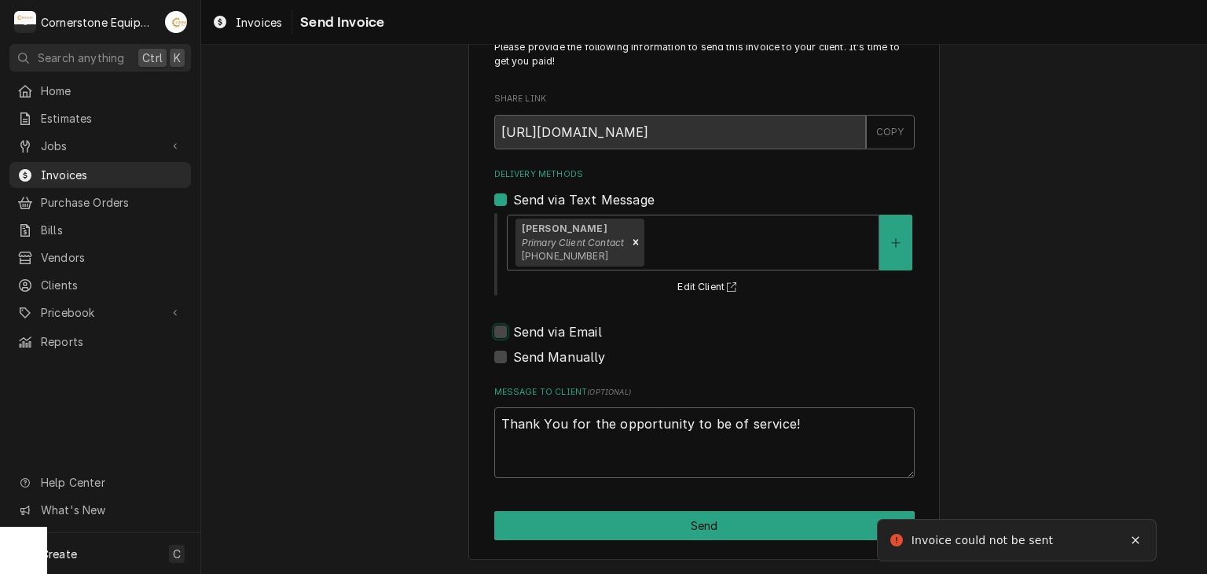
scroll to position [53, 0]
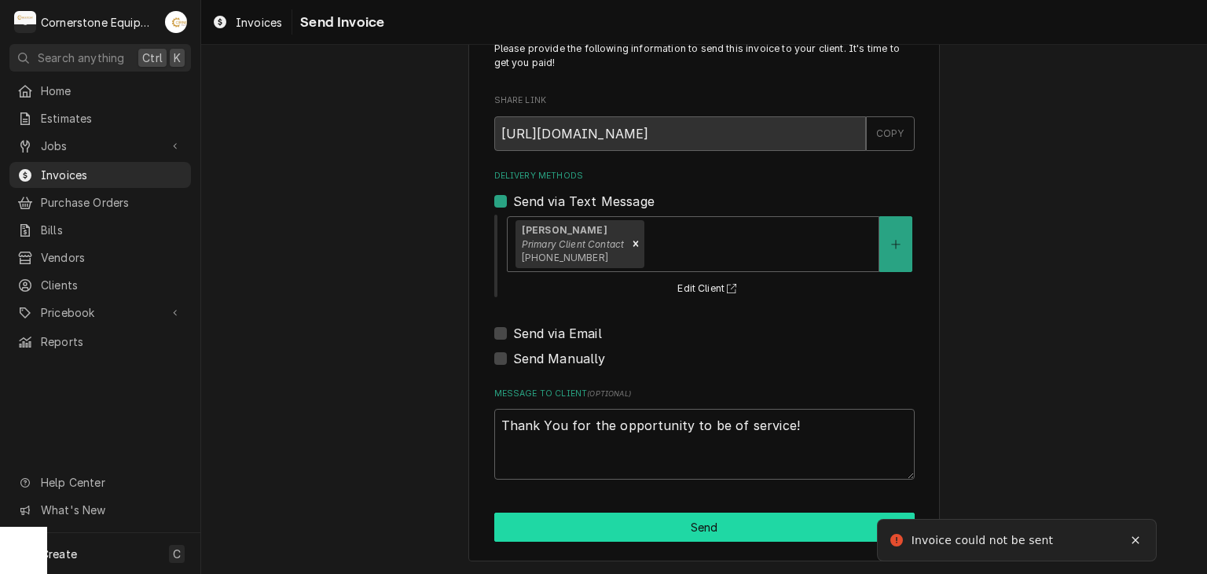
click at [630, 523] on button "Send" at bounding box center [704, 526] width 420 height 29
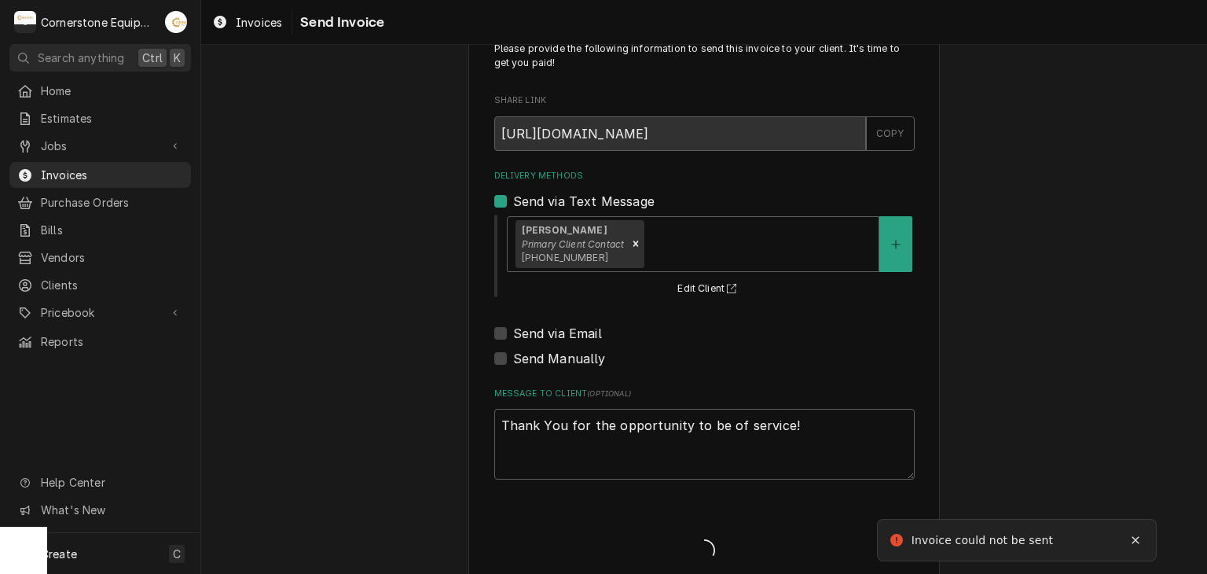
type textarea "x"
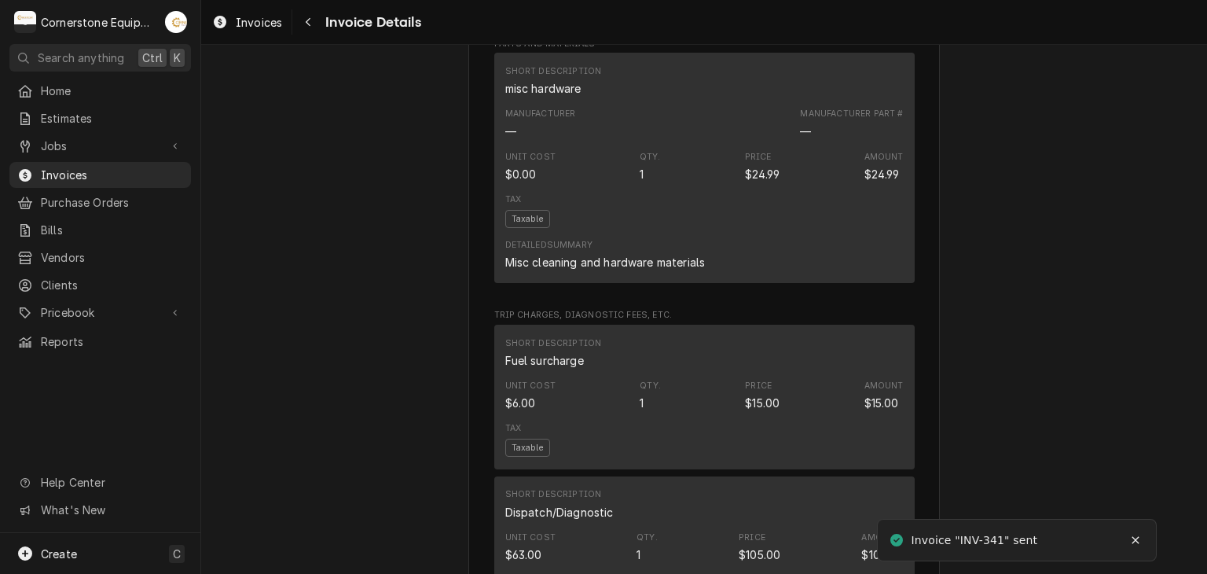
scroll to position [1571, 0]
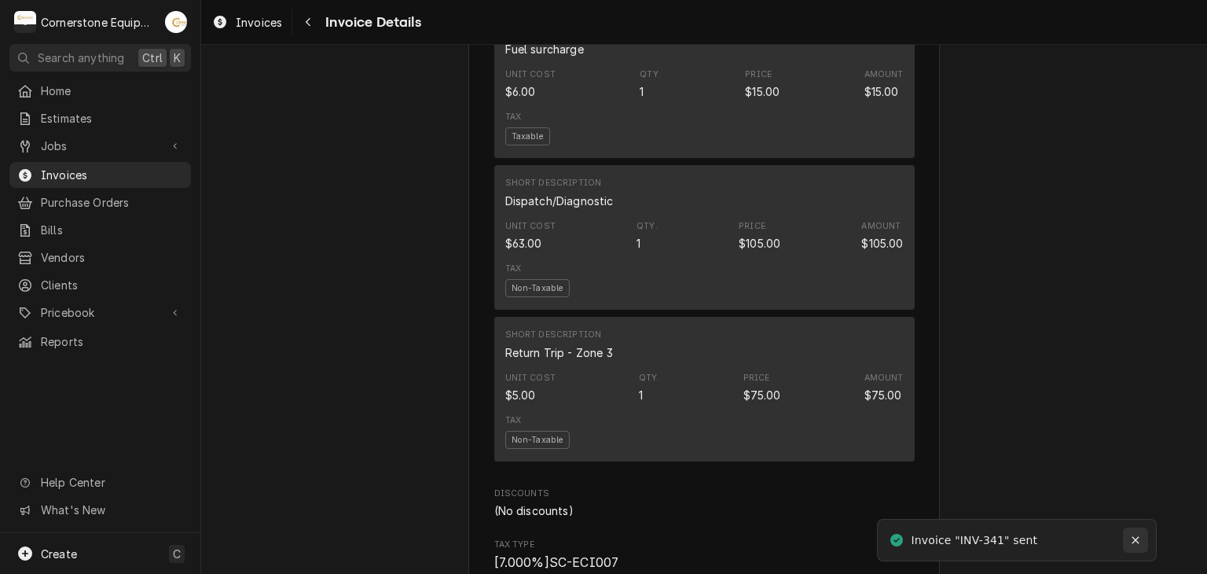
click at [1133, 538] on icon "Notifications alt+T" at bounding box center [1135, 539] width 11 height 11
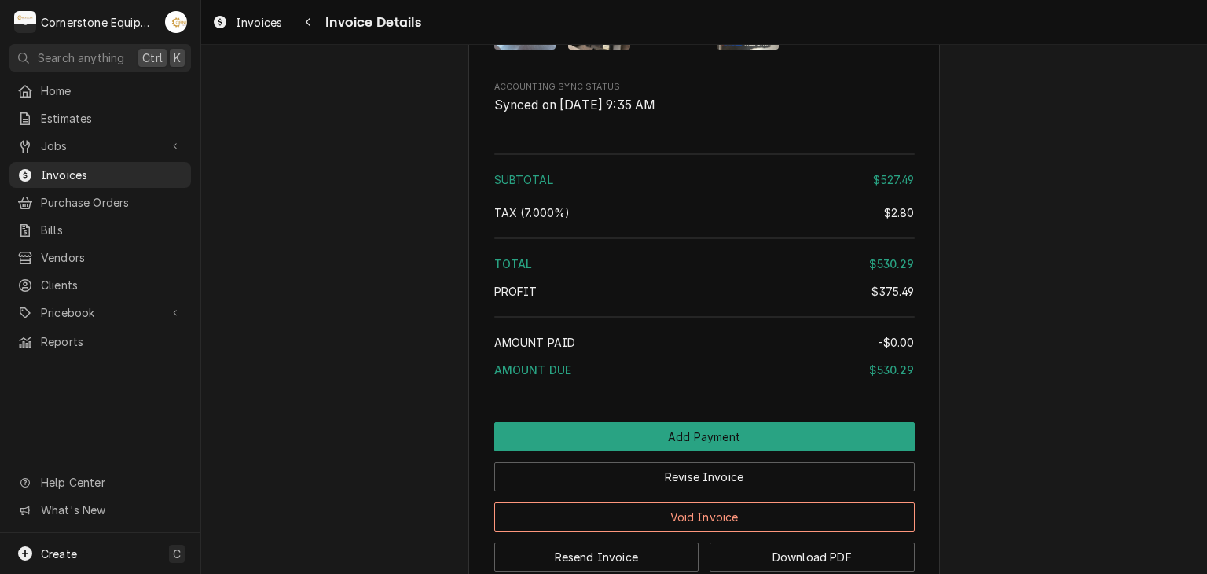
scroll to position [2425, 0]
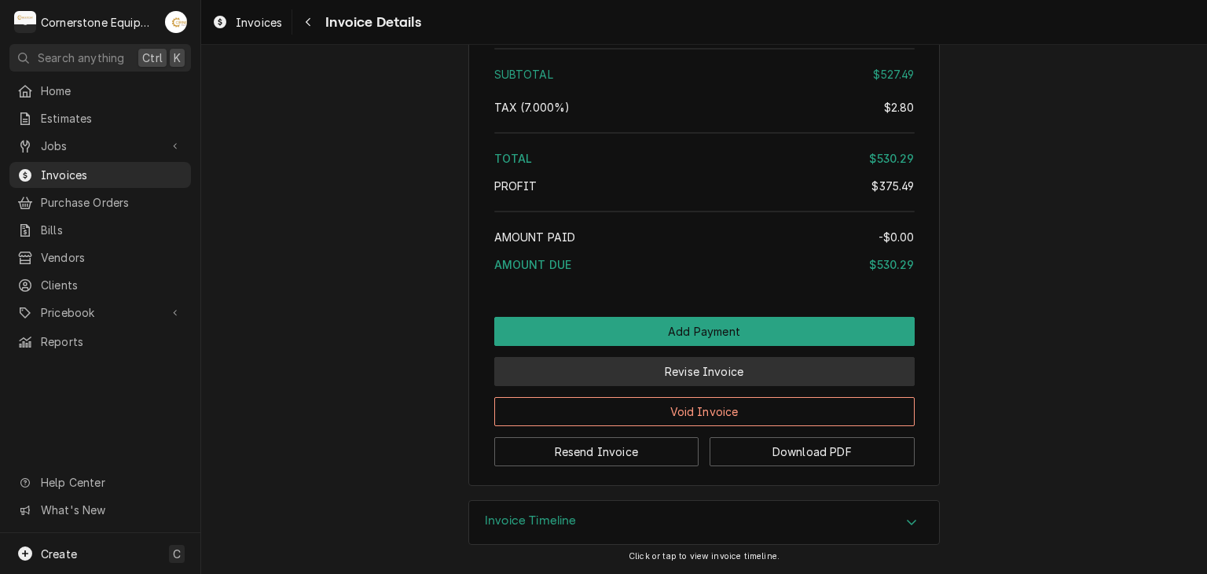
click at [666, 371] on button "Revise Invoice" at bounding box center [704, 371] width 420 height 29
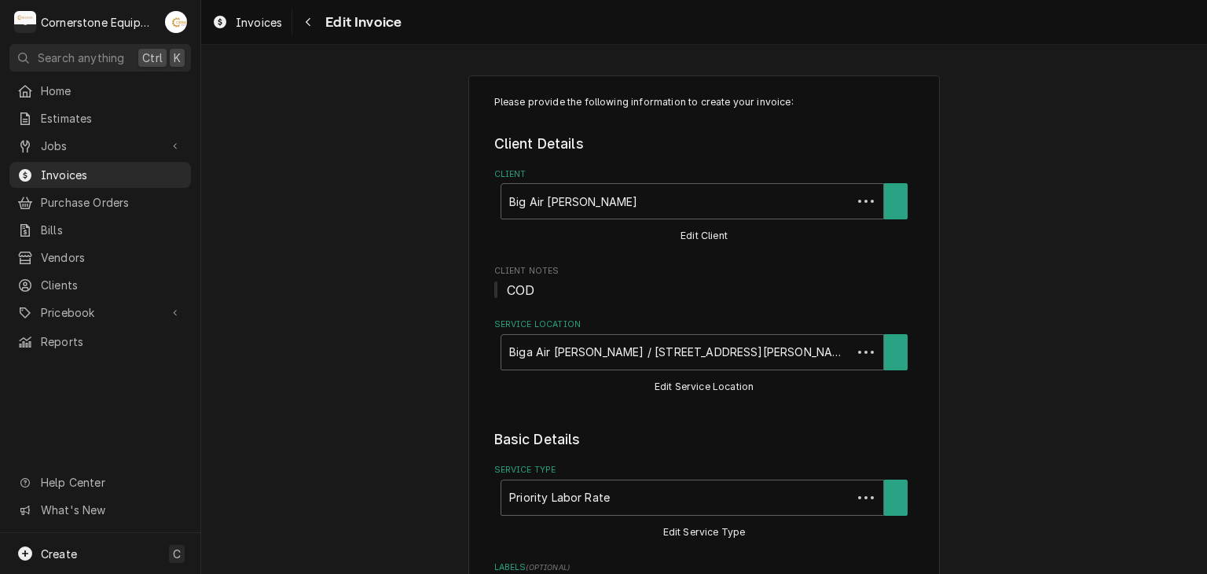
type textarea "x"
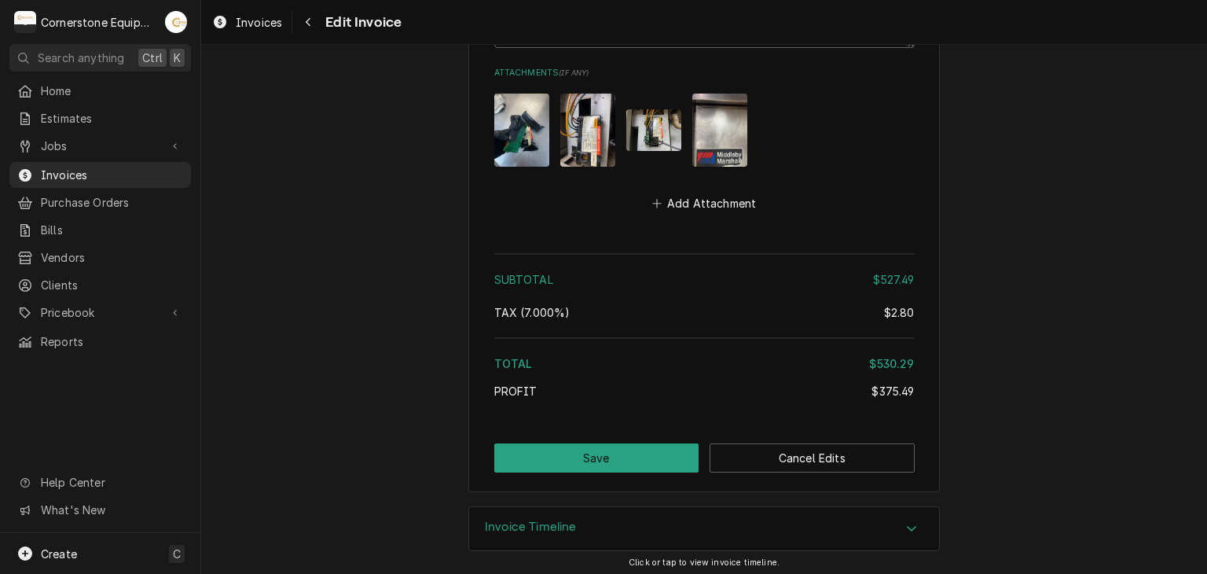
scroll to position [2829, 0]
click at [108, 167] on span "Invoices" at bounding box center [112, 175] width 142 height 17
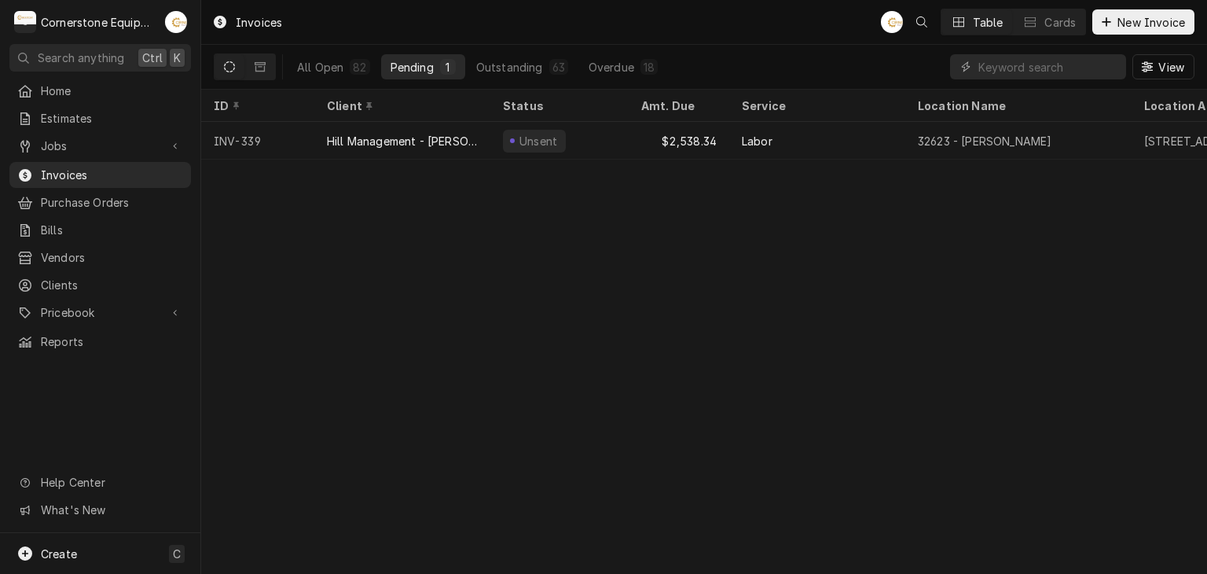
click at [235, 67] on button "Dynamic Content Wrapper" at bounding box center [230, 66] width 30 height 25
click at [340, 67] on div "All Open" at bounding box center [320, 67] width 46 height 17
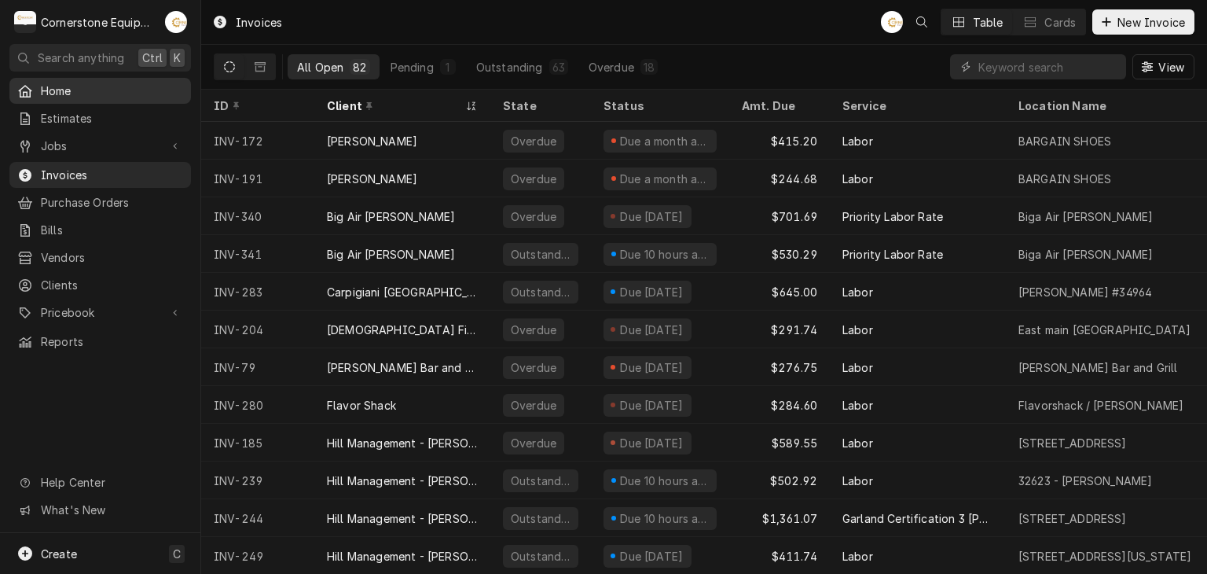
click at [57, 86] on span "Home" at bounding box center [112, 91] width 142 height 17
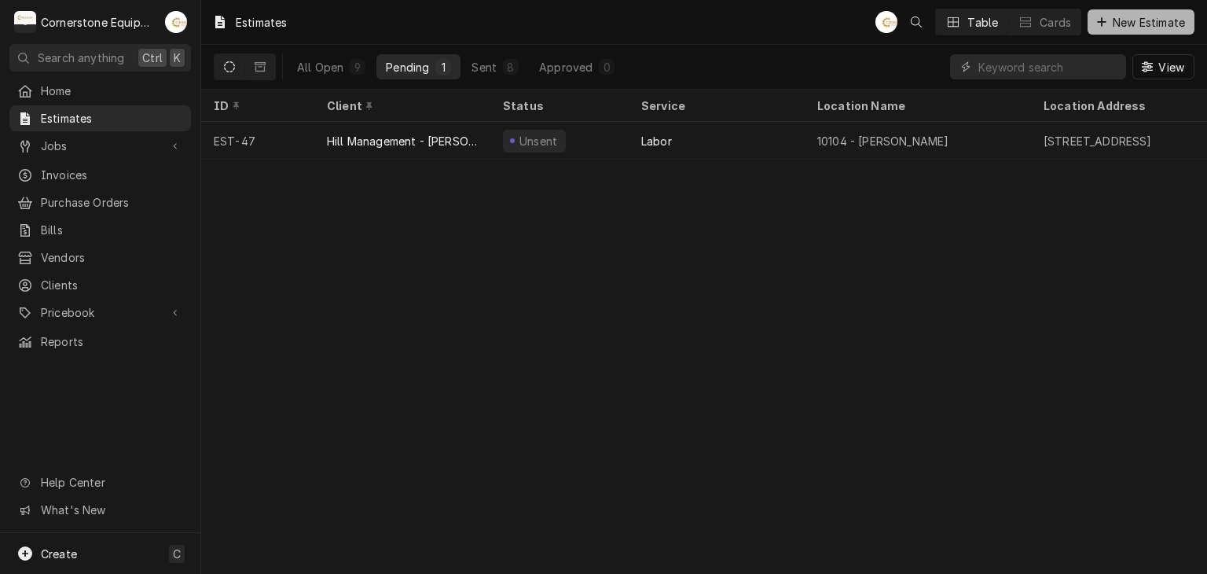
click at [1138, 24] on span "New Estimate" at bounding box center [1148, 22] width 79 height 17
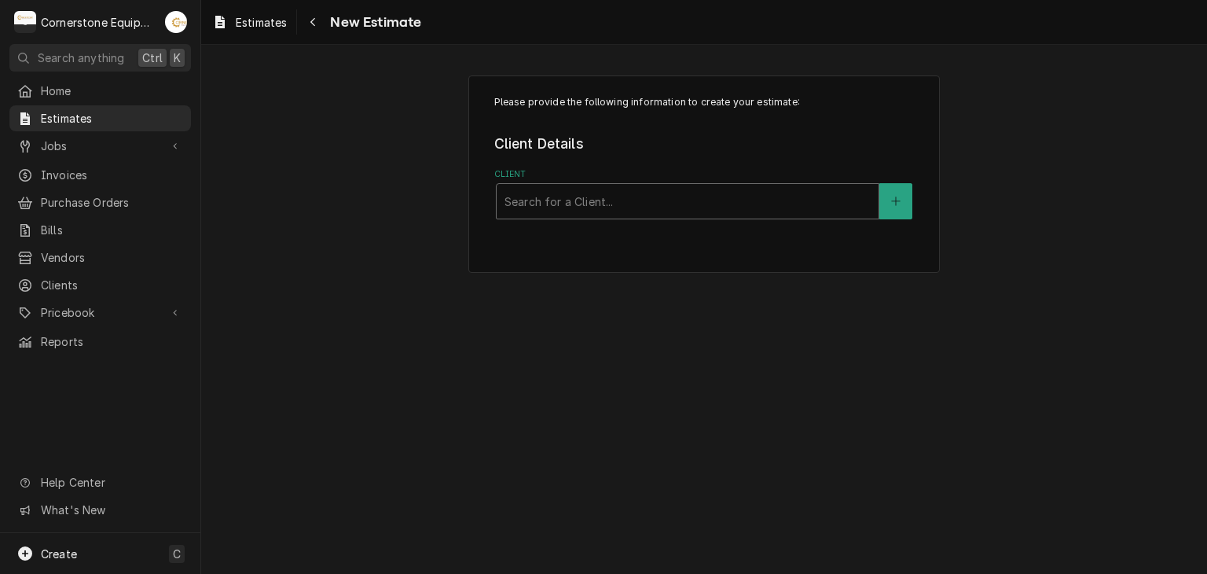
click at [537, 206] on div "Client" at bounding box center [687, 201] width 366 height 28
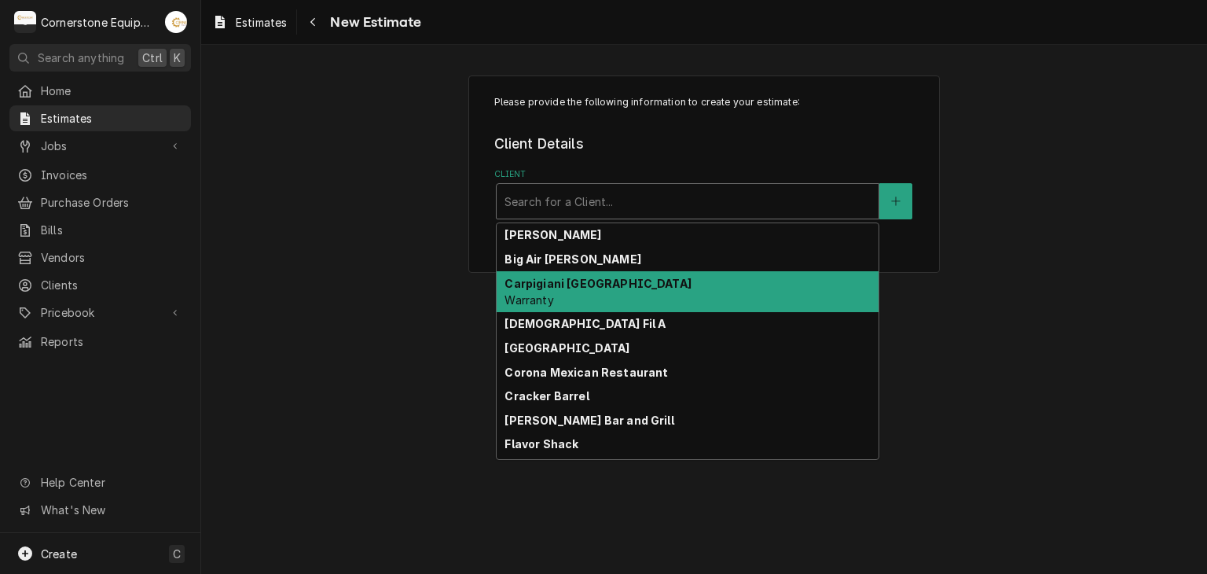
click at [572, 273] on div "Carpigiani USA Warranty" at bounding box center [688, 291] width 382 height 41
click at [572, 208] on div "Client" at bounding box center [676, 201] width 345 height 28
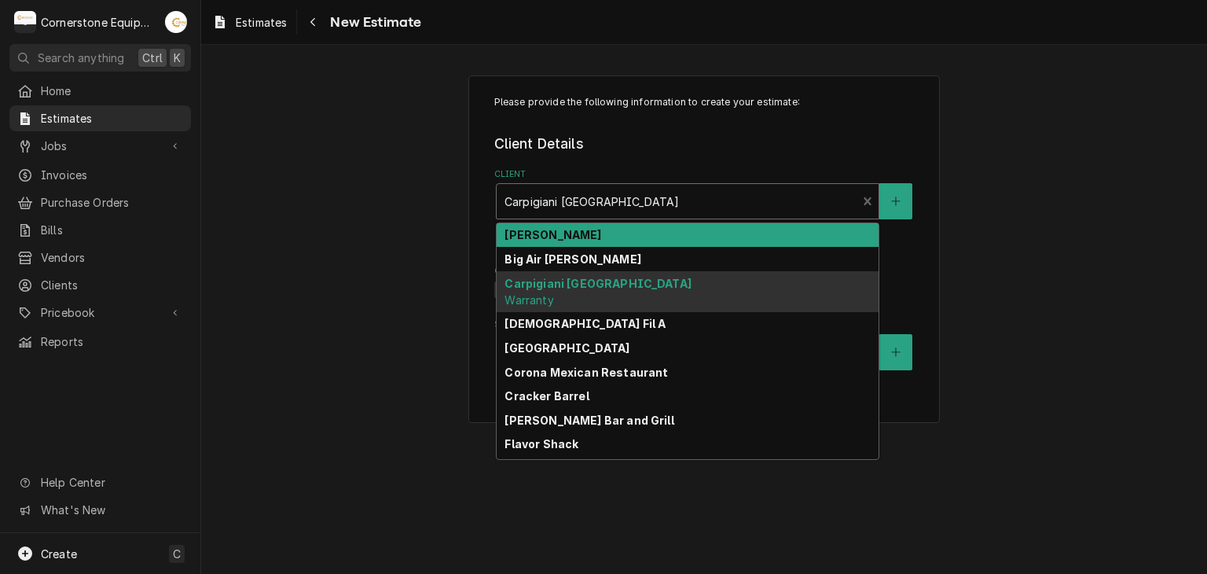
click at [581, 258] on strong "Big Air [PERSON_NAME]" at bounding box center [572, 258] width 136 height 13
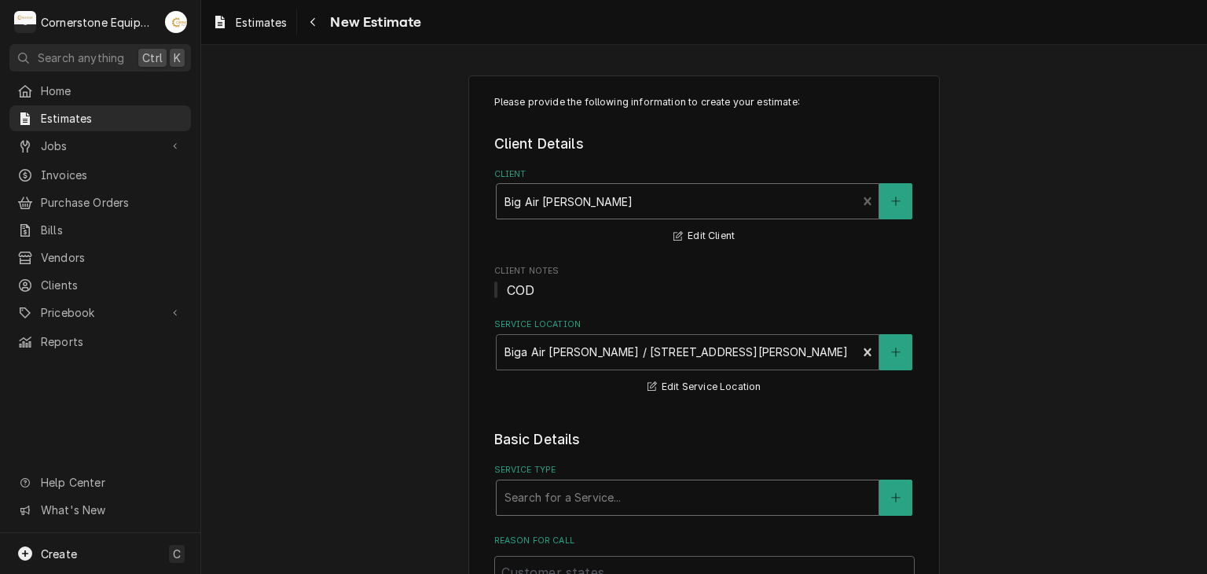
scroll to position [314, 0]
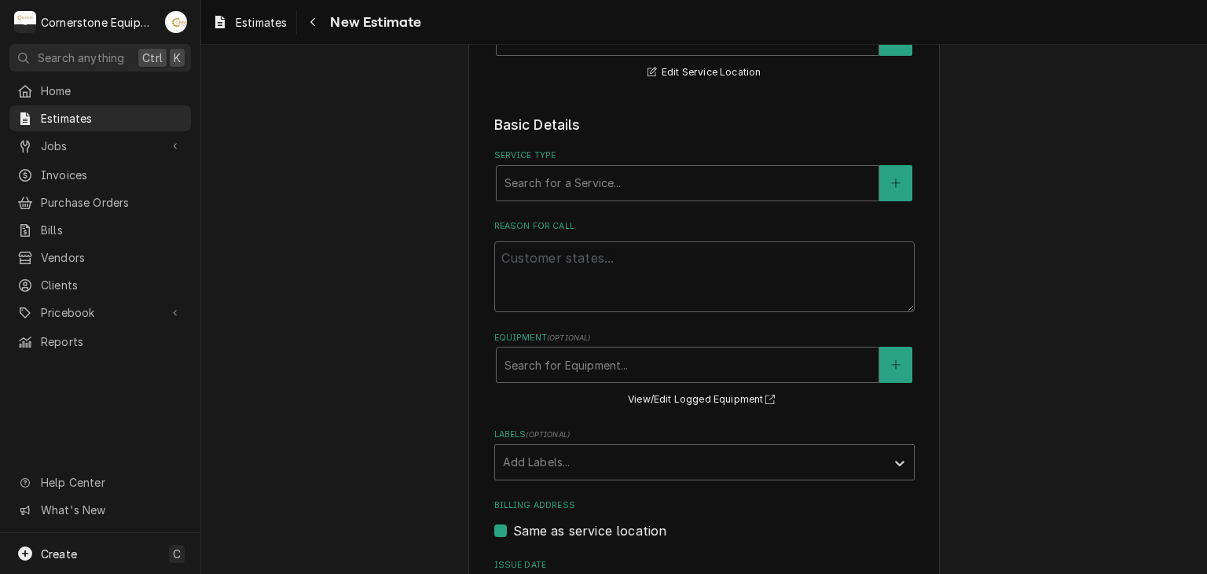
click at [538, 200] on fieldset "Basic Details Service Type Search for a Service... Reason For Call Equipment ( …" at bounding box center [704, 468] width 420 height 707
click at [543, 182] on div "Service Type" at bounding box center [687, 183] width 366 height 28
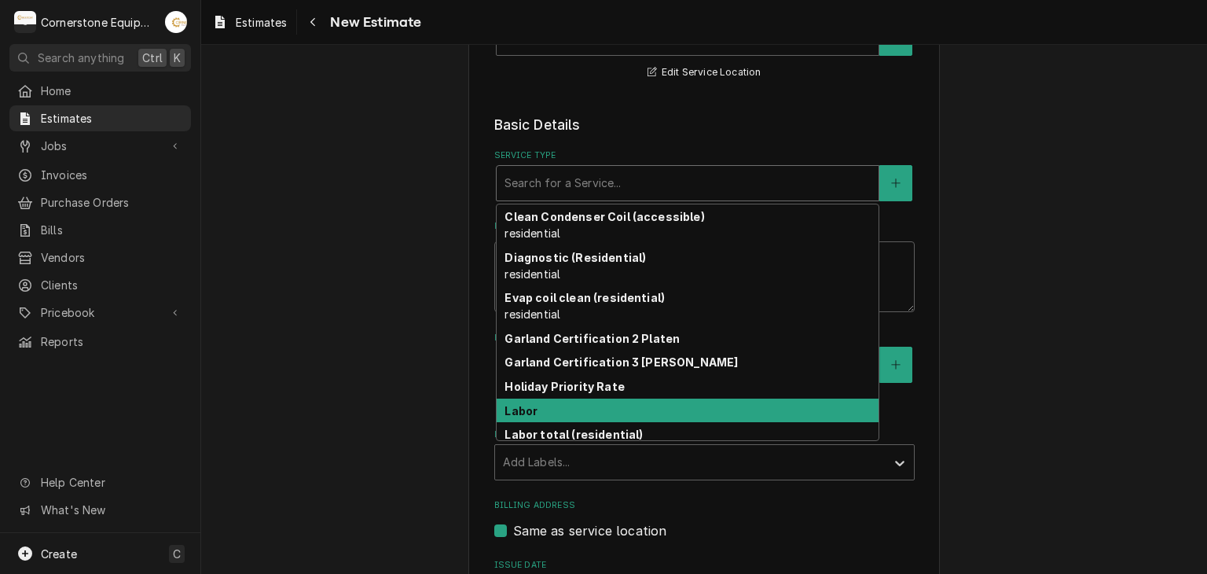
click at [566, 405] on div "Labor" at bounding box center [688, 410] width 382 height 24
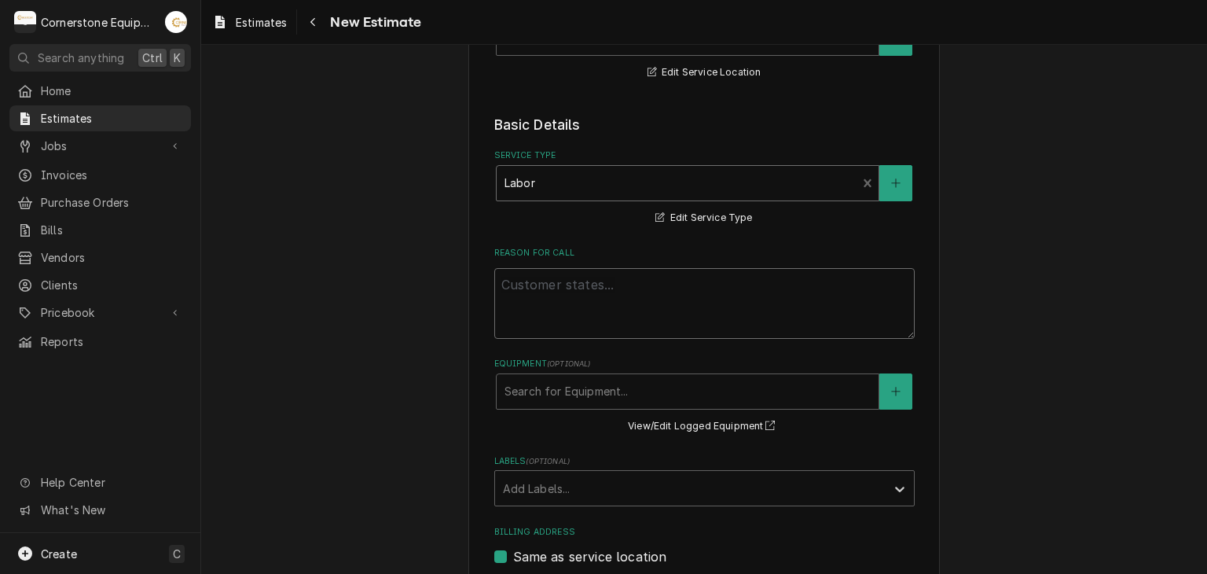
click at [563, 293] on textarea "Reason For Call" at bounding box center [704, 303] width 420 height 71
type textarea "x"
type textarea "T"
type textarea "x"
type textarea "Th"
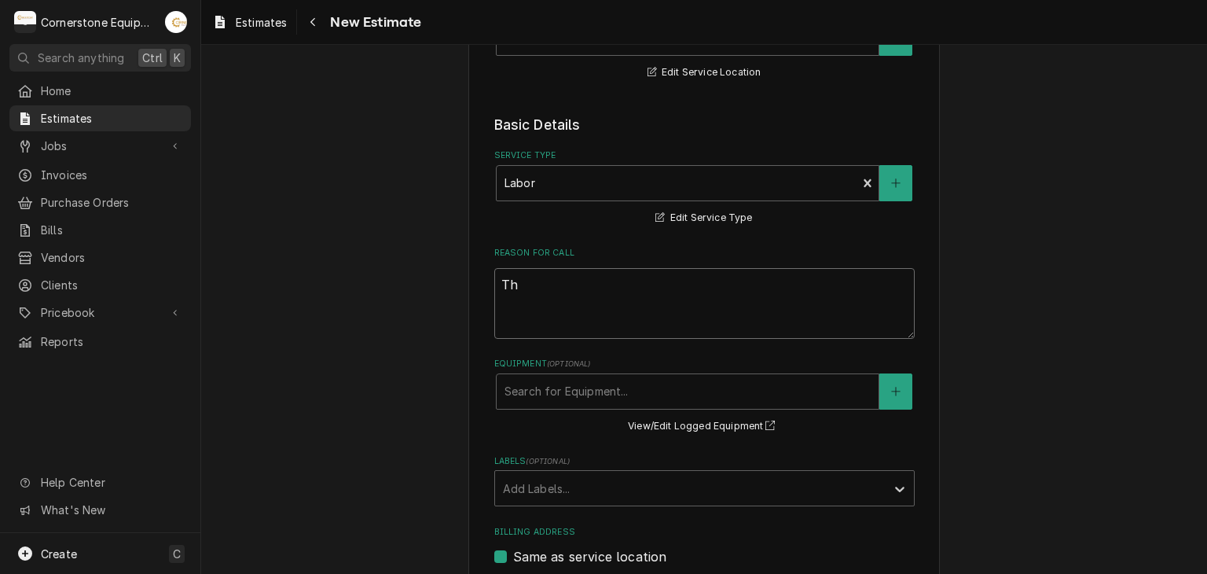
type textarea "x"
type textarea "Thi"
type textarea "x"
type textarea "This"
type textarea "x"
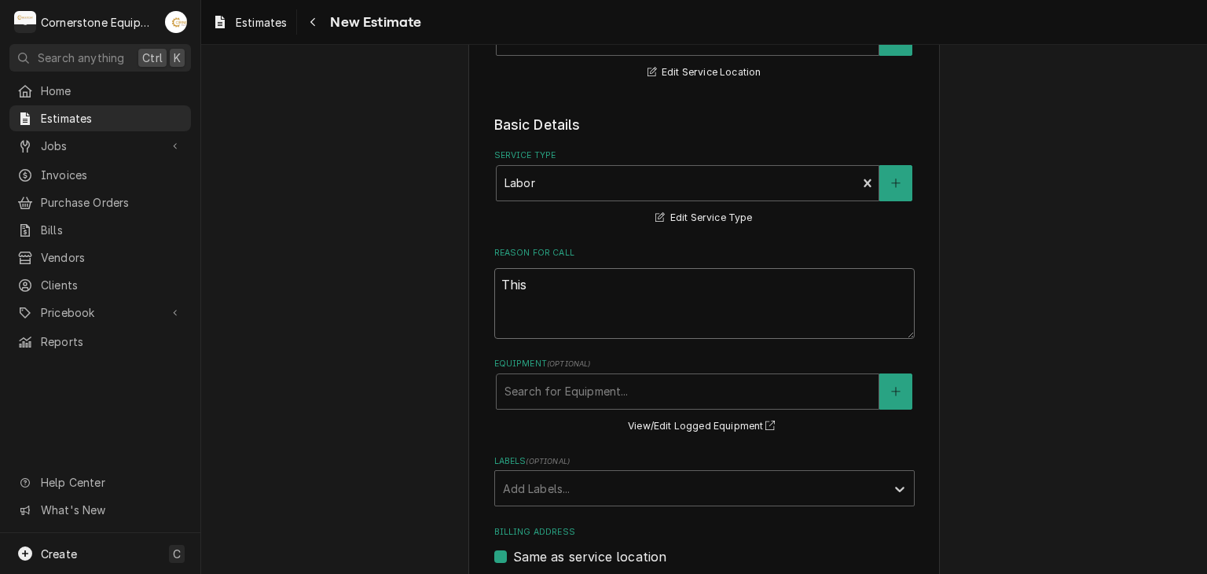
type textarea "This"
type textarea "x"
type textarea "This i"
type textarea "x"
type textarea "This is"
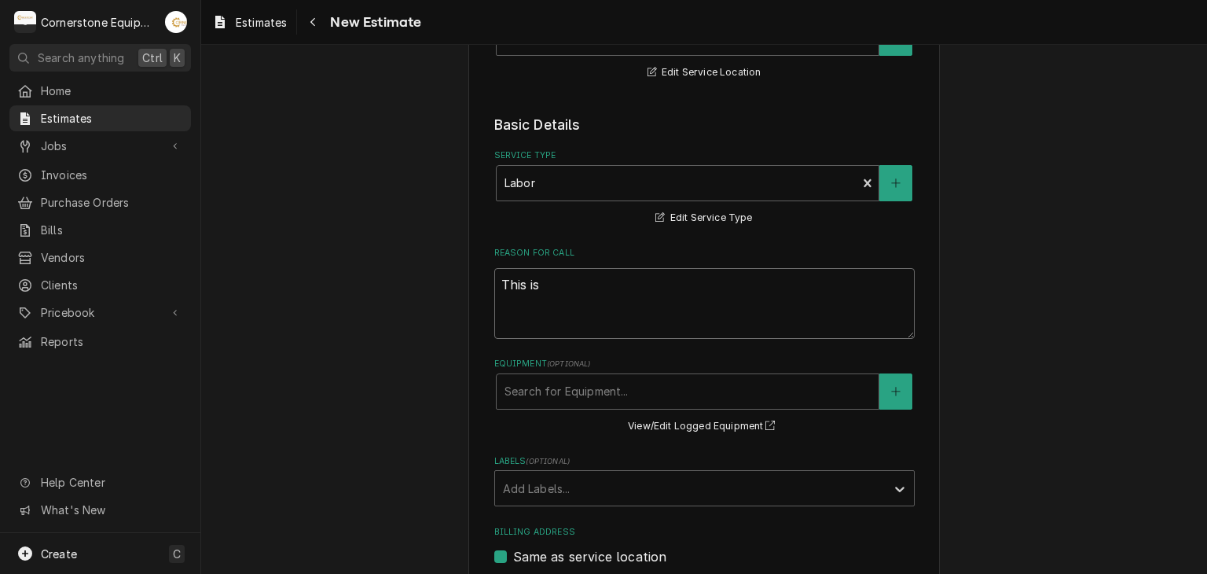
type textarea "x"
type textarea "This is"
type textarea "x"
type textarea "This is a"
type textarea "x"
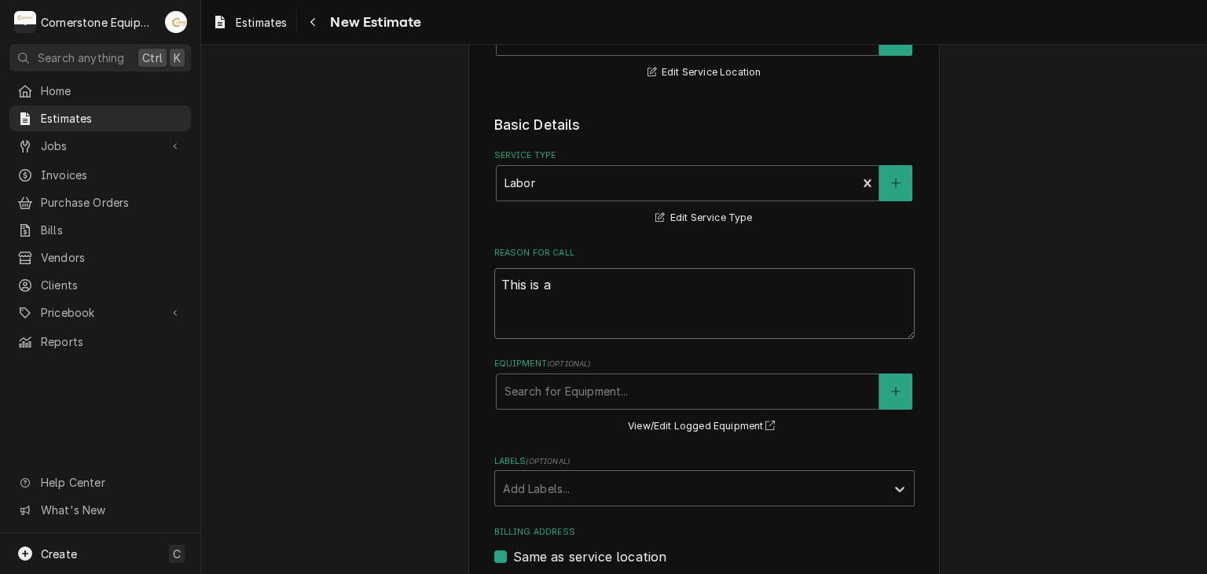
type textarea "This is an"
type textarea "x"
type textarea "This is an"
type textarea "x"
type textarea "This is an e"
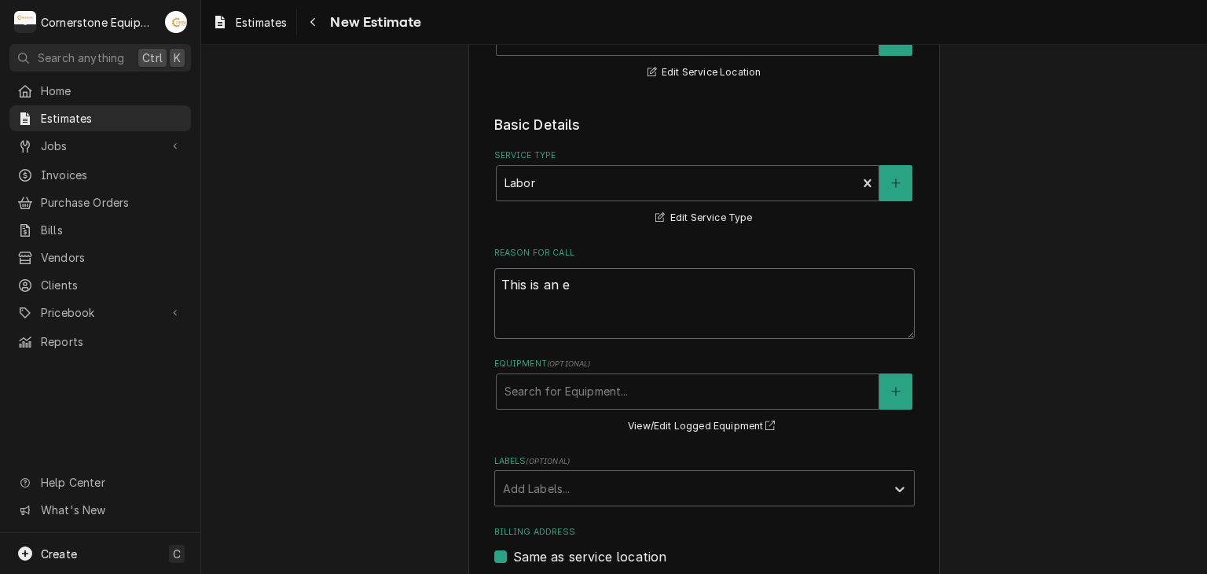
type textarea "x"
type textarea "This is an es"
type textarea "x"
type textarea "This is an est"
type textarea "x"
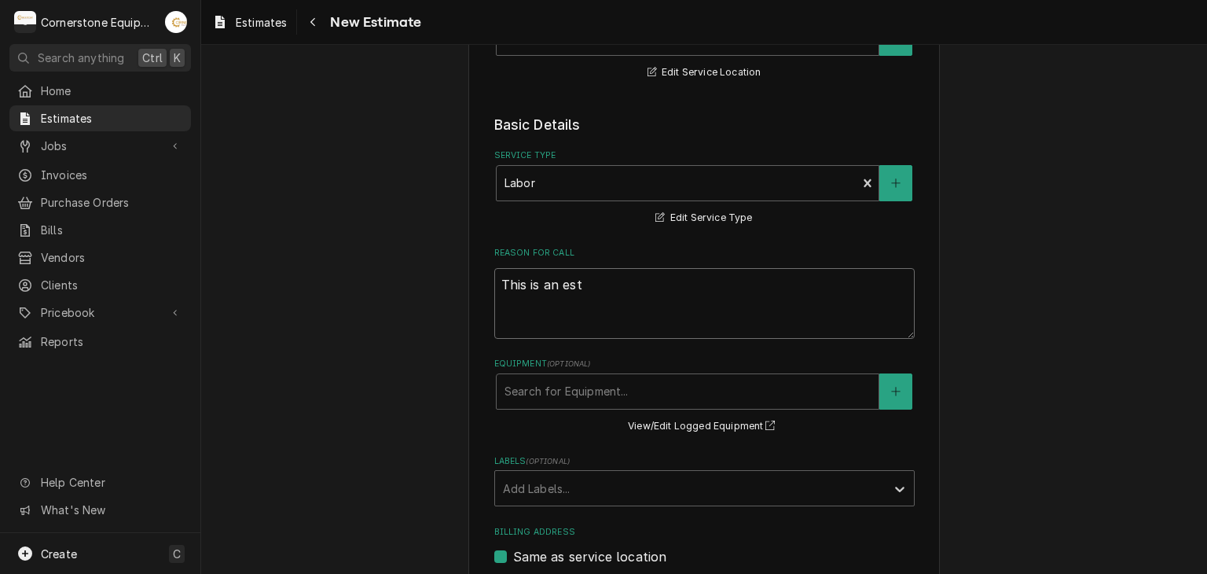
type textarea "This is an esti"
type textarea "x"
type textarea "This is an estim"
type textarea "x"
type textarea "This is an estima"
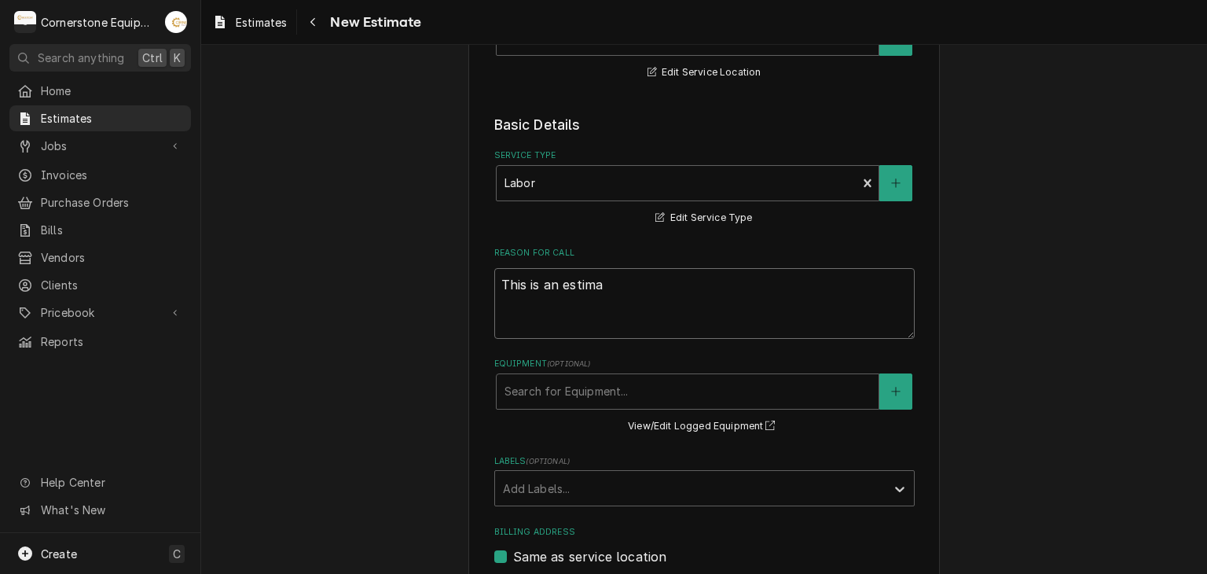
type textarea "x"
type textarea "This is an estimat"
type textarea "x"
type textarea "This is an estimate"
type textarea "x"
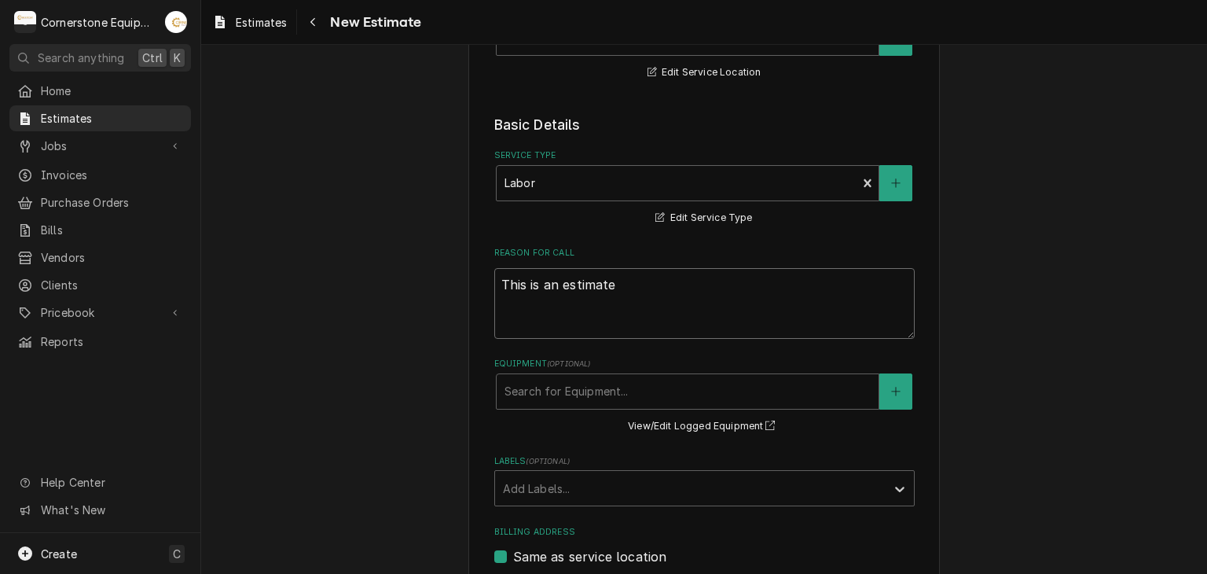
type textarea "This is an estimate"
type textarea "x"
type textarea "This is an estimate t"
type textarea "x"
type textarea "This is an estimate to"
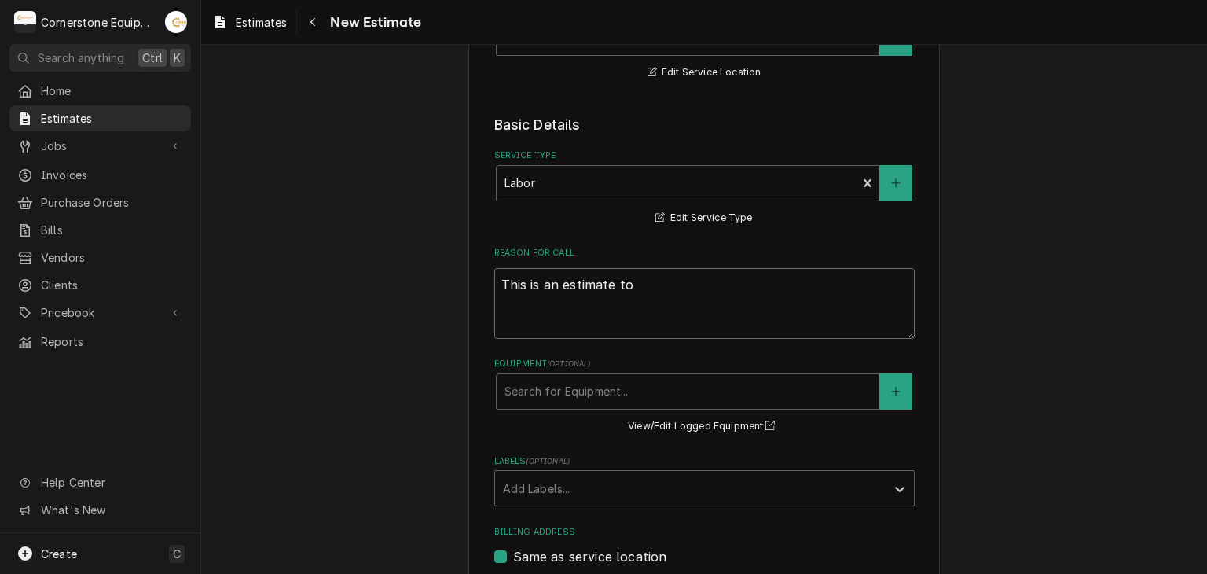
type textarea "x"
type textarea "This is an estimate to"
type textarea "x"
type textarea "This is an estimate to r"
type textarea "x"
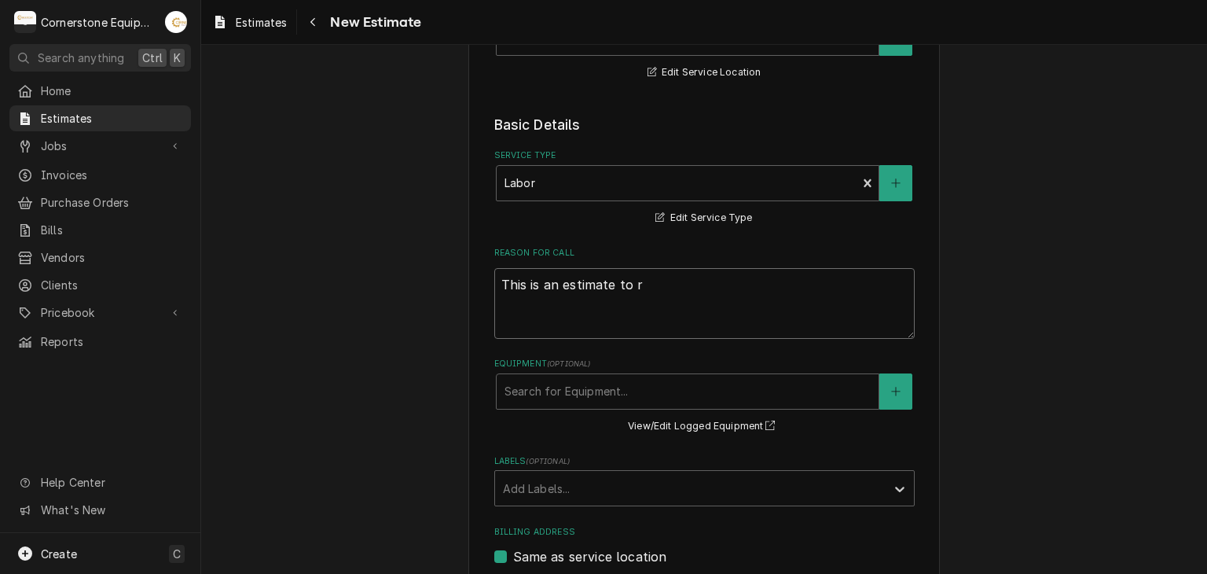
type textarea "This is an estimate to re"
type textarea "x"
type textarea "This is an estimate to rep"
type textarea "x"
type textarea "This is an estimate to repa"
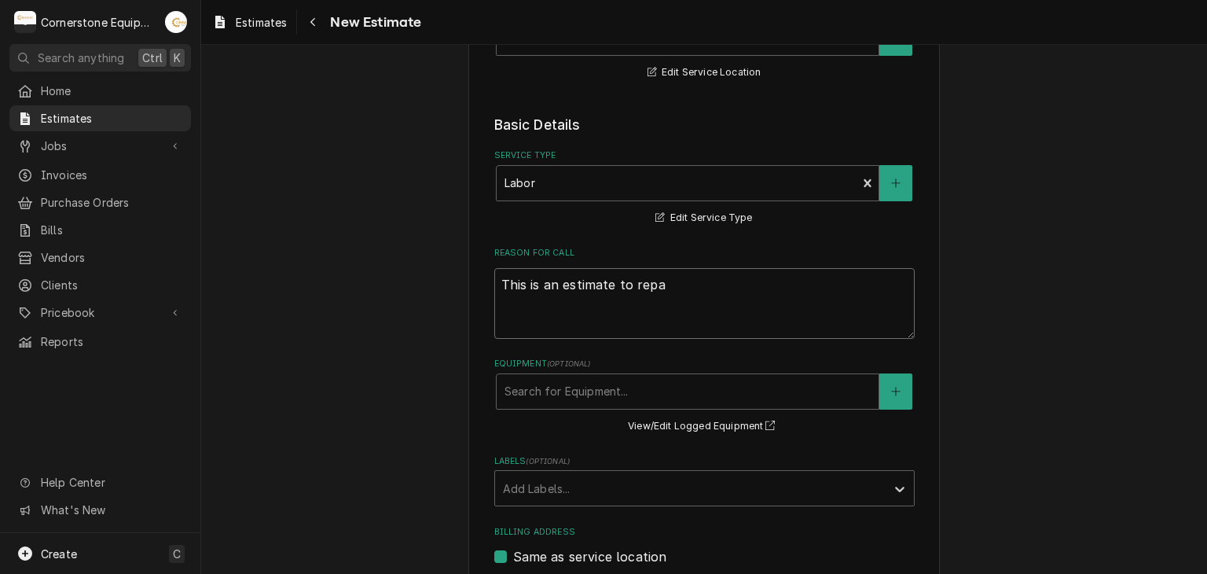
type textarea "x"
type textarea "This is an estimate to repau"
type textarea "x"
type textarea "This is an estimate to repa"
type textarea "x"
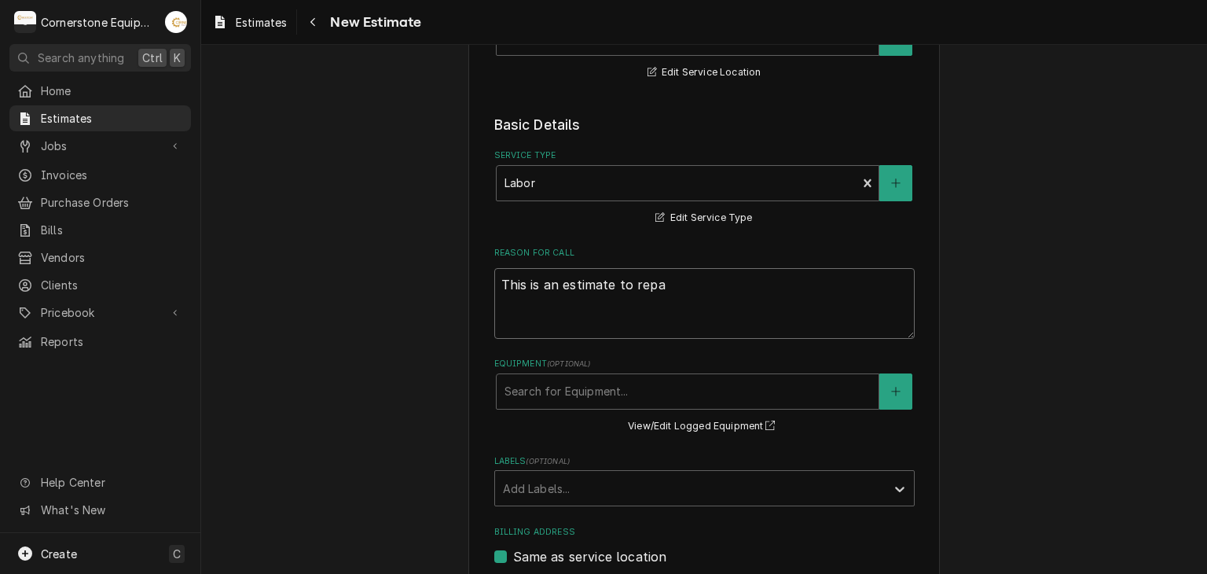
type textarea "This is an estimate to repai"
type textarea "x"
type textarea "This is an estimate to repair"
type textarea "x"
type textarea "This is an estimate to repair"
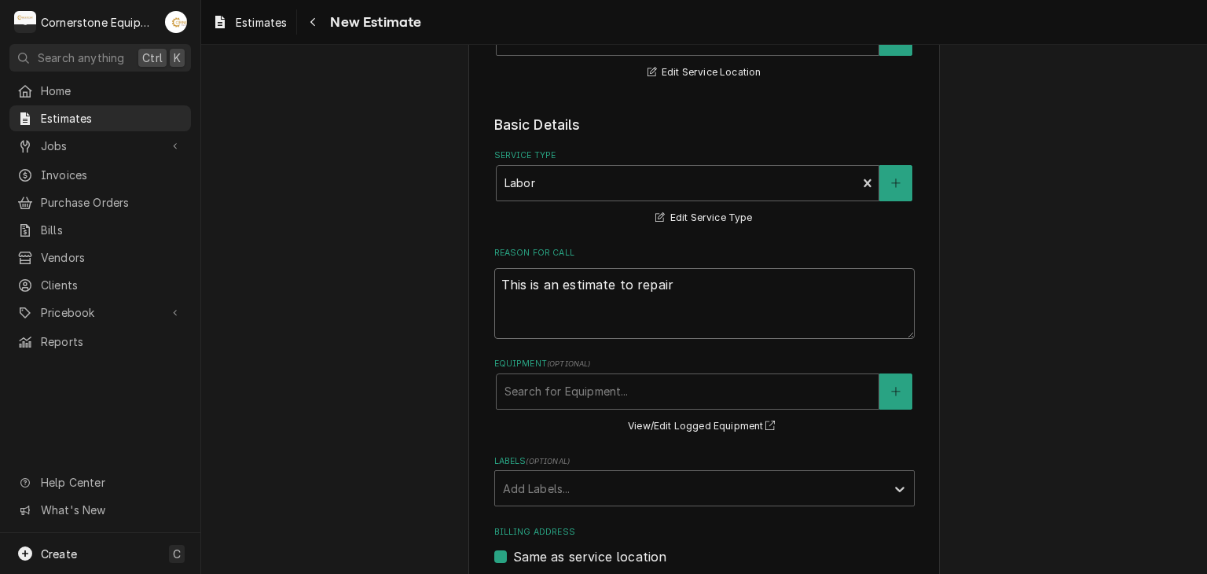
type textarea "x"
type textarea "This is an estimate to repair t"
type textarea "x"
type textarea "This is an estimate to repair to"
type textarea "x"
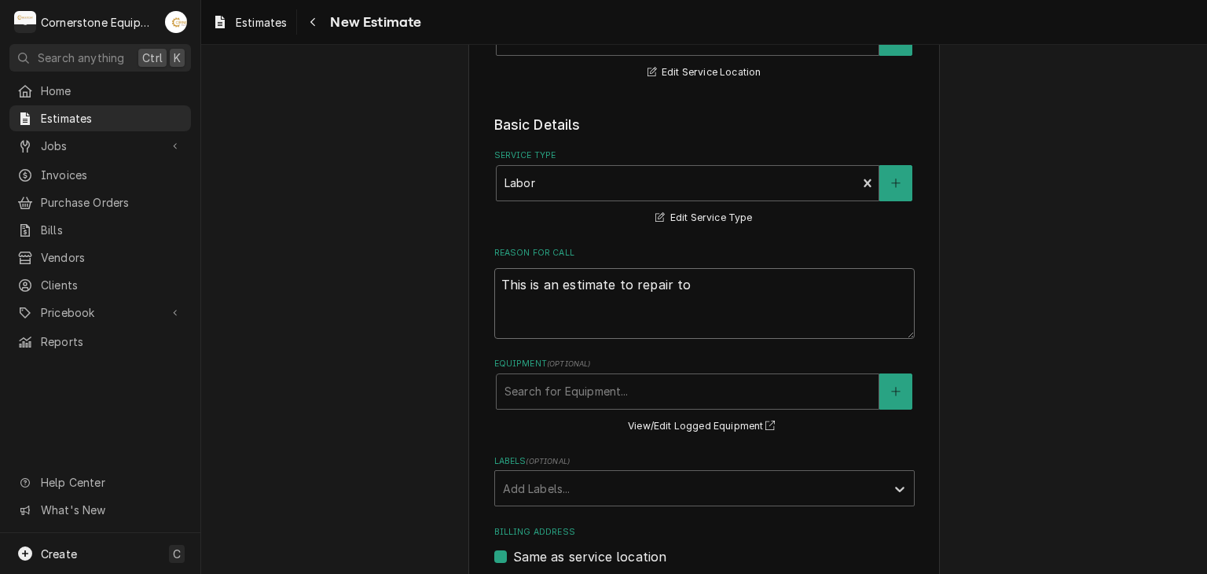
type textarea "This is an estimate to repair t"
type textarea "x"
type textarea "This is an estimate to repair"
type textarea "x"
type textarea "This is an estimate to repair y"
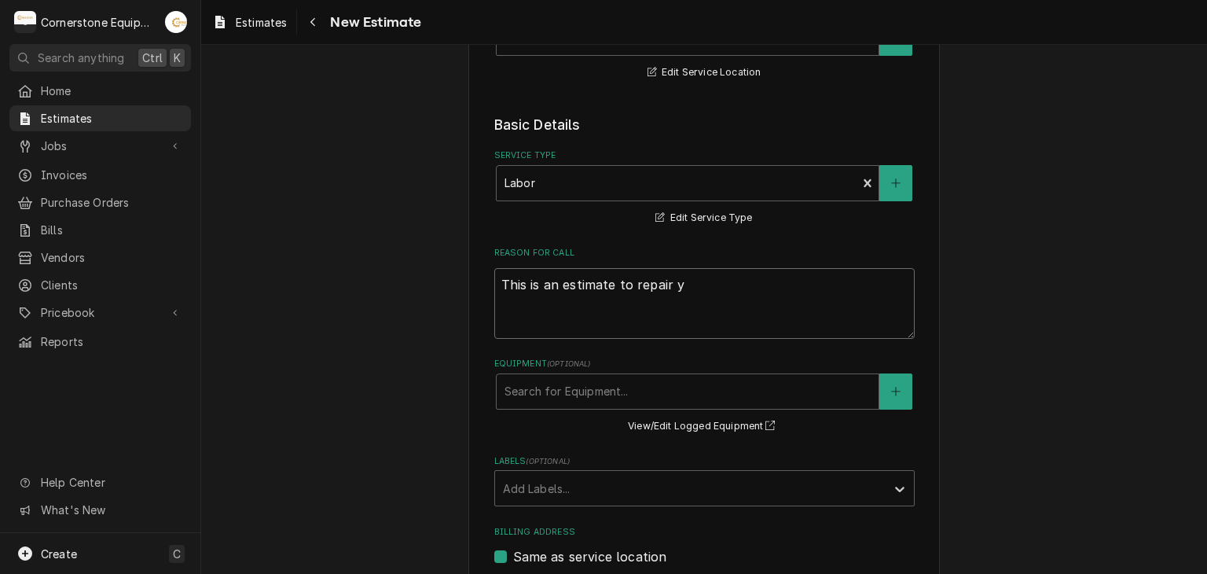
type textarea "x"
type textarea "This is an estimate to repair yo"
type textarea "x"
type textarea "This is an estimate to repair you"
type textarea "x"
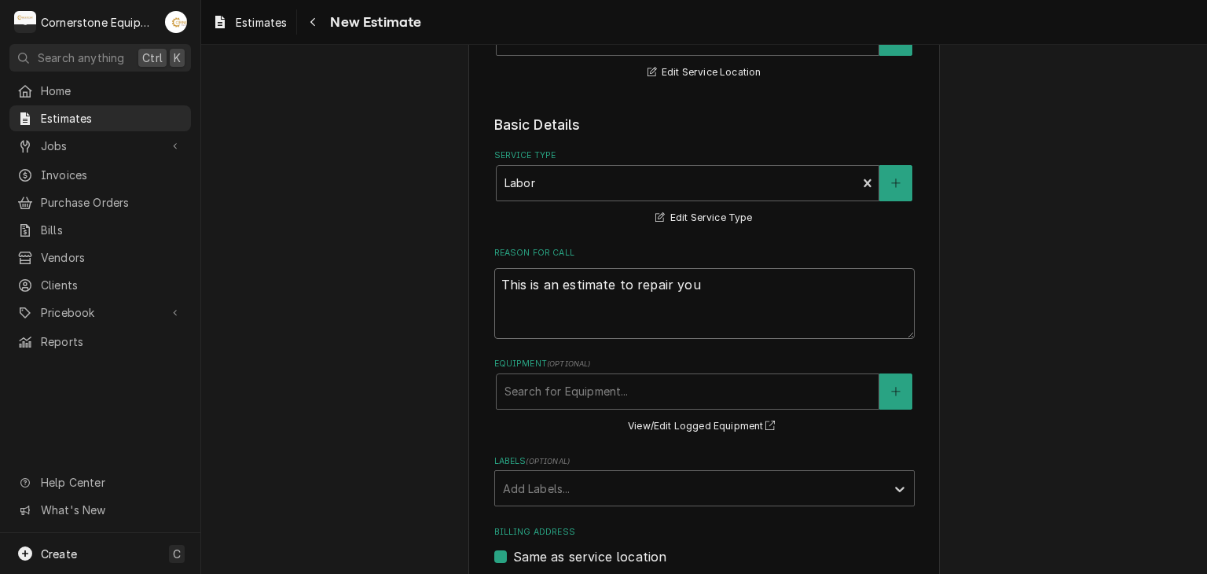
type textarea "This is an estimate to repair yout"
type textarea "x"
type textarea "This is an estimate to repair you"
type textarea "x"
type textarea "This is an estimate to repair your"
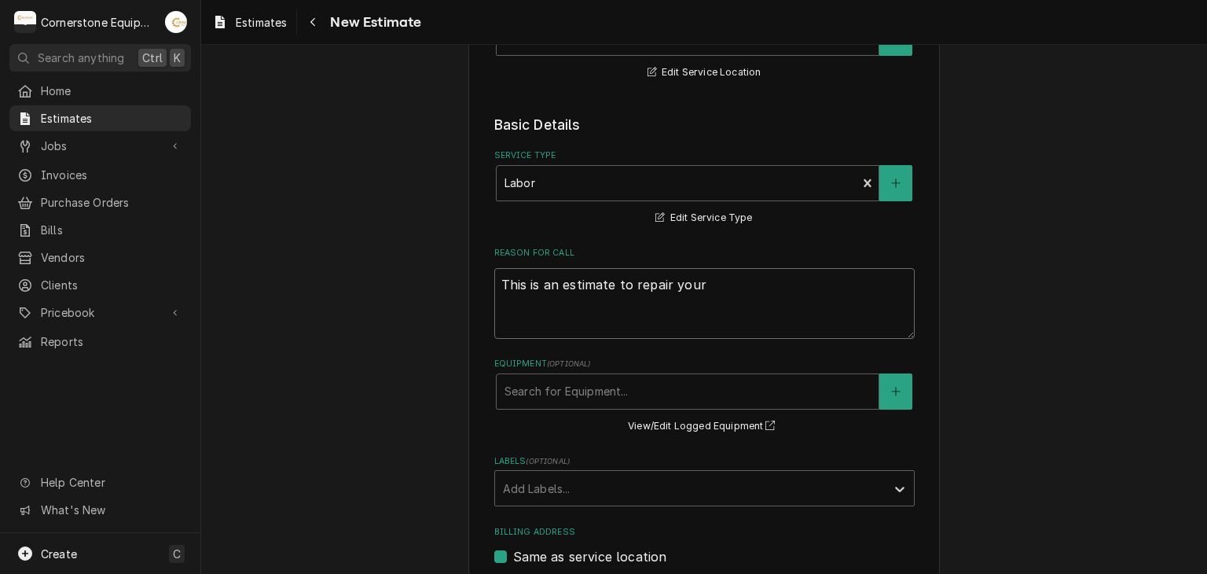
type textarea "x"
type textarea "This is an estimate to repair your"
type textarea "x"
type textarea "This is an estimate to repair your T"
type textarea "x"
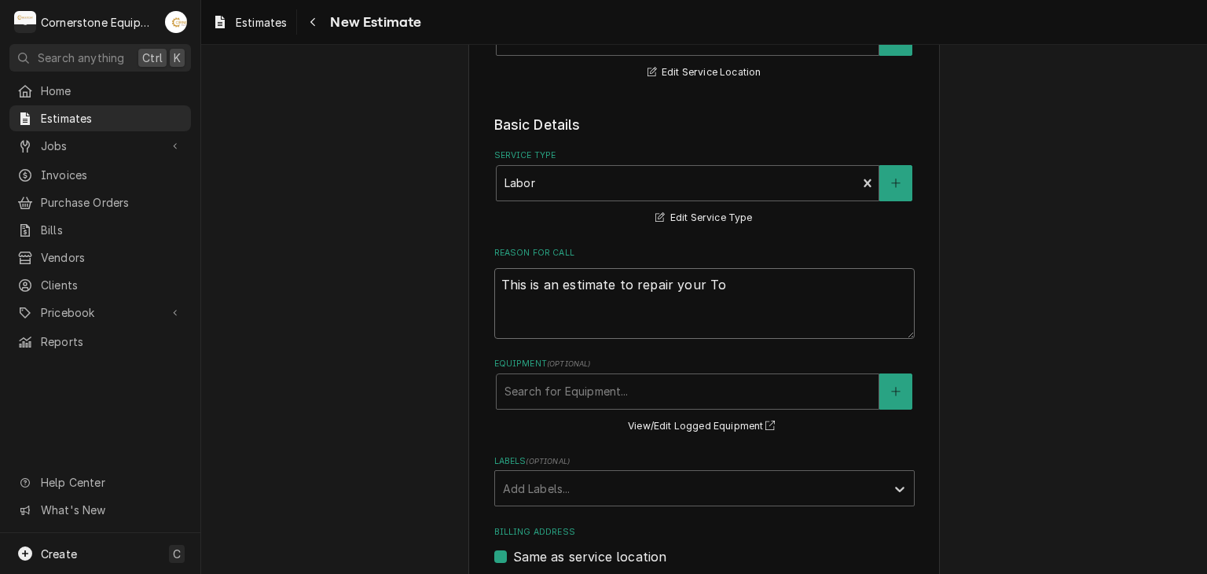
type textarea "This is an estimate to repair your Top"
type textarea "x"
type textarea "This is an estimate to repair your Top"
type textarea "x"
type textarea "This is an estimate to repair your Top C"
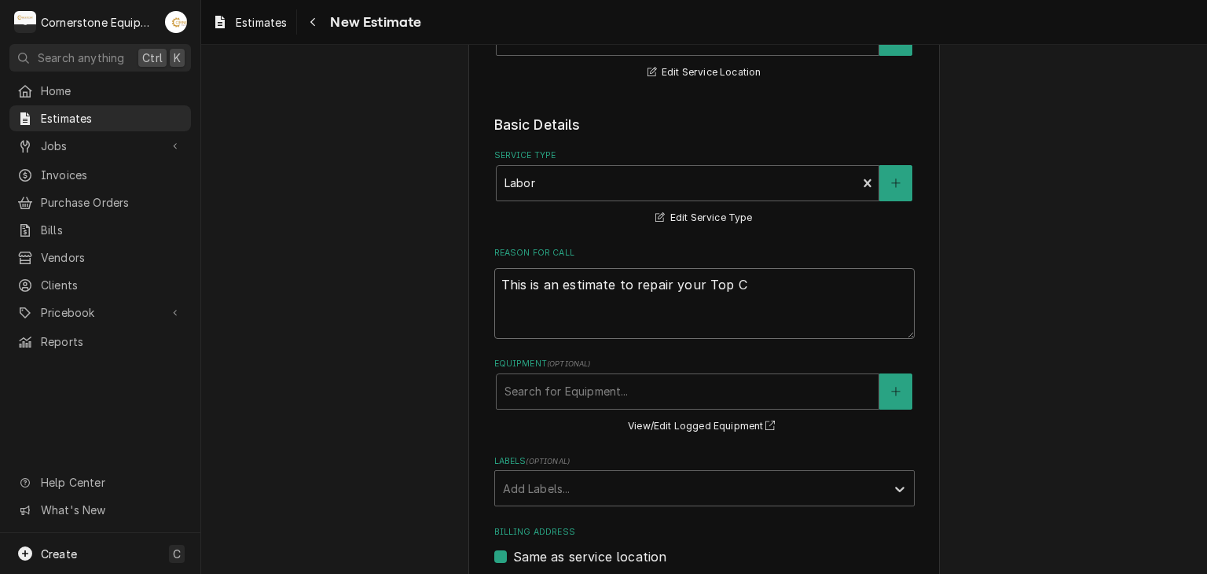
type textarea "x"
type textarea "This is an estimate to repair your Top Co"
type textarea "x"
type textarea "This is an estimate to repair your Top Con"
type textarea "x"
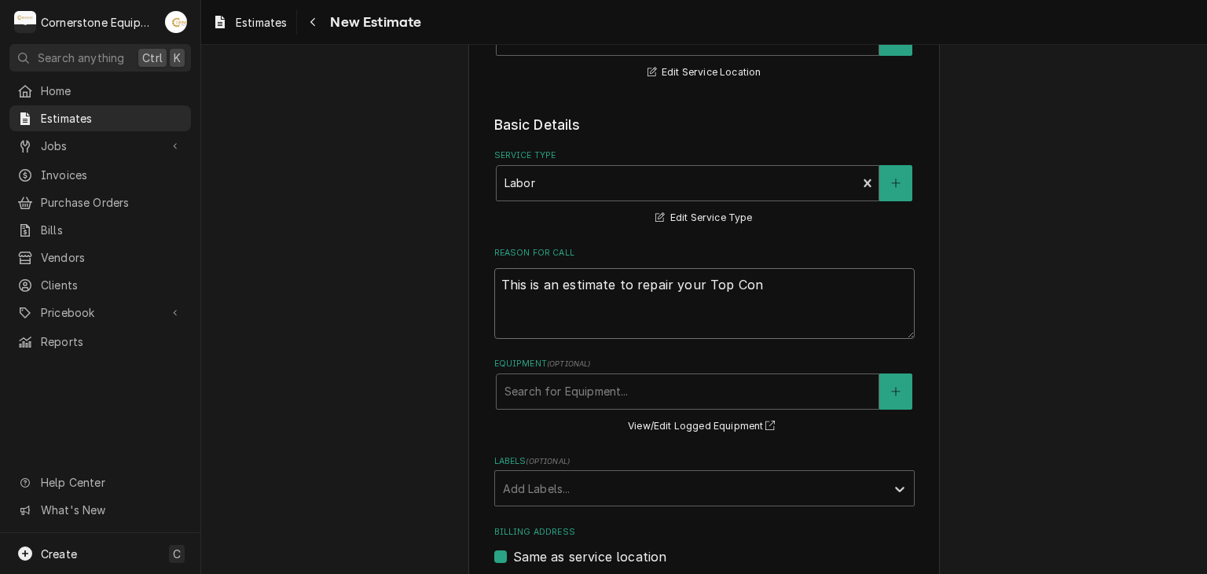
type textarea "This is an estimate to repair your Top Conv"
type textarea "x"
type textarea "This is an estimate to repair your Top Conve"
type textarea "x"
type textarea "This is an estimate to repair your Top Convey"
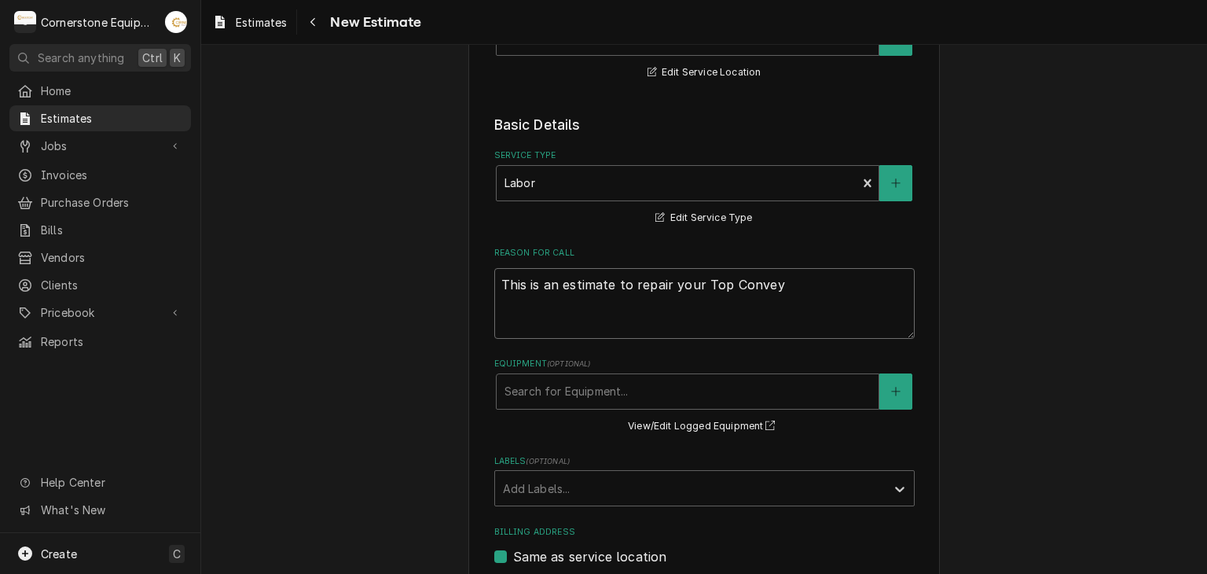
type textarea "x"
type textarea "This is an estimate to repair your Top Conveyp"
type textarea "x"
type textarea "This is an estimate to repair your Top Conveypr"
type textarea "x"
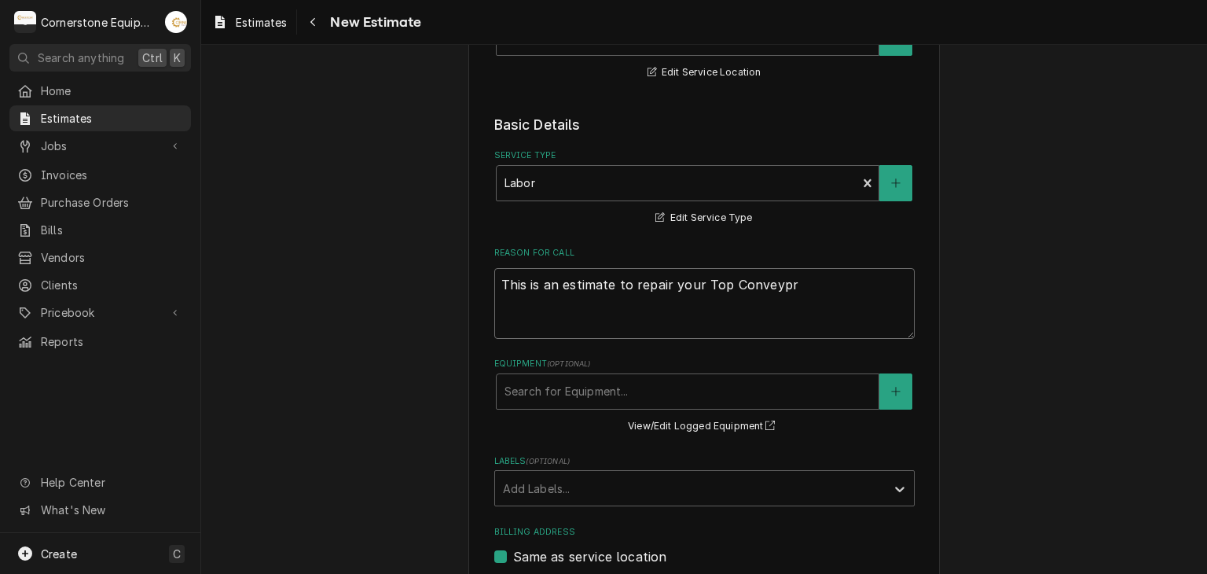
type textarea "This is an estimate to repair your Top Conveypr"
type textarea "x"
type textarea "This is an estimate to repair your Top Conveypr"
type textarea "x"
type textarea "This is an estimate to repair your Top Conveyp"
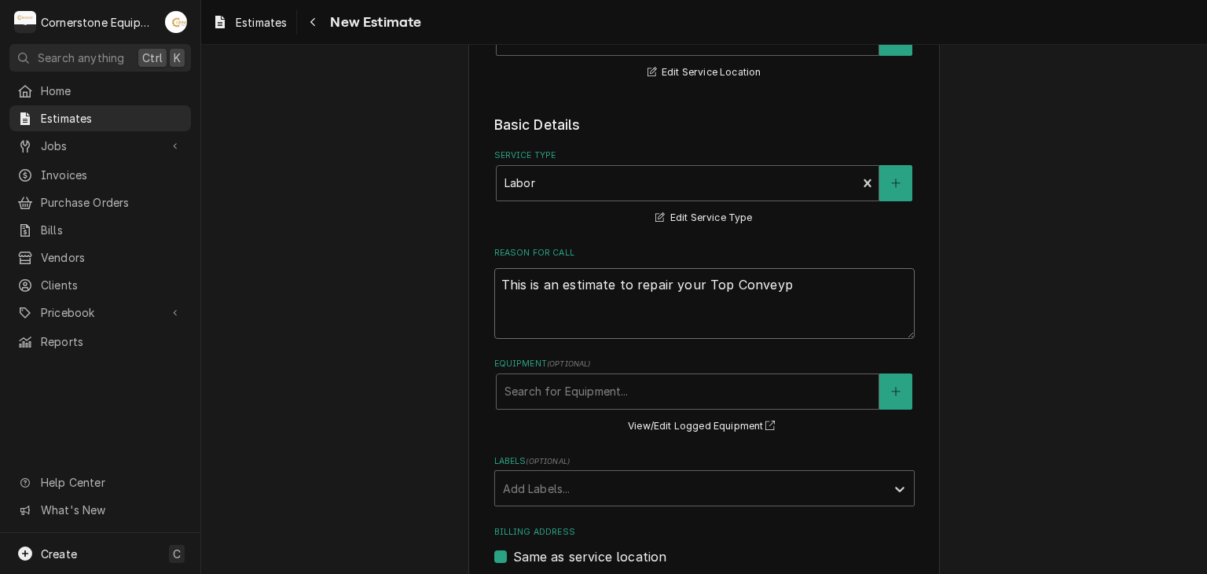
type textarea "x"
type textarea "This is an estimate to repair your Top Convey"
type textarea "x"
type textarea "This is an estimate to repair your Top Conveyo"
type textarea "x"
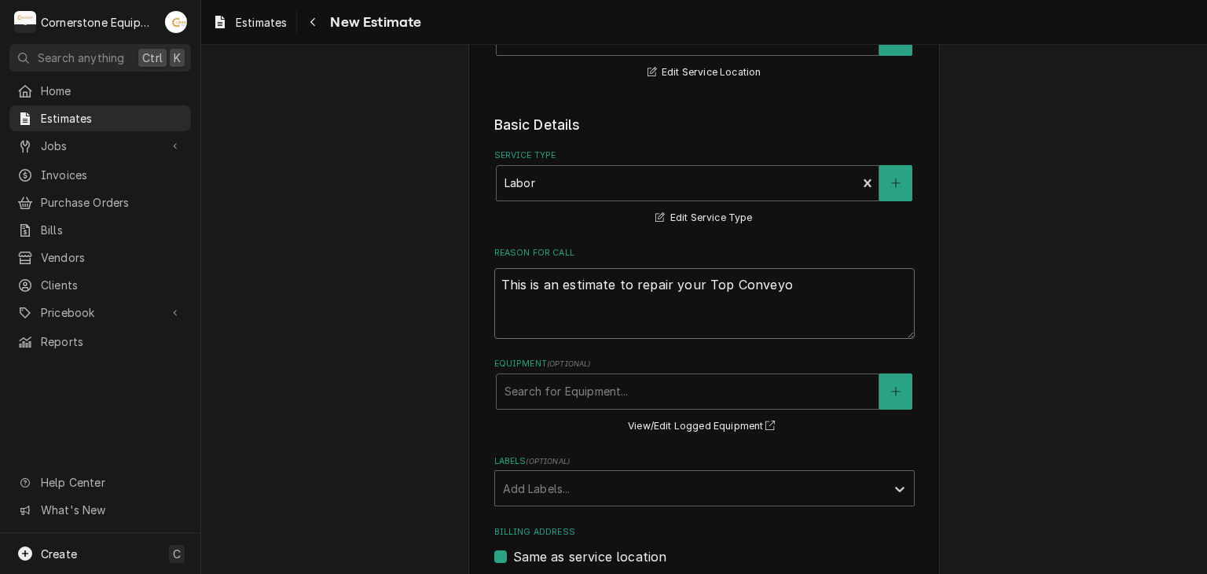
type textarea "This is an estimate to repair your Top Conveyor"
type textarea "x"
type textarea "This is an estimate to repair your Top Conveyor"
type textarea "x"
type textarea "This is an estimate to repair your Top Conveyor O"
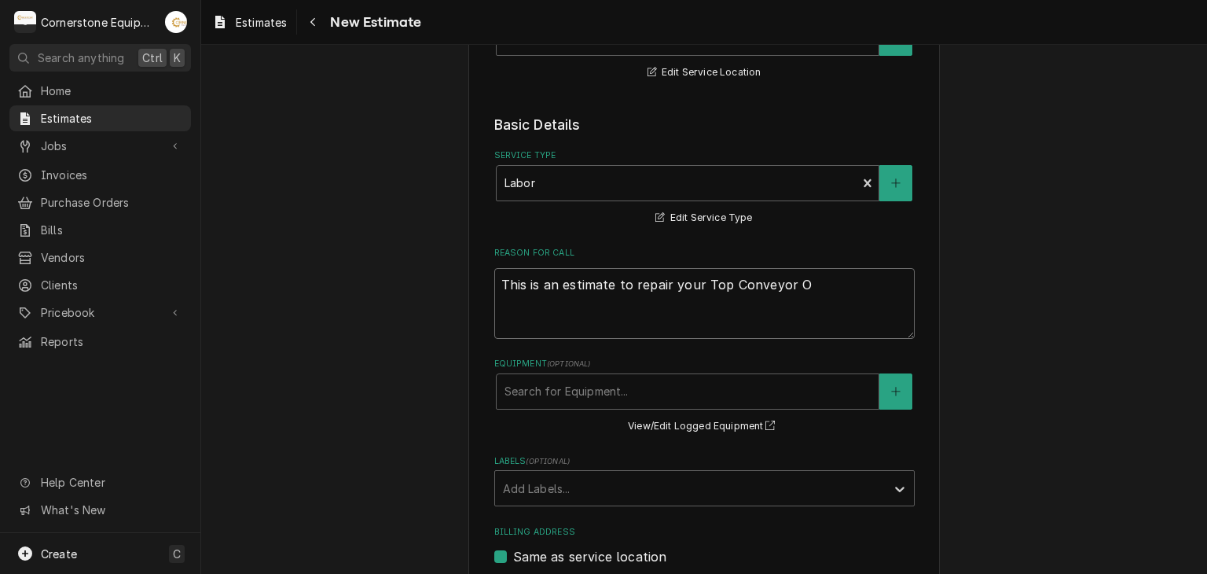
type textarea "x"
type textarea "This is an estimate to repair your Top Conveyor Ov"
type textarea "x"
type textarea "This is an estimate to repair your Top Conveyor Ove"
type textarea "x"
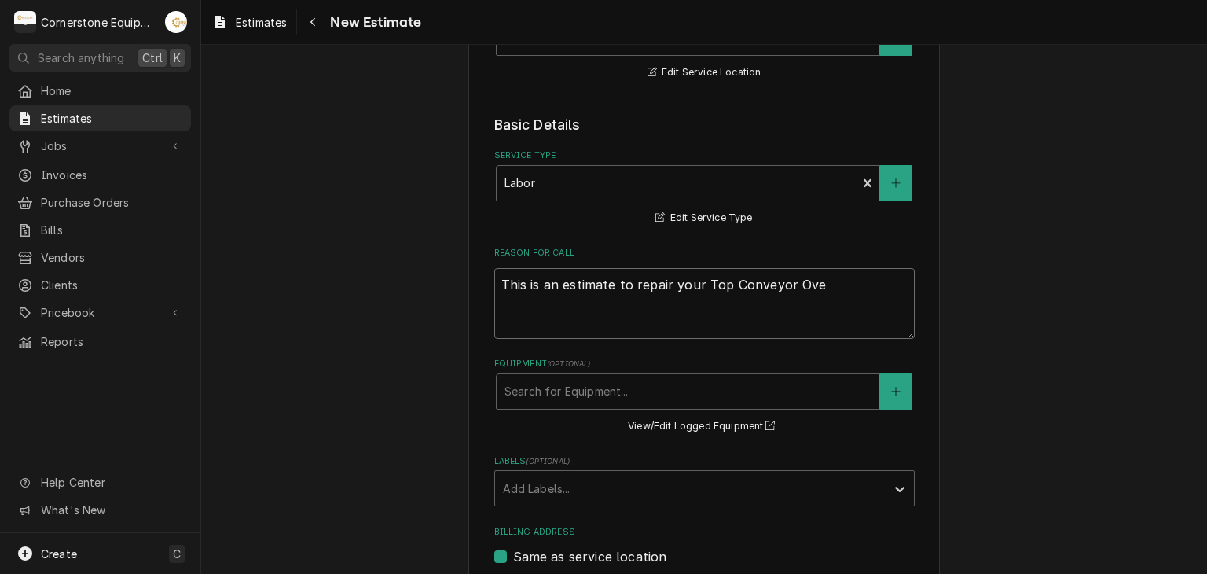
type textarea "This is an estimate to repair your Top Conveyor Oven"
type textarea "x"
type textarea "This is an estimate to repair your Top Conveyor Oven,"
type textarea "x"
type textarea "This is an estimate to repair your Top Conveyor Oven,"
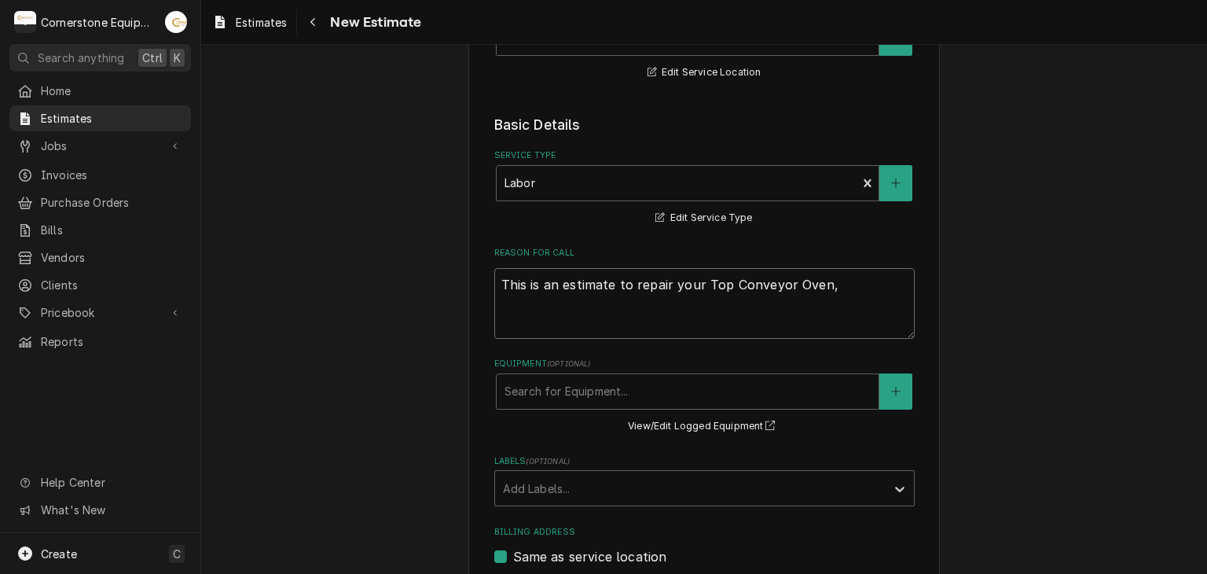
type textarea "x"
type textarea "This is an estimate to repair your Top Conveyor Oven,"
type textarea "x"
type textarea "This is an estimate to repair your Top Conveyor Oven"
type textarea "x"
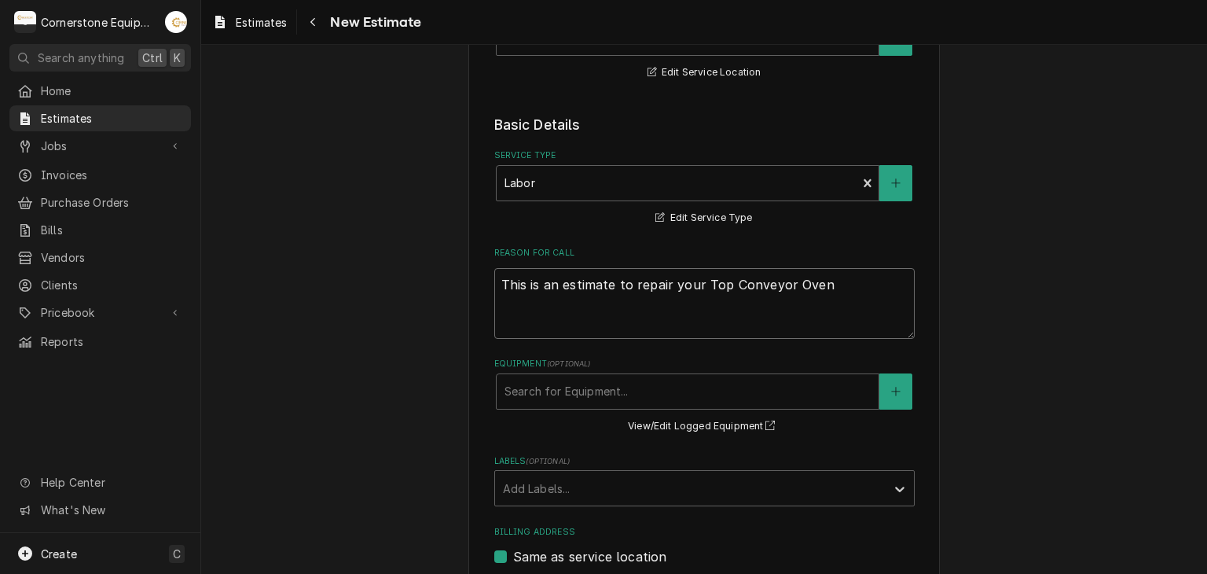
type textarea "This is an estimate to repair your Top Conveyor Oven."
type textarea "x"
type textarea "This is an estimate to repair your Top Conveyor Oven."
type textarea "x"
type textarea "This is an estimate to repair your Top Conveyor Oven. T"
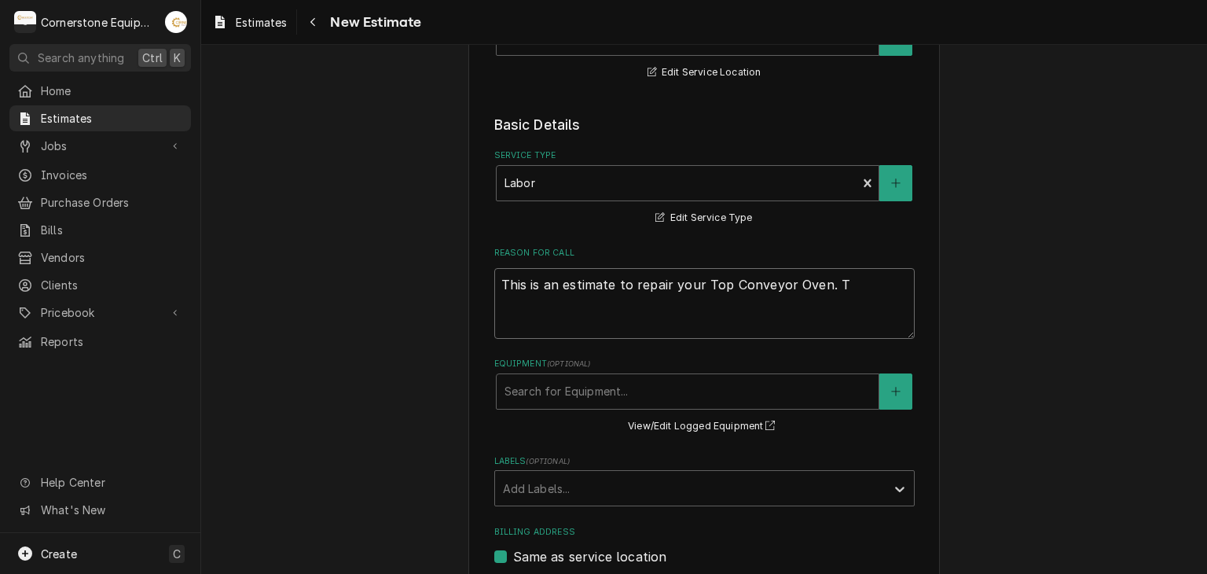
type textarea "x"
type textarea "This is an estimate to repair your Top Conveyor Oven. Ta"
type textarea "x"
type textarea "This is an estimate to repair your Top Conveyor Oven. Tax"
type textarea "x"
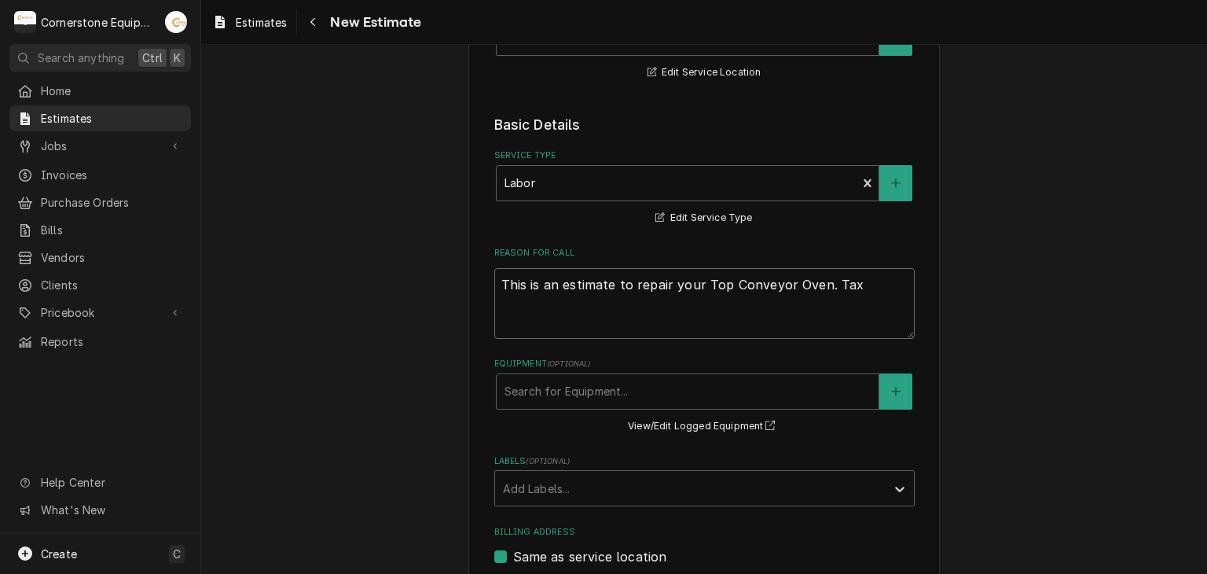
type textarea "This is an estimate to repair your Top Conveyor Oven. Taxe"
type textarea "x"
type textarea "This is an estimate to repair your Top Conveyor Oven. Taxes"
type textarea "x"
type textarea "This is an estimate to repair your Top Conveyor Oven. Taxes"
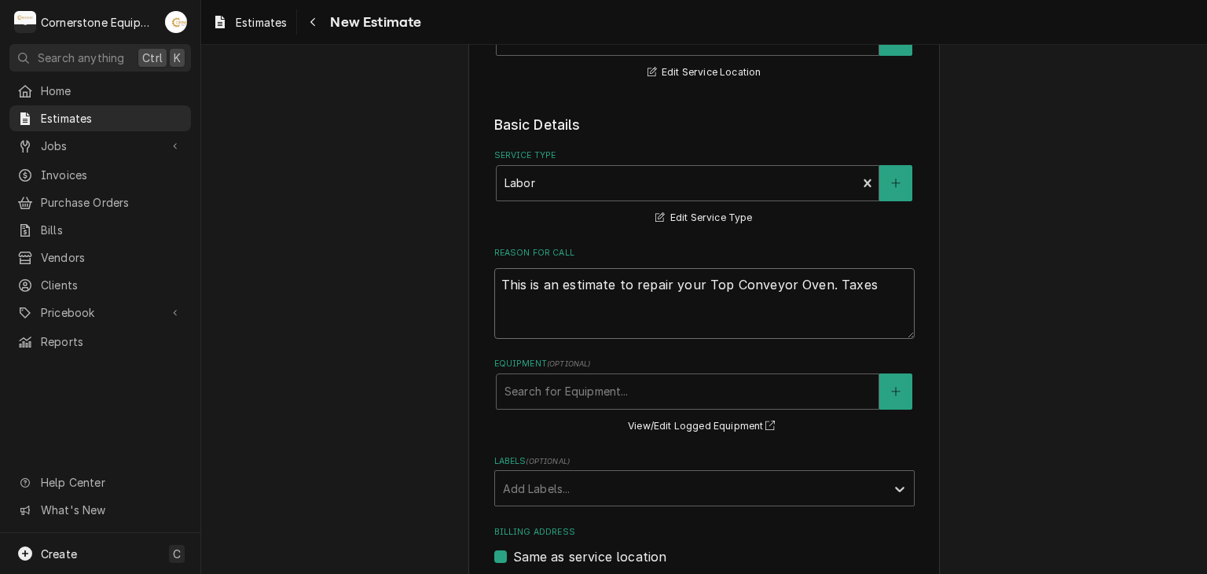
type textarea "x"
type textarea "This is an estimate to repair your Top Conveyor Oven. Taxes a"
type textarea "x"
type textarea "This is an estimate to repair your Top Conveyor Oven. Taxes ar"
type textarea "x"
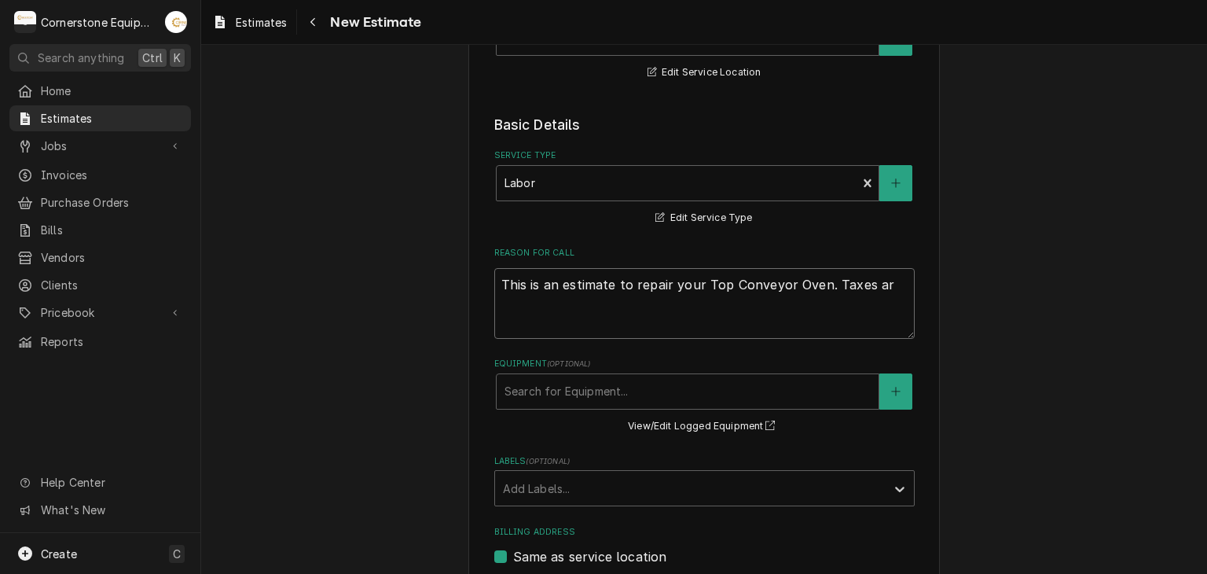
type textarea "This is an estimate to repair your Top Conveyor Oven. Taxes are"
type textarea "x"
type textarea "This is an estimate to repair your Top Conveyor Oven. Taxes are"
type textarea "x"
type textarea "This is an estimate to repair your Top Conveyor Oven. Taxes are n"
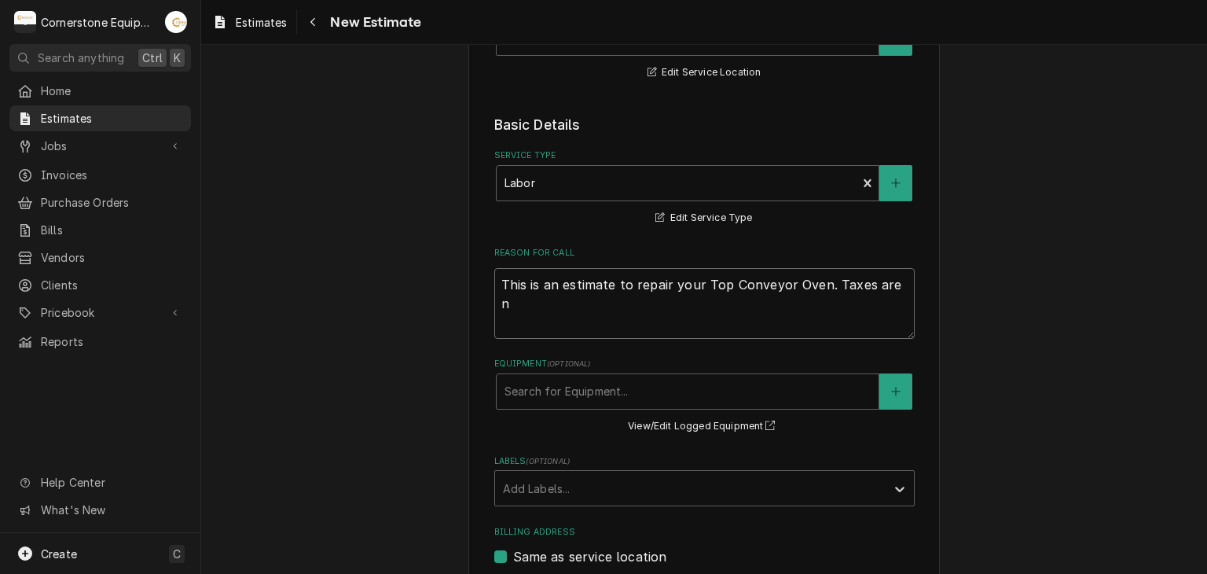
type textarea "x"
type textarea "This is an estimate to repair your Top Conveyor Oven. Taxes are no"
type textarea "x"
type textarea "This is an estimate to repair your Top Conveyor Oven. Taxes are not"
type textarea "x"
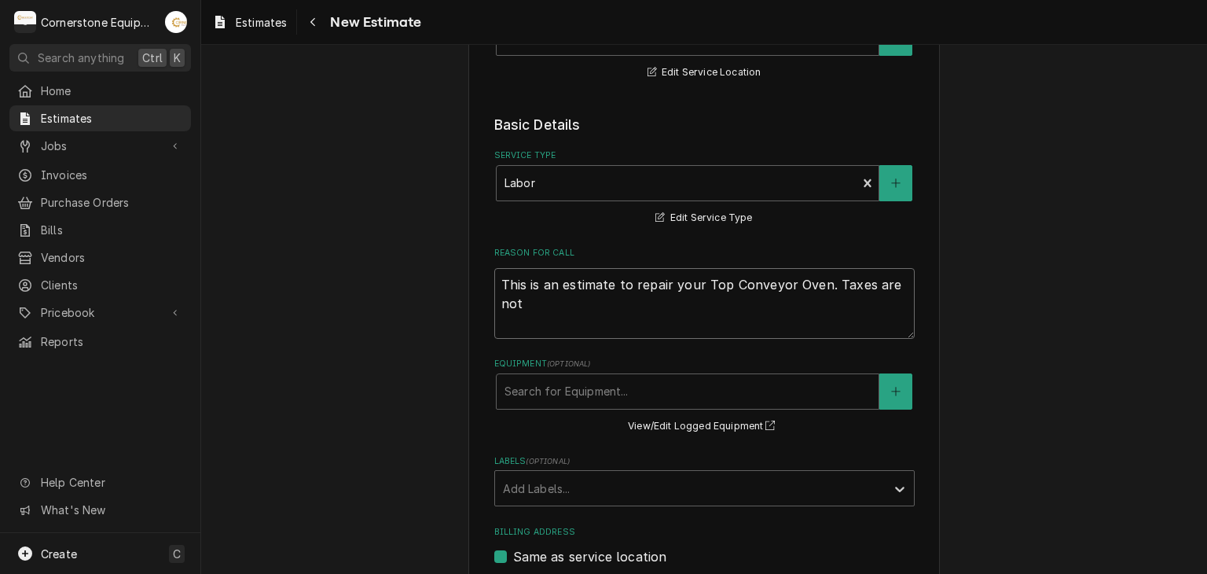
type textarea "This is an estimate to repair your Top Conveyor Oven. Taxes are not"
type textarea "x"
type textarea "This is an estimate to repair your Top Conveyor Oven. Taxes are not r"
type textarea "x"
type textarea "This is an estimate to repair your Top Conveyor Oven. Taxes are not re"
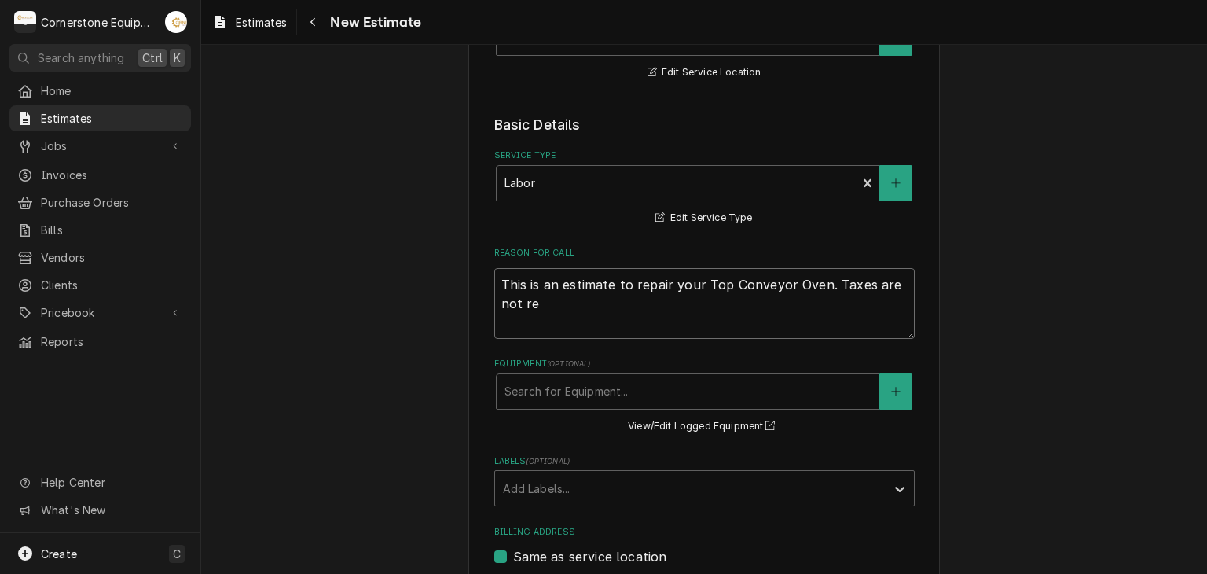
type textarea "x"
type textarea "This is an estimate to repair your Top Conveyor Oven. Taxes are not ref"
type textarea "x"
type textarea "This is an estimate to repair your Top Conveyor Oven. Taxes are not refl"
type textarea "x"
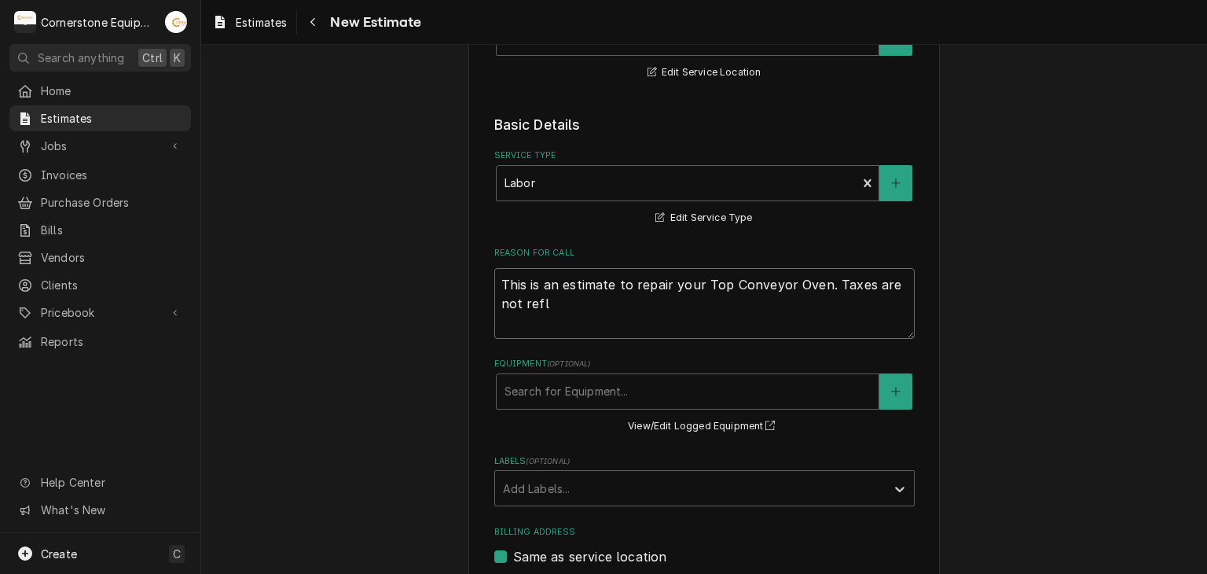
type textarea "This is an estimate to repair your Top Conveyor Oven. Taxes are not refle"
type textarea "x"
type textarea "This is an estimate to repair your Top Conveyor Oven. Taxes are not reflec"
type textarea "x"
type textarea "This is an estimate to repair your Top Conveyor Oven. Taxes are not reflect"
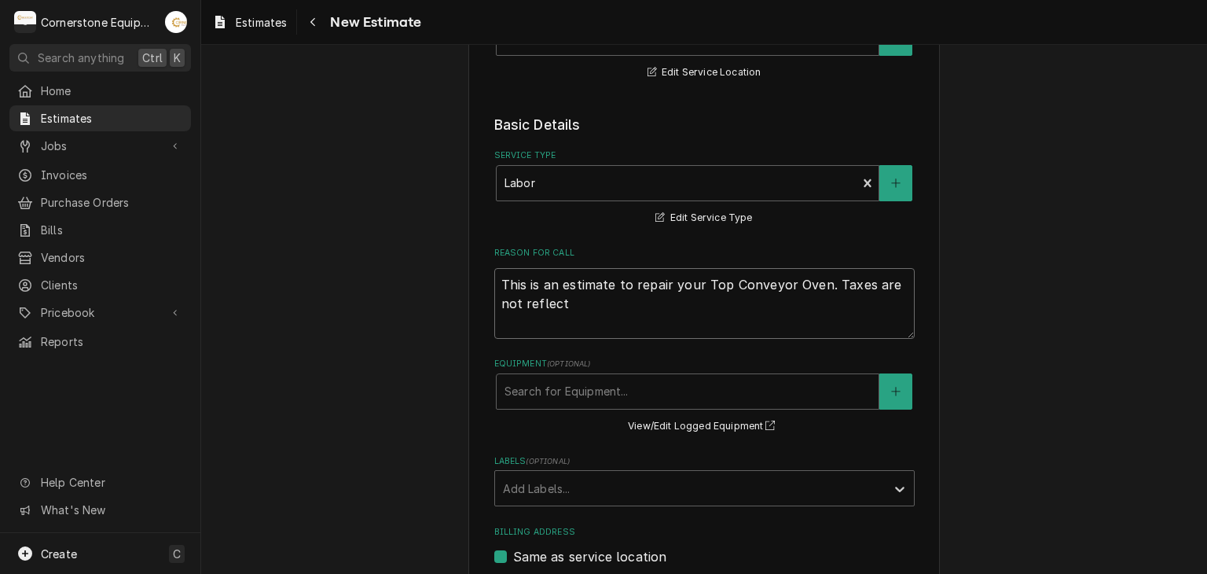
type textarea "x"
type textarea "This is an estimate to repair your Top Conveyor Oven. Taxes are not reflecte"
type textarea "x"
type textarea "This is an estimate to repair your Top Conveyor Oven. Taxes are not reflected"
type textarea "x"
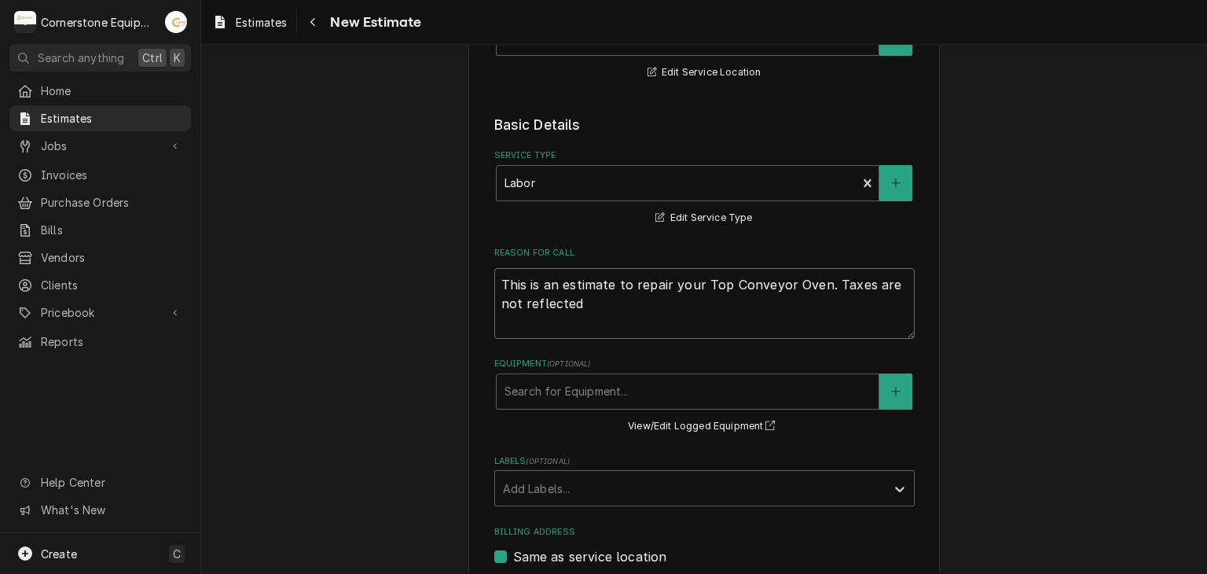
type textarea "This is an estimate to repair your Top Conveyor Oven. Taxes are not reflected"
type textarea "x"
type textarea "This is an estimate to repair your Top Conveyor Oven. Taxes are not reflected o"
type textarea "x"
type textarea "This is an estimate to repair your Top Conveyor Oven. Taxes are not reflected on"
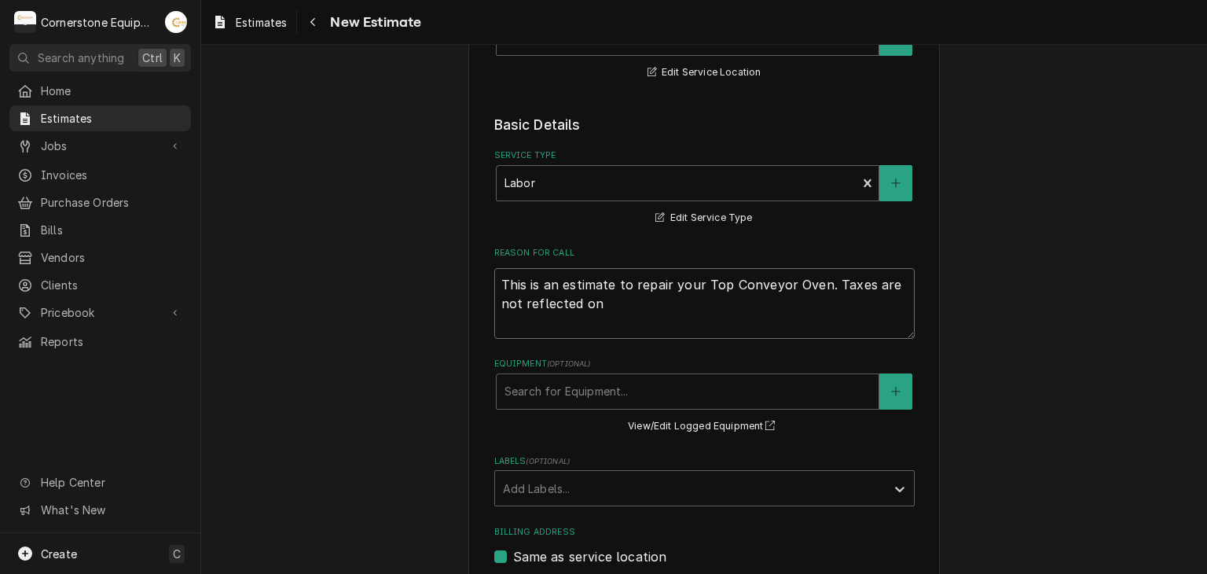
type textarea "x"
type textarea "This is an estimate to repair your Top Conveyor Oven. Taxes are not reflected on"
type textarea "x"
type textarea "This is an estimate to repair your Top Conveyor Oven. Taxes are not reflected o…"
type textarea "x"
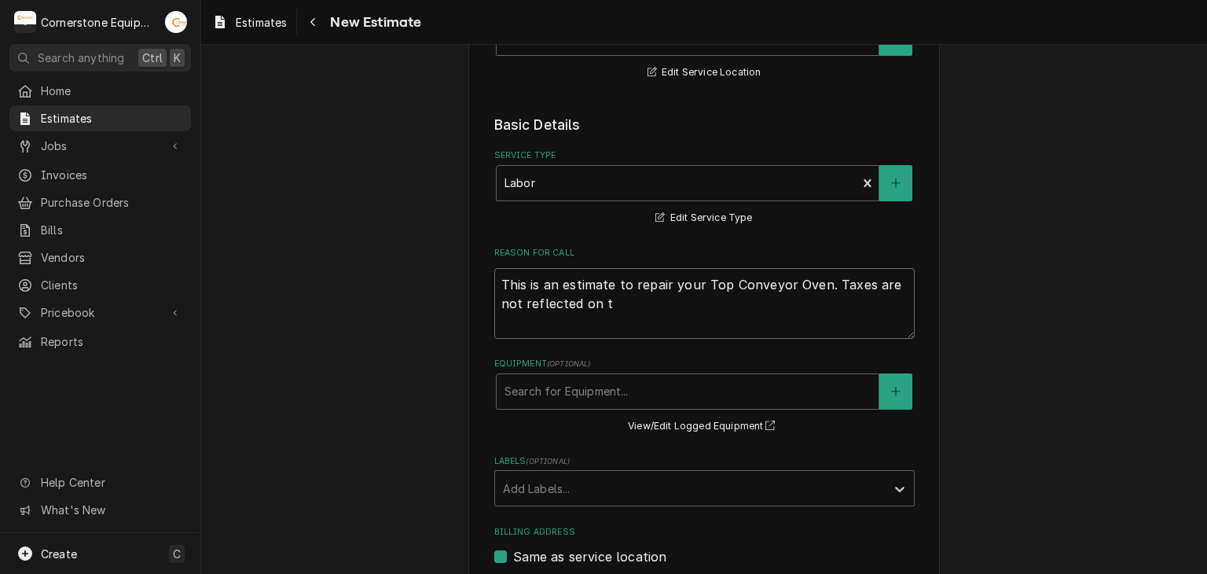
type textarea "This is an estimate to repair your Top Conveyor Oven. Taxes are not reflected o…"
click at [563, 383] on div "Equipment" at bounding box center [687, 391] width 366 height 28
click at [410, 382] on div "Please provide the following information to create your estimate: Client Detail…" at bounding box center [704, 331] width 1006 height 1168
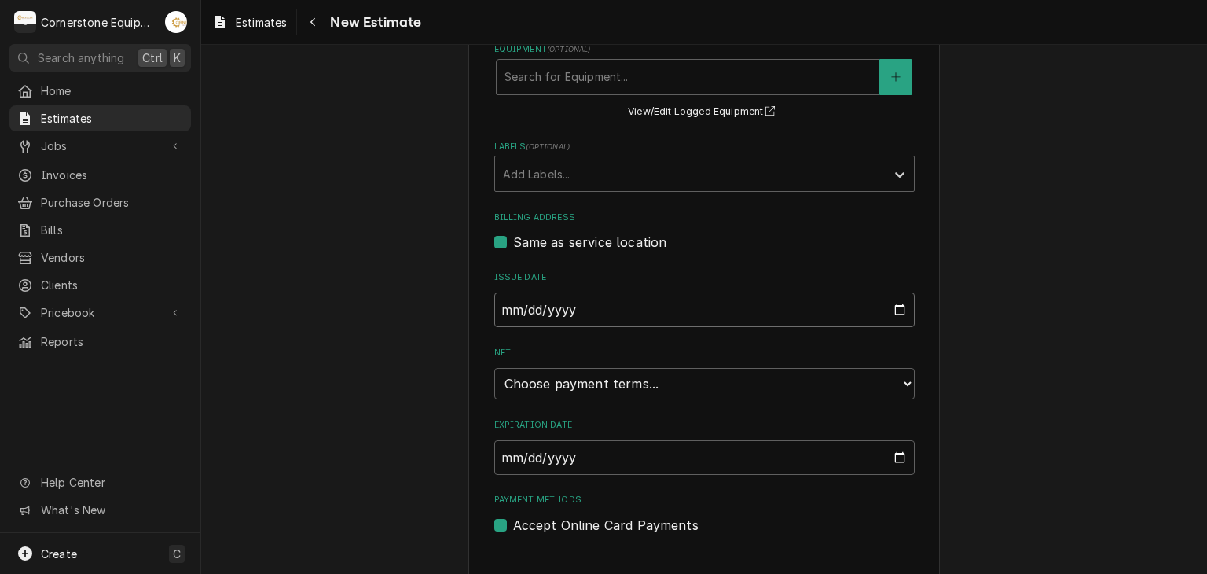
click at [605, 319] on input "2025-09-07" at bounding box center [704, 309] width 420 height 35
click at [615, 296] on input "2025-09-07" at bounding box center [704, 309] width 420 height 35
click at [600, 371] on select "Choose payment terms... Same Day Net 7 Net 14 Net 21 Net 30 Net 45 Net 60 Net 90" at bounding box center [704, 383] width 420 height 31
click at [389, 345] on div "Please provide the following information to create your estimate: Client Detail…" at bounding box center [704, 487] width 1006 height 2108
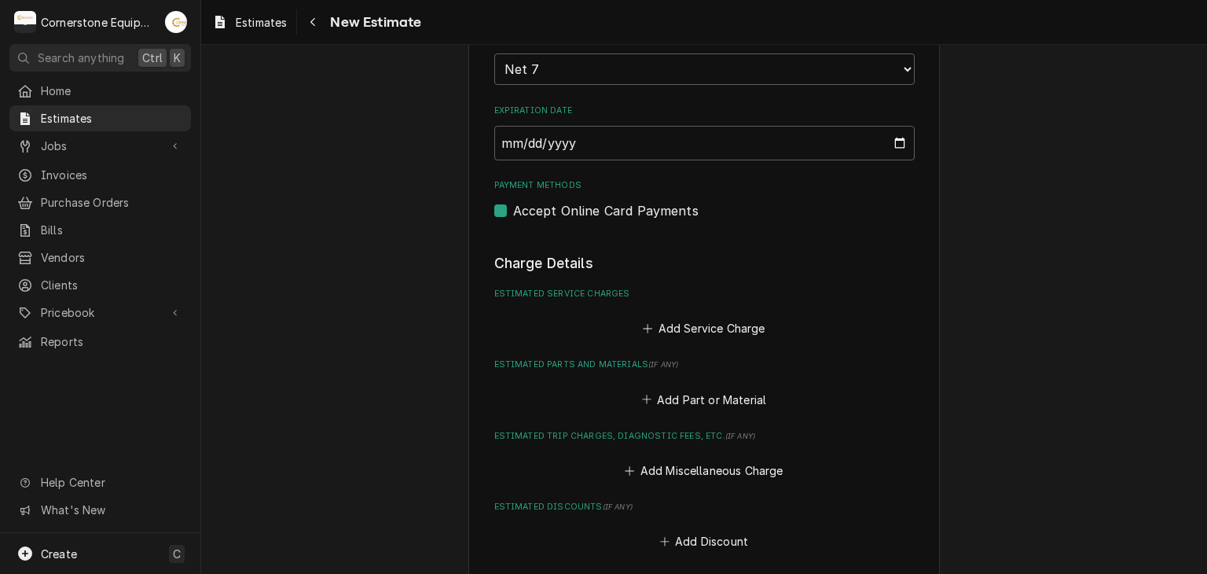
click at [662, 340] on fieldset "Charge Details Estimated Service Charges Add Service Charge Estimated Parts and…" at bounding box center [704, 548] width 420 height 591
click at [664, 322] on button "Add Service Charge" at bounding box center [703, 328] width 127 height 22
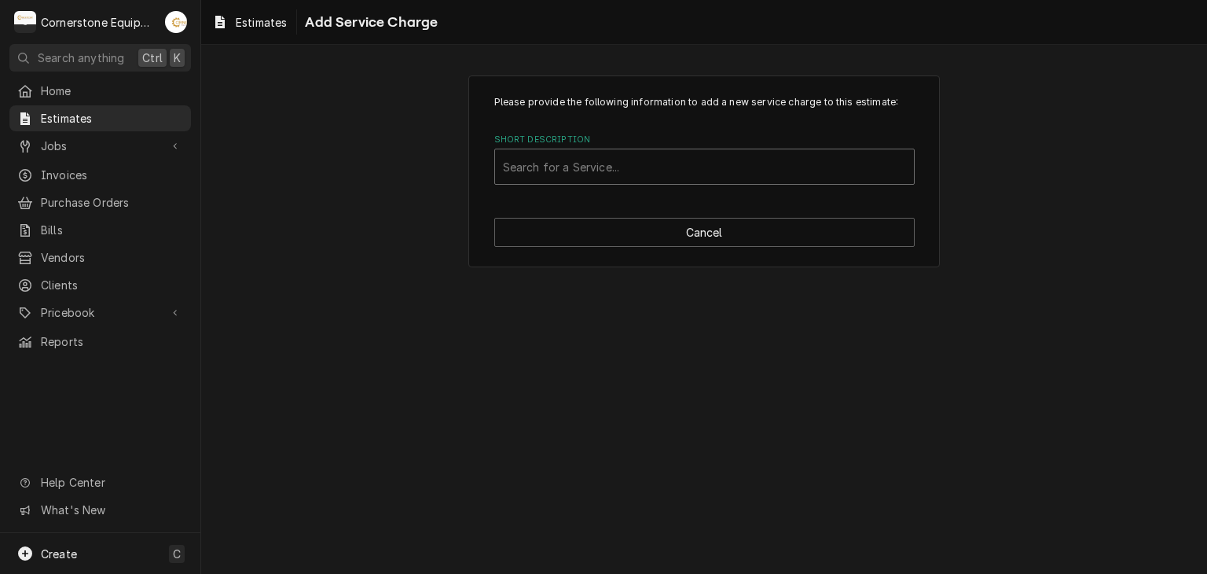
click at [622, 160] on div "Short Description" at bounding box center [704, 166] width 403 height 28
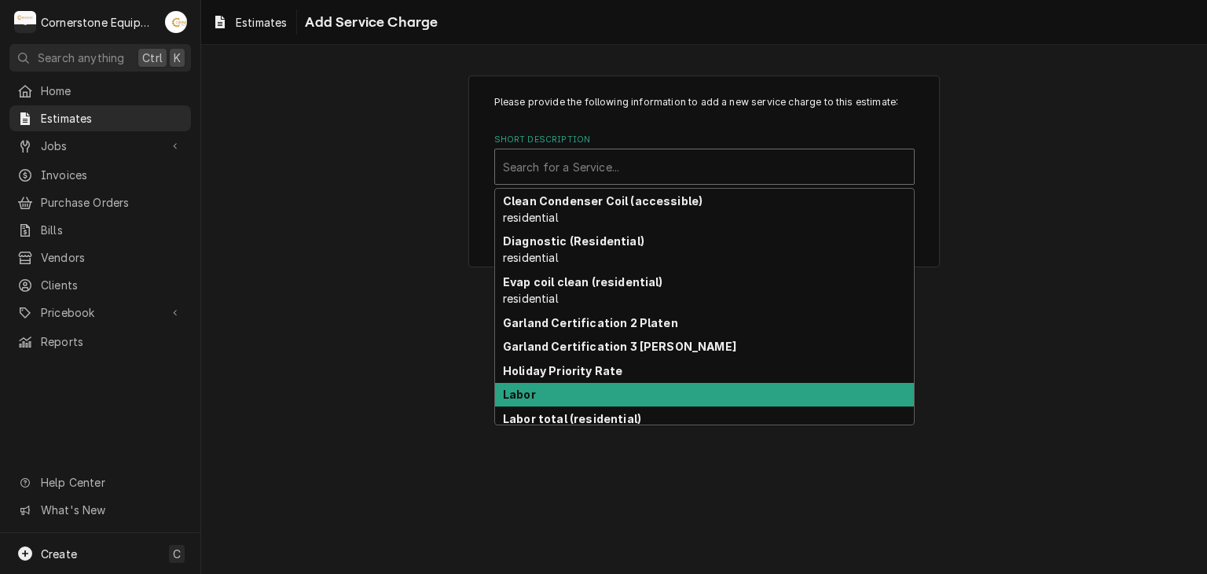
click at [575, 396] on div "Labor" at bounding box center [704, 395] width 419 height 24
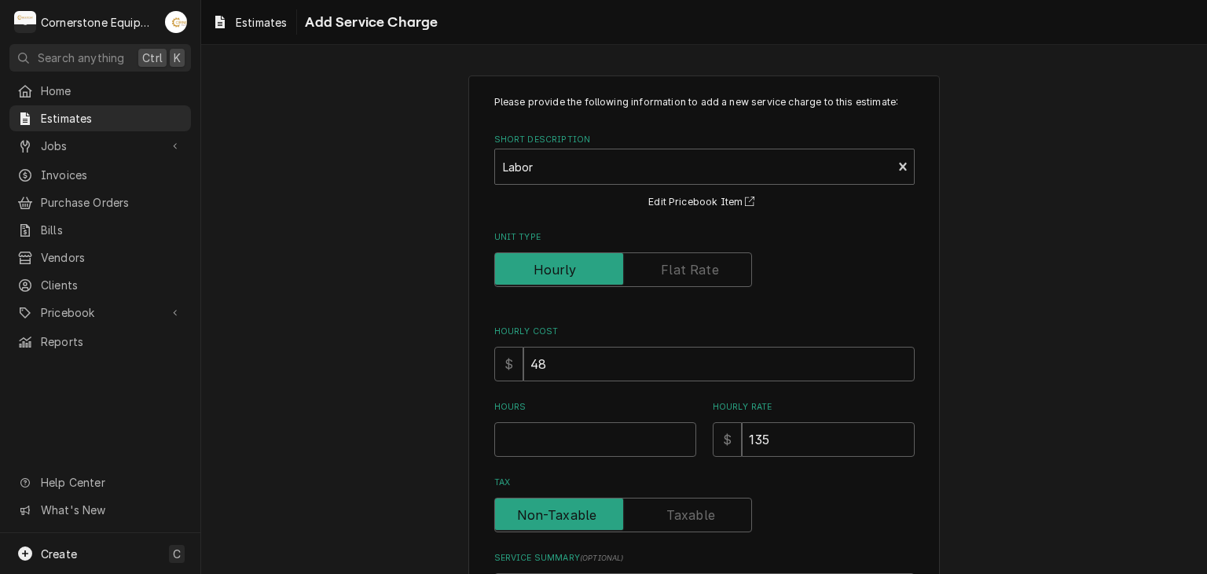
click at [568, 420] on div "Hours" at bounding box center [595, 429] width 202 height 56
click at [573, 437] on input "Hours" at bounding box center [595, 439] width 202 height 35
click at [427, 350] on div "Please provide the following information to add a new service charge to this es…" at bounding box center [704, 400] width 1006 height 678
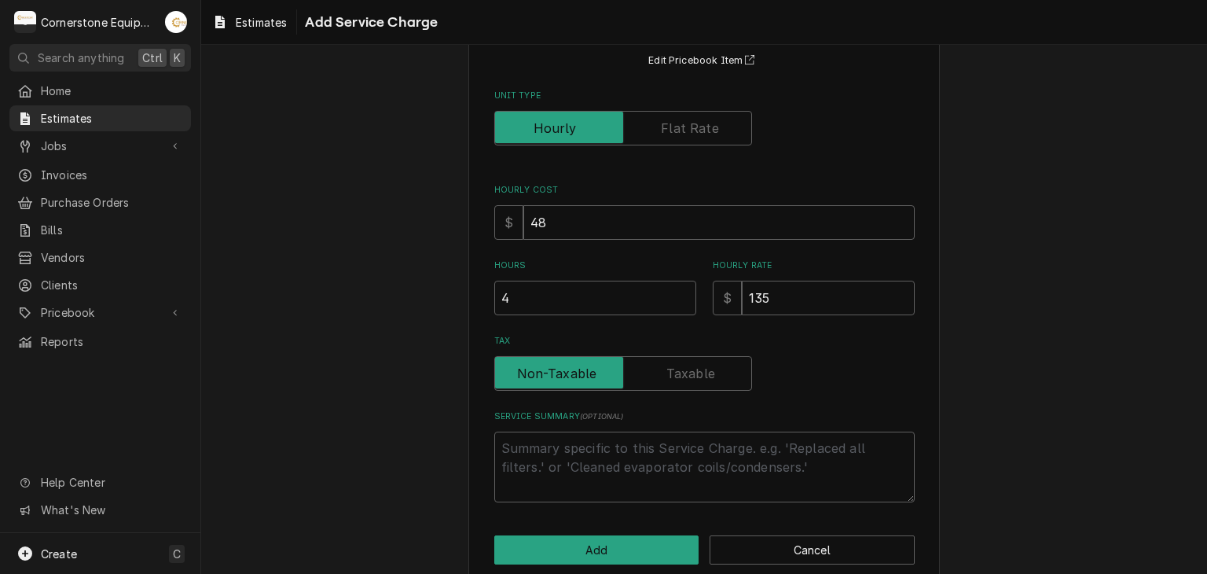
scroll to position [164, 0]
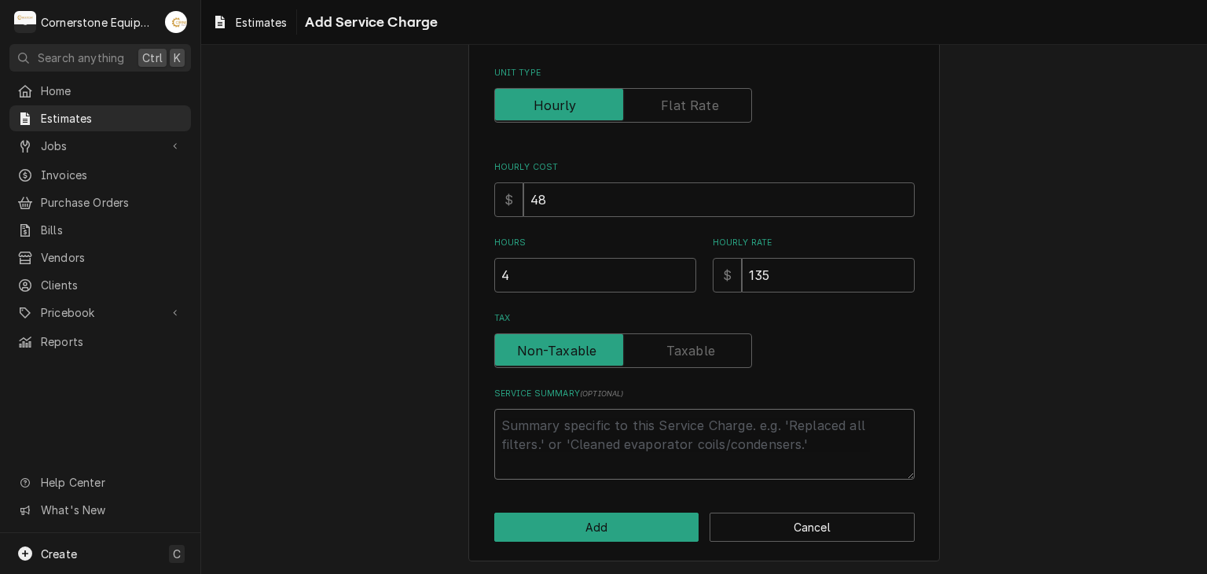
click at [511, 451] on textarea "Service Summary ( optional )" at bounding box center [704, 444] width 420 height 71
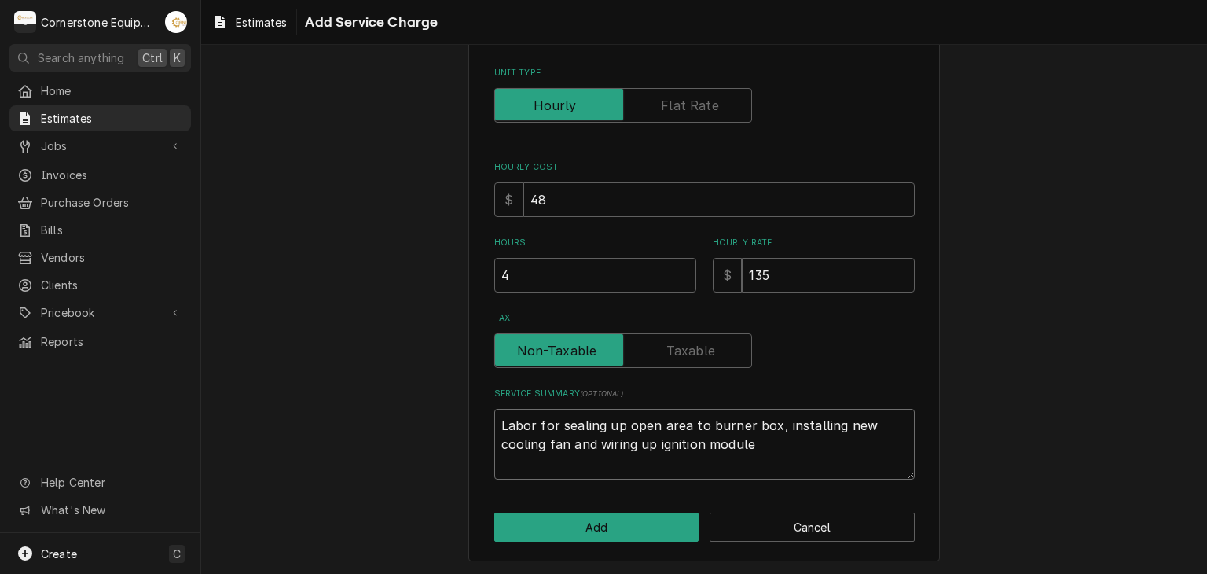
click at [770, 438] on textarea "Labor for sealing up open area to burner box, installing new cooling fan and wi…" at bounding box center [704, 444] width 420 height 71
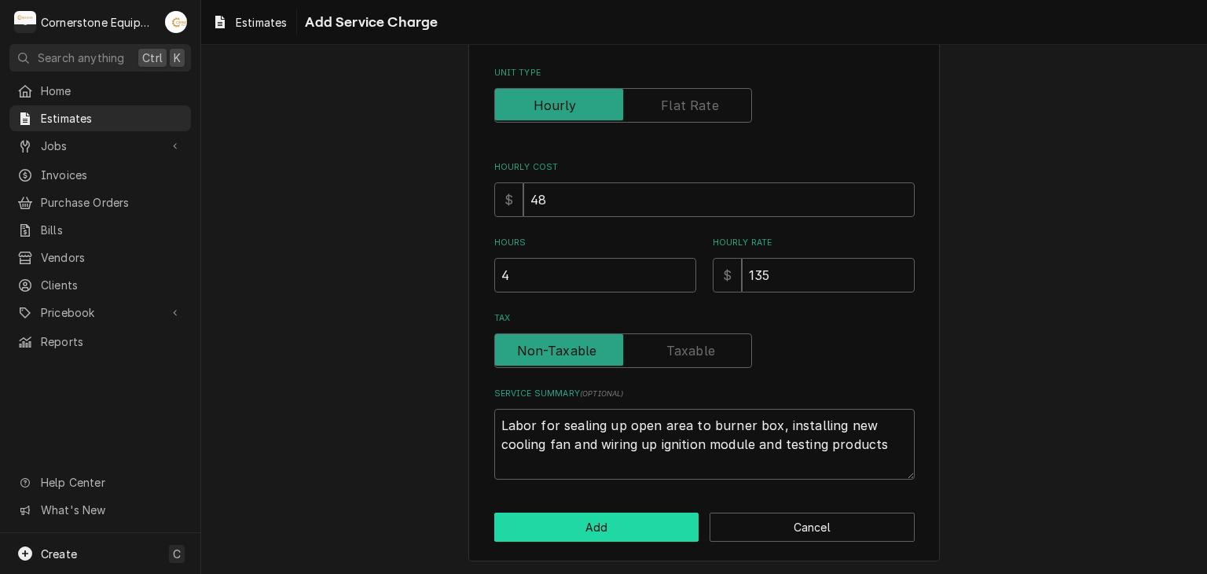
click at [660, 538] on button "Add" at bounding box center [596, 526] width 205 height 29
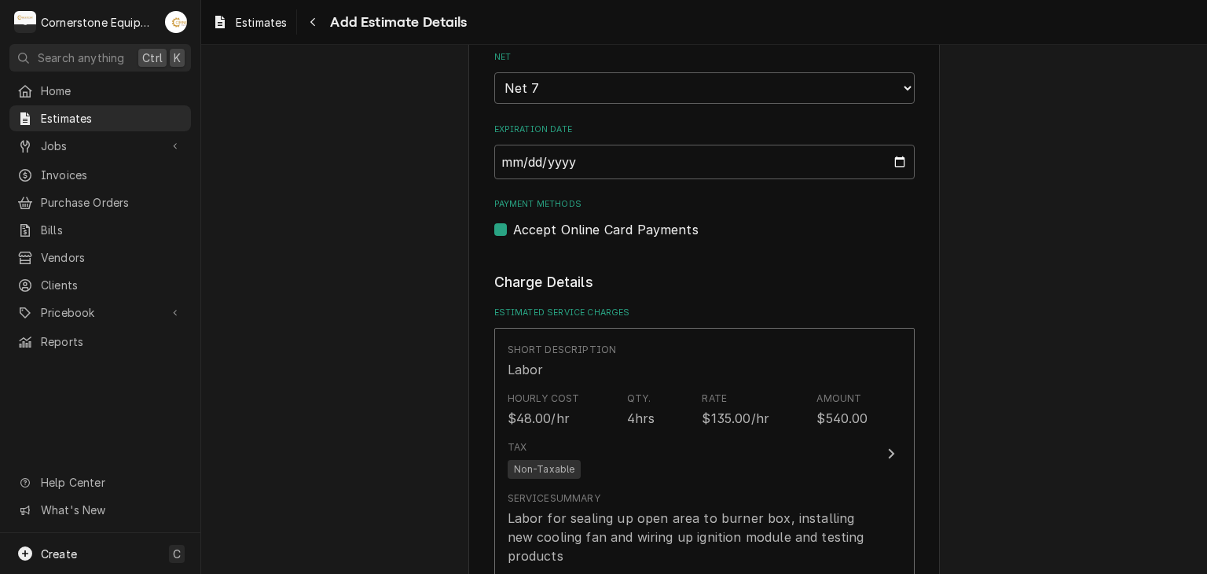
scroll to position [1238, 0]
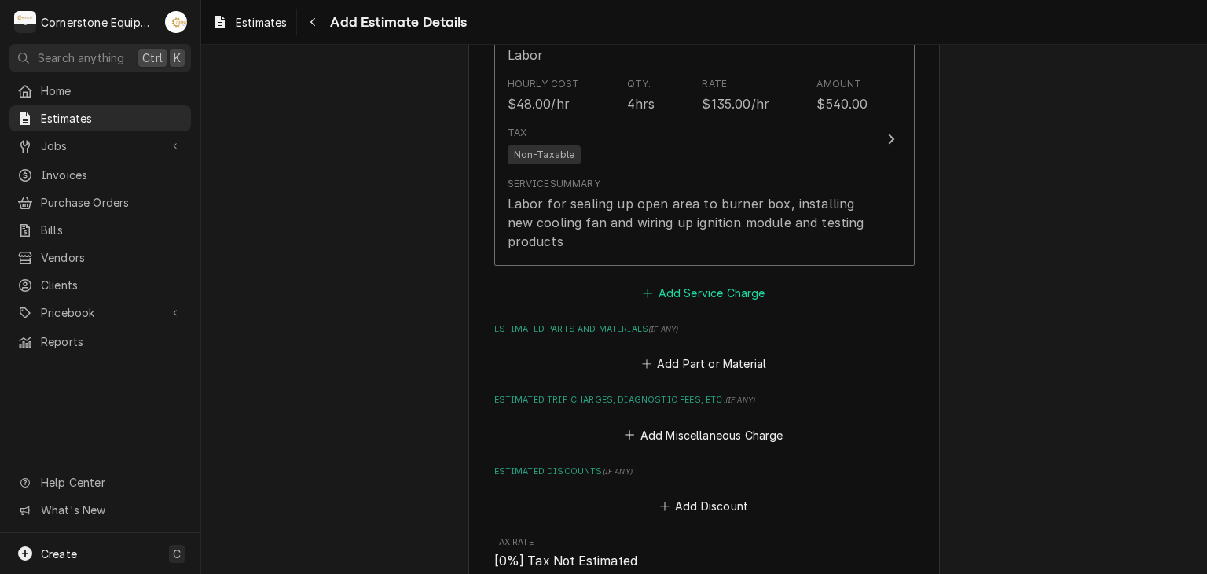
click at [717, 293] on button "Add Service Charge" at bounding box center [703, 292] width 127 height 22
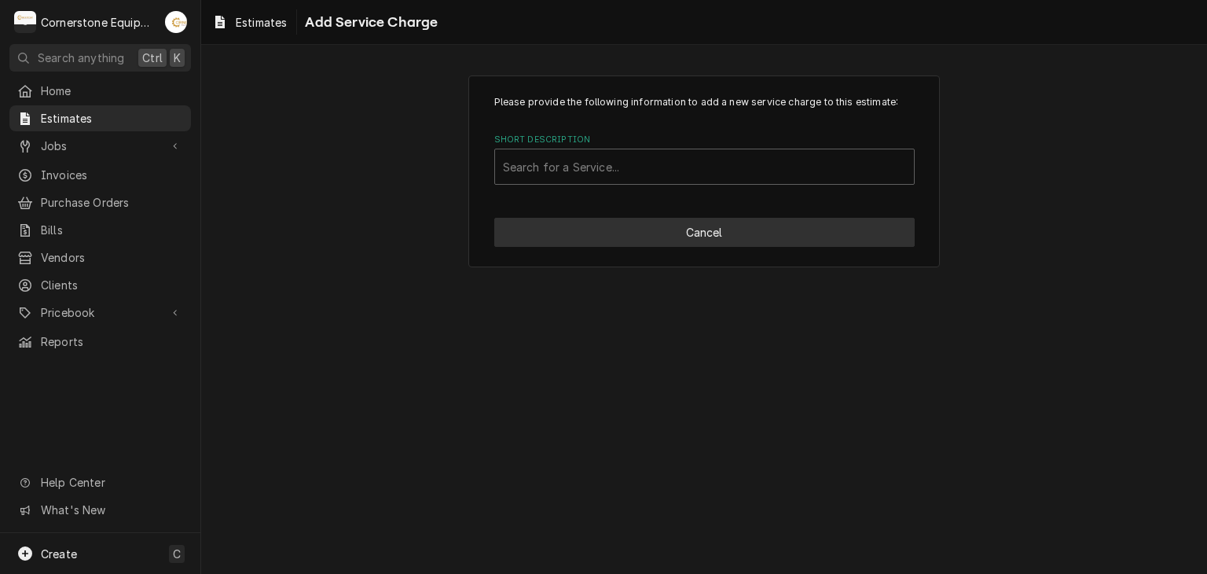
click at [679, 240] on button "Cancel" at bounding box center [704, 232] width 420 height 29
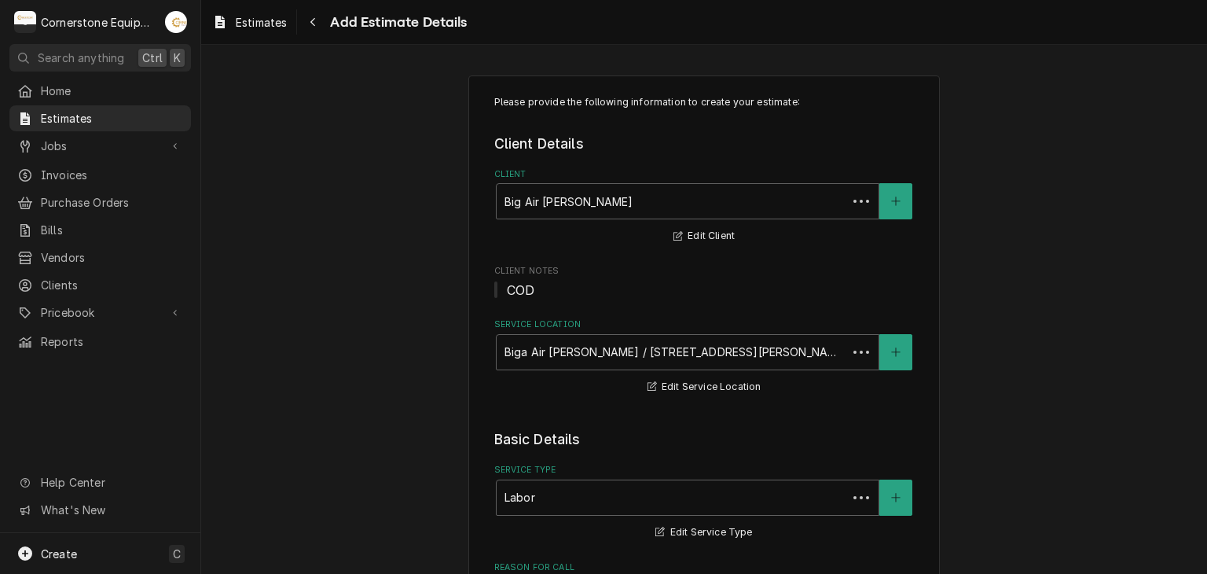
scroll to position [1219, 0]
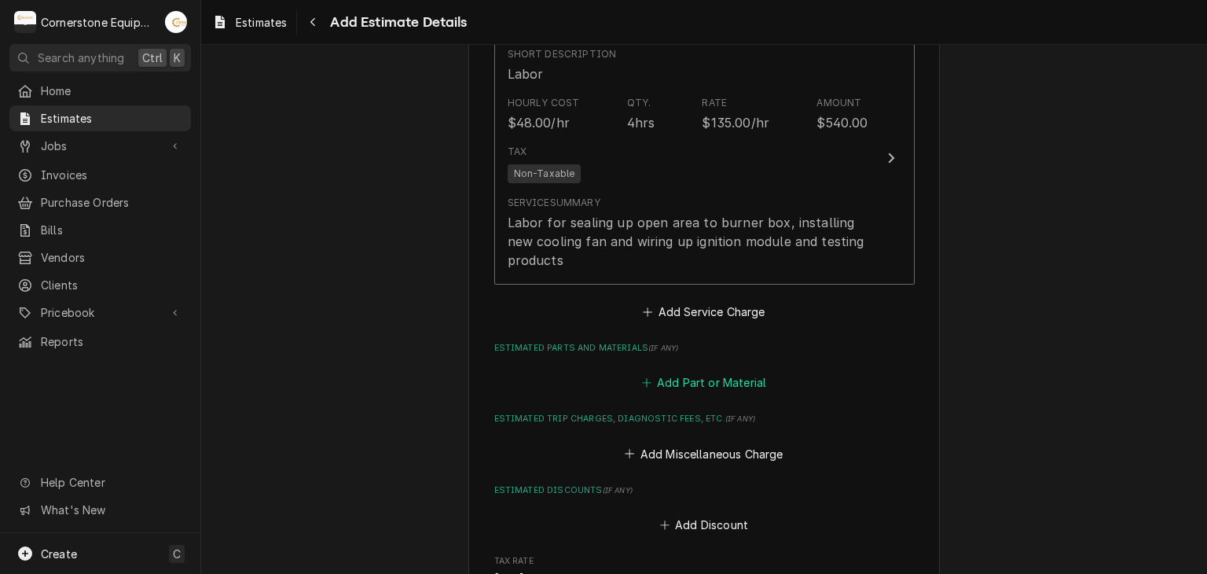
click at [711, 372] on button "Add Part or Material" at bounding box center [704, 383] width 130 height 22
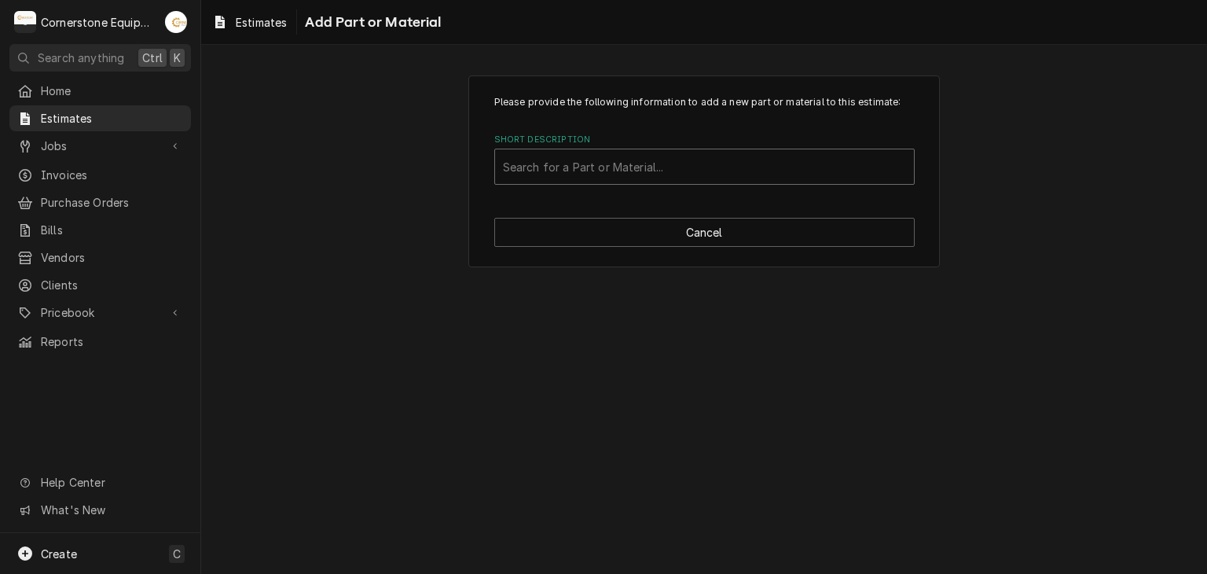
click at [603, 177] on div "Short Description" at bounding box center [704, 166] width 403 height 28
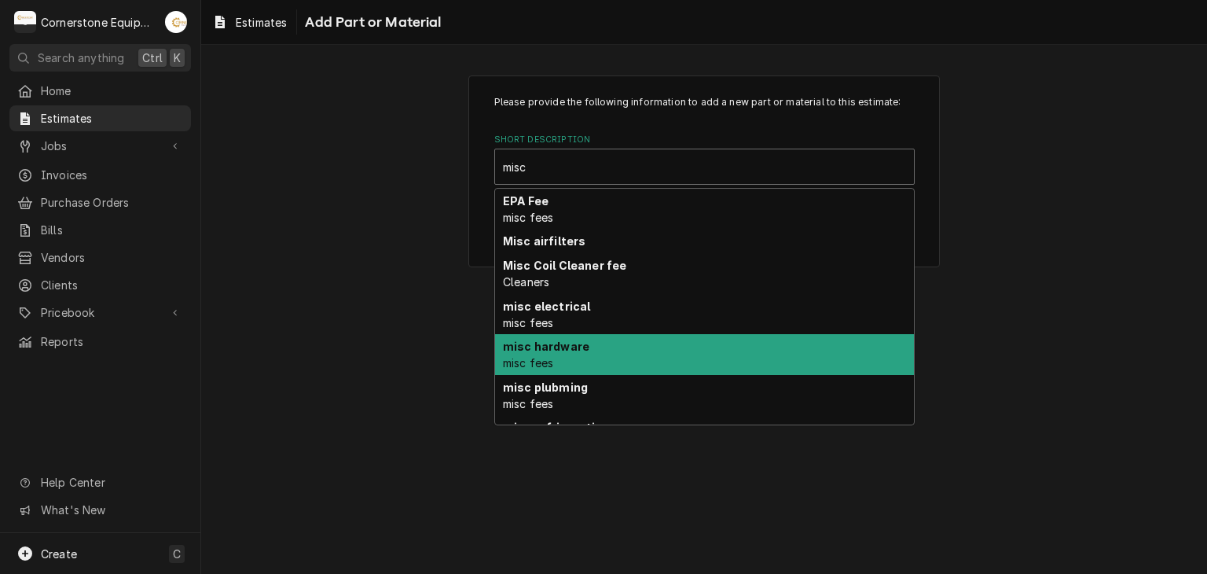
click at [600, 366] on div "misc hardware misc fees" at bounding box center [704, 354] width 419 height 41
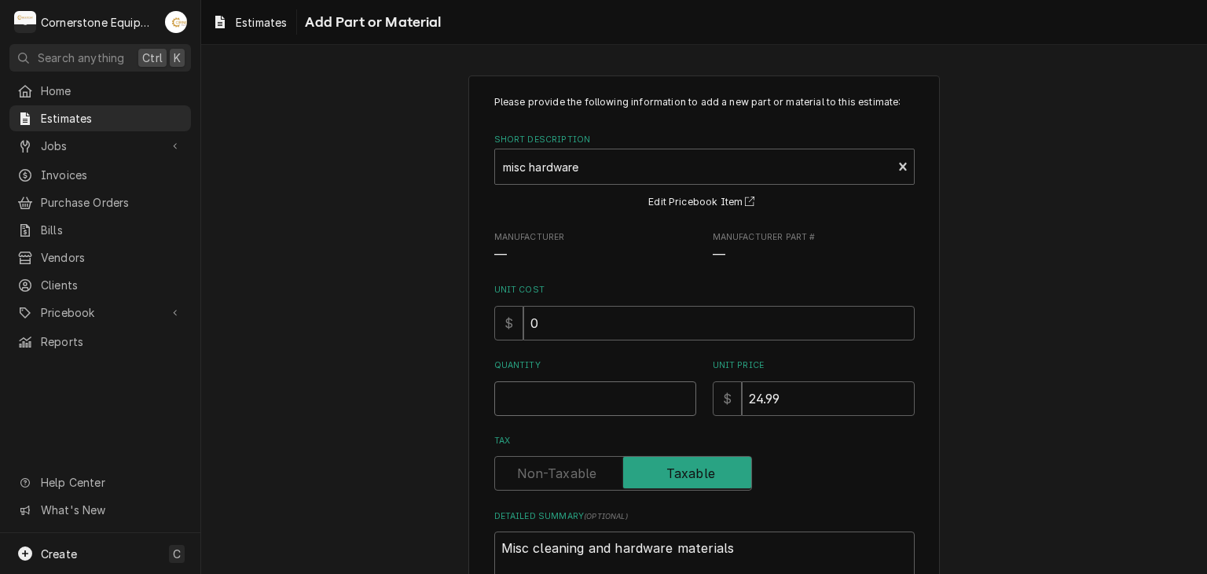
click at [603, 405] on input "Quantity" at bounding box center [595, 398] width 202 height 35
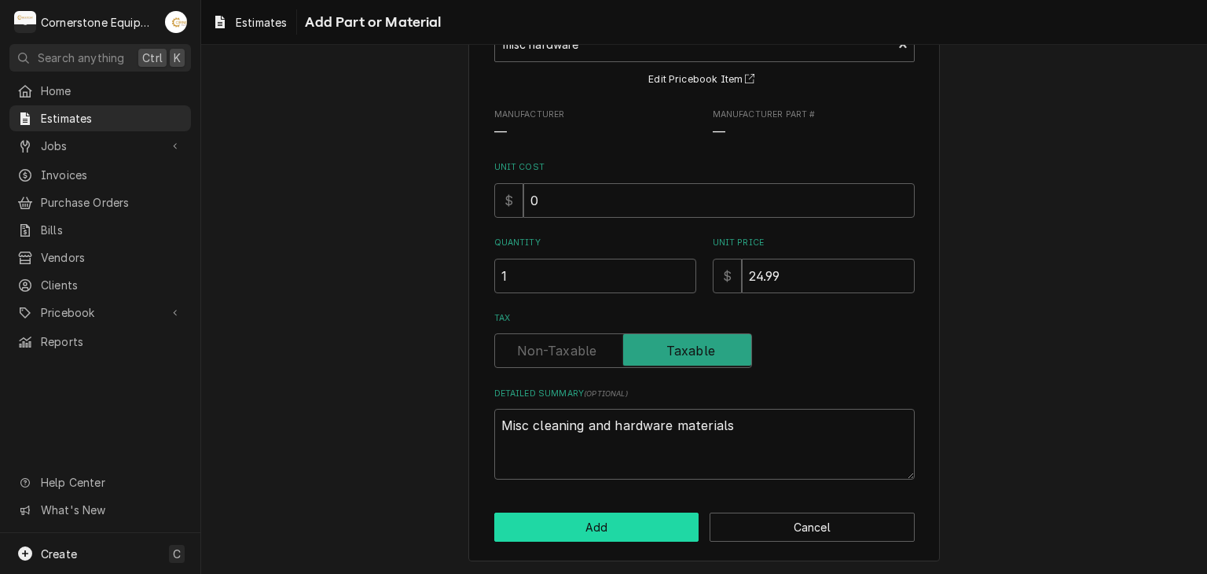
click at [592, 514] on button "Add" at bounding box center [596, 526] width 205 height 29
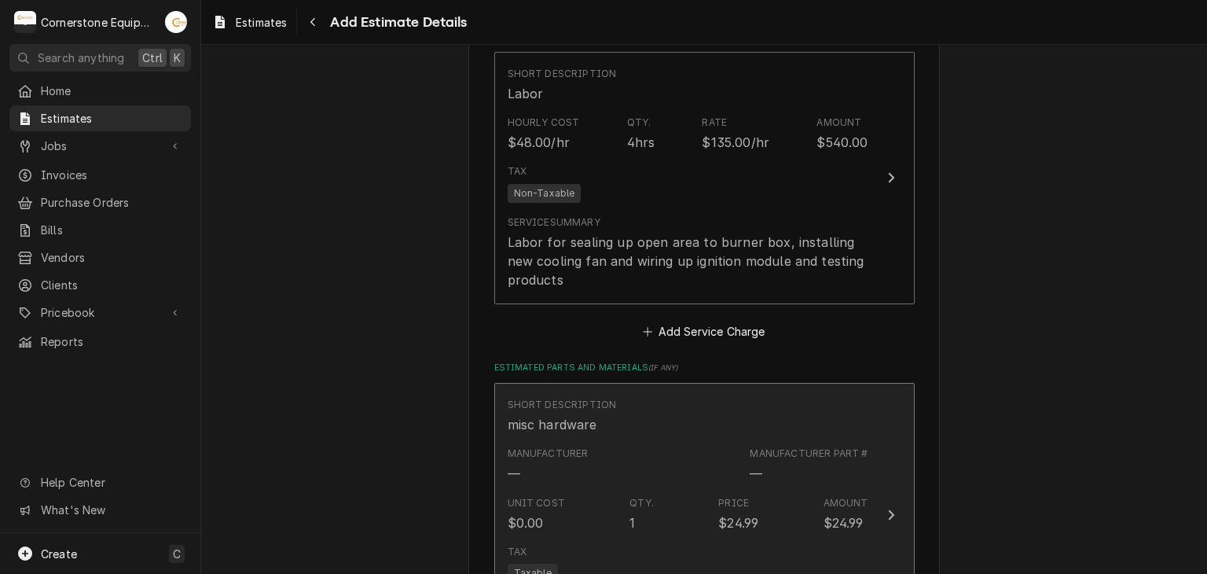
scroll to position [1514, 0]
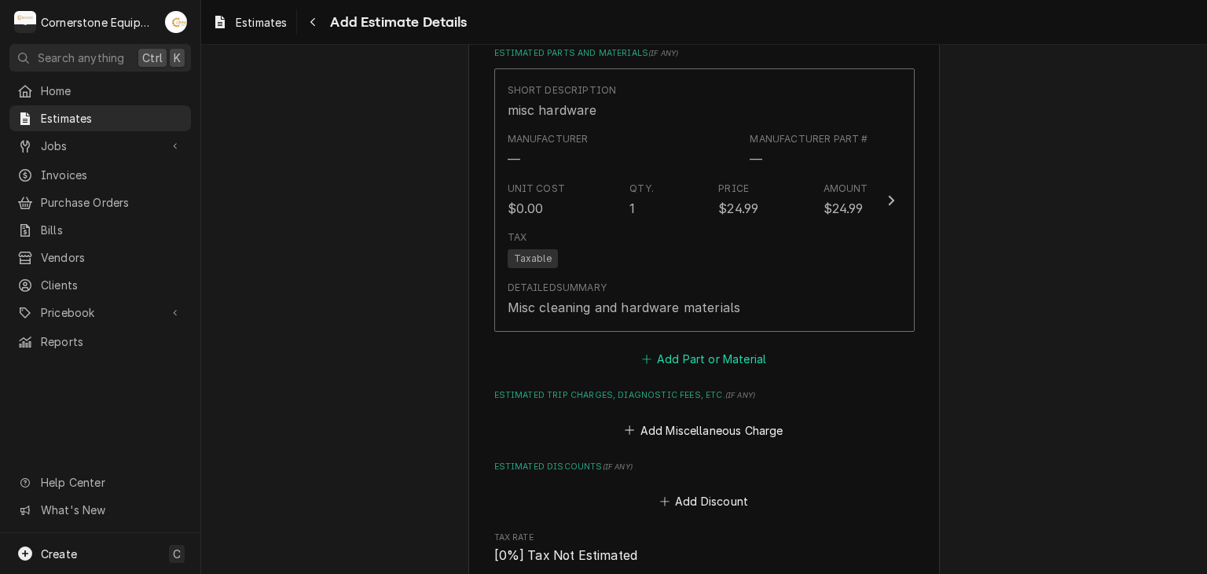
click at [675, 351] on button "Add Part or Material" at bounding box center [704, 359] width 130 height 22
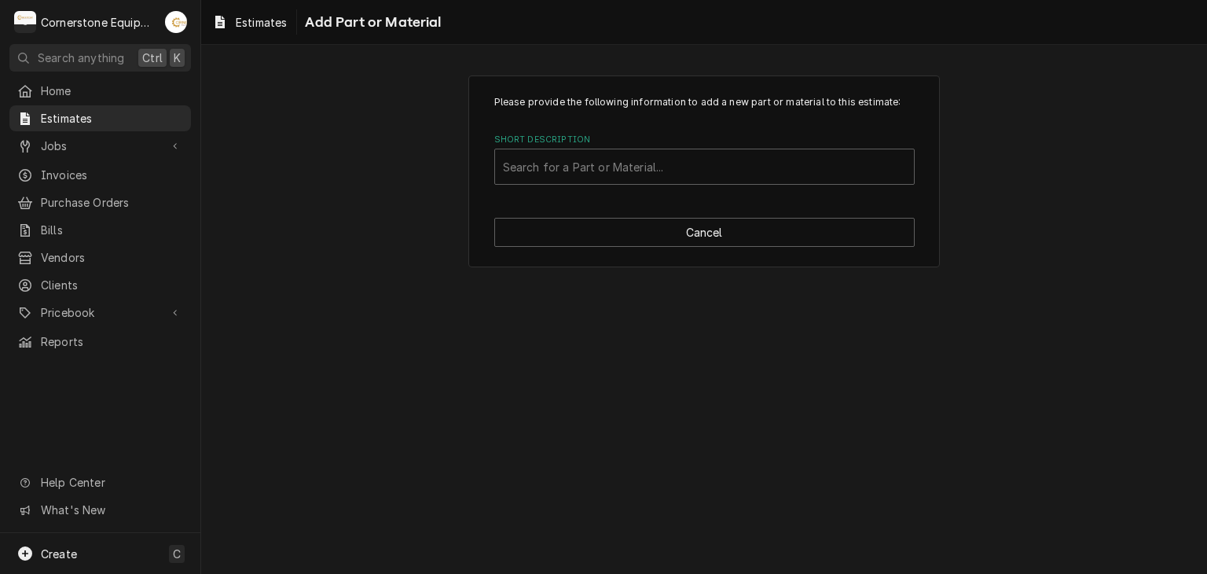
click at [537, 141] on label "Short Description" at bounding box center [704, 140] width 420 height 13
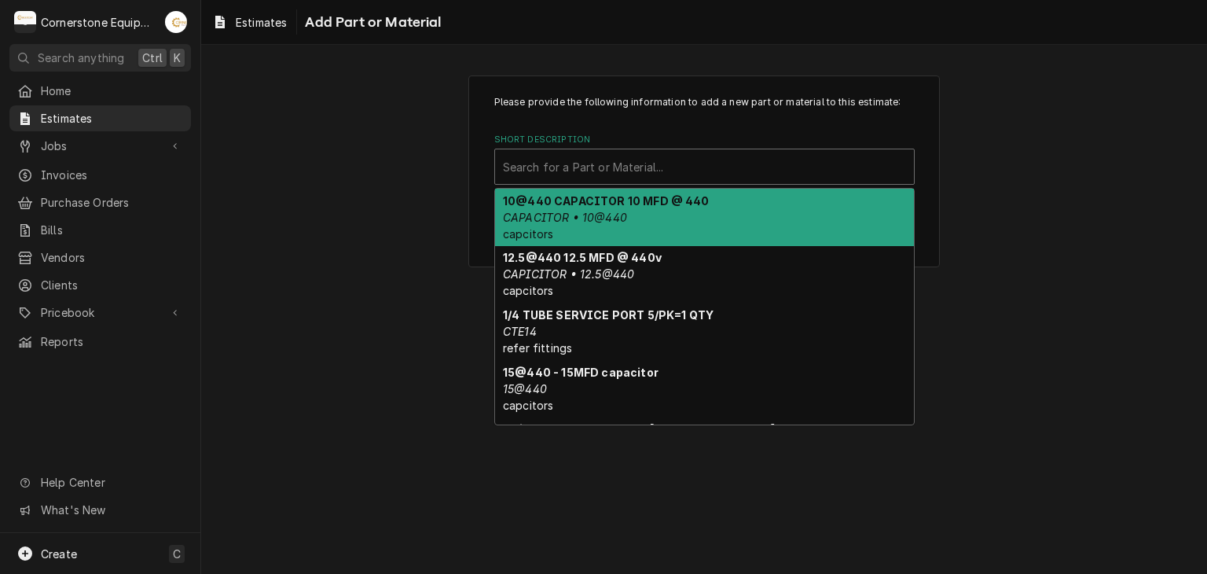
click at [538, 168] on div "Short Description" at bounding box center [704, 166] width 403 height 28
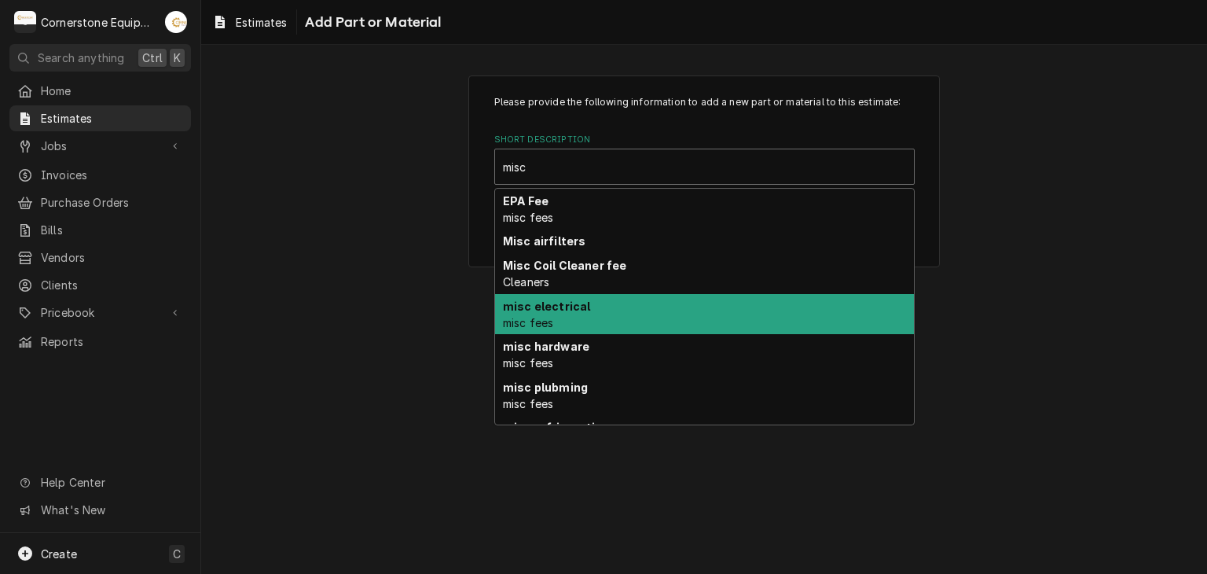
click at [607, 300] on div "misc electrical misc fees" at bounding box center [704, 314] width 419 height 41
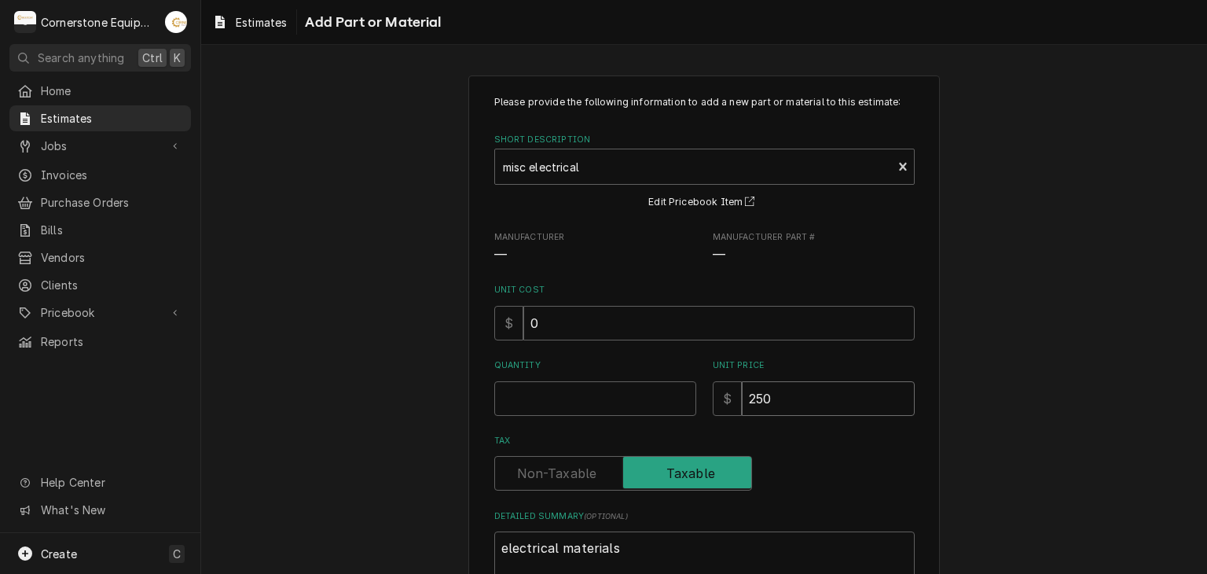
drag, startPoint x: 833, startPoint y: 422, endPoint x: 827, endPoint y: 403, distance: 19.9
click at [833, 422] on div "Please provide the following information to add a new part or material to this …" at bounding box center [704, 348] width 420 height 507
click at [827, 402] on input "250" at bounding box center [828, 398] width 173 height 35
click at [622, 410] on input "Quantity" at bounding box center [595, 398] width 202 height 35
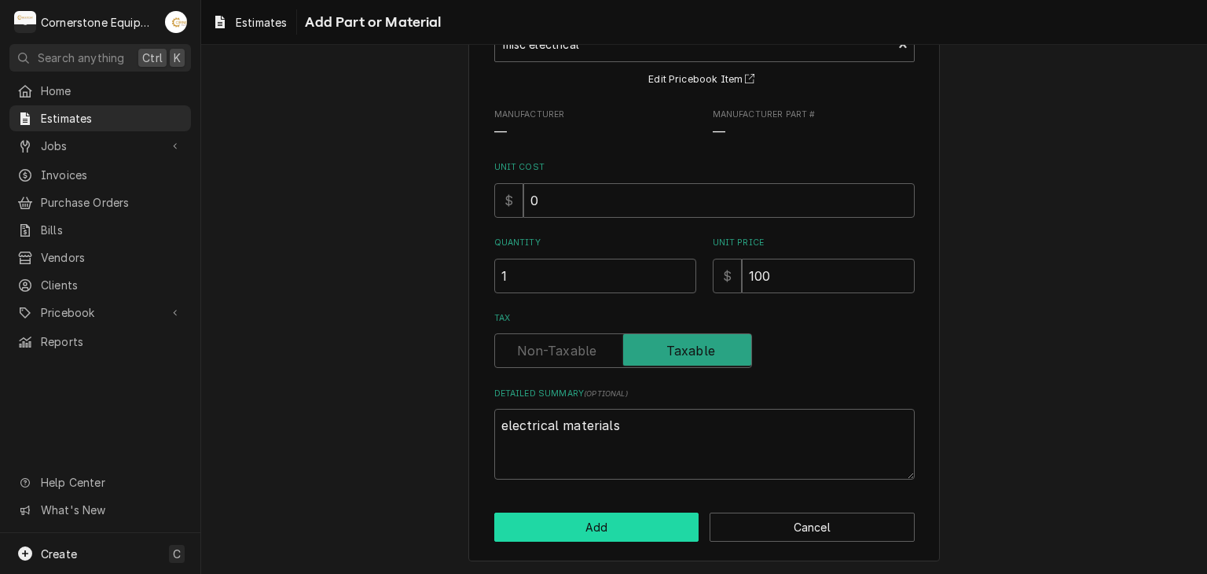
click at [541, 535] on button "Add" at bounding box center [596, 526] width 205 height 29
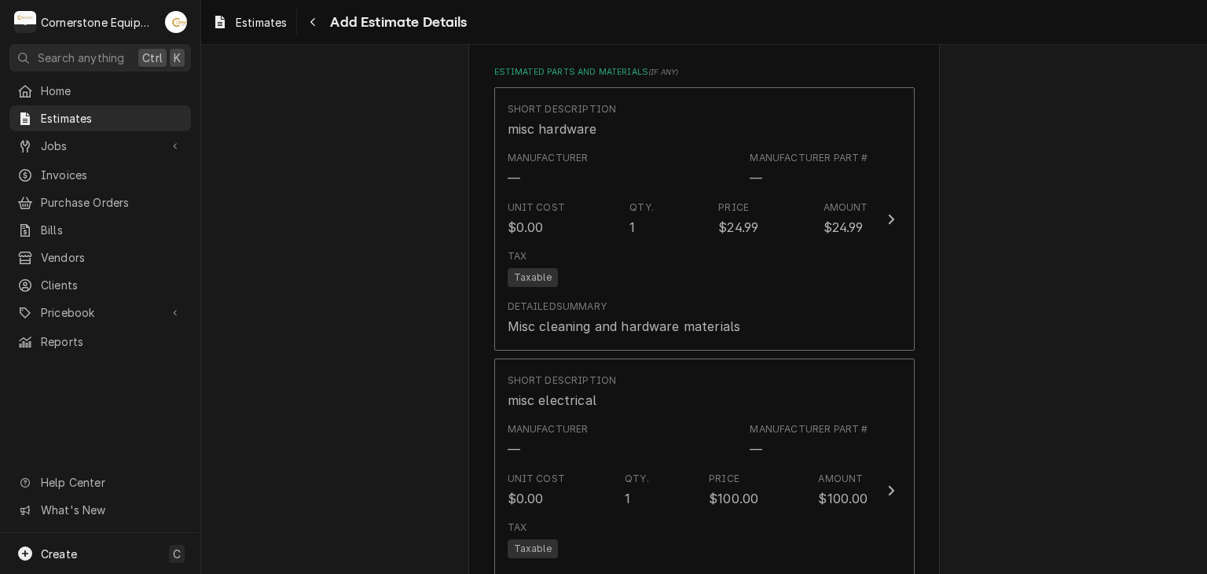
scroll to position [1810, 0]
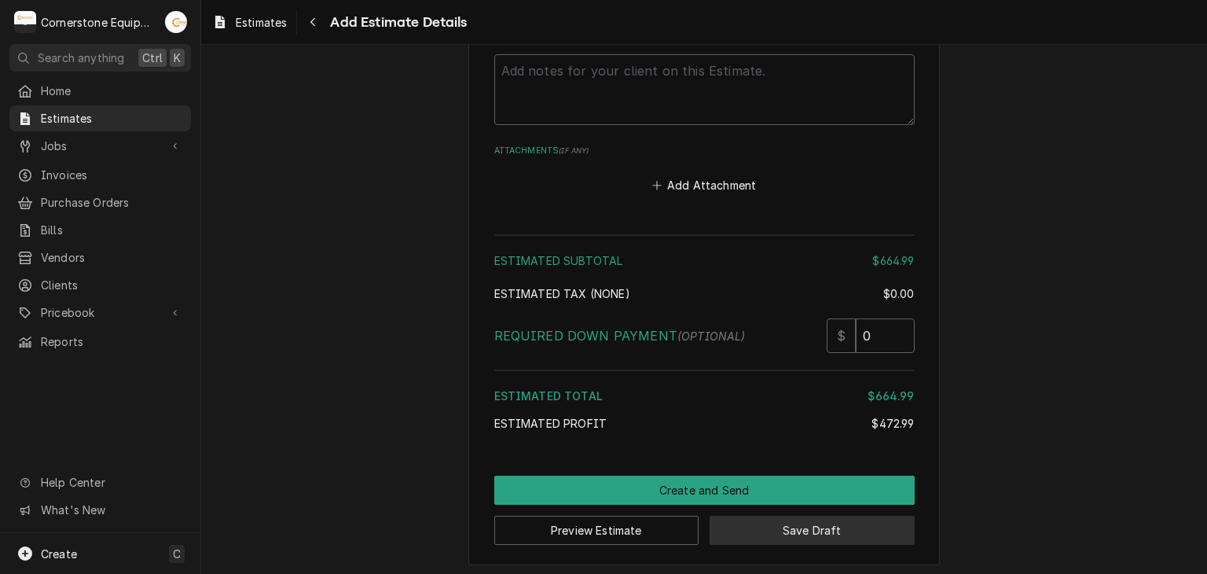
click at [729, 524] on button "Save Draft" at bounding box center [812, 529] width 205 height 29
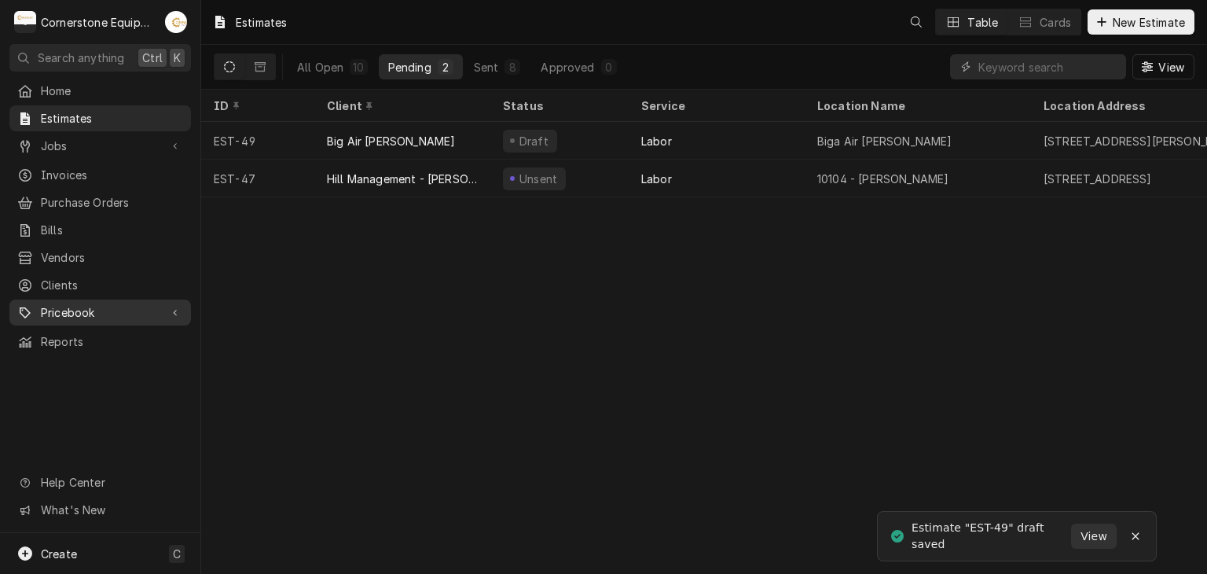
click at [88, 304] on span "Pricebook" at bounding box center [100, 312] width 119 height 17
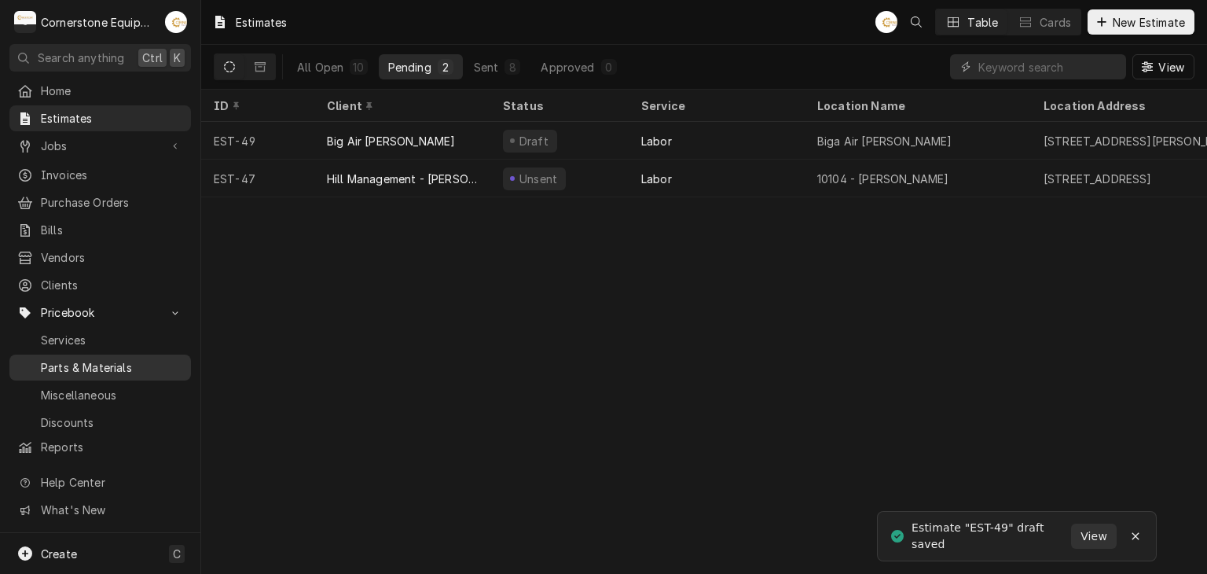
click at [101, 359] on span "Parts & Materials" at bounding box center [112, 367] width 142 height 17
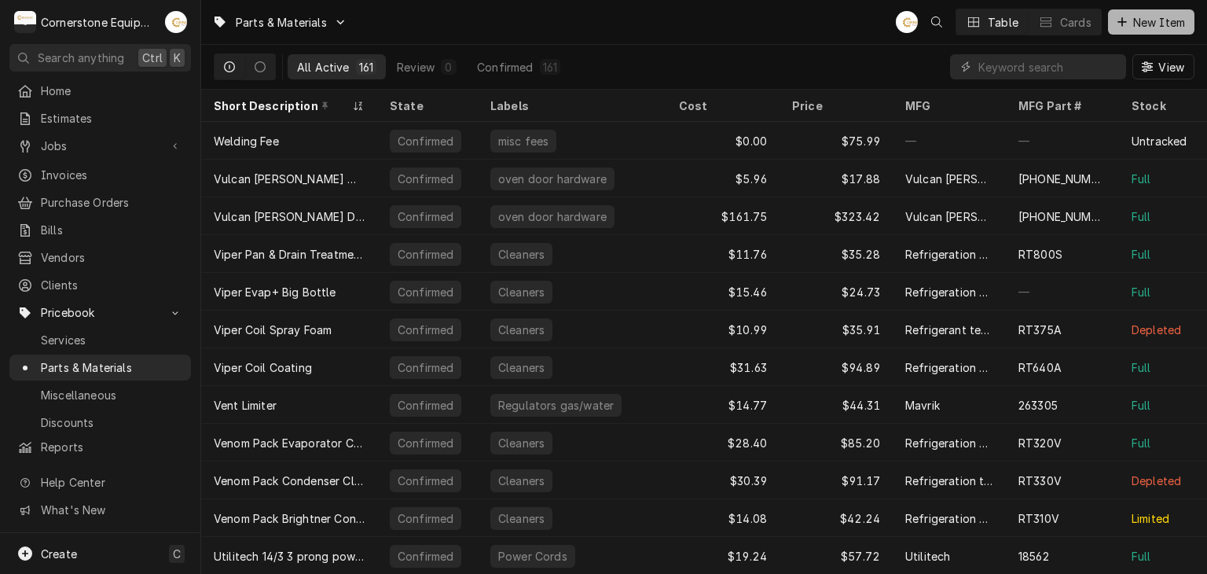
click at [1148, 29] on span "New Item" at bounding box center [1159, 22] width 58 height 17
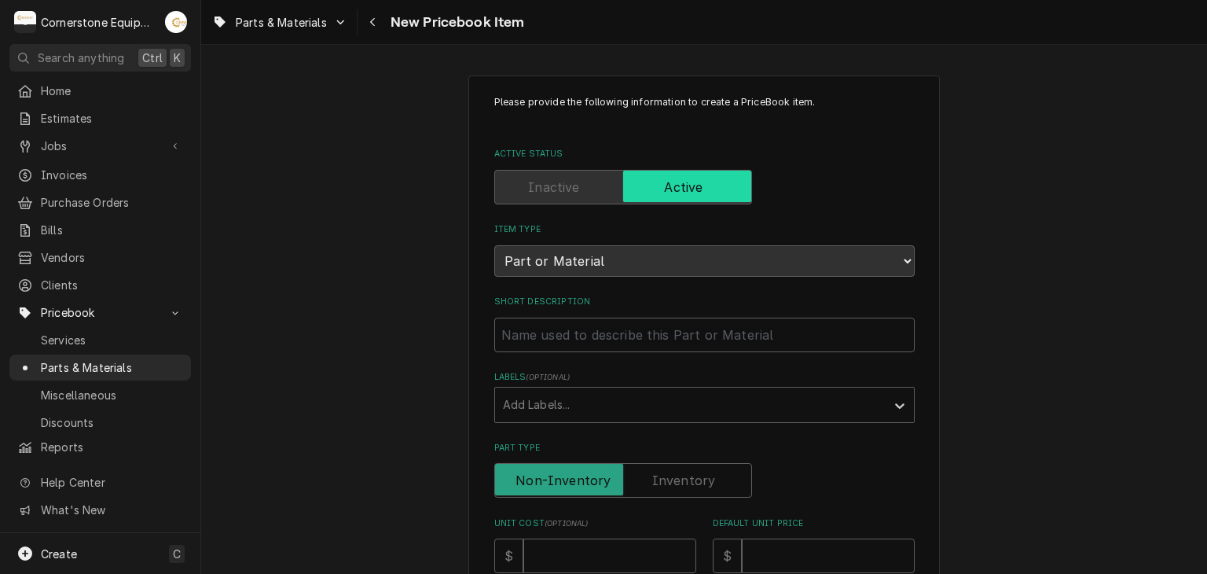
click at [622, 339] on input "Short Description" at bounding box center [704, 334] width 420 height 35
type textarea "x"
type input "B"
type textarea "x"
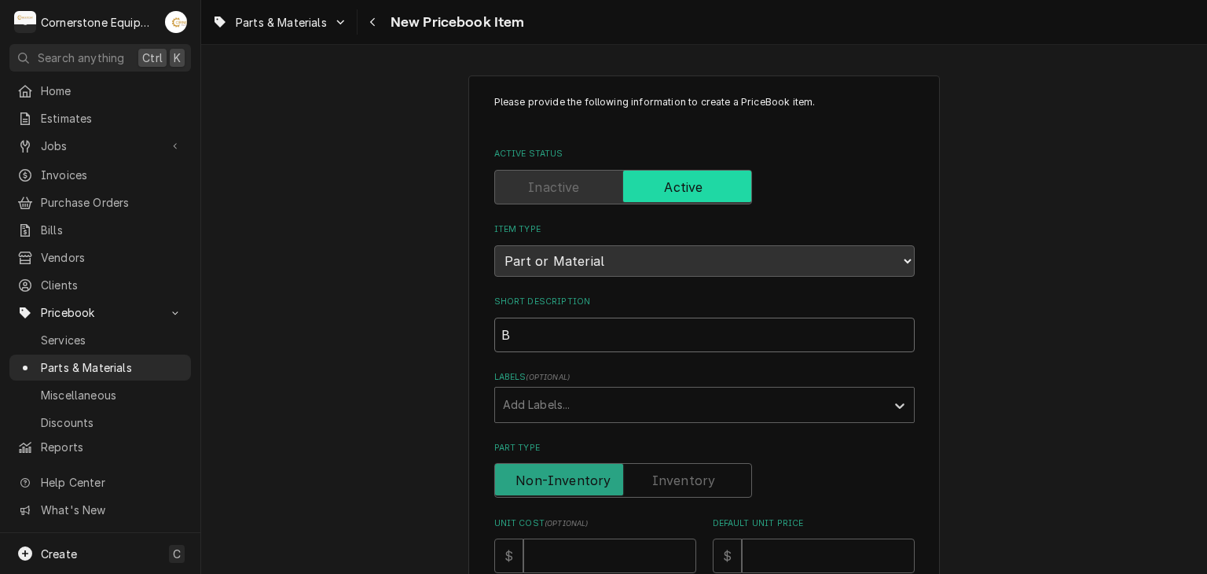
type input "Bi"
type textarea "x"
type input "Big"
type textarea "x"
type input "Big"
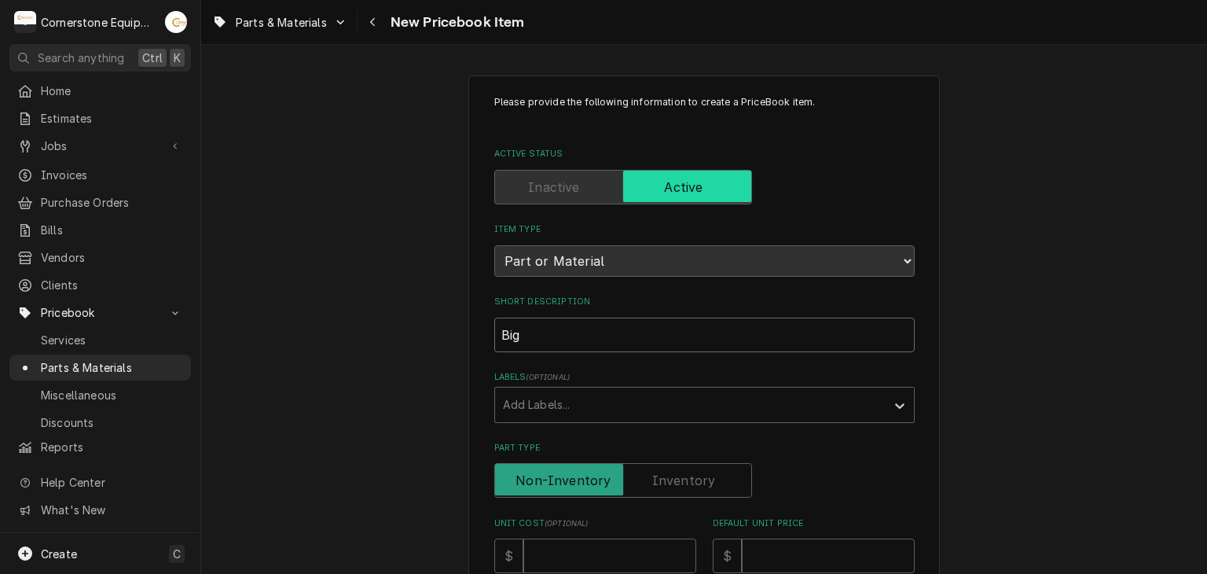
type textarea "x"
type input "Big A"
type textarea "x"
type input "Big"
type textarea "x"
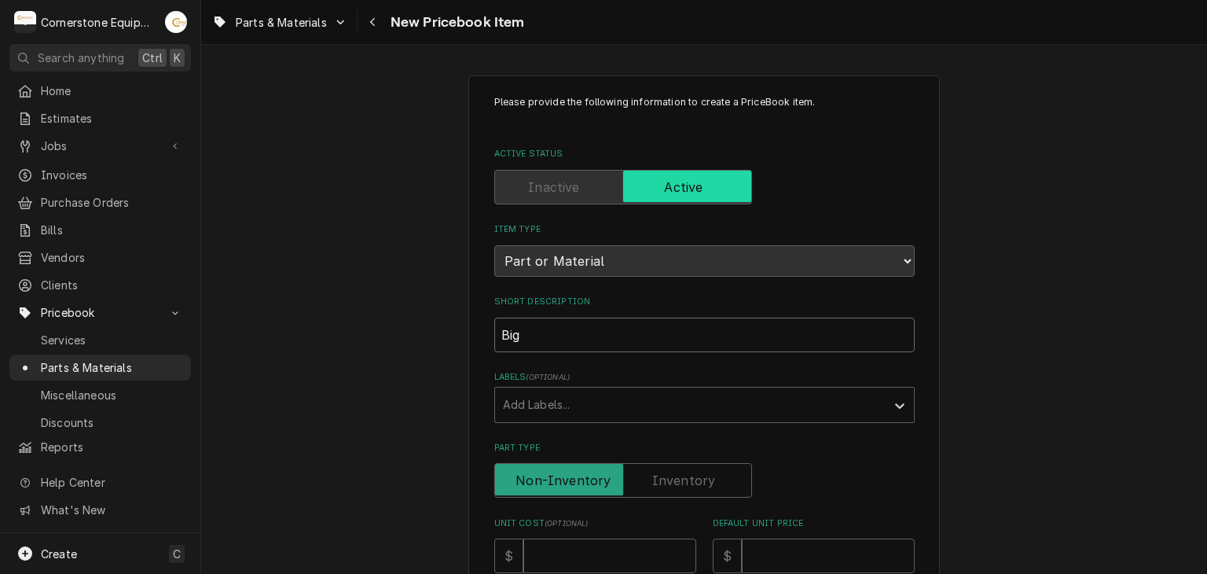
type input "Big"
type textarea "x"
type input "Bi"
type textarea "x"
type input "B"
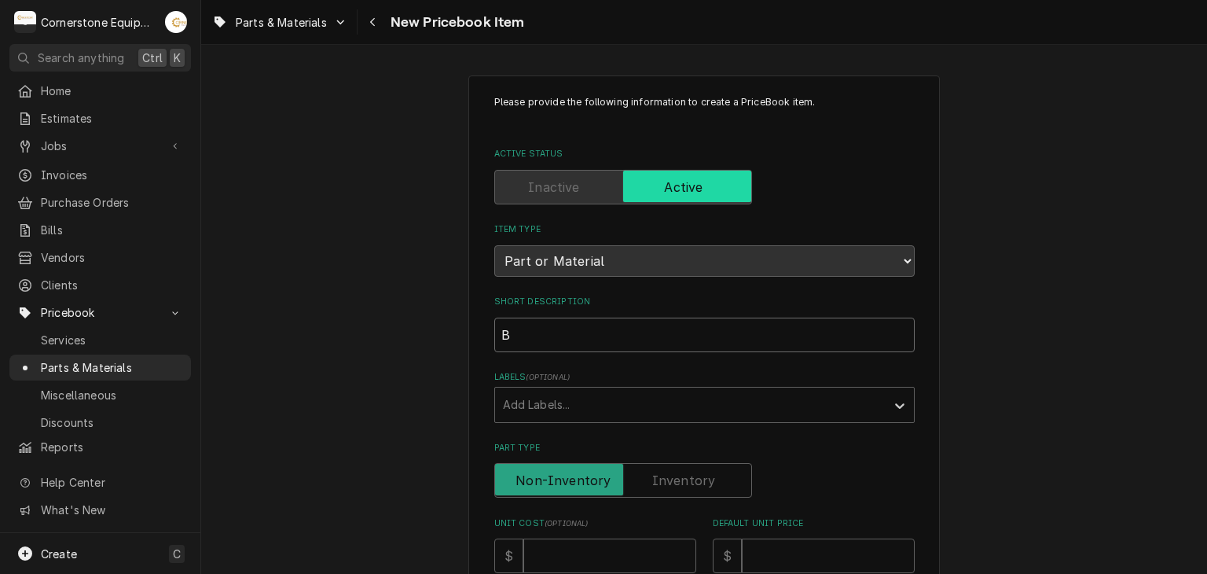
type textarea "x"
click at [585, 322] on input "Short Description" at bounding box center [704, 334] width 420 height 35
paste input "Cooling Fan, Axial, 115V"
type textarea "x"
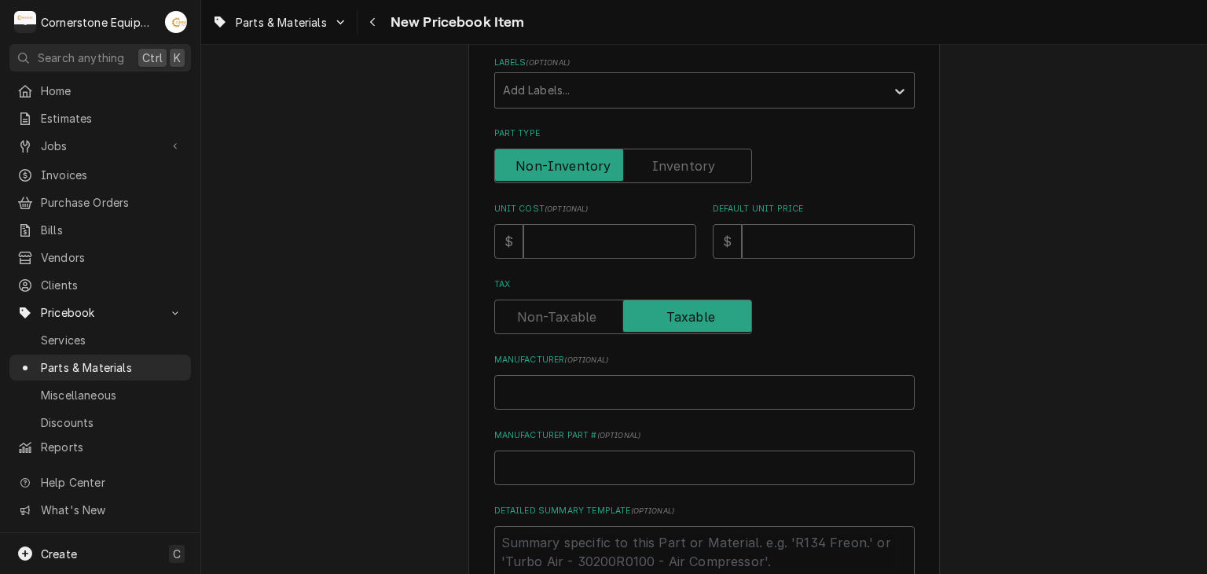
type input "Cooling Fan, Axial, 115V"
click at [598, 243] on input "Unit Cost ( optional )" at bounding box center [609, 241] width 173 height 35
type textarea "x"
type input "1"
type textarea "x"
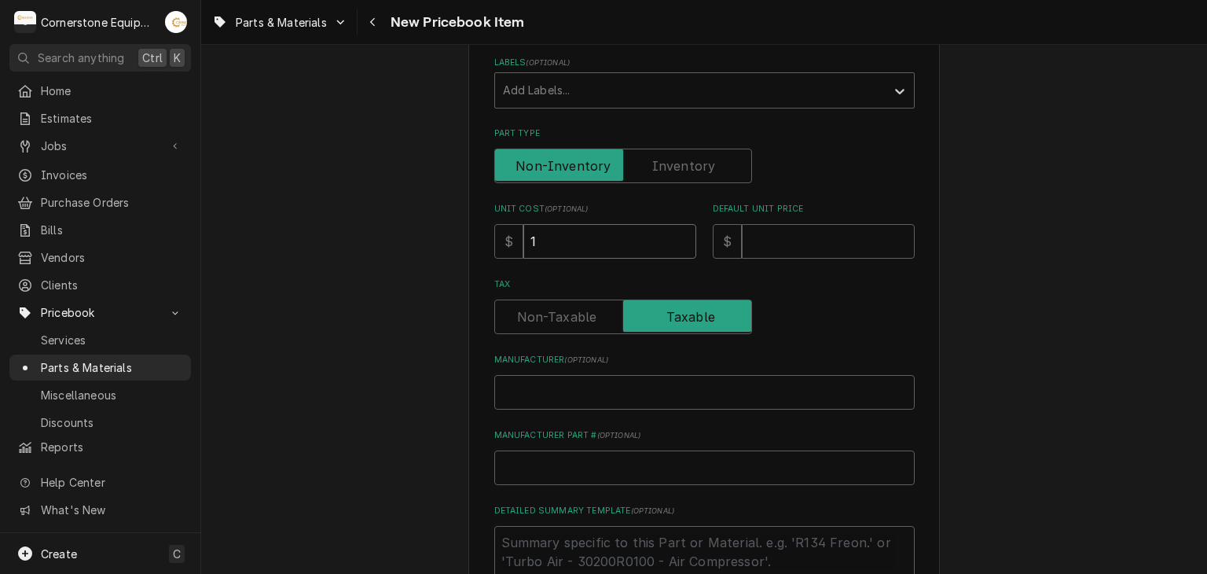
type input "13"
type textarea "x"
type input "139"
type textarea "x"
type input "139.3"
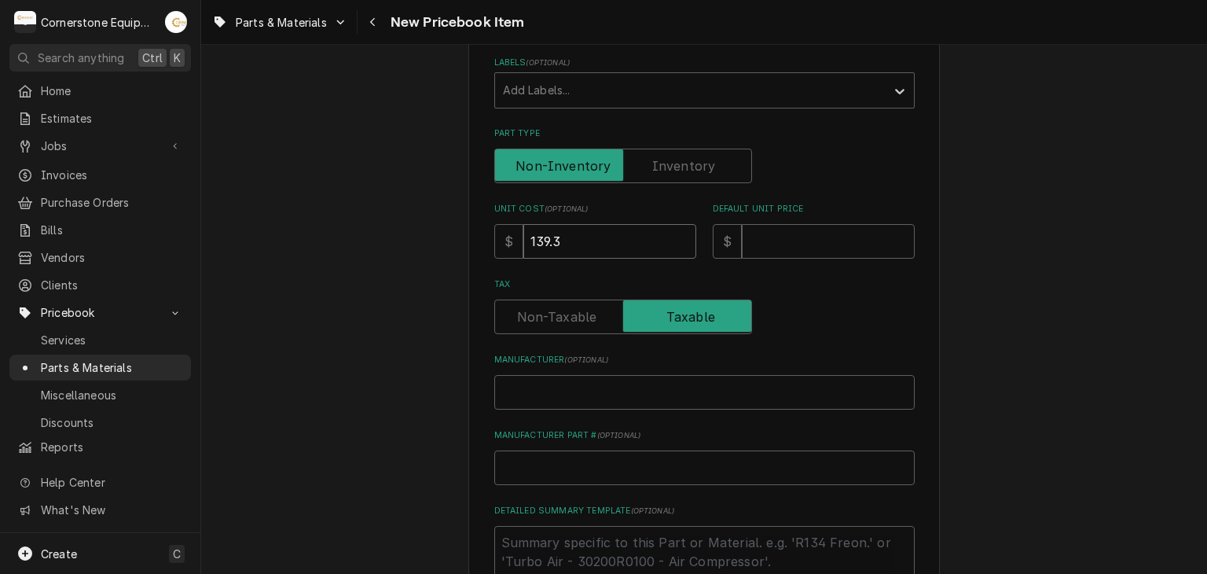
type textarea "x"
type input "139.37"
click at [555, 376] on input "Manufacturer ( optional )" at bounding box center [704, 392] width 420 height 35
type textarea "x"
type input "M"
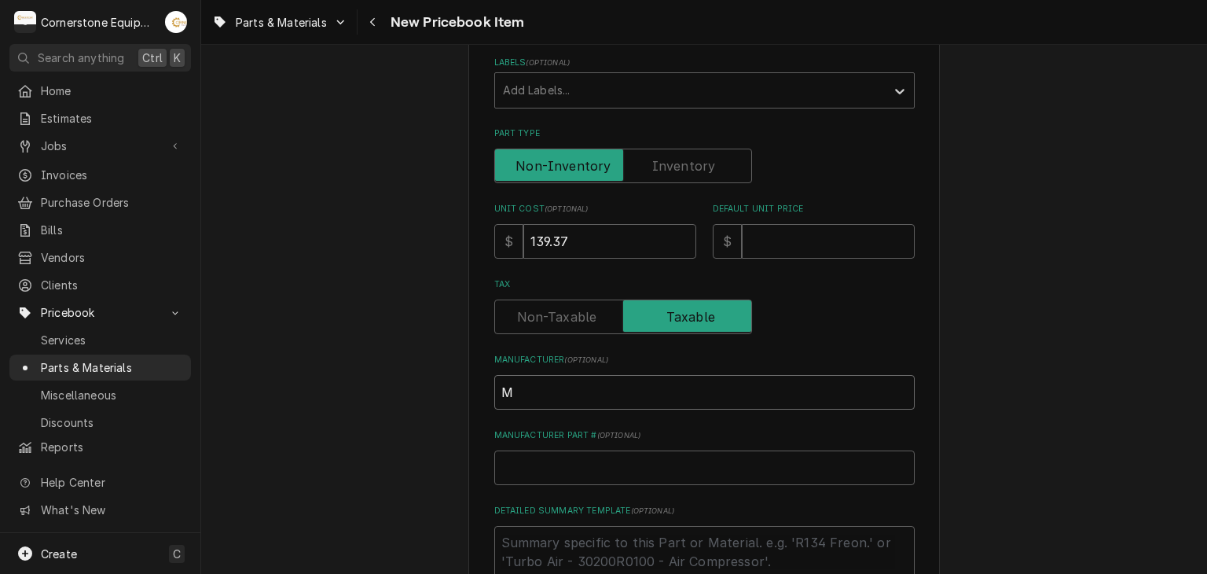
type textarea "x"
type input "Mi"
type textarea "x"
type input "Mid"
type textarea "x"
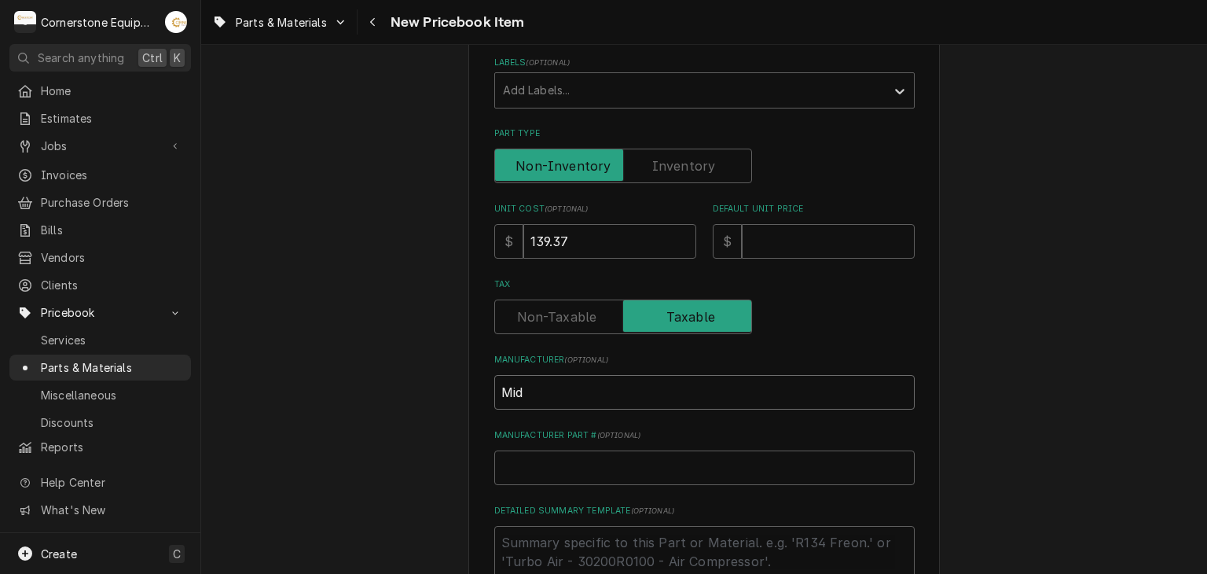
type input "Midd"
type textarea "x"
type input "Middl"
type textarea "x"
type input "Middle"
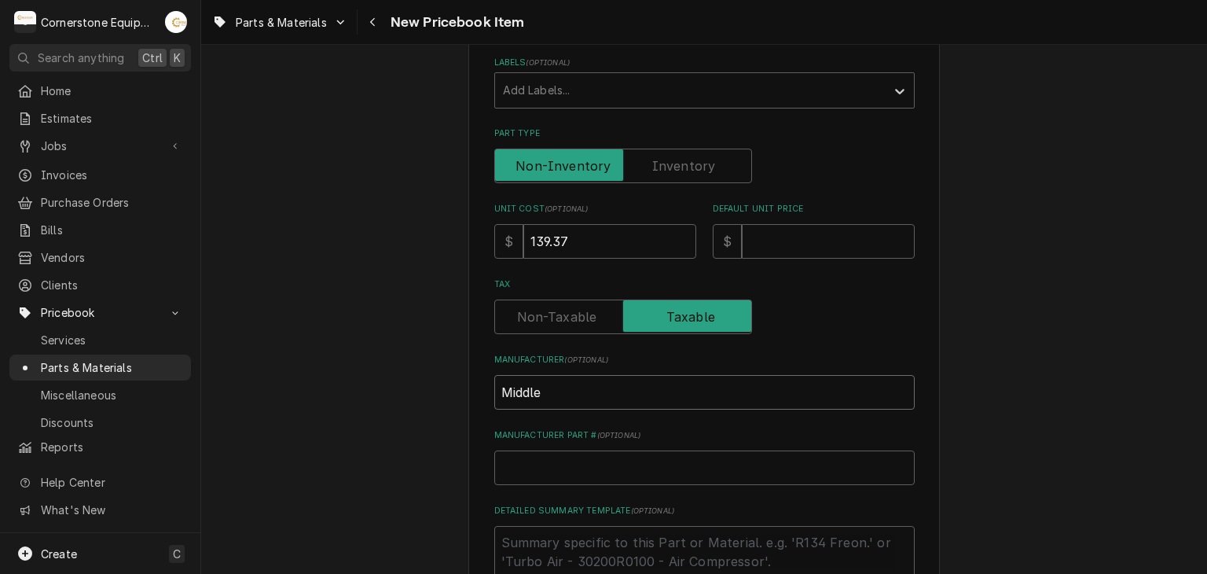
type textarea "x"
type input "Middleb"
type textarea "x"
type input "Middleby"
click at [556, 462] on input "Manufacturer Part # ( optional )" at bounding box center [704, 467] width 420 height 35
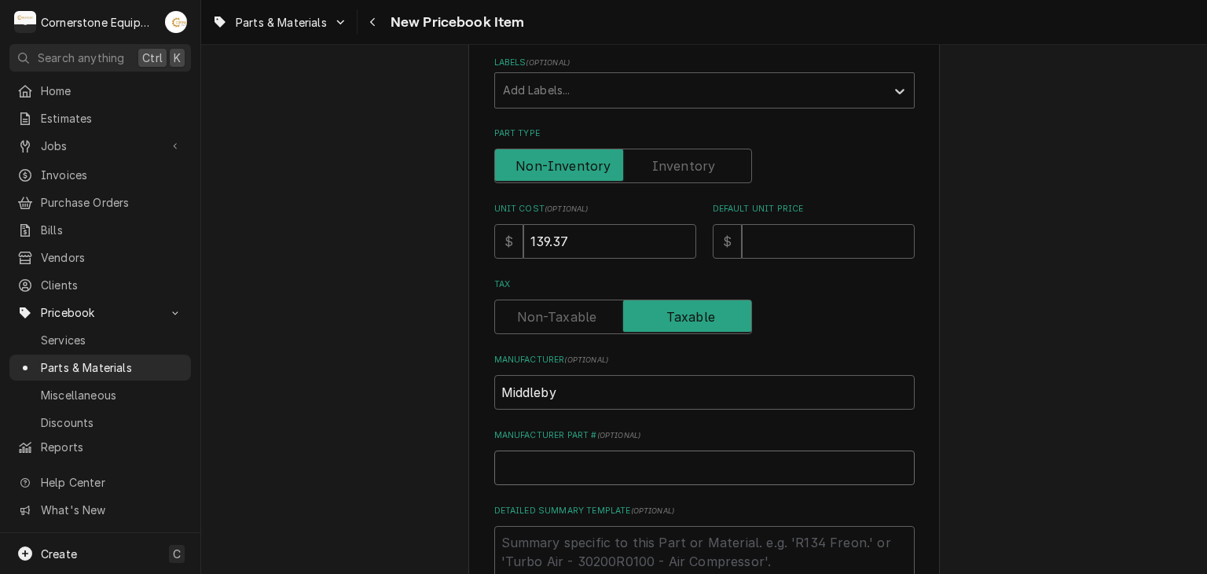
paste input "27392-0002"
type textarea "x"
type input "27392-0002"
type textarea "x"
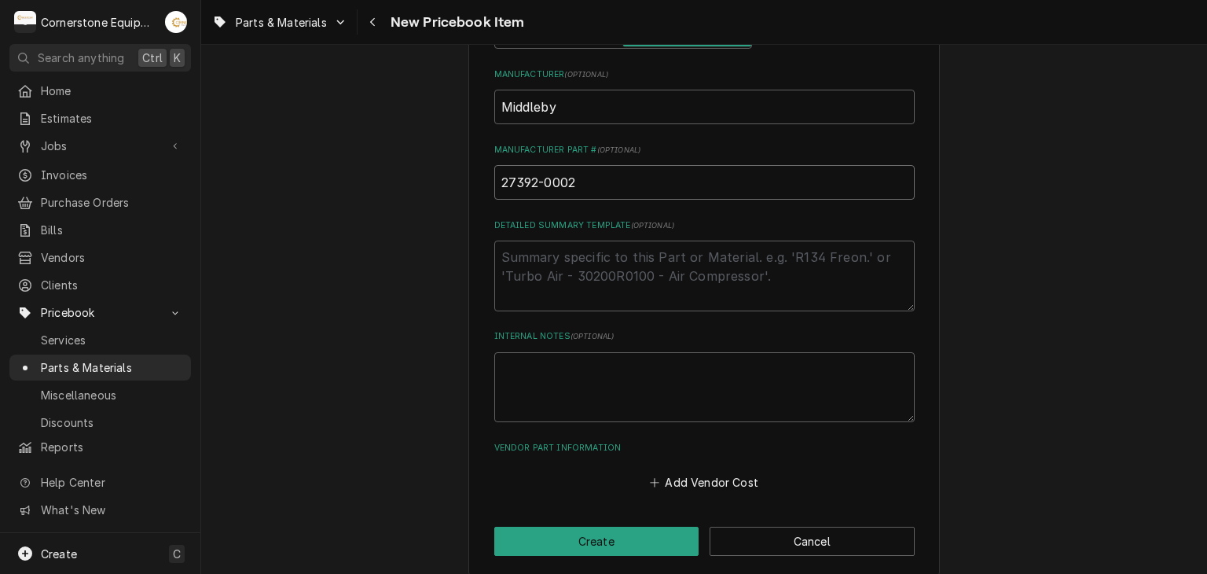
scroll to position [613, 0]
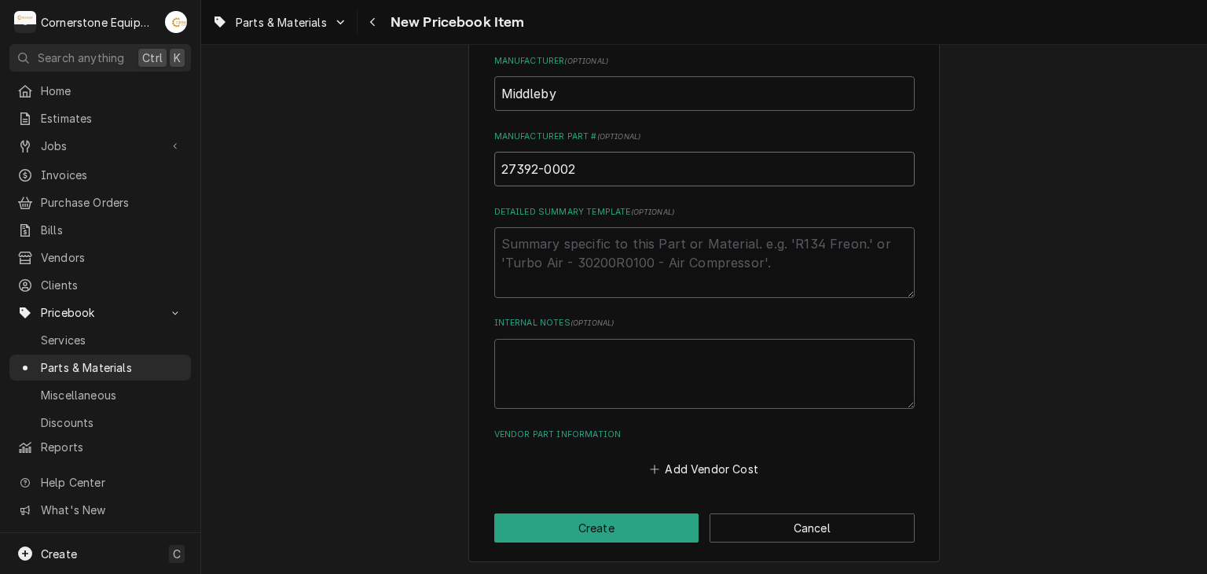
type input "27392-0002"
click at [555, 249] on textarea "Detailed Summary Template ( optional )" at bounding box center [704, 262] width 420 height 71
paste textarea "Middleby 27392-0002 Cooling Fan, Axial, 115V"
type textarea "x"
type textarea "Middleby 27392-0002 Cooling Fan, Axial, 115V"
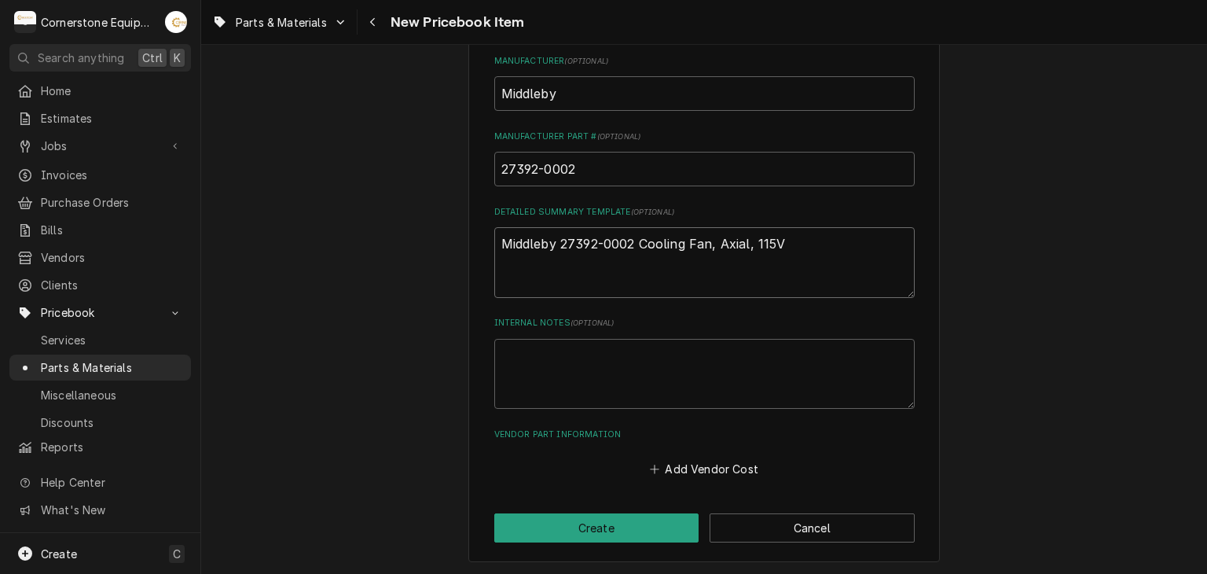
drag, startPoint x: 635, startPoint y: 247, endPoint x: 556, endPoint y: 249, distance: 79.4
click at [556, 249] on textarea "Middleby 27392-0002 Cooling Fan, Axial, 115V" at bounding box center [704, 262] width 420 height 71
type textarea "x"
type textarea "Middleby Cooling Fan, Axial, 115V"
click at [681, 458] on button "Add Vendor Cost" at bounding box center [704, 469] width 114 height 22
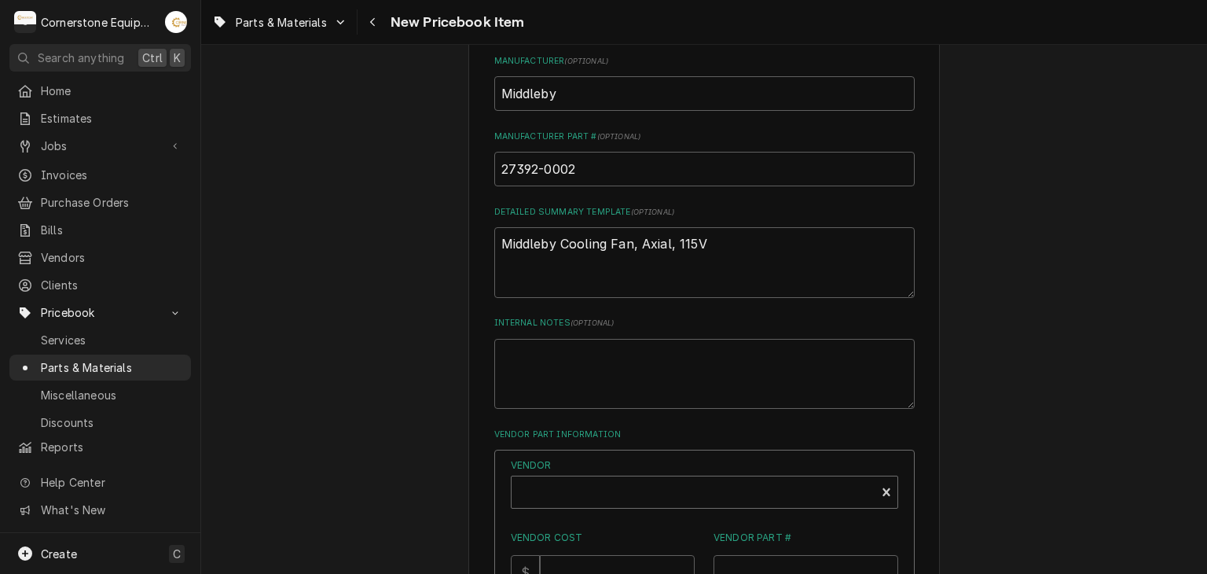
click at [563, 490] on div "Vendor" at bounding box center [693, 498] width 348 height 38
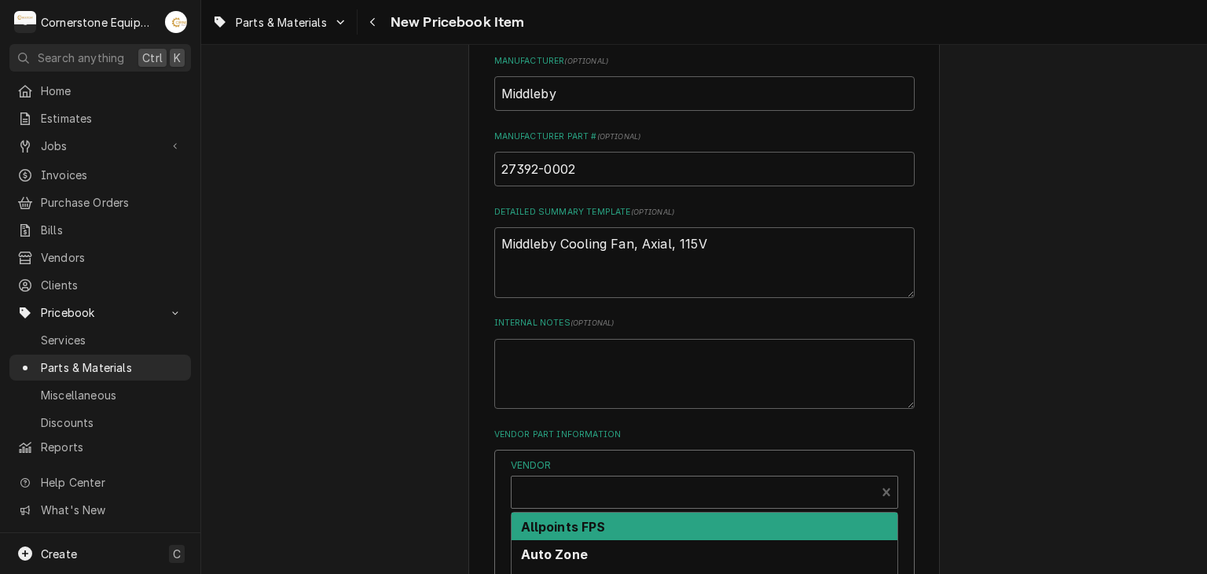
scroll to position [899, 0]
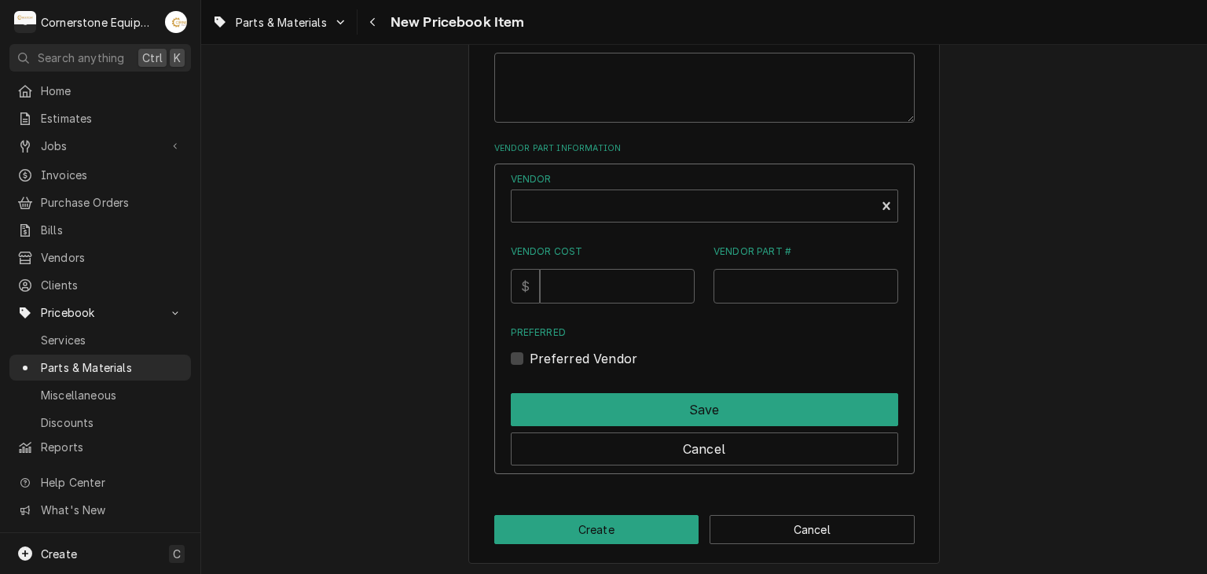
click at [652, 437] on button "Cancel" at bounding box center [704, 448] width 387 height 33
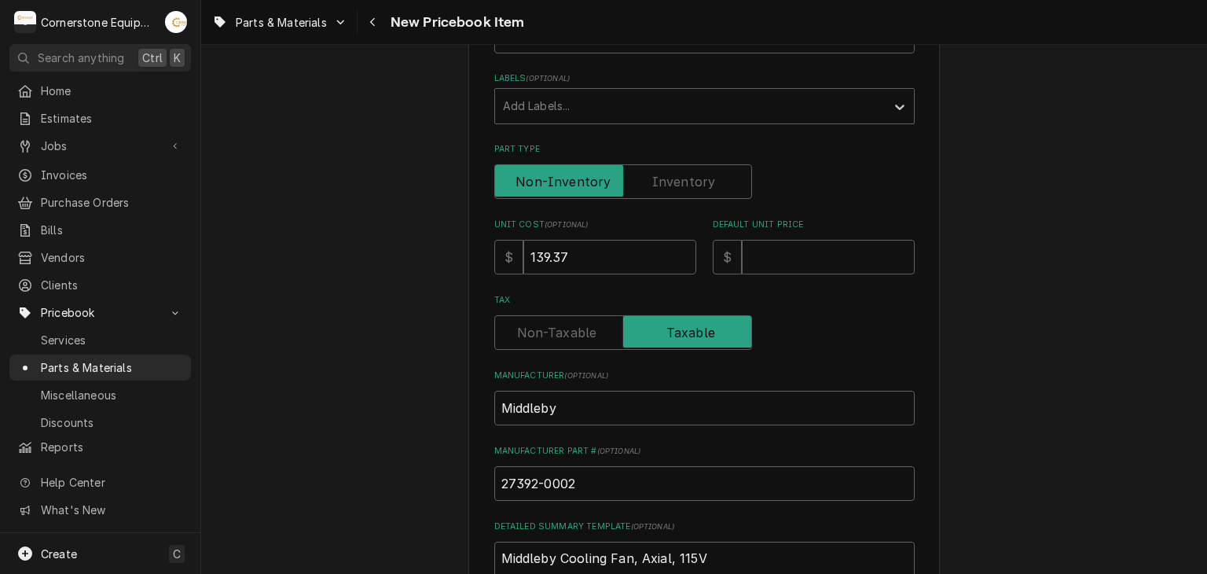
scroll to position [0, 0]
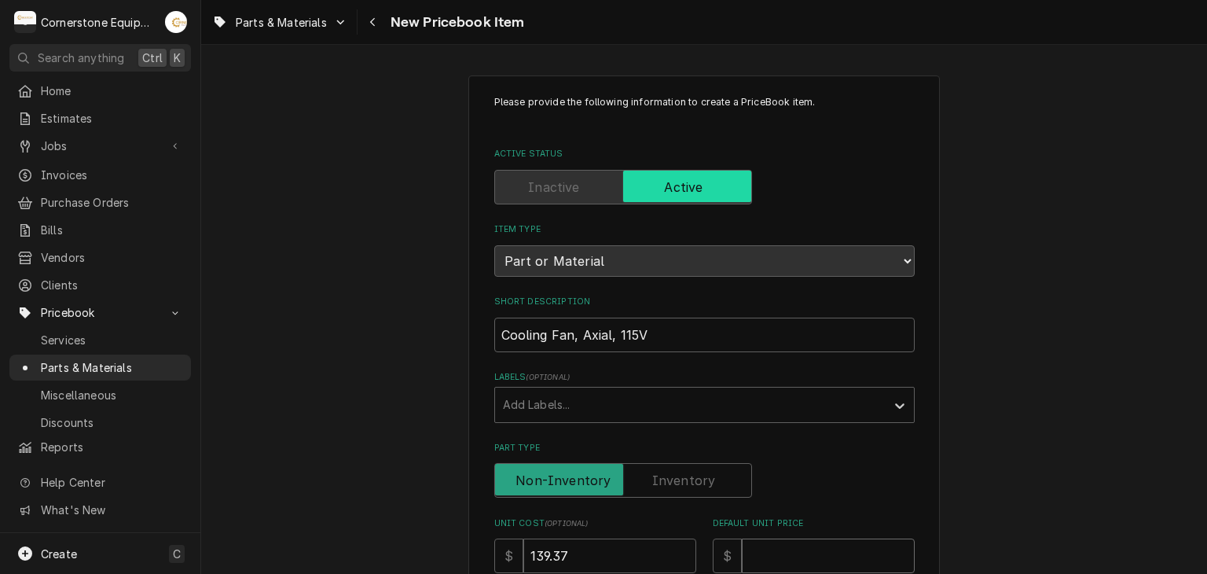
click at [756, 548] on input "Default Unit Price" at bounding box center [828, 555] width 173 height 35
type textarea "x"
type input "2"
type textarea "x"
type input "27"
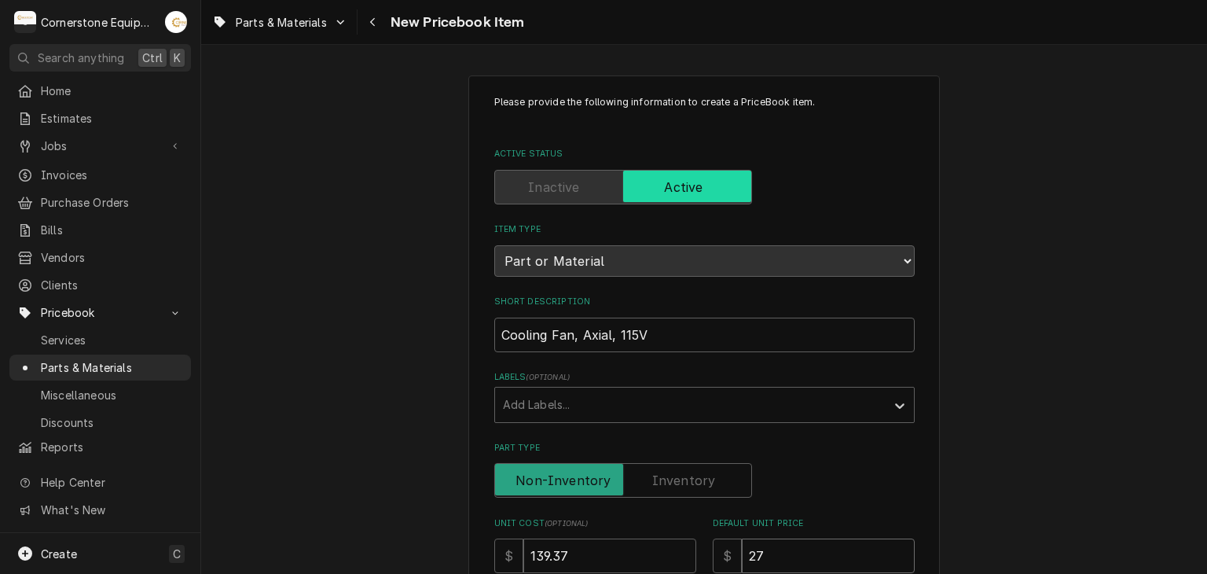
type textarea "x"
type input "278"
type textarea "x"
type input "278.7"
type textarea "x"
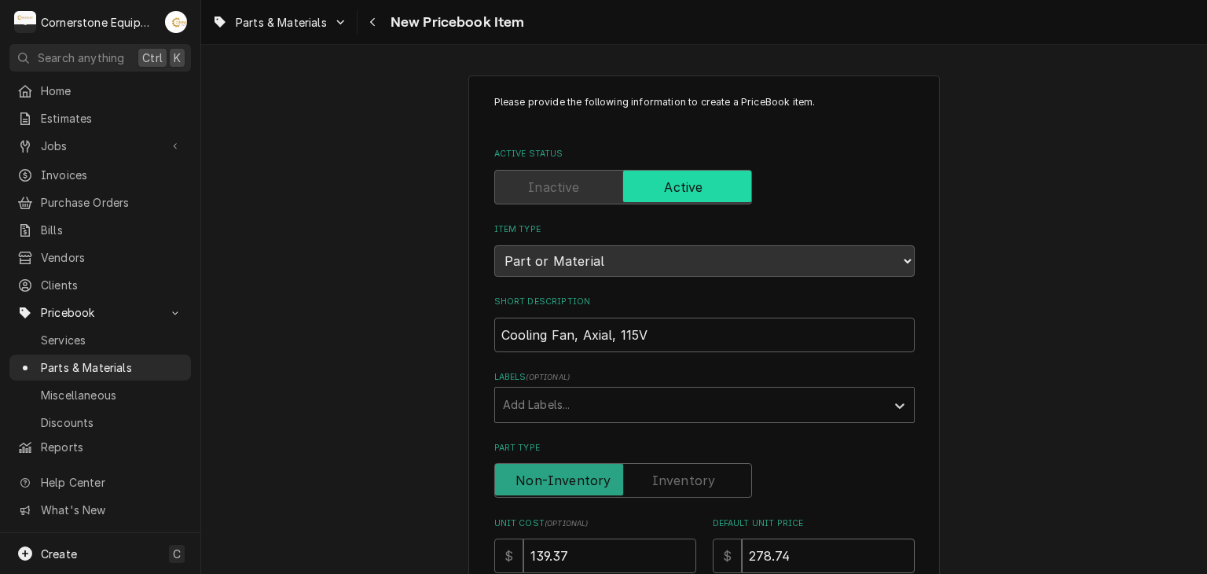
type input "278.74"
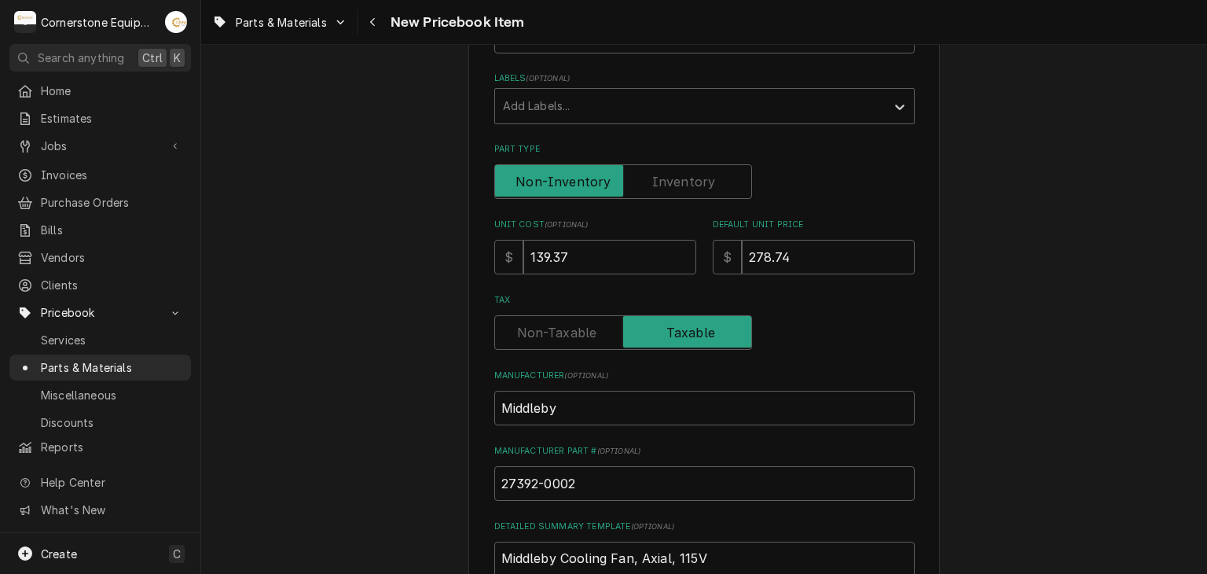
scroll to position [613, 0]
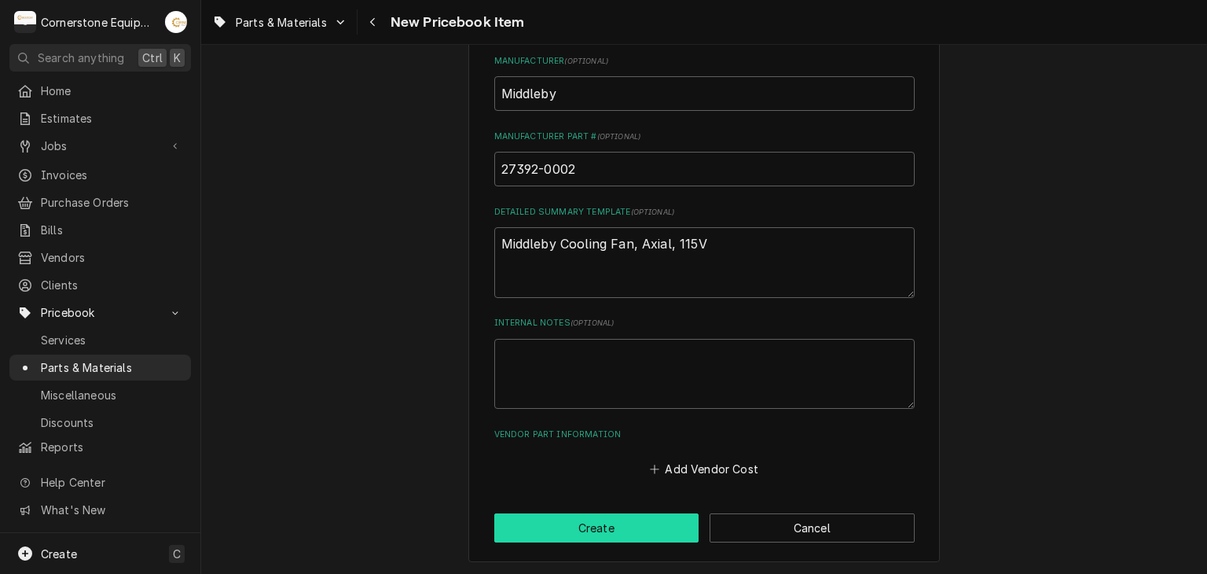
click at [628, 513] on button "Create" at bounding box center [596, 527] width 205 height 29
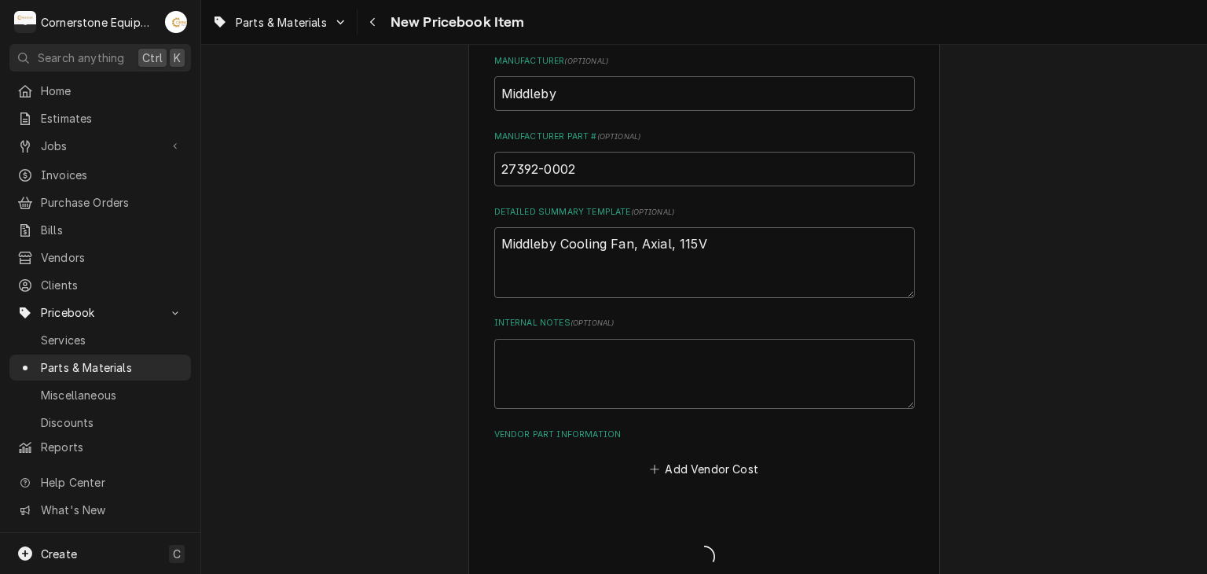
type textarea "x"
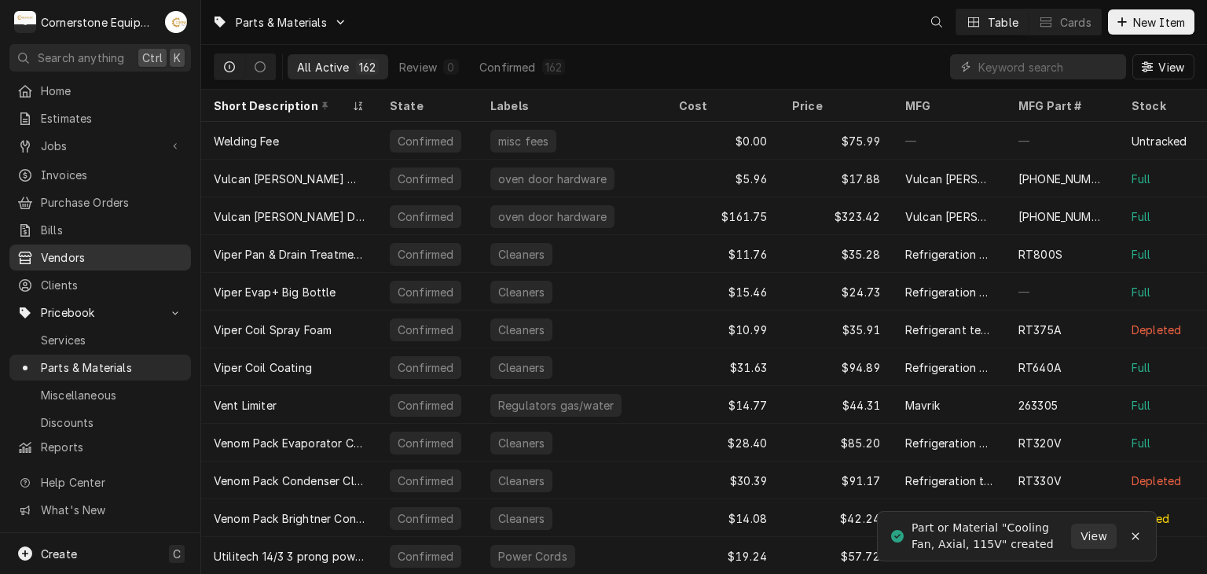
click at [102, 252] on span "Vendors" at bounding box center [112, 257] width 142 height 17
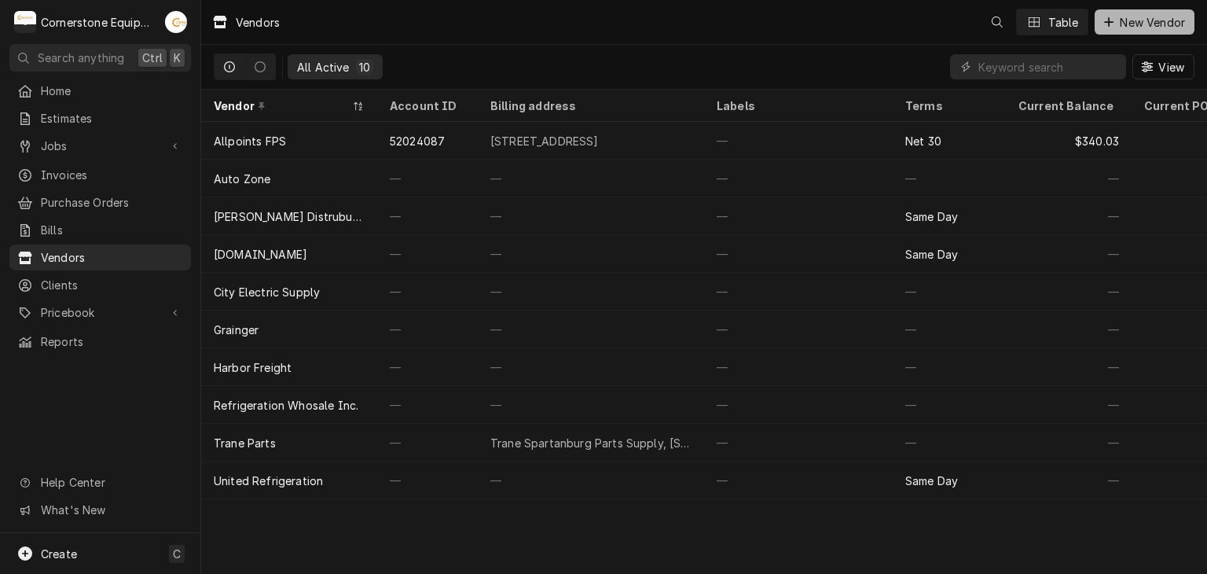
click at [1160, 33] on button "New Vendor" at bounding box center [1145, 21] width 100 height 25
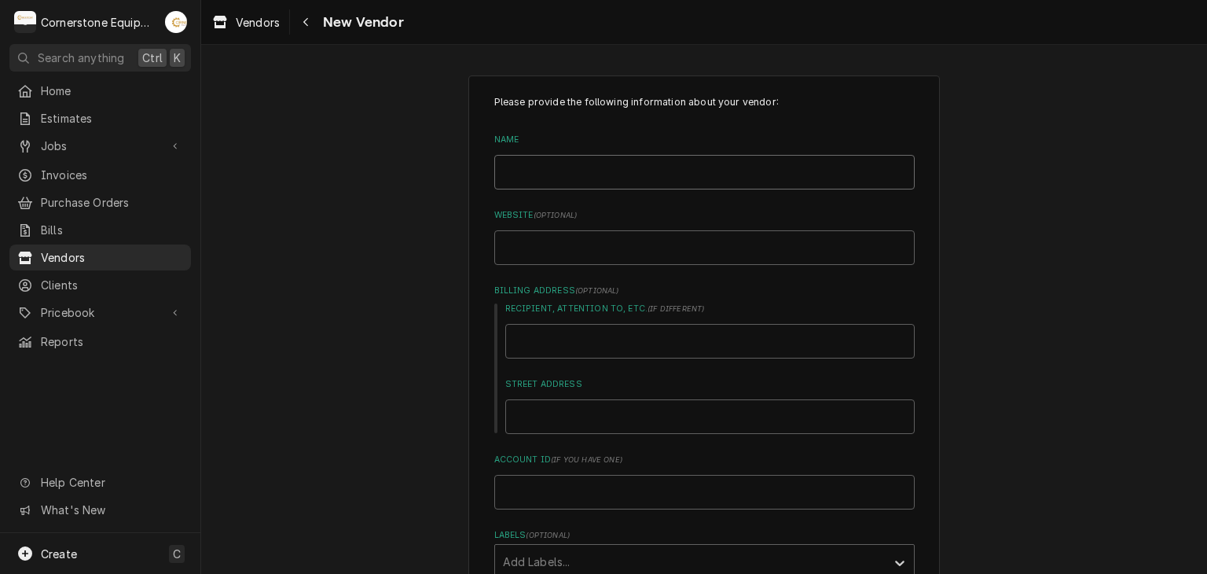
click at [647, 175] on input "Name" at bounding box center [704, 172] width 420 height 35
type textarea "x"
type input "O"
type textarea "x"
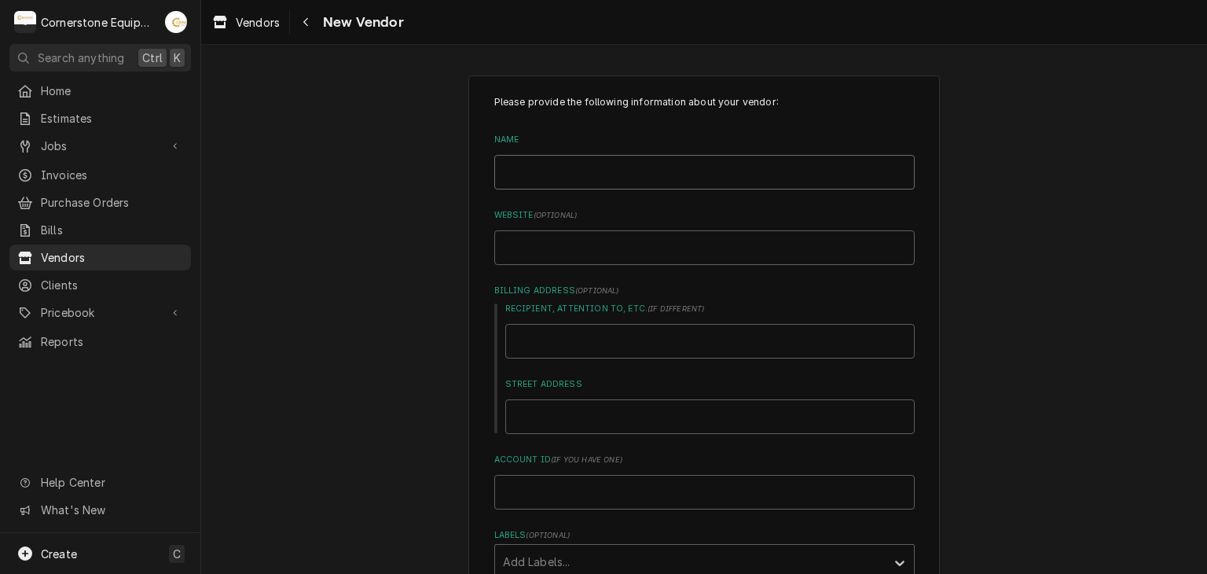
type input "P"
type textarea "x"
type input "Pi"
type textarea "x"
type input "Piz"
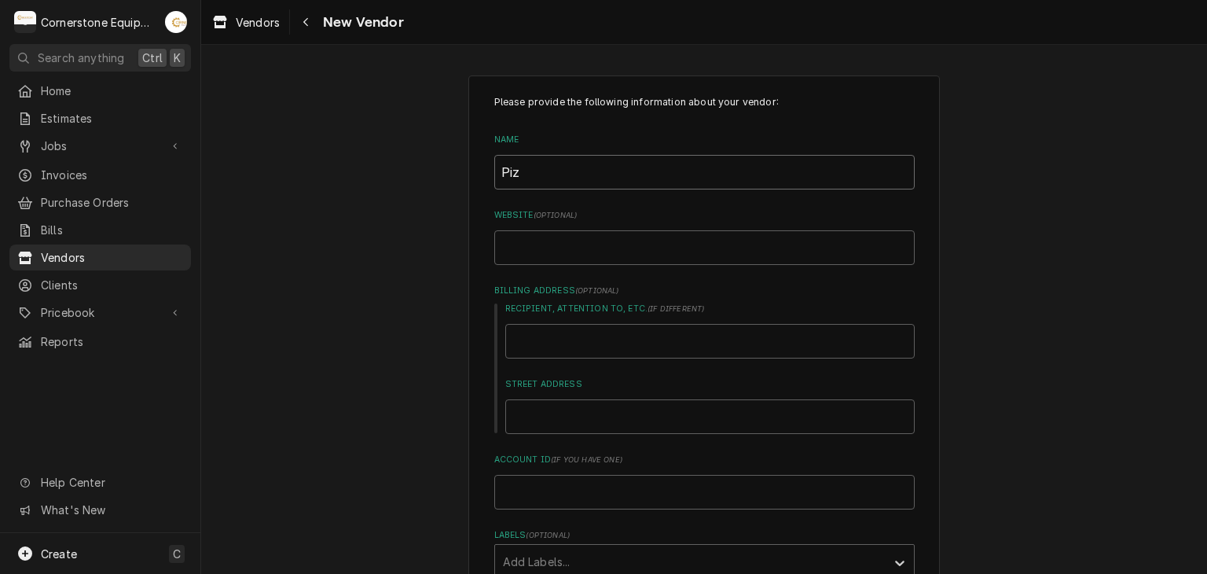
type textarea "x"
type input "Pizz"
type textarea "x"
type input "Pizzz"
type textarea "x"
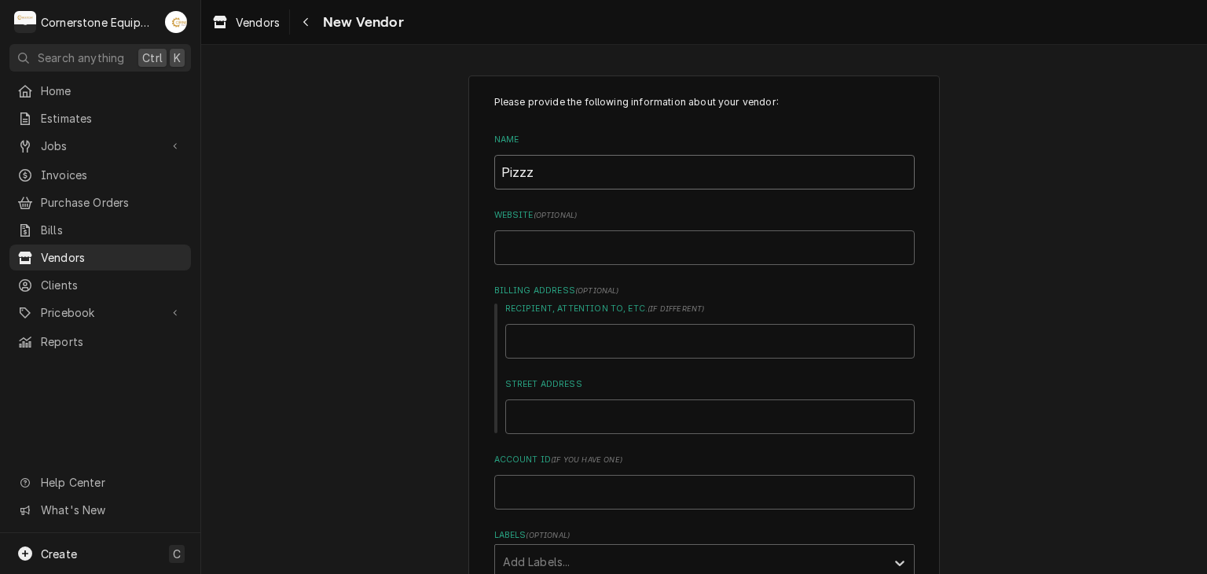
type input "Pizz"
type textarea "x"
type input "Pizza"
type textarea "x"
type input "Pizzap"
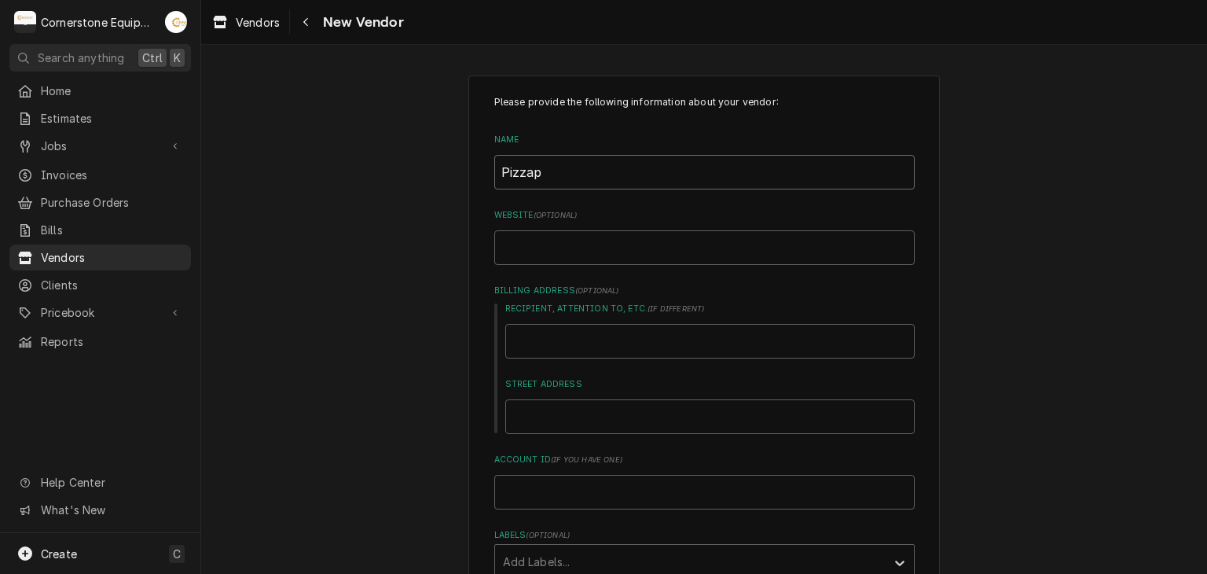
type textarea "x"
type input "Pizzapa"
type textarea "x"
type input "Pizzapar"
type textarea "x"
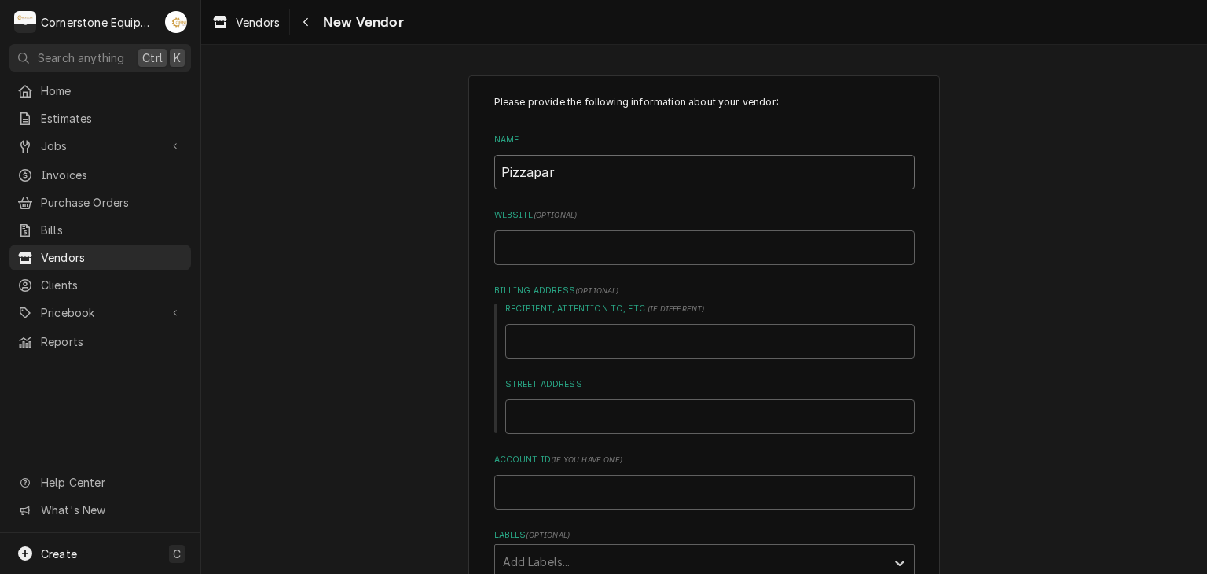
type input "Pizzapart"
type textarea "x"
type input "Pizzaparts"
type textarea "x"
type input "Pizzaparts"
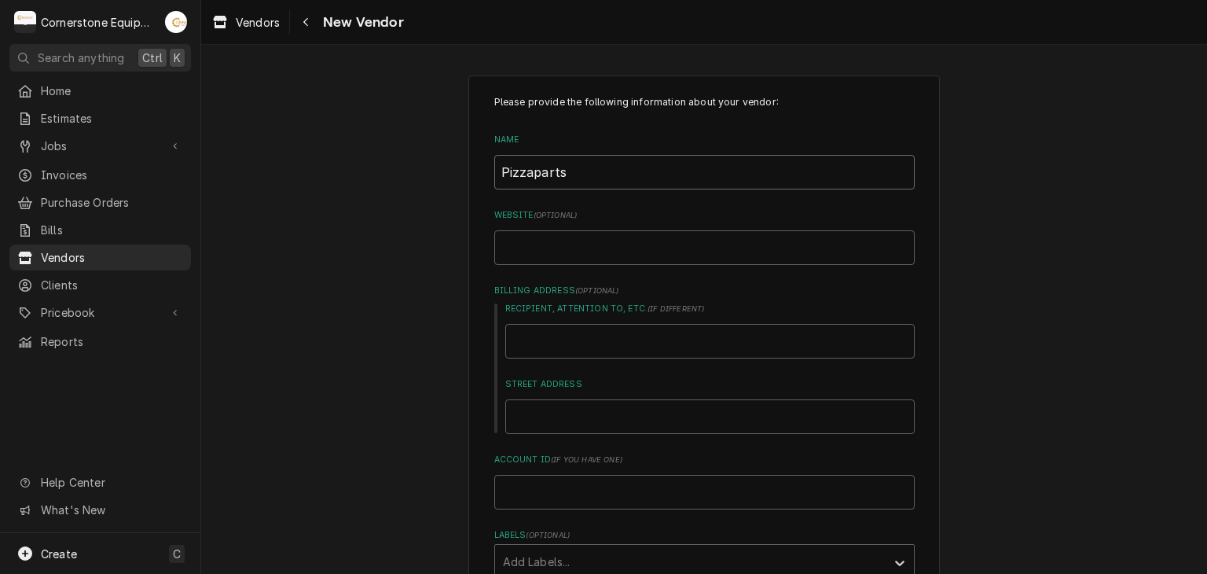
type textarea "x"
type input "Pizzaparts"
type textarea "x"
type input "Pizzaparts."
type textarea "x"
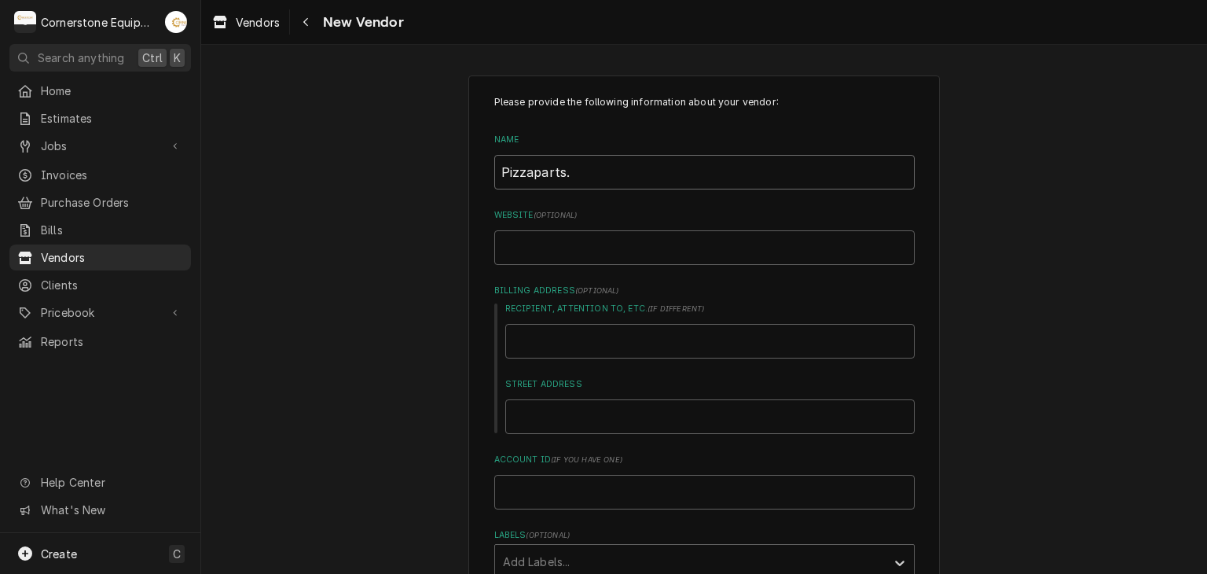
type input "Pizzaparts.c"
type textarea "x"
type input "[DOMAIN_NAME]"
type textarea "x"
type input "[DOMAIN_NAME]"
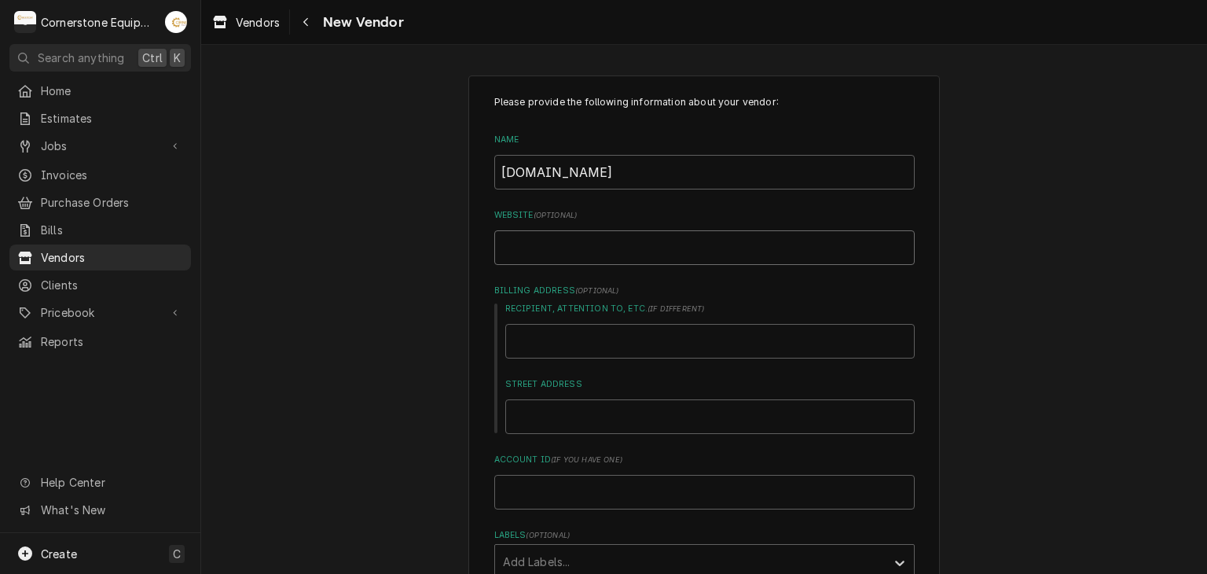
click at [587, 233] on input "Website ( optional )" at bounding box center [704, 247] width 420 height 35
drag, startPoint x: 574, startPoint y: 229, endPoint x: 519, endPoint y: 248, distance: 59.1
paste input "[URL][DOMAIN_NAME]"
type textarea "x"
type input "[URL][DOMAIN_NAME]"
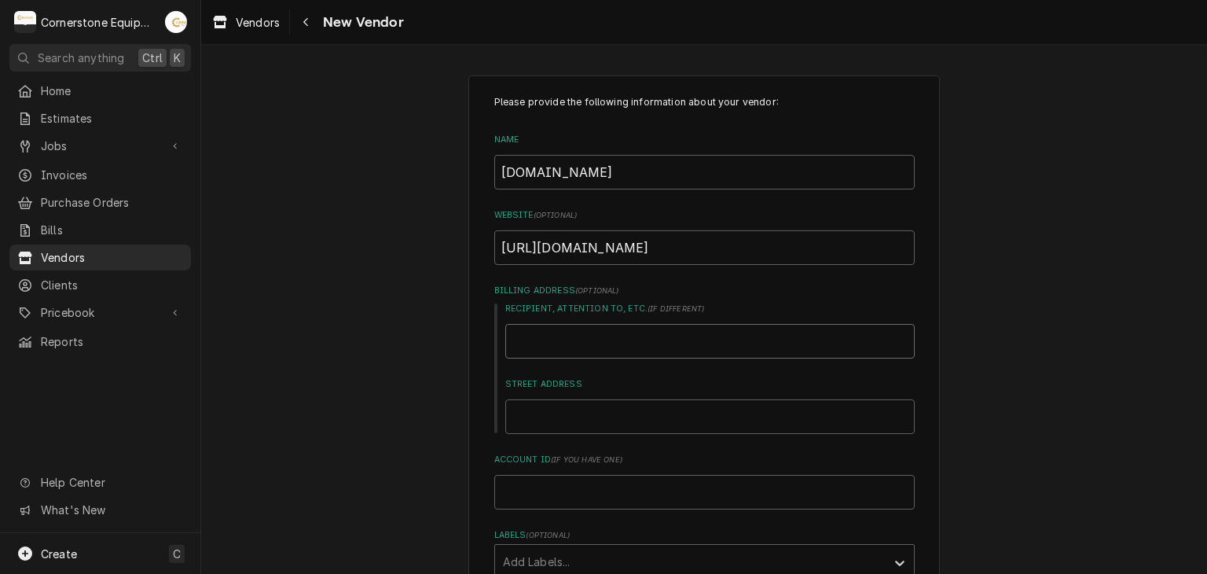
click at [647, 328] on input "Recipient, Attention To, etc. ( if different )" at bounding box center [709, 341] width 409 height 35
click at [526, 413] on input "Street Address" at bounding box center [709, 416] width 409 height 35
paste input "180 Victoria Rd, Austintown, OH 44515"
type textarea "x"
type input "180 Victoria Rd, Austintown, OH 44515"
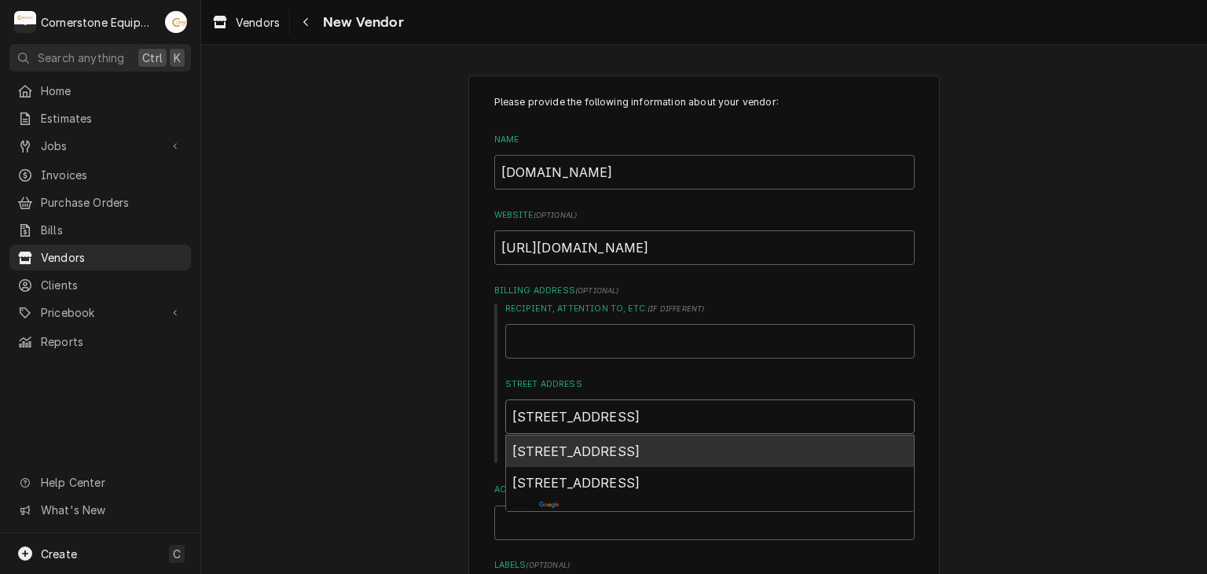
click at [640, 453] on span "180 Victoria Rd, Austintown, OH 44515, USA" at bounding box center [576, 451] width 128 height 16
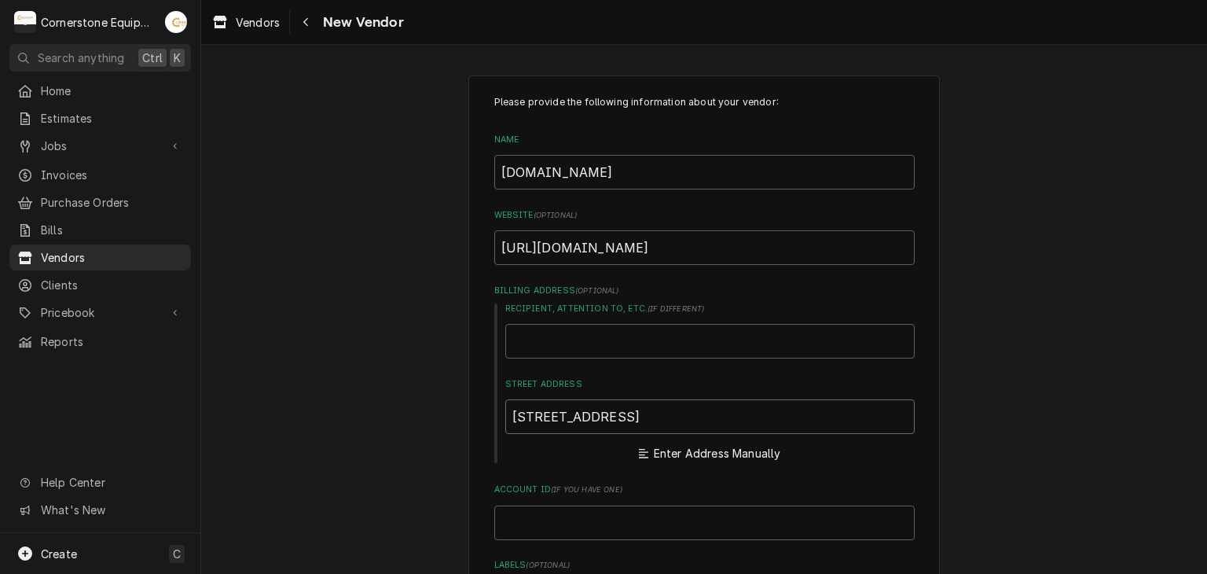
type textarea "x"
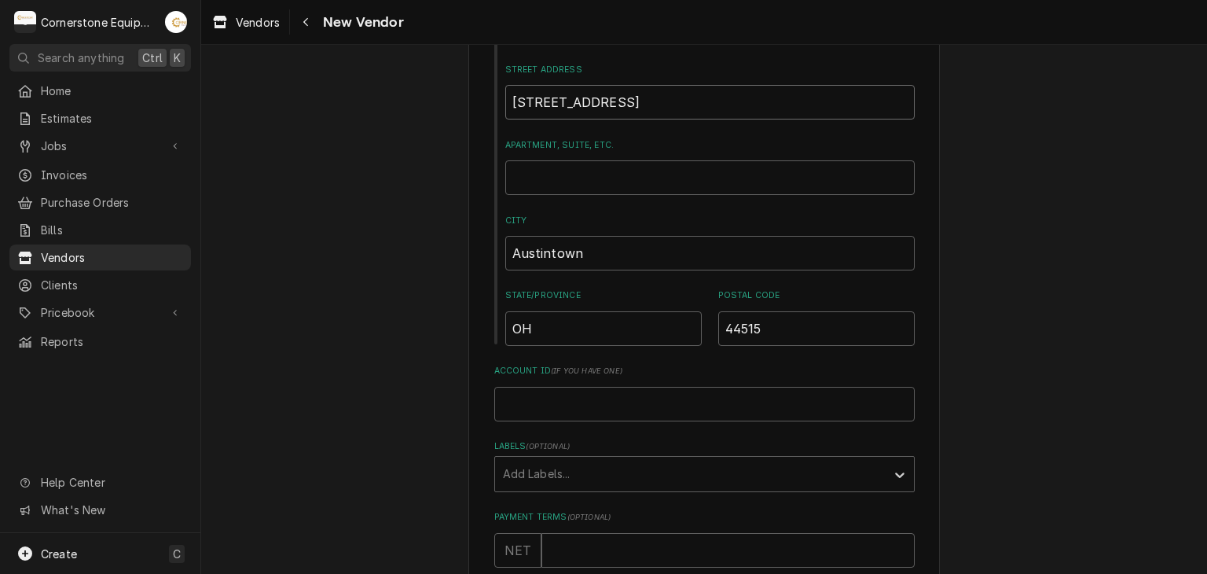
type input "180 Victoria Rd"
click at [586, 407] on input "Account ID ( if you have one )" at bounding box center [704, 404] width 420 height 35
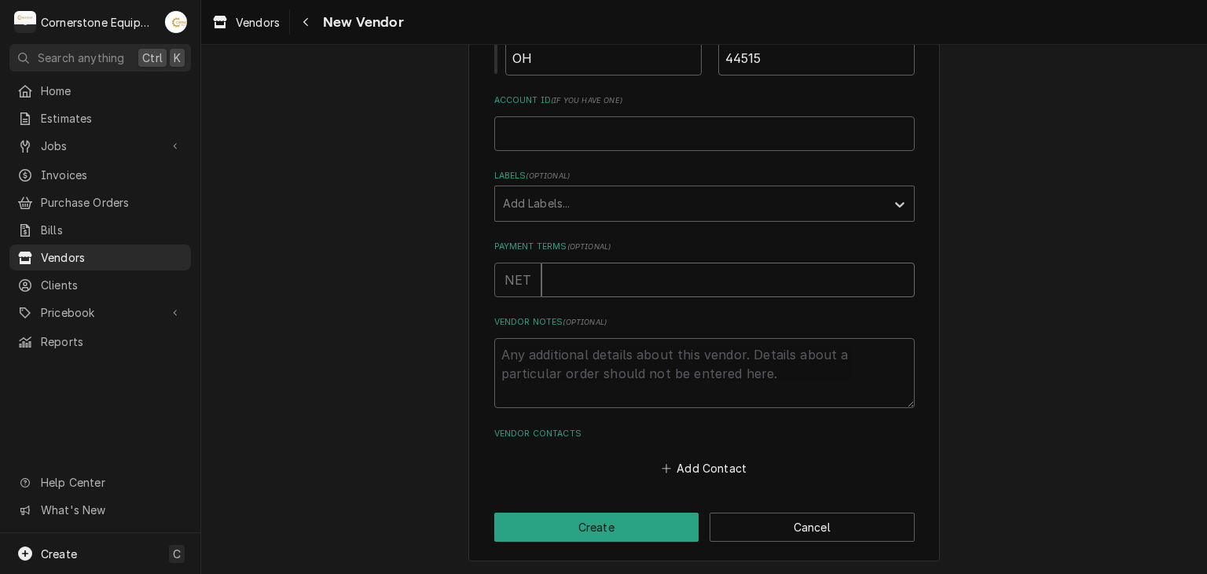
click at [583, 277] on input "Payment Terms ( optional )" at bounding box center [727, 279] width 373 height 35
click at [618, 389] on textarea "Vendor Notes ( optional )" at bounding box center [704, 373] width 420 height 71
click at [668, 463] on button "Add Contact" at bounding box center [703, 468] width 90 height 22
type textarea "x"
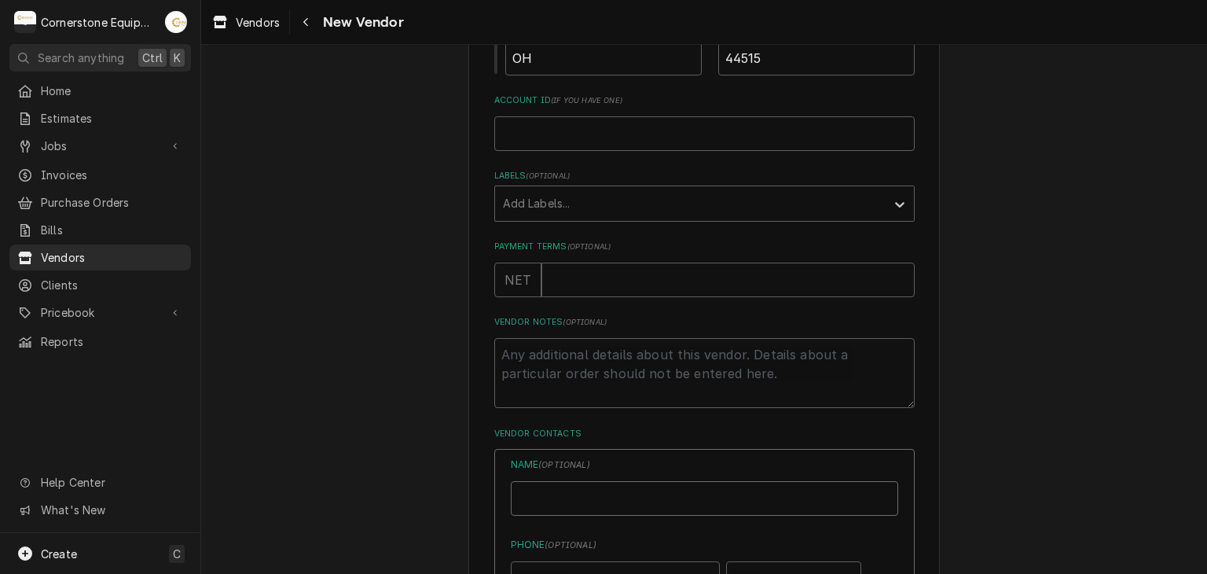
drag, startPoint x: 568, startPoint y: 504, endPoint x: 577, endPoint y: 497, distance: 11.7
click at [568, 504] on input "Name" at bounding box center [704, 498] width 387 height 35
type input "Brad Coyle"
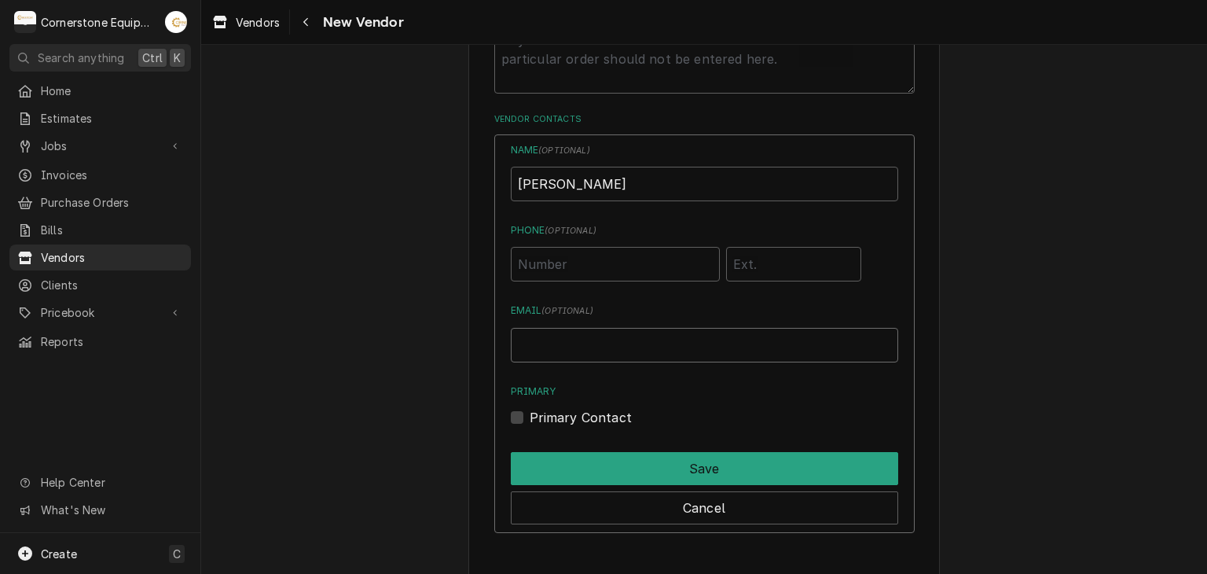
click at [569, 333] on input "Email ( optional )" at bounding box center [704, 345] width 387 height 35
drag, startPoint x: 569, startPoint y: 333, endPoint x: 550, endPoint y: 350, distance: 25.1
paste input "sales@pizzaparts.com"
type input "sales@pizzaparts.com"
click at [585, 419] on label "Primary Contact" at bounding box center [581, 417] width 102 height 19
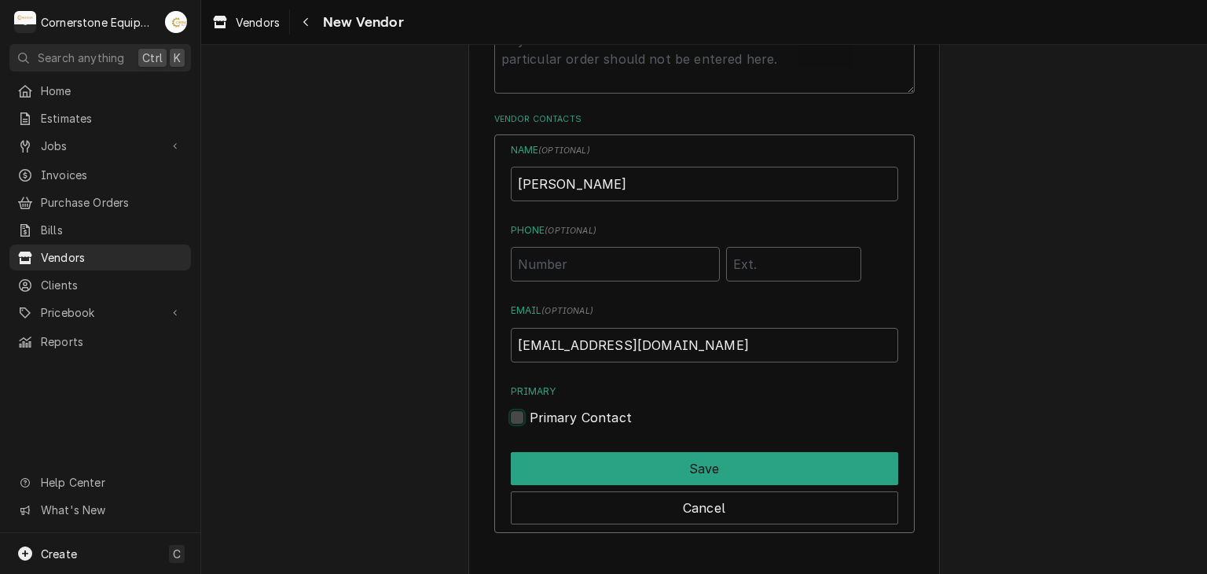
click at [585, 419] on input "Primary" at bounding box center [723, 425] width 387 height 35
checkbox input "true"
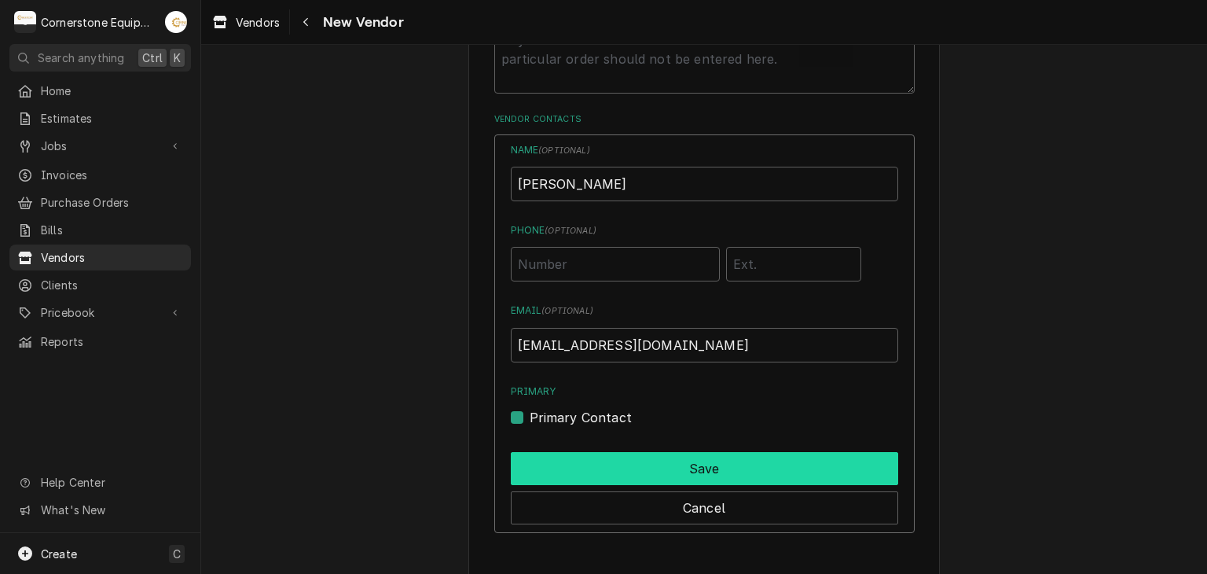
click at [629, 466] on button "Save" at bounding box center [704, 468] width 387 height 33
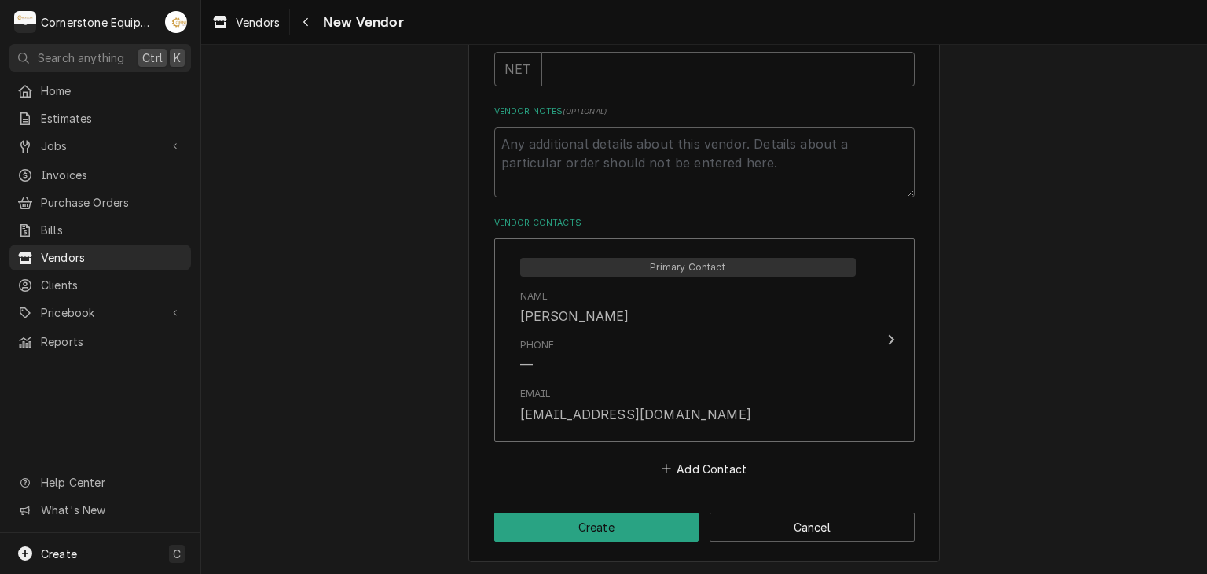
scroll to position [167, 0]
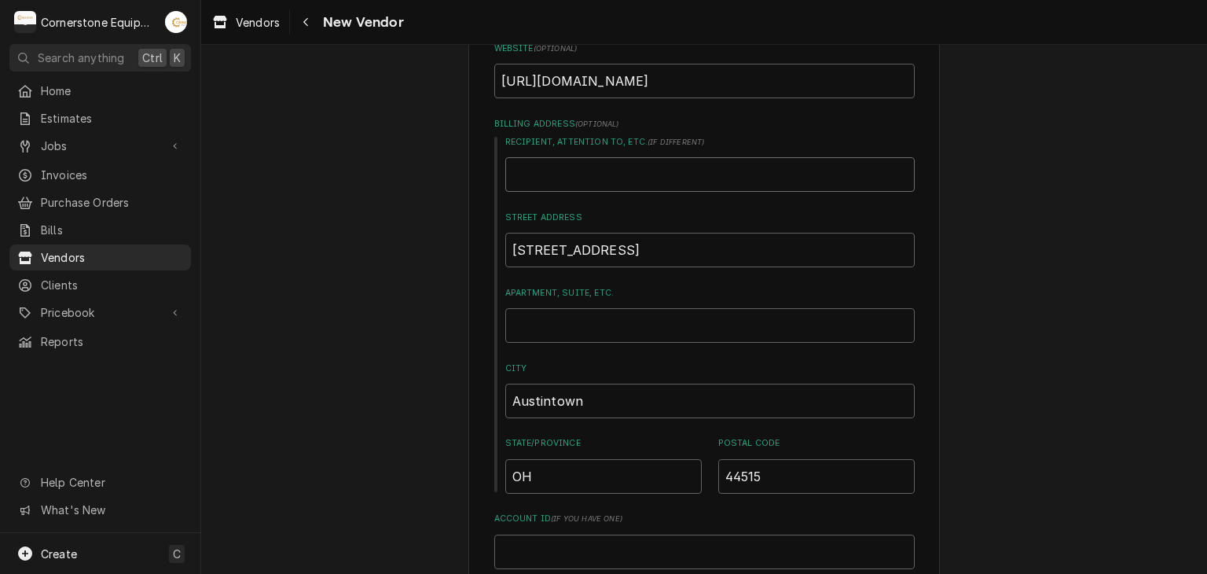
click at [594, 182] on input "Recipient, Attention To, etc. ( if different )" at bounding box center [709, 174] width 409 height 35
type textarea "x"
type input "B"
type textarea "x"
type input "Br"
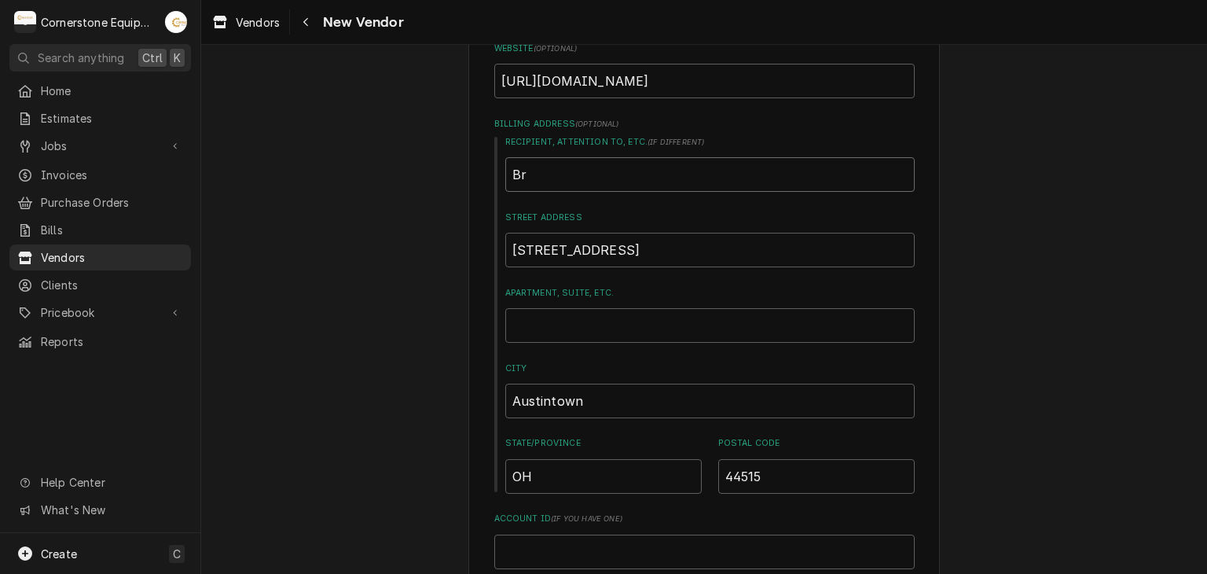
type textarea "x"
type input "Bra"
type textarea "x"
type input "Brad"
type textarea "x"
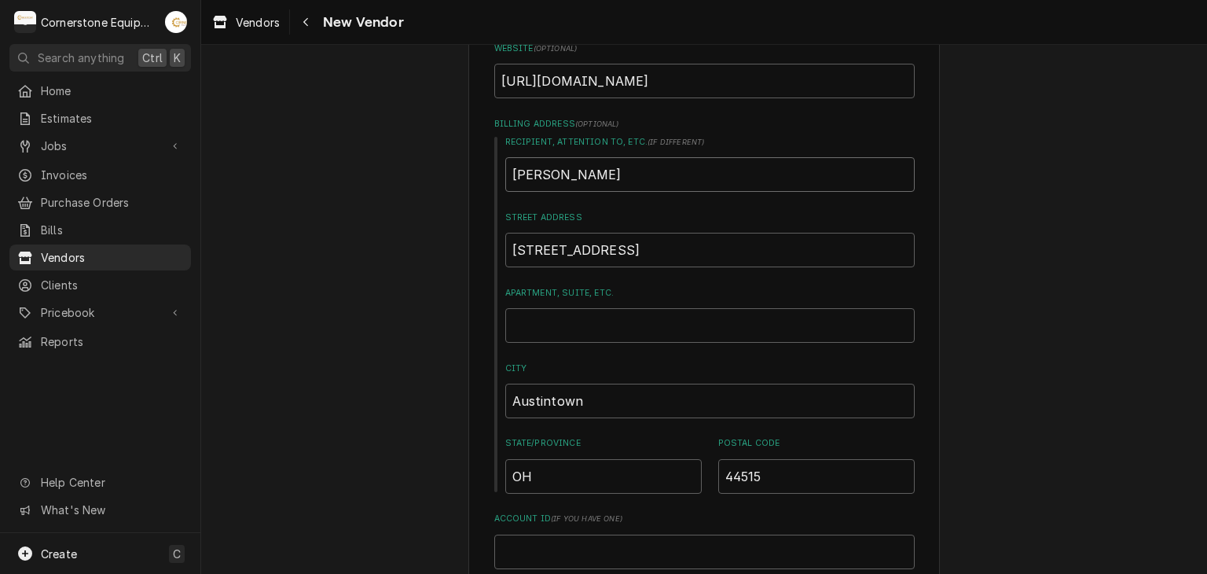
type input "Brad"
type textarea "x"
type input "Brad C"
type textarea "x"
type input "Brad Co"
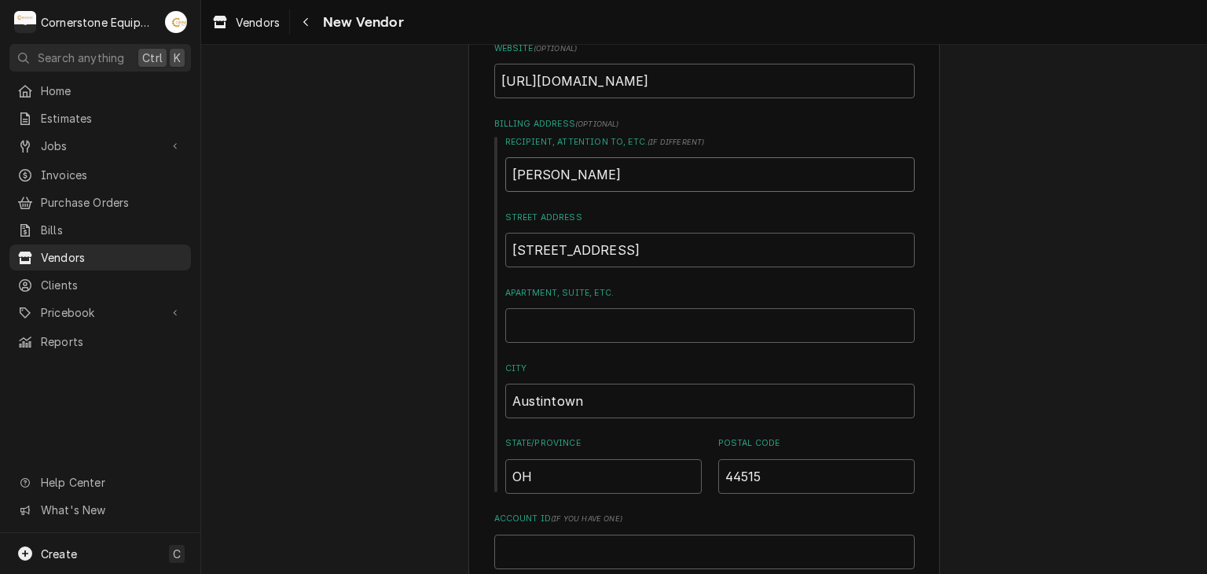
type textarea "x"
type input "Brad Coy"
type textarea "x"
type input "Brad Coyl"
type textarea "x"
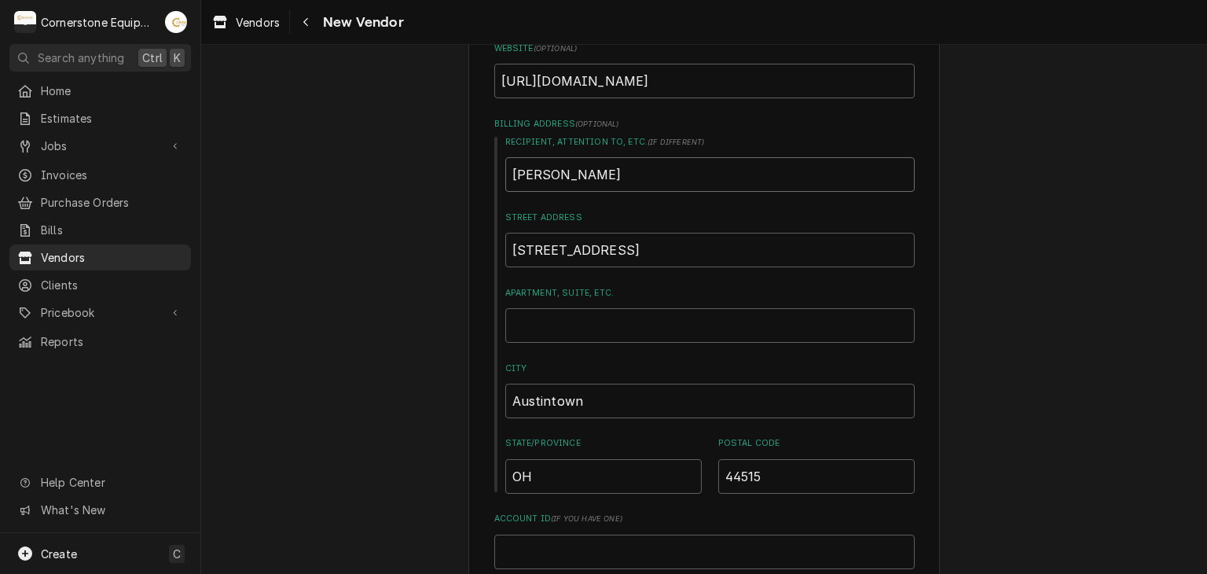
type input "Brad Coyle"
click at [443, 202] on div "Please provide the following information about your vendor: Name Pizzaparts.com…" at bounding box center [704, 549] width 1006 height 1309
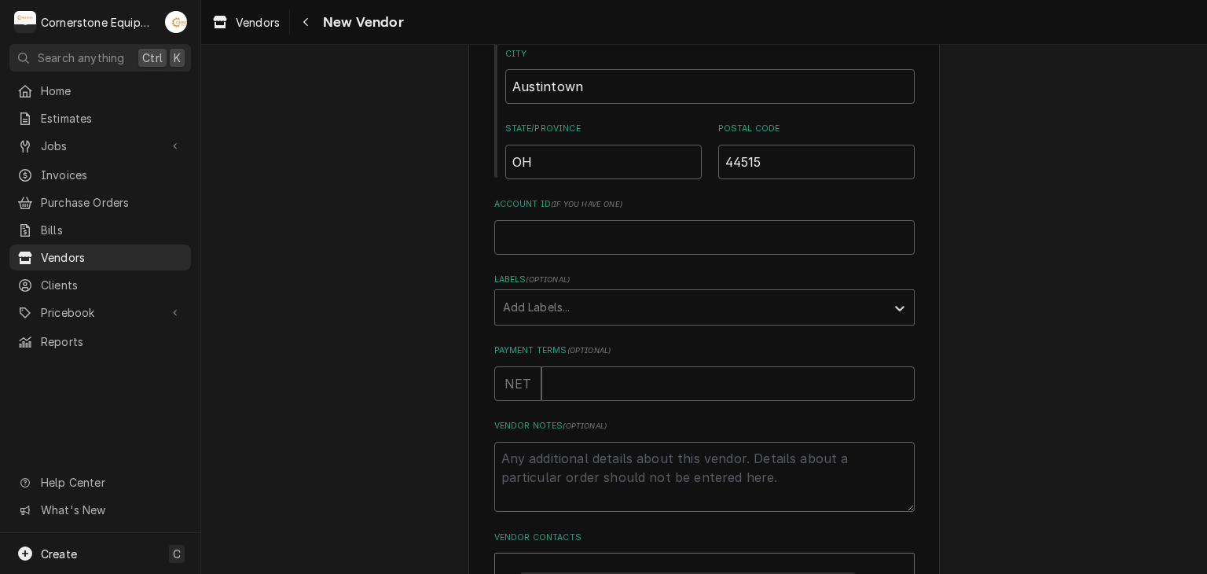
scroll to position [795, 0]
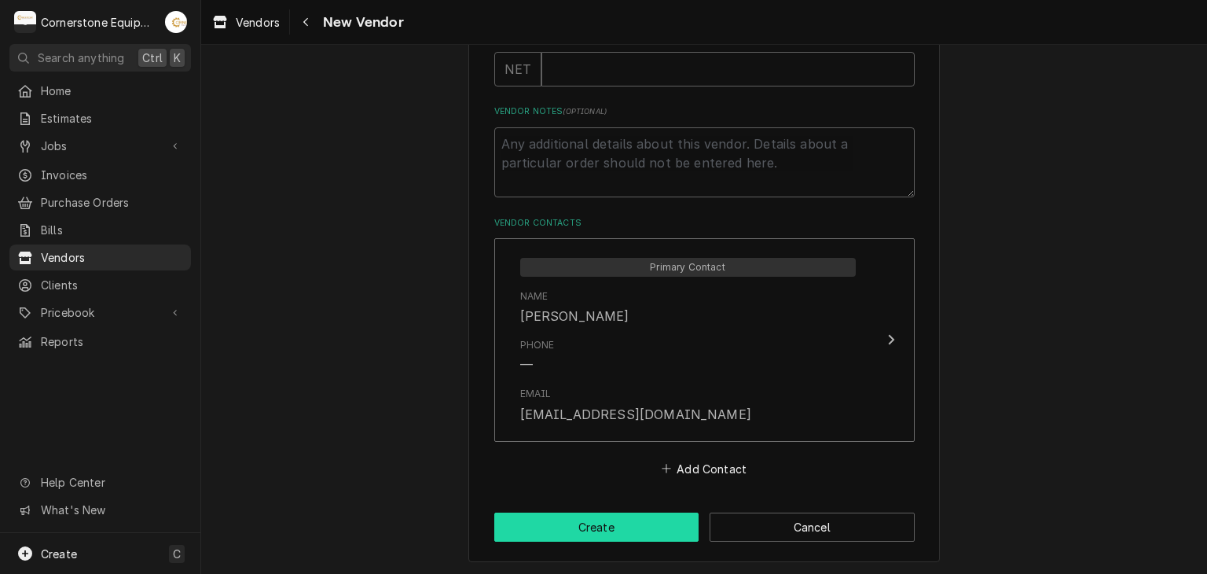
click at [629, 519] on button "Create" at bounding box center [596, 526] width 205 height 29
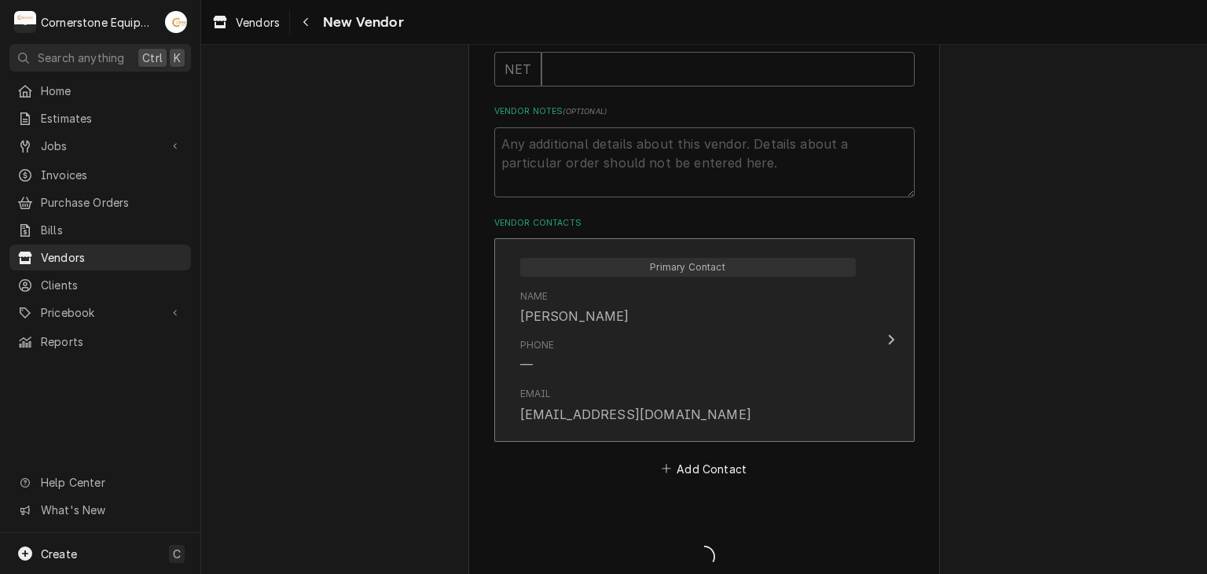
type textarea "x"
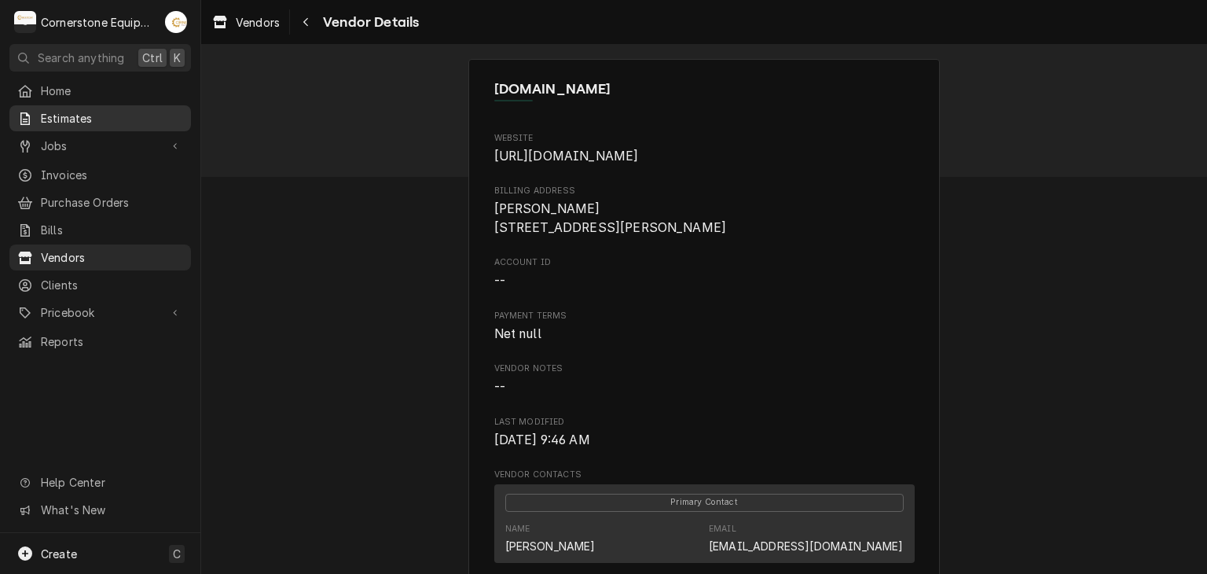
click at [110, 119] on span "Estimates" at bounding box center [112, 118] width 142 height 17
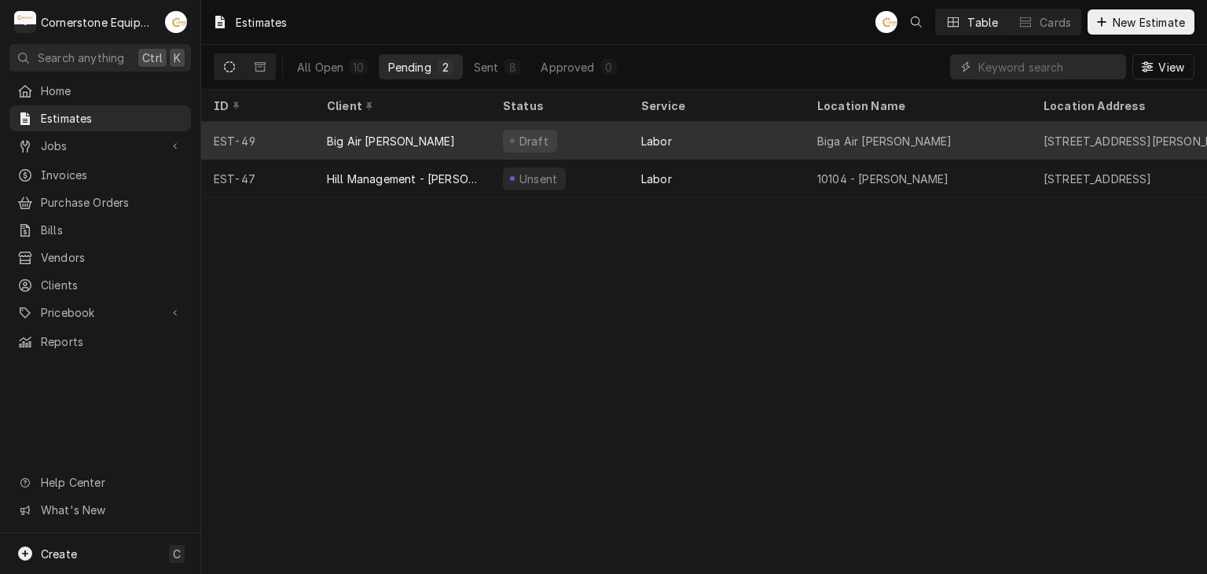
click at [370, 136] on div "Big Air [PERSON_NAME]" at bounding box center [391, 141] width 128 height 17
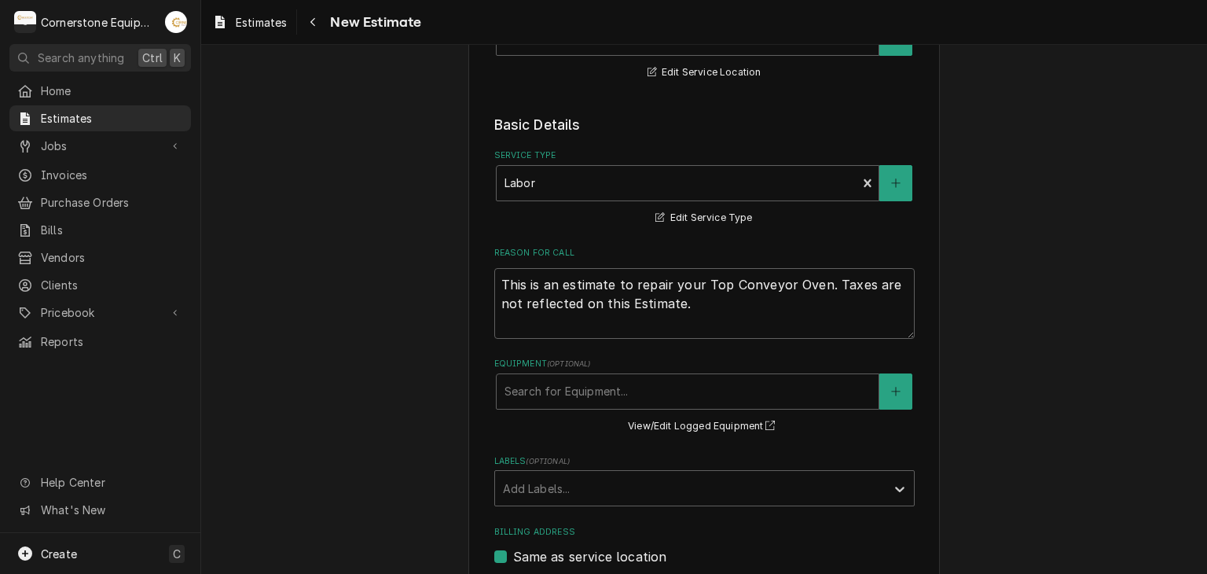
type textarea "x"
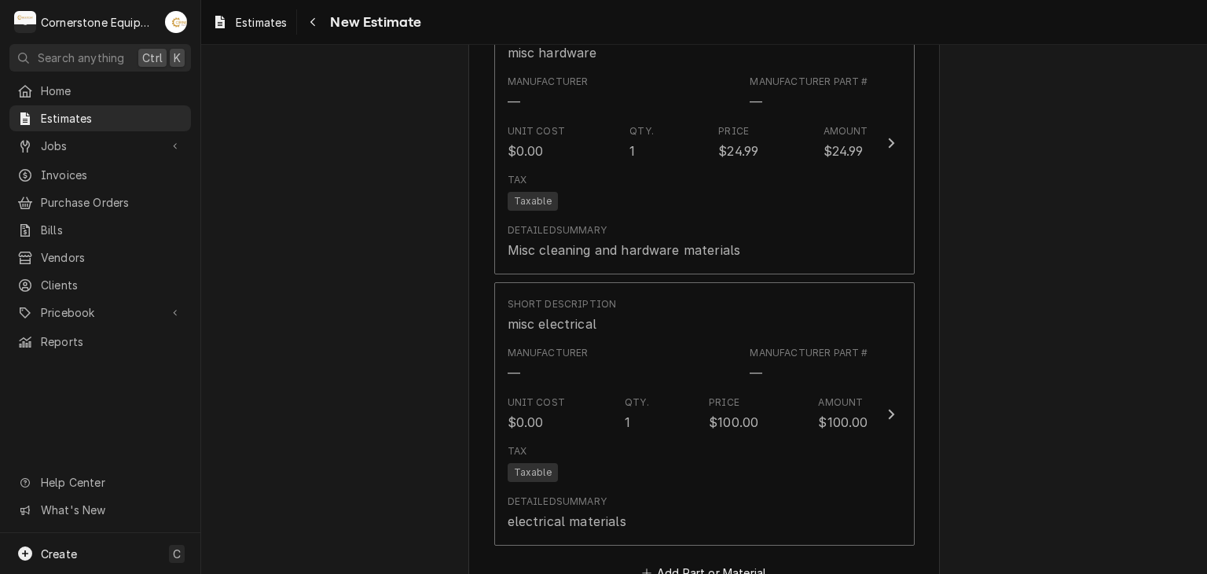
scroll to position [1886, 0]
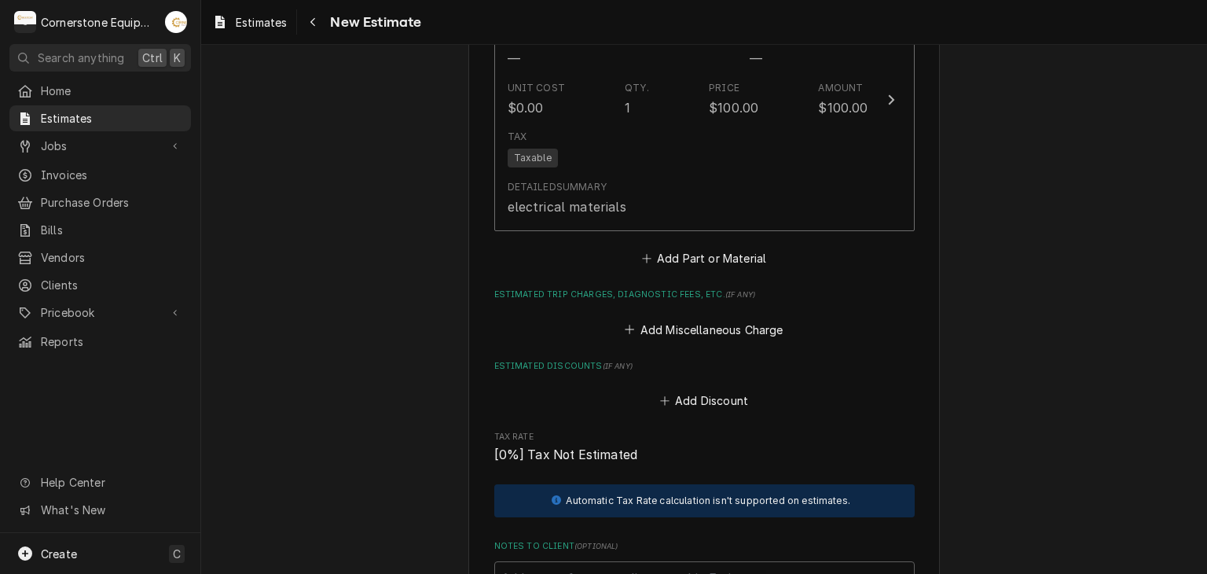
click at [726, 267] on fieldset "Charge Details Estimated Service Charges Short Description Labor Hourly Cost $4…" at bounding box center [704, 6] width 420 height 1393
click at [729, 248] on button "Add Part or Material" at bounding box center [704, 259] width 130 height 22
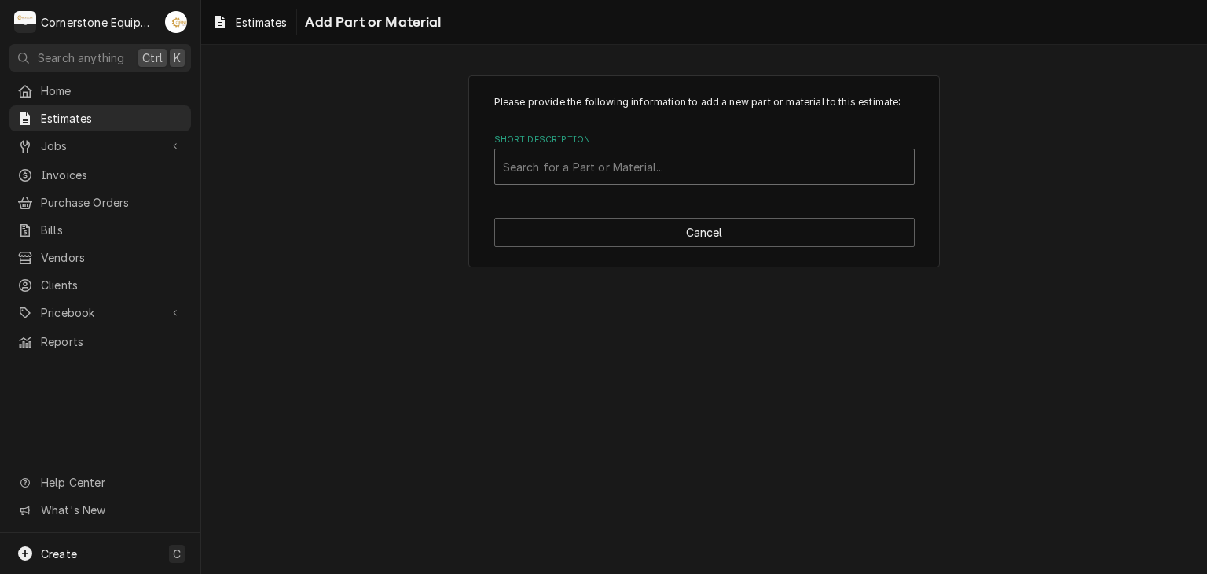
click at [603, 171] on div "Short Description" at bounding box center [704, 166] width 403 height 28
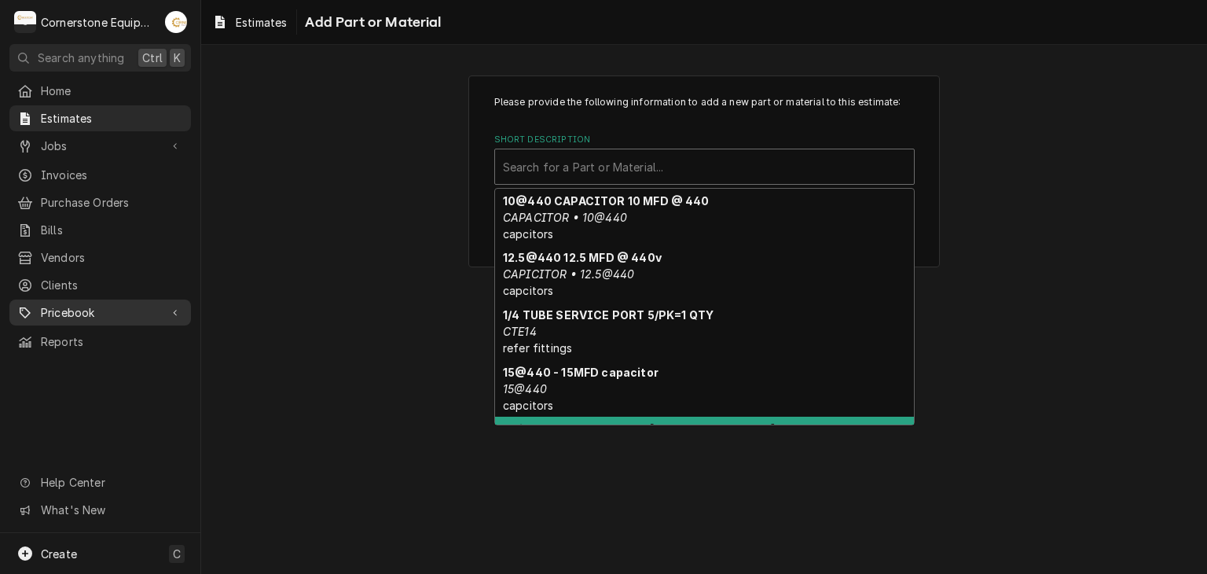
drag, startPoint x: 148, startPoint y: 287, endPoint x: 146, endPoint y: 297, distance: 10.3
click at [148, 287] on link "Clients" at bounding box center [100, 285] width 182 height 26
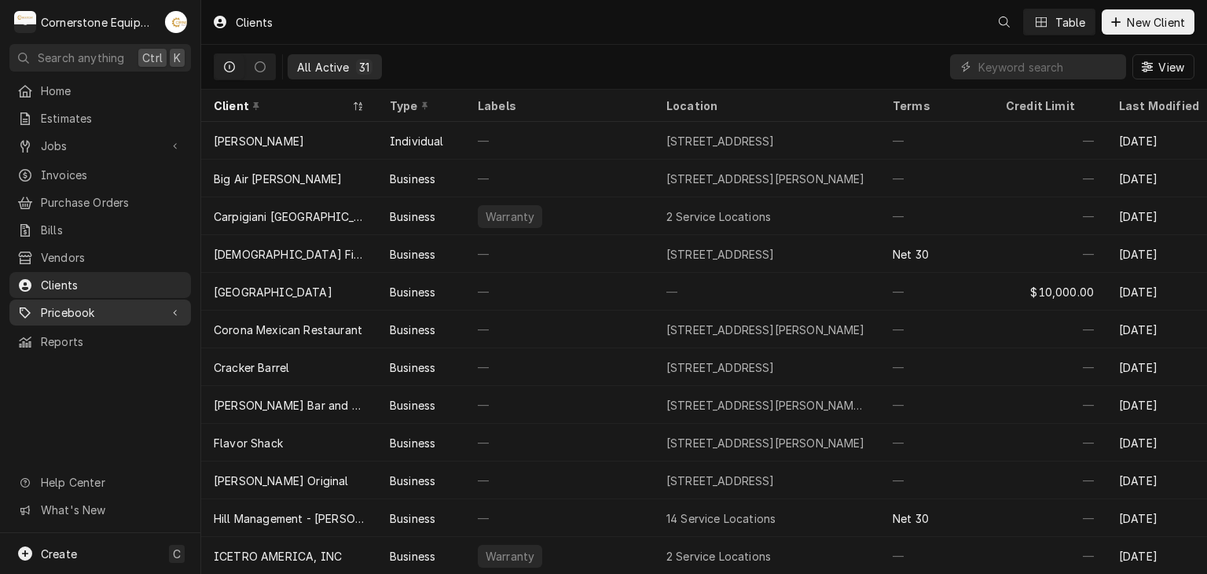
click at [149, 304] on span "Pricebook" at bounding box center [100, 312] width 119 height 17
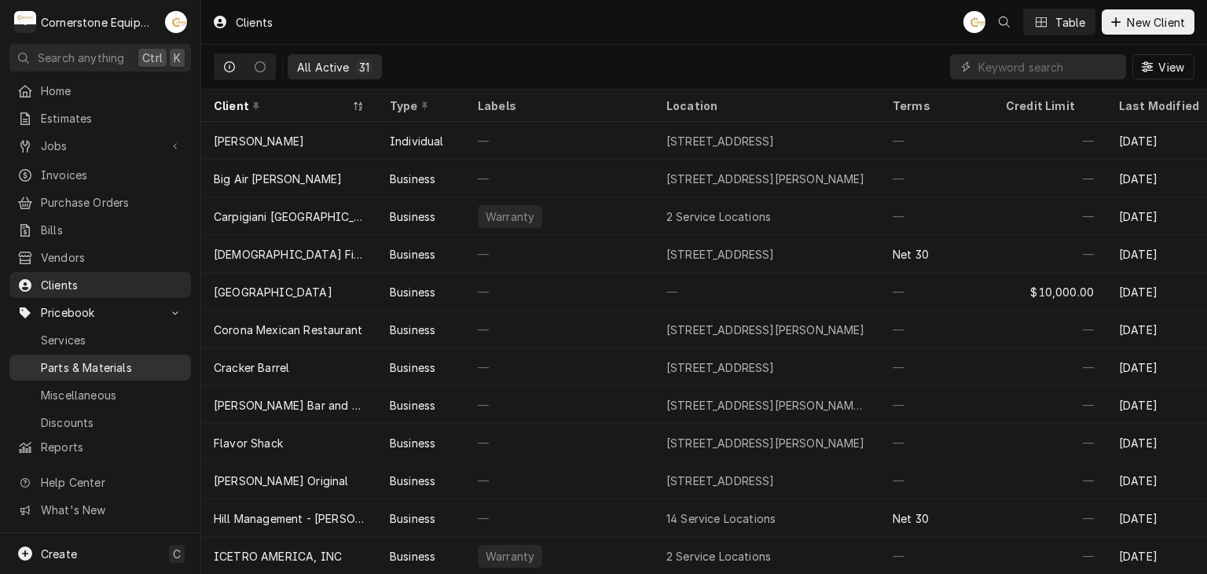
click at [117, 365] on div "Parts & Materials" at bounding box center [100, 368] width 175 height 20
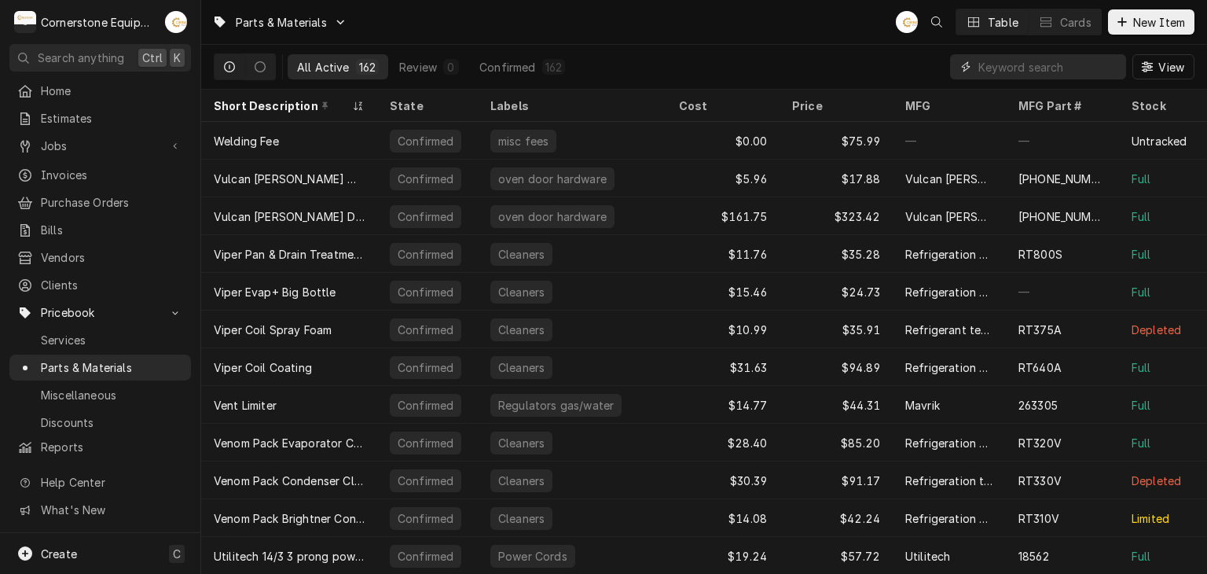
click at [1063, 65] on input "Dynamic Content Wrapper" at bounding box center [1048, 66] width 140 height 25
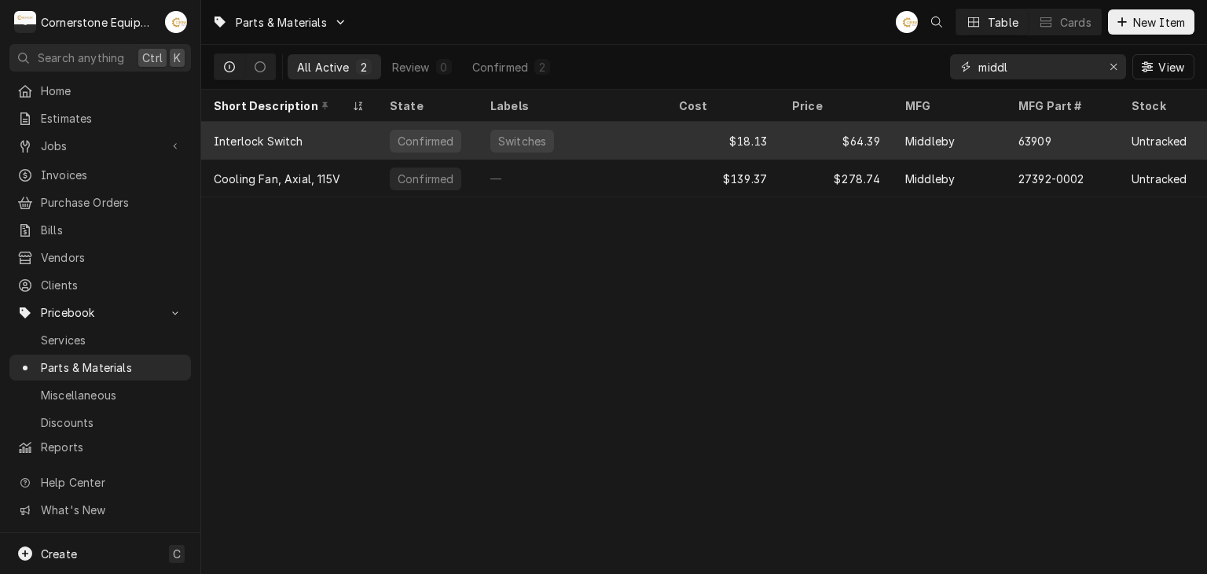
type input "middl"
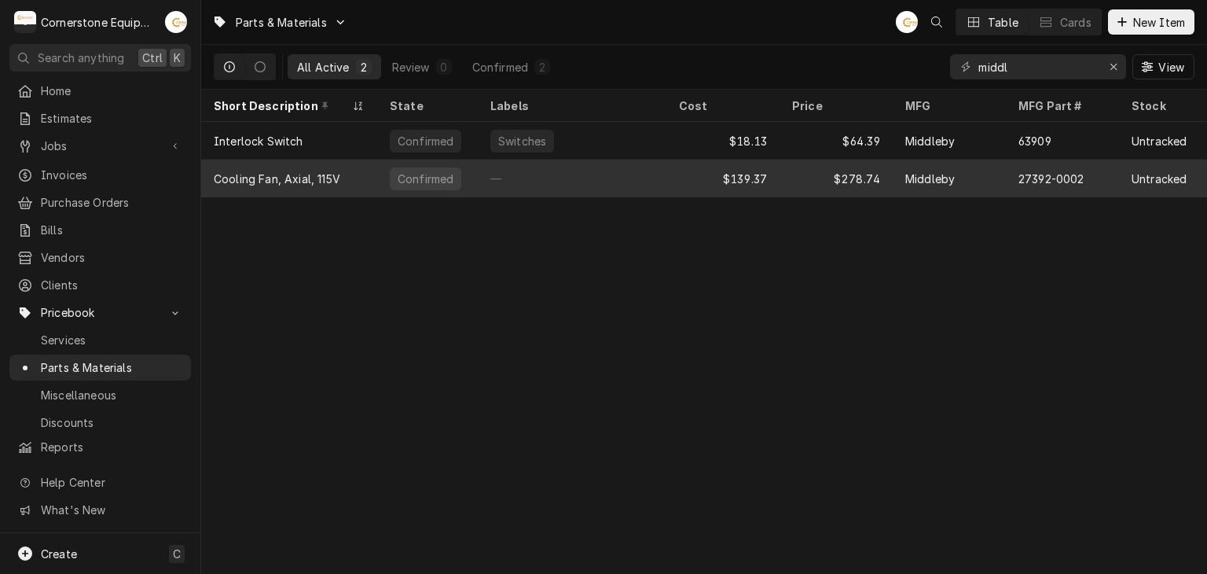
drag, startPoint x: 308, startPoint y: 153, endPoint x: 306, endPoint y: 176, distance: 22.9
click at [306, 162] on tbody "Interlock Switch Confirmed Switches $18.13 $64.39 Middleby 63909 Untracked — [D…" at bounding box center [704, 159] width 1006 height 75
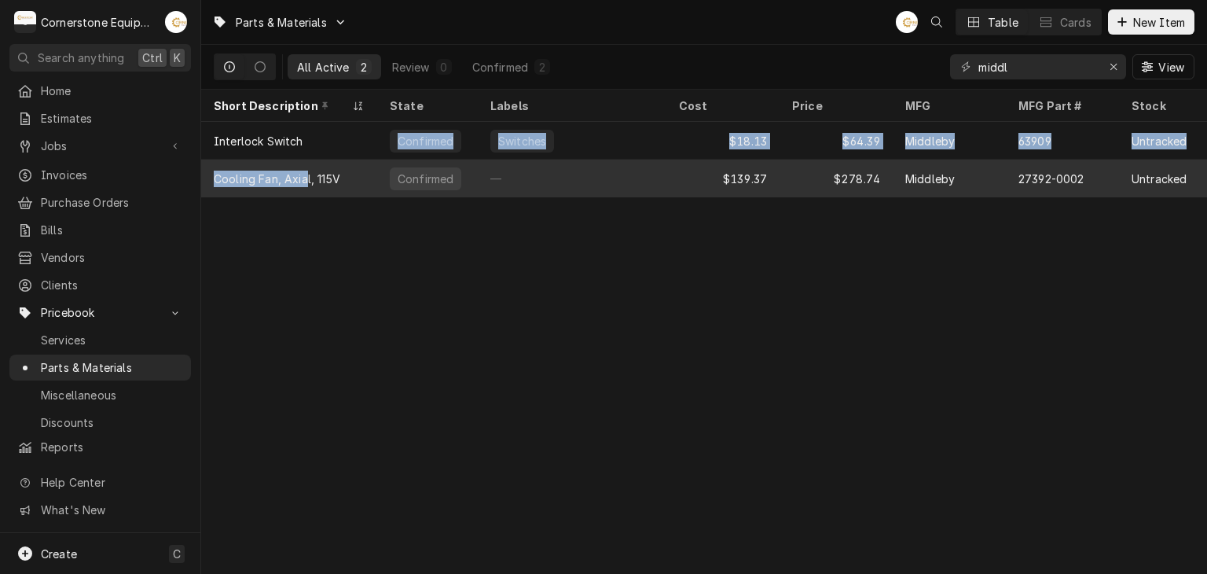
click at [306, 177] on div "Cooling Fan, Axial, 115V" at bounding box center [277, 179] width 127 height 17
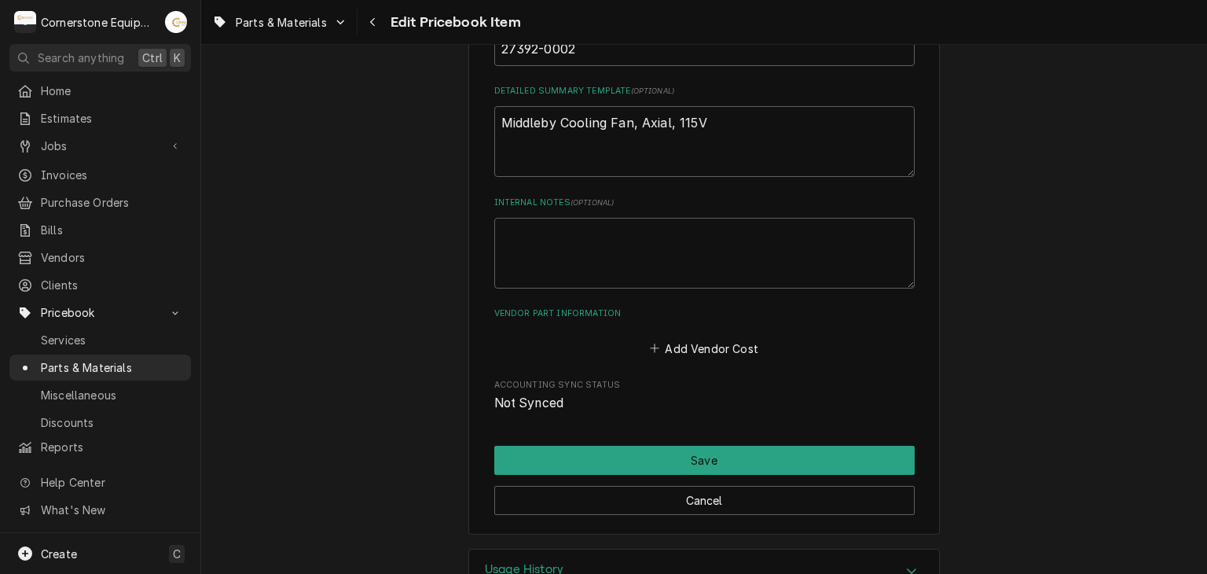
scroll to position [794, 0]
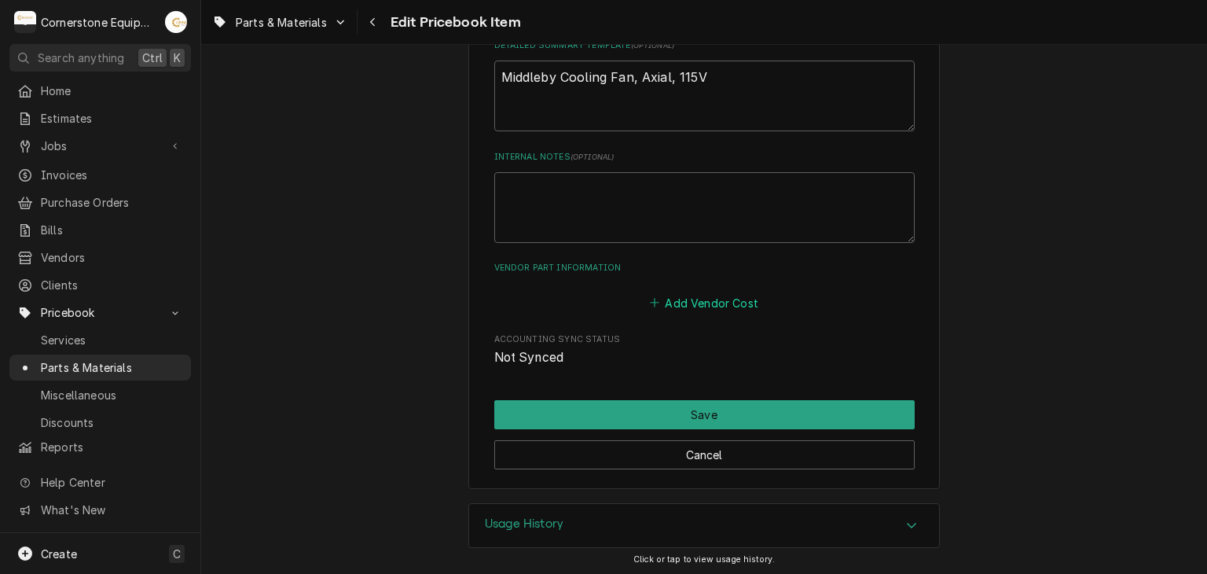
click at [703, 306] on button "Add Vendor Cost" at bounding box center [704, 303] width 114 height 22
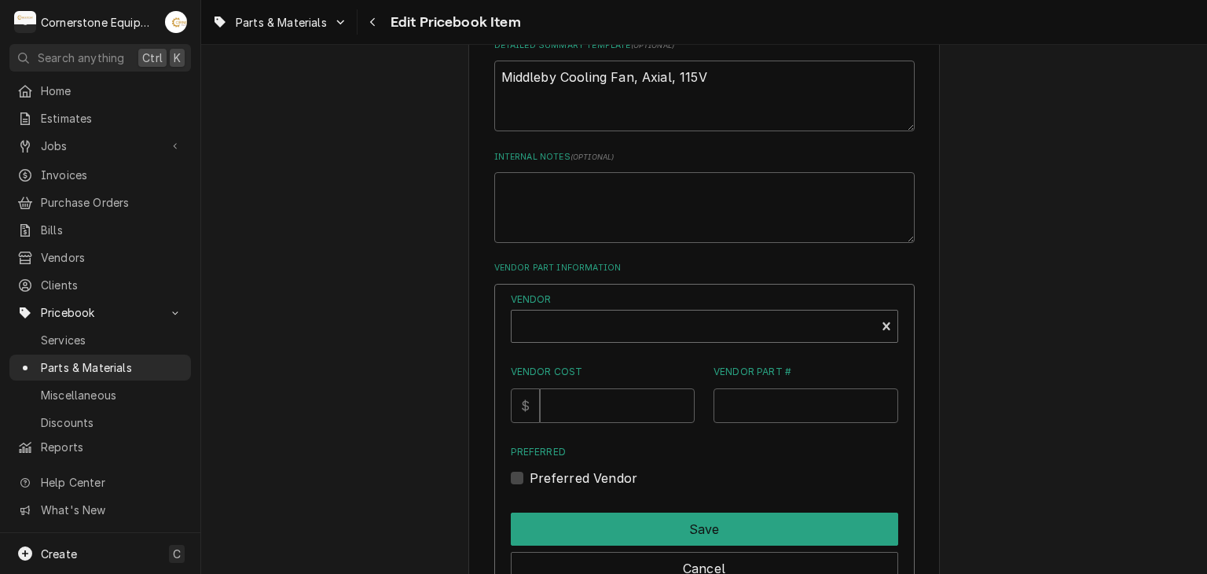
type textarea "x"
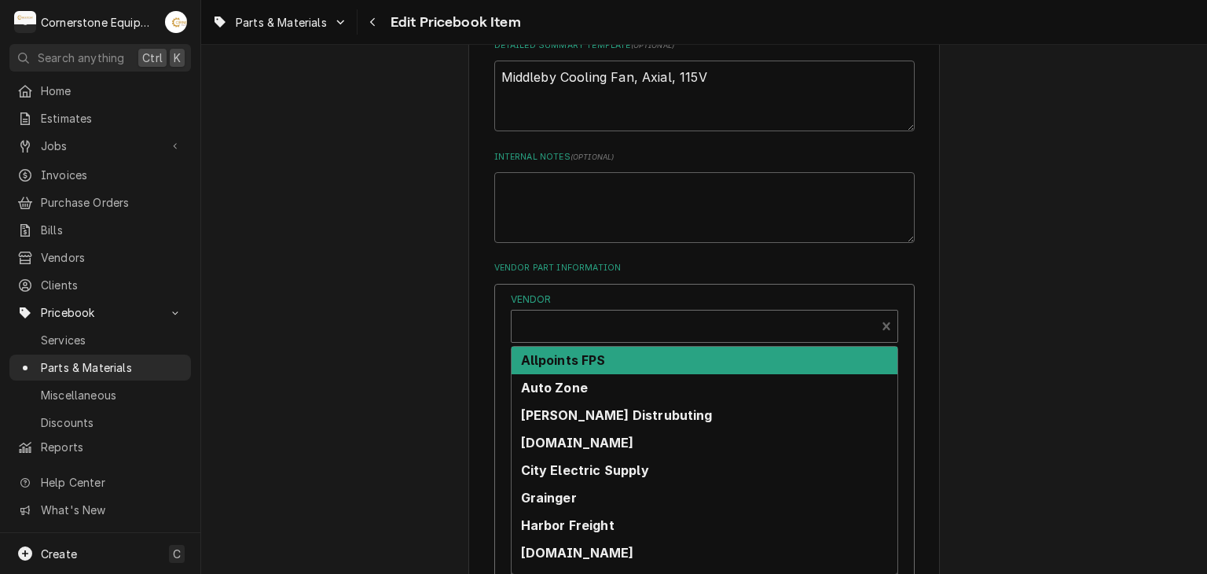
click at [625, 332] on div "Vendor" at bounding box center [693, 333] width 348 height 38
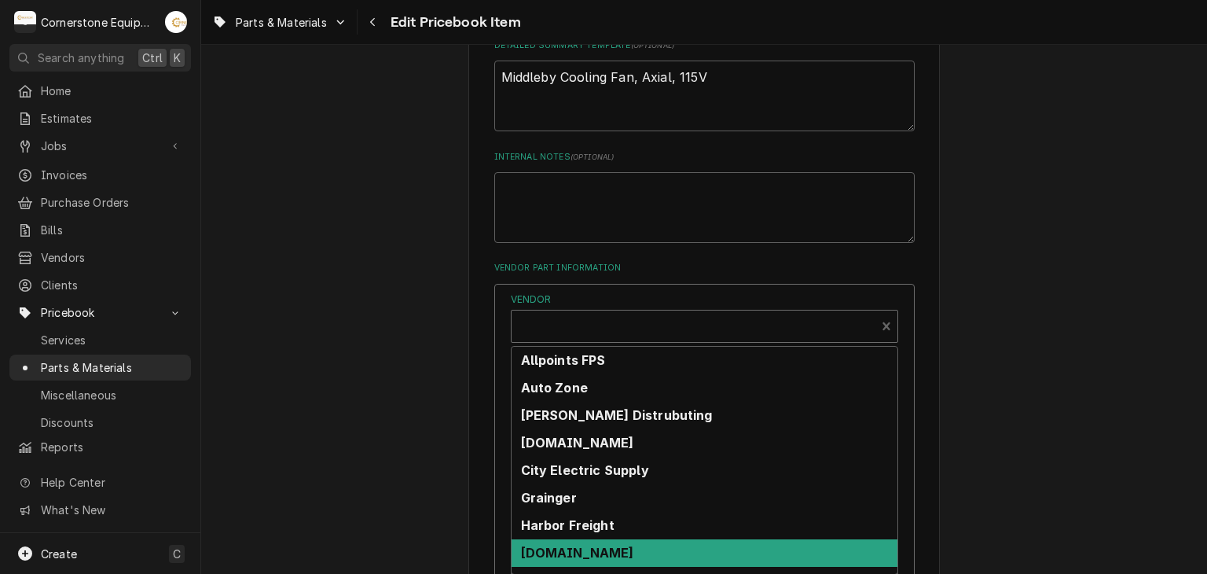
click at [651, 551] on div "[DOMAIN_NAME]" at bounding box center [705, 553] width 386 height 28
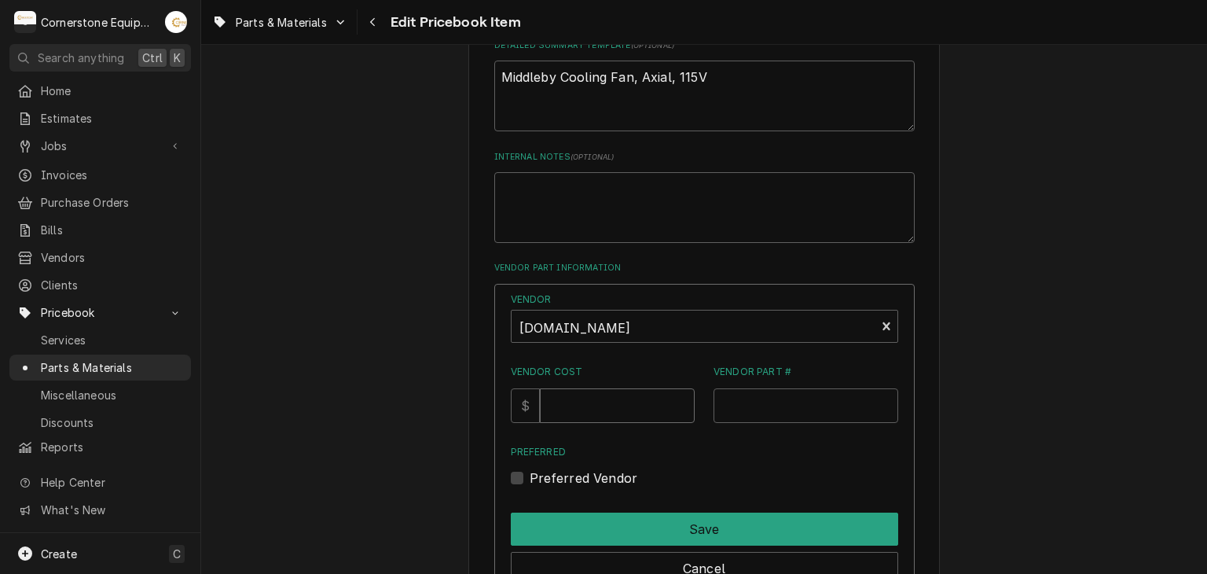
click at [617, 398] on input "Vendor Cost" at bounding box center [617, 405] width 155 height 35
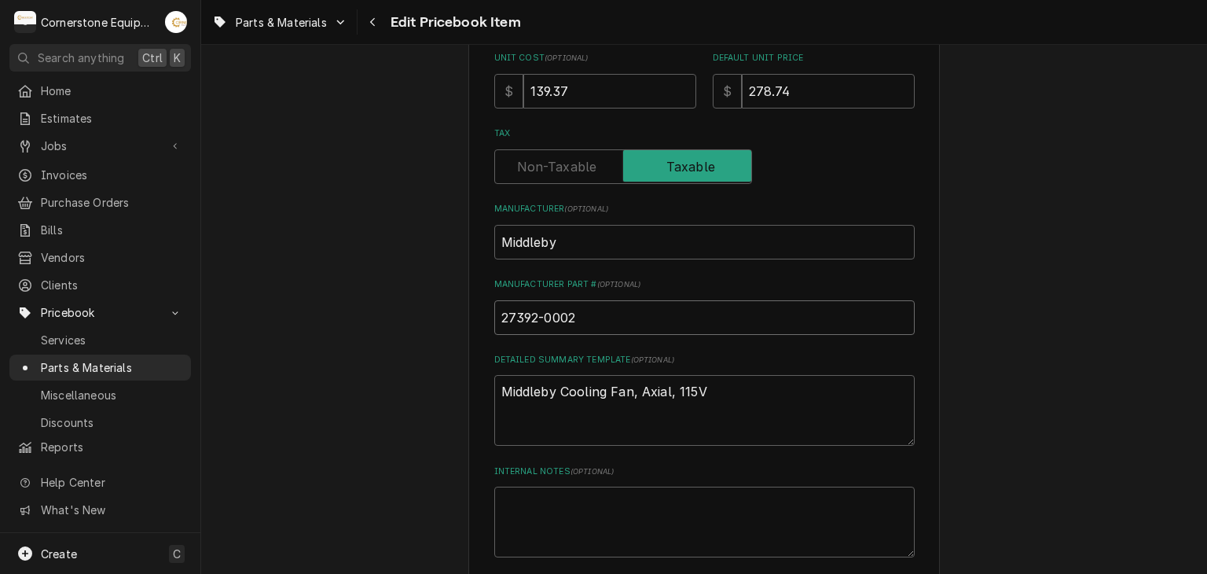
drag, startPoint x: 588, startPoint y: 321, endPoint x: 490, endPoint y: 315, distance: 98.4
click at [486, 317] on div "Use the fields below to edit this PriceBook item. Note that changes made here w…" at bounding box center [703, 343] width 471 height 1495
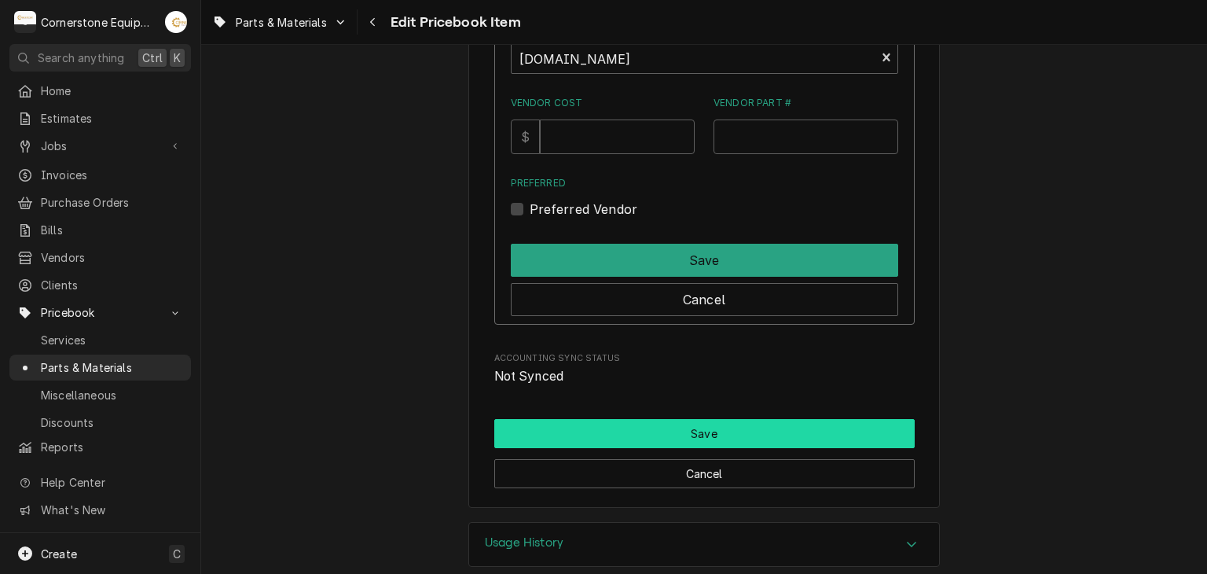
scroll to position [1080, 0]
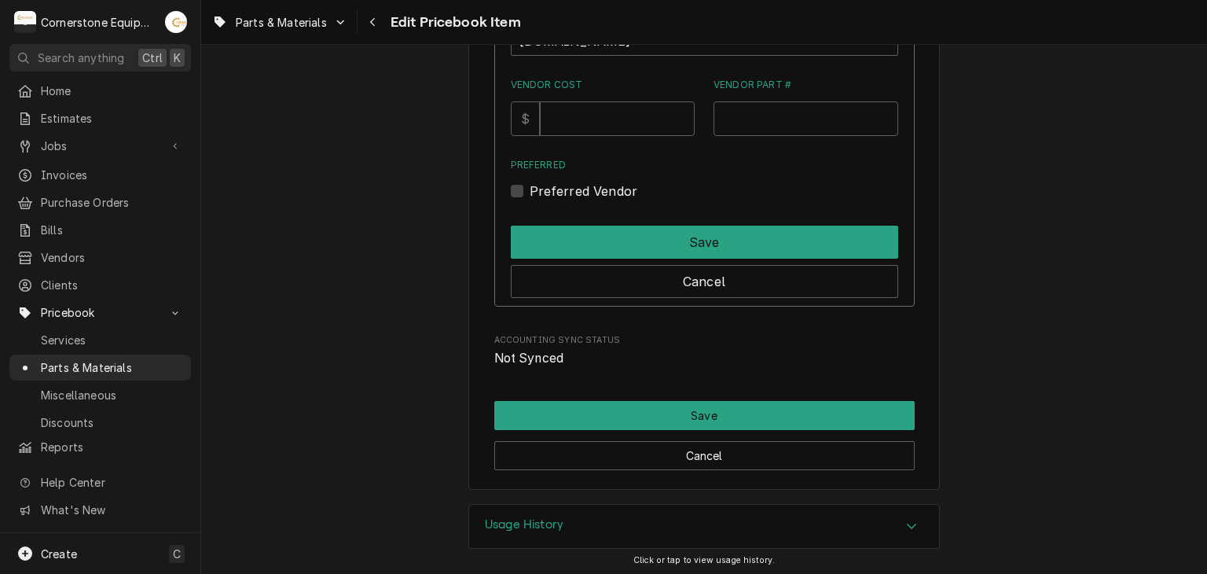
click at [592, 96] on div "Vendor Cost $" at bounding box center [603, 107] width 185 height 58
click at [592, 101] on input "Vendor Cost" at bounding box center [617, 118] width 155 height 35
type input "10.88"
drag, startPoint x: 784, startPoint y: 79, endPoint x: 785, endPoint y: 98, distance: 18.9
click at [785, 83] on label "Vendor Part #" at bounding box center [805, 85] width 185 height 14
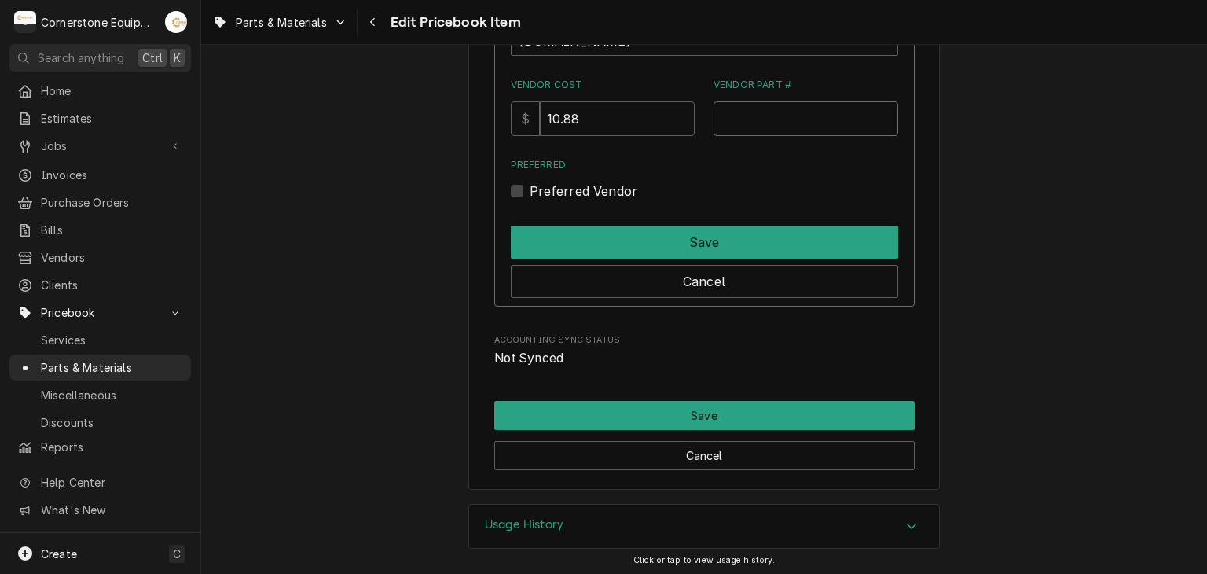
click at [785, 101] on input "Vendor Part #" at bounding box center [805, 118] width 185 height 35
click at [618, 189] on label "Preferred Vendor" at bounding box center [584, 191] width 108 height 19
click at [618, 189] on input "Preferred" at bounding box center [723, 199] width 387 height 35
checkbox input "true"
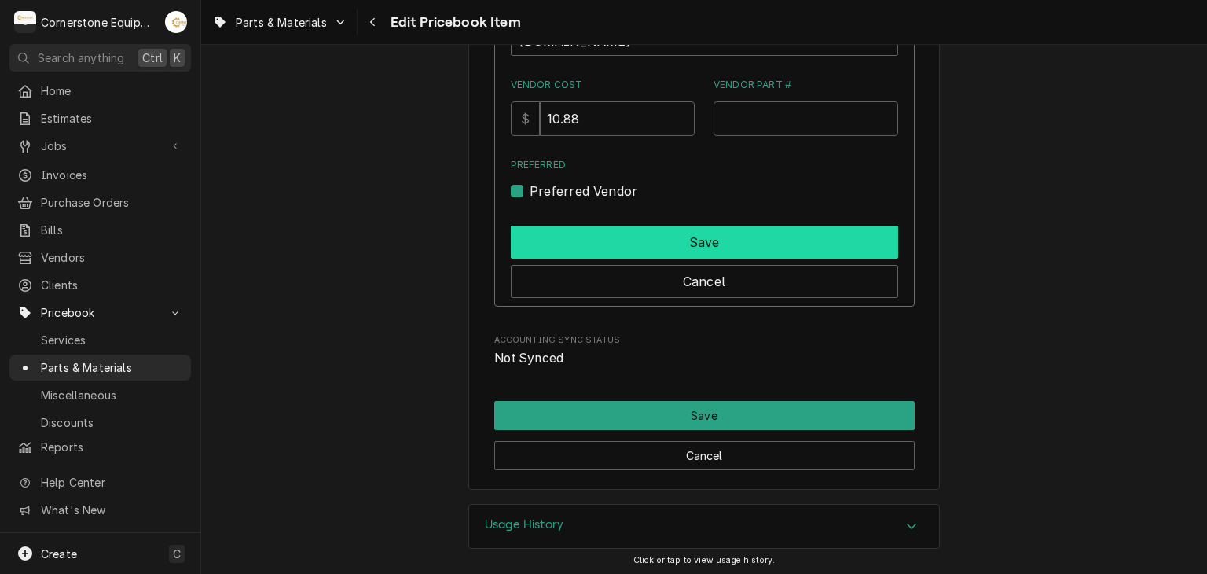
click at [628, 252] on button "Save" at bounding box center [704, 242] width 387 height 33
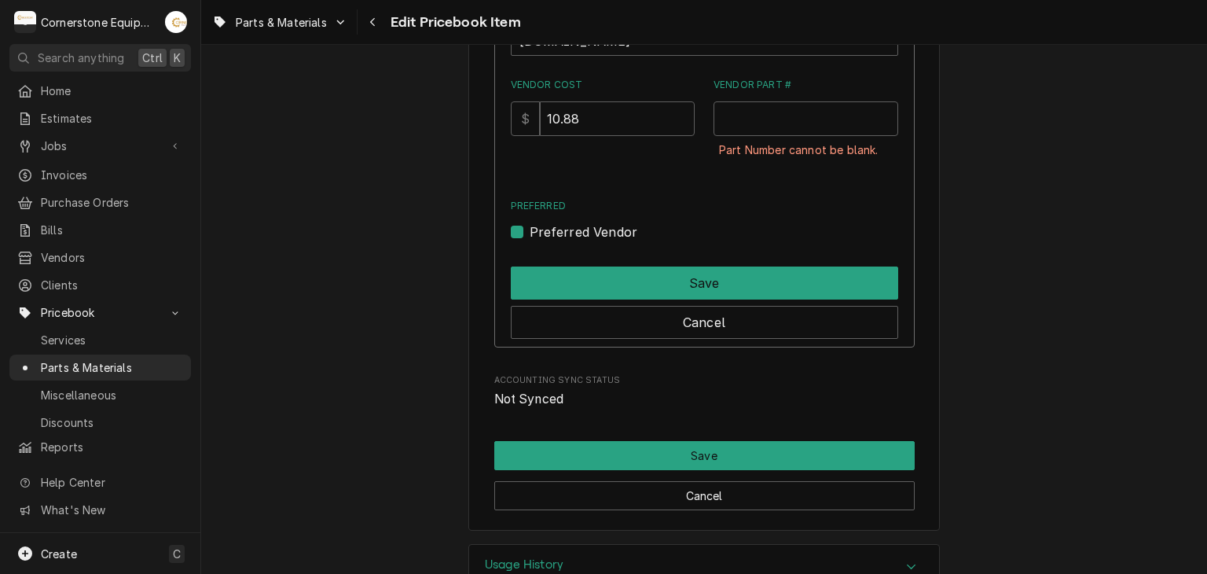
click at [735, 136] on div "Part Number cannot be blank." at bounding box center [805, 150] width 185 height 28
click at [736, 123] on input "Vendor Part #" at bounding box center [805, 118] width 185 height 35
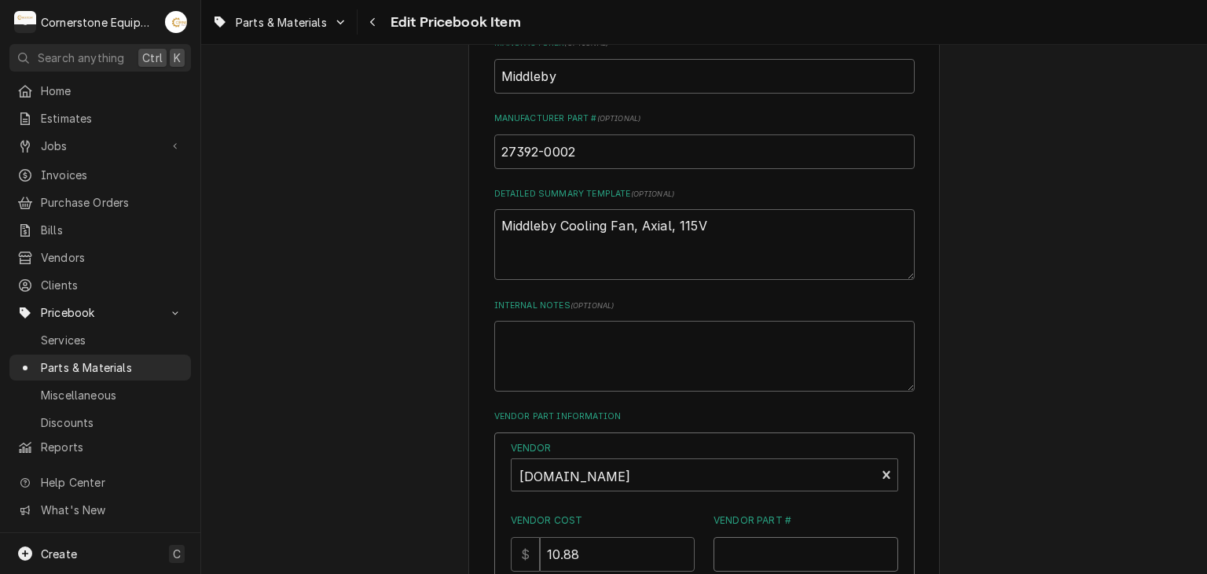
scroll to position [452, 0]
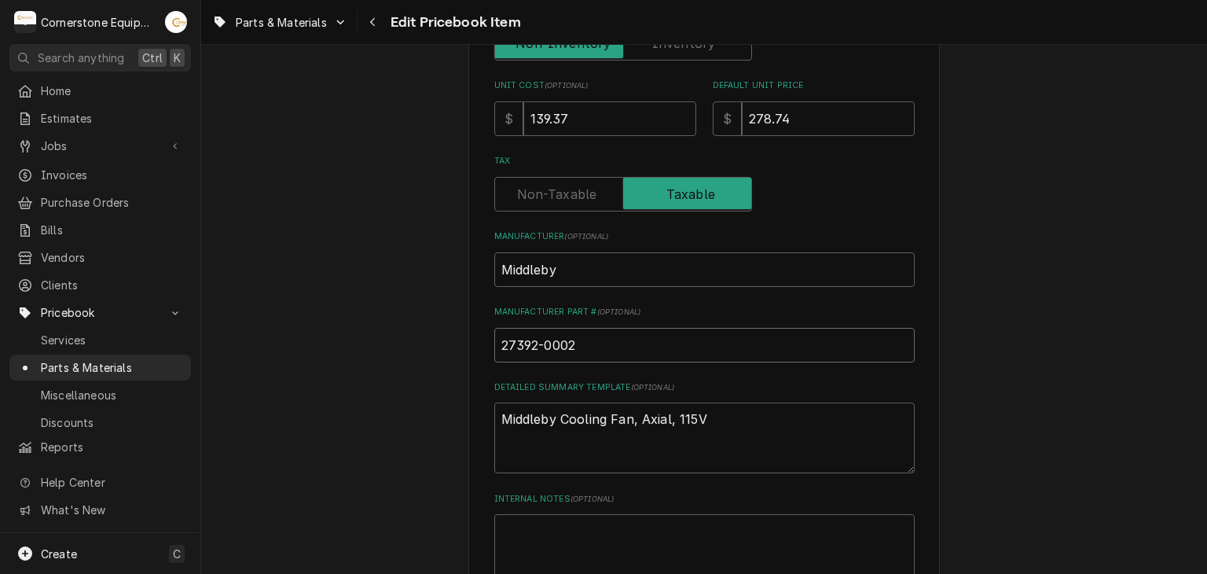
drag, startPoint x: 585, startPoint y: 338, endPoint x: 482, endPoint y: 325, distance: 104.6
click at [475, 325] on div "Use the fields below to edit this PriceBook item. Note that changes made here w…" at bounding box center [703, 391] width 471 height 1535
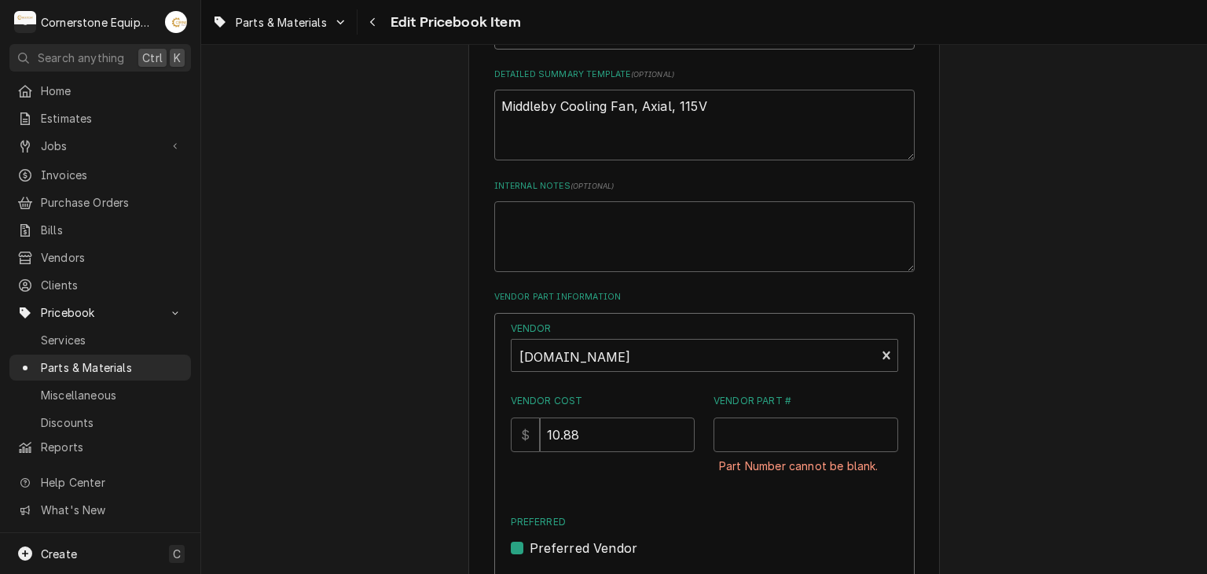
scroll to position [766, 0]
click at [776, 422] on input "Vendor Part #" at bounding box center [805, 433] width 185 height 35
paste input "27392-0002"
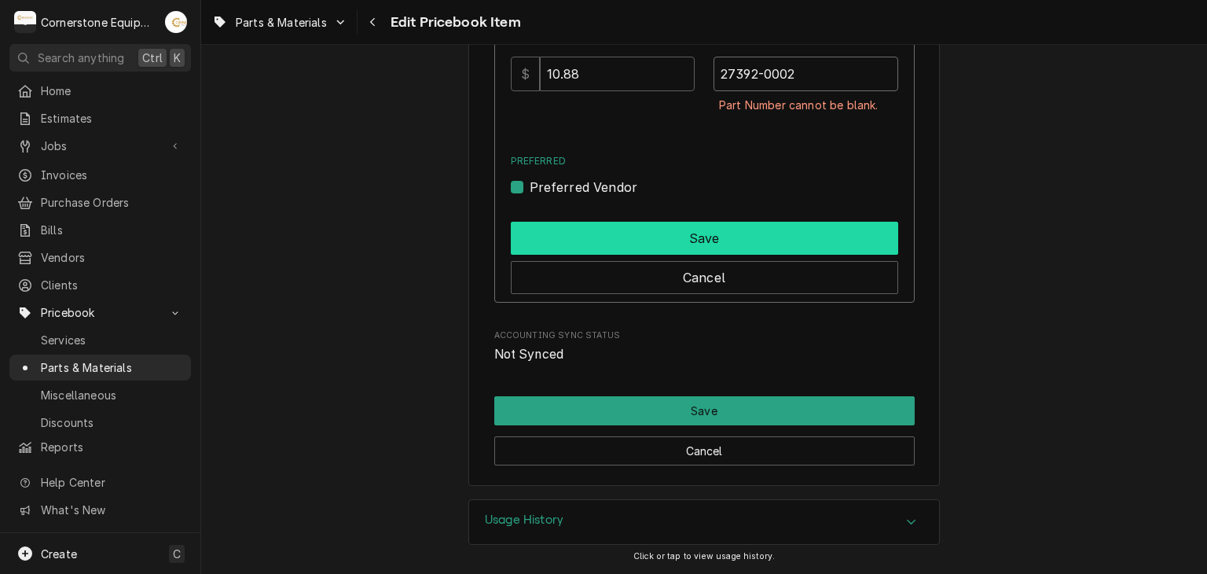
type input "27392-0002"
click at [669, 240] on button "Save" at bounding box center [704, 238] width 387 height 33
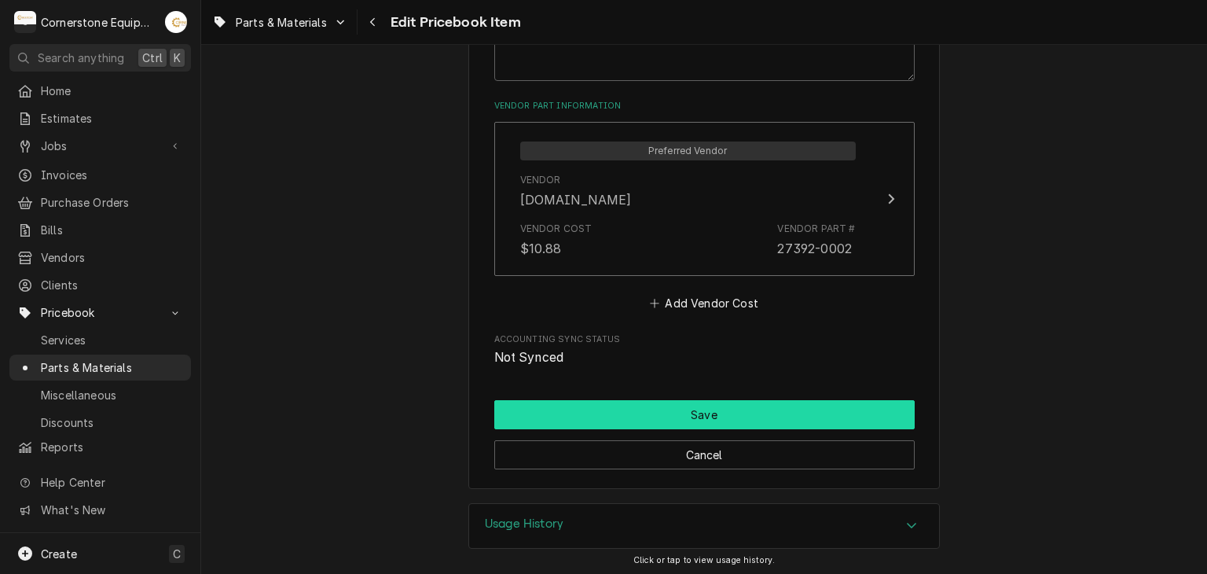
click at [708, 404] on button "Save" at bounding box center [704, 414] width 420 height 29
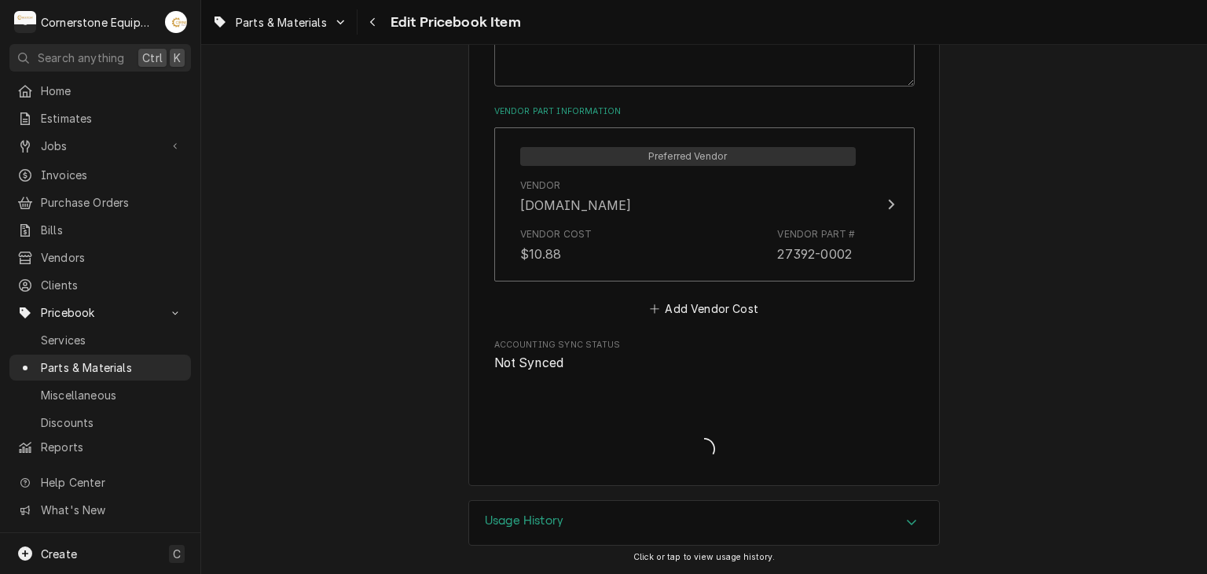
scroll to position [948, 0]
type textarea "x"
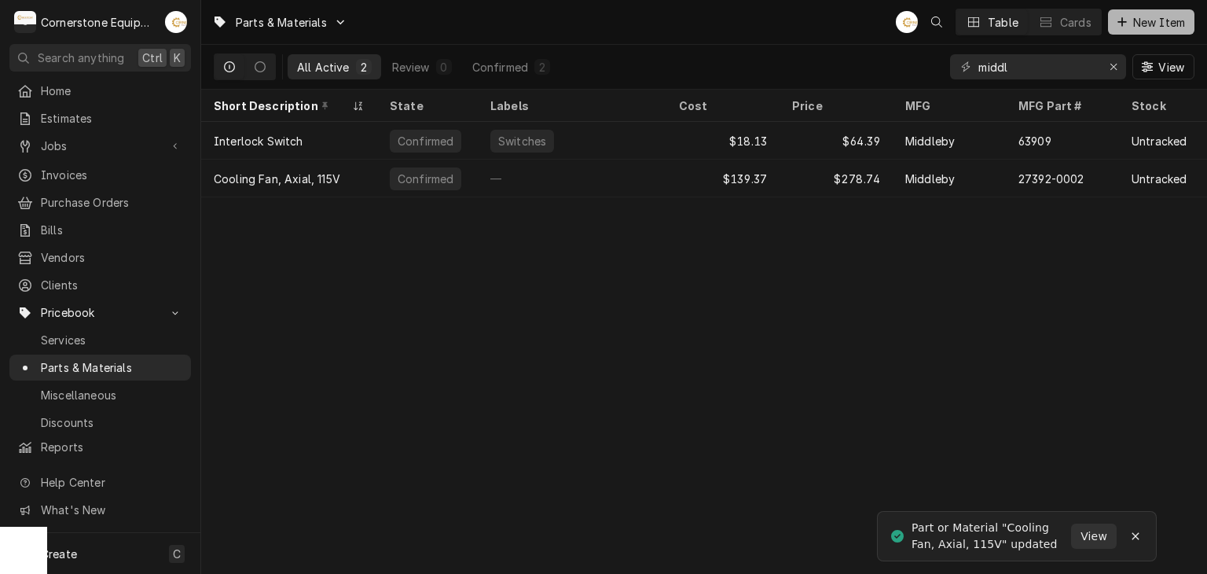
click at [1144, 32] on button "New Item" at bounding box center [1151, 21] width 86 height 25
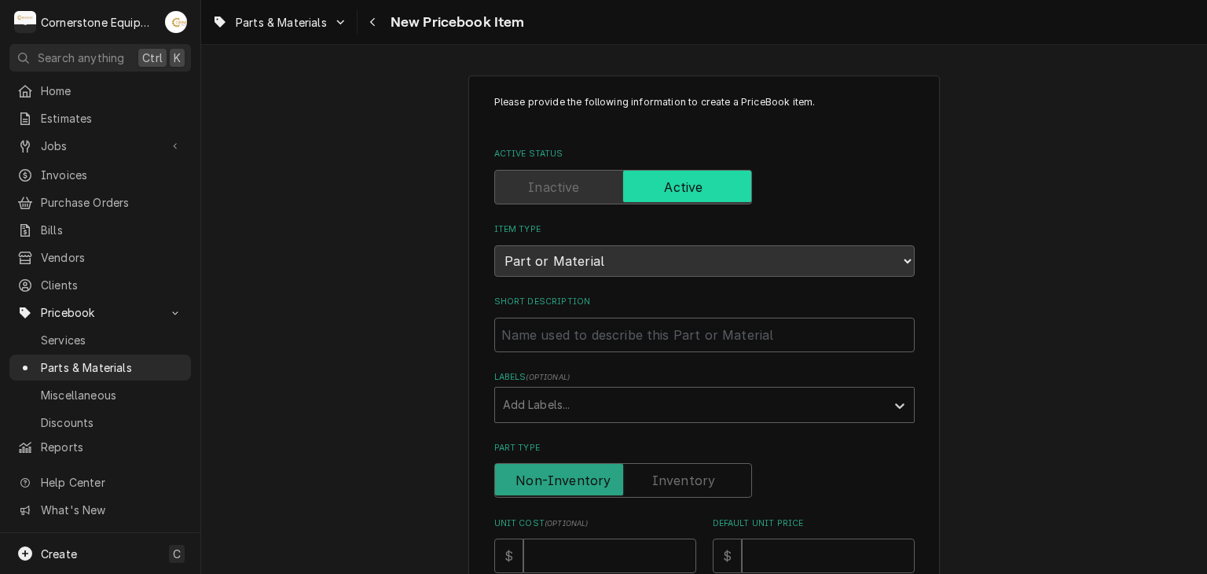
click at [588, 314] on div "Short Description" at bounding box center [704, 323] width 420 height 56
paste input "Middleby 3102458 Fan Guard/Air Filter, Plastic"
type textarea "x"
type input "Middleby 3102458 Fan Guard/Air Filter, Plastic"
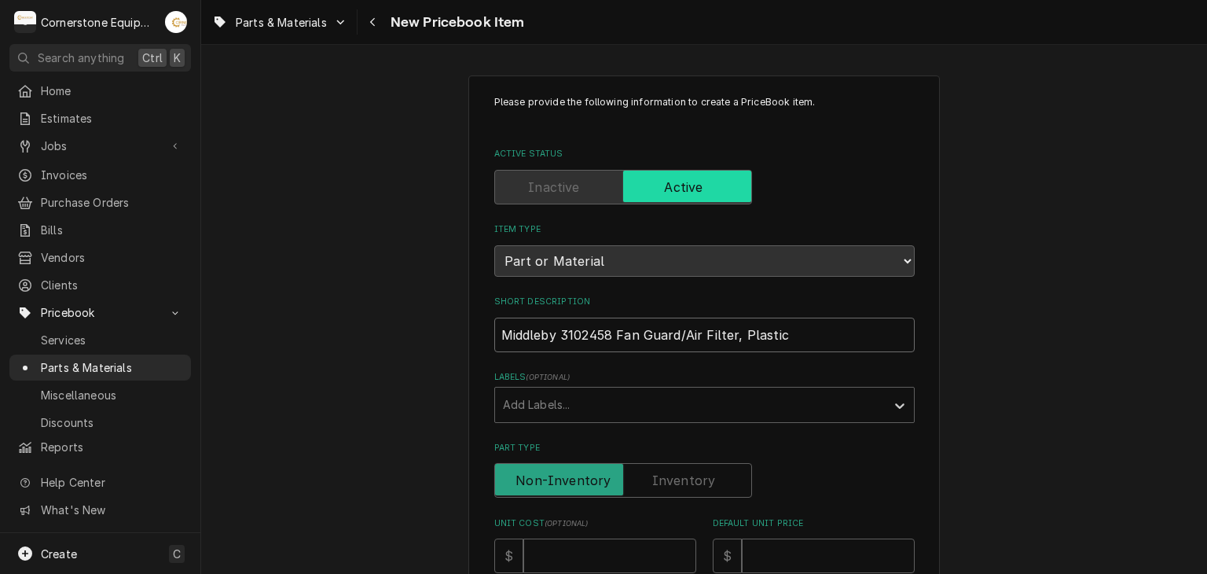
drag, startPoint x: 611, startPoint y: 331, endPoint x: 574, endPoint y: 324, distance: 37.6
click at [559, 325] on input "Middleby 3102458 Fan Guard/Air Filter, Plastic" at bounding box center [704, 334] width 420 height 35
type textarea "x"
type input "Middleby Fan Guard/Air Filter, Plastic"
type textarea "x"
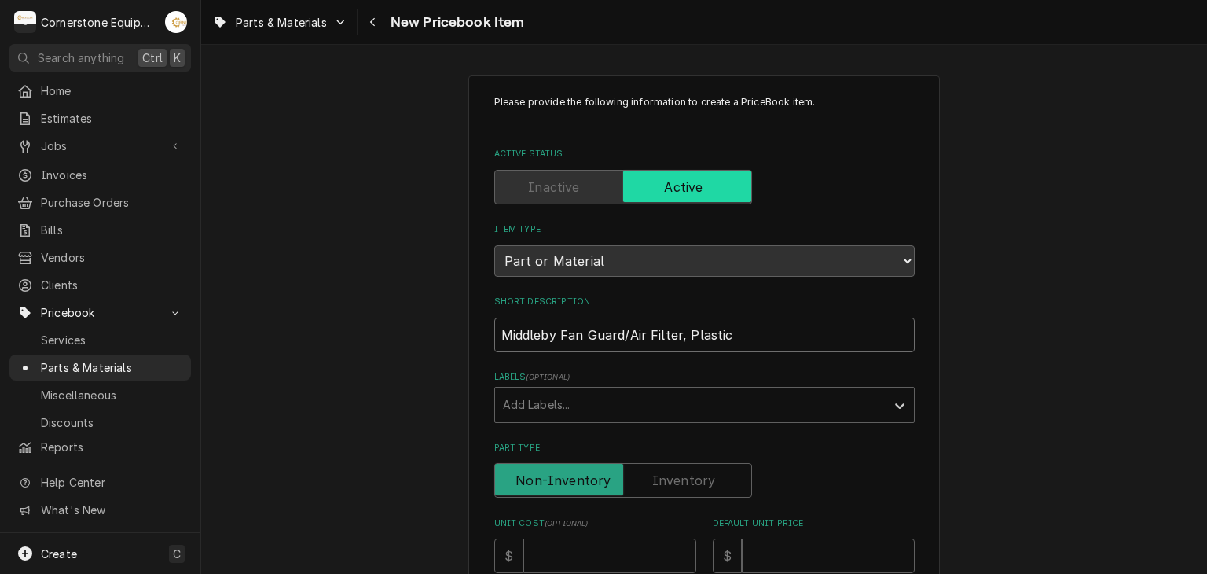
scroll to position [613, 0]
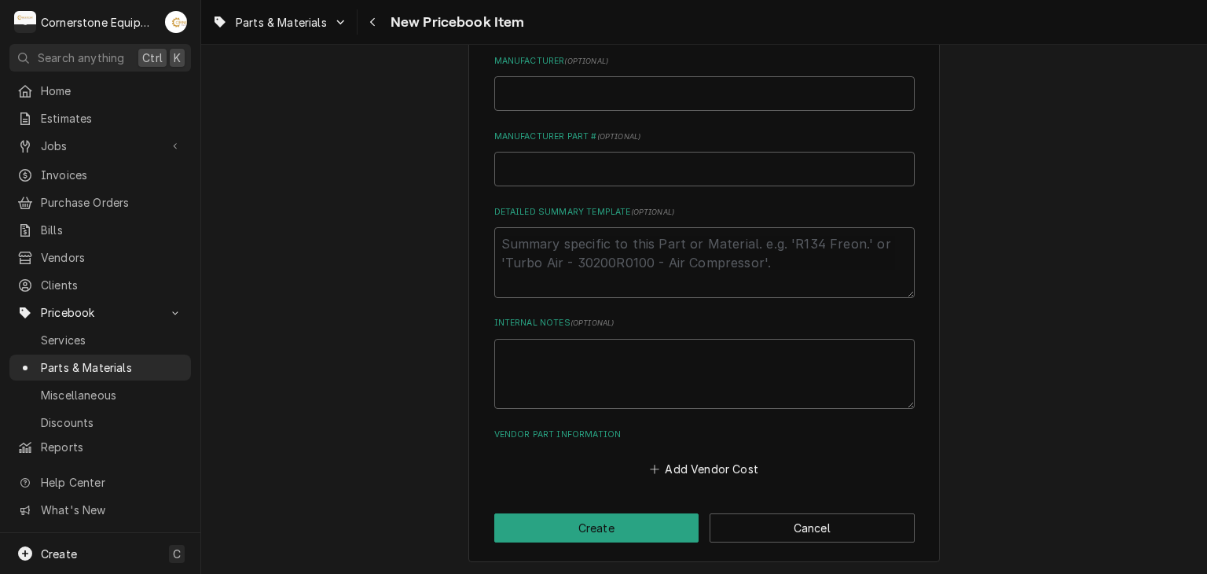
type input "Middleby Fan Guard/Air Filter, Plastic"
click at [554, 158] on input "Manufacturer Part # ( optional )" at bounding box center [704, 169] width 420 height 35
paste input "3102458"
type textarea "x"
type input "3102458"
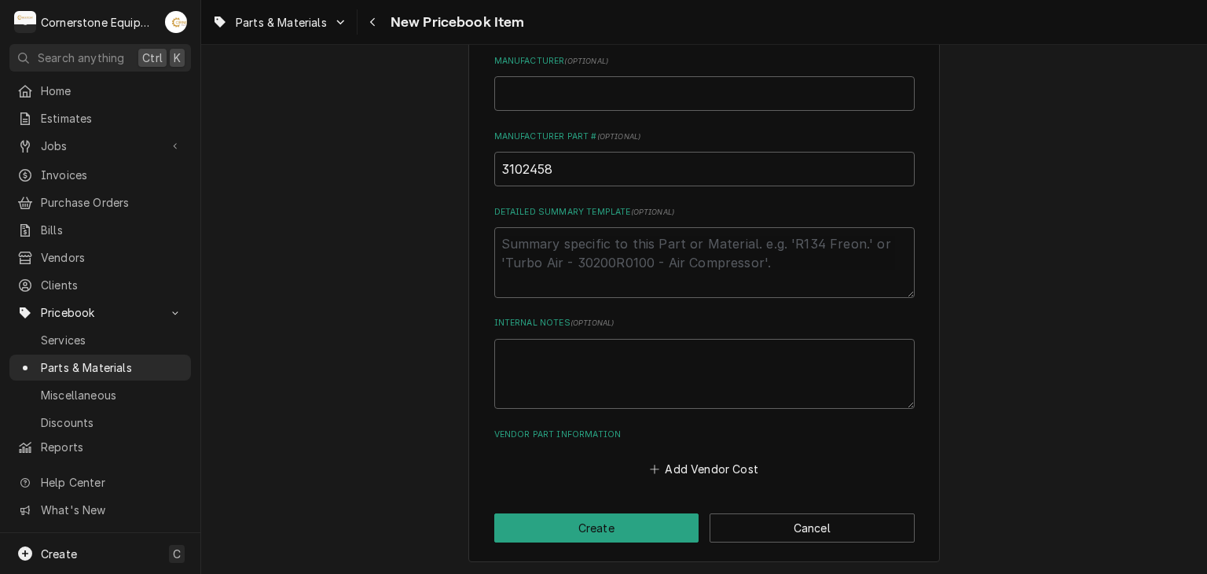
click at [652, 453] on div "Add Vendor Cost" at bounding box center [704, 464] width 420 height 31
click at [653, 475] on button "Add Vendor Cost" at bounding box center [704, 469] width 114 height 22
type textarea "x"
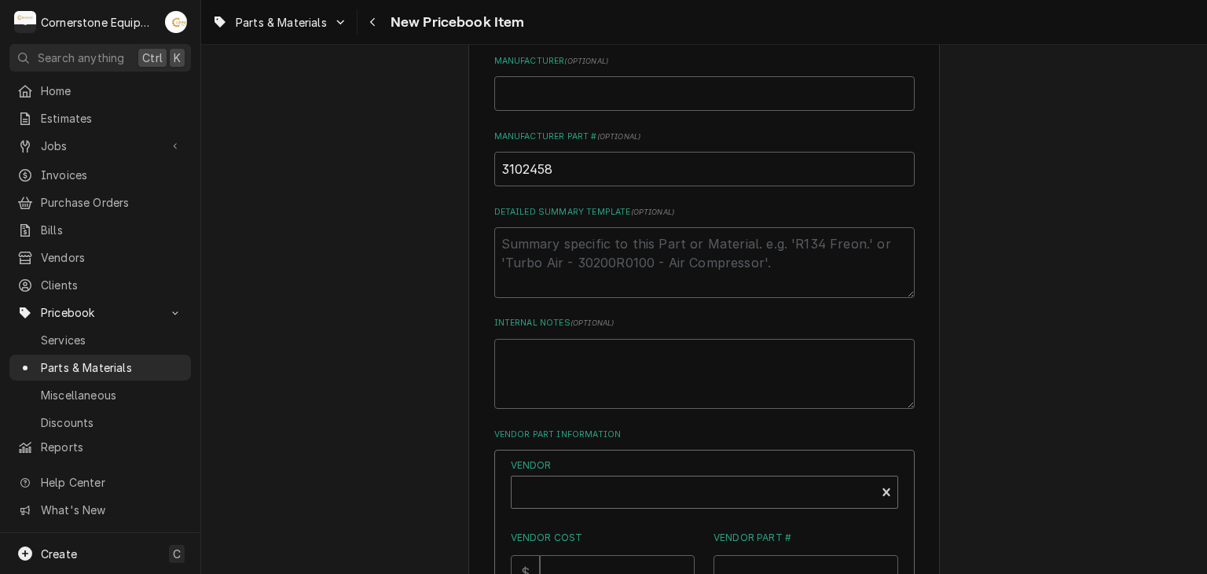
scroll to position [899, 0]
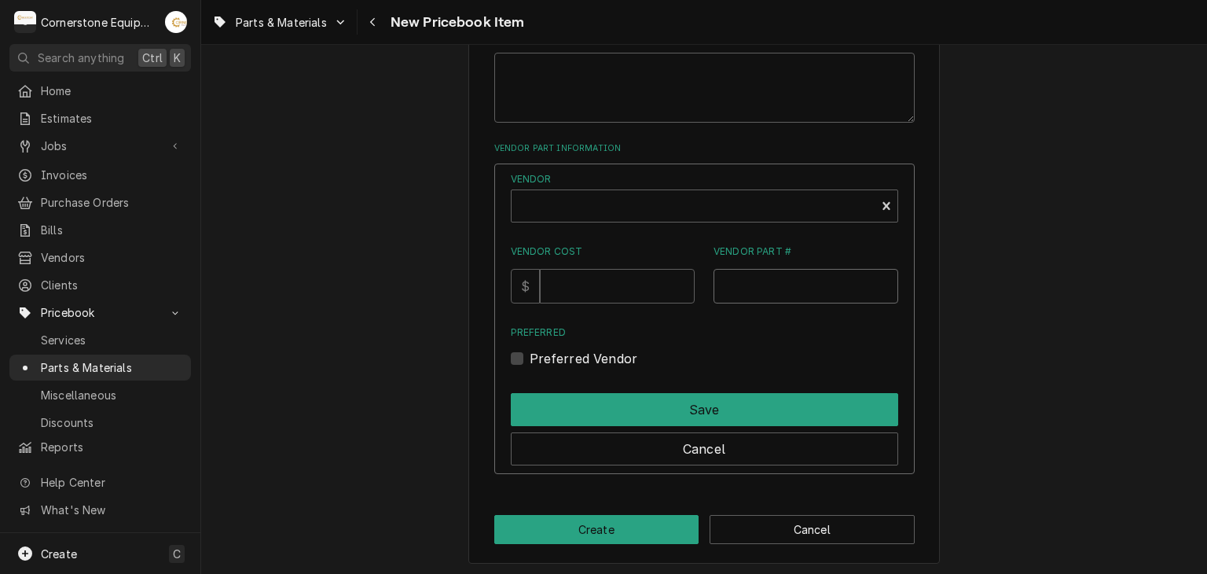
click at [778, 274] on input "Vendor Part #" at bounding box center [805, 286] width 185 height 35
paste input "3102458"
type input "3102458"
click at [580, 297] on input "Vendor Cost" at bounding box center [617, 286] width 155 height 35
type input "5.55"
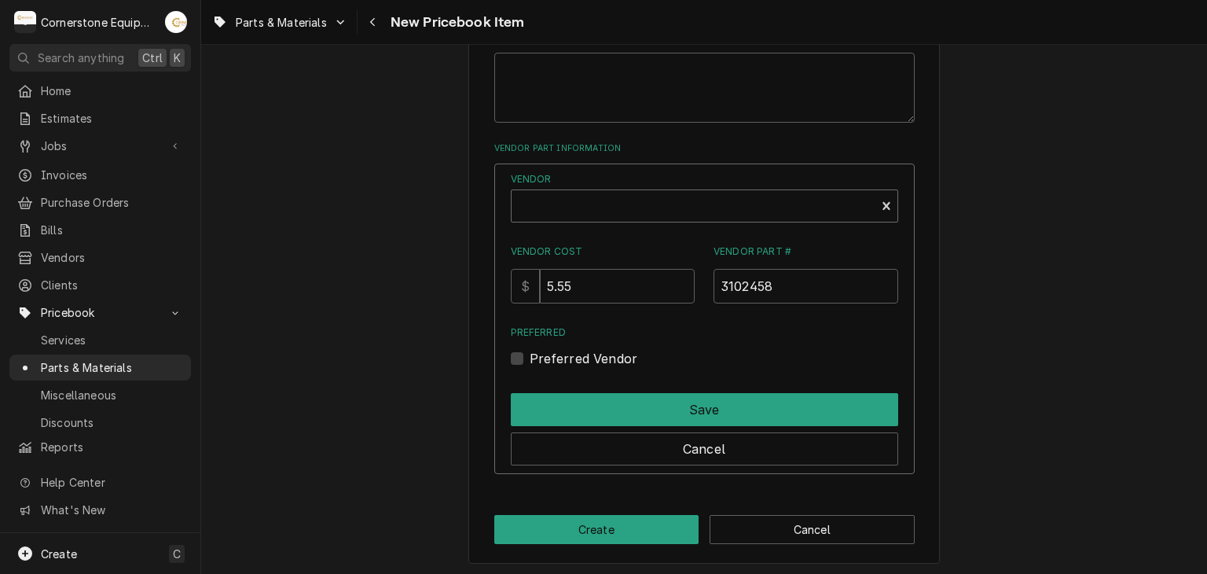
type textarea "x"
click at [663, 203] on div "Vendor" at bounding box center [693, 212] width 348 height 38
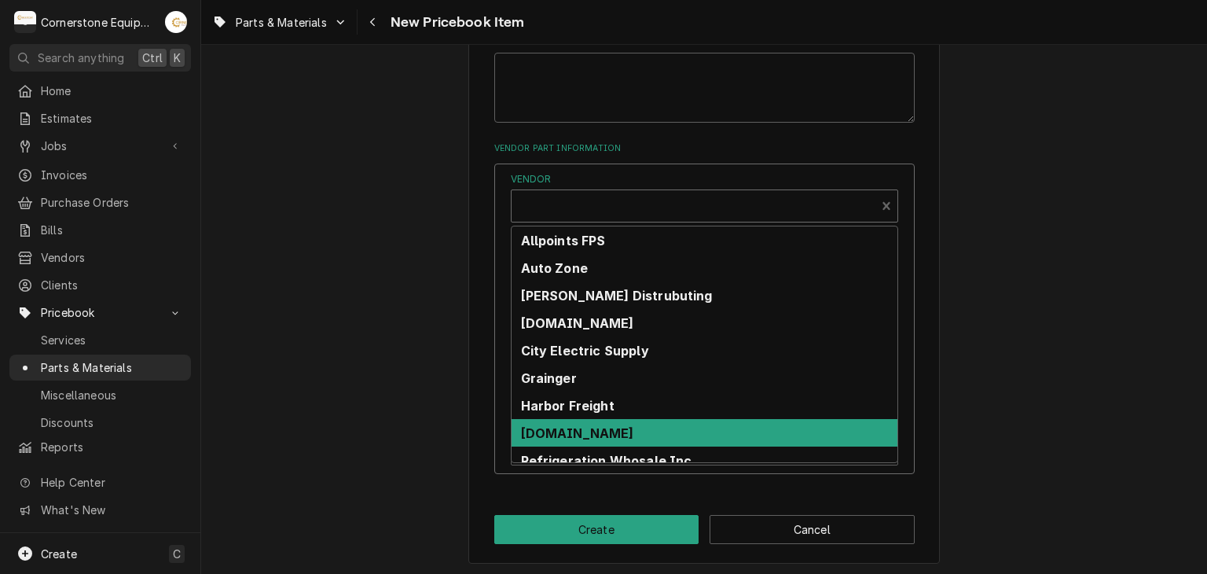
click at [603, 431] on strong "Pizzaparts.com" at bounding box center [577, 433] width 113 height 16
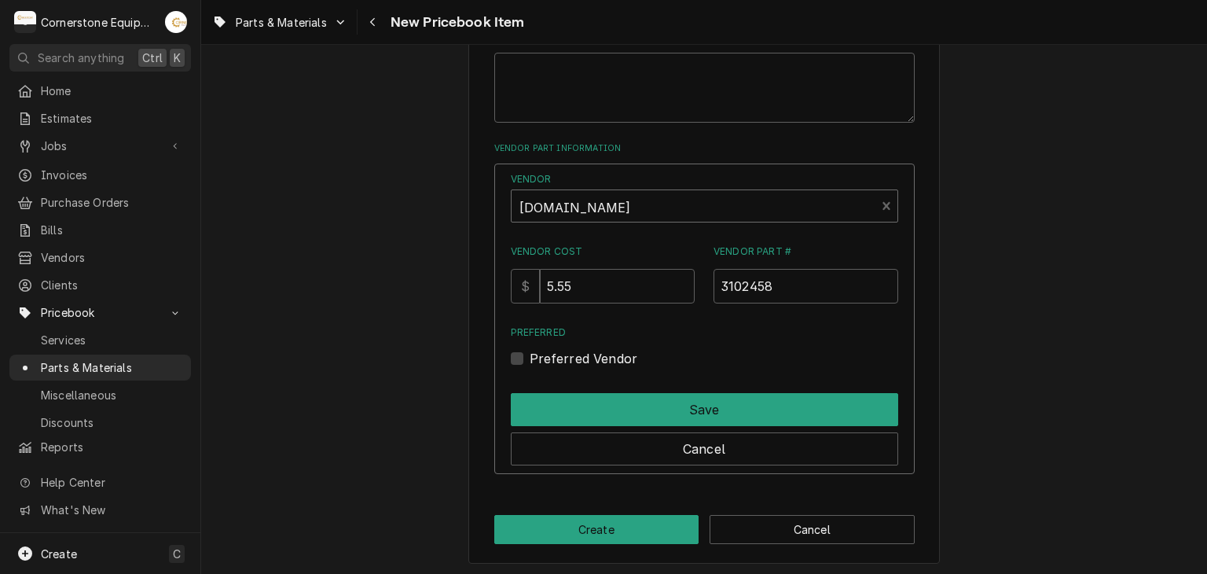
click at [594, 354] on label "Preferred Vendor" at bounding box center [584, 358] width 108 height 19
click at [594, 354] on input "Preferred" at bounding box center [723, 366] width 387 height 35
checkbox input "true"
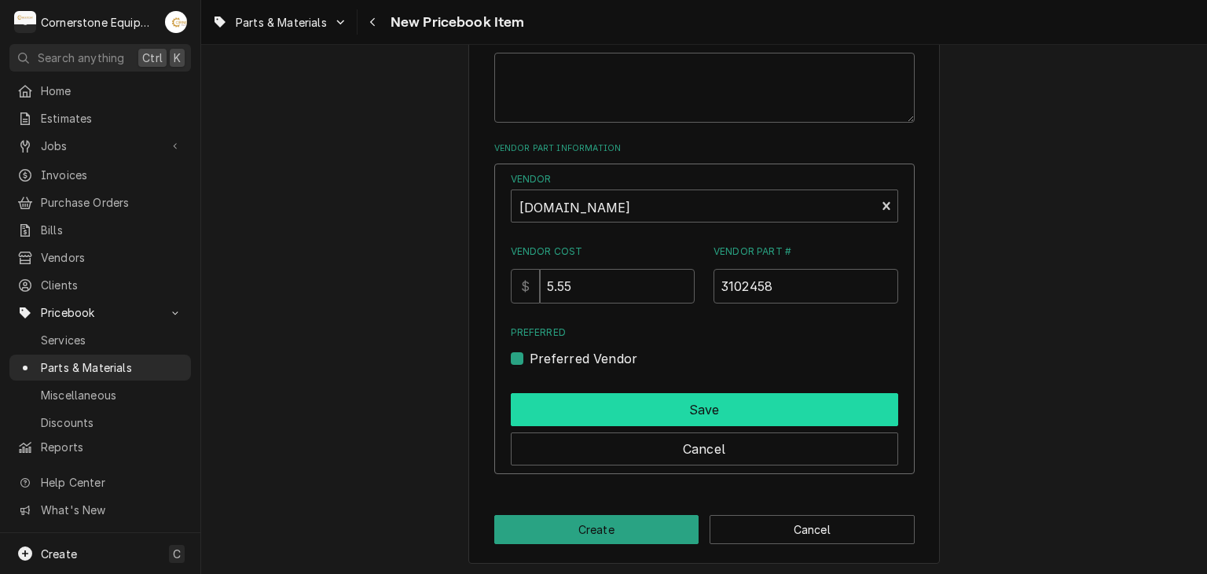
click at [599, 413] on button "Save" at bounding box center [704, 409] width 387 height 33
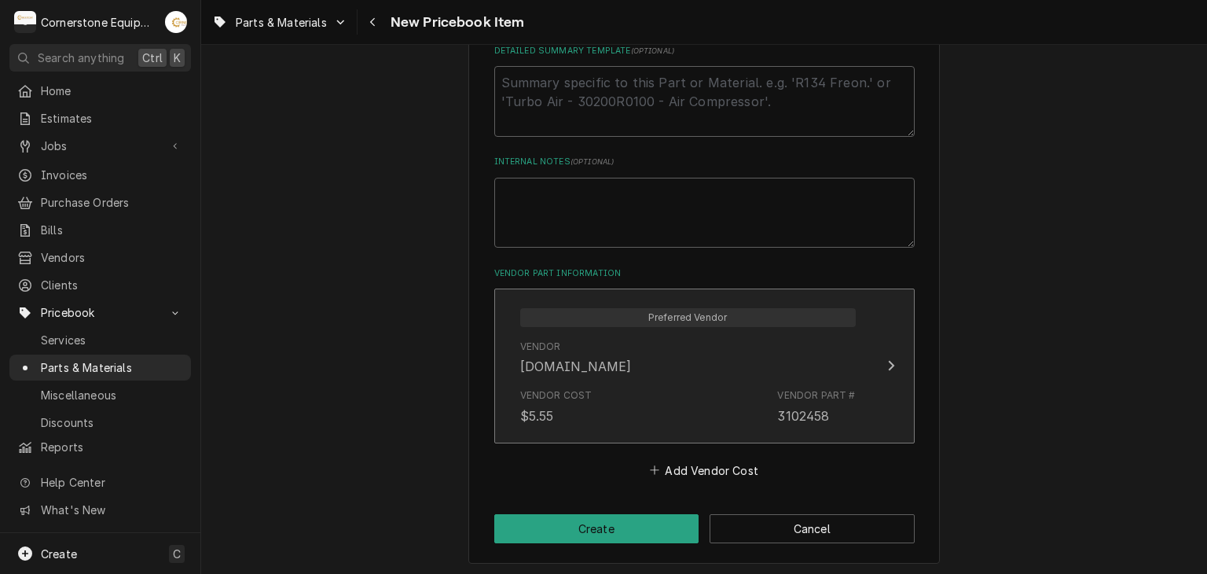
scroll to position [460, 0]
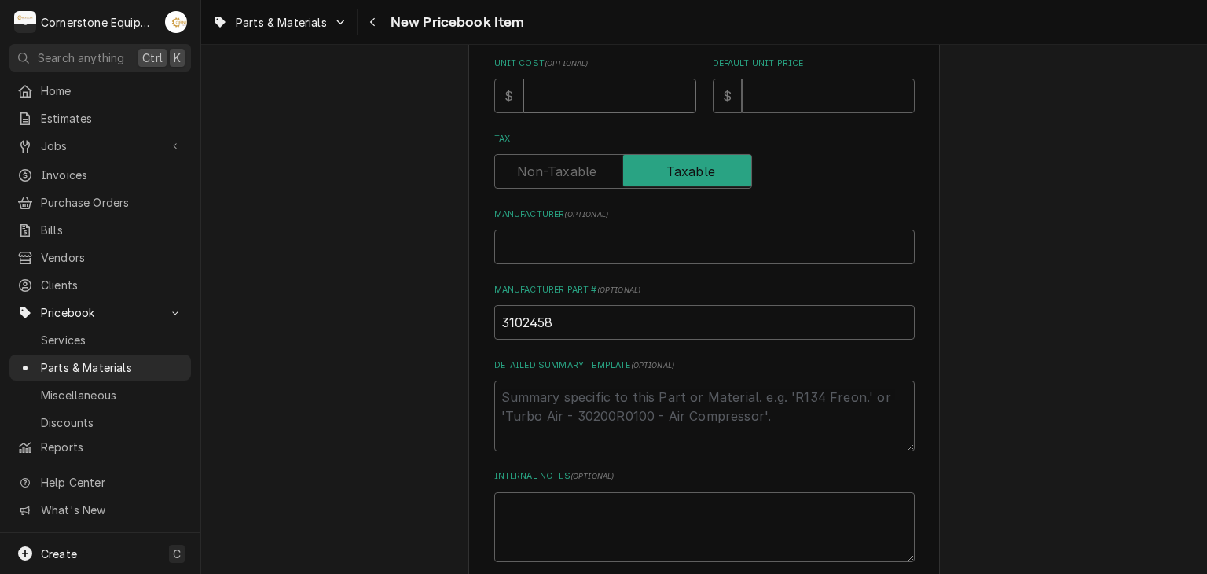
click at [600, 89] on input "Unit Cost ( optional )" at bounding box center [609, 96] width 173 height 35
type textarea "x"
type input "2"
type textarea "x"
type input "28"
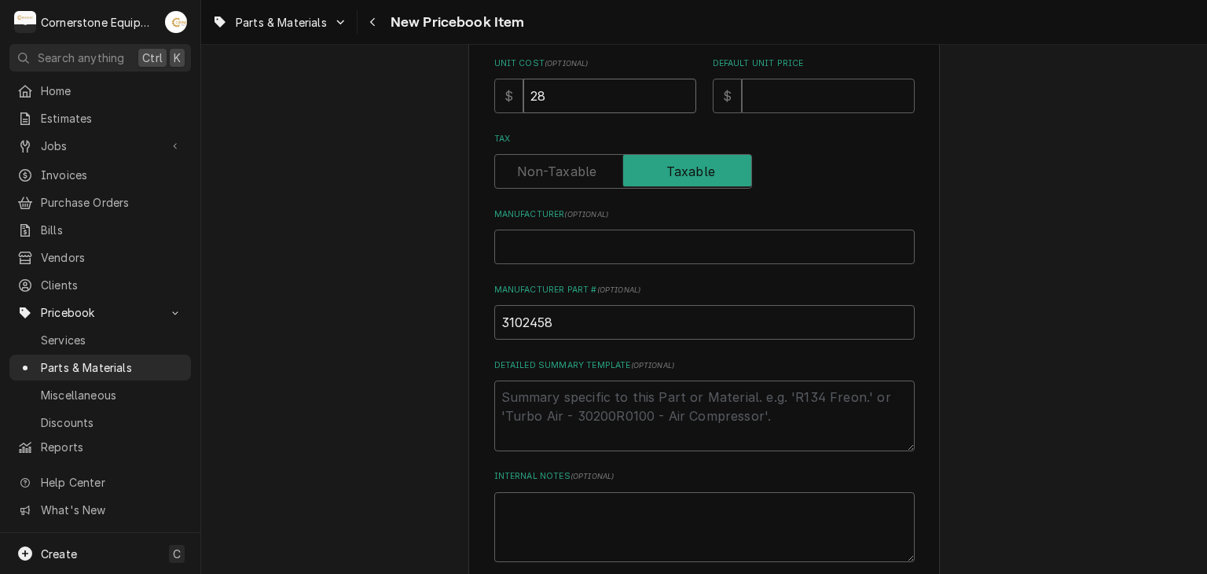
type textarea "x"
type input "28.4"
type textarea "x"
type input "28.48"
click at [811, 97] on input "Default Unit Price" at bounding box center [828, 96] width 173 height 35
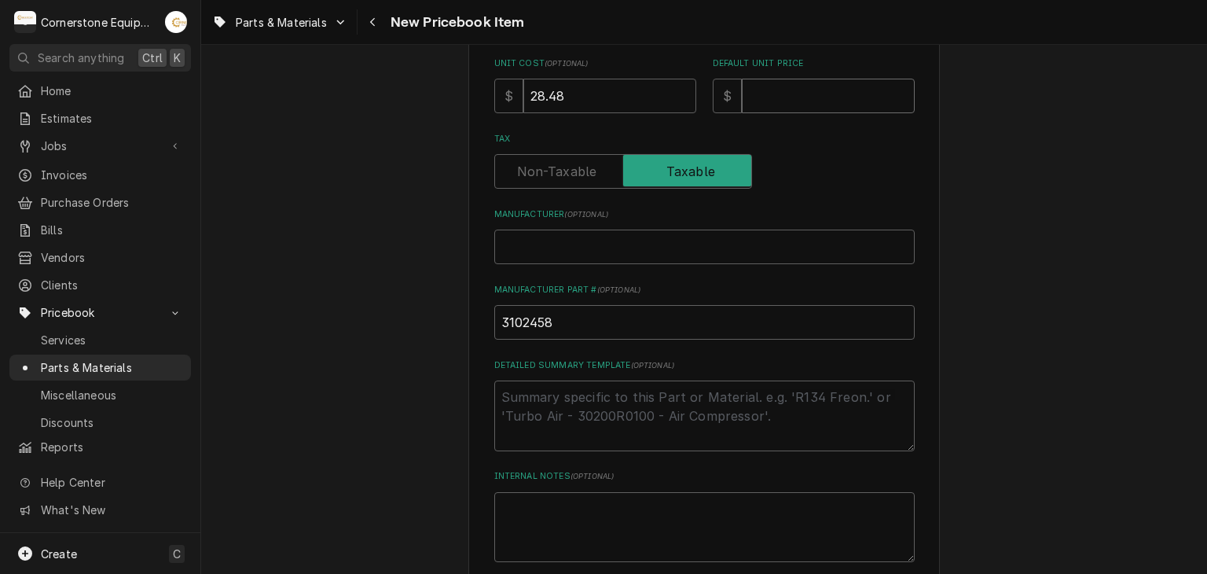
type textarea "x"
type input "5"
type textarea "x"
type input "8"
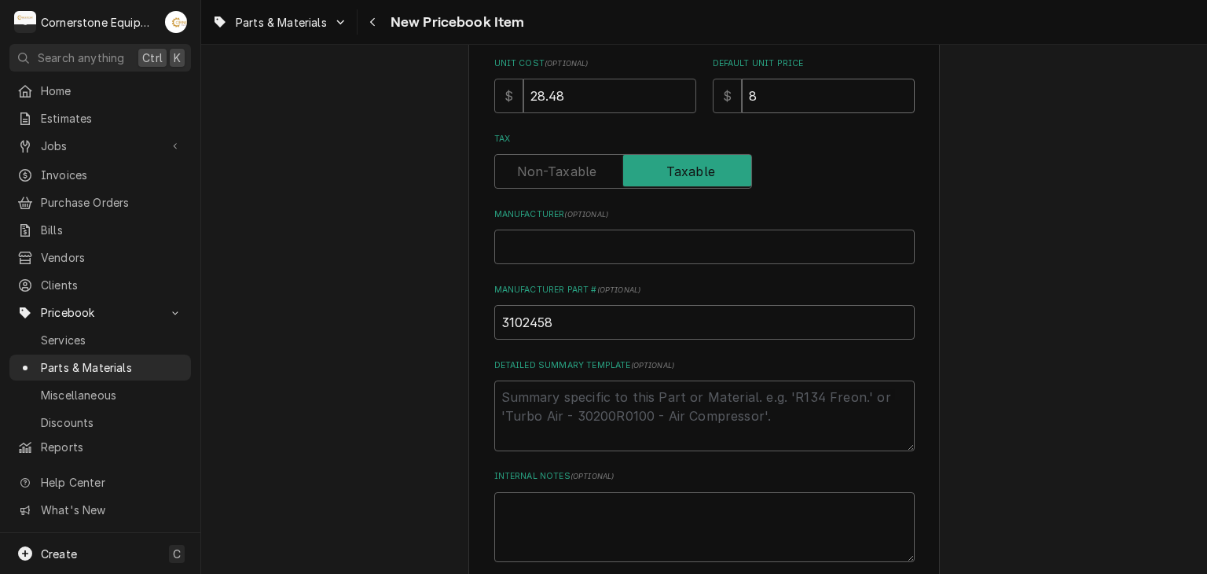
type textarea "x"
type input "85"
type textarea "x"
type input "85.4"
type textarea "x"
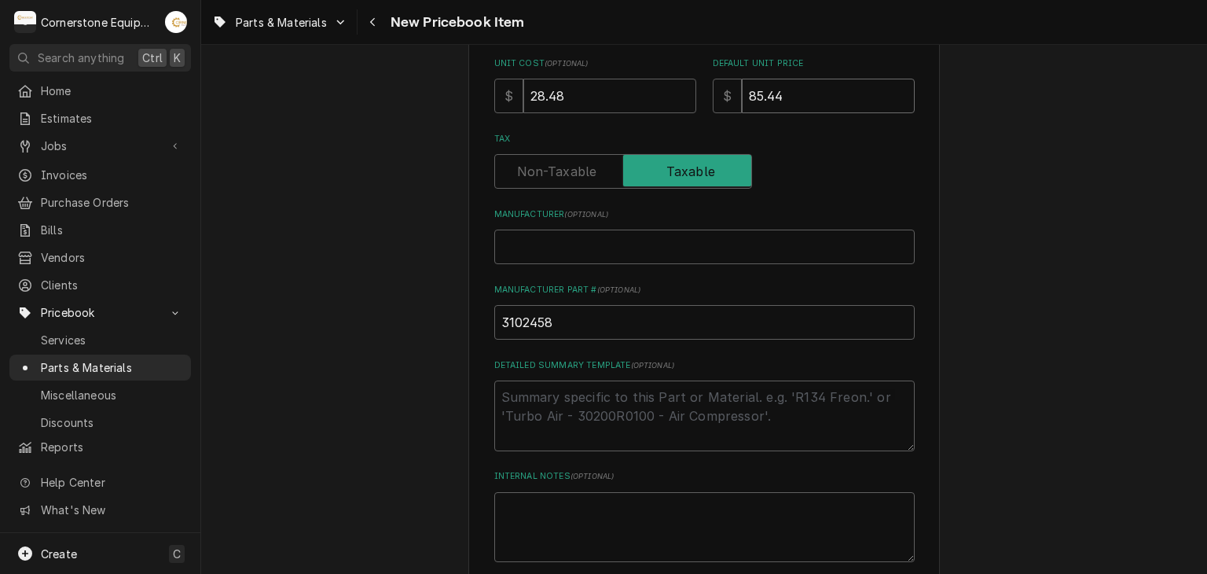
type input "85.44"
click at [585, 256] on input "Manufacturer ( optional )" at bounding box center [704, 246] width 420 height 35
type textarea "x"
type input "N"
type textarea "x"
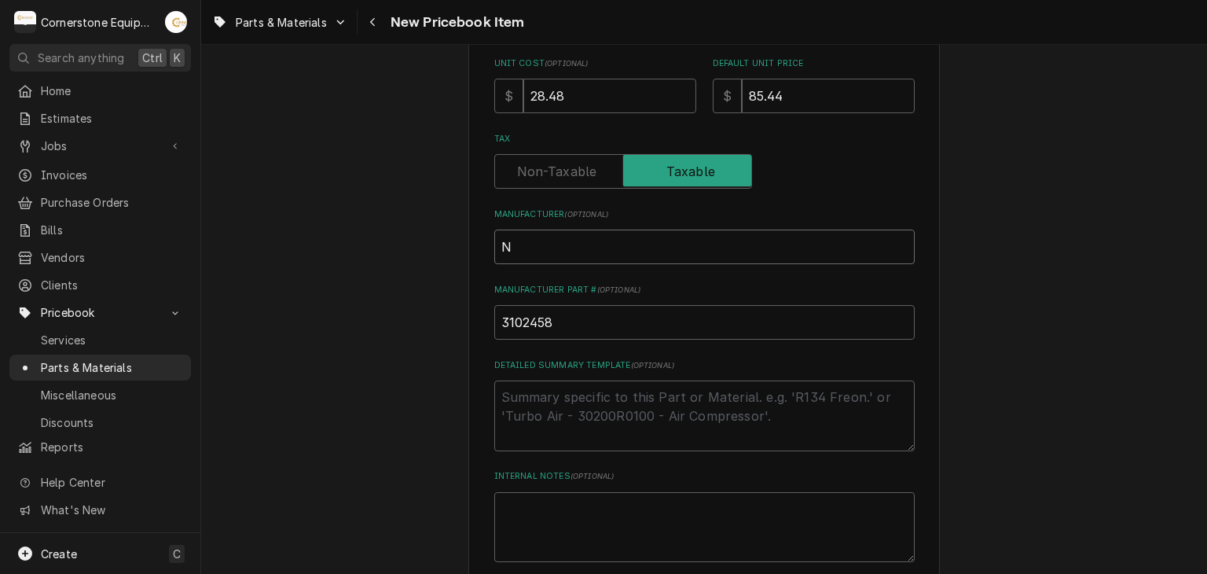
type input "NM"
type textarea "x"
type input "N"
type textarea "x"
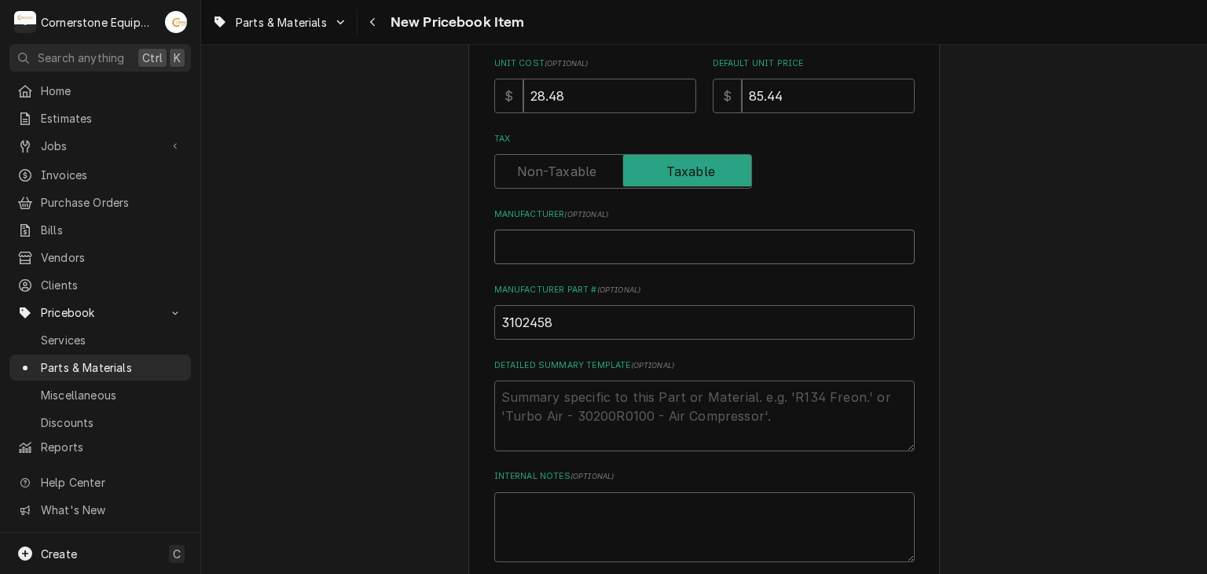
type input "M"
type textarea "x"
type input "Mi"
type textarea "x"
type input "Mid"
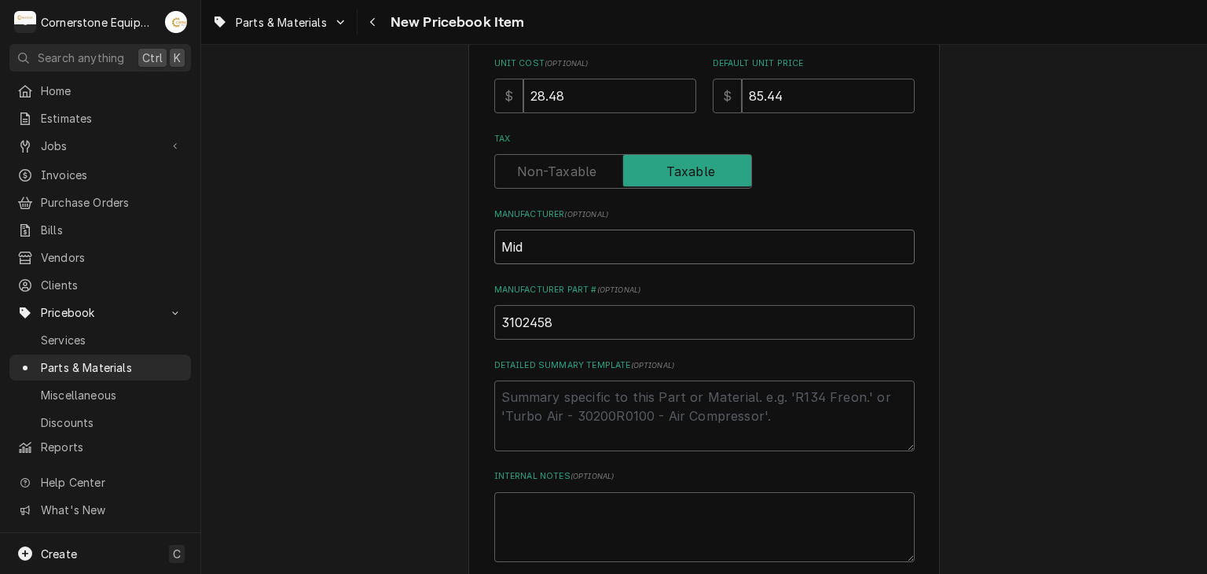
type textarea "x"
type input "Middl"
type textarea "x"
type input "Middle"
type textarea "x"
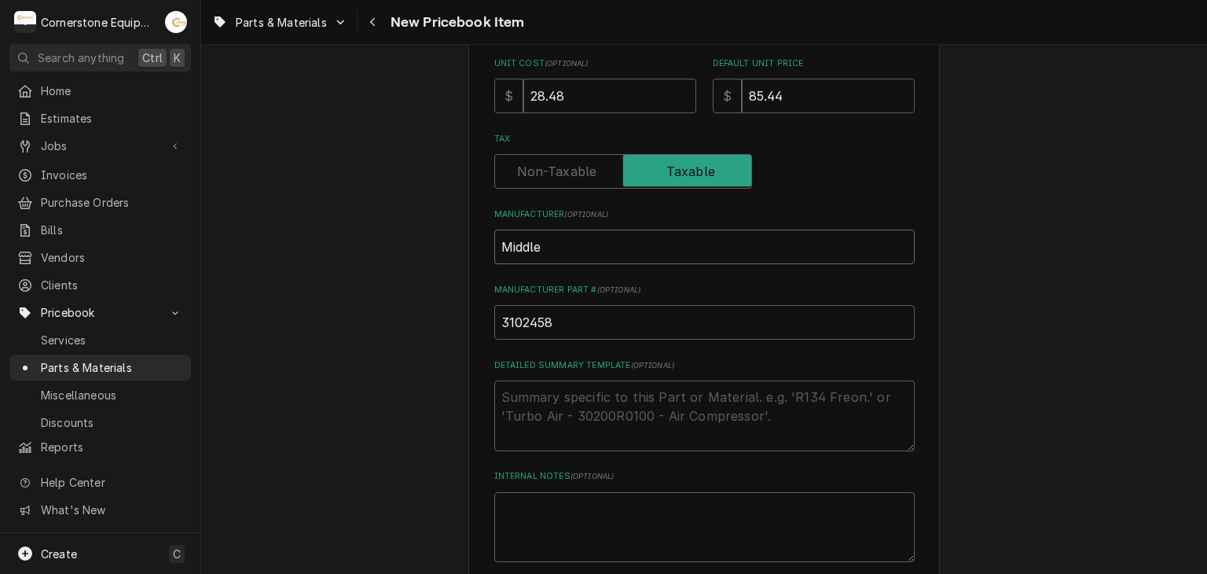
type input "Middleb"
type textarea "x"
type input "Middleby"
click at [374, 252] on div "Please provide the following information to create a PriceBook item. Active Sta…" at bounding box center [704, 246] width 1006 height 1289
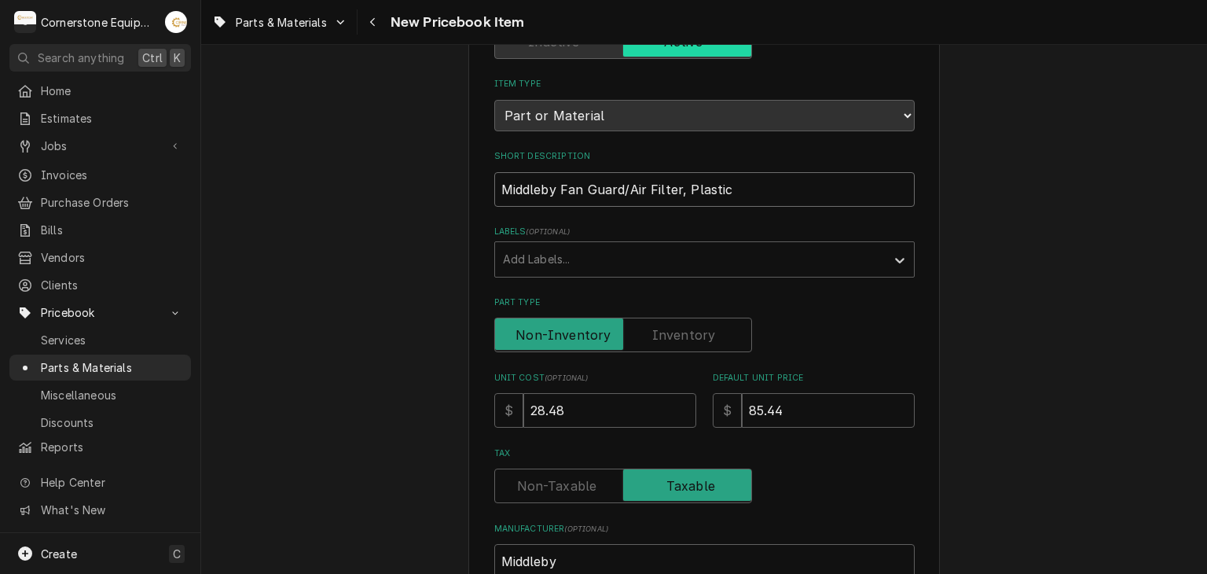
drag, startPoint x: 651, startPoint y: 193, endPoint x: 427, endPoint y: 197, distance: 223.2
click at [427, 199] on div "Please provide the following information to create a PriceBook item. Active Sta…" at bounding box center [704, 560] width 1006 height 1289
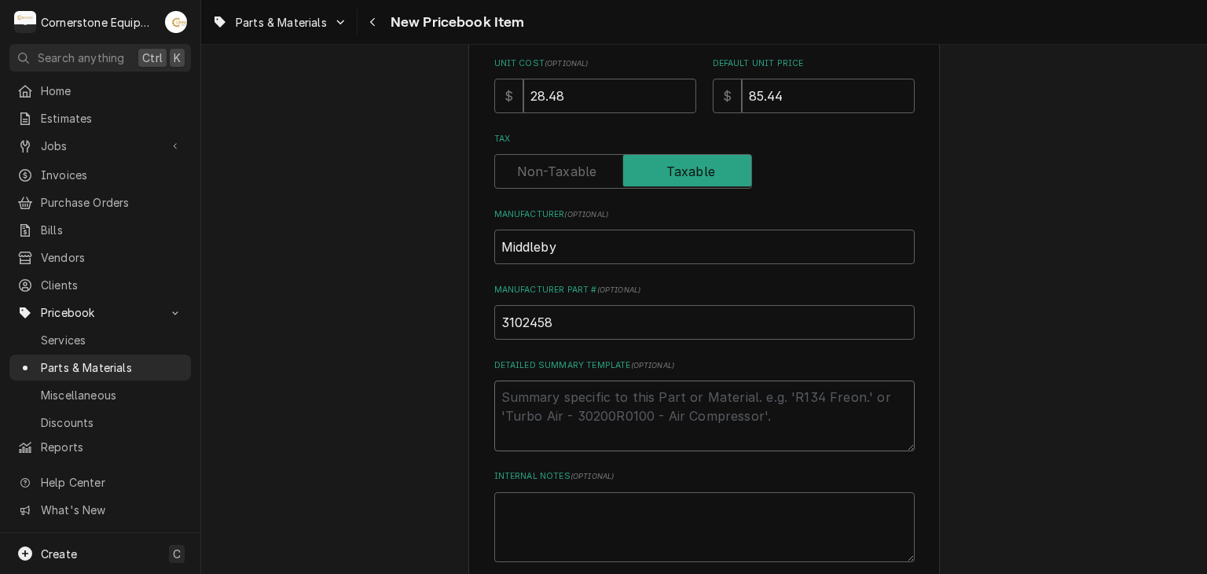
click at [612, 446] on textarea "Detailed Summary Template ( optional )" at bounding box center [704, 415] width 420 height 71
paste textarea "Middleby Fan Guard/Air Filter, Plastic"
type textarea "x"
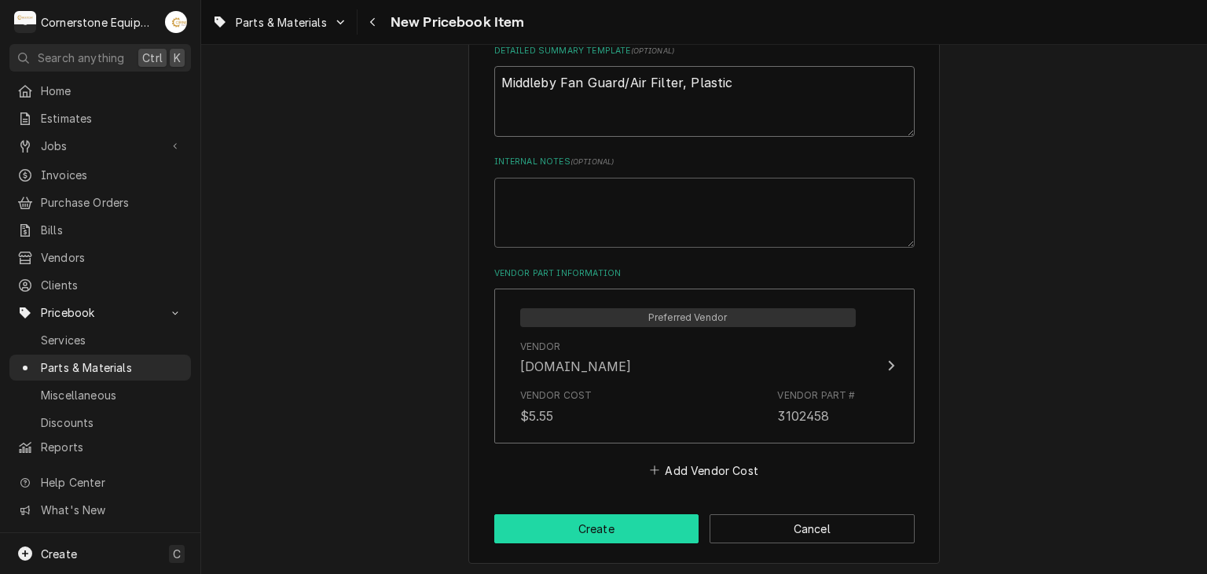
type textarea "Middleby Fan Guard/Air Filter, Plastic"
click at [573, 521] on button "Create" at bounding box center [596, 528] width 205 height 29
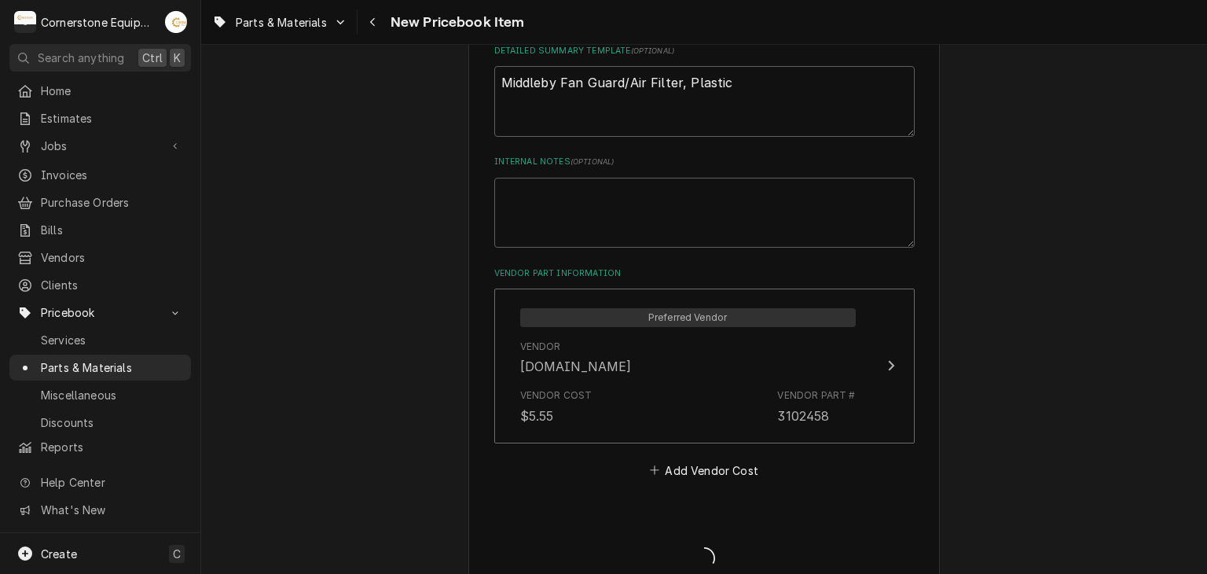
type textarea "x"
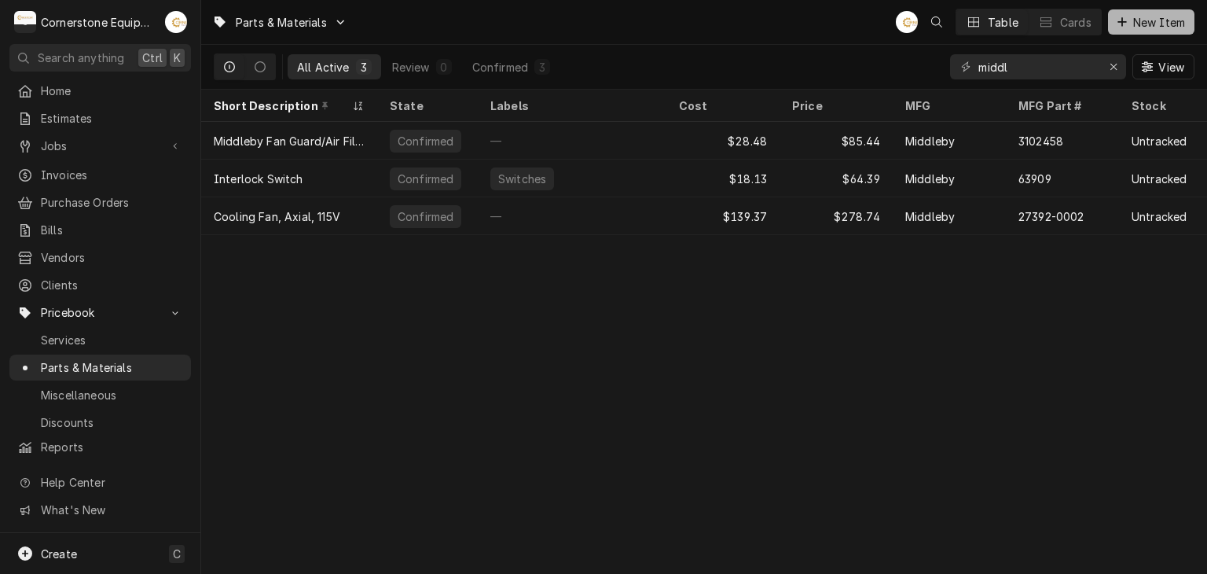
click at [1114, 28] on div "Dynamic Content Wrapper" at bounding box center [1122, 22] width 16 height 16
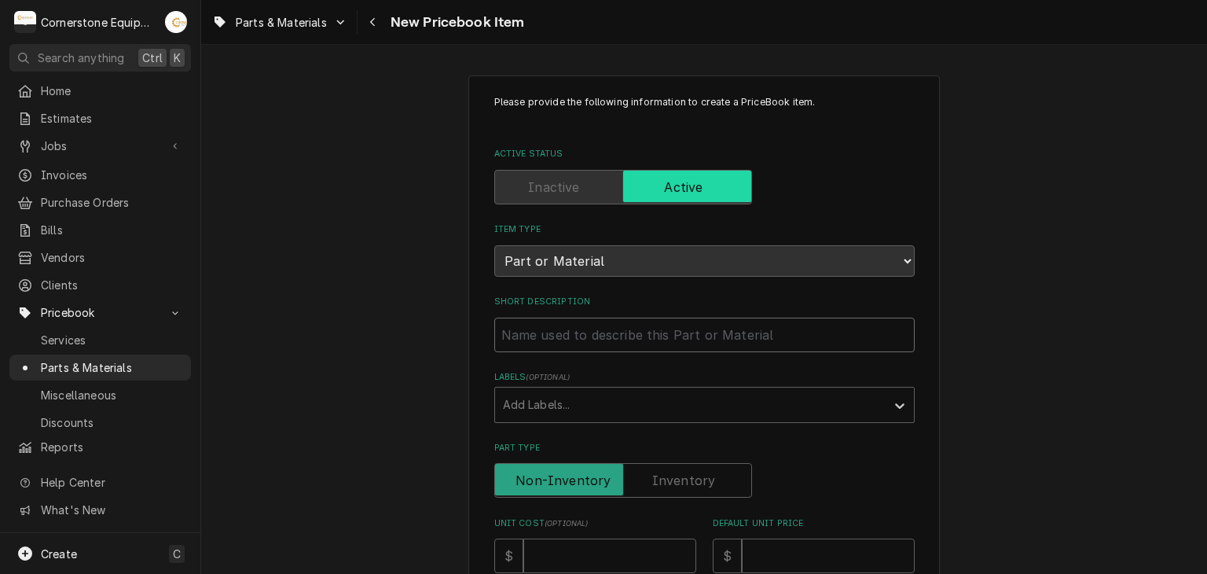
click at [605, 322] on input "Short Description" at bounding box center [704, 334] width 420 height 35
paste input "Middleby 42810-0114 Ignition Module Kit with Adaptor"
type textarea "x"
type input "Middleby 42810-0114 Ignition Module Kit with Adaptor"
drag, startPoint x: 629, startPoint y: 334, endPoint x: 552, endPoint y: 325, distance: 77.5
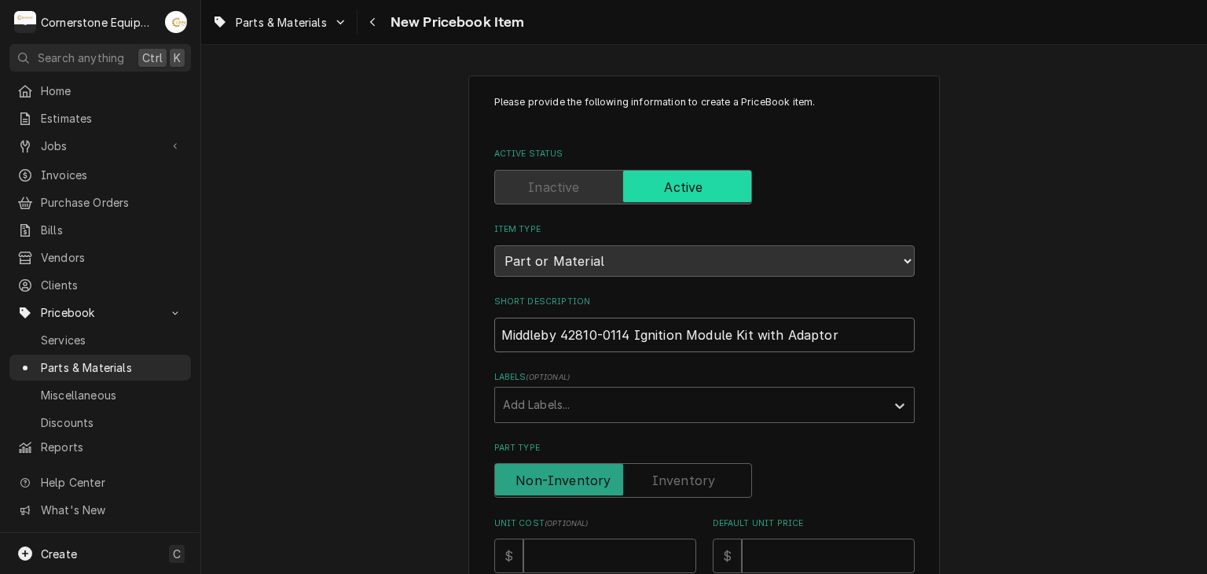
click at [552, 325] on input "Middleby 42810-0114 Ignition Module Kit with Adaptor" at bounding box center [704, 334] width 420 height 35
type textarea "x"
type input "MiddlebyIgnition Module Kit with Adaptor"
type textarea "x"
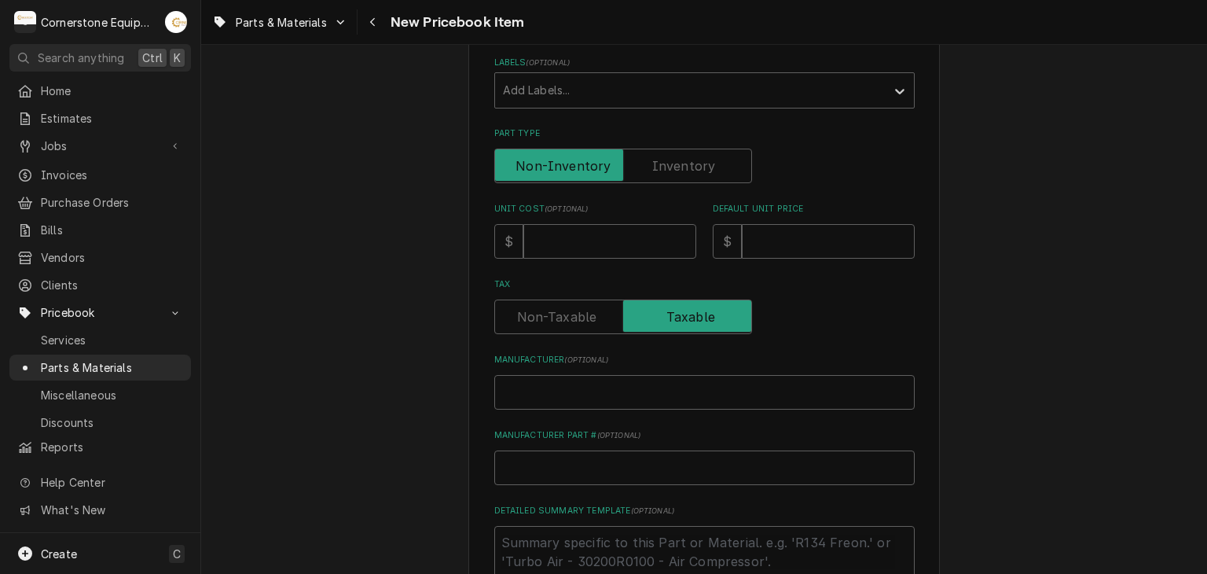
type input "Middleby Ignition Module Kit with Adaptor"
click at [563, 460] on input "Manufacturer Part # ( optional )" at bounding box center [704, 467] width 420 height 35
paste input "42810-0114"
type textarea "x"
type input "42810-0114"
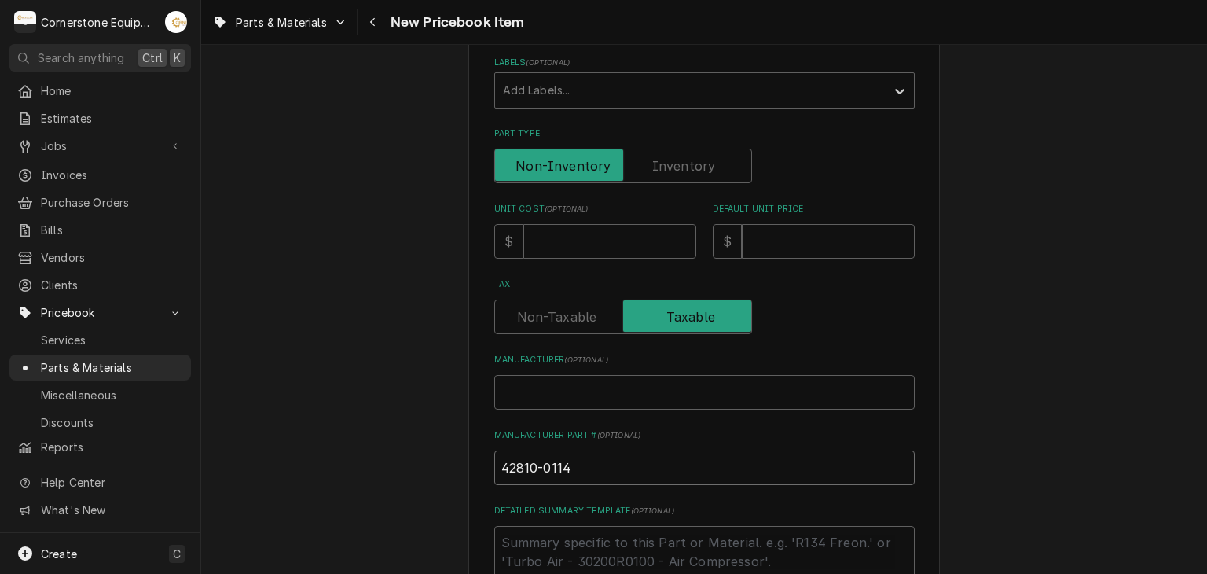
drag, startPoint x: 502, startPoint y: 463, endPoint x: 514, endPoint y: 465, distance: 12.0
click at [505, 464] on input "42810-0114" at bounding box center [704, 467] width 420 height 35
click at [500, 465] on input "42810-0114" at bounding box center [704, 467] width 420 height 35
type textarea "x"
type input "42810-0114"
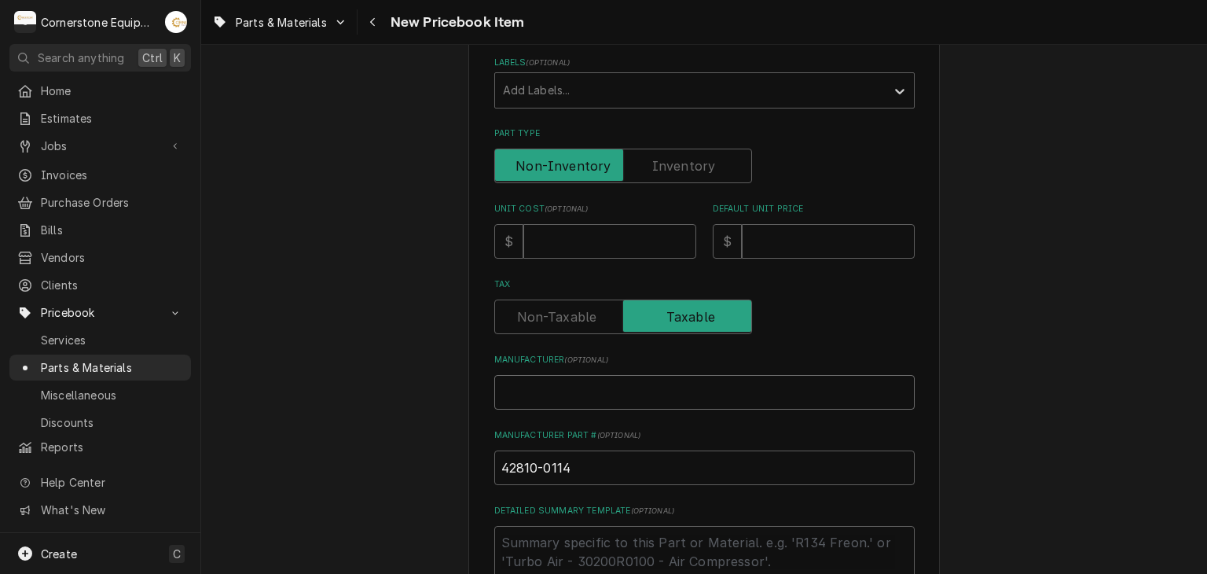
click at [533, 394] on input "Manufacturer ( optional )" at bounding box center [704, 392] width 420 height 35
type textarea "x"
type input "M"
type textarea "x"
type input "Mi"
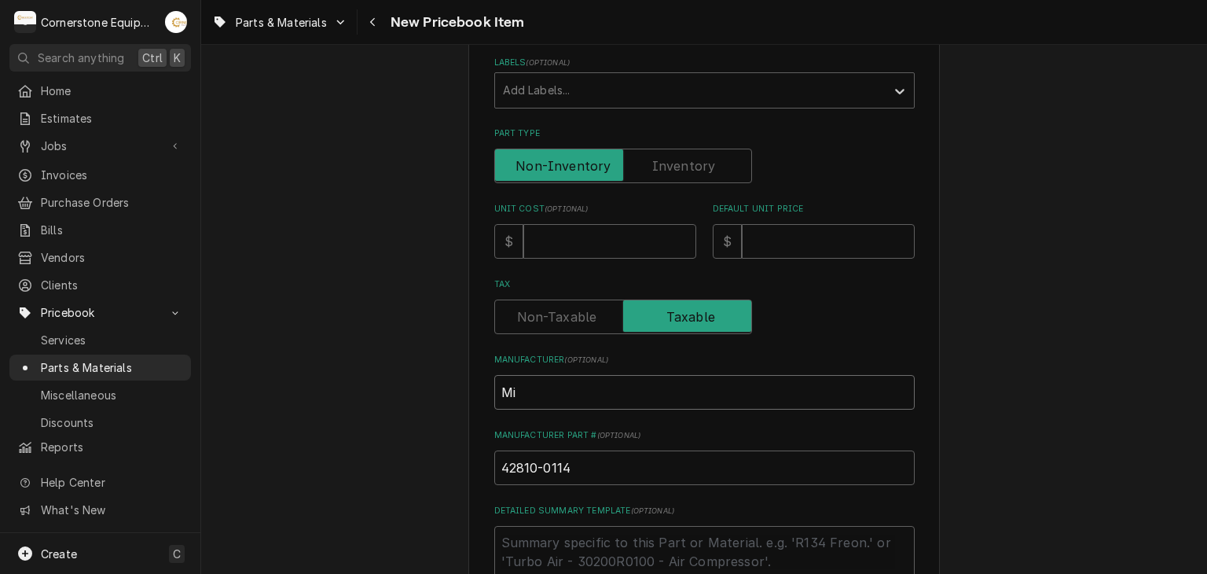
type textarea "x"
type input "Mid"
type textarea "x"
type input "Midd"
type textarea "x"
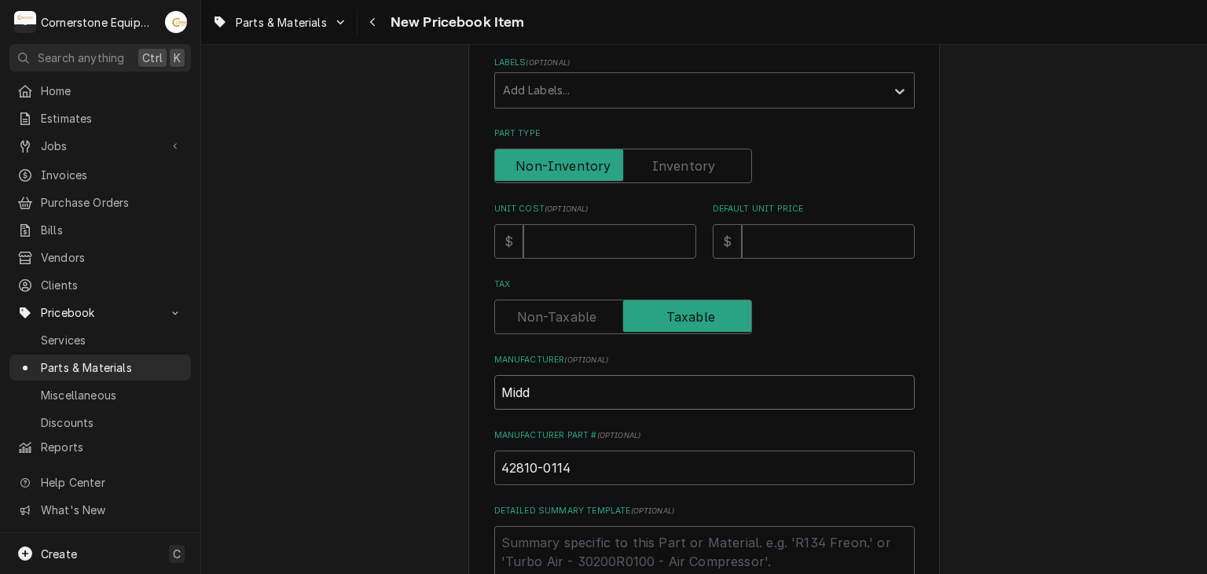
type input "Middl"
type textarea "x"
type input "Middle"
type textarea "x"
type input "Middleb"
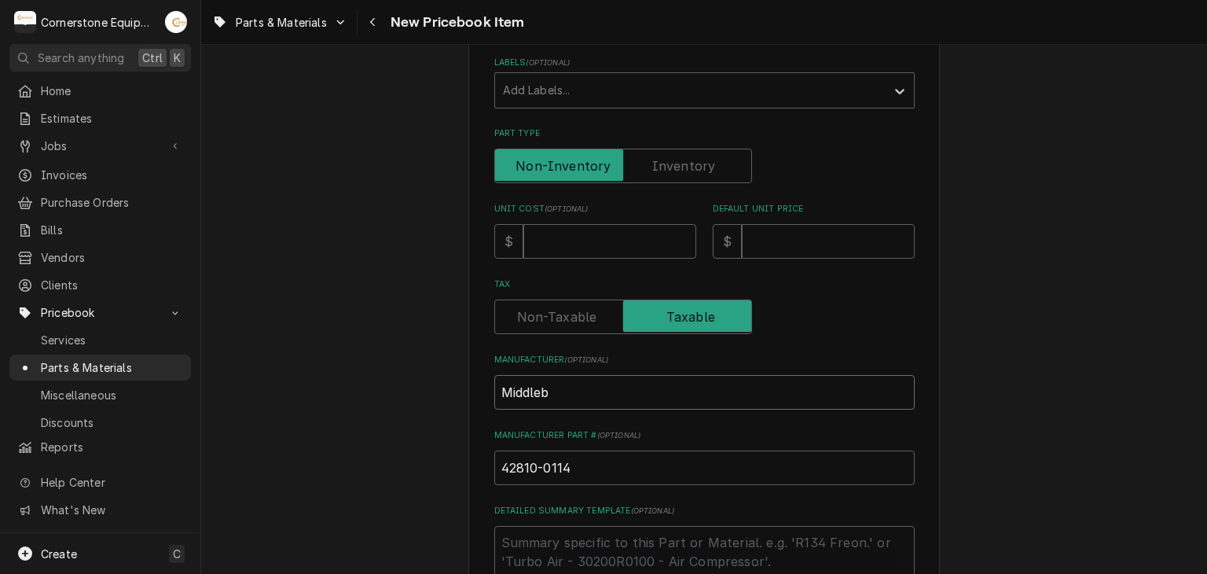
type textarea "x"
drag, startPoint x: 502, startPoint y: 384, endPoint x: 438, endPoint y: 384, distance: 63.6
click at [494, 386] on input "Middleby" at bounding box center [704, 392] width 420 height 35
type input "Middleby"
click at [433, 387] on div "Please provide the following information to create a PriceBook item. Active Sta…" at bounding box center [704, 311] width 1006 height 1128
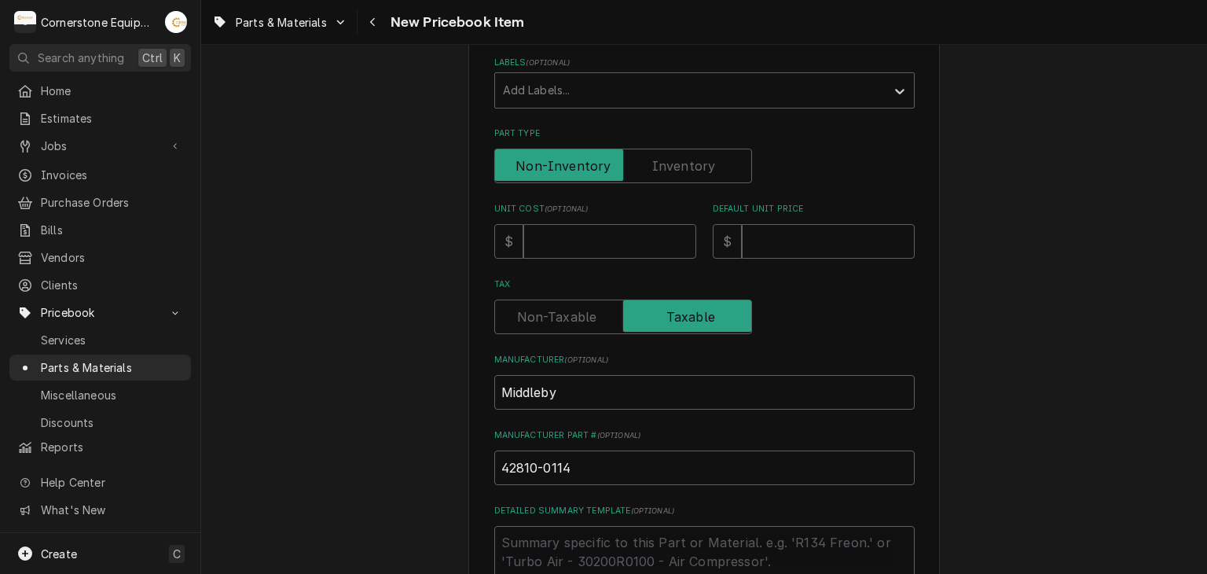
scroll to position [613, 0]
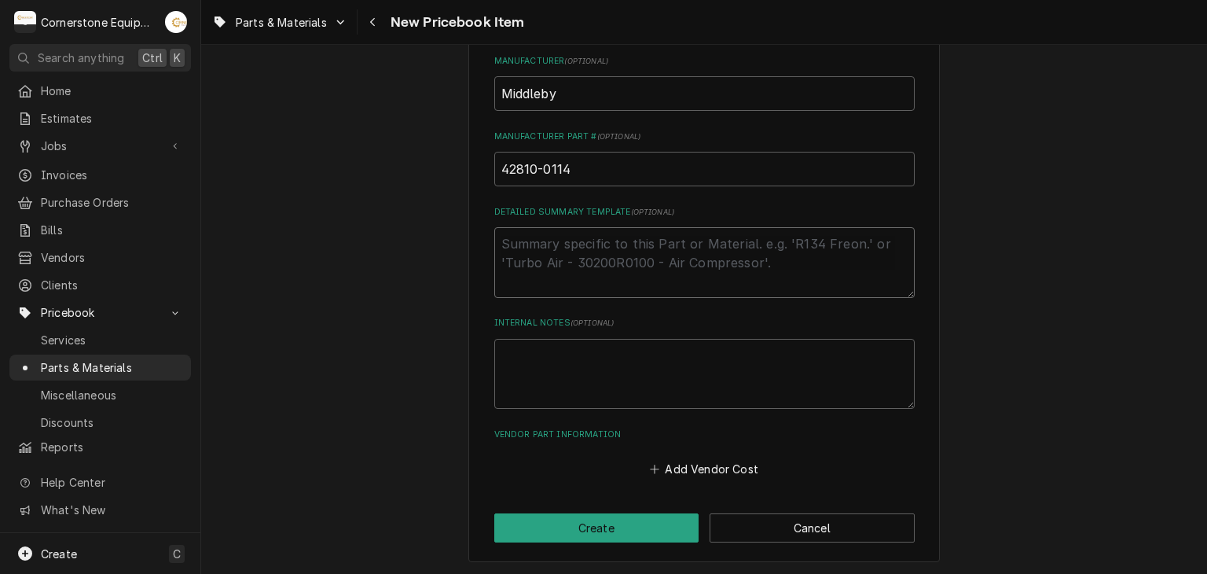
click at [622, 238] on textarea "Detailed Summary Template ( optional )" at bounding box center [704, 262] width 420 height 71
paste textarea "42810-0114"
type textarea "x"
type textarea "42810-0114"
drag, startPoint x: 598, startPoint y: 245, endPoint x: 404, endPoint y: 244, distance: 194.1
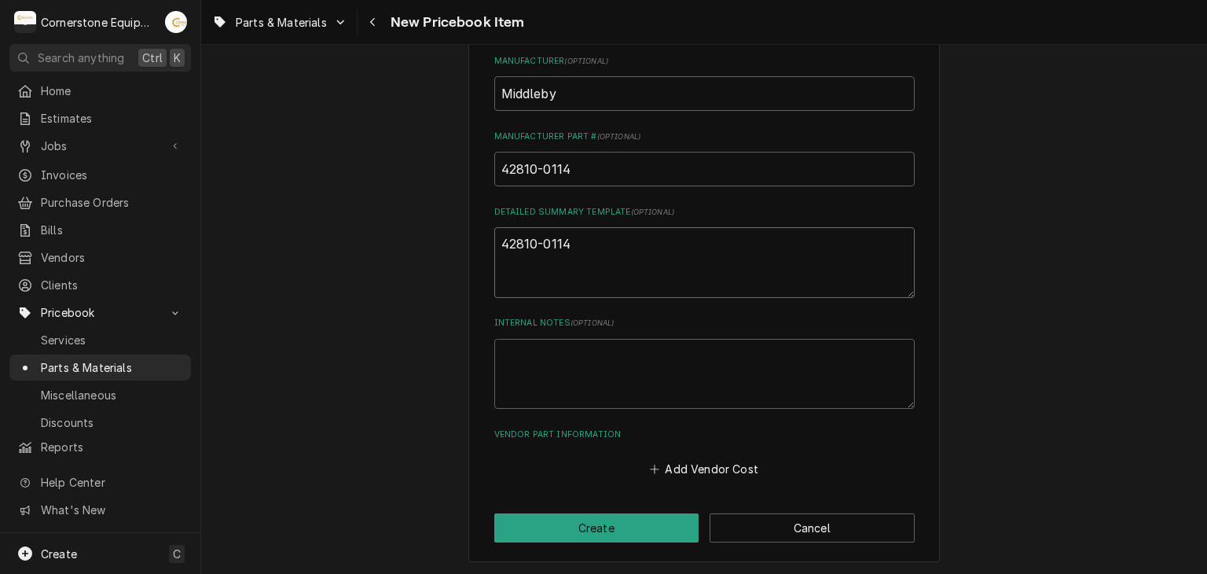
click at [402, 244] on div "Please provide the following information to create a PriceBook item. Active Sta…" at bounding box center [704, 12] width 1006 height 1128
type textarea "x"
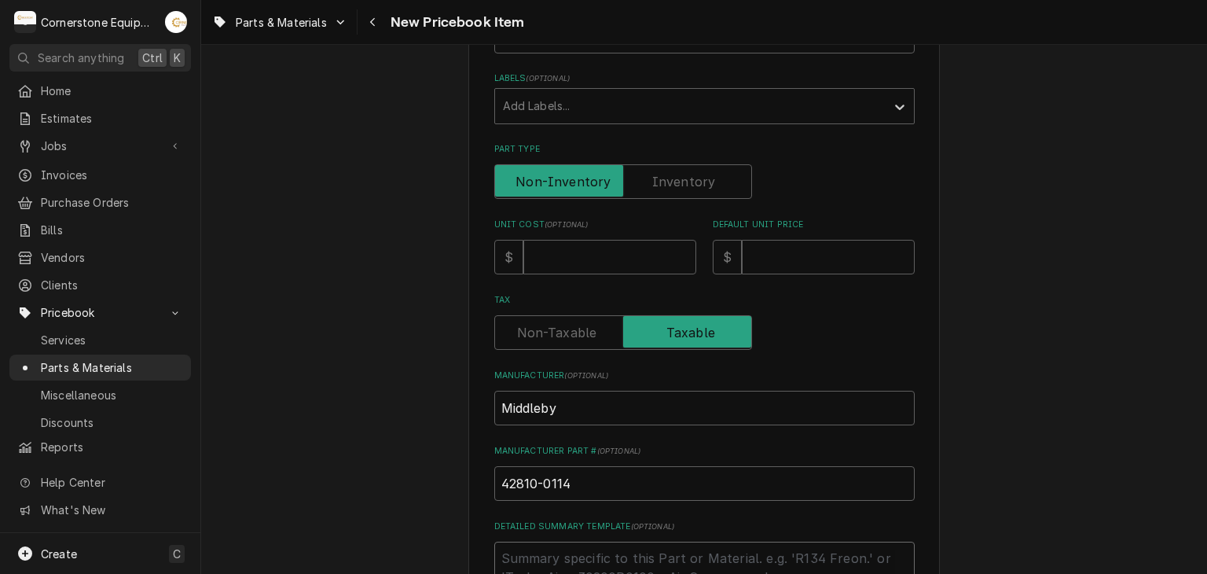
scroll to position [0, 0]
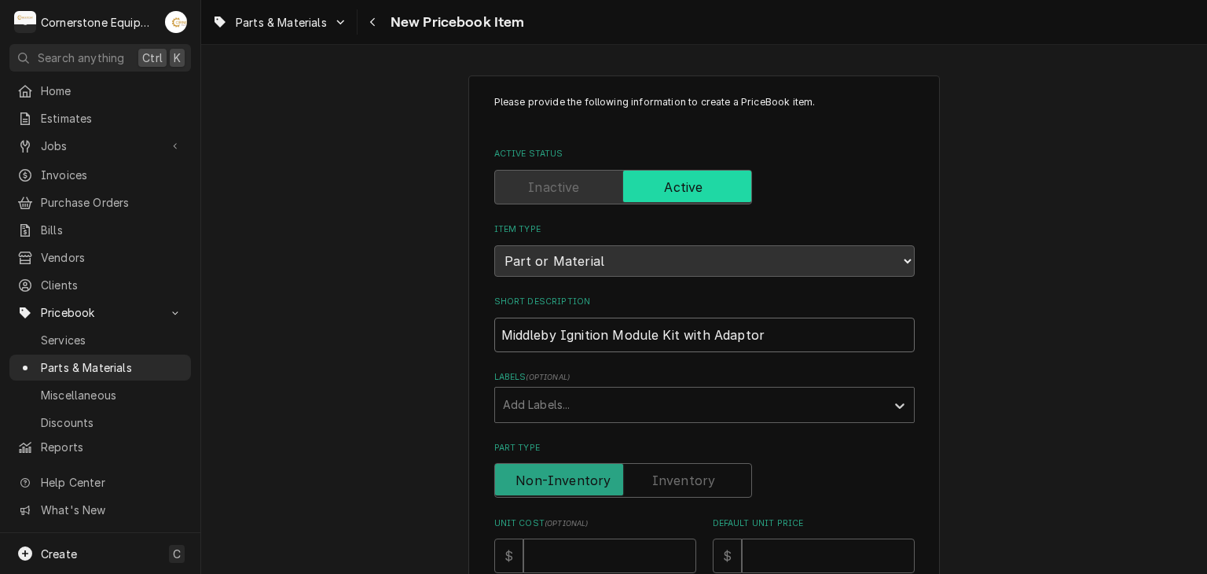
drag, startPoint x: 754, startPoint y: 334, endPoint x: 504, endPoint y: 332, distance: 250.7
click at [504, 332] on input "Middleby Ignition Module Kit with Adaptor" at bounding box center [704, 334] width 420 height 35
click at [779, 332] on input "Middleby Ignition Module Kit with Adaptor" at bounding box center [704, 334] width 420 height 35
drag, startPoint x: 618, startPoint y: 334, endPoint x: 439, endPoint y: 334, distance: 178.4
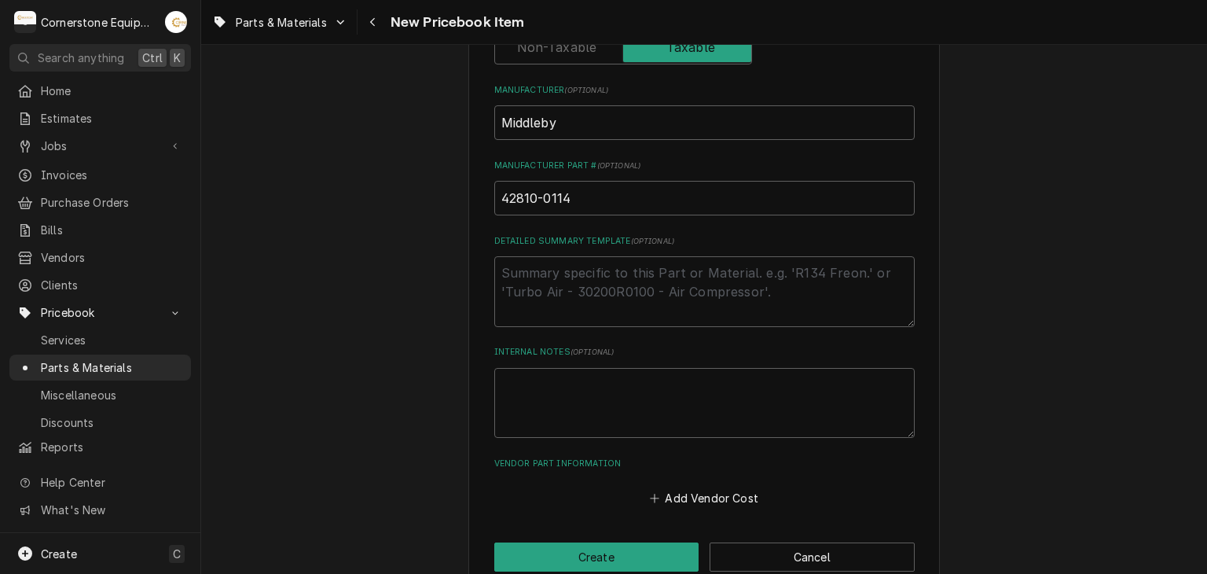
scroll to position [613, 0]
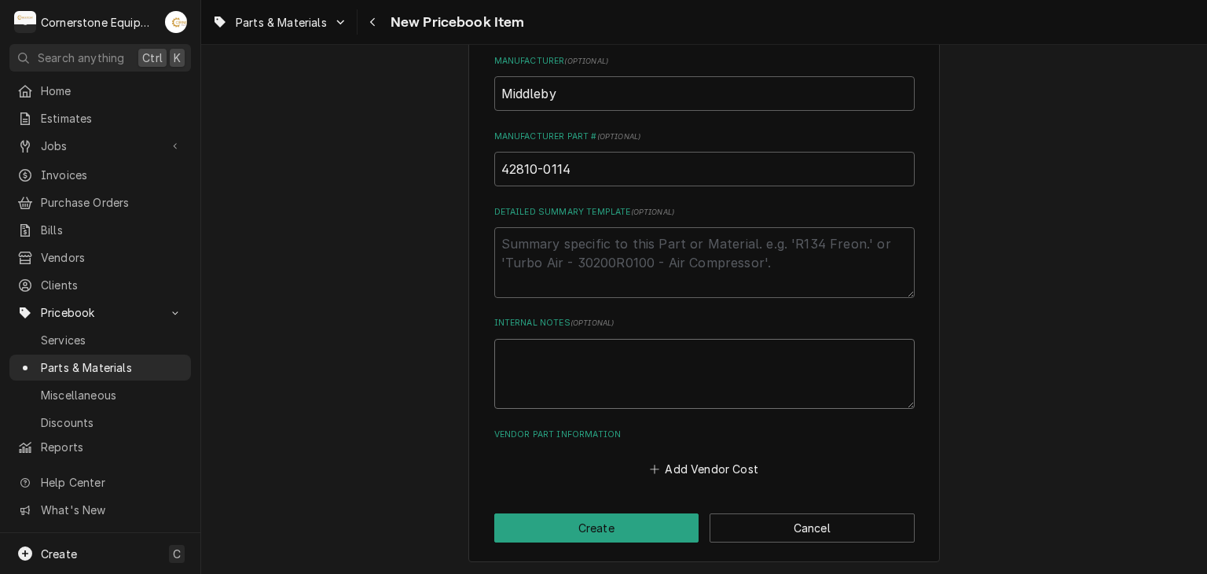
click at [521, 340] on textarea "Internal Notes ( optional )" at bounding box center [704, 374] width 420 height 71
click at [524, 249] on textarea "Detailed Summary Template ( optional )" at bounding box center [704, 262] width 420 height 71
drag, startPoint x: 526, startPoint y: 249, endPoint x: 374, endPoint y: 265, distance: 152.5
click at [373, 265] on div "Please provide the following information to create a PriceBook item. Active Sta…" at bounding box center [704, 12] width 1006 height 1128
click at [574, 259] on textarea "Detailed Summary Template ( optional )" at bounding box center [704, 262] width 420 height 71
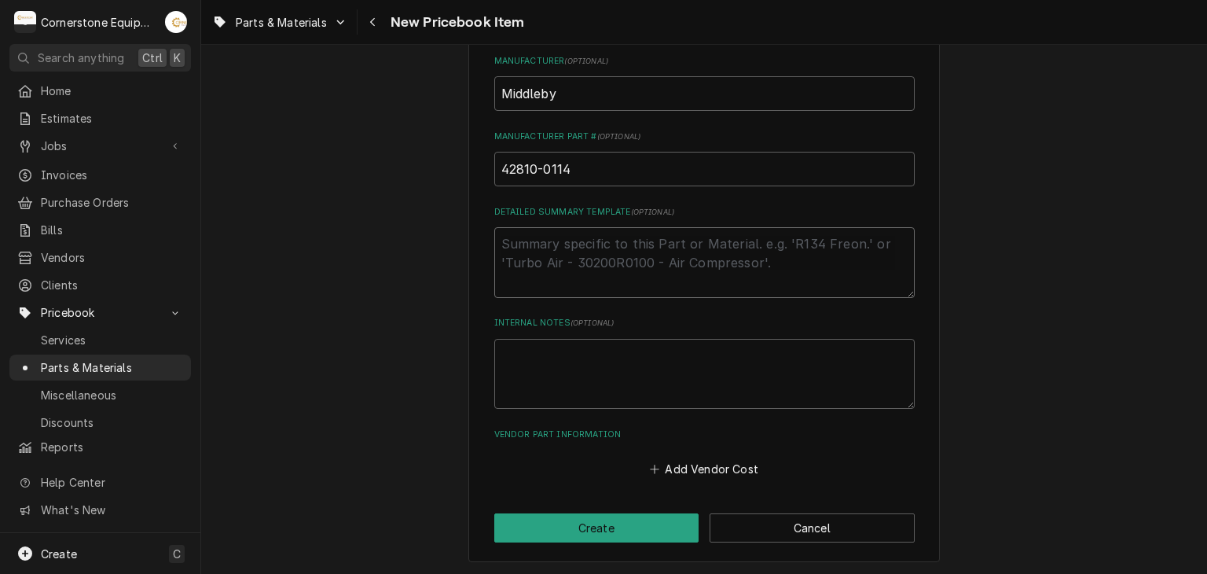
paste textarea "Middleby Ignition Module Kit with Adaptor"
type textarea "x"
type textarea "Middleby Ignition Module Kit with Adaptor"
click at [543, 378] on textarea "Internal Notes ( optional )" at bounding box center [704, 374] width 420 height 71
click at [650, 468] on icon "Vendor Part Information" at bounding box center [654, 469] width 9 height 11
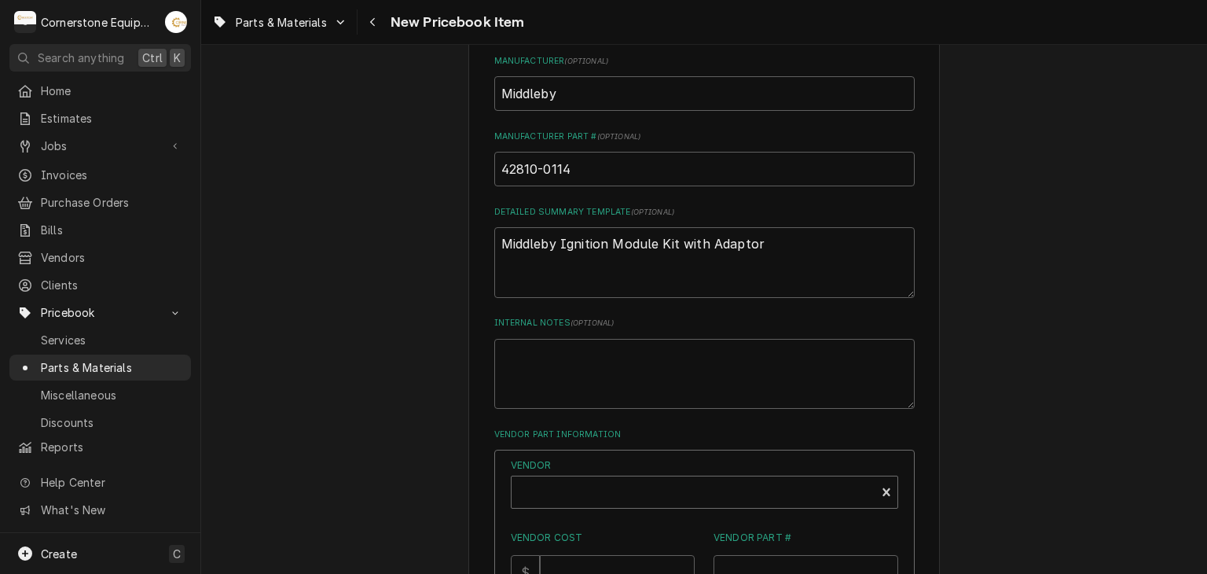
type textarea "x"
click at [591, 497] on div "Vendor" at bounding box center [693, 498] width 348 height 38
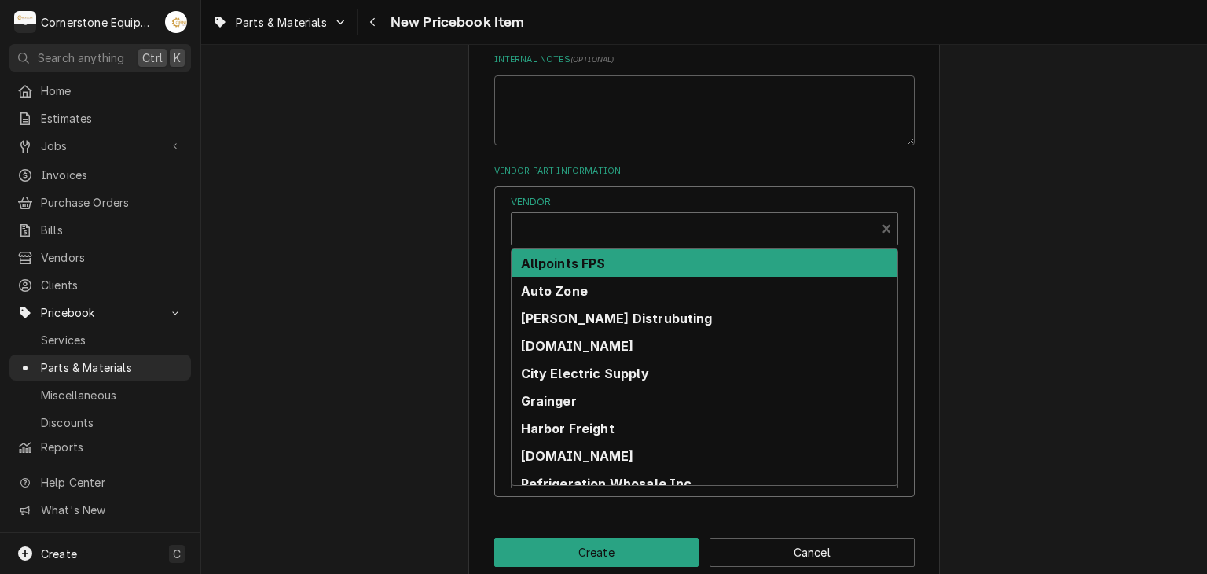
scroll to position [899, 0]
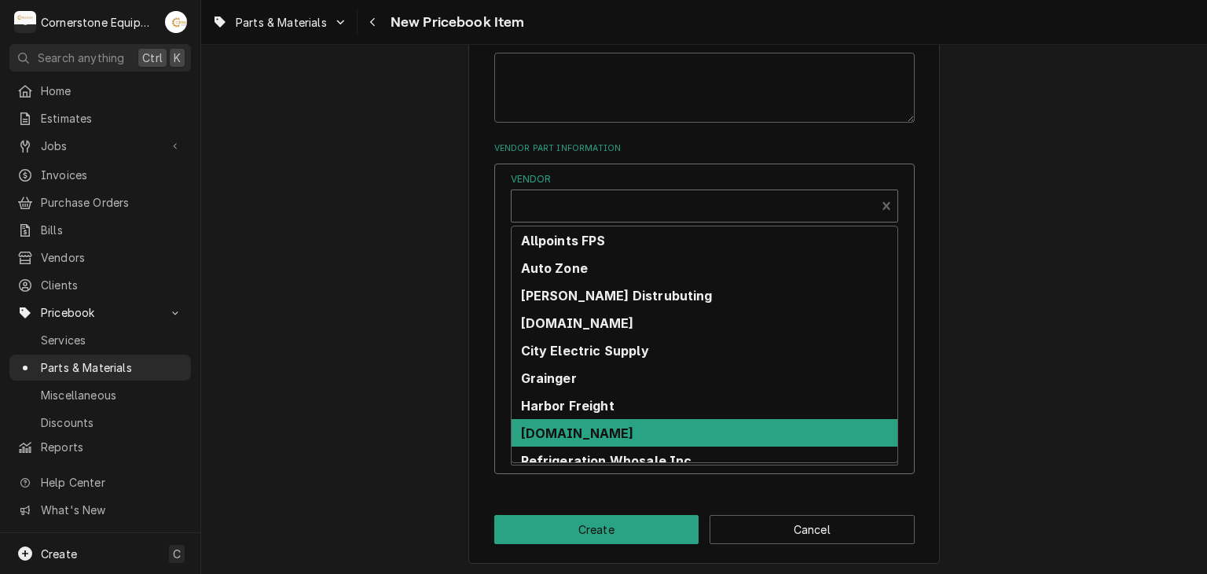
click at [567, 430] on strong "Pizzaparts.com" at bounding box center [577, 433] width 113 height 16
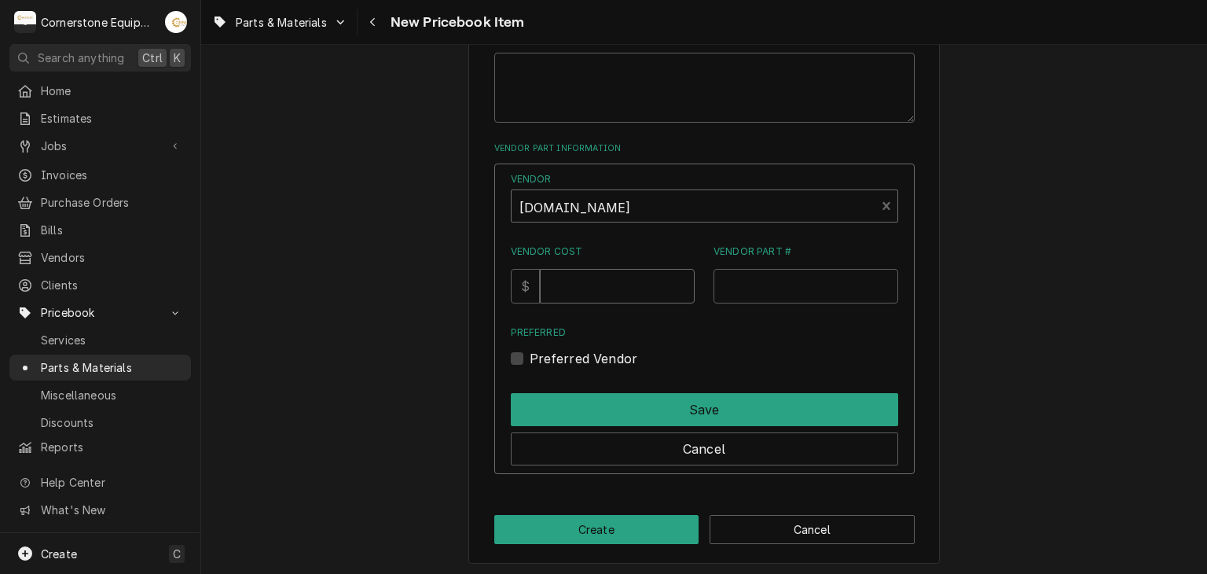
click at [580, 284] on input "Vendor Cost" at bounding box center [617, 286] width 155 height 35
click at [607, 290] on input "Vendor Cost" at bounding box center [617, 286] width 155 height 35
type input "99.70"
click at [739, 281] on input "Vendor Part #" at bounding box center [805, 286] width 185 height 35
click at [618, 353] on label "Preferred Vendor" at bounding box center [584, 358] width 108 height 19
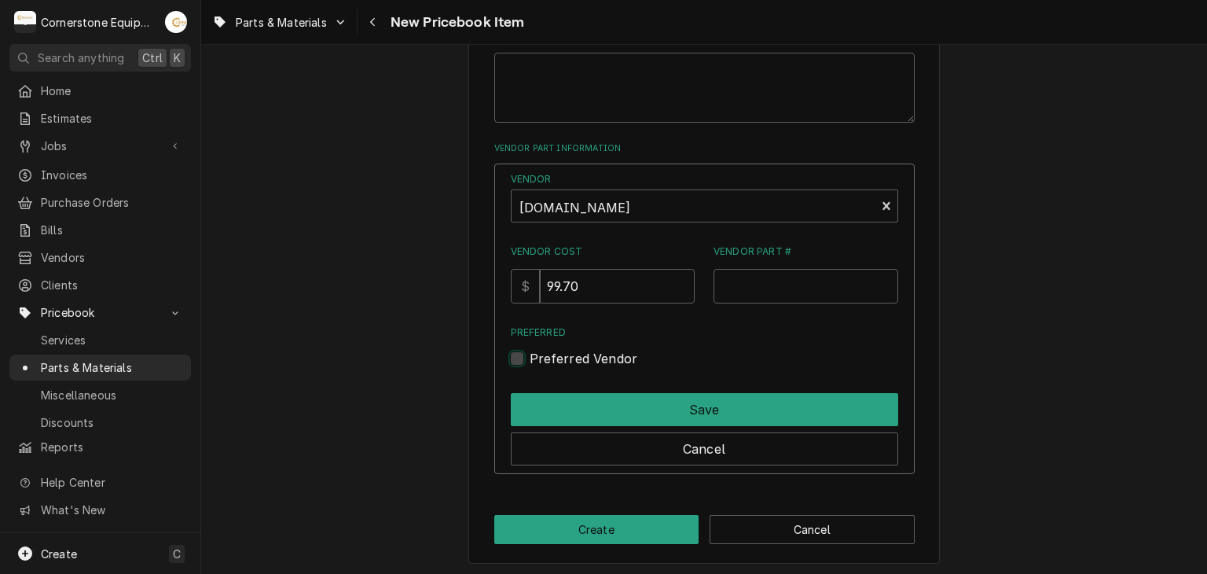
click at [618, 353] on input "Preferred" at bounding box center [723, 366] width 387 height 35
checkbox input "true"
click at [751, 277] on input "Vendor Part #" at bounding box center [805, 286] width 185 height 35
type input "521.52"
drag, startPoint x: 783, startPoint y: 281, endPoint x: 656, endPoint y: 280, distance: 127.3
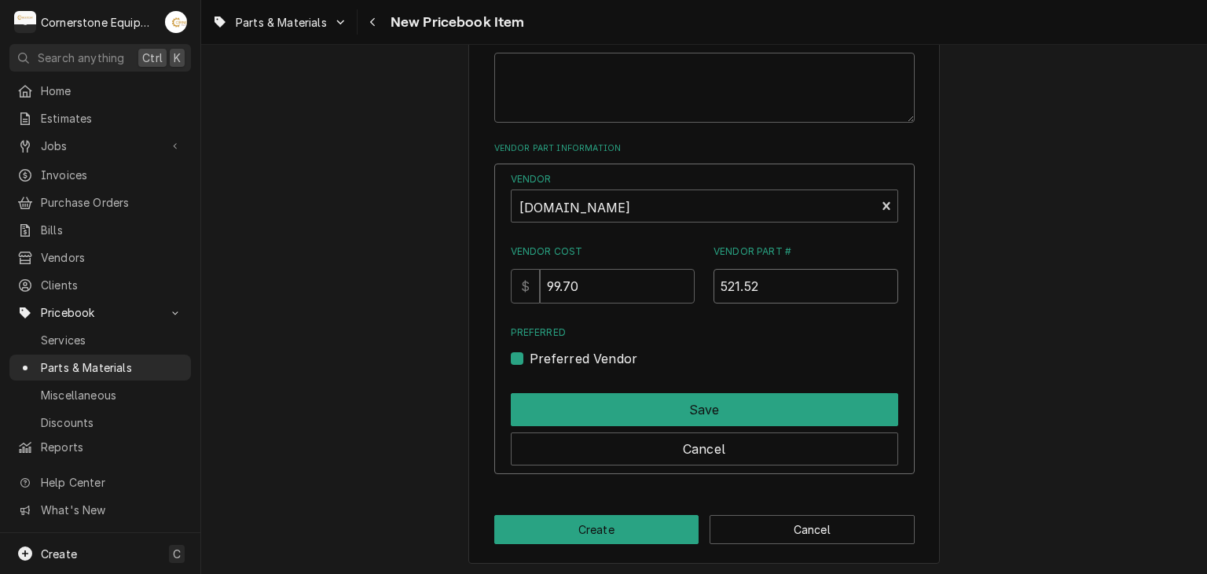
click at [656, 279] on div "Vendor Cost $ 99.70 Vendor Part # 521.52" at bounding box center [704, 273] width 387 height 58
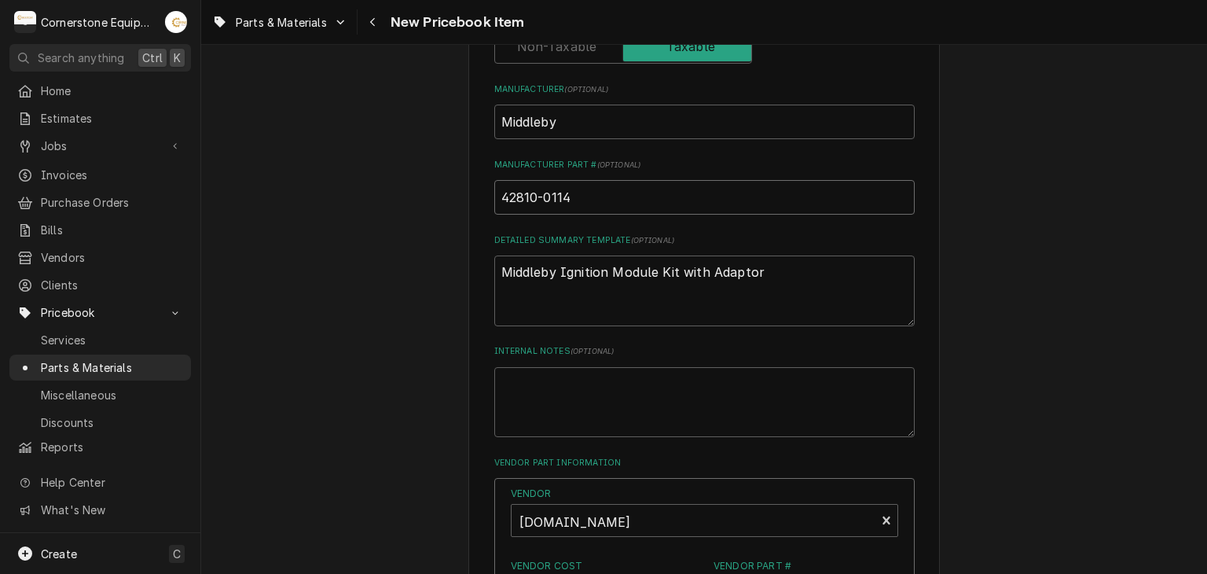
click at [460, 200] on div "Please provide the following information to create a PriceBook item. Active Sta…" at bounding box center [704, 184] width 1006 height 1415
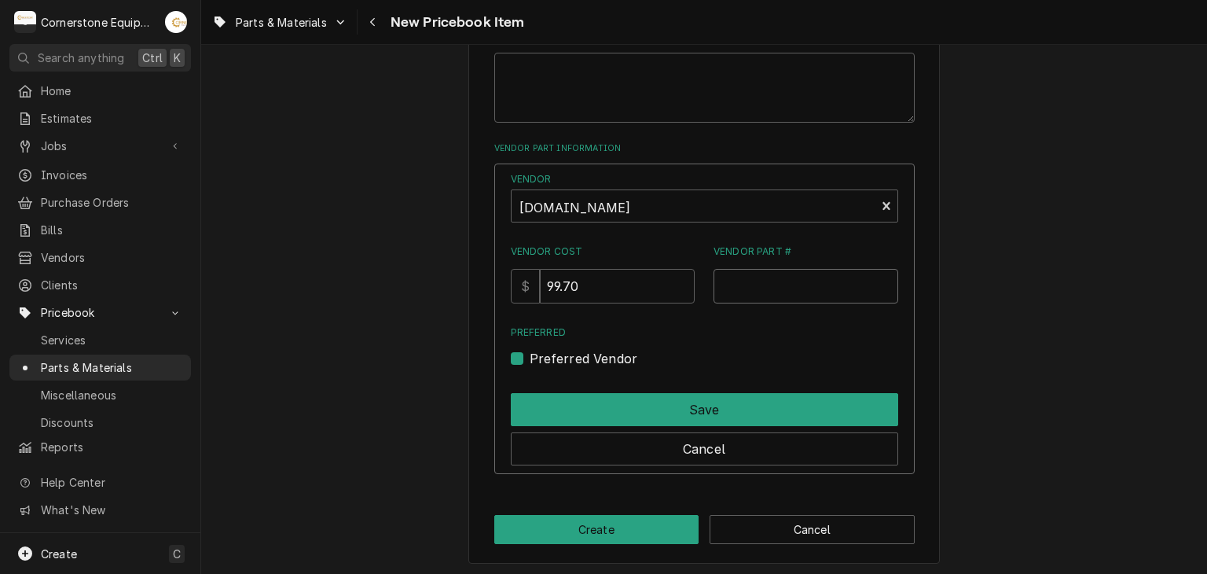
paste input "42810-0114"
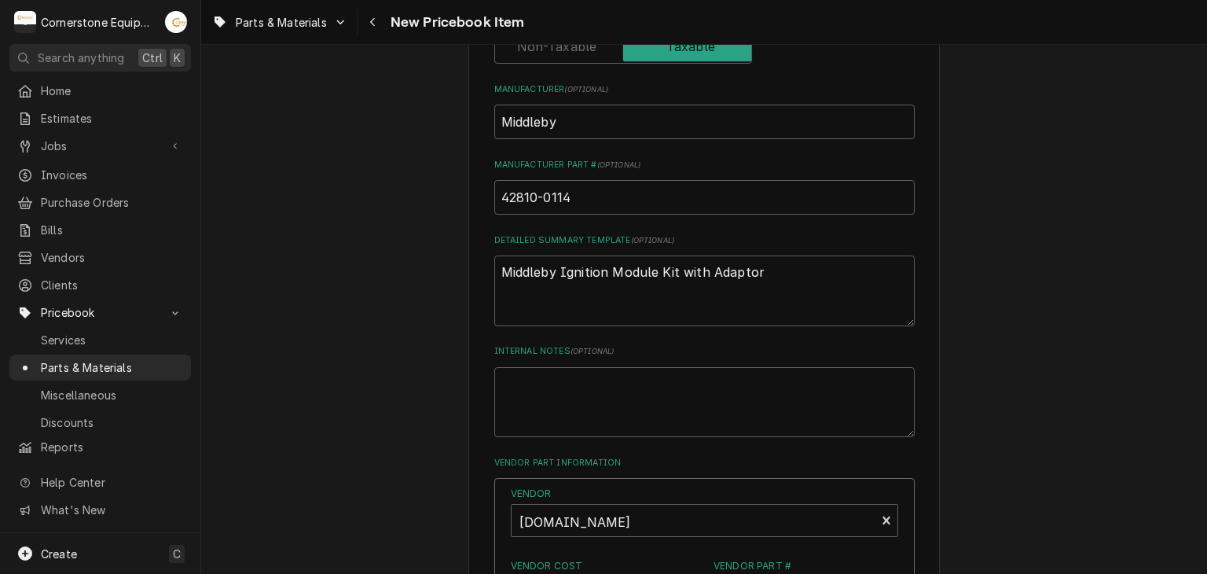
scroll to position [270, 0]
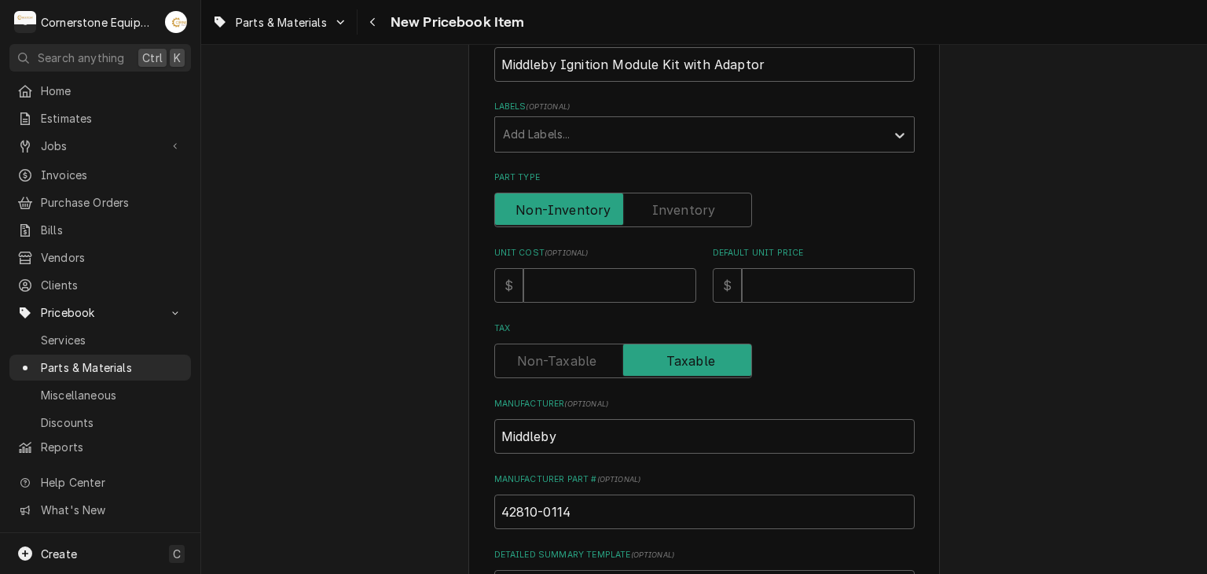
type input "42810-0114"
click at [842, 290] on input "Default Unit Price" at bounding box center [828, 285] width 173 height 35
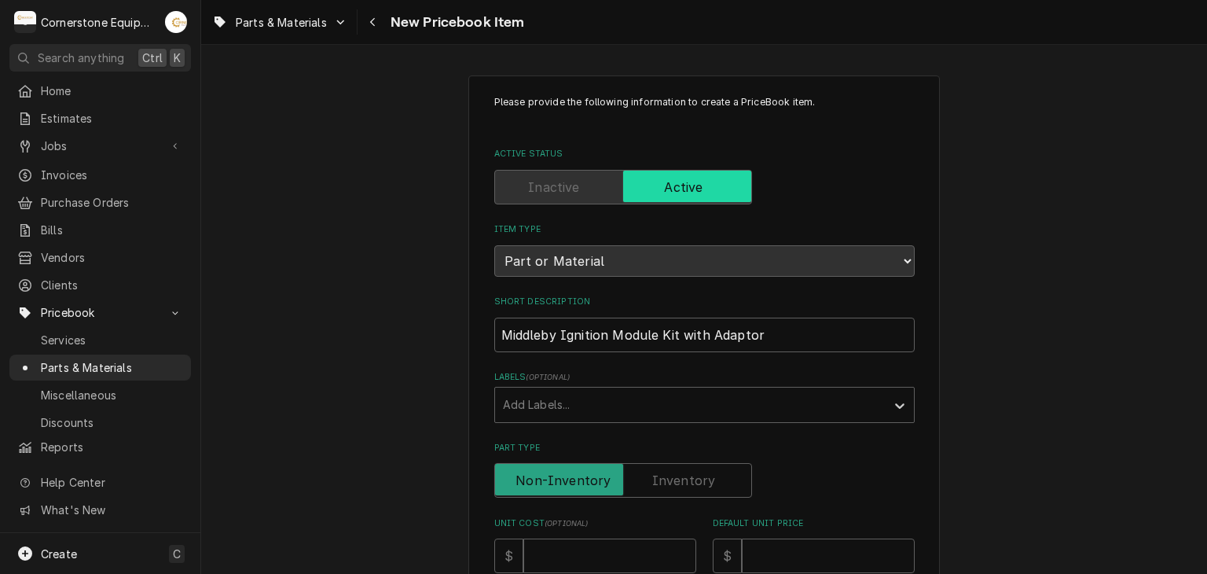
scroll to position [314, 0]
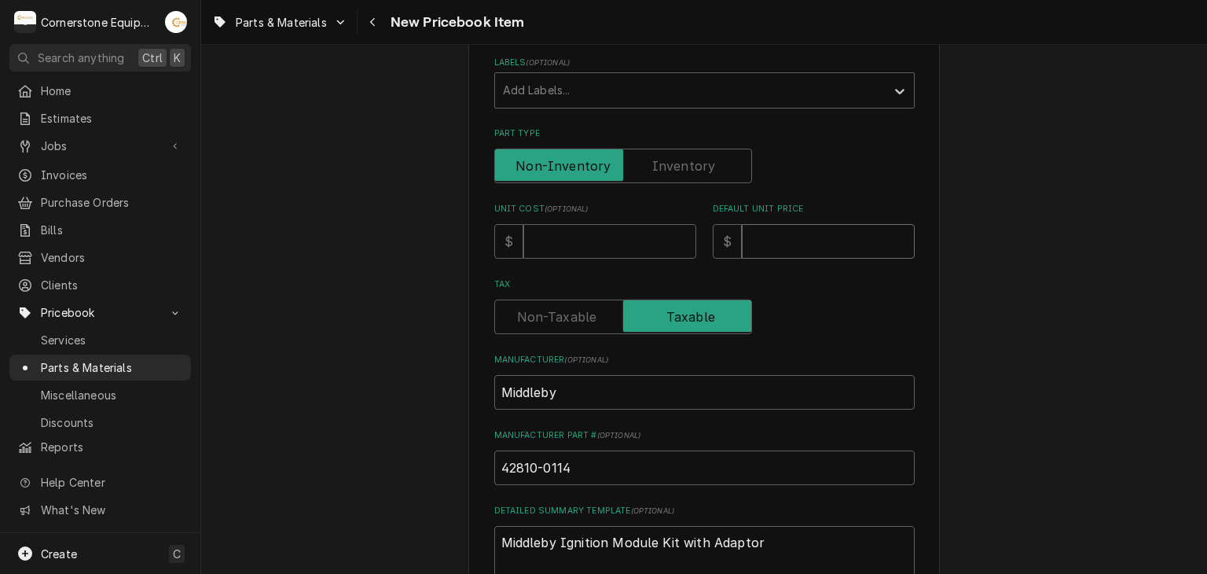
click at [779, 250] on input "Default Unit Price" at bounding box center [828, 241] width 173 height 35
paste input "521.52"
type textarea "x"
type input "521.52"
click at [610, 230] on input "Unit Cost ( optional )" at bounding box center [609, 241] width 173 height 35
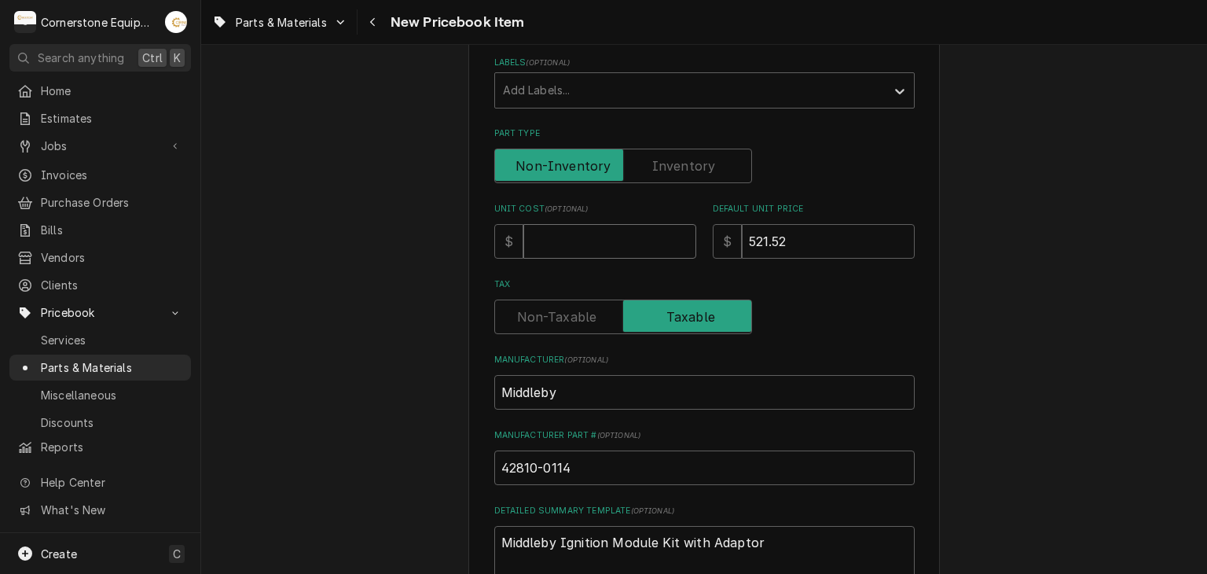
type textarea "x"
type input "9"
type textarea "x"
type input "99"
type textarea "x"
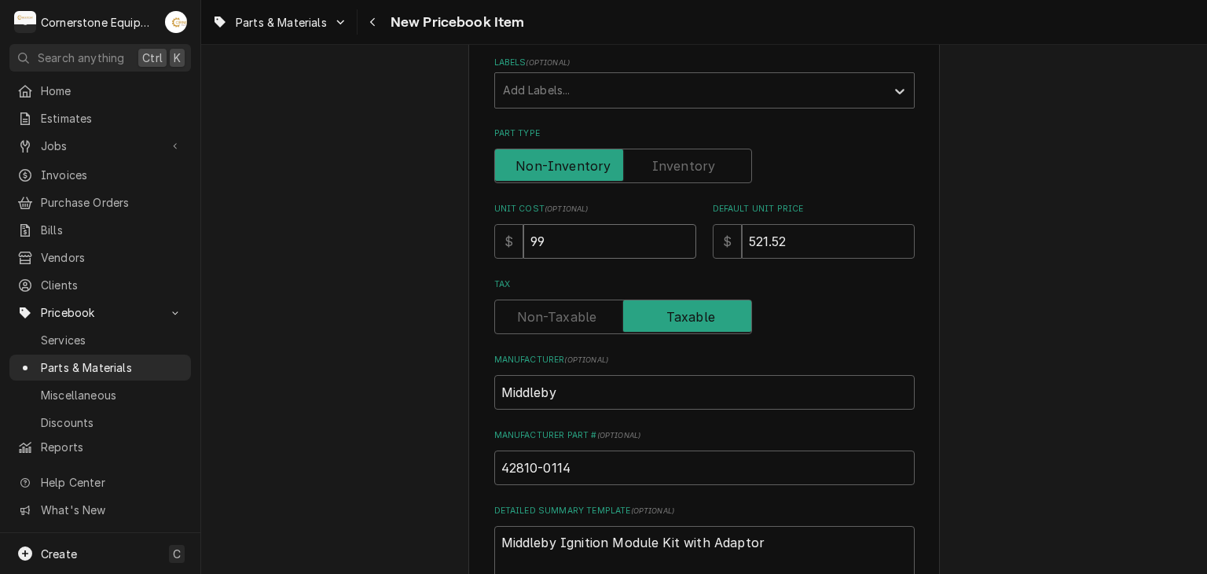
type input "9"
type textarea "x"
type input "4"
type textarea "x"
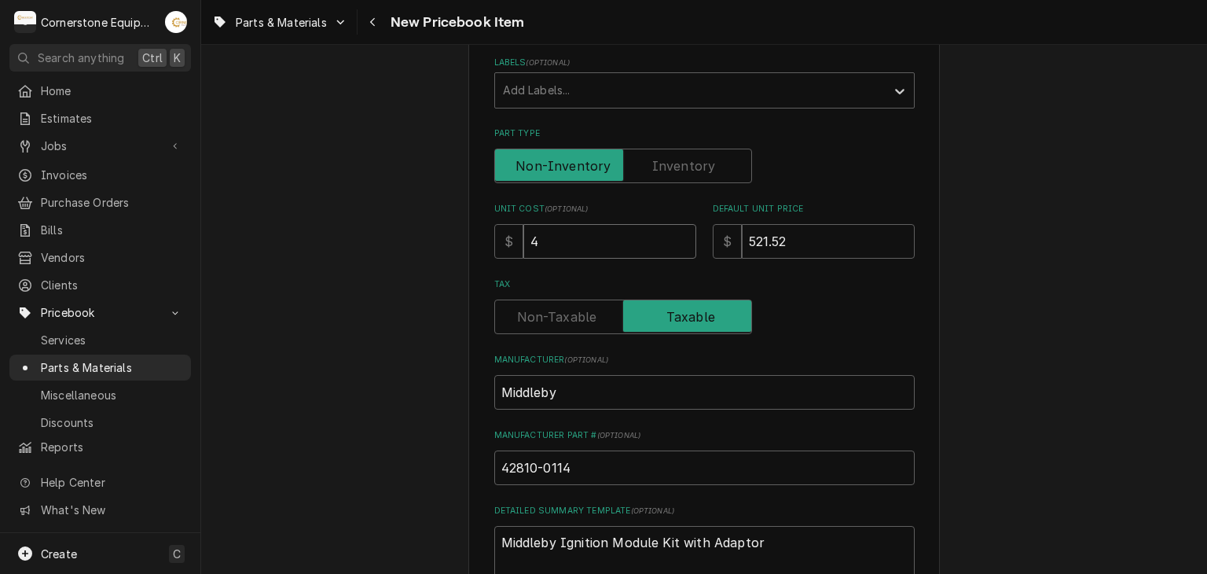
type input "46"
type textarea "x"
type input "469"
type textarea "x"
type input "469.3"
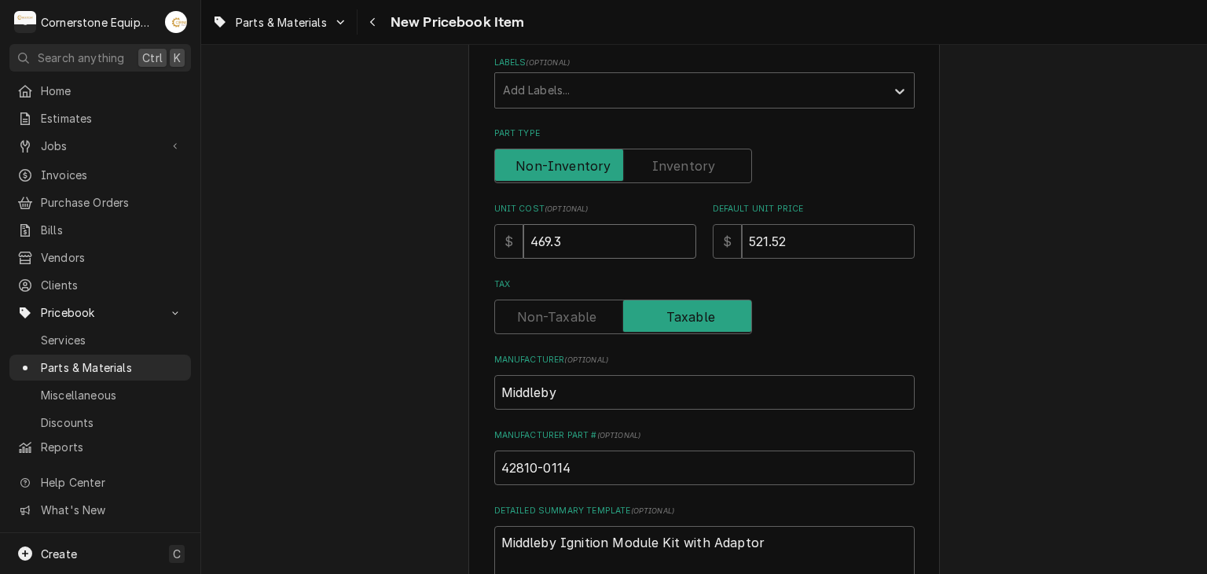
type textarea "x"
type input "469.37"
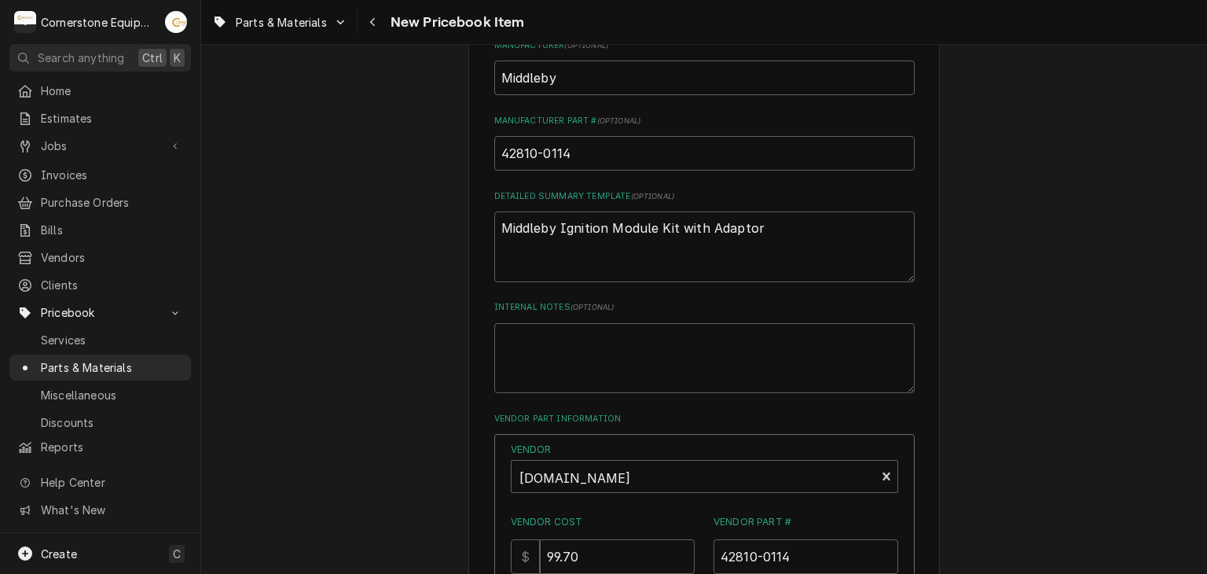
scroll to position [899, 0]
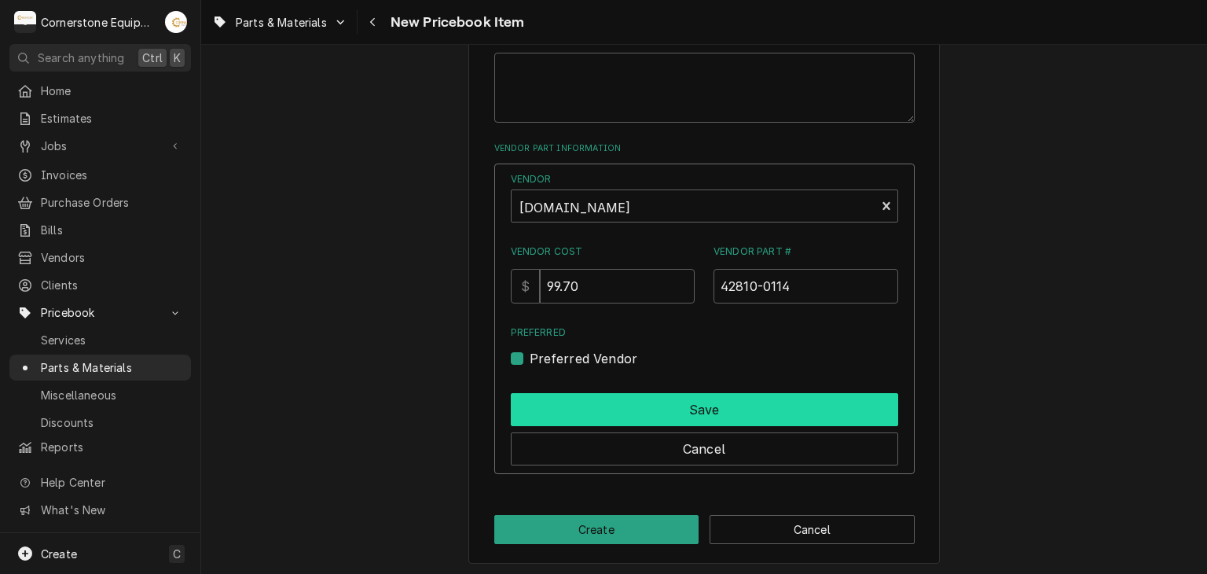
click at [563, 416] on button "Save" at bounding box center [704, 409] width 387 height 33
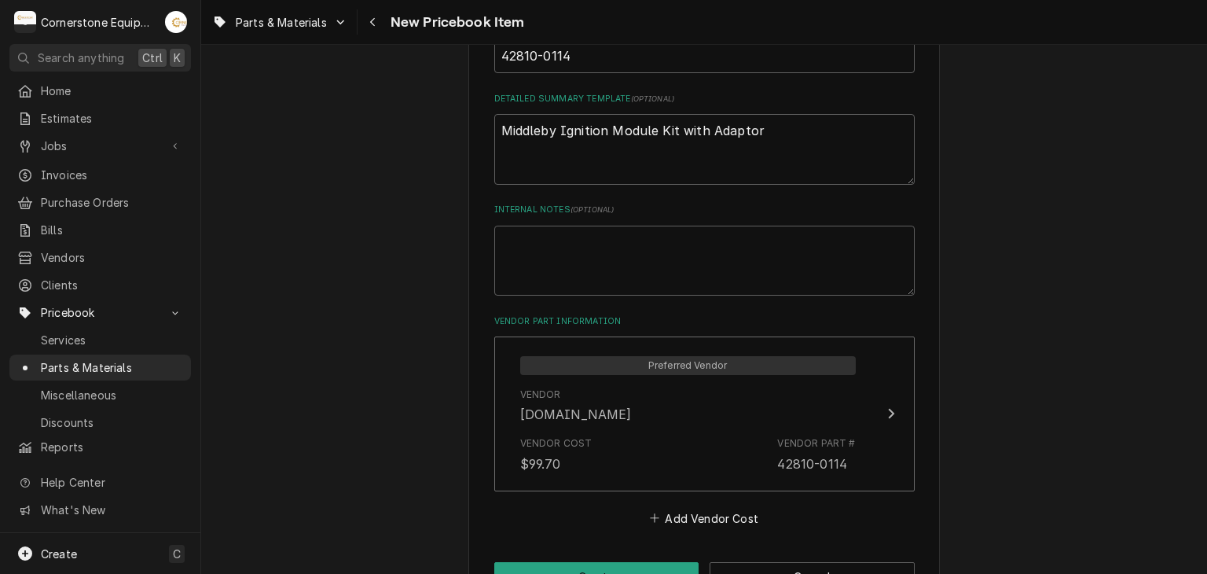
scroll to position [774, 0]
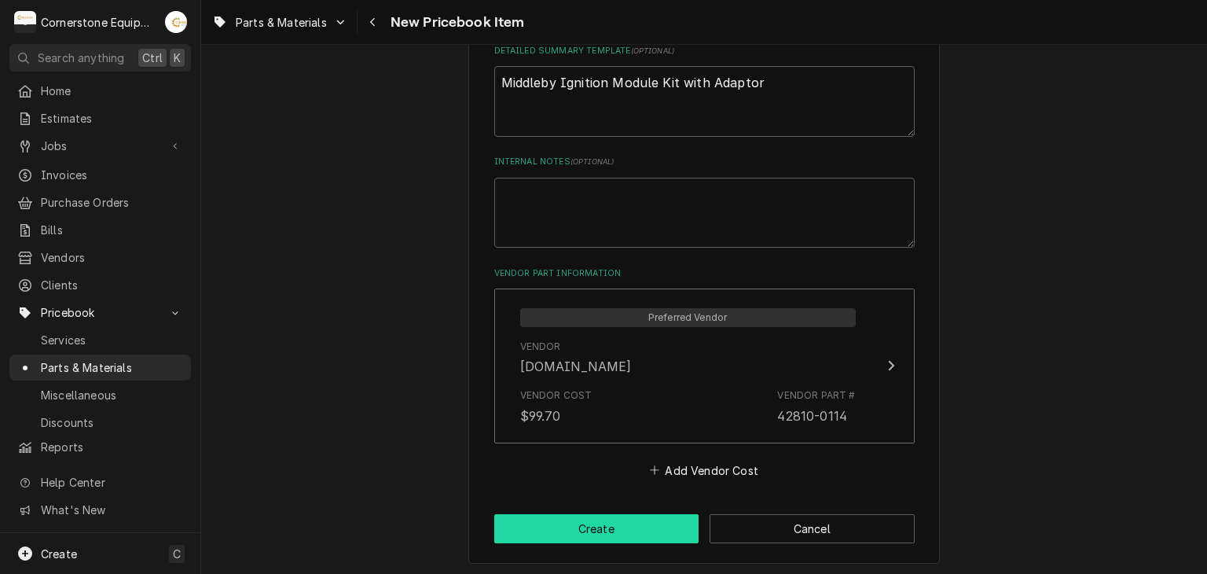
click at [625, 519] on button "Create" at bounding box center [596, 528] width 205 height 29
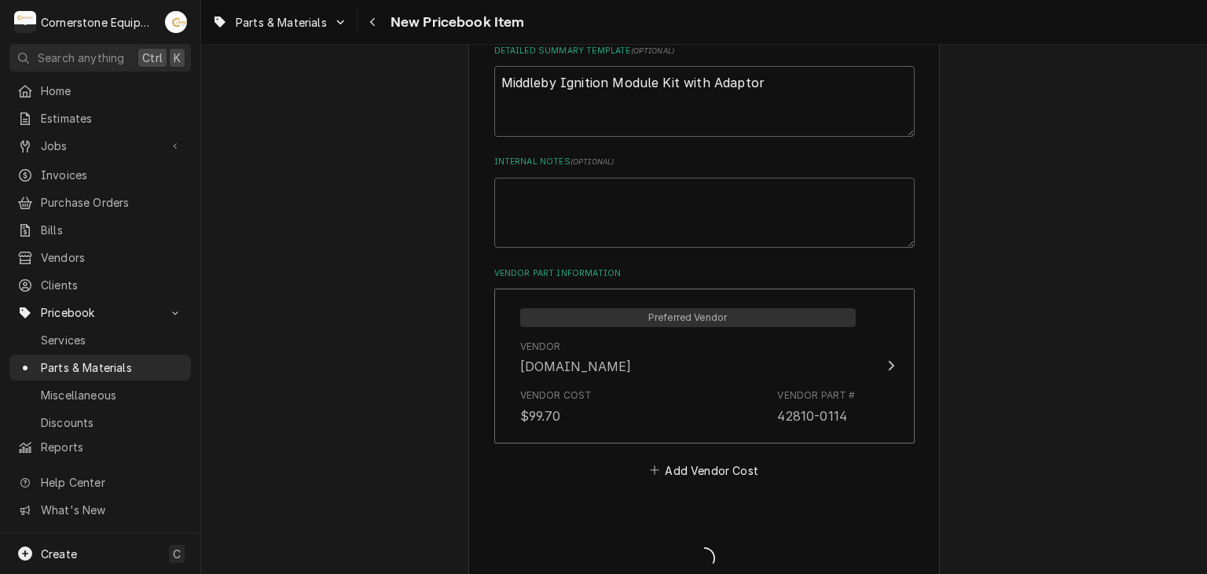
type textarea "x"
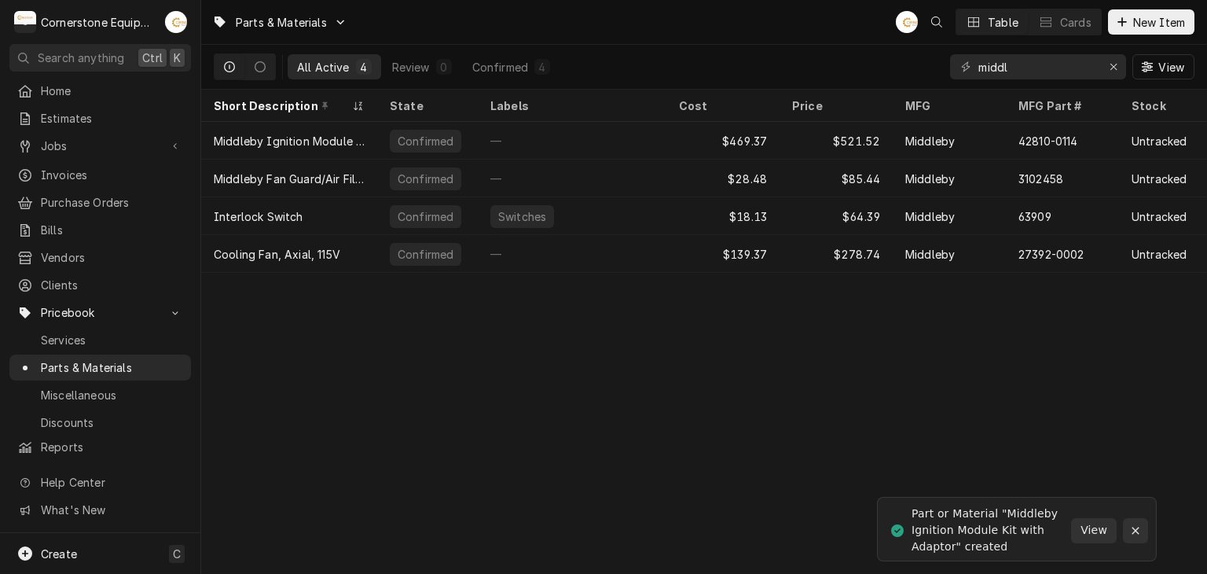
click at [1128, 533] on div "Notifications alt+T" at bounding box center [1136, 531] width 16 height 16
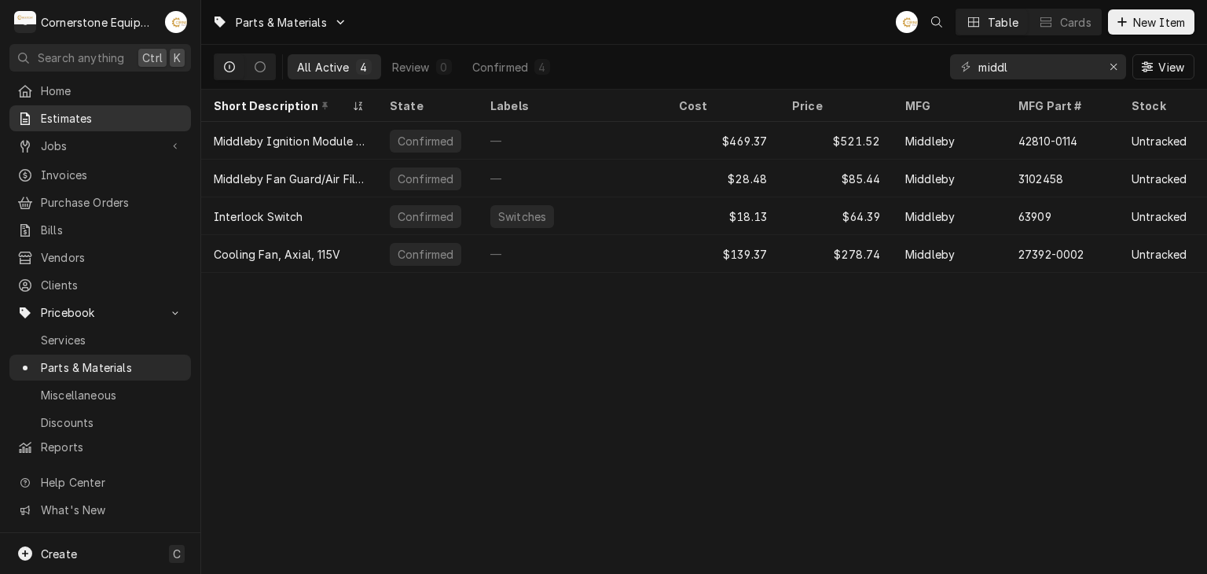
click at [114, 111] on span "Estimates" at bounding box center [112, 118] width 142 height 17
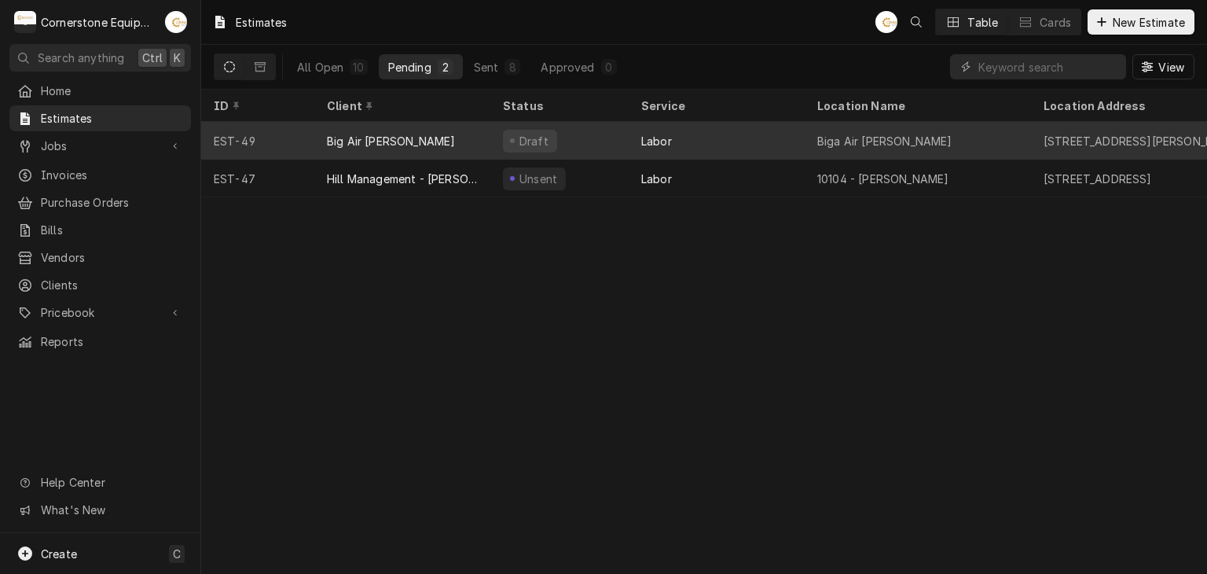
click at [451, 146] on div "Big Air [PERSON_NAME]" at bounding box center [402, 141] width 176 height 38
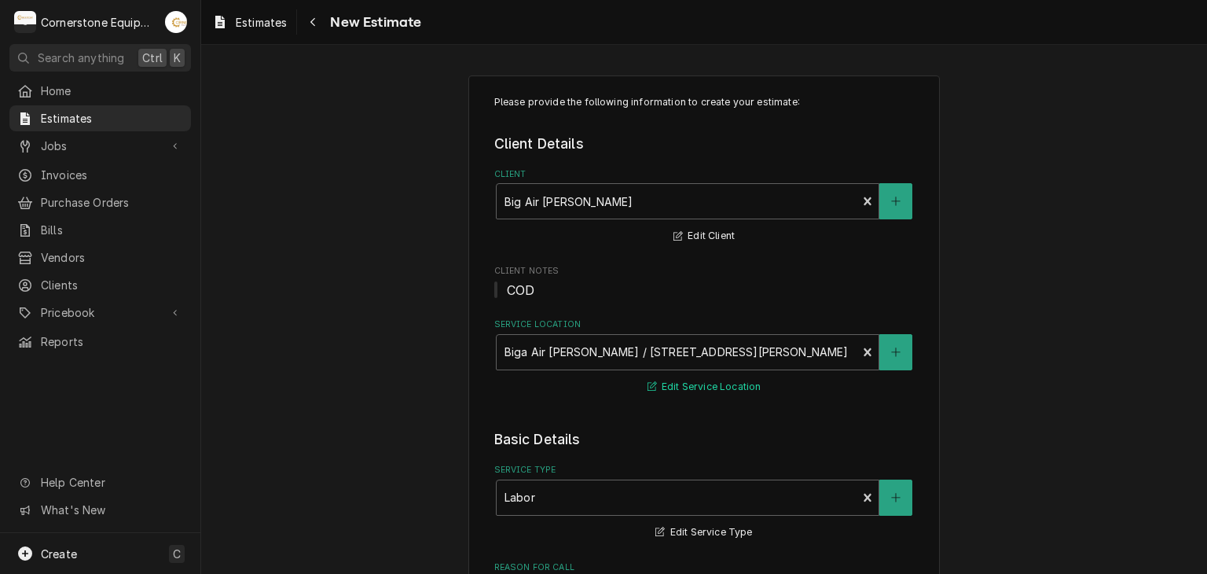
type textarea "x"
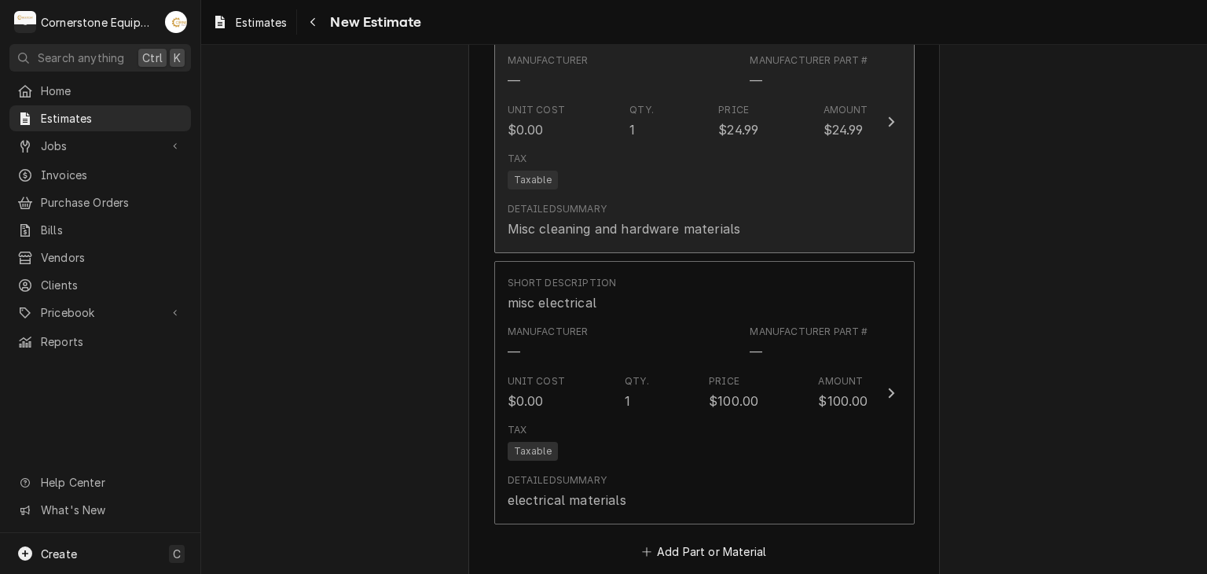
scroll to position [1886, 0]
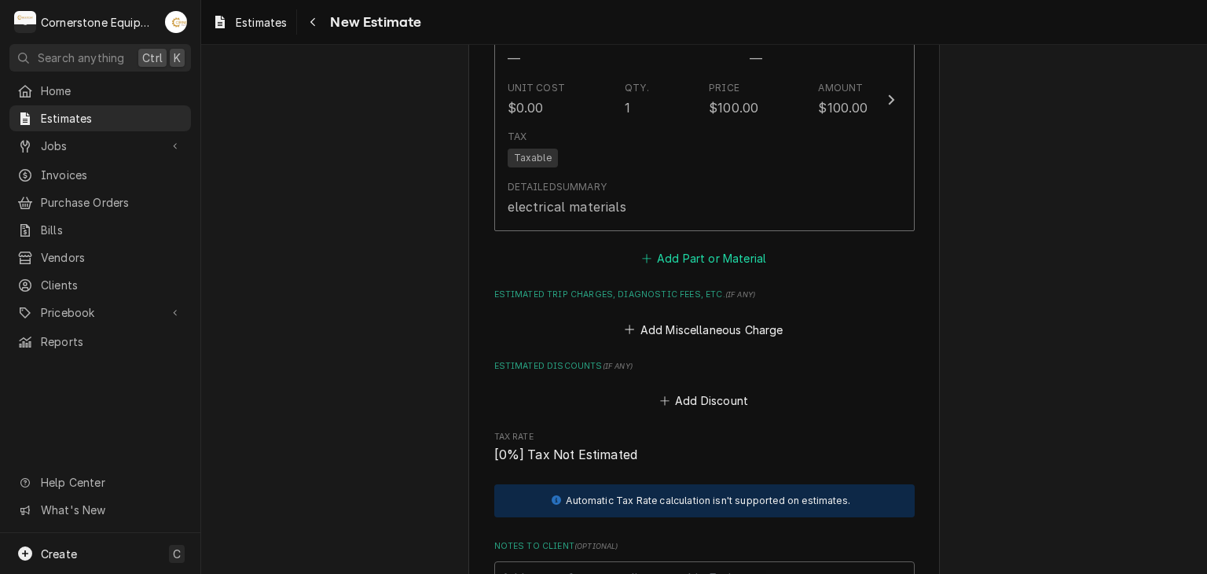
click at [696, 259] on button "Add Part or Material" at bounding box center [704, 259] width 130 height 22
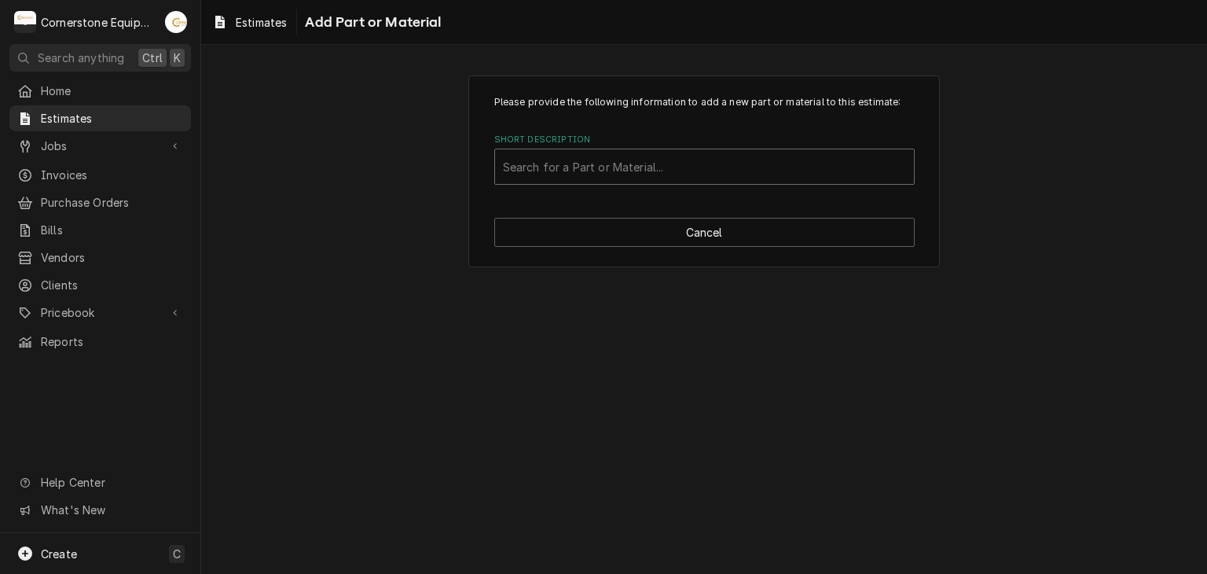
click at [596, 171] on div "Short Description" at bounding box center [704, 166] width 403 height 28
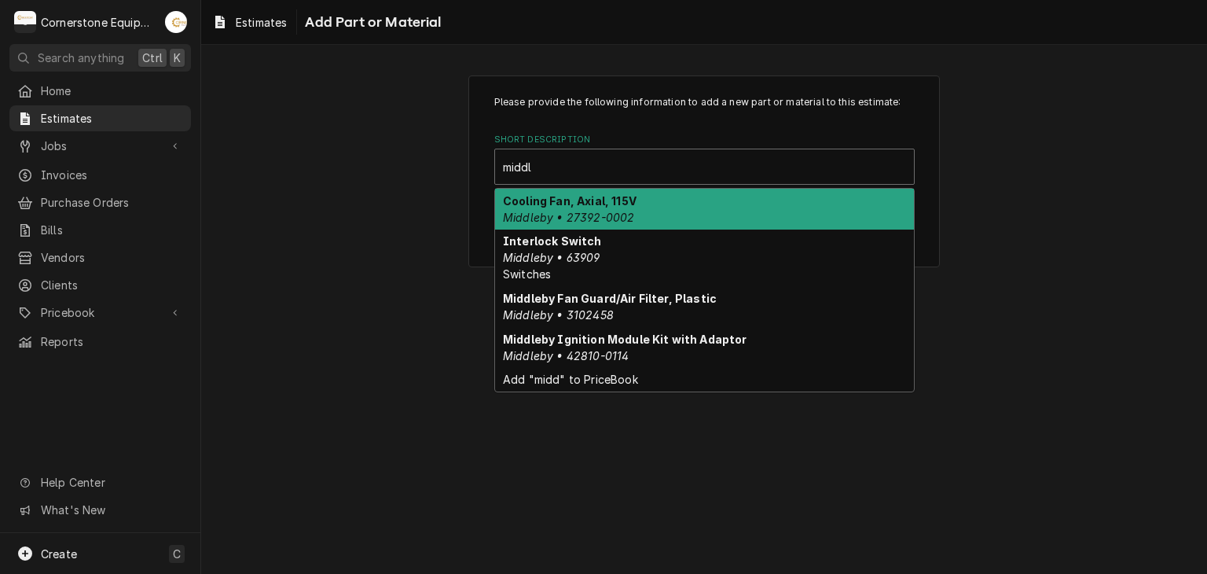
type input "middle"
click at [607, 200] on strong "Cooling Fan, Axial, 115V" at bounding box center [570, 200] width 134 height 13
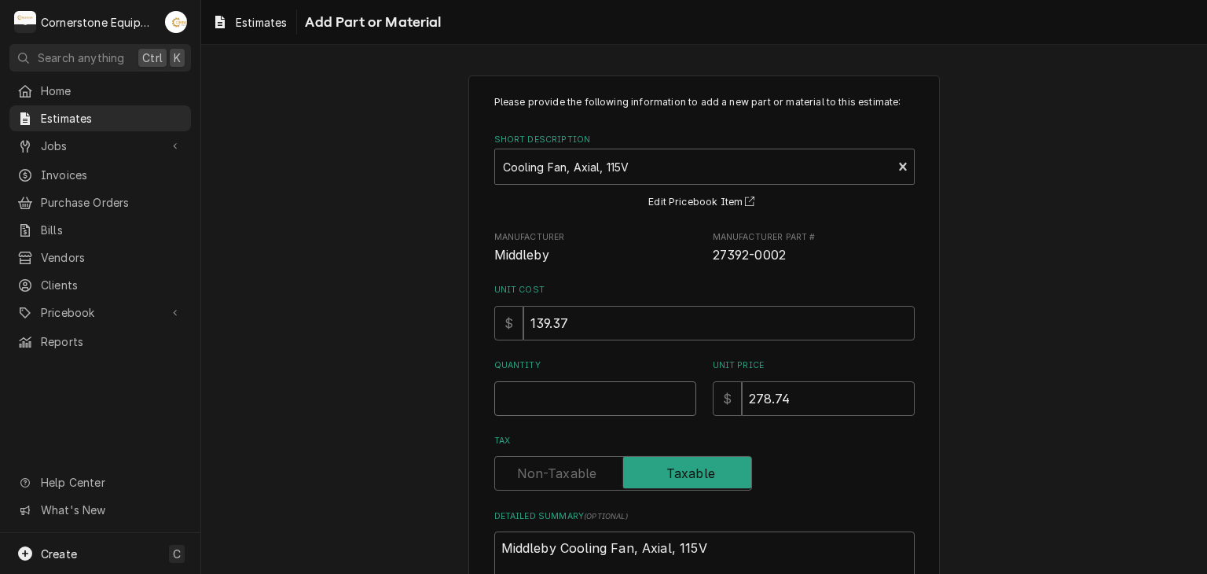
click at [575, 404] on input "Quantity" at bounding box center [595, 398] width 202 height 35
type textarea "x"
type input "1"
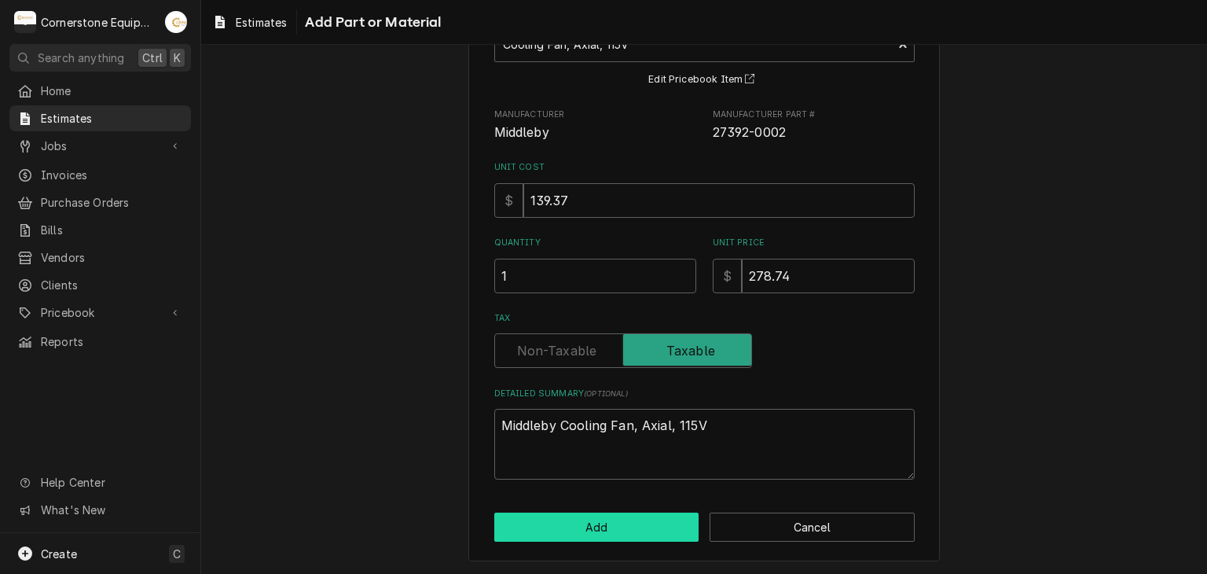
click at [599, 519] on button "Add" at bounding box center [596, 526] width 205 height 29
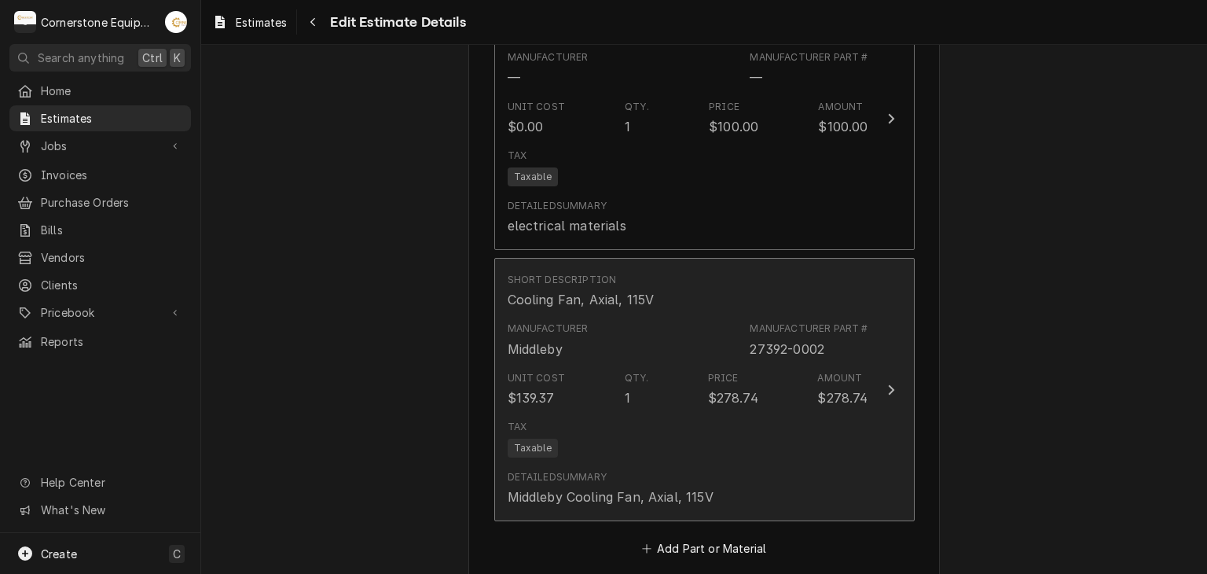
type textarea "x"
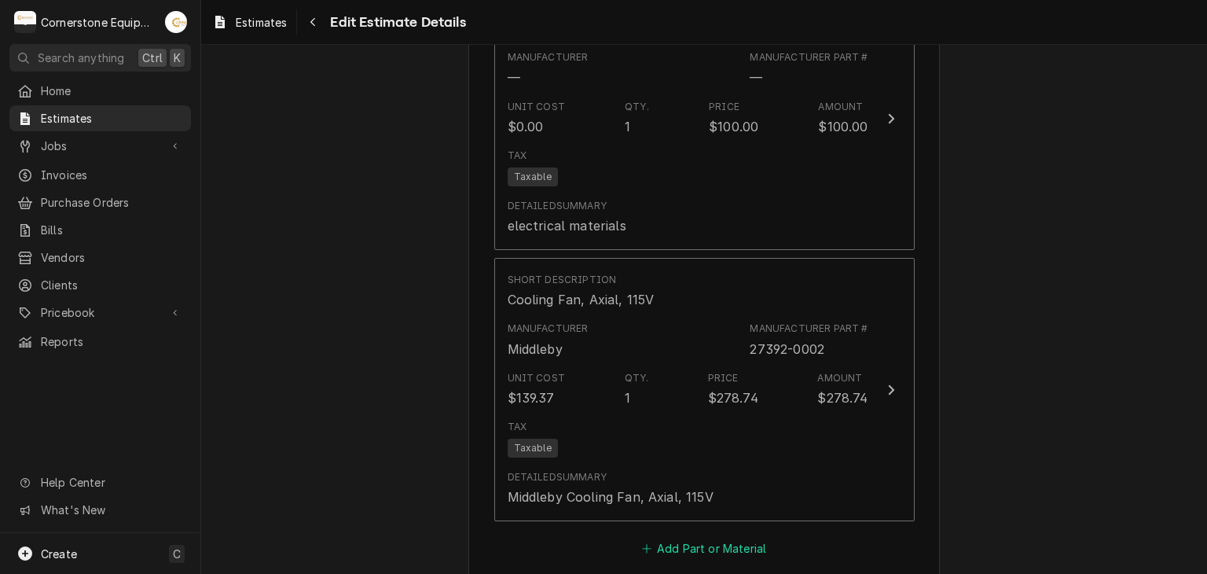
click at [645, 537] on button "Add Part or Material" at bounding box center [704, 548] width 130 height 22
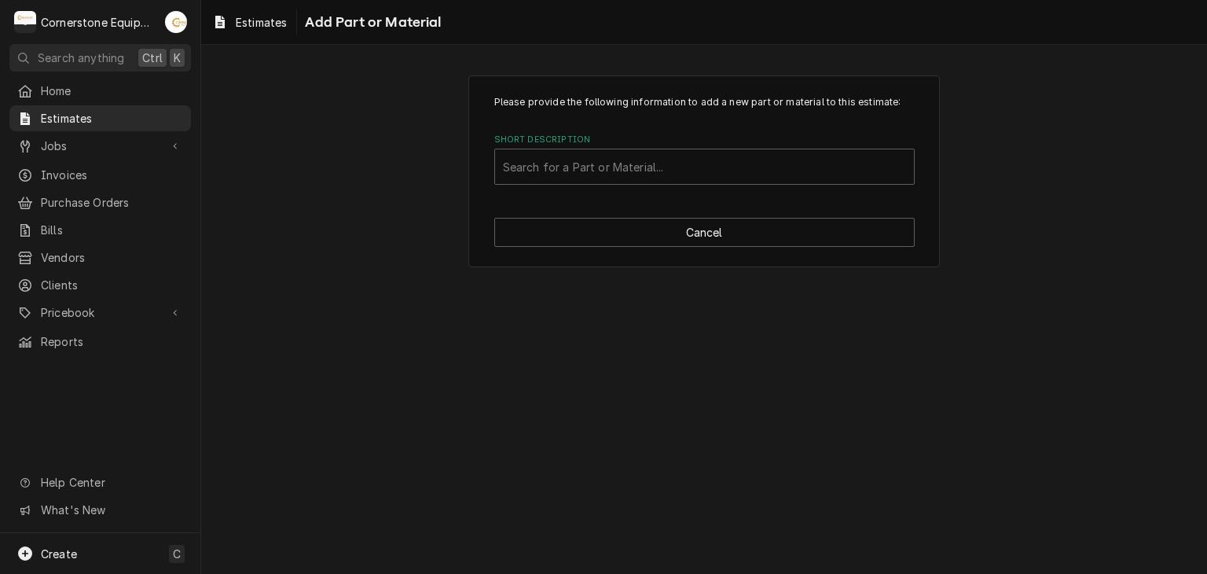
click at [615, 131] on div "Please provide the following information to add a new part or material to this …" at bounding box center [704, 140] width 420 height 90
click at [612, 156] on div "Short Description" at bounding box center [704, 166] width 403 height 28
type input "middleby"
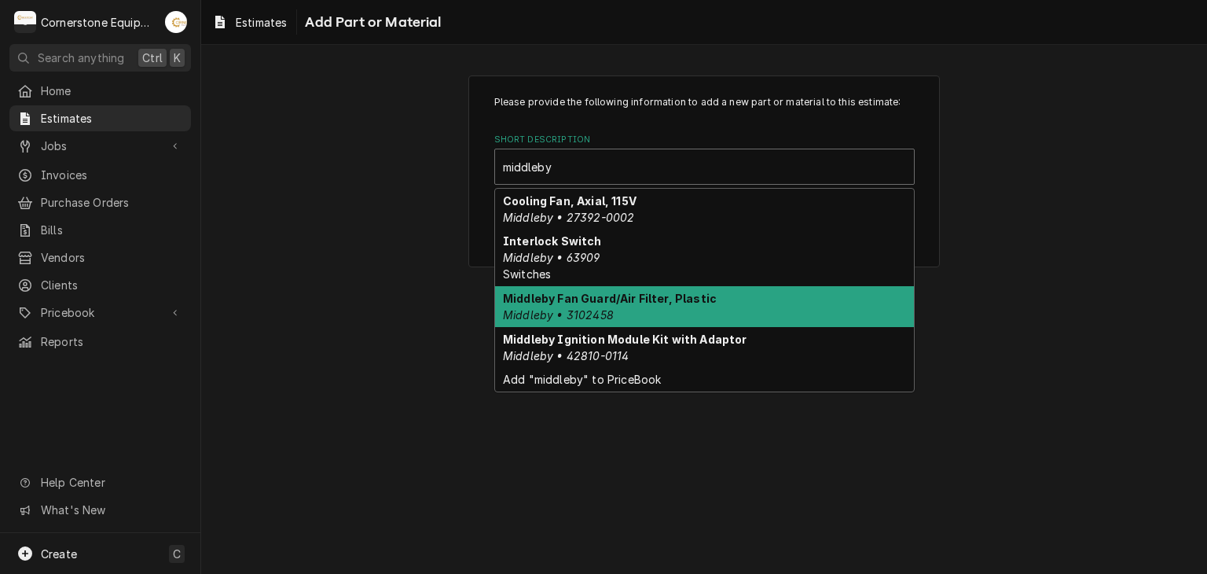
click at [622, 312] on div "Middleby Fan Guard/Air Filter, Plastic Middleby • 3102458" at bounding box center [704, 306] width 419 height 41
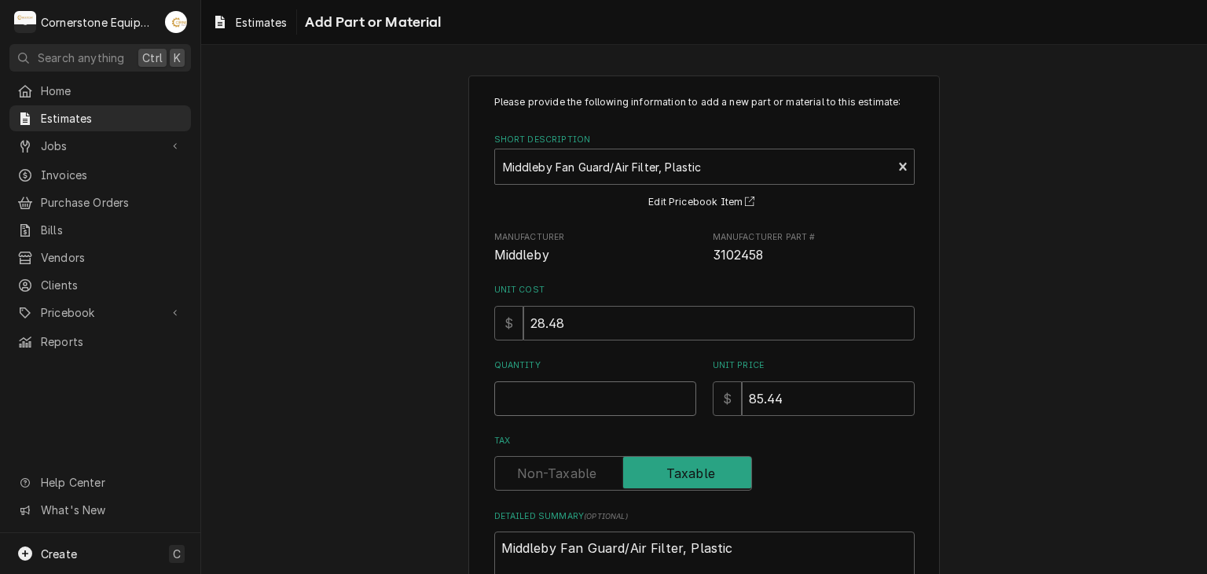
click at [611, 398] on input "Quantity" at bounding box center [595, 398] width 202 height 35
type textarea "x"
type input "1"
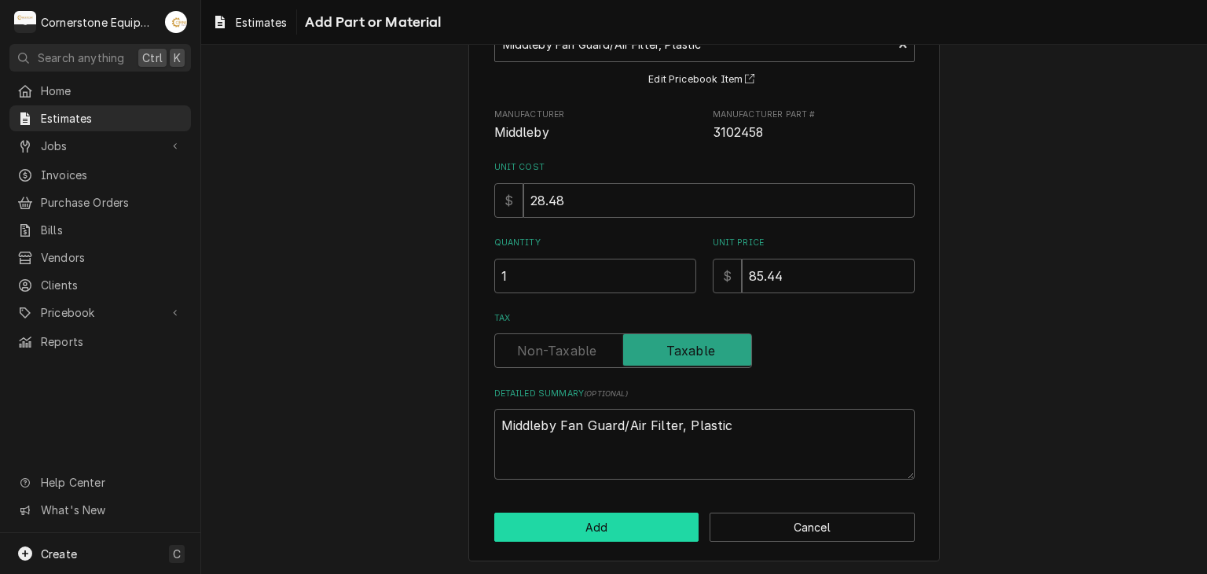
click at [622, 525] on button "Add" at bounding box center [596, 526] width 205 height 29
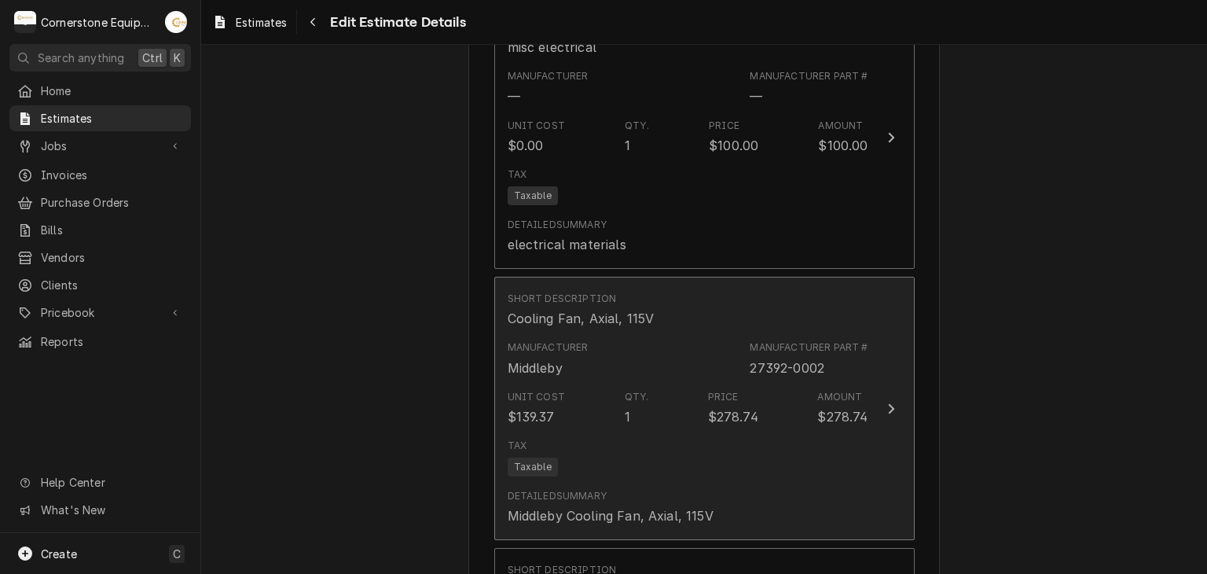
type textarea "x"
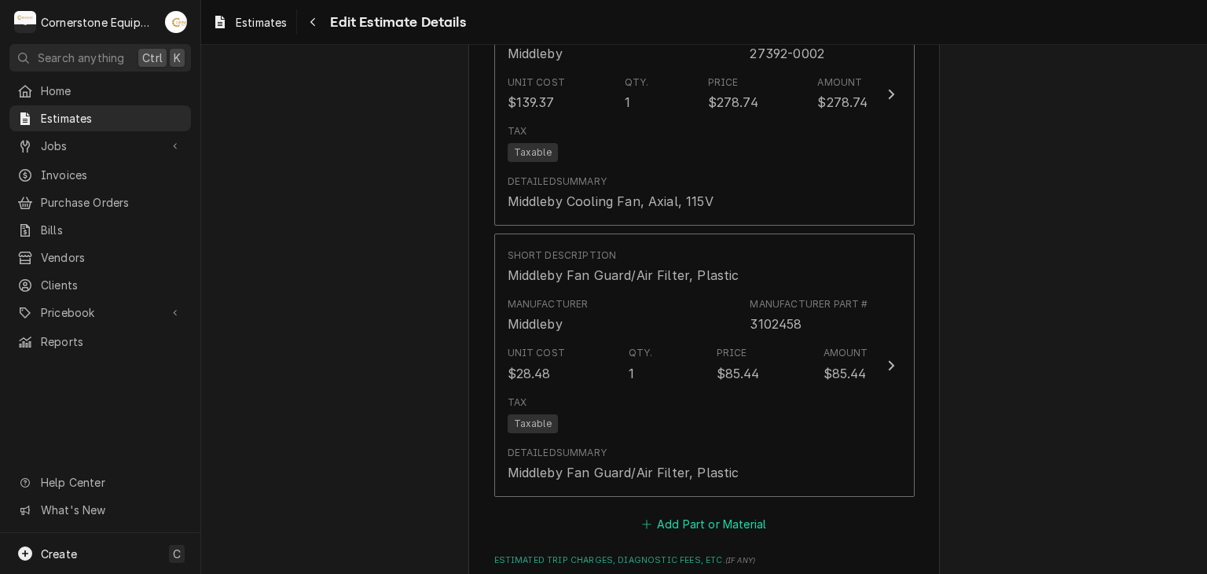
click at [688, 521] on button "Add Part or Material" at bounding box center [704, 524] width 130 height 22
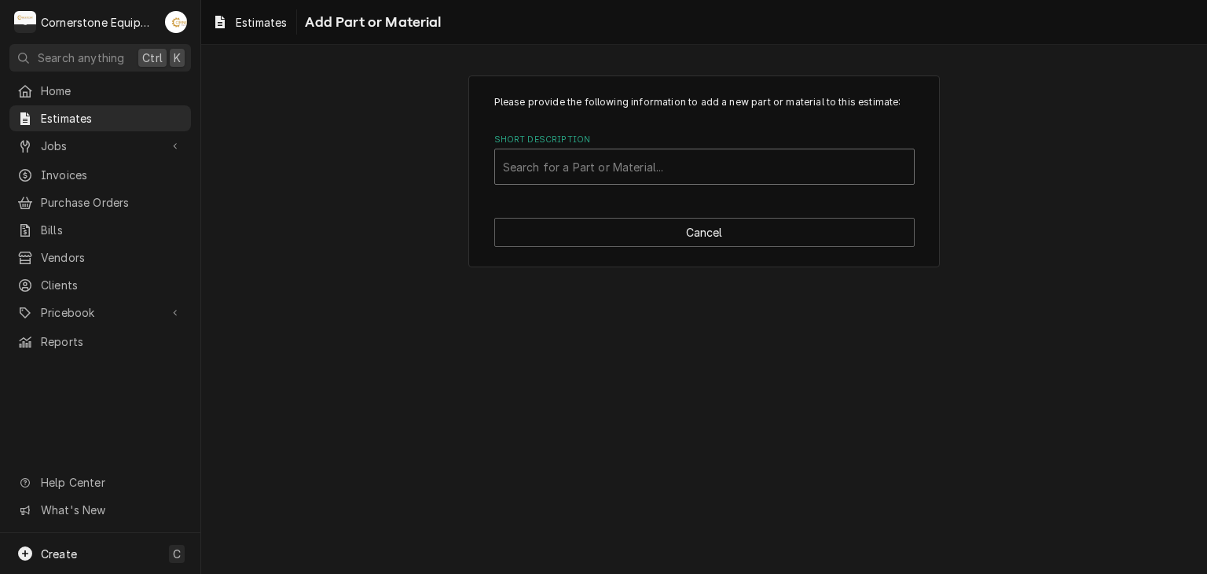
click at [566, 168] on div "Short Description" at bounding box center [704, 166] width 403 height 28
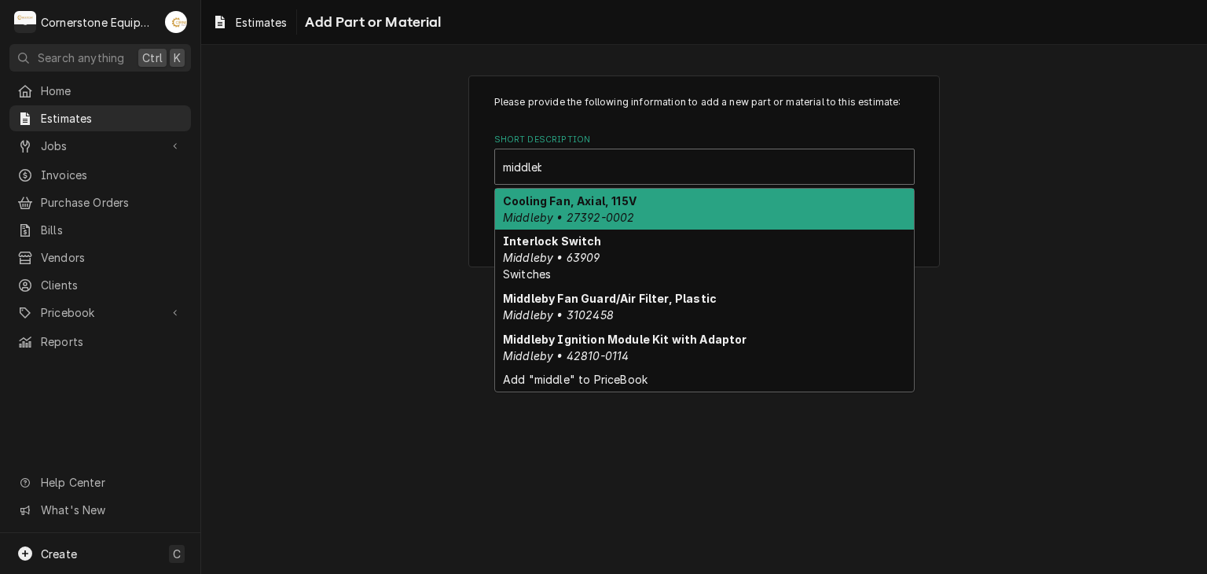
type input "middleby"
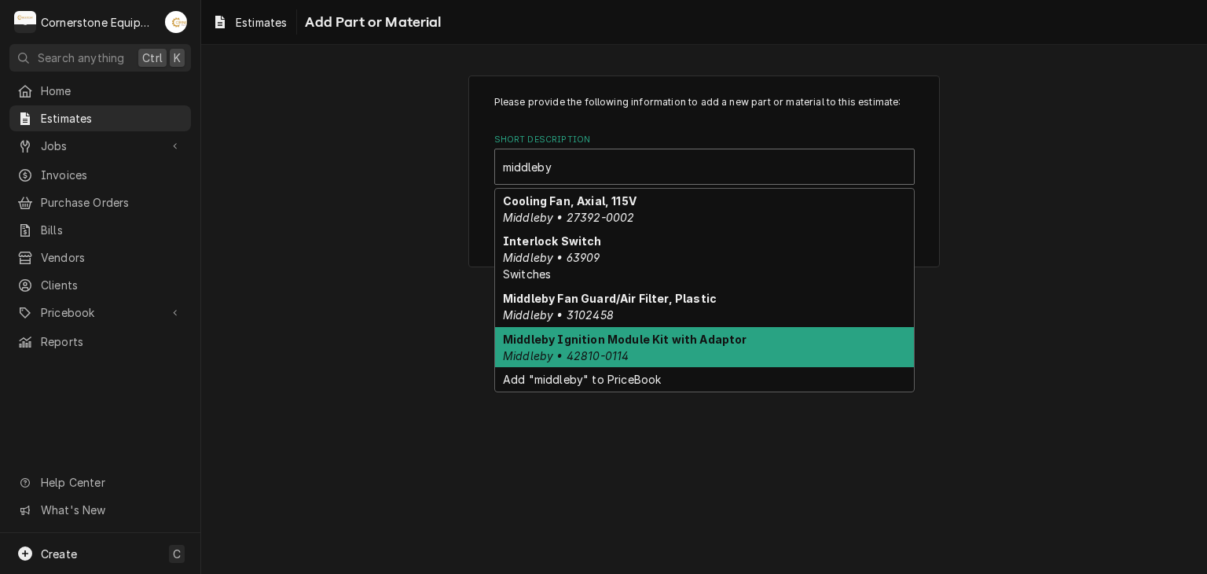
click at [630, 350] on div "Middleby Ignition Module Kit with Adaptor Middleby • 42810-0114" at bounding box center [704, 347] width 419 height 41
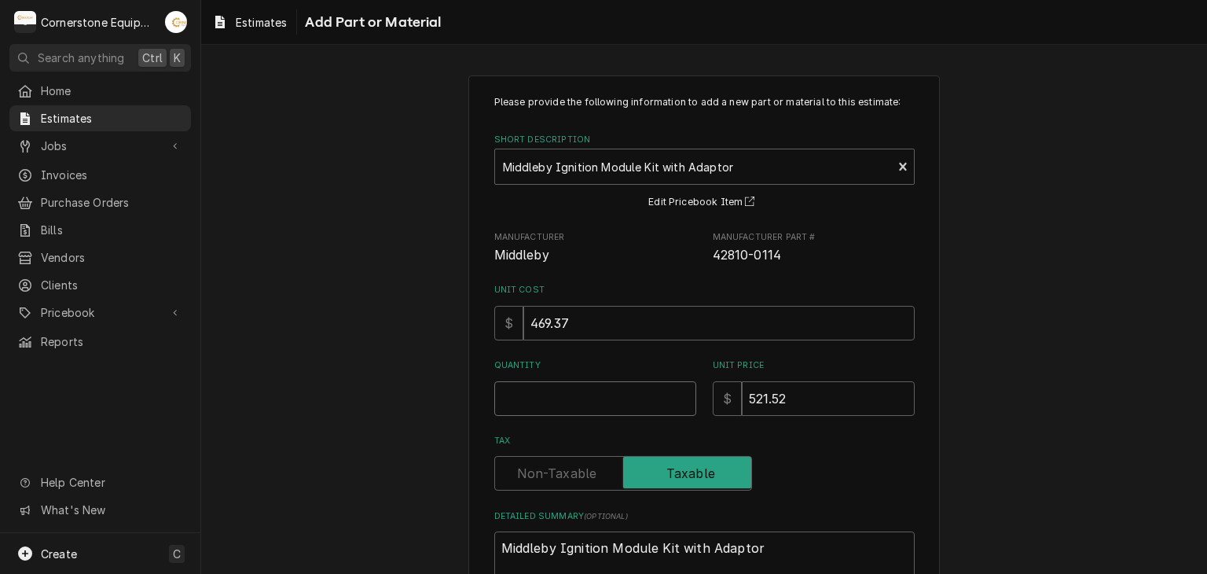
click at [601, 402] on input "Quantity" at bounding box center [595, 398] width 202 height 35
type textarea "x"
type input "1"
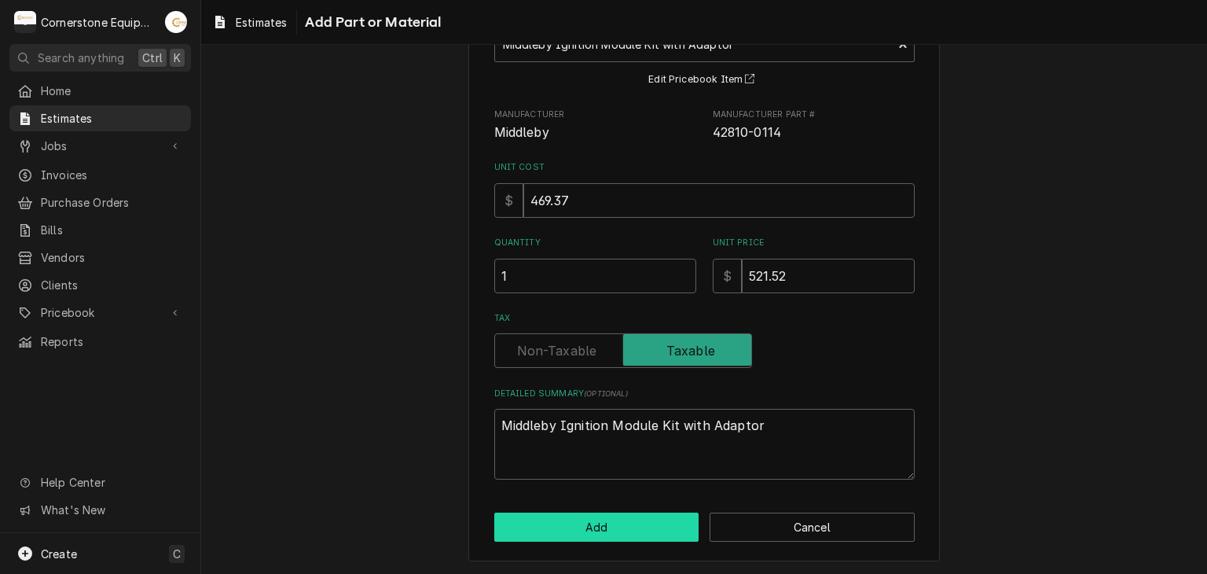
click at [623, 521] on button "Add" at bounding box center [596, 526] width 205 height 29
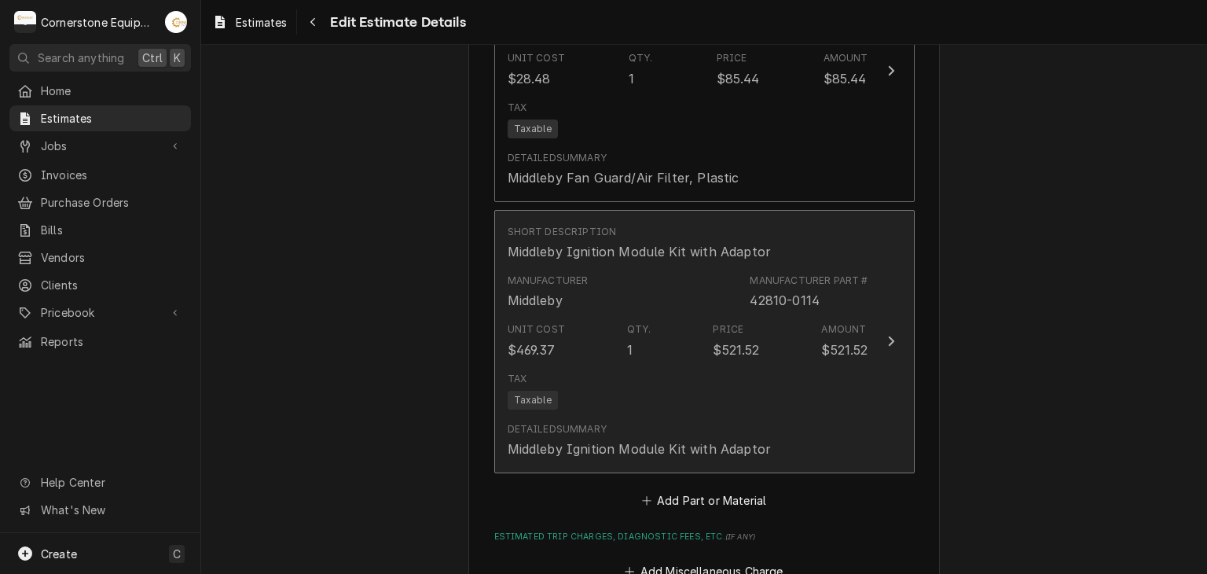
scroll to position [2771, 0]
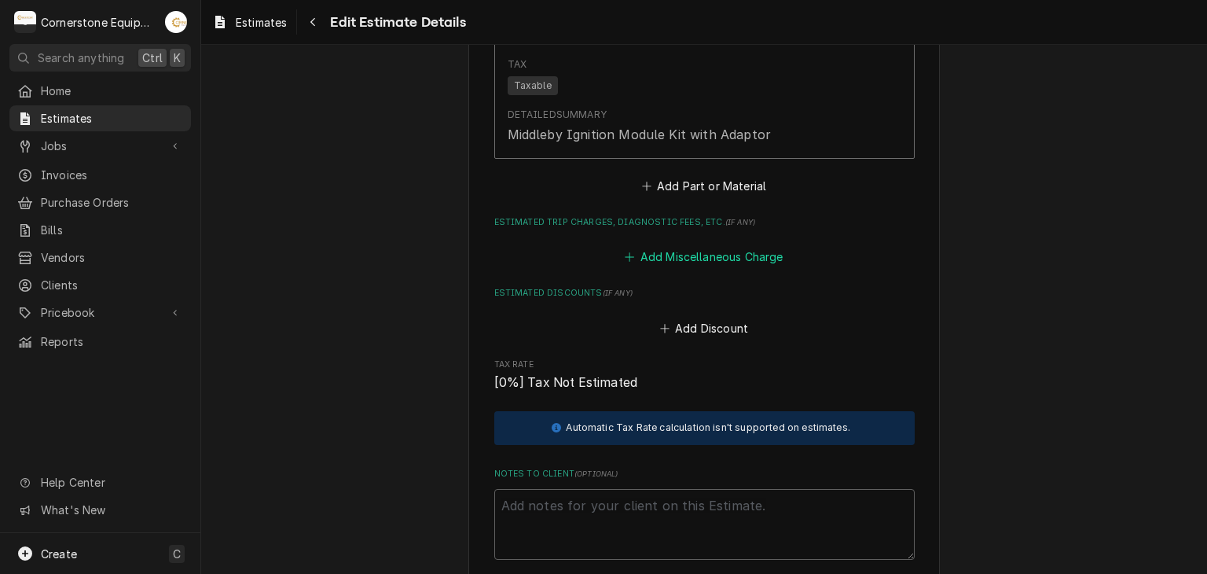
click at [692, 255] on button "Add Miscellaneous Charge" at bounding box center [703, 257] width 163 height 22
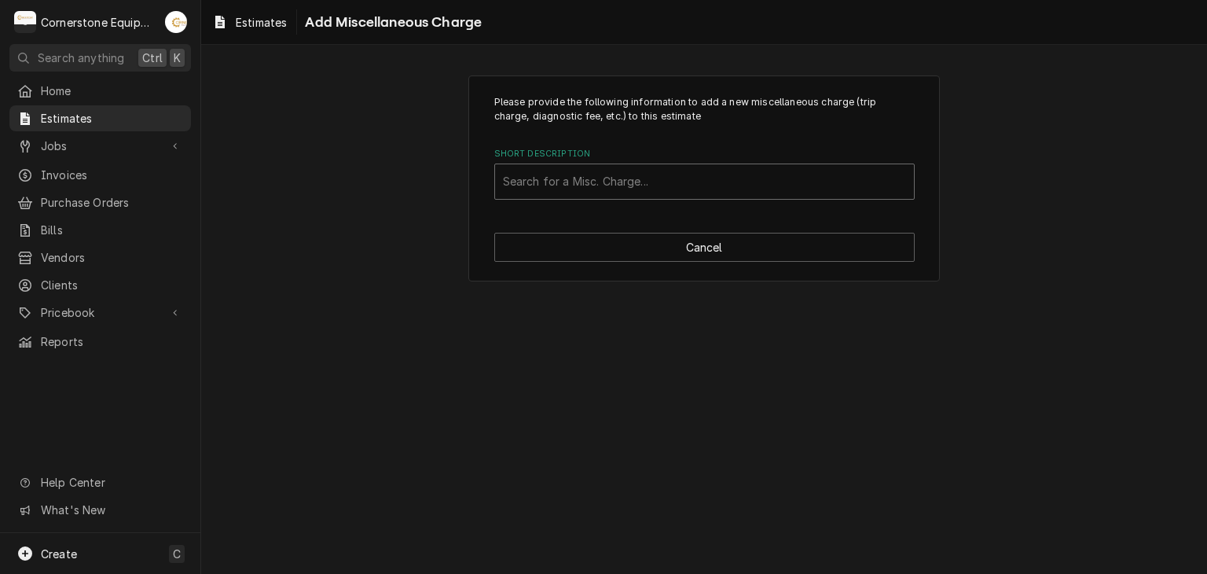
click at [651, 164] on div "Search for a Misc. Charge..." at bounding box center [704, 181] width 419 height 35
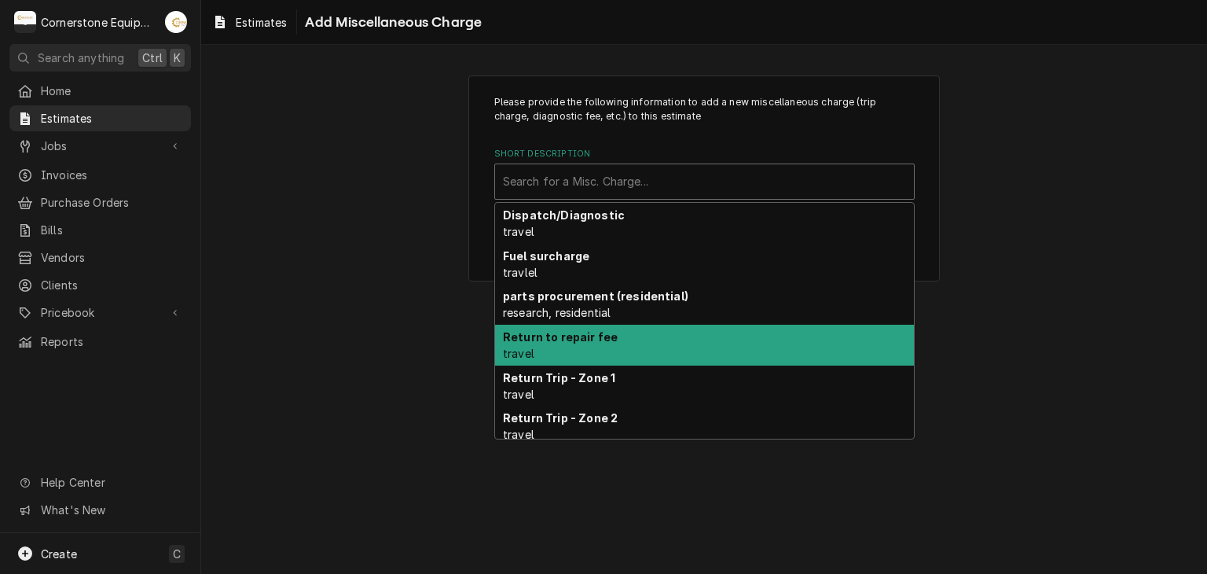
click at [596, 333] on strong "Return to repair fee" at bounding box center [560, 336] width 115 height 13
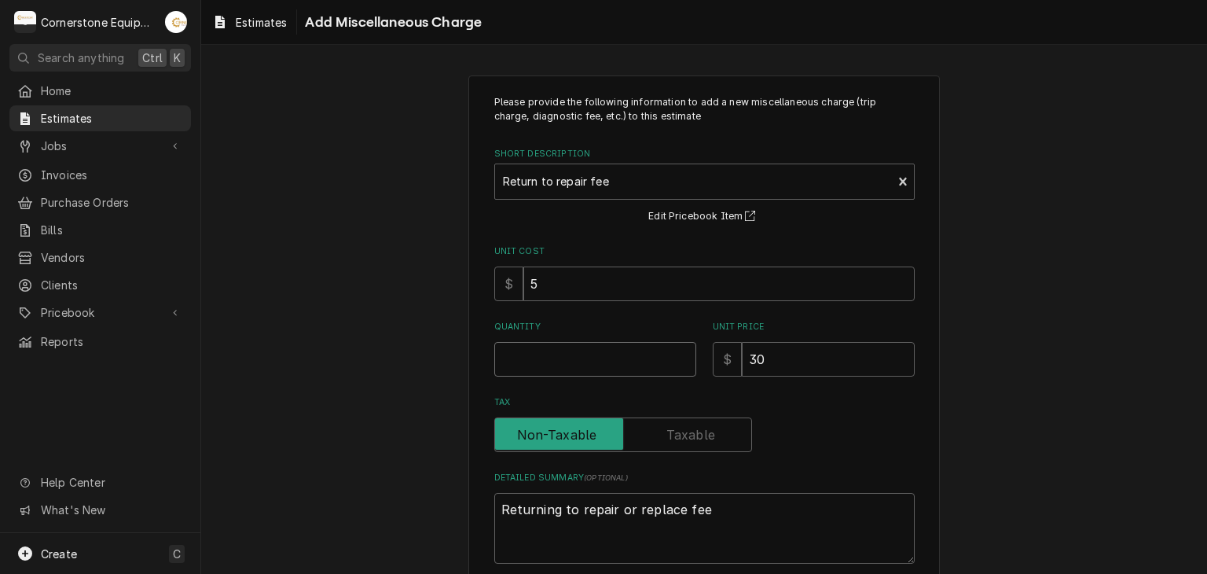
click at [587, 353] on input "Quantity" at bounding box center [595, 359] width 202 height 35
type textarea "x"
type input "1"
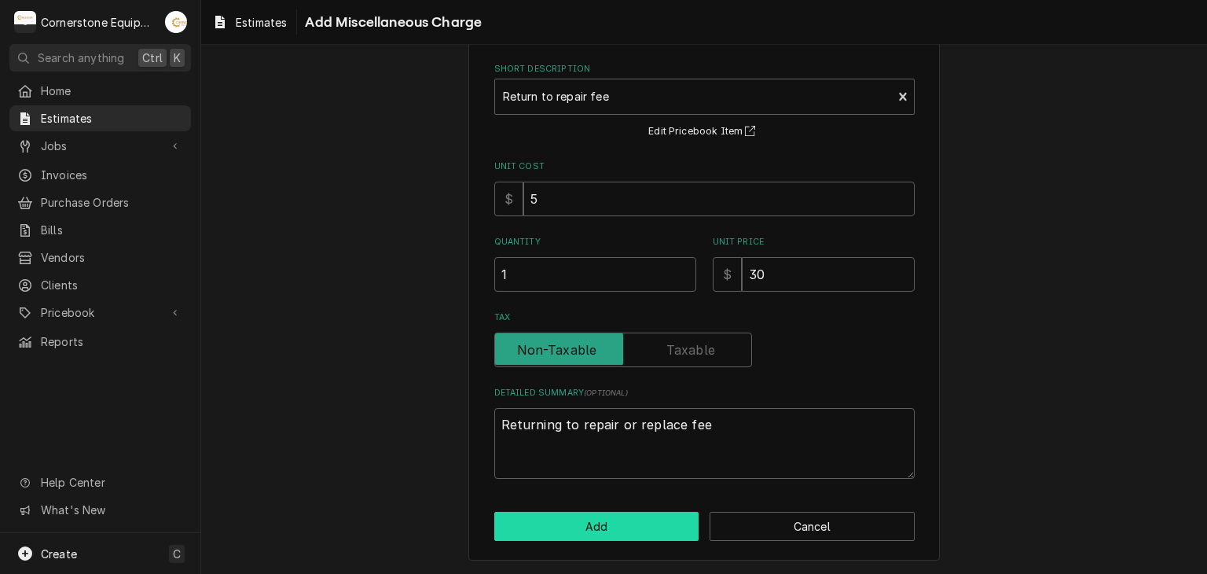
click at [614, 516] on button "Add" at bounding box center [596, 526] width 205 height 29
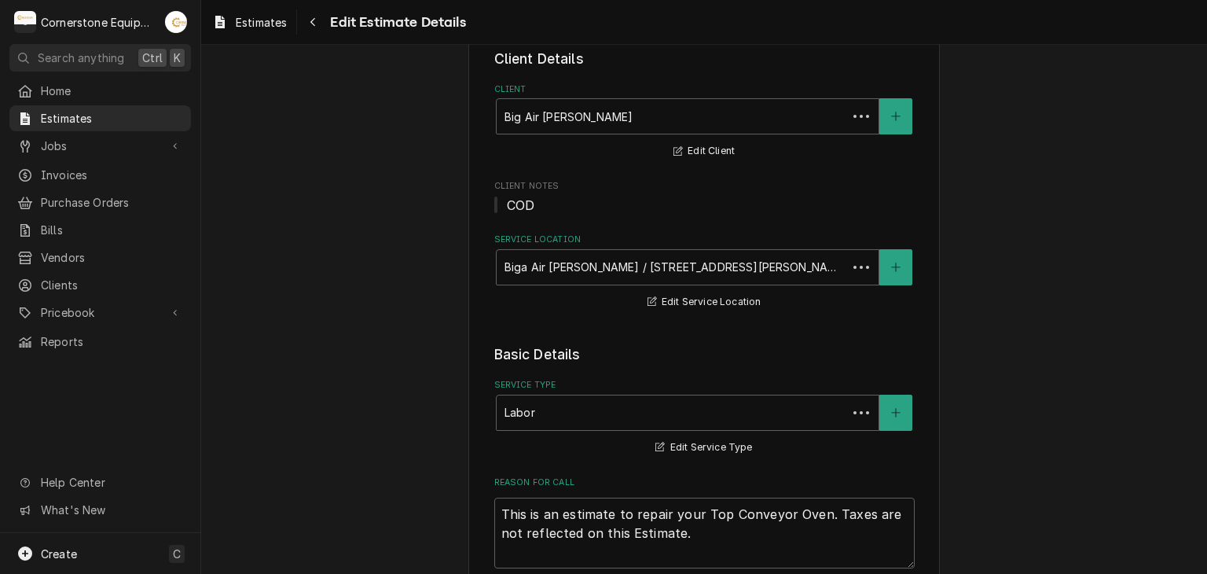
scroll to position [2752, 0]
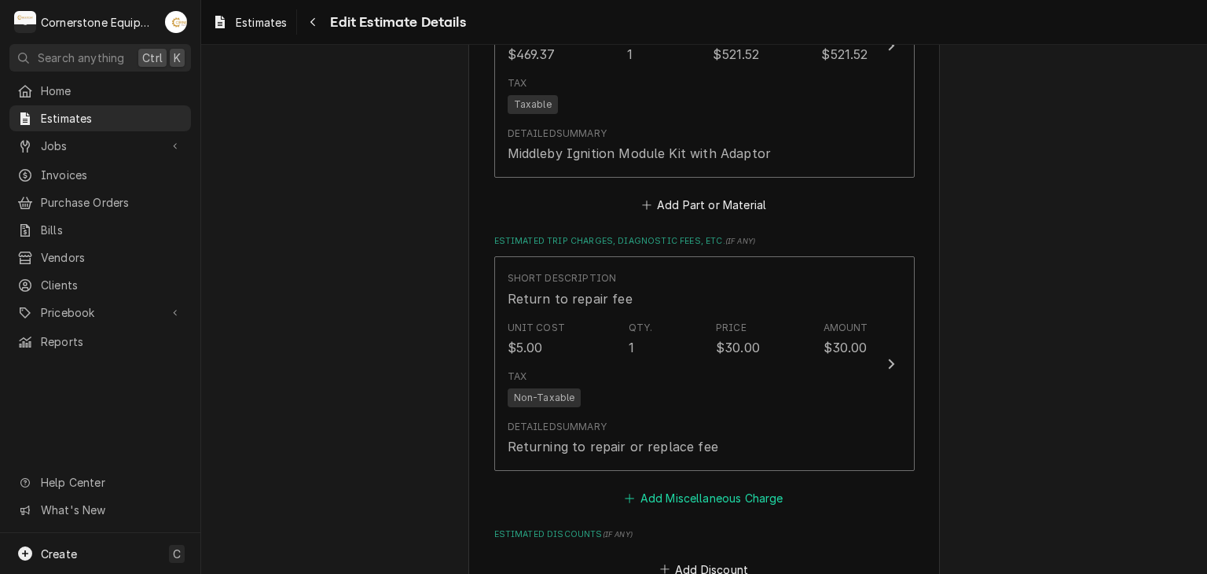
click at [644, 496] on button "Add Miscellaneous Charge" at bounding box center [703, 498] width 163 height 22
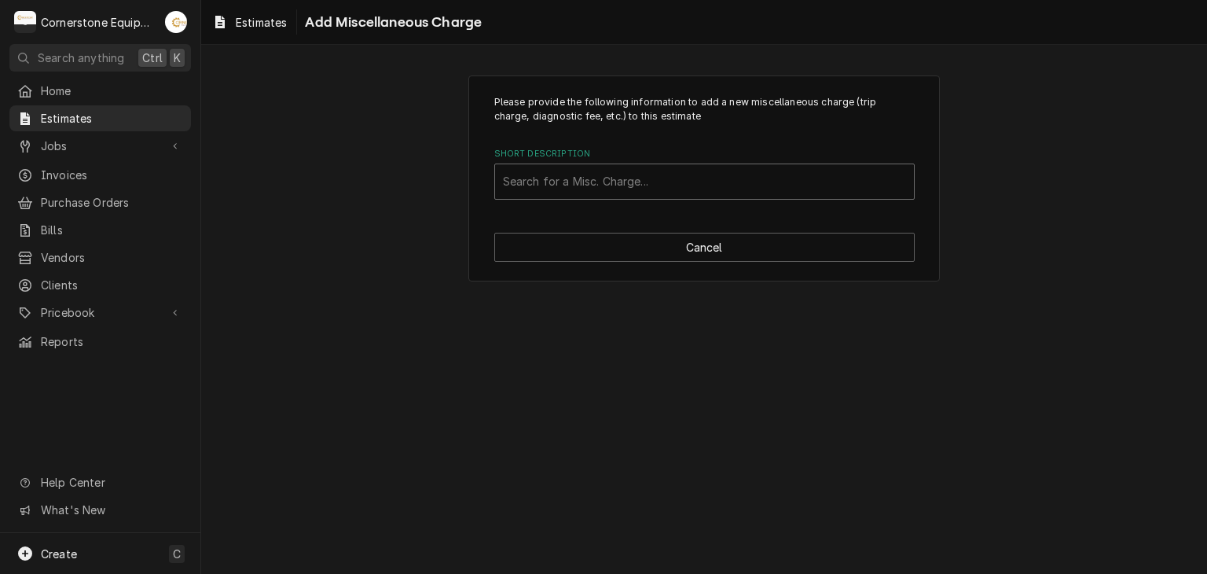
click at [605, 187] on div "Short Description" at bounding box center [704, 181] width 403 height 28
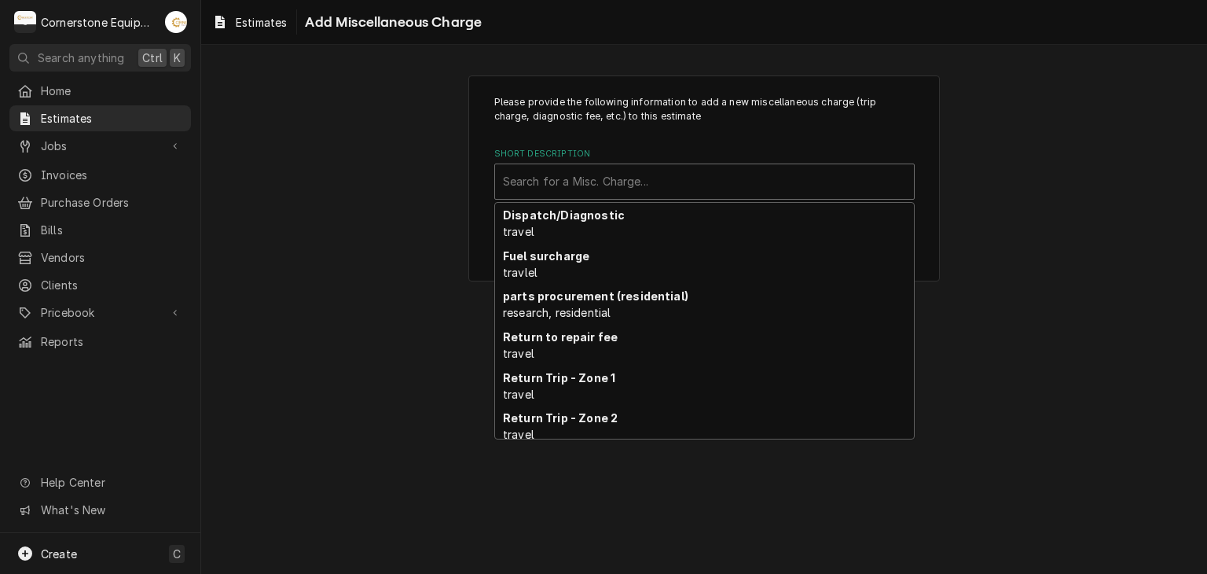
scroll to position [113, 0]
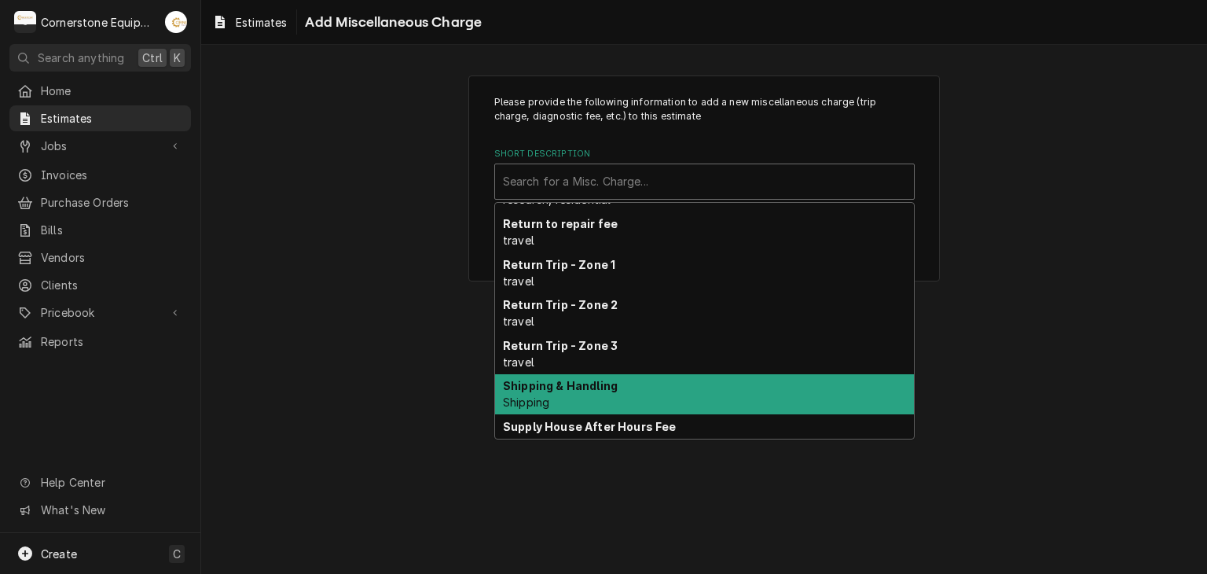
click at [600, 392] on div "Shipping & Handling Shipping" at bounding box center [704, 394] width 419 height 41
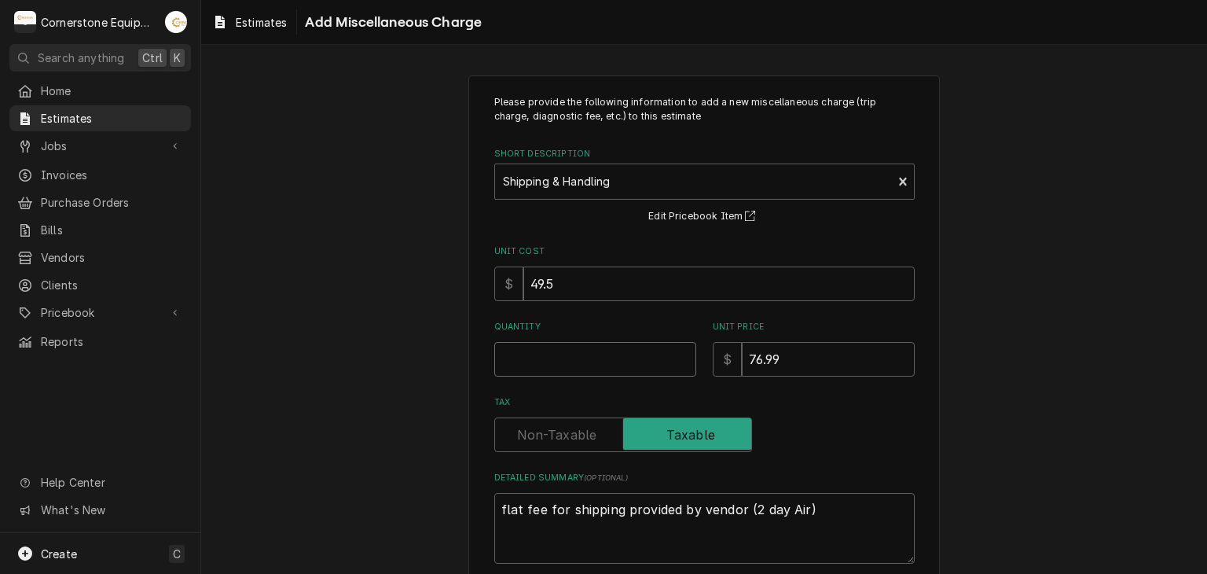
click at [558, 362] on input "Quantity" at bounding box center [595, 359] width 202 height 35
type textarea "x"
type input "1"
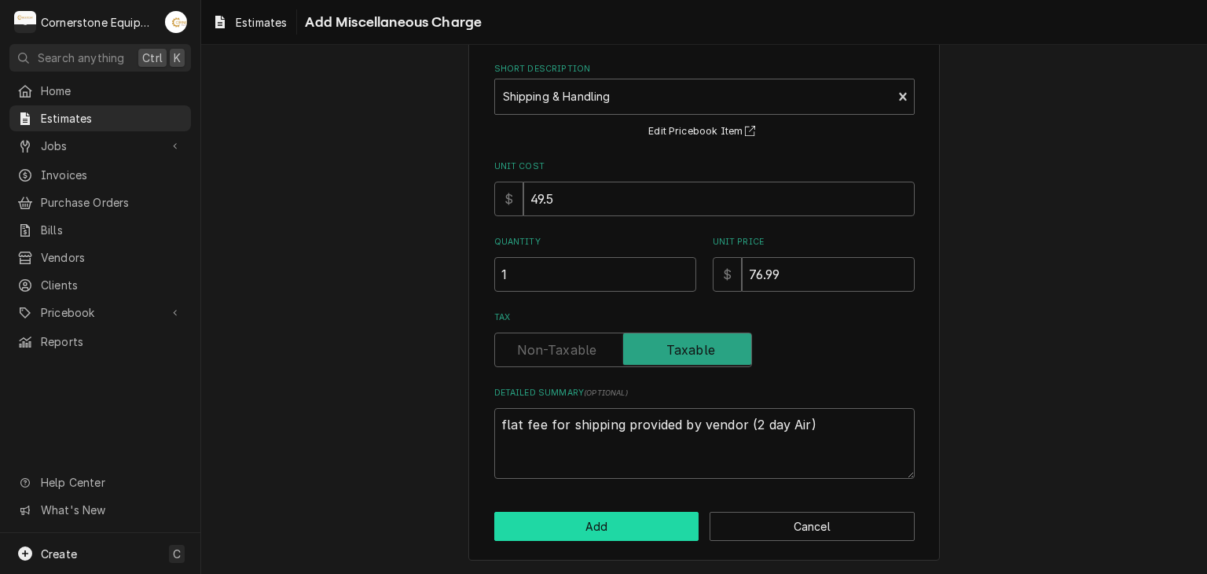
click at [636, 528] on button "Add" at bounding box center [596, 526] width 205 height 29
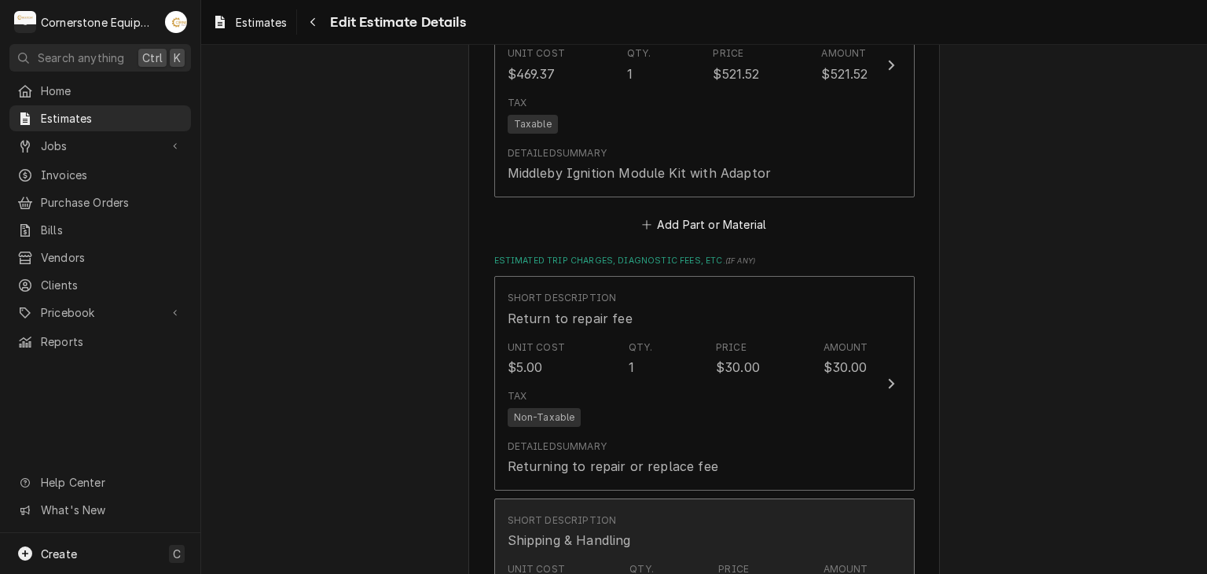
scroll to position [3047, 0]
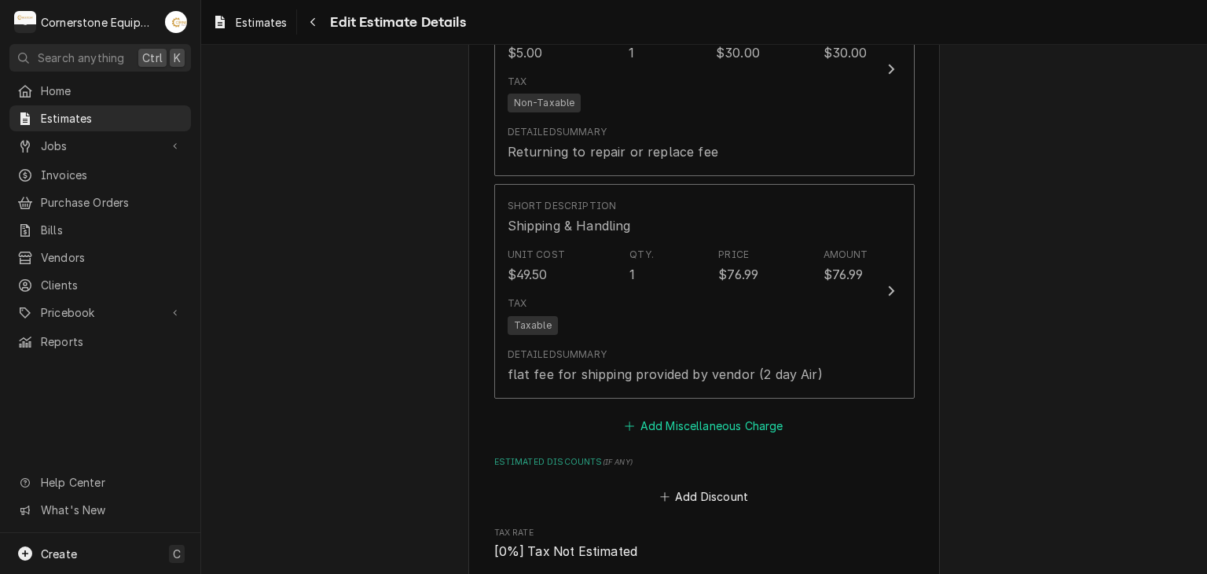
click at [671, 427] on button "Add Miscellaneous Charge" at bounding box center [703, 425] width 163 height 22
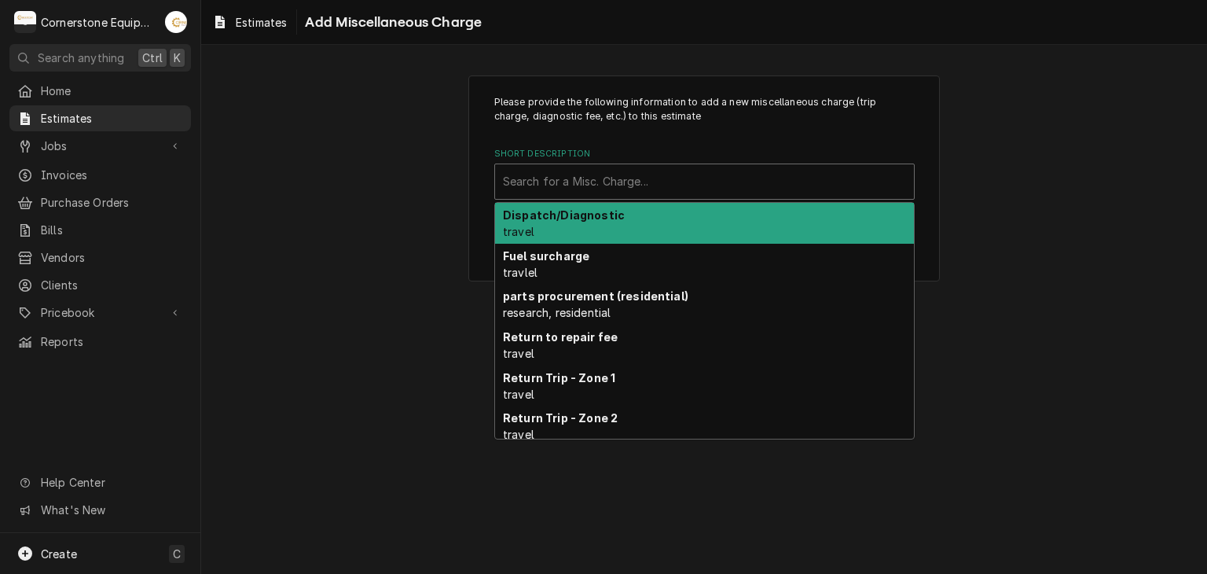
click at [672, 178] on div "Short Description" at bounding box center [704, 181] width 403 height 28
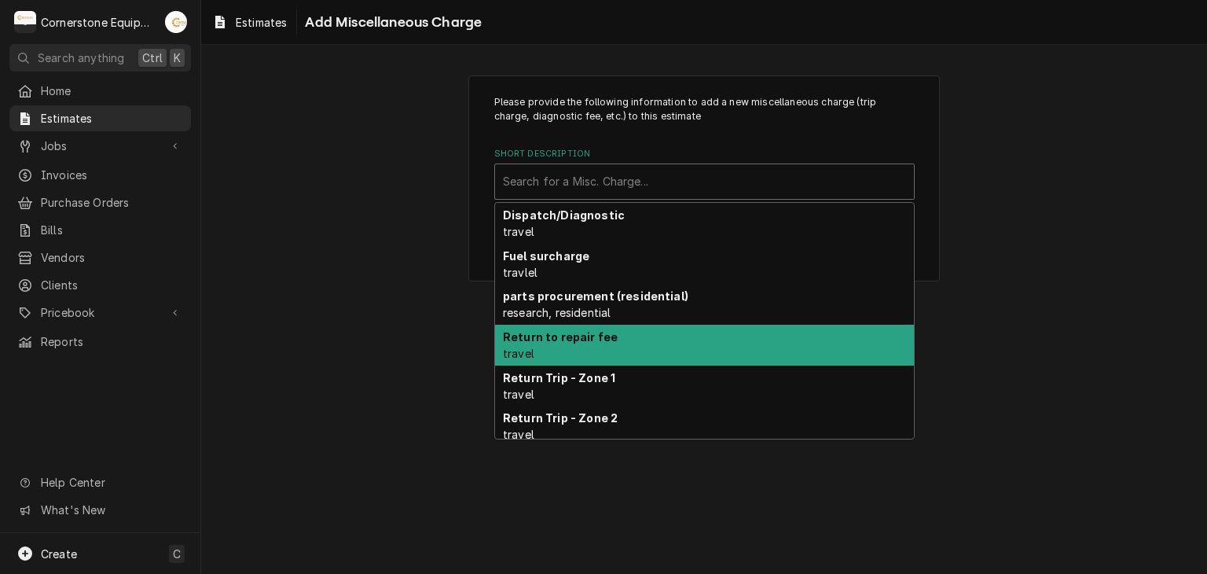
click at [427, 289] on div "Please provide the following information to add a new miscellaneous charge (tri…" at bounding box center [704, 178] width 1006 height 234
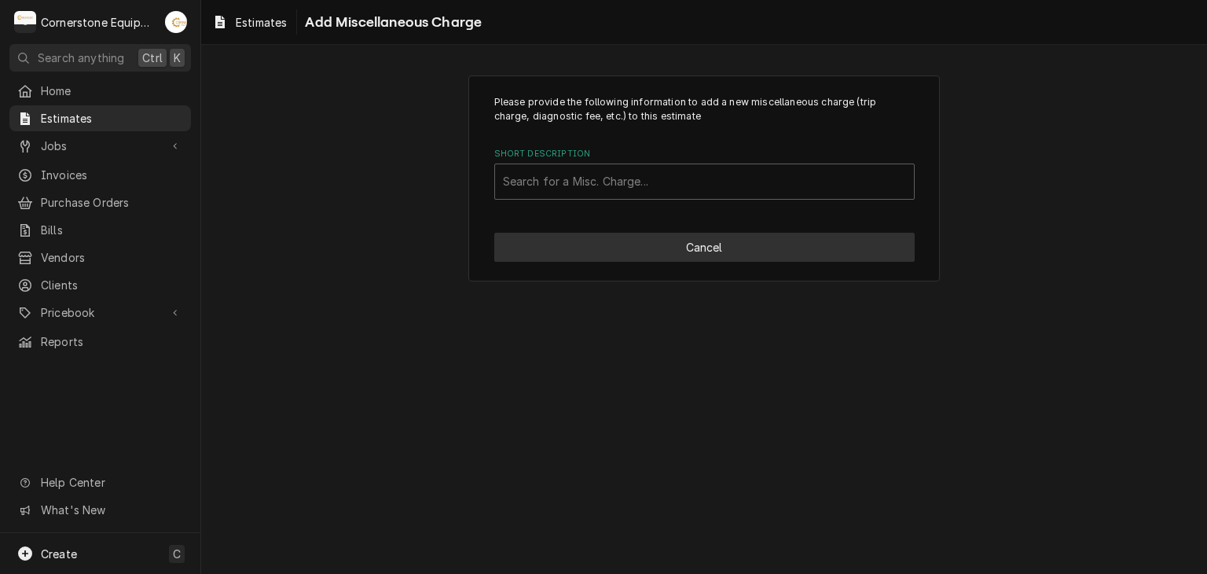
click at [708, 239] on button "Cancel" at bounding box center [704, 247] width 420 height 29
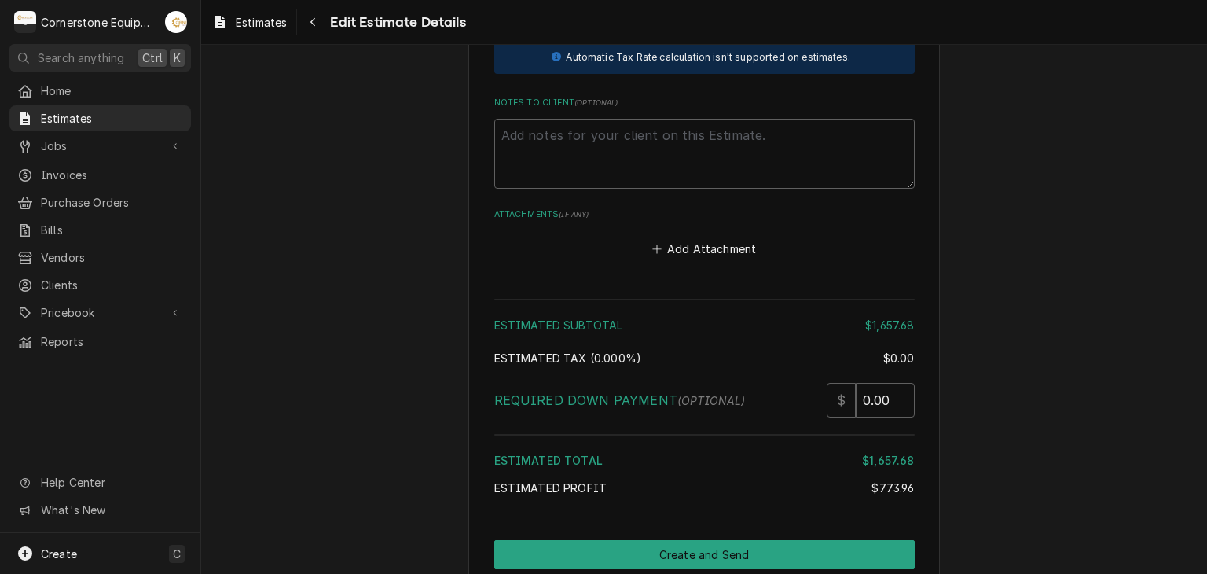
scroll to position [3761, 0]
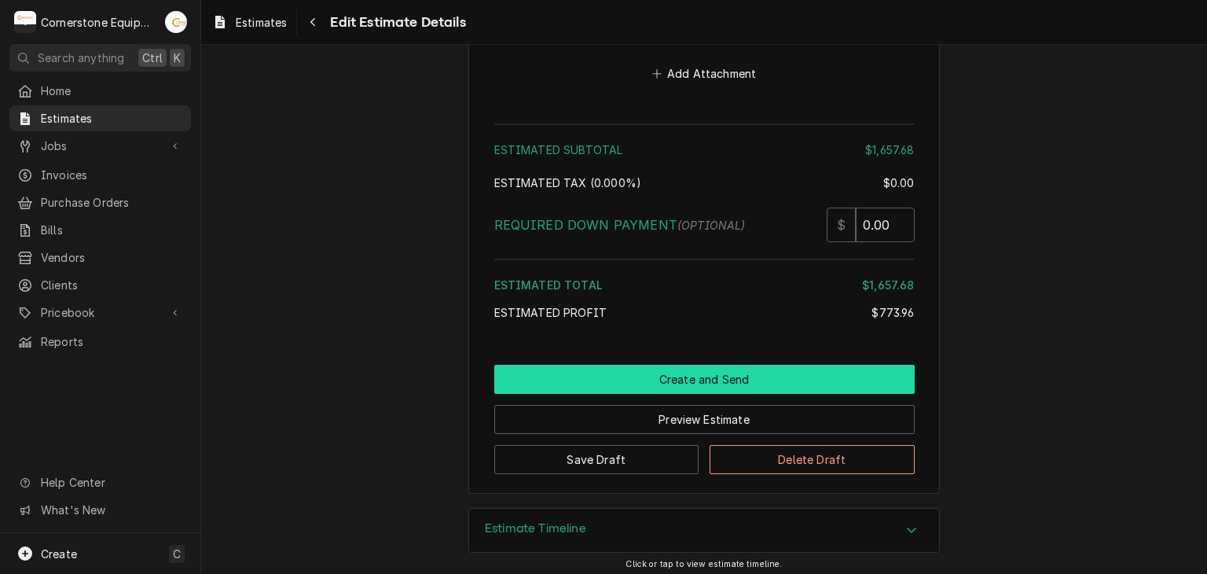
click at [616, 369] on button "Create and Send" at bounding box center [704, 379] width 420 height 29
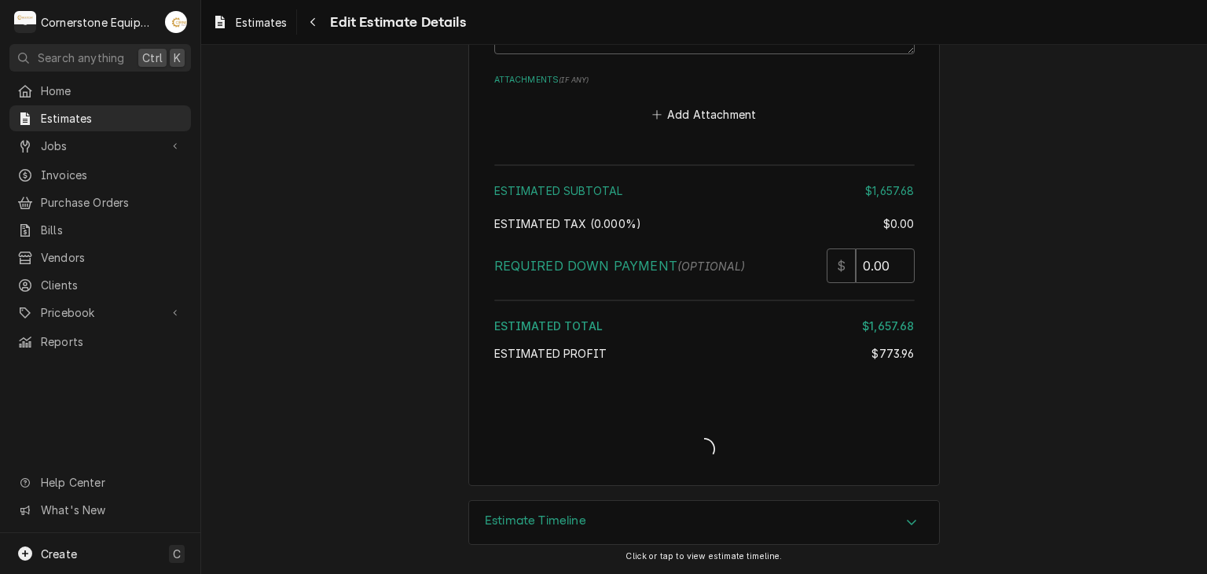
scroll to position [3713, 0]
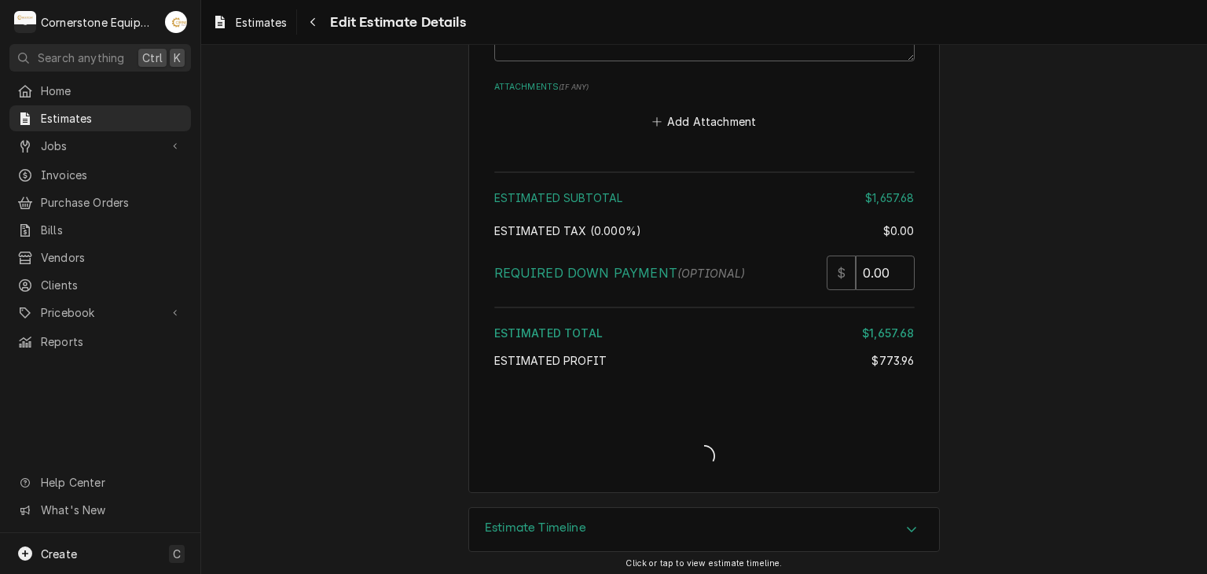
type textarea "x"
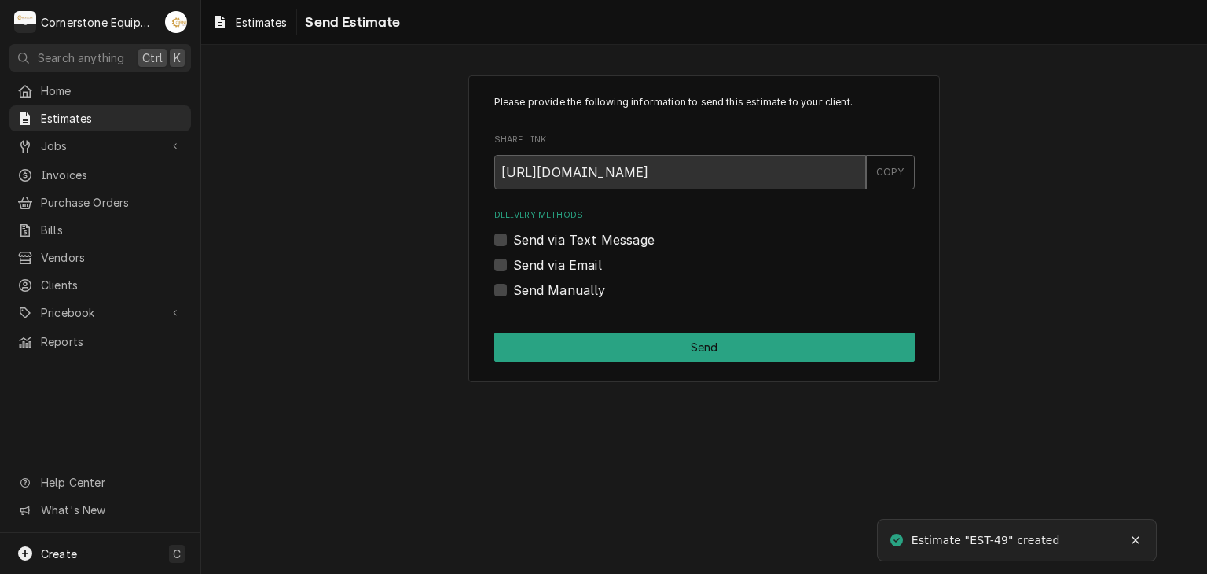
click at [622, 242] on label "Send via Text Message" at bounding box center [583, 239] width 141 height 19
click at [622, 242] on input "Send via Text Message" at bounding box center [723, 247] width 420 height 35
checkbox input "true"
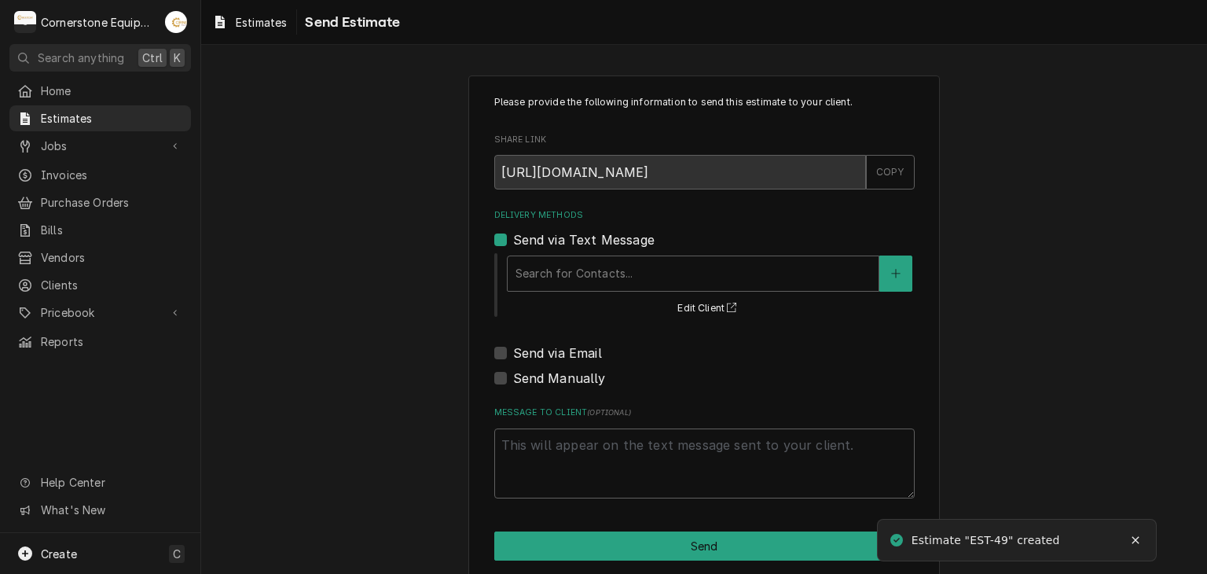
drag, startPoint x: 609, startPoint y: 298, endPoint x: 614, endPoint y: 270, distance: 28.7
click at [609, 296] on div "Search for Contacts... Edit Client" at bounding box center [709, 284] width 409 height 65
click at [614, 270] on div "Delivery Methods" at bounding box center [692, 273] width 355 height 28
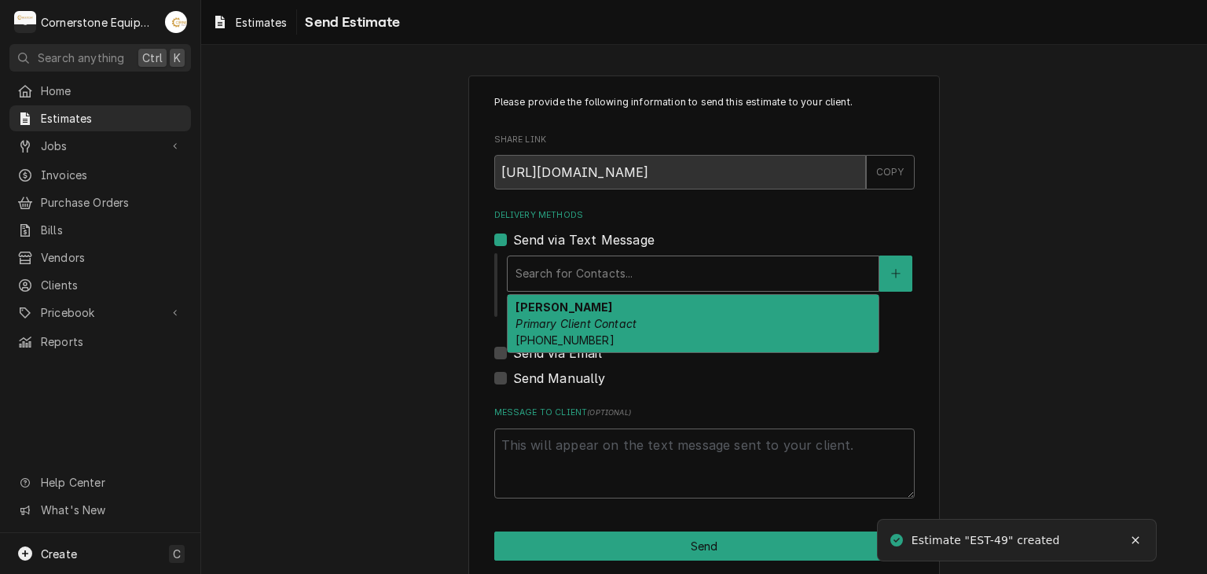
click at [603, 317] on em "Primary Client Contact" at bounding box center [575, 323] width 121 height 13
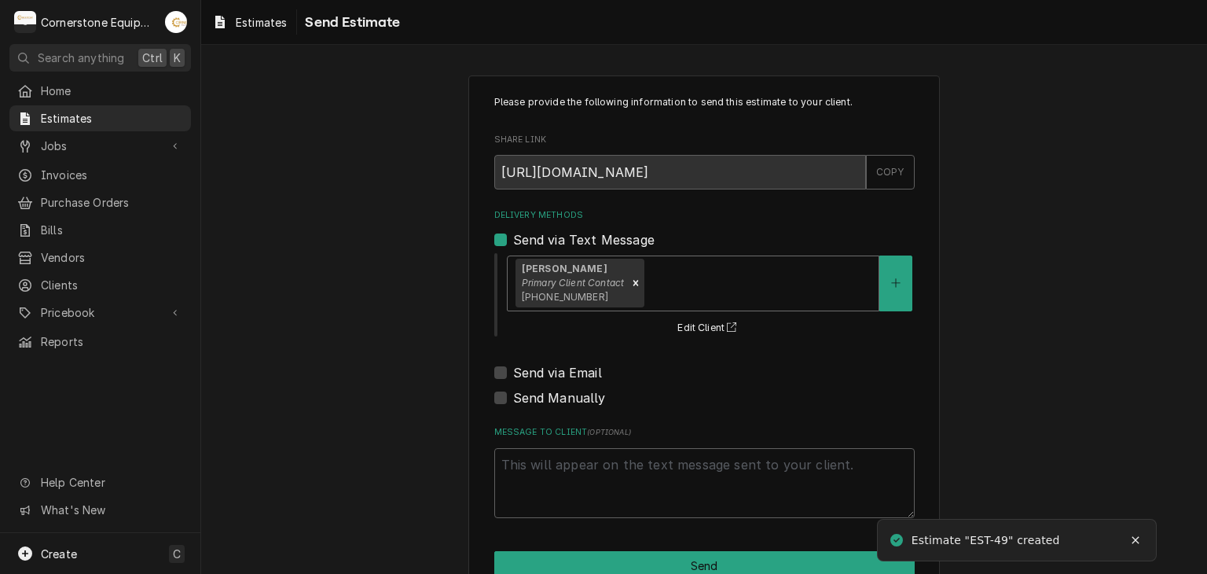
click at [600, 444] on div "Message to Client ( optional )" at bounding box center [704, 472] width 420 height 92
click at [607, 461] on textarea "Message to Client ( optional )" at bounding box center [704, 483] width 420 height 71
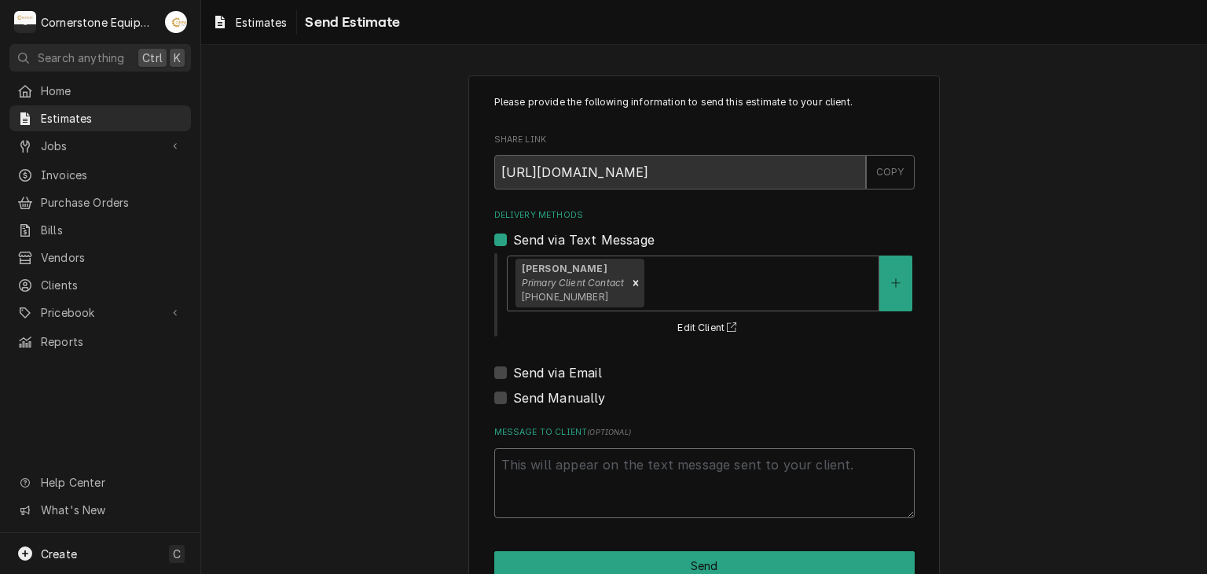
type textarea "x"
type textarea "Y"
type textarea "x"
type textarea "T"
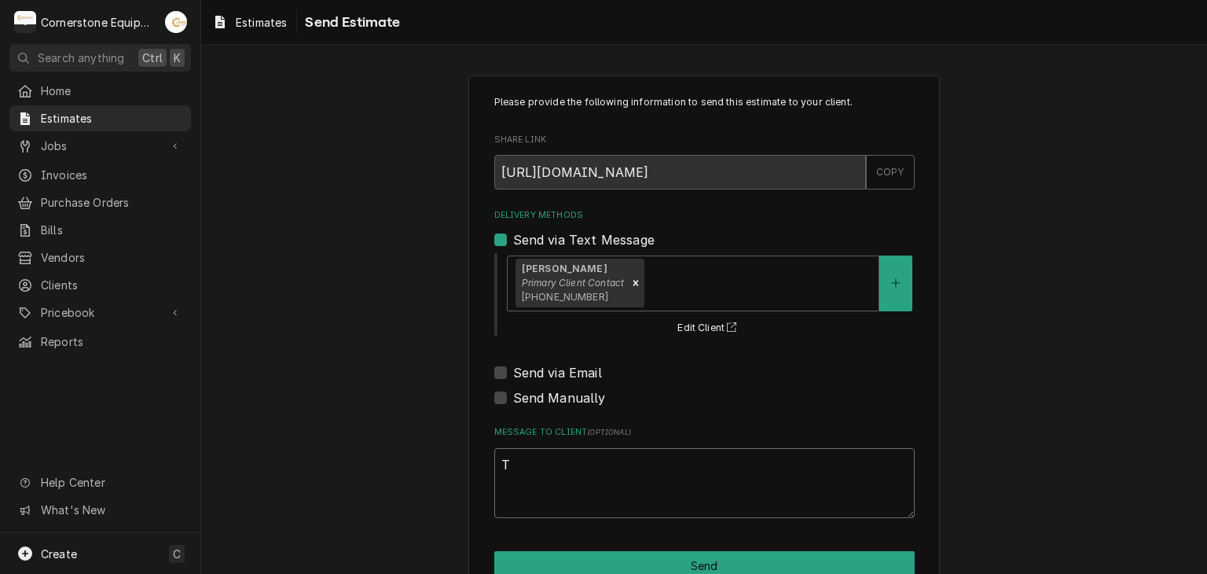
type textarea "x"
type textarea "Th"
type textarea "x"
type textarea "Tha"
type textarea "x"
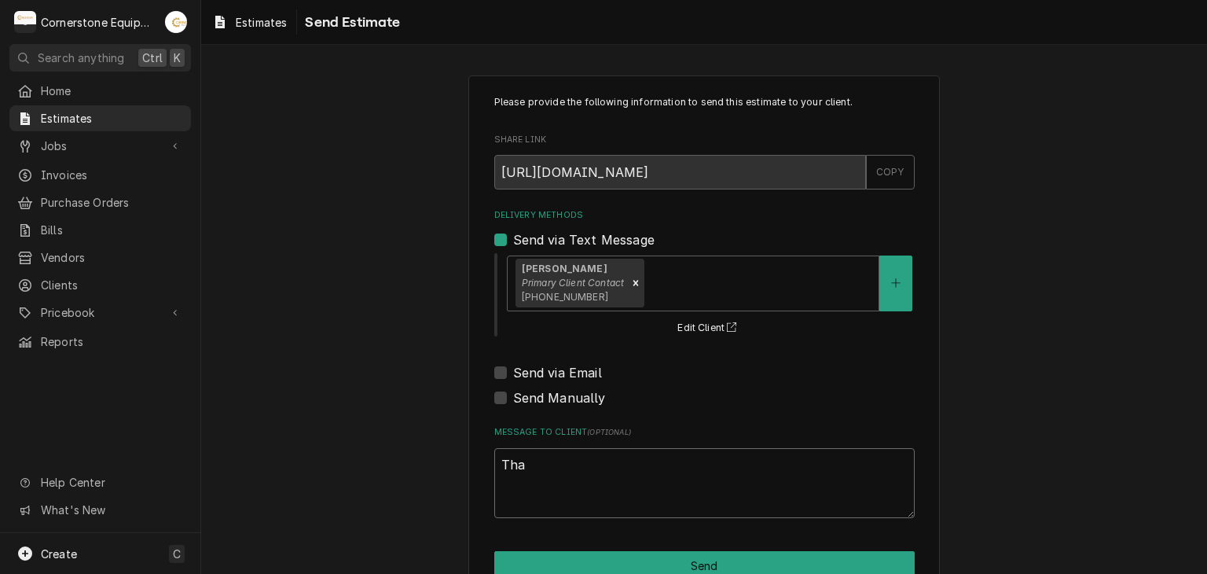
type textarea "Than"
type textarea "x"
type textarea "Thank"
type textarea "x"
type textarea "Thank"
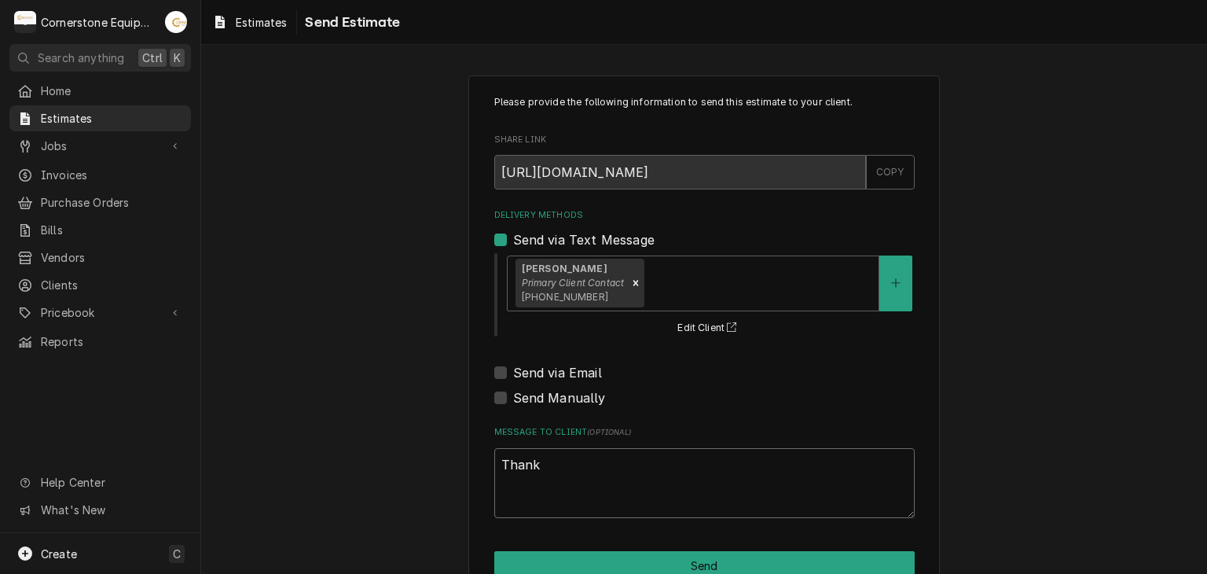
type textarea "x"
type textarea "Thank Y"
type textarea "x"
type textarea "Thank [PERSON_NAME]"
type textarea "x"
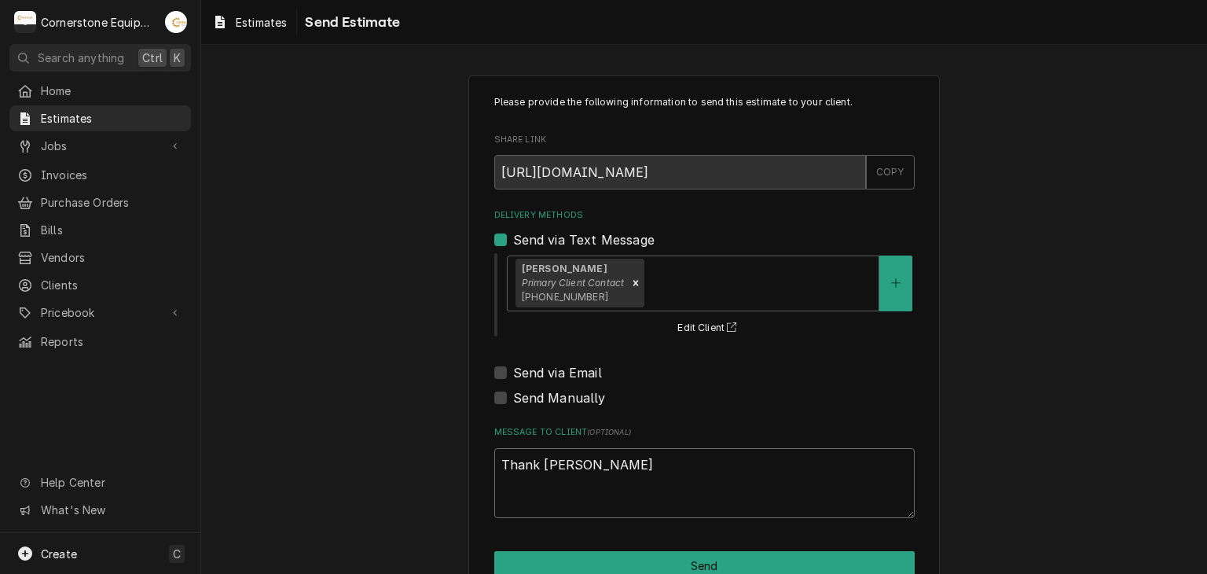
type textarea "Thank You"
type textarea "x"
type textarea "Thank You"
type textarea "x"
type textarea "Thank You f"
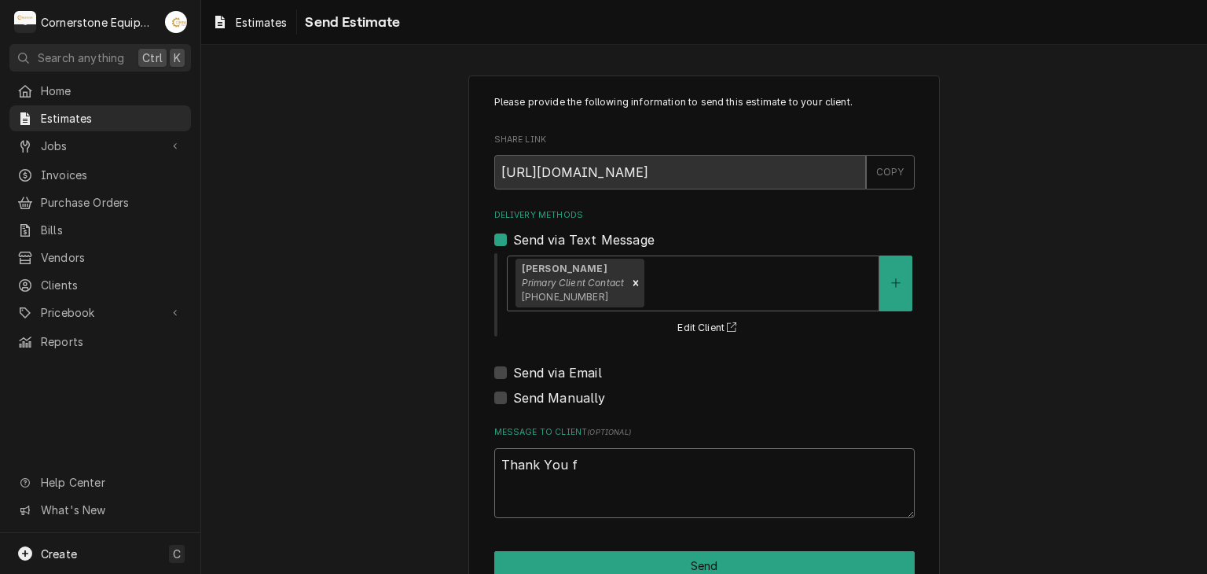
type textarea "x"
type textarea "Thank You fo"
type textarea "x"
type textarea "Thank You for"
type textarea "x"
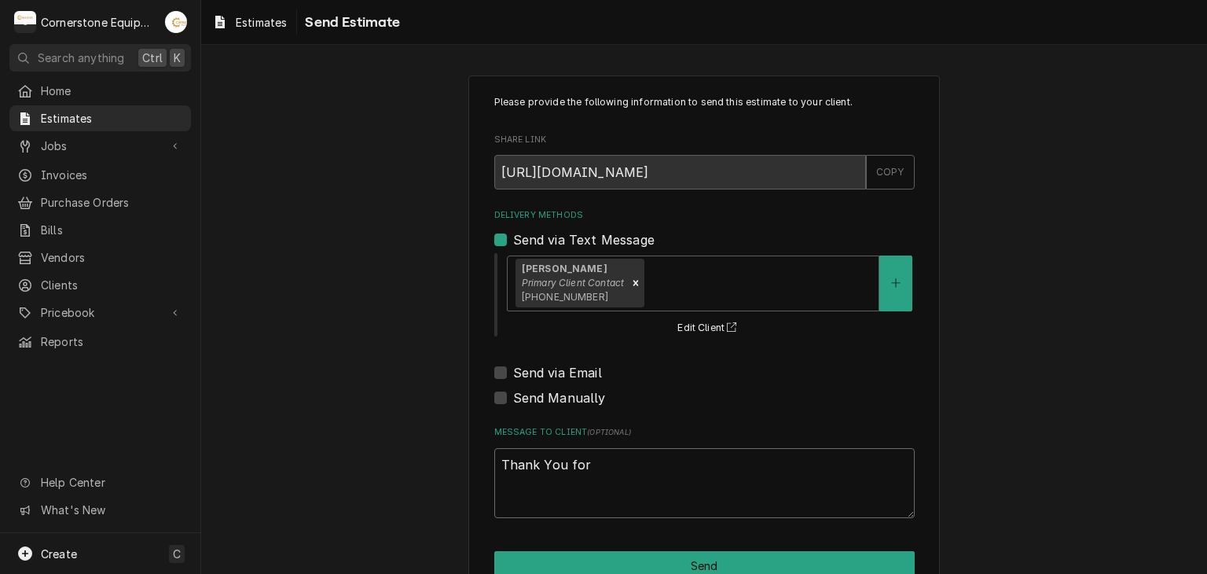
type textarea "Thank You for"
type textarea "x"
type textarea "Thank You for t"
type textarea "x"
type textarea "Thank You for th"
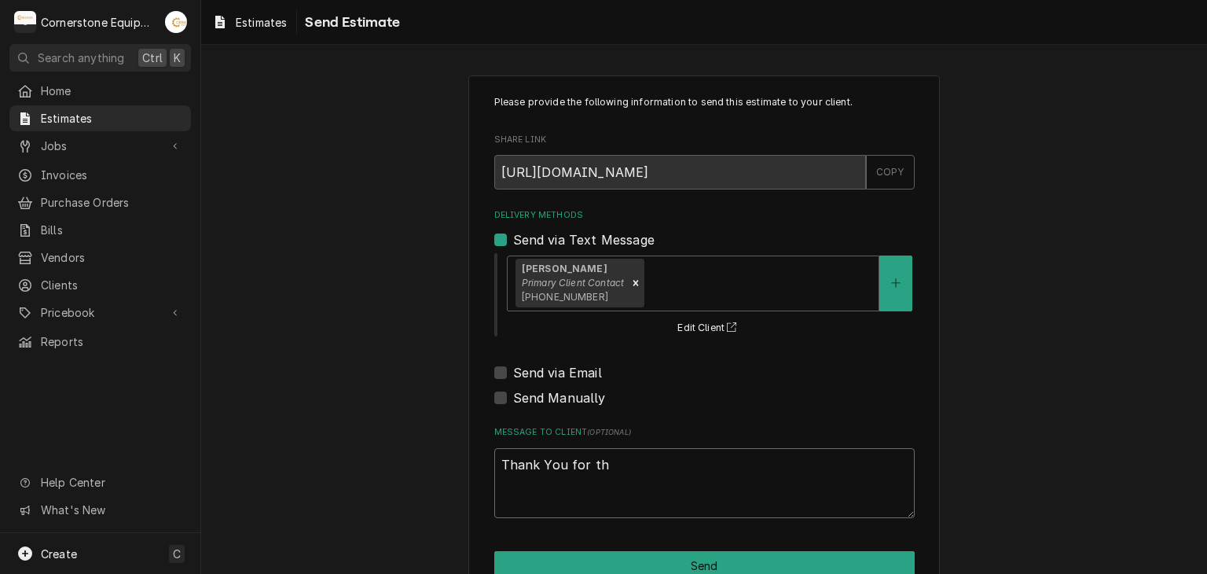
type textarea "x"
type textarea "Thank You for thr"
type textarea "x"
type textarea "Thank You for thr"
type textarea "x"
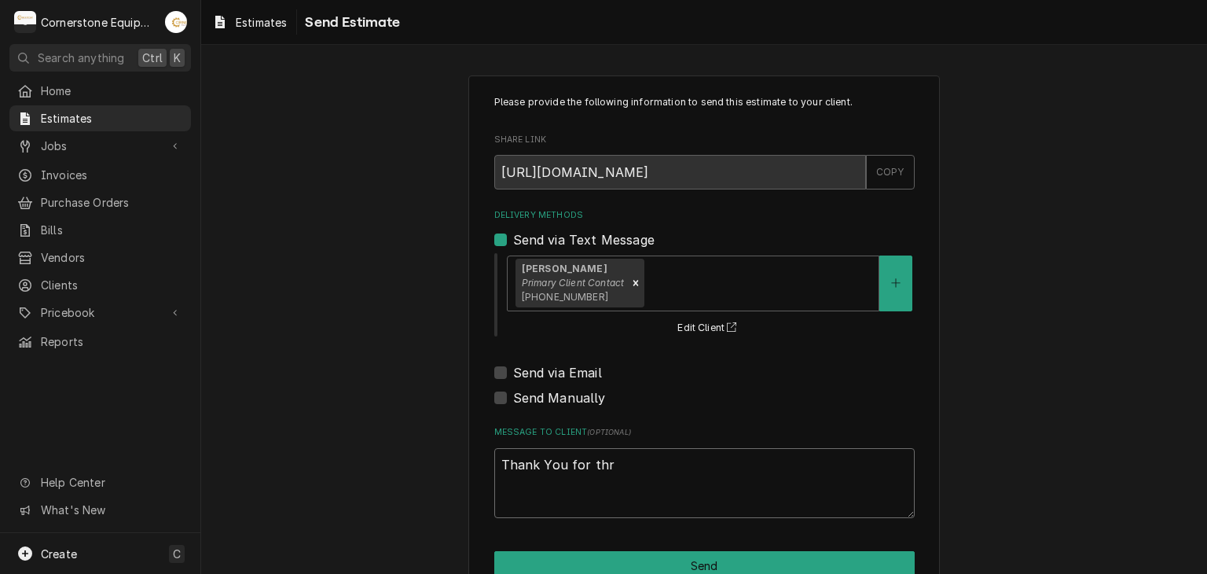
type textarea "Thank You for thr"
type textarea "x"
type textarea "Thank You for th"
type textarea "x"
type textarea "Thank You for the"
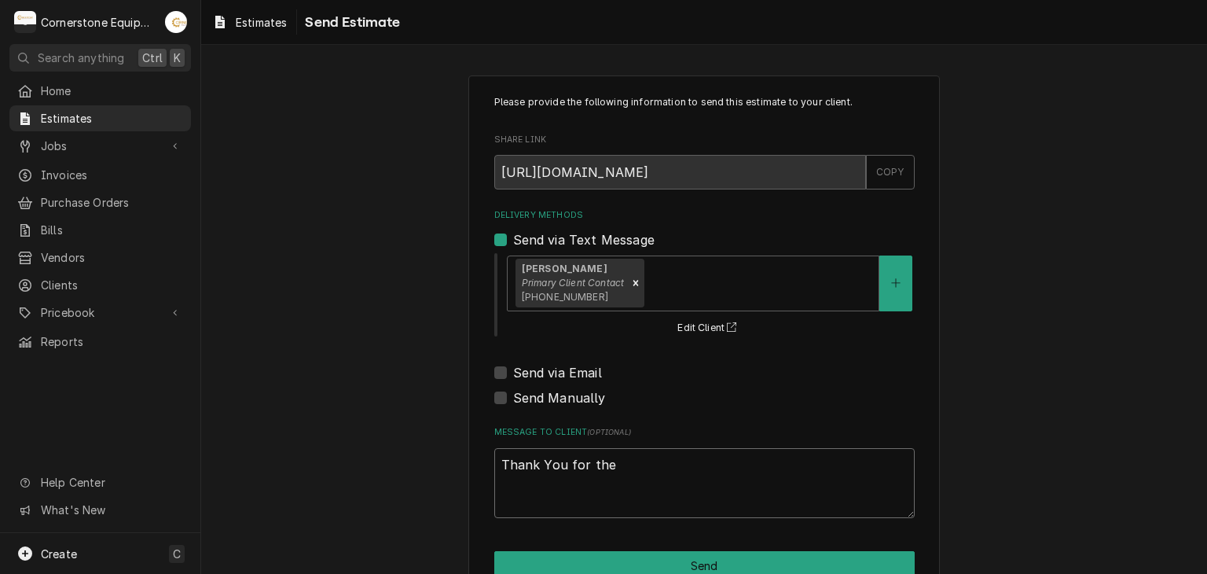
type textarea "x"
type textarea "Thank You for the"
type textarea "x"
type textarea "Thank You for the o"
type textarea "x"
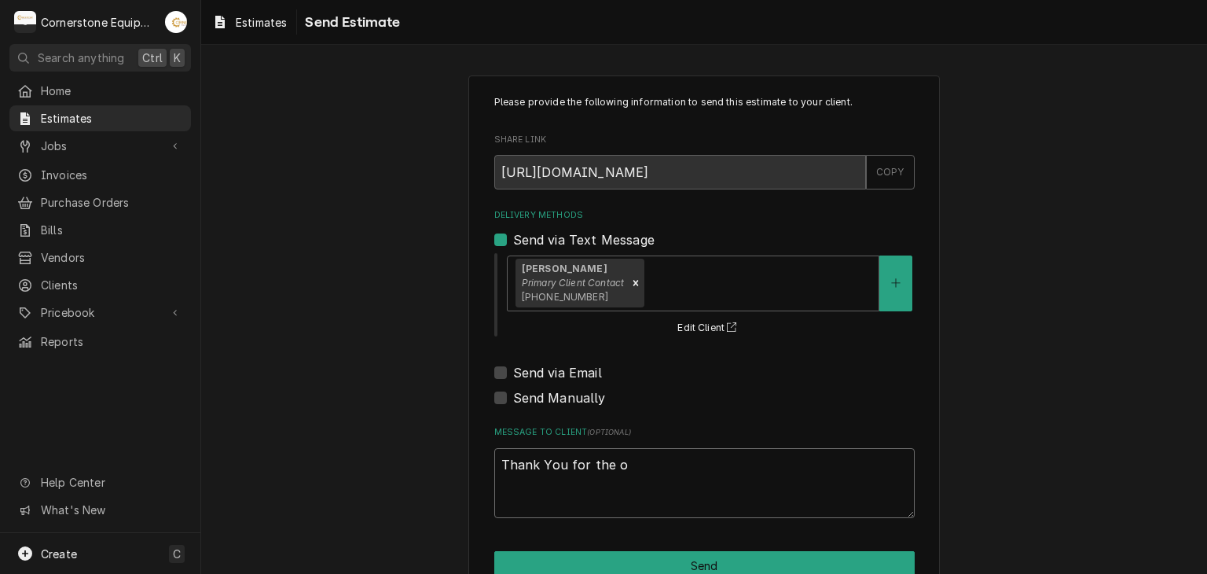
type textarea "Thank You for the op"
type textarea "x"
type textarea "Thank You for the opp"
type textarea "x"
type textarea "Thank You for the oppo"
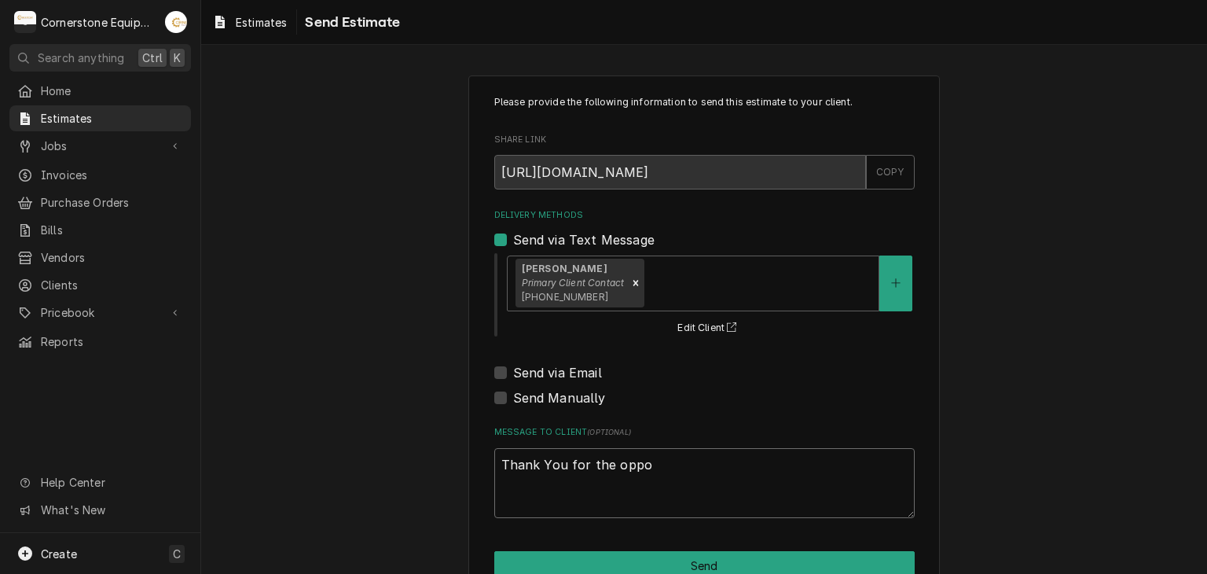
type textarea "x"
type textarea "Thank You for the oppor"
type textarea "x"
type textarea "Thank You for the opport"
type textarea "x"
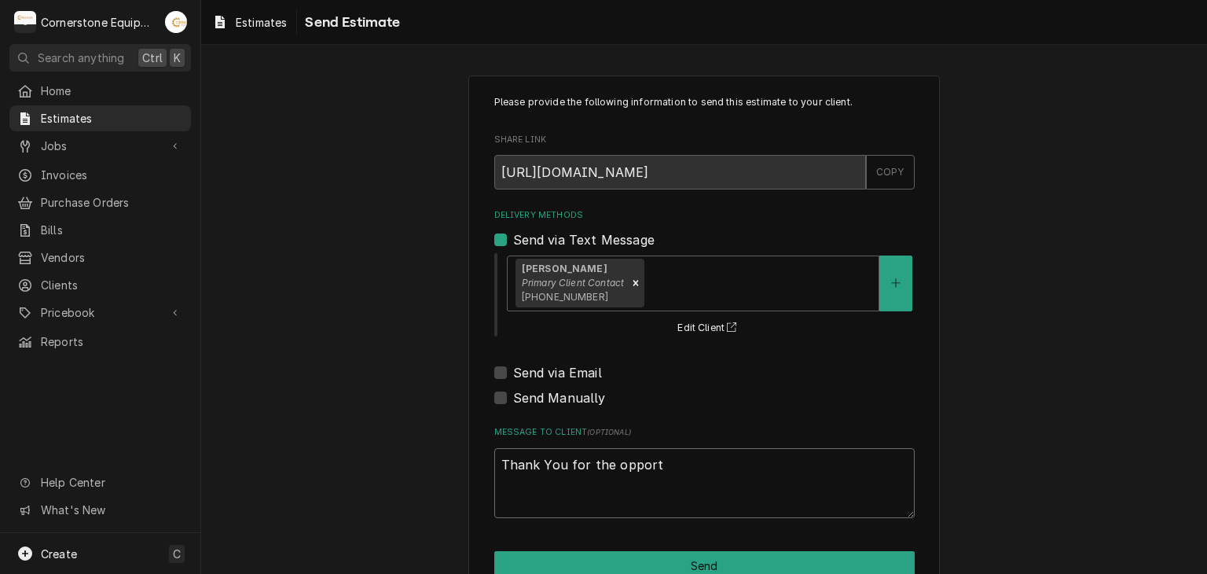
type textarea "Thank You for the opportu"
type textarea "x"
type textarea "Thank You for the opportun"
type textarea "x"
type textarea "Thank You for the opportuni"
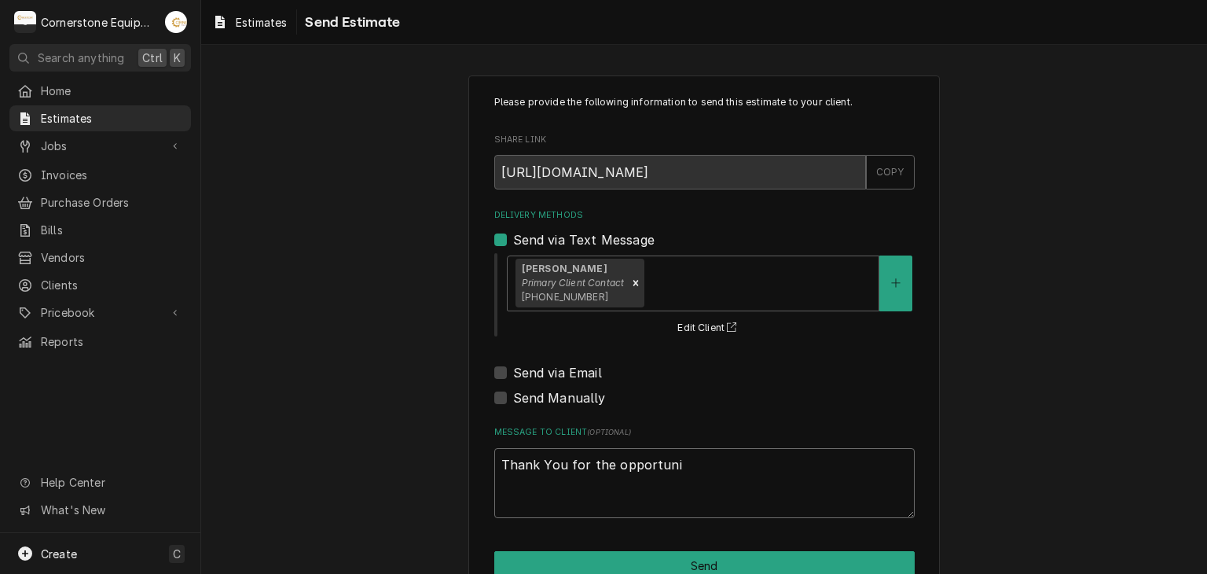
type textarea "x"
type textarea "Thank You for the opportunin"
type textarea "x"
type textarea "Thank You for the opportuni"
type textarea "x"
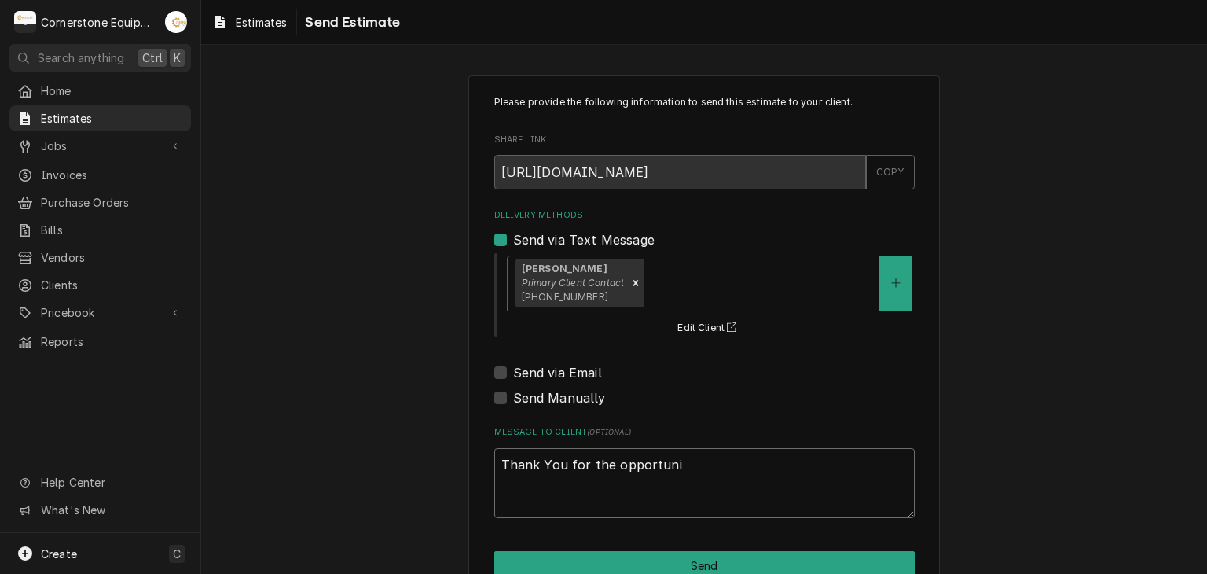
type textarea "Thank You for the opportunit"
type textarea "x"
type textarea "Thank You for the opportunity"
type textarea "x"
type textarea "Thank You for the opportunity"
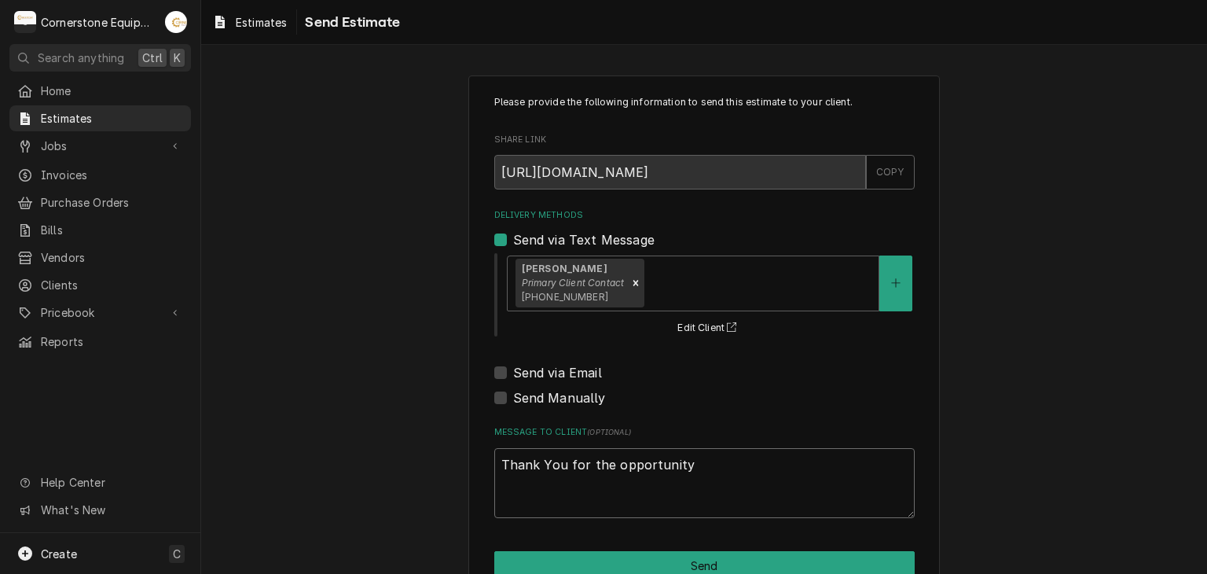
type textarea "x"
type textarea "Thank You for the opportunity t"
type textarea "x"
type textarea "Thank You for the opportunity to"
type textarea "x"
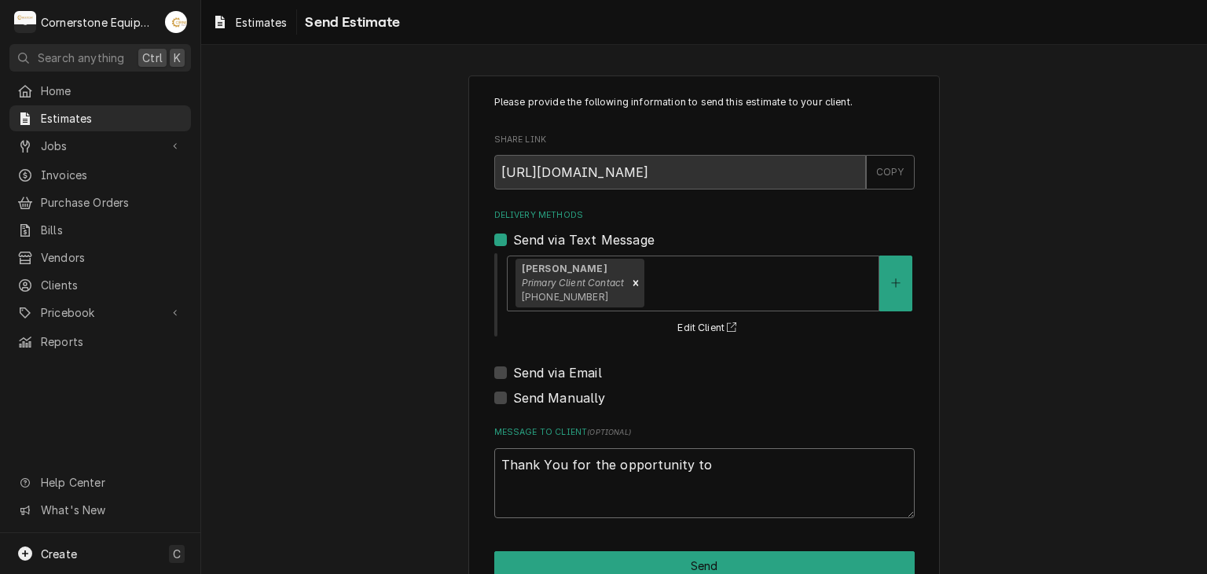
type textarea "Thank You for the opportunity to"
type textarea "x"
type textarea "Thank You for the opportunity to b"
type textarea "x"
type textarea "Thank You for the opportunity to be"
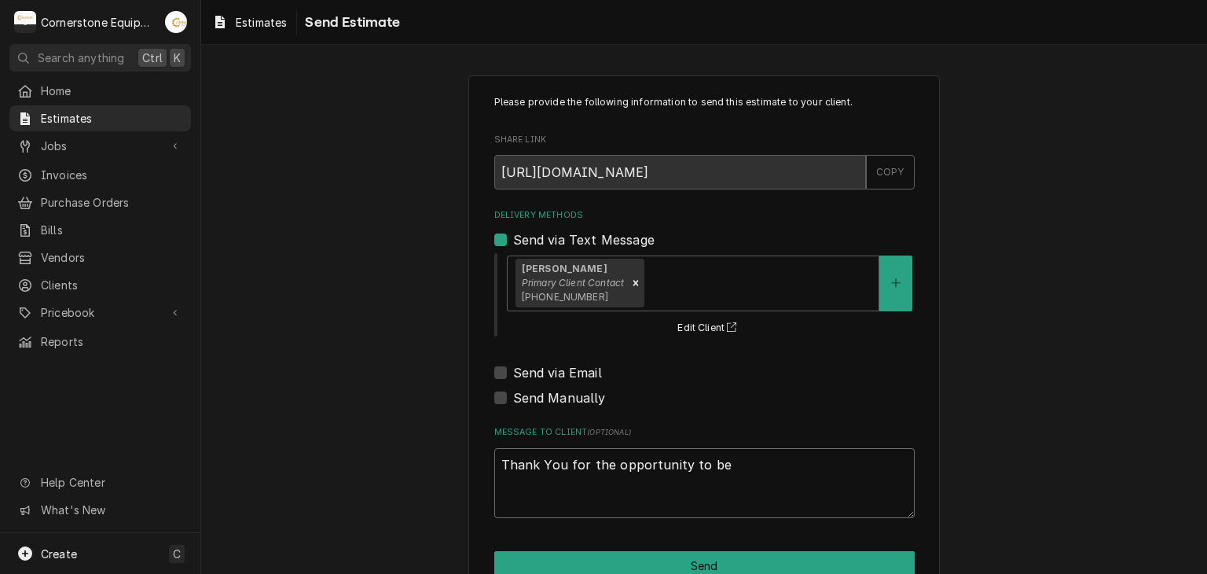
type textarea "x"
type textarea "Thank You for the opportunity to be"
type textarea "x"
type textarea "Thank You for the opportunity to be o"
type textarea "x"
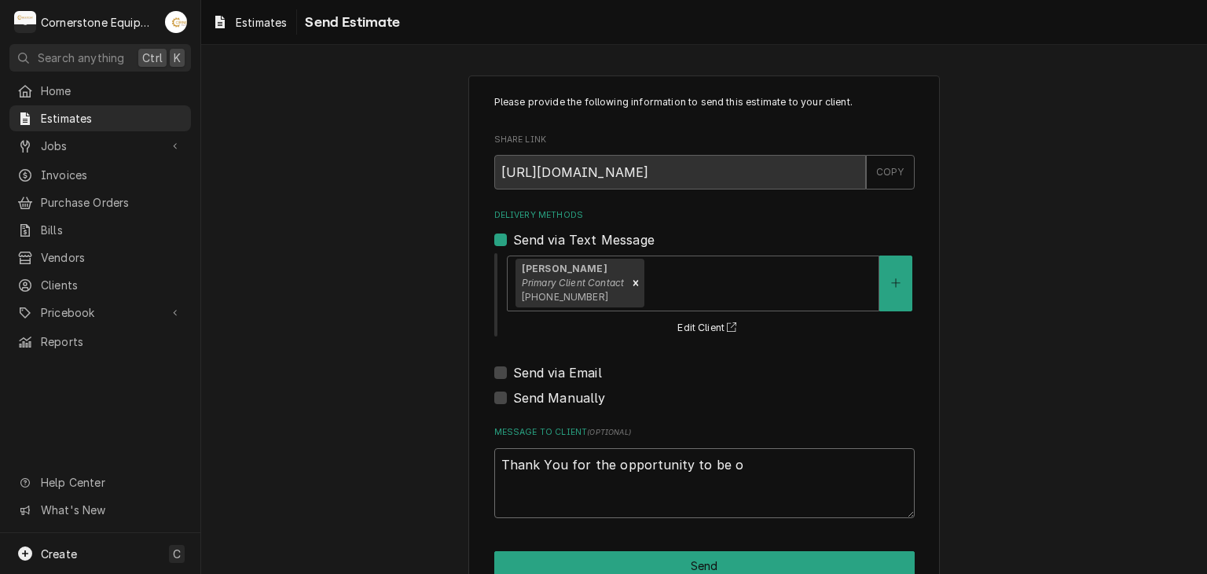
type textarea "Thank You for the opportunity to be of"
type textarea "x"
type textarea "Thank You for the opportunity to be of"
type textarea "x"
type textarea "Thank You for the opportunity to be of d"
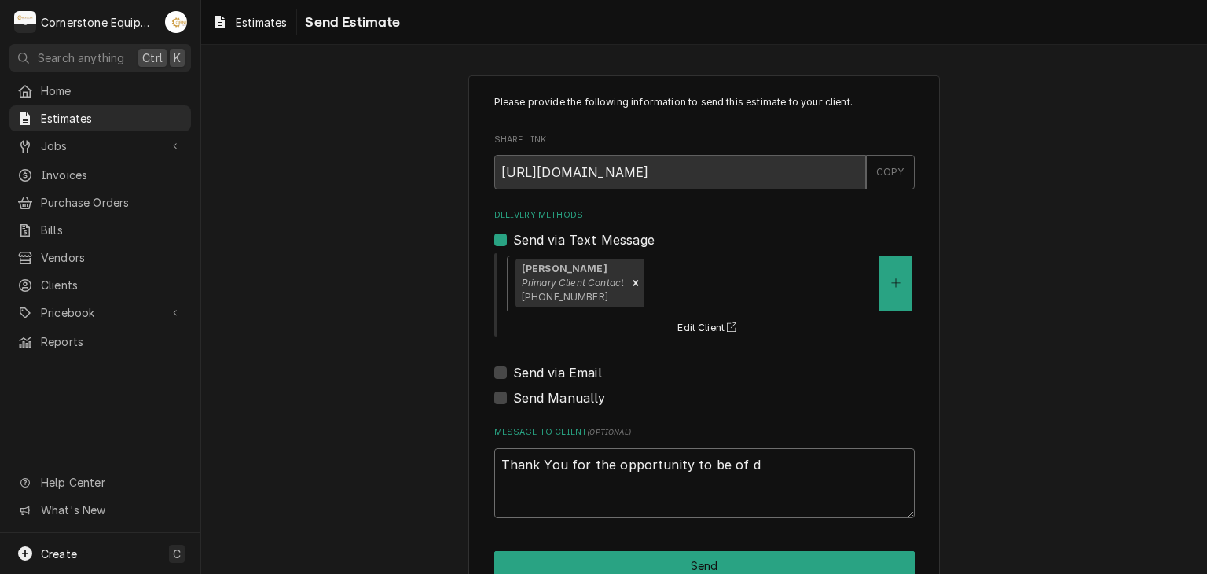
type textarea "x"
type textarea "Thank You for the opportunity to be of"
type textarea "x"
type textarea "Thank You for the opportunity to be of"
type textarea "x"
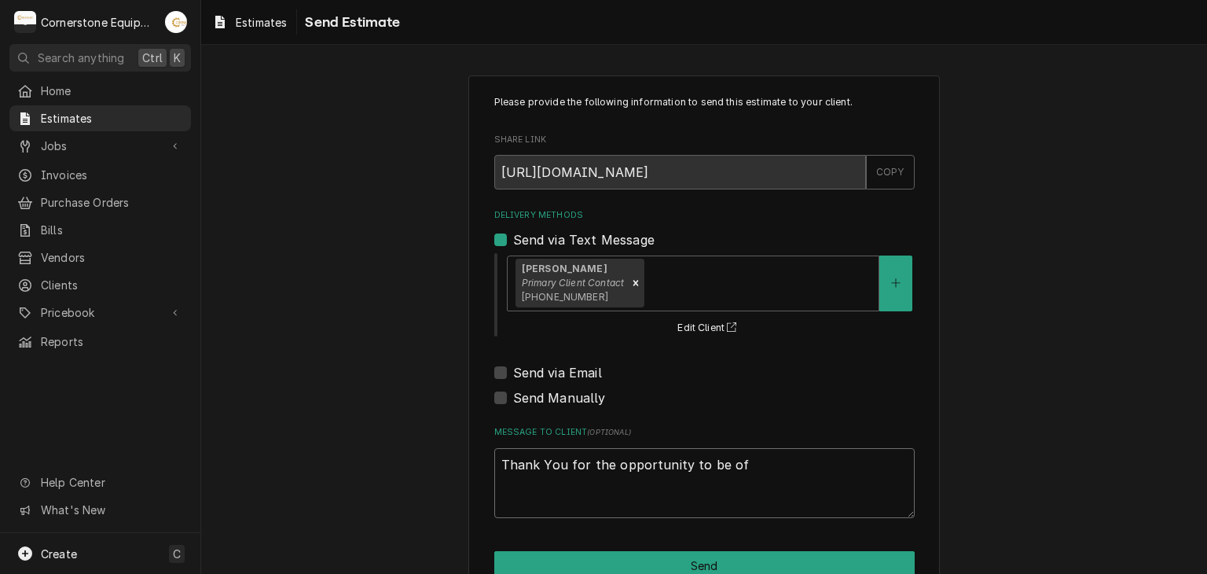
type textarea "Thank You for the opportunity to be o"
type textarea "x"
type textarea "Thank You for the opportunity to be"
type textarea "x"
type textarea "Thank You for the opportunity to be"
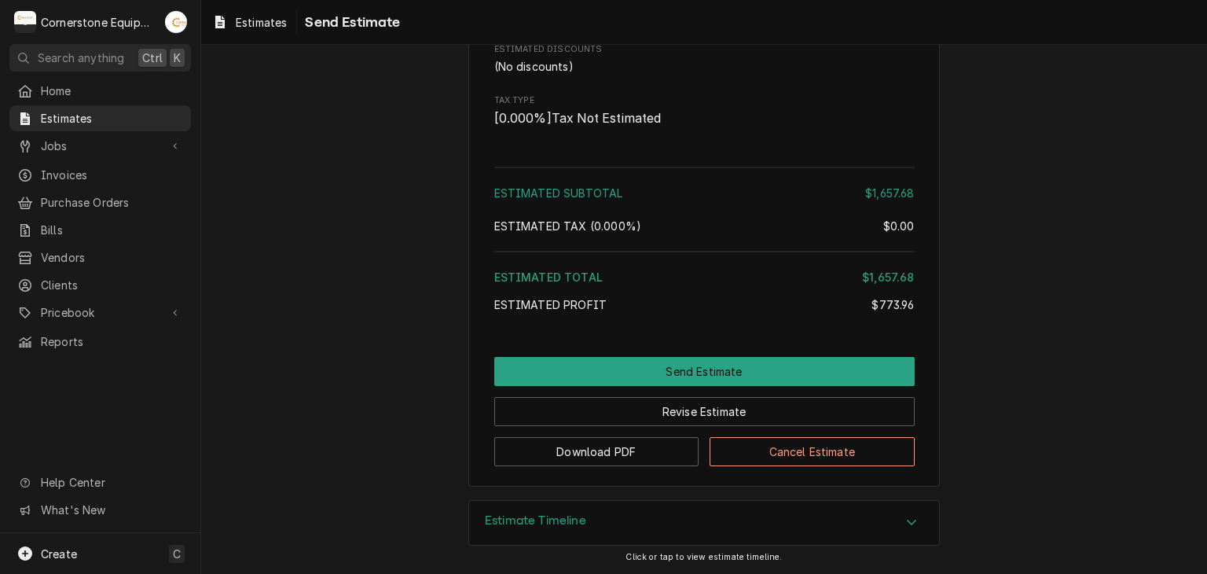
scroll to position [2751, 0]
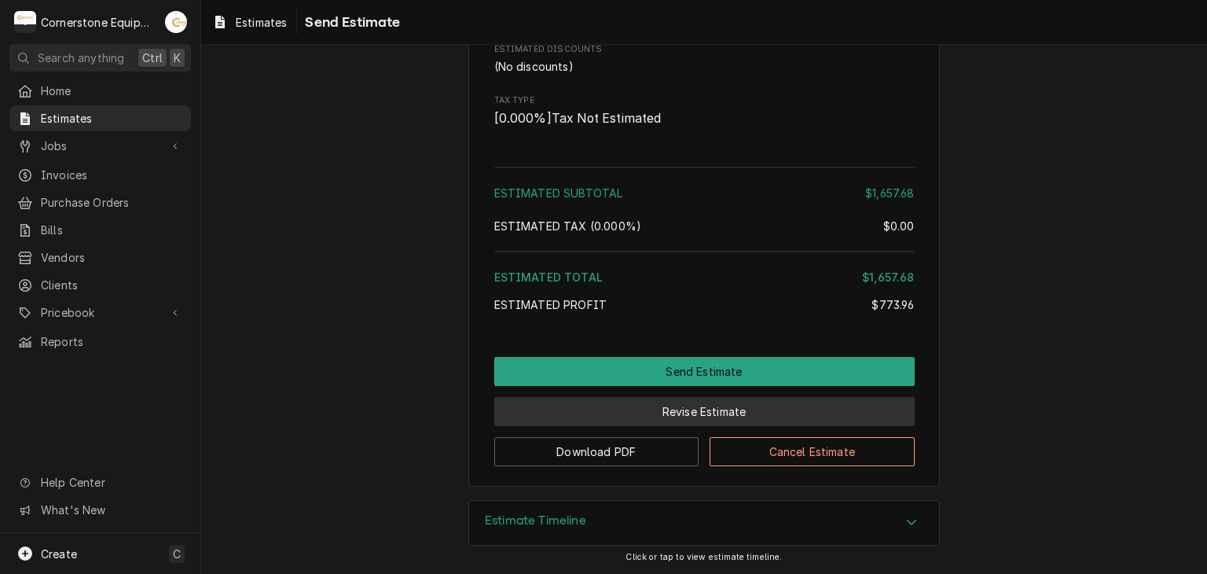
click at [778, 407] on button "Revise Estimate" at bounding box center [704, 411] width 420 height 29
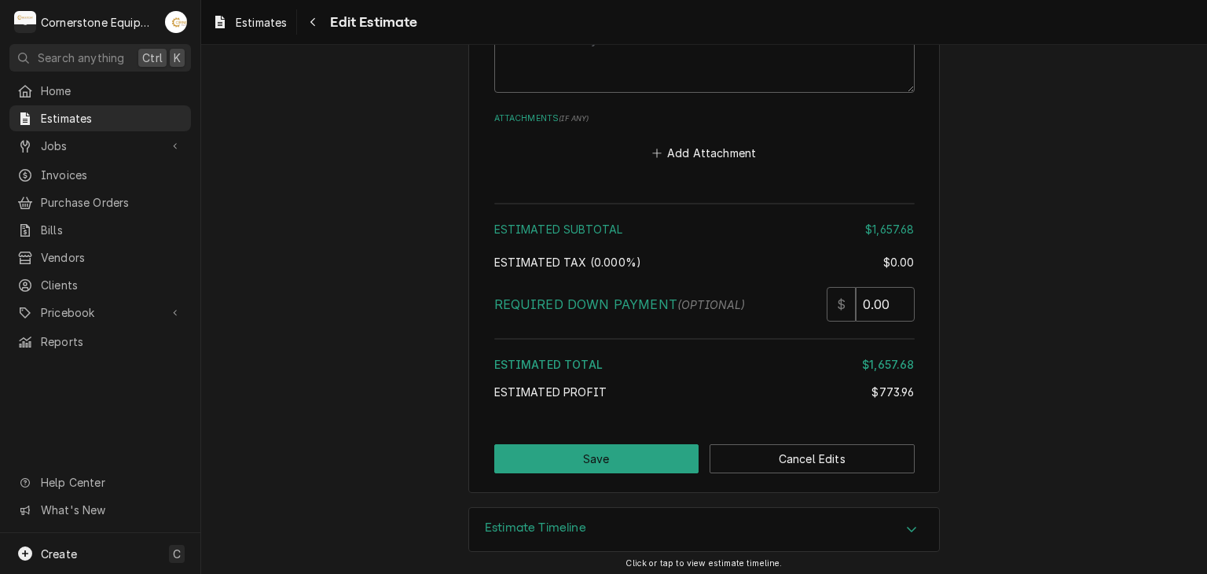
scroll to position [3368, 0]
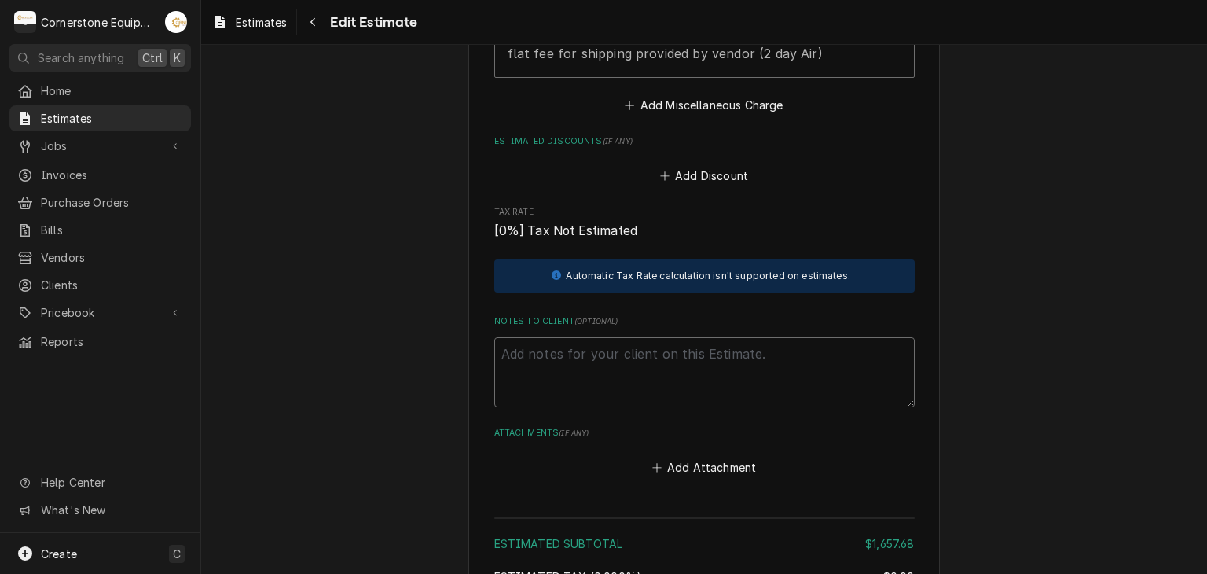
click at [603, 365] on textarea "Notes to Client ( optional )" at bounding box center [704, 372] width 420 height 71
paste textarea "ESTIMATE APPROVAL AND VALIDITY All estimates must be approved via email before …"
type textarea "x"
type textarea "ESTIMATE APPROVAL AND VALIDITY All estimates must be approved via email before …"
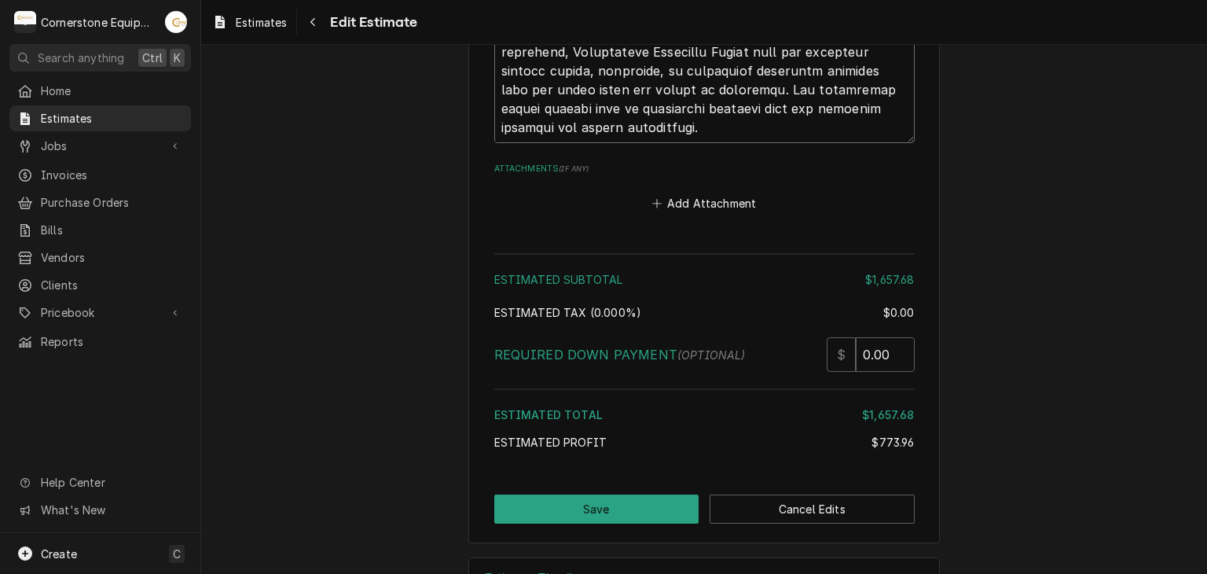
scroll to position [4399, 0]
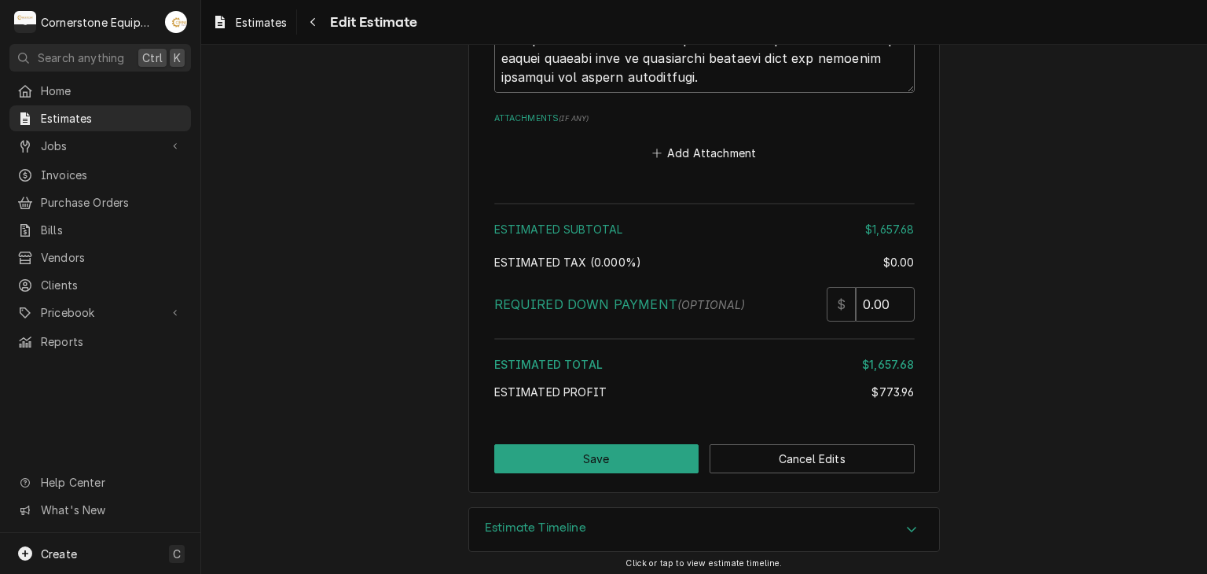
type textarea "x"
type textarea "ESTIMATE APPROVAL AND VALIDITY All estimates must be approved via email before …"
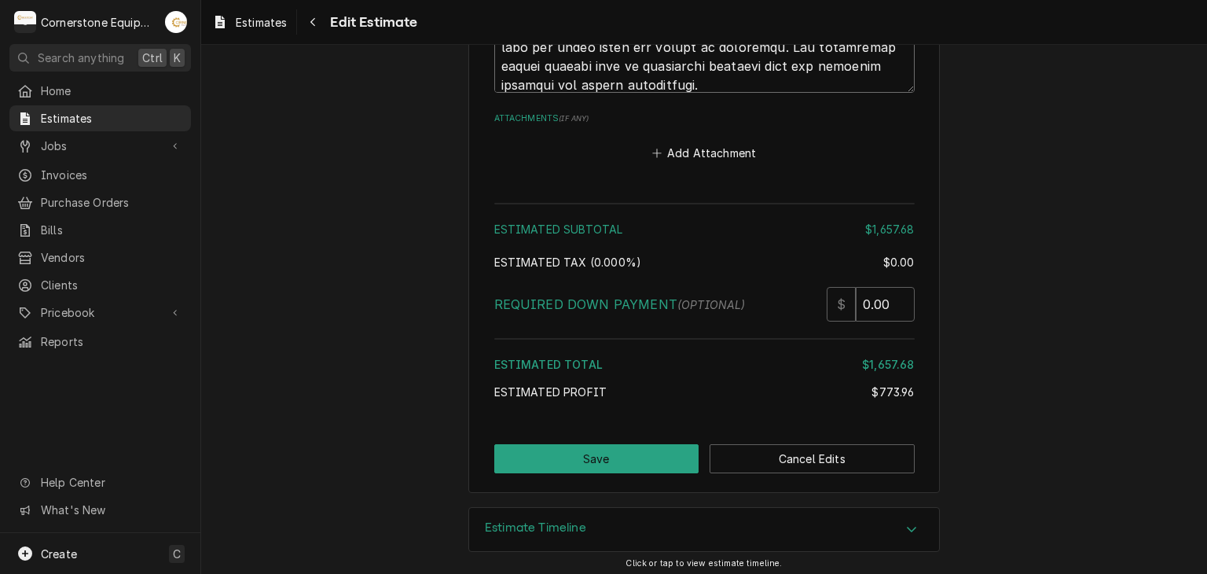
type textarea "x"
type textarea "ESTIMATE APPROVAL AND VALIDITY All estimates must be approved via email before …"
click at [585, 457] on button "Save" at bounding box center [596, 458] width 205 height 29
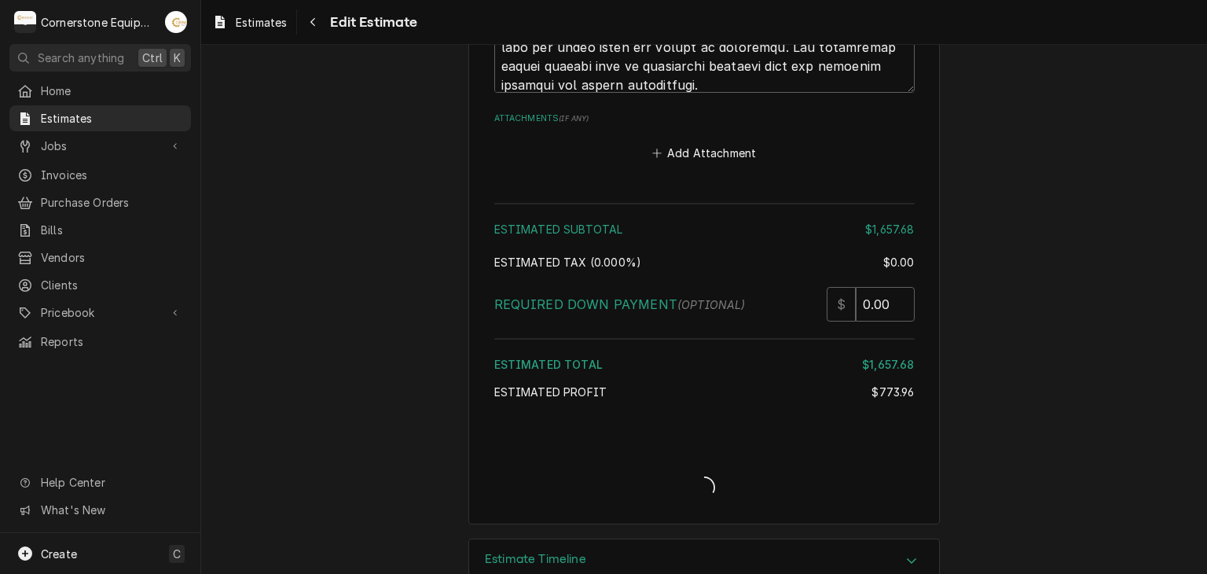
type textarea "x"
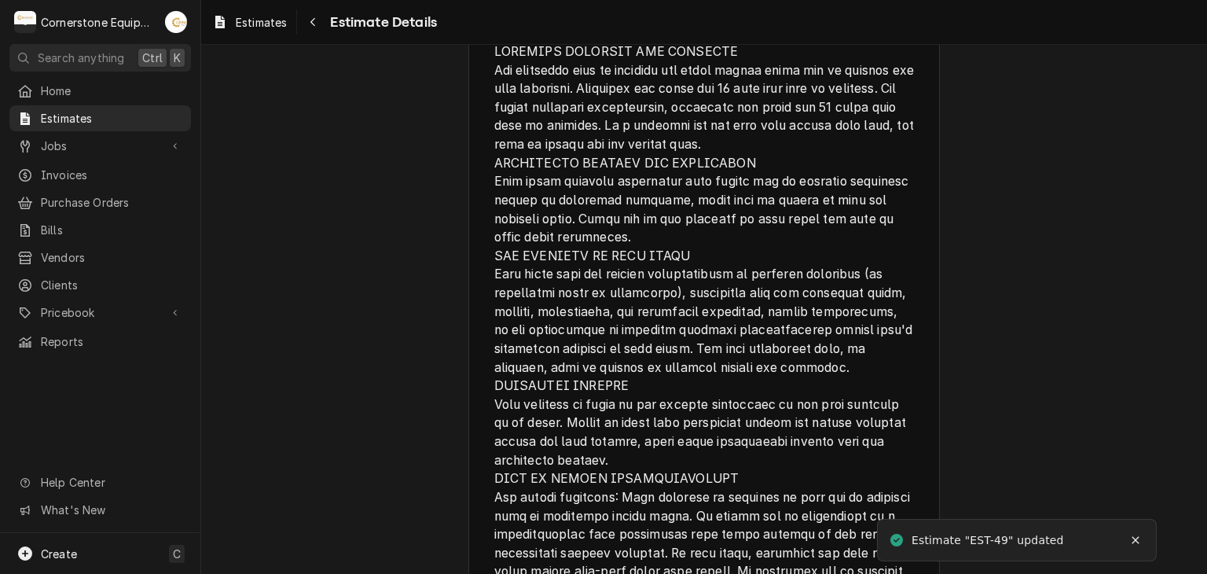
scroll to position [3510, 0]
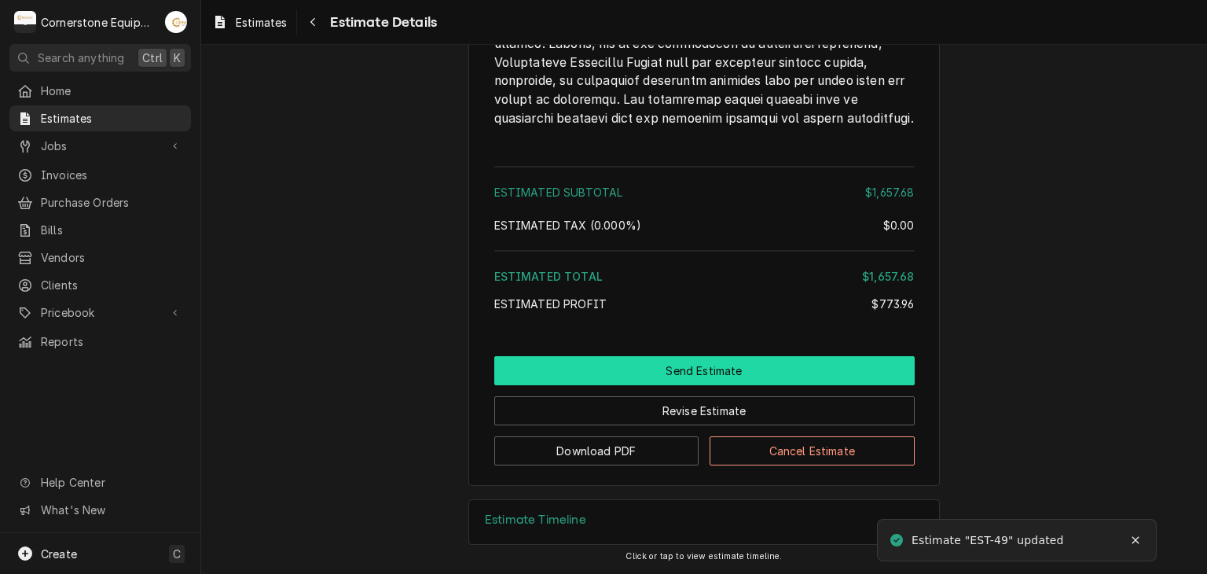
click at [638, 364] on button "Send Estimate" at bounding box center [704, 370] width 420 height 29
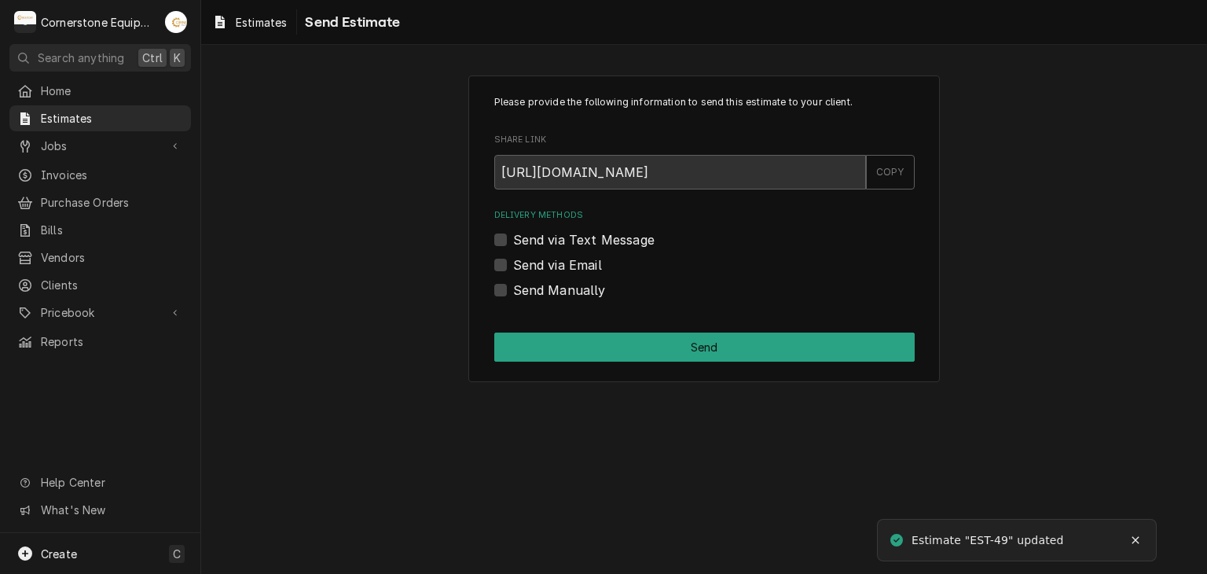
click at [636, 232] on label "Send via Text Message" at bounding box center [583, 239] width 141 height 19
click at [636, 232] on input "Send via Text Message" at bounding box center [723, 247] width 420 height 35
checkbox input "true"
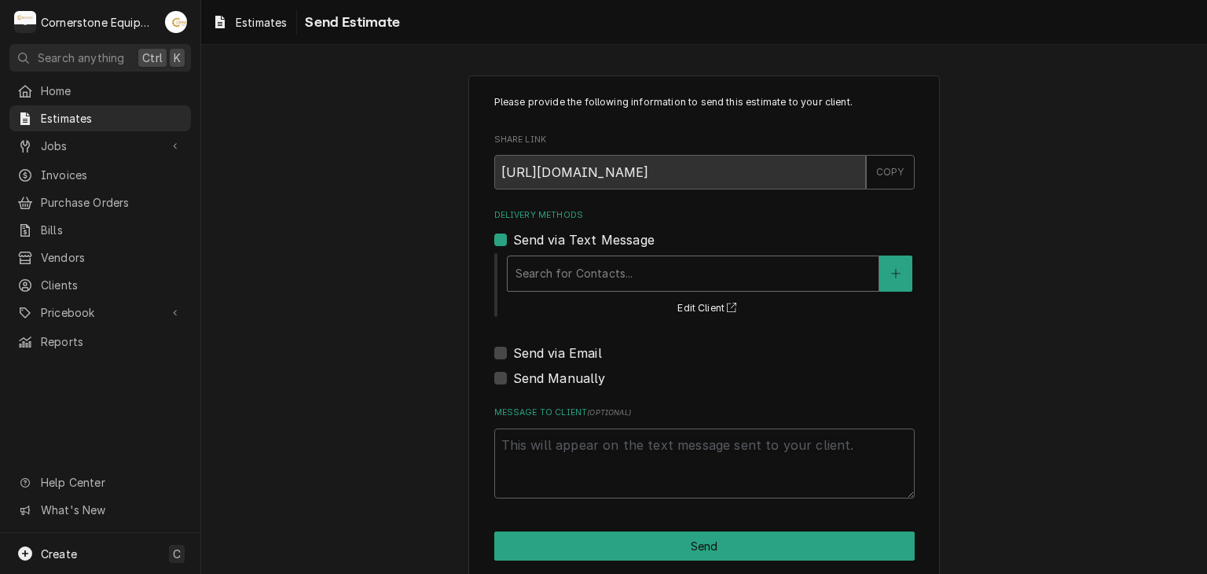
click at [632, 278] on div "Delivery Methods" at bounding box center [692, 273] width 355 height 28
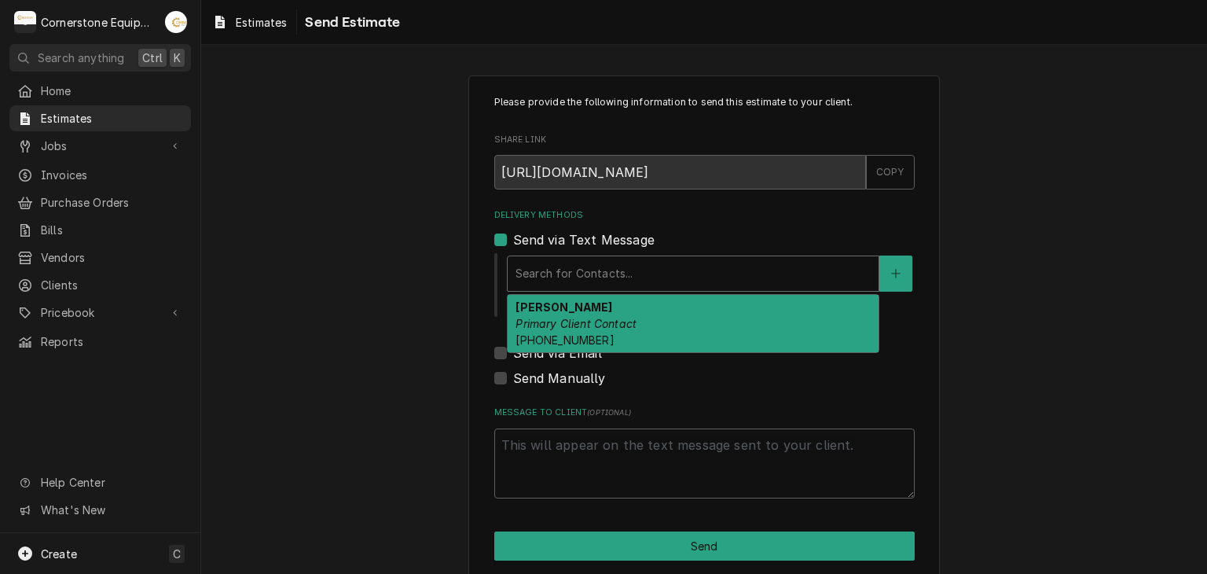
click at [629, 325] on em "Primary Client Contact" at bounding box center [575, 323] width 121 height 13
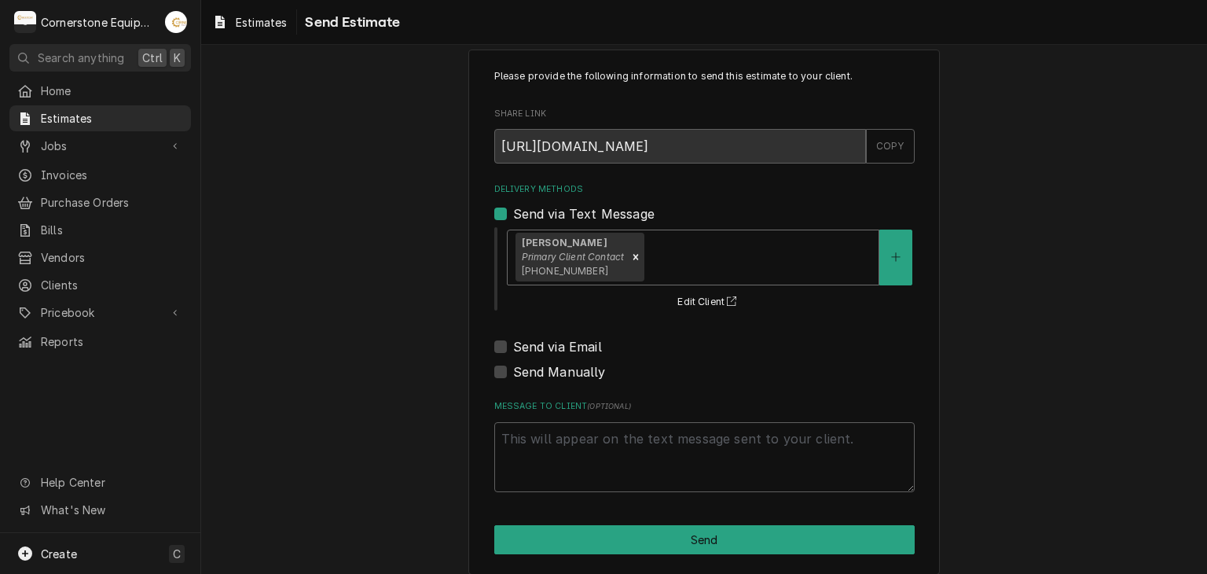
scroll to position [39, 0]
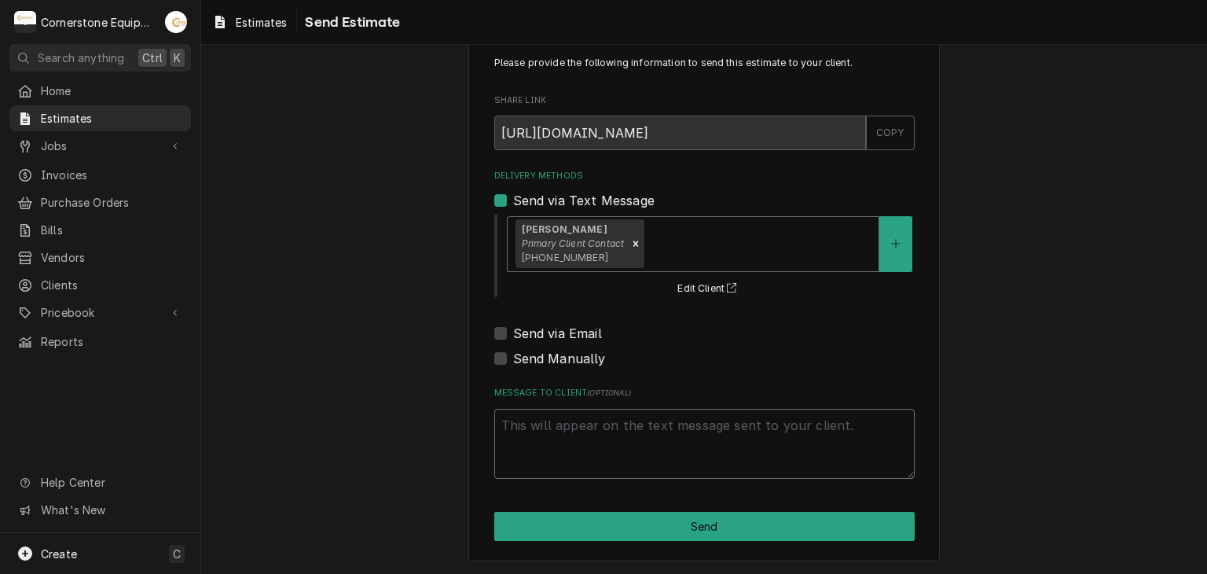
click at [632, 431] on textarea "Message to Client ( optional )" at bounding box center [704, 444] width 420 height 71
type textarea "x"
type textarea "T"
type textarea "x"
type textarea "Th"
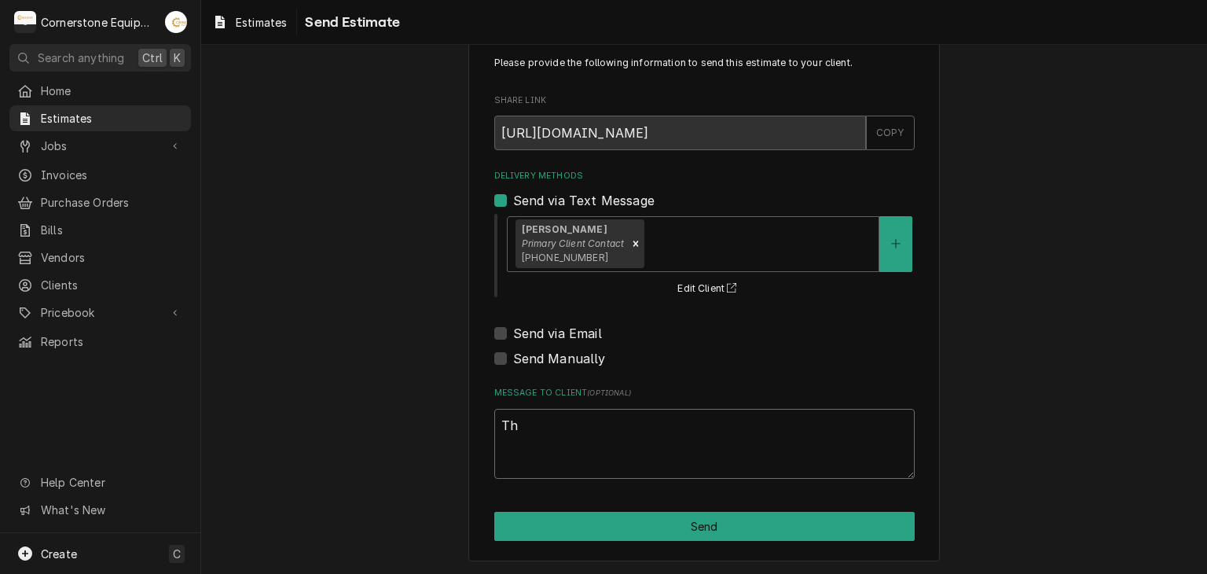
type textarea "x"
type textarea "Tha"
type textarea "x"
type textarea "Than"
type textarea "x"
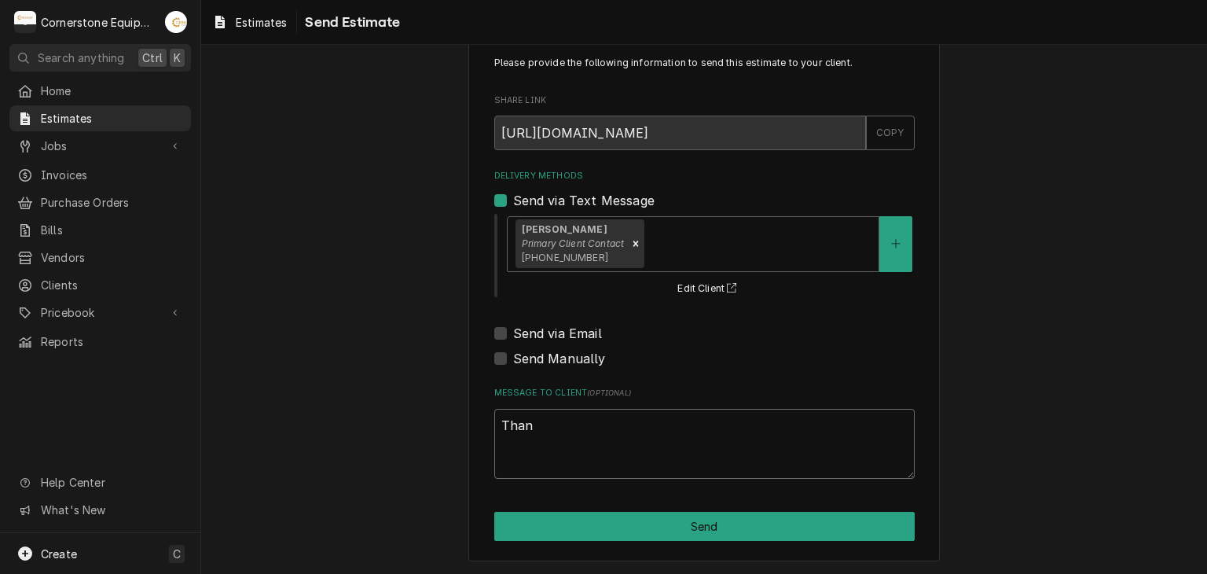
type textarea "Thank"
type textarea "x"
type textarea "Thank"
type textarea "x"
type textarea "Thank y"
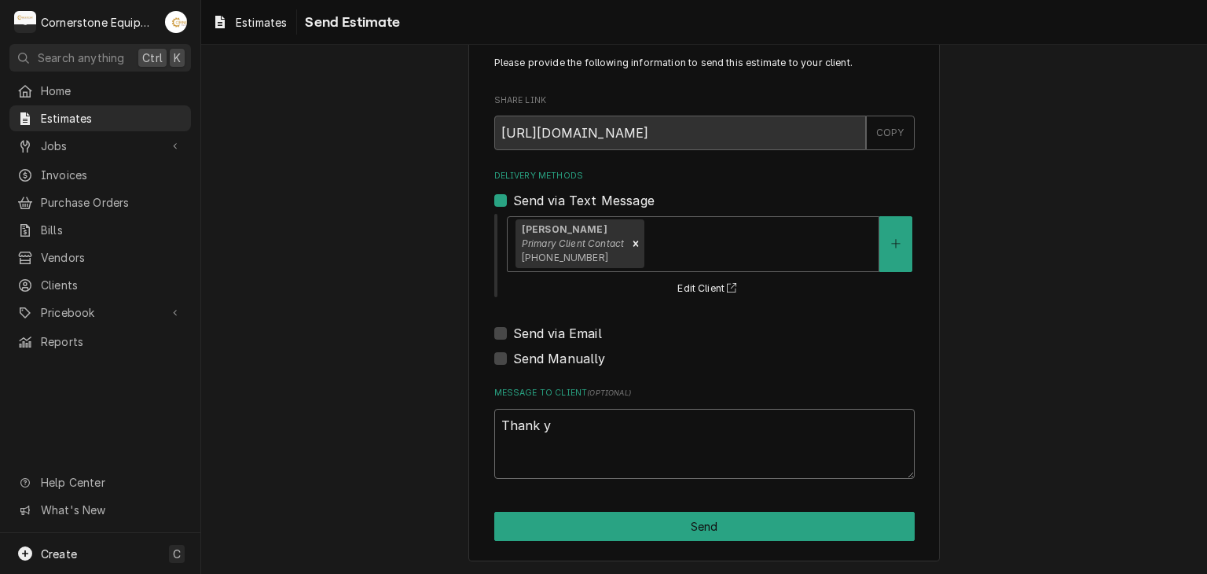
type textarea "x"
type textarea "Thank yo"
type textarea "x"
type textarea "Thank you"
type textarea "x"
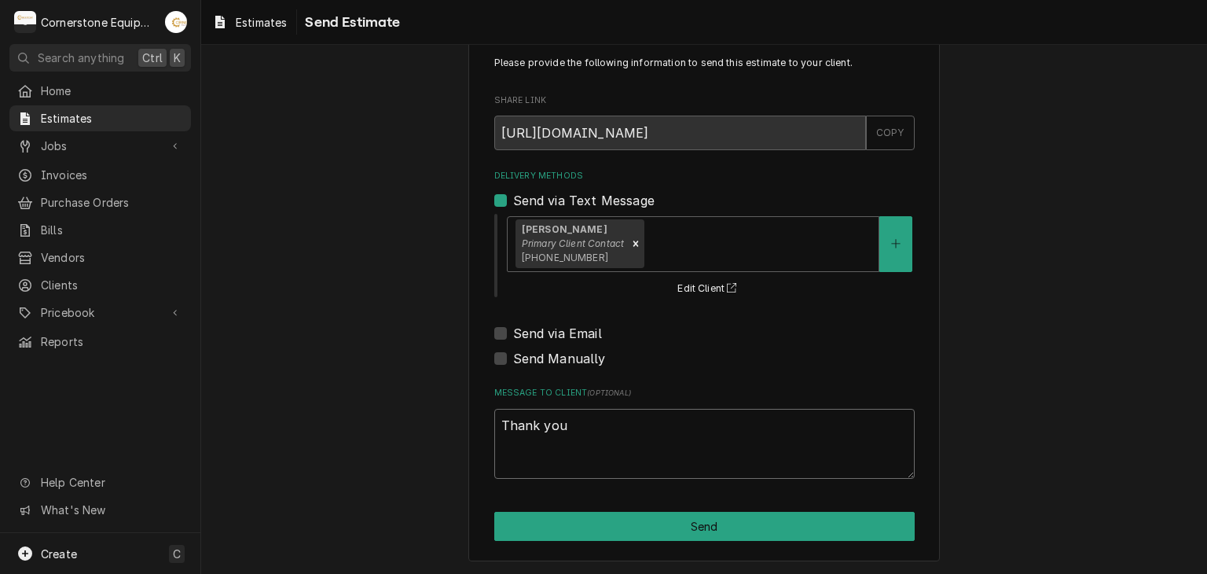
type textarea "Thank you"
type textarea "x"
type textarea "Thank you f"
type textarea "x"
type textarea "Thank you fo"
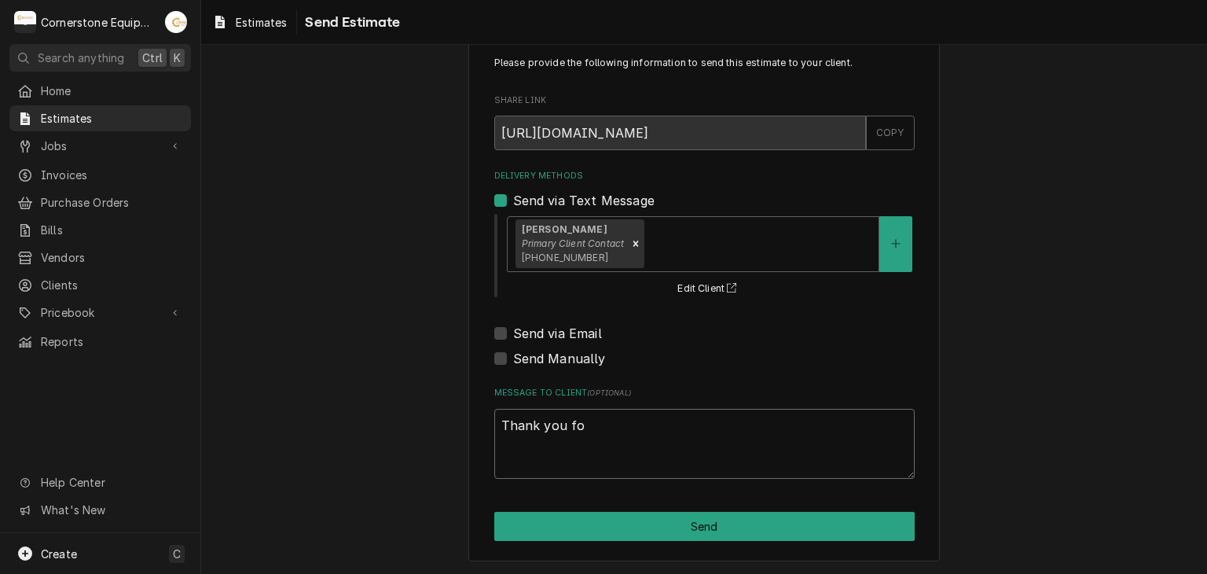
type textarea "x"
type textarea "Thank you for"
type textarea "x"
type textarea "Thank you for t"
type textarea "x"
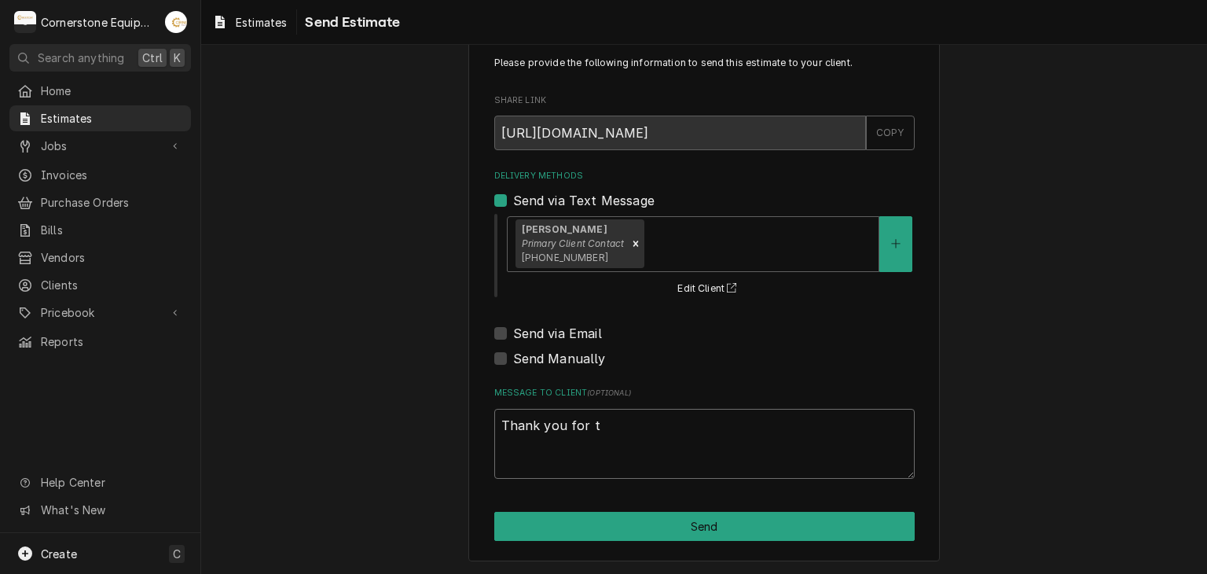
type textarea "Thank you for th"
type textarea "x"
type textarea "Thank you for th"
type textarea "x"
type textarea "Thank you for th e"
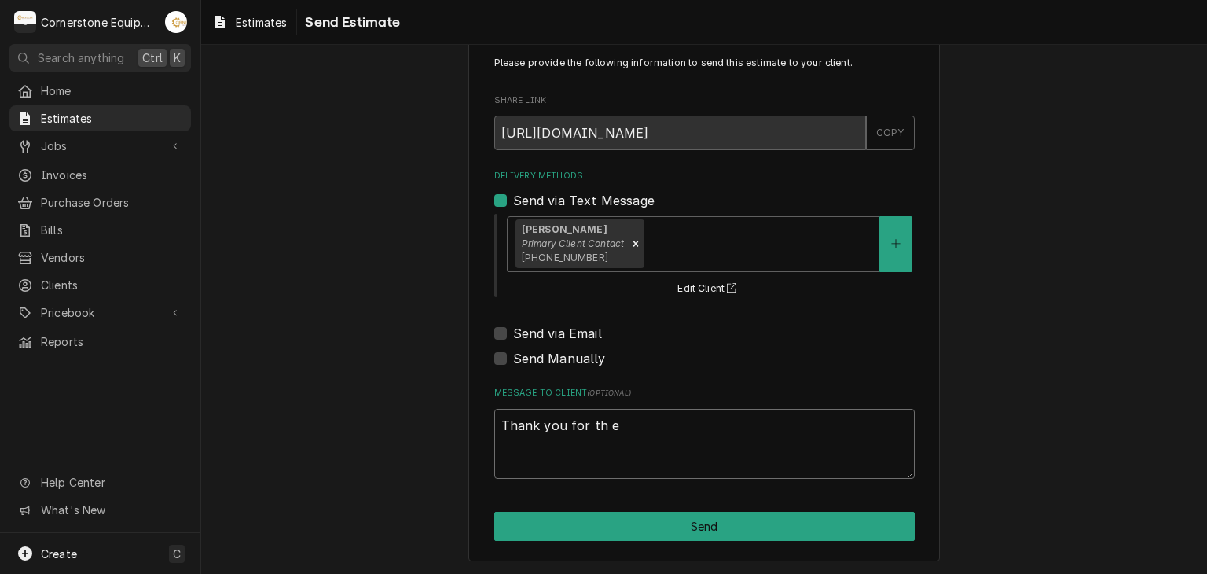
type textarea "x"
type textarea "Thank you for th"
type textarea "x"
type textarea "Thank you for th"
type textarea "x"
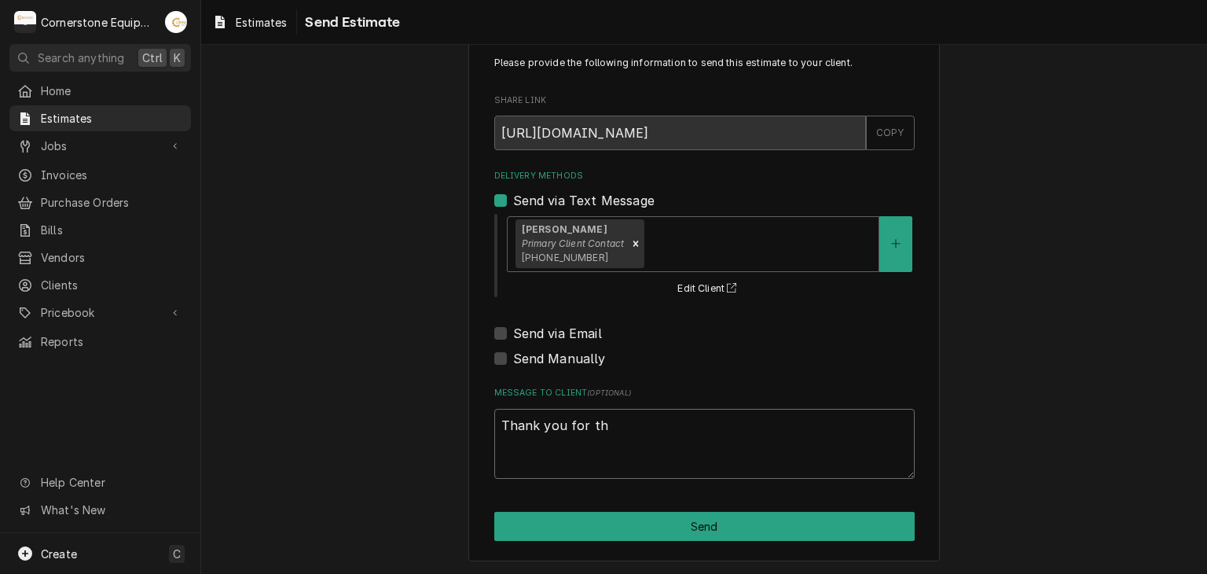
type textarea "Thank you for the"
type textarea "x"
type textarea "Thank you for the"
type textarea "x"
type textarea "Thank you for the o"
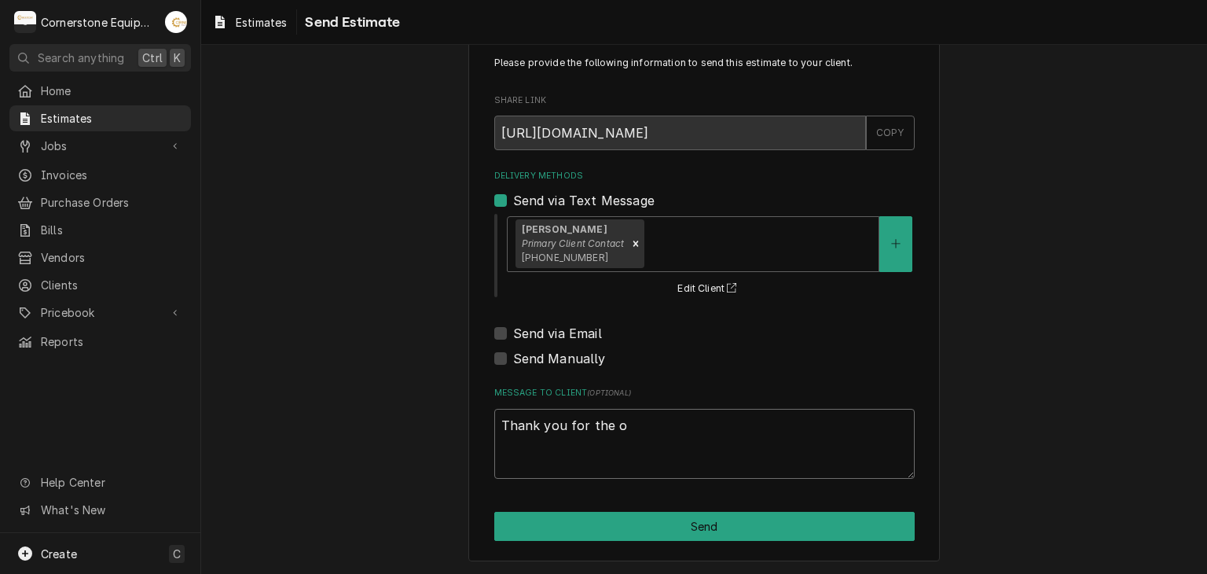
type textarea "x"
type textarea "Thank you for the op"
type textarea "x"
type textarea "Thank you for the opp"
type textarea "x"
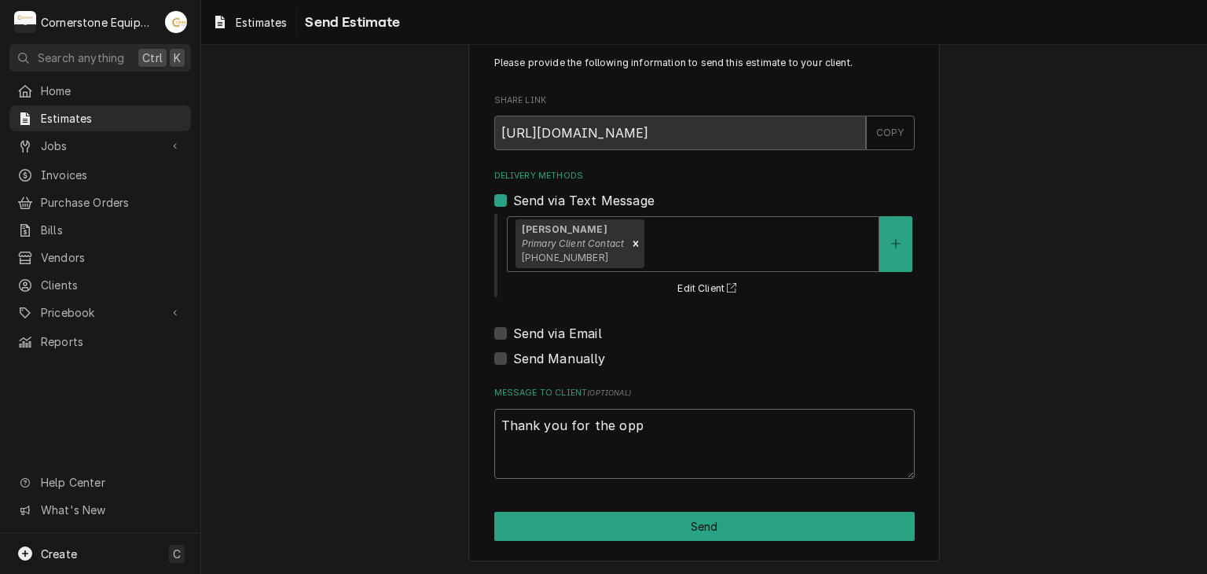
type textarea "Thank you for the oppp"
type textarea "x"
type textarea "Thank you for the opp"
type textarea "x"
type textarea "Thank you for the oppo"
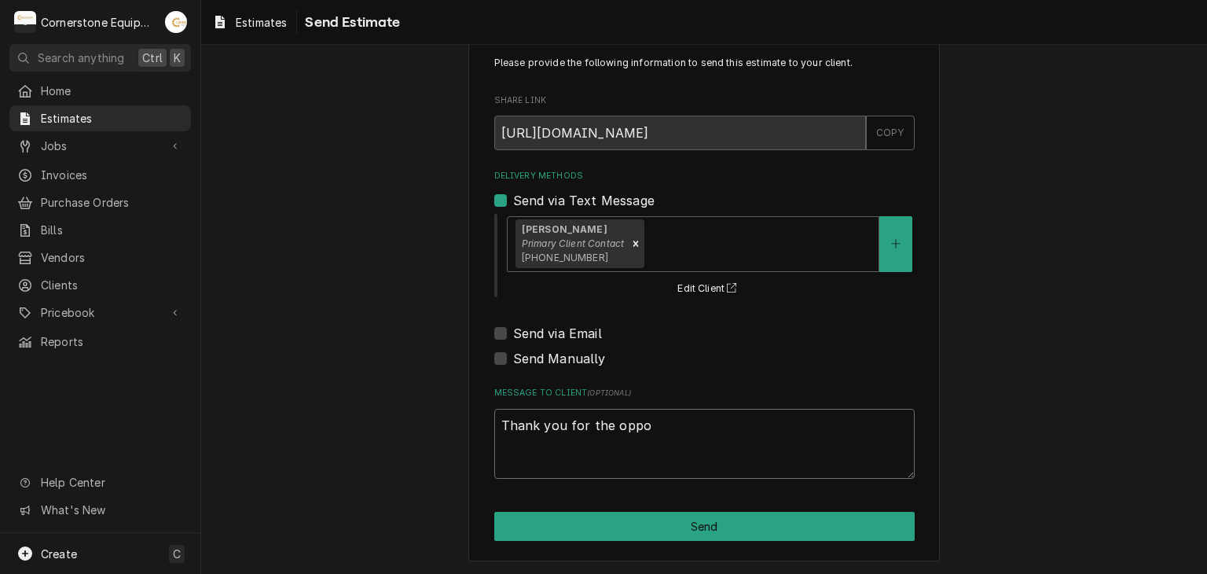
type textarea "x"
type textarea "Thank you for the oppor"
type textarea "x"
type textarea "Thank you for the opport"
type textarea "x"
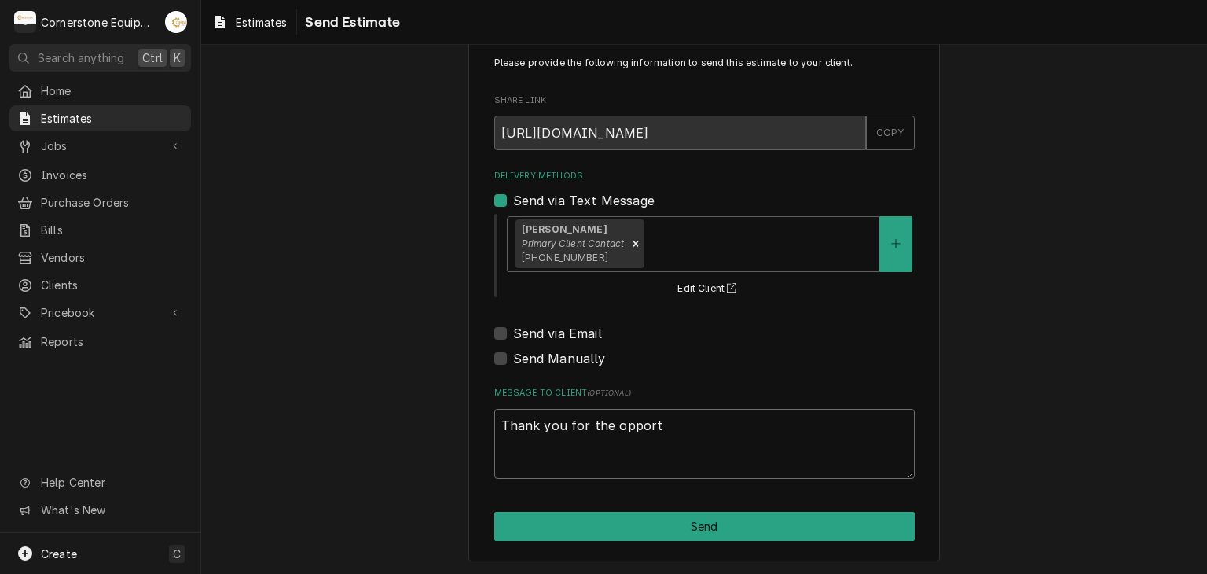
type textarea "Thank you for the opportu"
type textarea "x"
type textarea "Thank you for the opportun"
type textarea "x"
type textarea "Thank you for the opportuni"
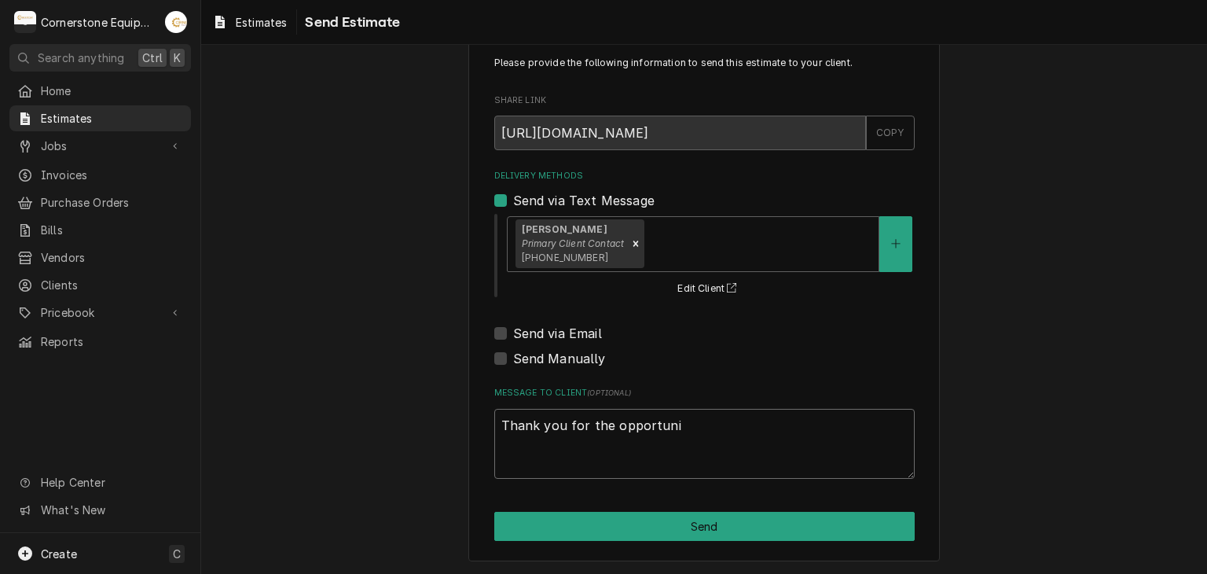
type textarea "x"
type textarea "Thank you for the opportunit"
type textarea "x"
type textarea "Thank you for the opportunity"
type textarea "x"
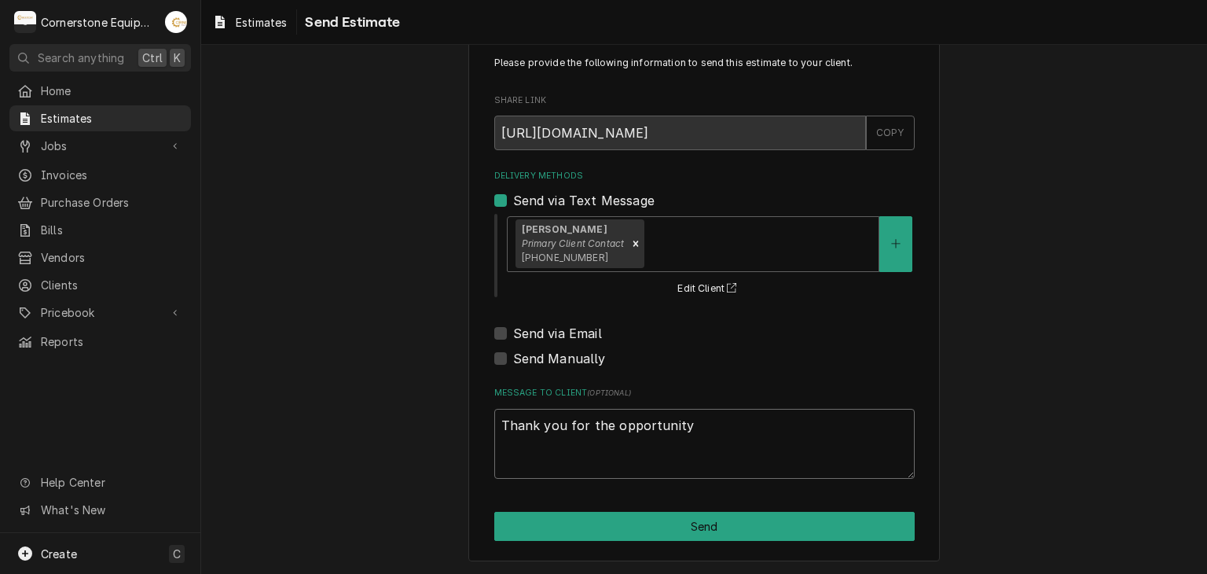
type textarea "Thank you for the opportunity"
type textarea "x"
type textarea "Thank you for the opportunity t"
type textarea "x"
type textarea "Thank you for the opportunity to"
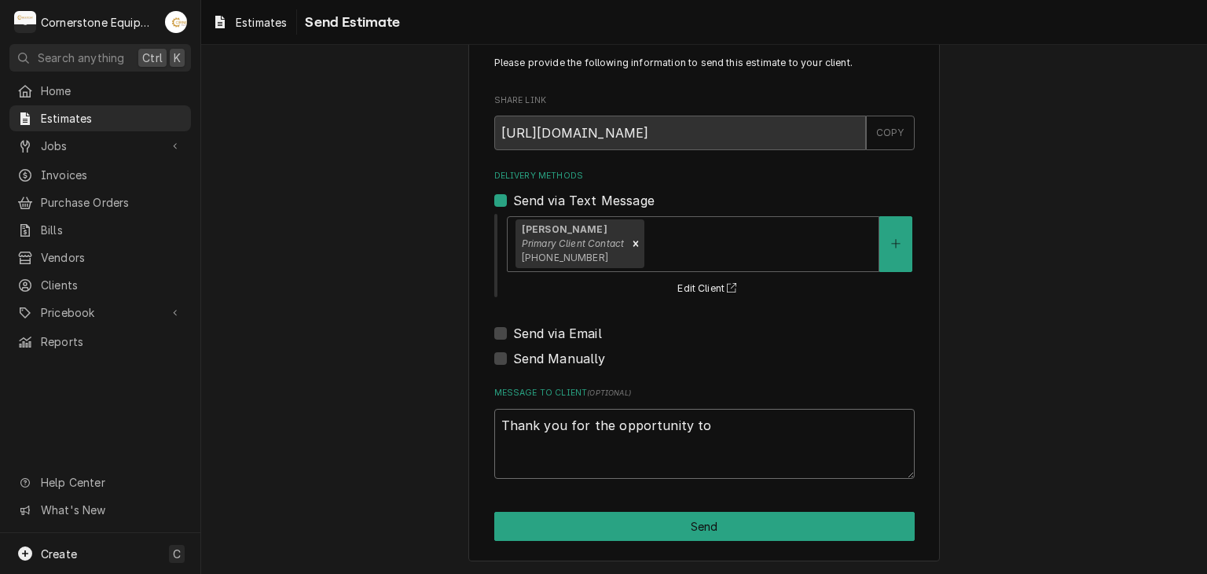
type textarea "x"
type textarea "Thank you for the opportunity to"
type textarea "x"
type textarea "Thank you for the opportunity to b"
type textarea "x"
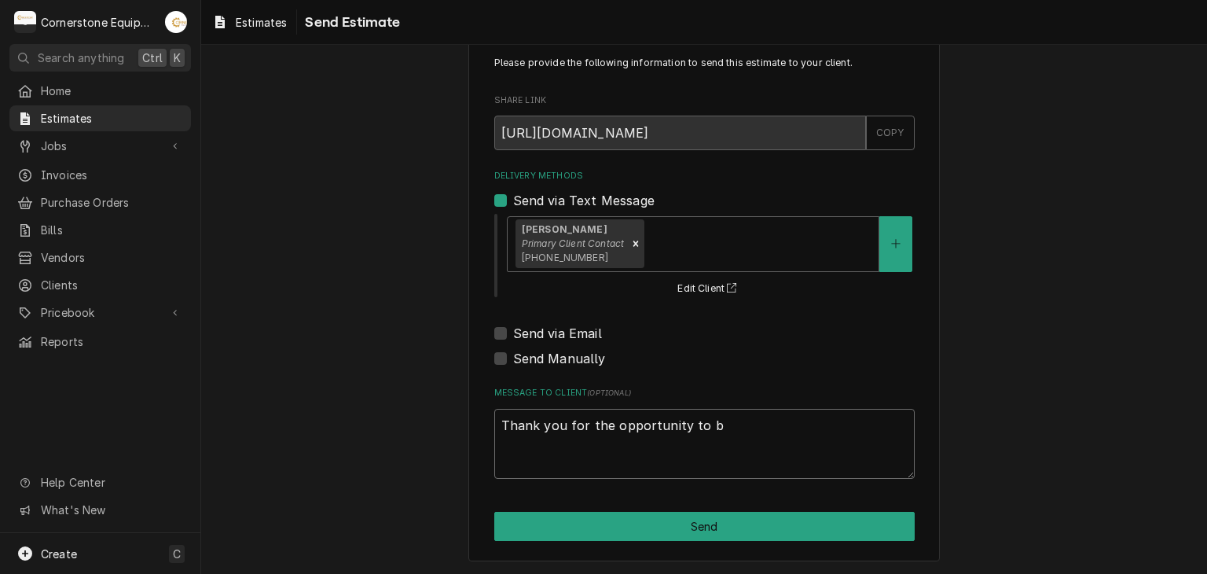
type textarea "Thank you for the opportunity to be"
type textarea "x"
type textarea "Thank you for the opportunity to be"
type textarea "x"
type textarea "Thank you for the opportunity to be o"
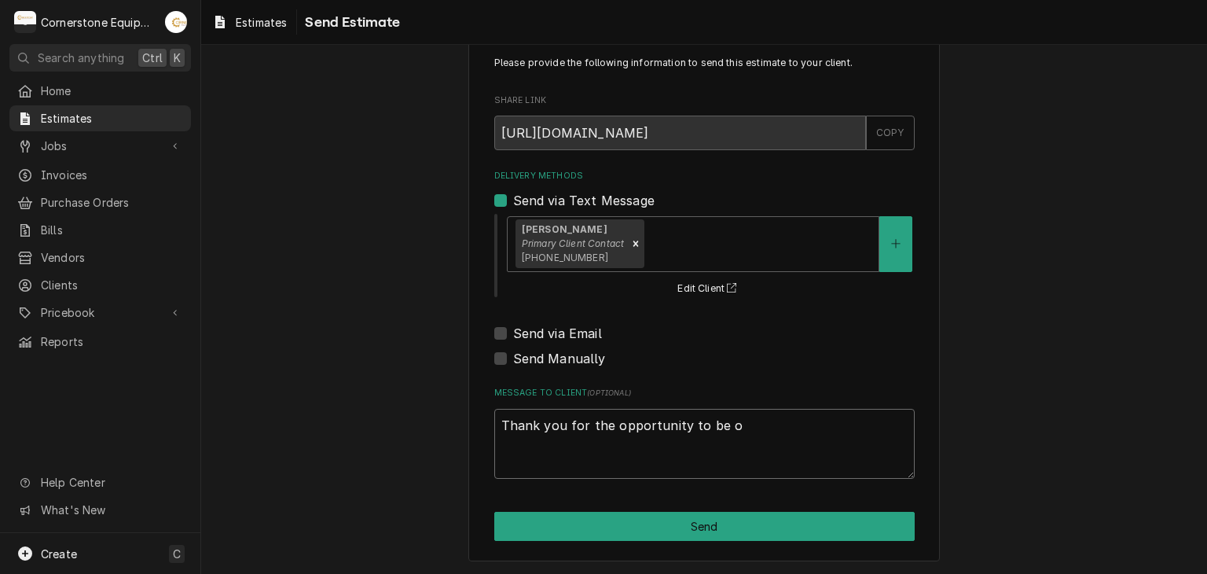
type textarea "x"
type textarea "Thank you for the opportunity to be of"
type textarea "x"
type textarea "Thank you for the opportunity to be of"
type textarea "x"
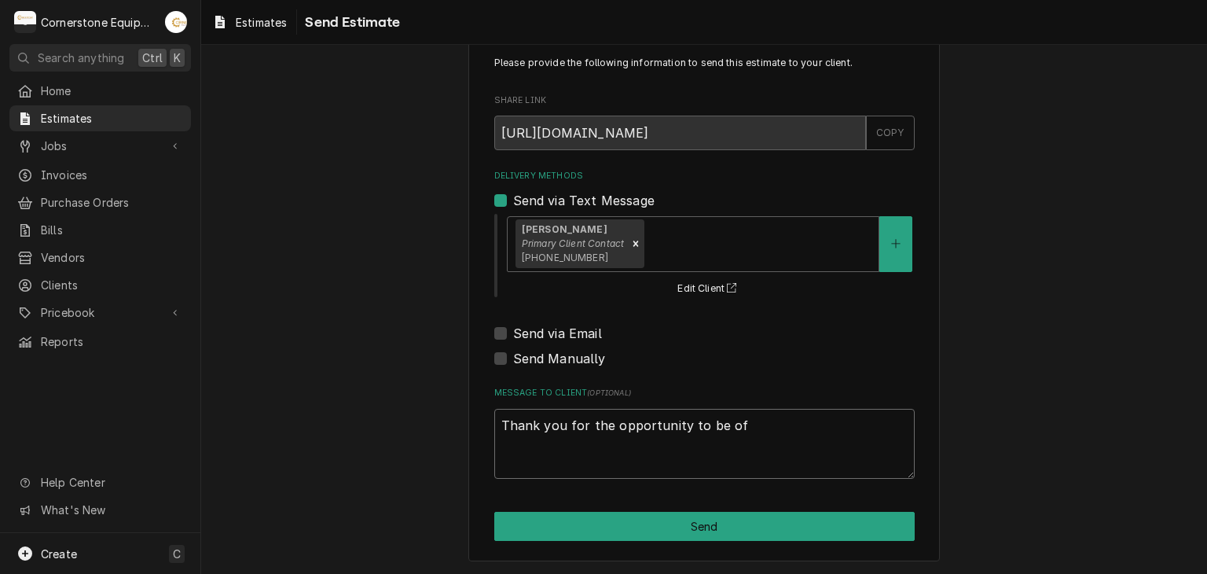
type textarea "Thank you for the opportunity to be of s"
type textarea "x"
type textarea "Thank you for the opportunity to be of se"
type textarea "x"
type textarea "Thank you for the opportunity to be of ser"
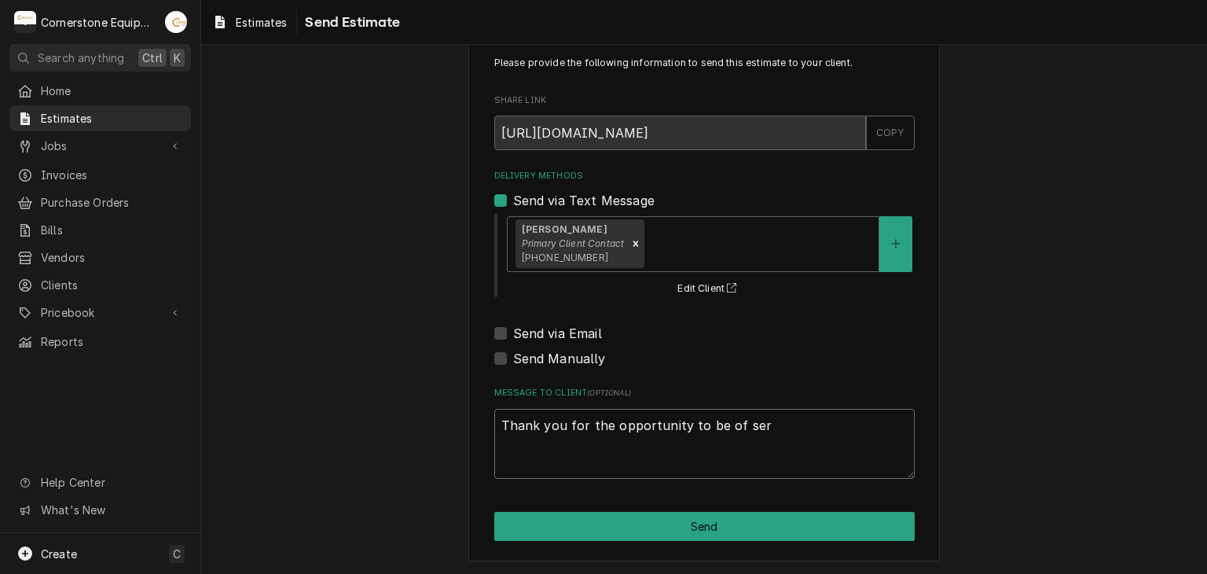
type textarea "x"
type textarea "Thank you for the opportunity to be of serv"
type textarea "x"
type textarea "Thank you for the opportunity to be of servi"
type textarea "x"
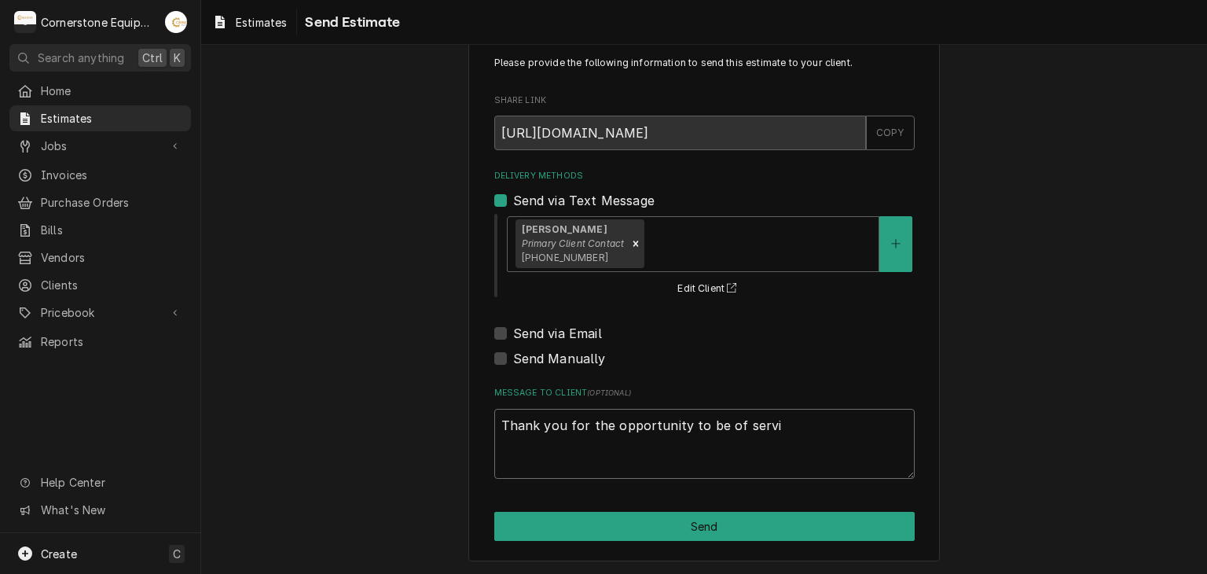
type textarea "Thank you for the opportunity to be of servic"
type textarea "x"
type textarea "Thank you for the opportunity to be of service"
type textarea "x"
type textarea "Thank you for the opportunity to be of service."
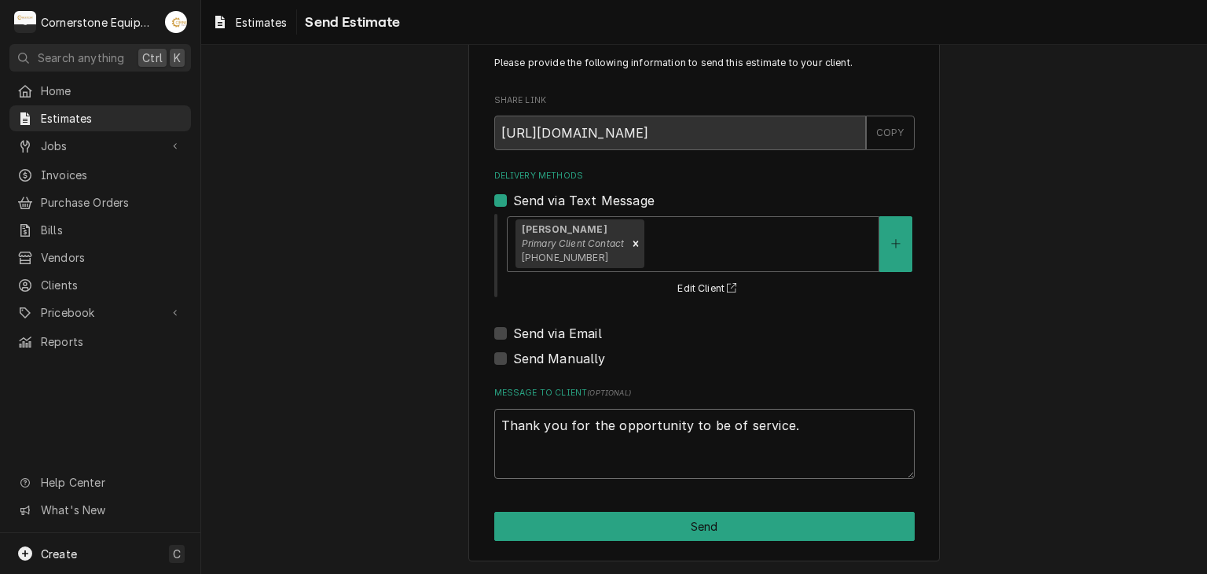
type textarea "x"
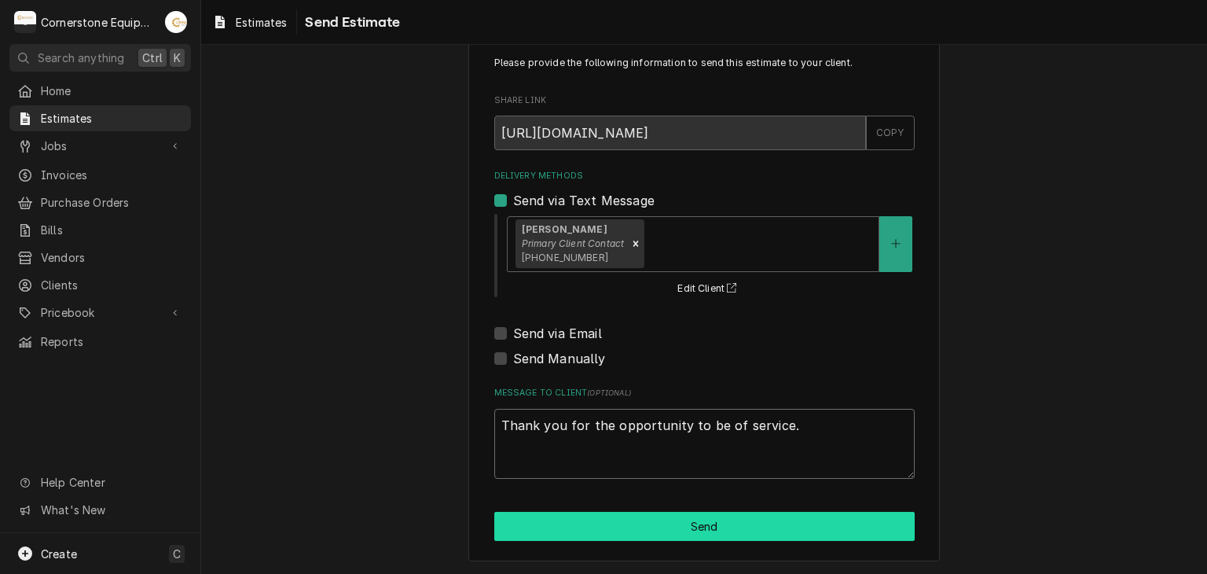
type textarea "Thank you for the opportunity to be of service."
click at [668, 514] on div "Please provide the following information to send this estimate to your client. …" at bounding box center [703, 298] width 471 height 525
click at [668, 514] on button "Send" at bounding box center [704, 526] width 420 height 29
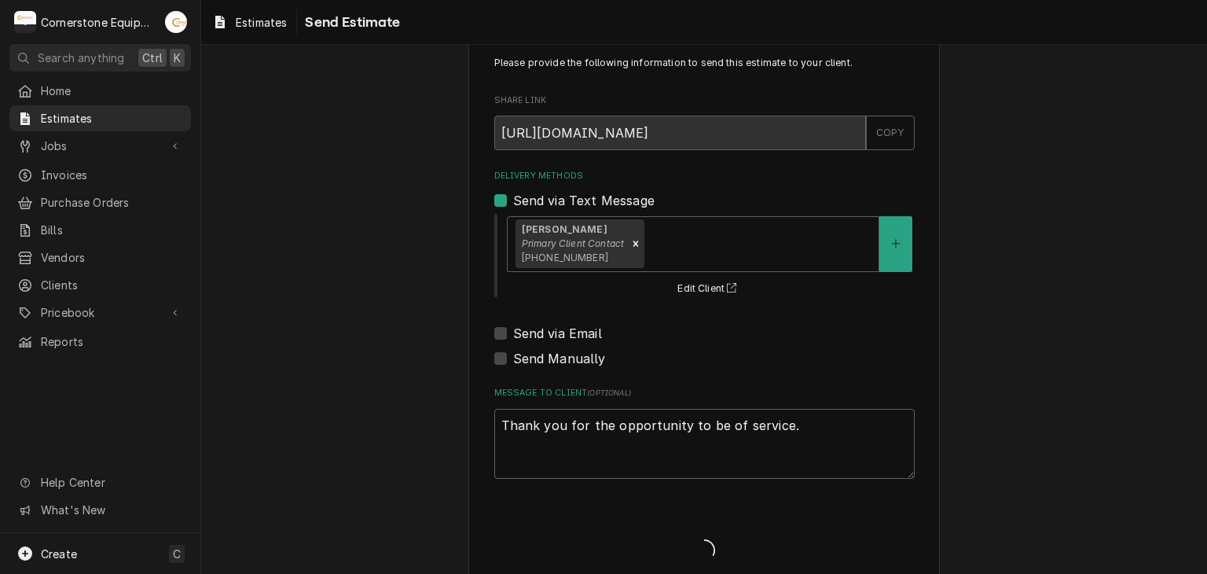
type textarea "x"
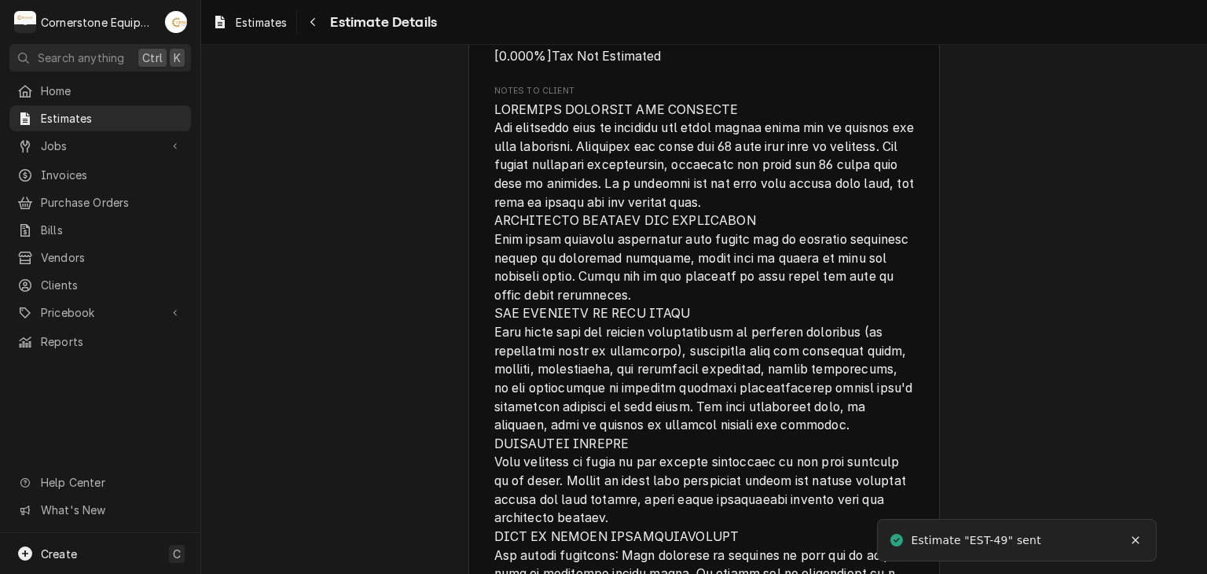
scroll to position [2829, 0]
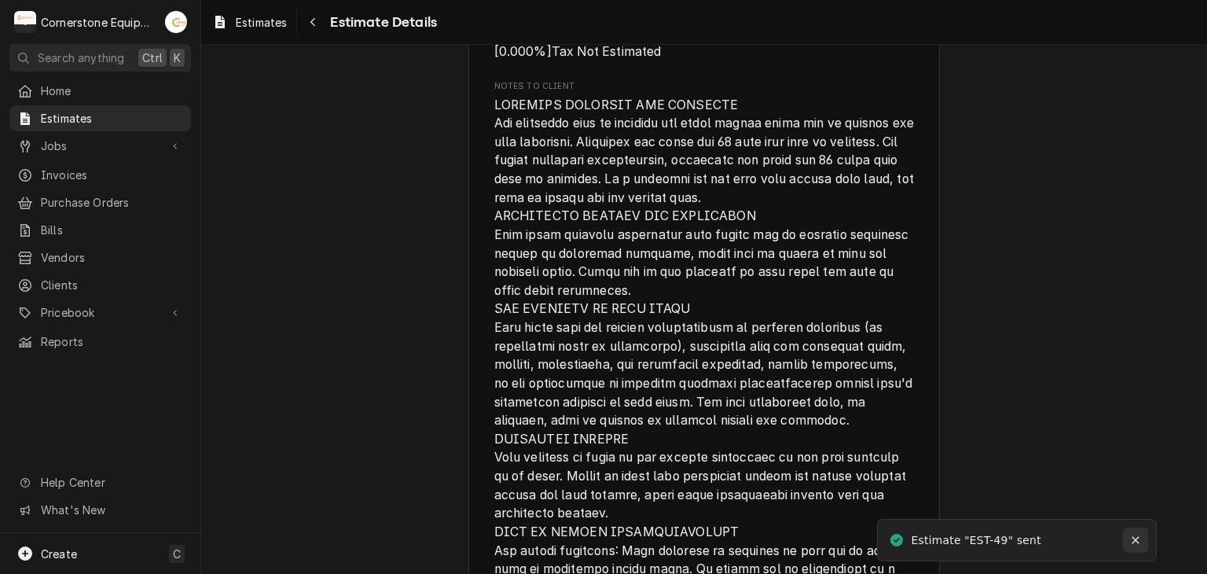
click at [1139, 539] on icon "Notifications alt+T" at bounding box center [1135, 539] width 11 height 11
